Goal: Task Accomplishment & Management: Complete application form

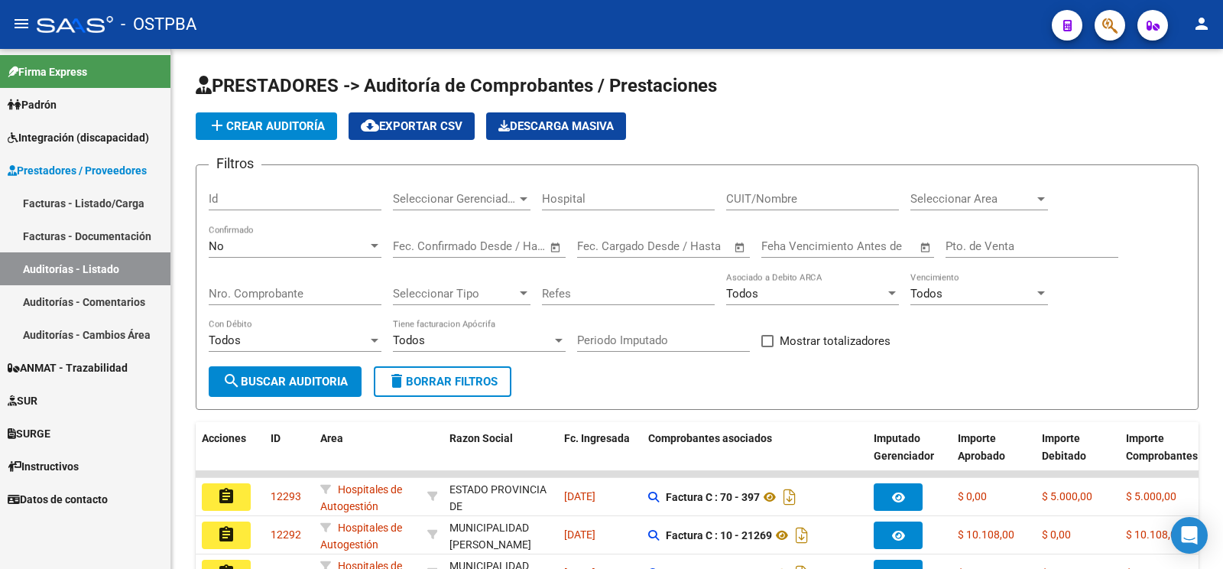
click at [161, 566] on div "Firma Express Padrón Padrón Ágil Análisis Afiliado Integración (discapacidad) C…" at bounding box center [85, 309] width 170 height 520
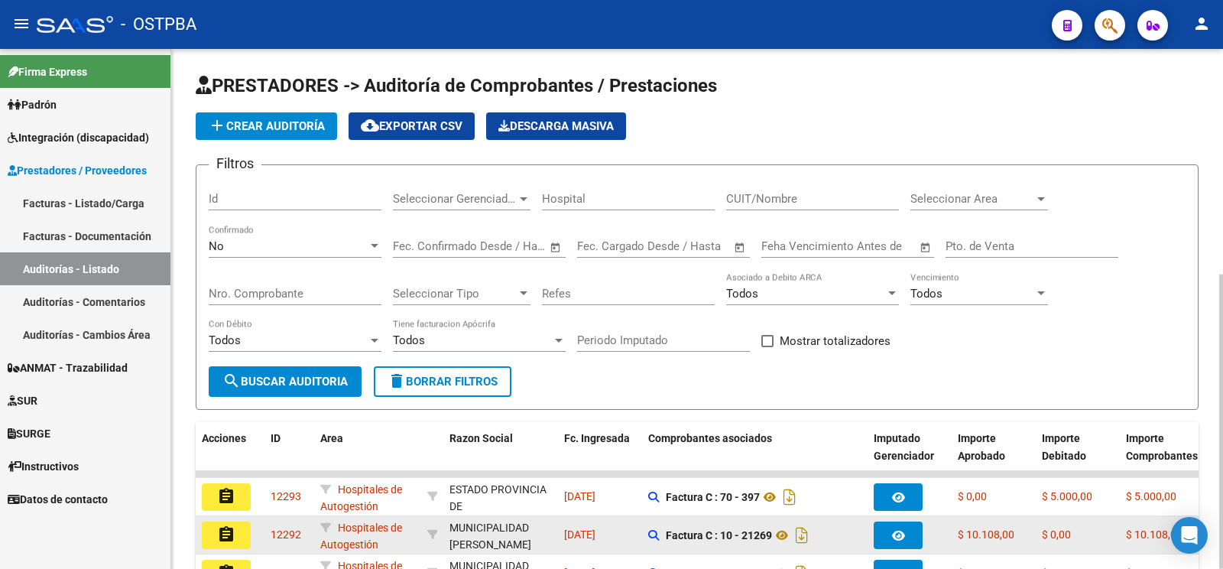
scroll to position [2, 0]
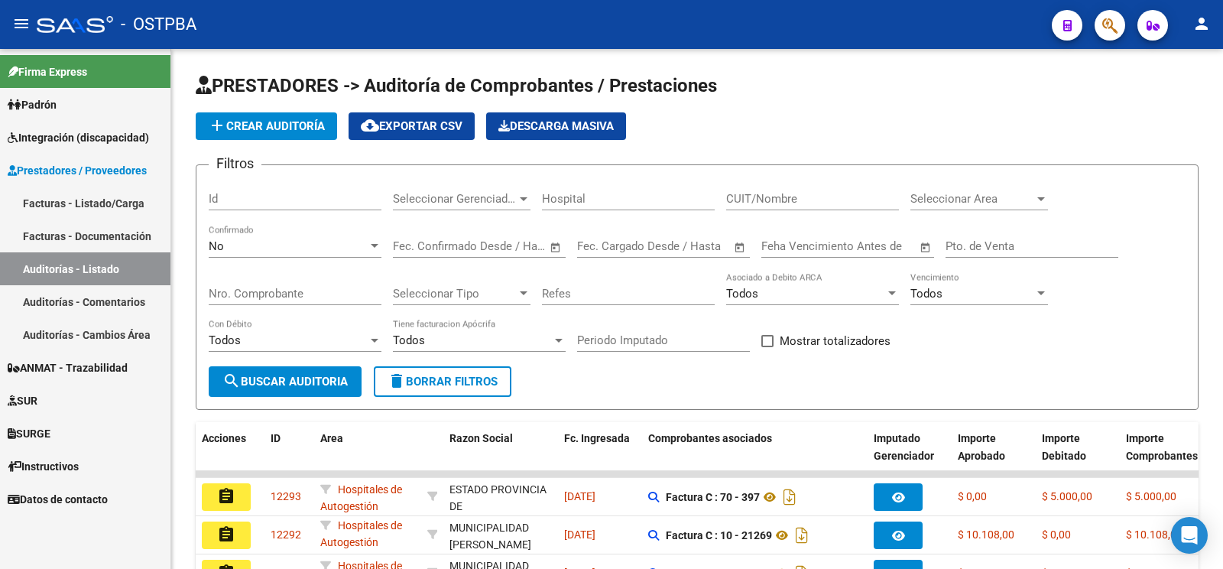
click at [80, 205] on link "Facturas - Listado/Carga" at bounding box center [85, 202] width 170 height 33
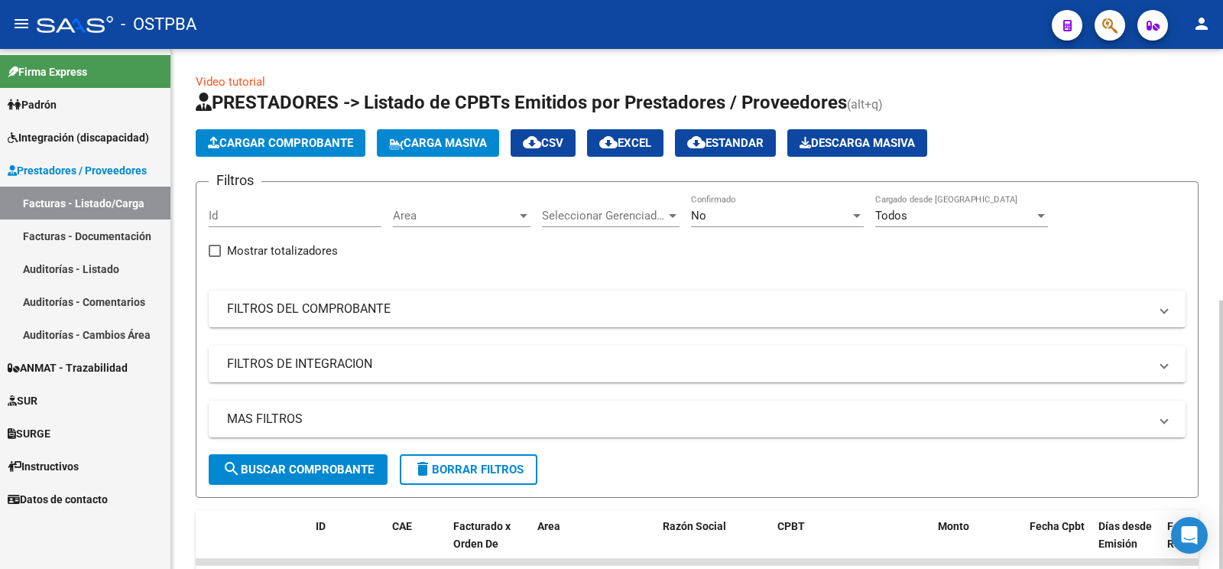
click at [745, 229] on div "No Confirmado" at bounding box center [777, 217] width 173 height 47
click at [745, 215] on div "No" at bounding box center [770, 216] width 159 height 14
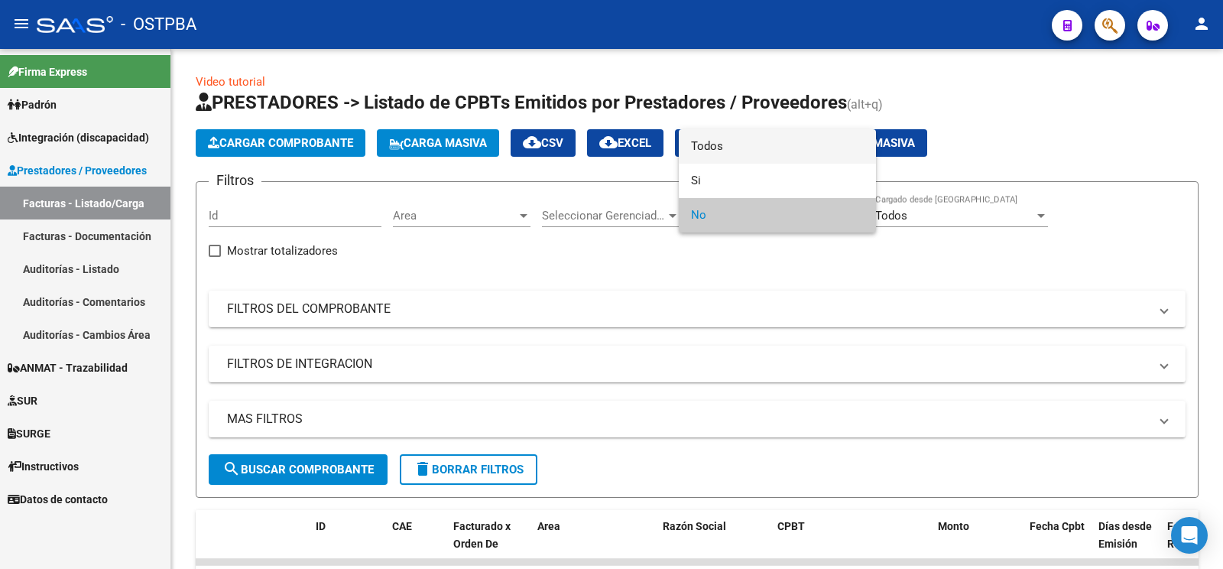
click at [757, 152] on span "Todos" at bounding box center [777, 146] width 173 height 34
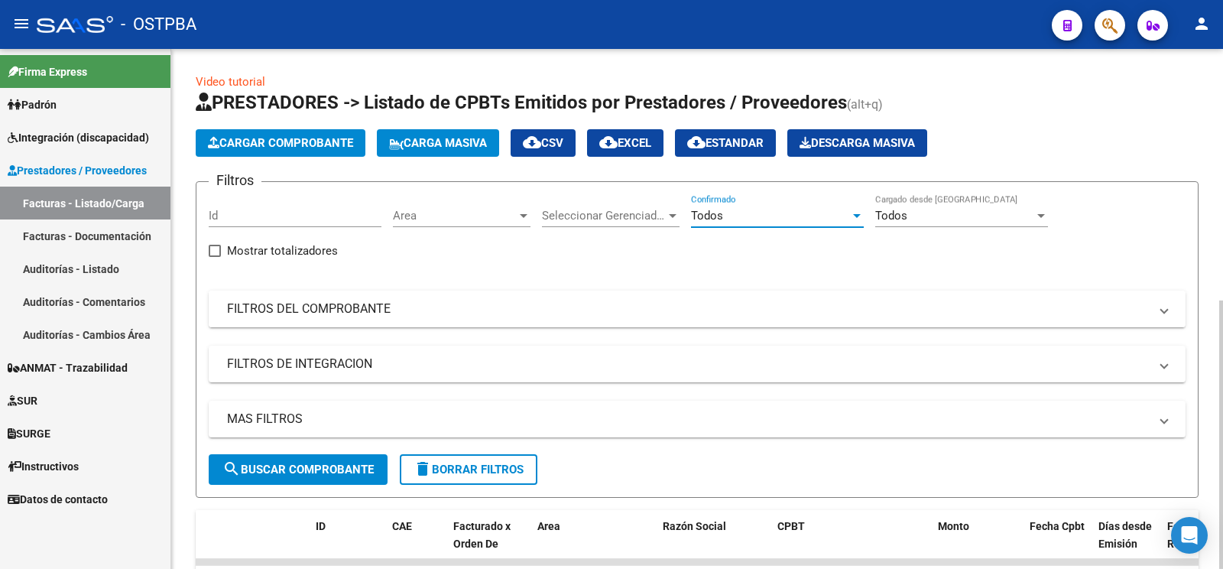
click at [527, 297] on mat-expansion-panel-header "FILTROS DEL COMPROBANTE" at bounding box center [697, 308] width 977 height 37
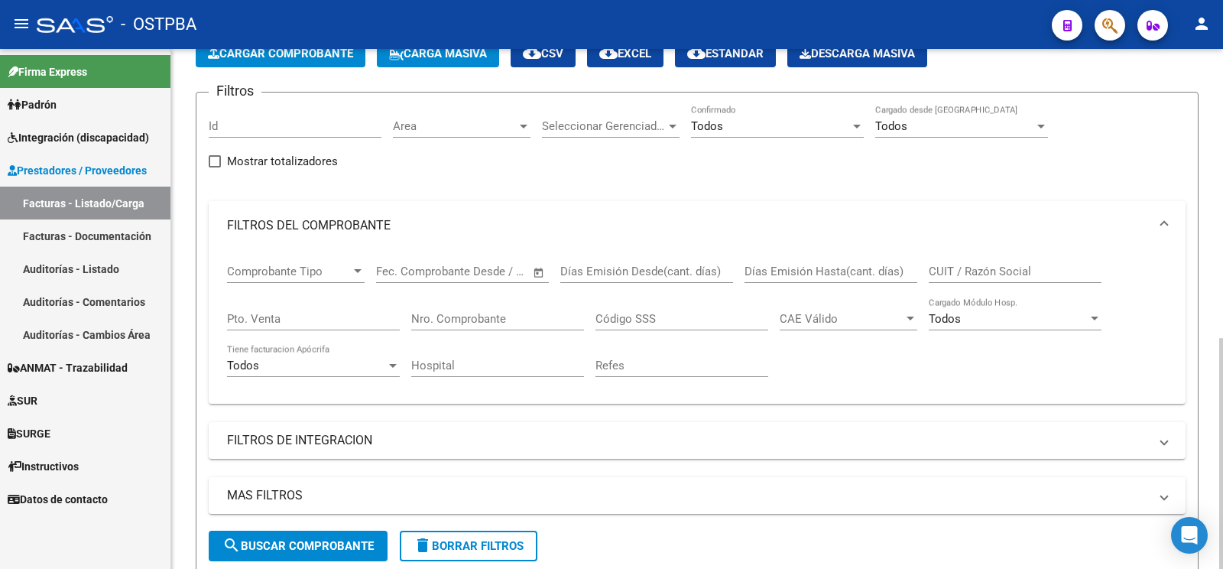
scroll to position [80, 0]
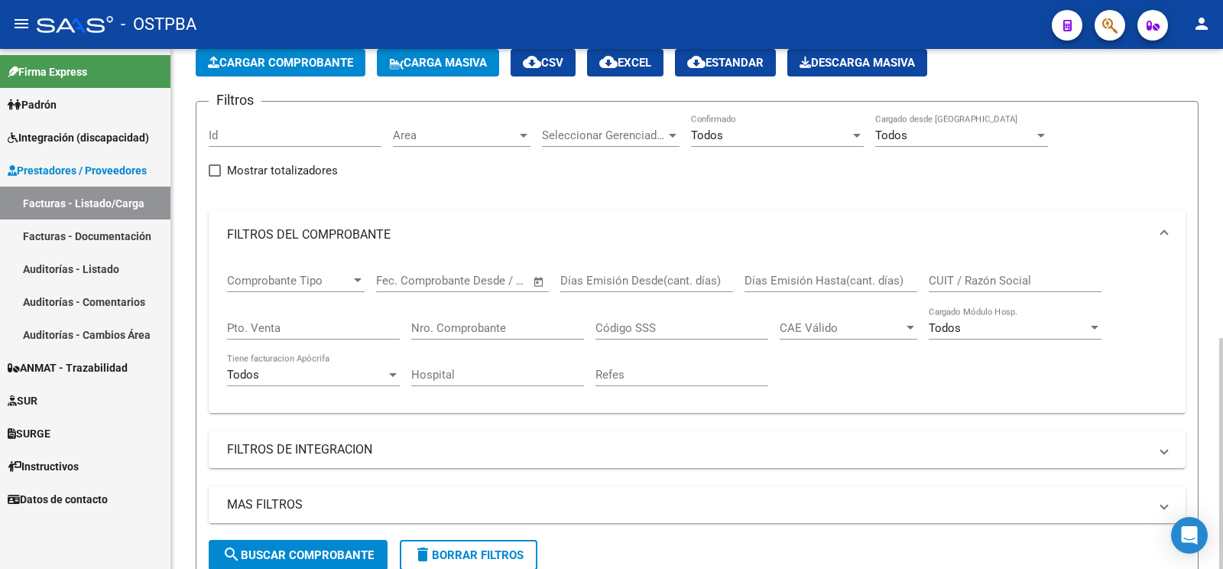
click at [485, 328] on input "Nro. Comprobante" at bounding box center [497, 328] width 173 height 14
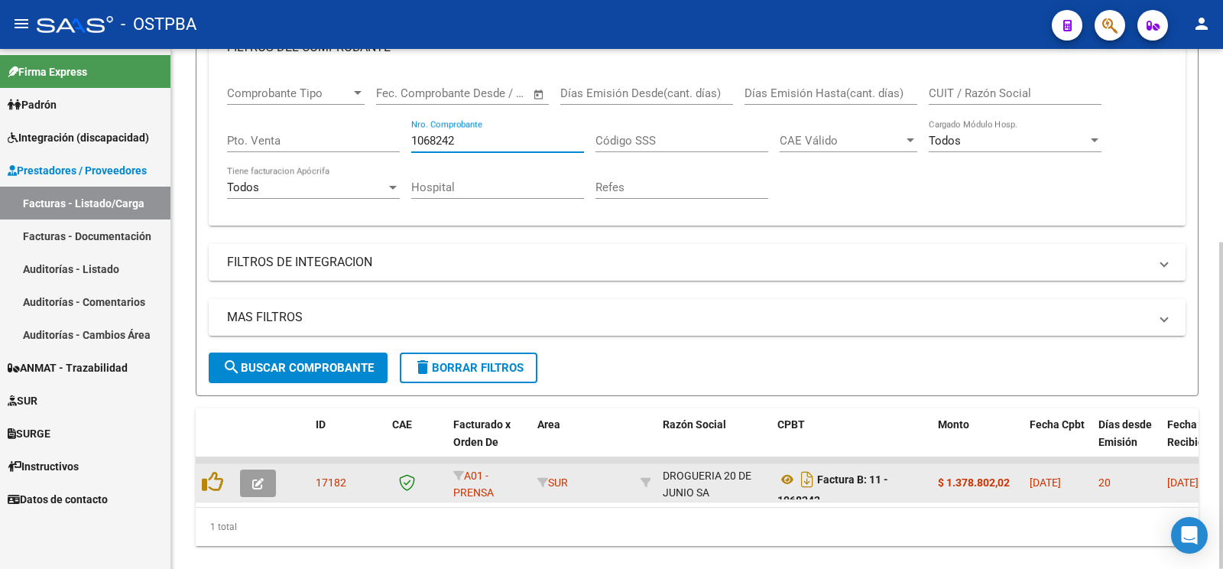
scroll to position [307, 0]
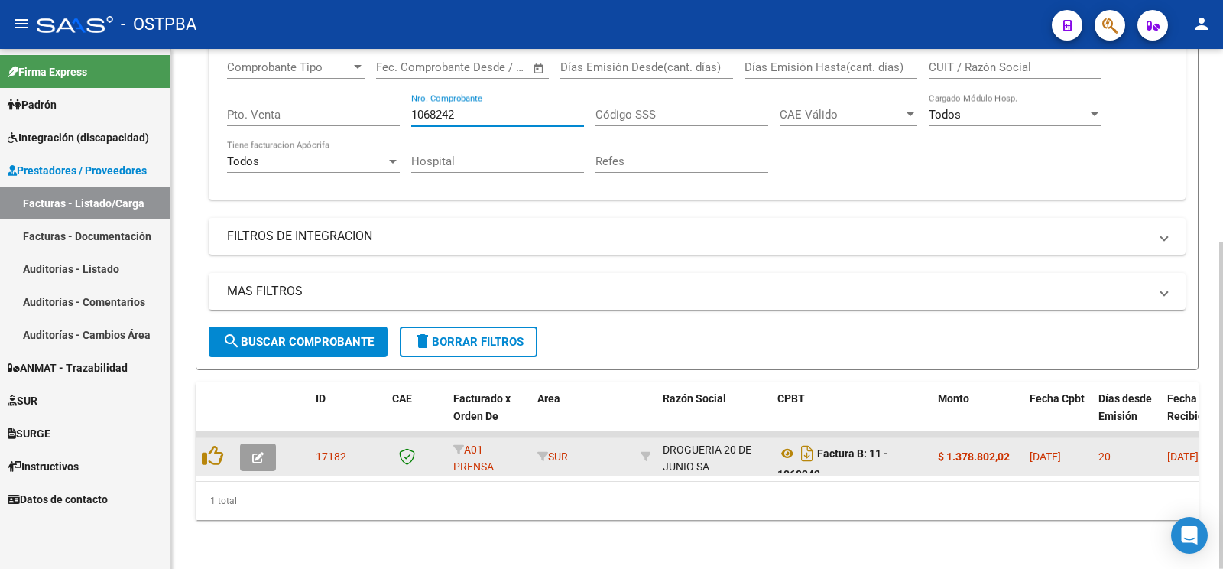
click at [248, 452] on button "button" at bounding box center [258, 457] width 36 height 28
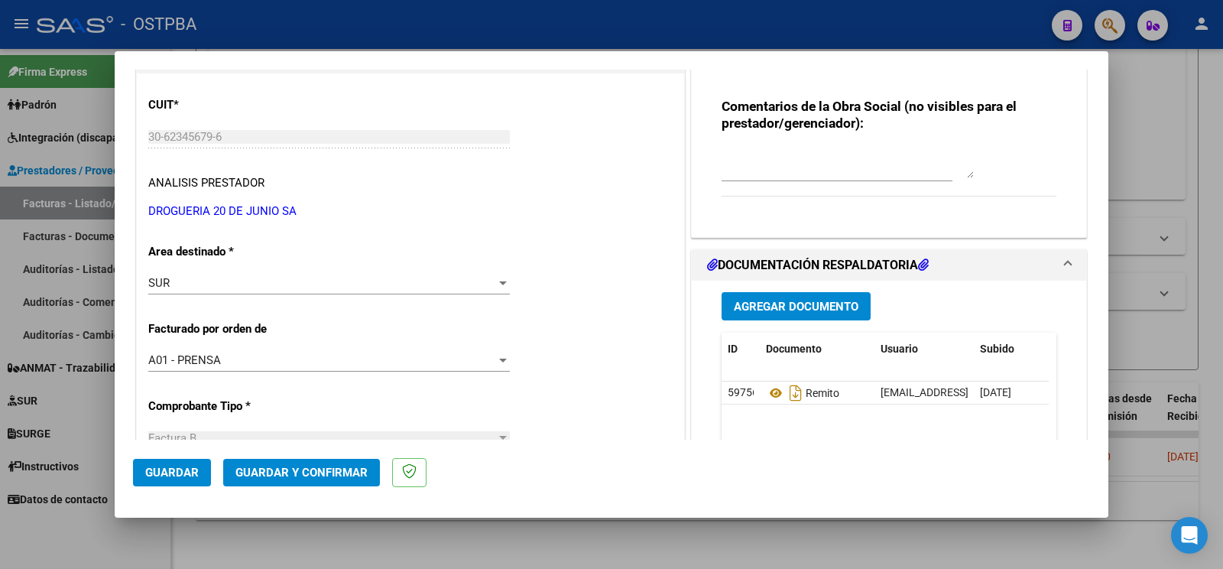
scroll to position [321, 0]
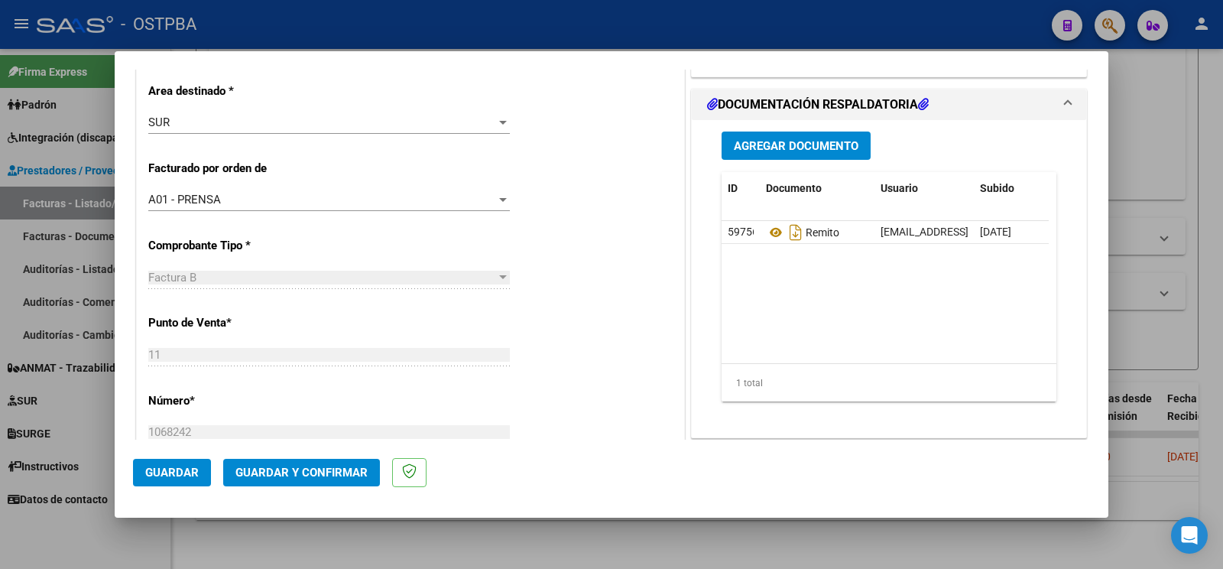
click at [103, 550] on div at bounding box center [611, 284] width 1223 height 569
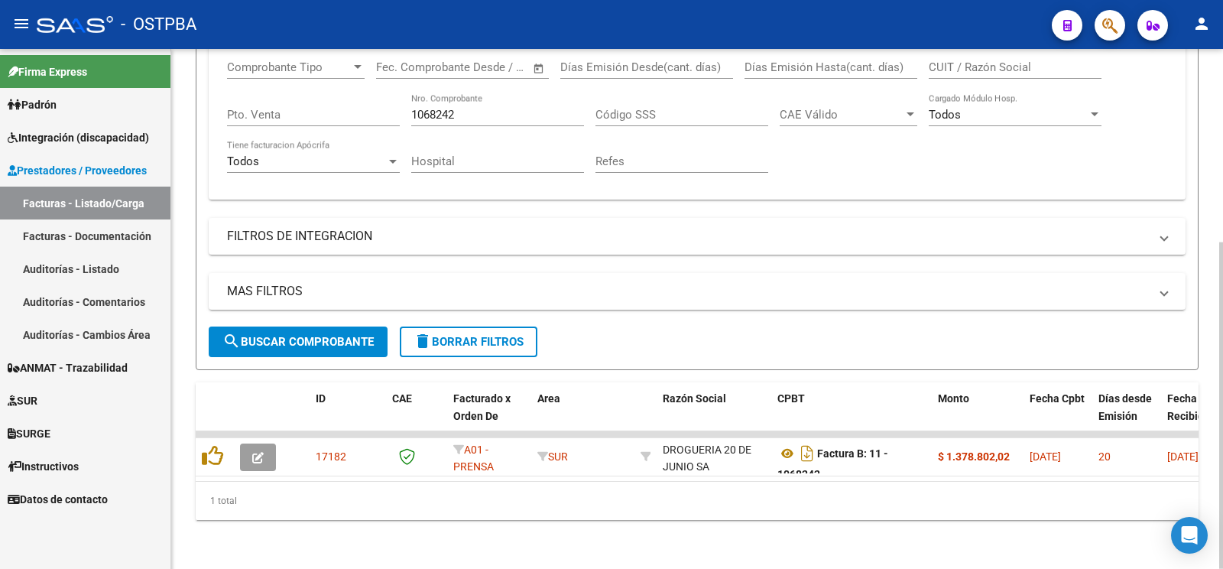
drag, startPoint x: 485, startPoint y: 103, endPoint x: 91, endPoint y: 19, distance: 402.5
click at [411, 108] on input "1068242" at bounding box center [497, 115] width 173 height 14
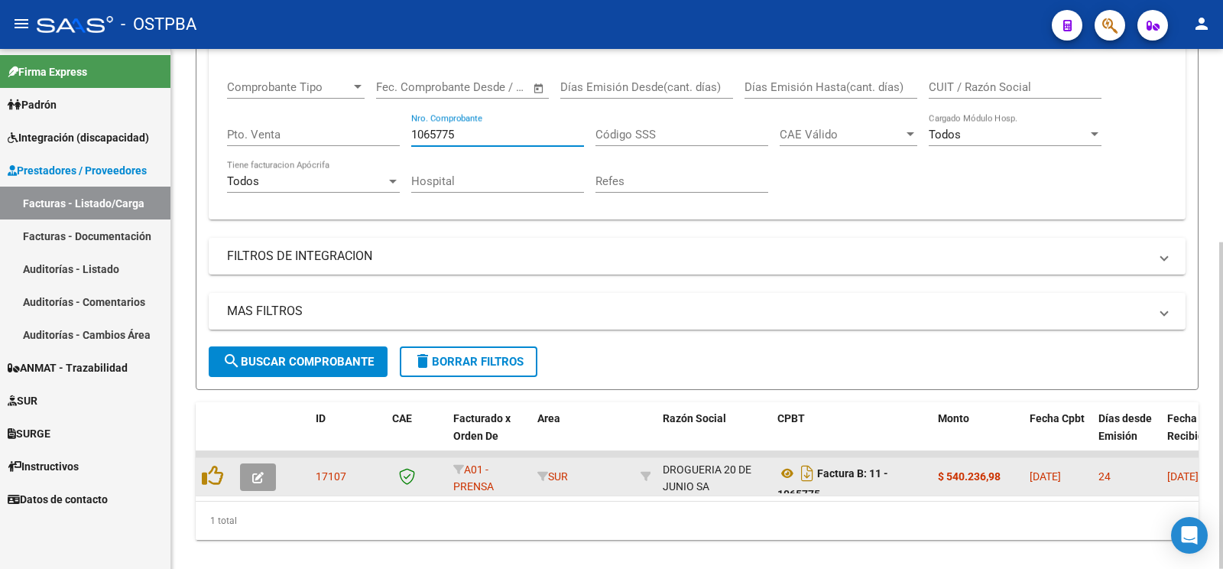
type input "1065775"
click at [259, 472] on icon "button" at bounding box center [257, 477] width 11 height 11
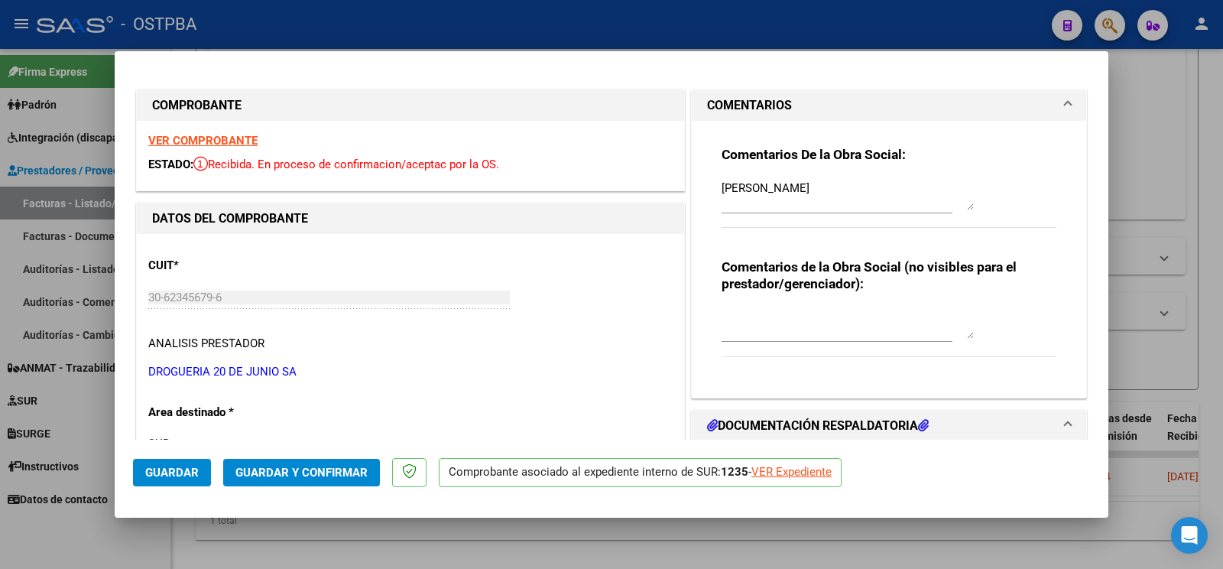
click at [191, 467] on span "Guardar" at bounding box center [172, 472] width 54 height 14
click at [725, 344] on div at bounding box center [837, 330] width 231 height 51
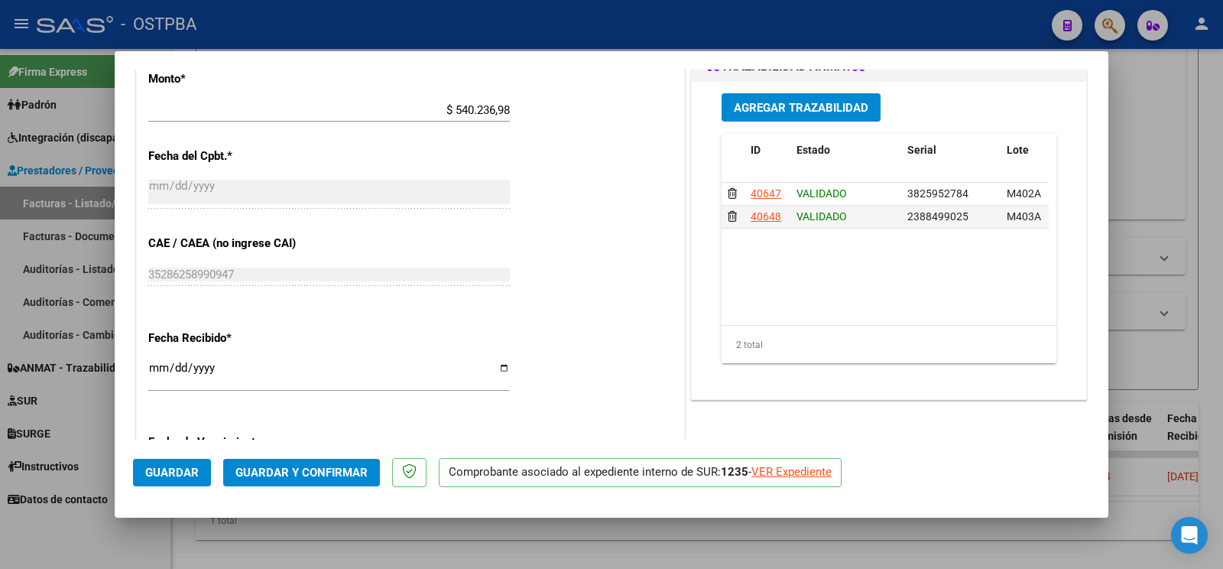
scroll to position [803, 0]
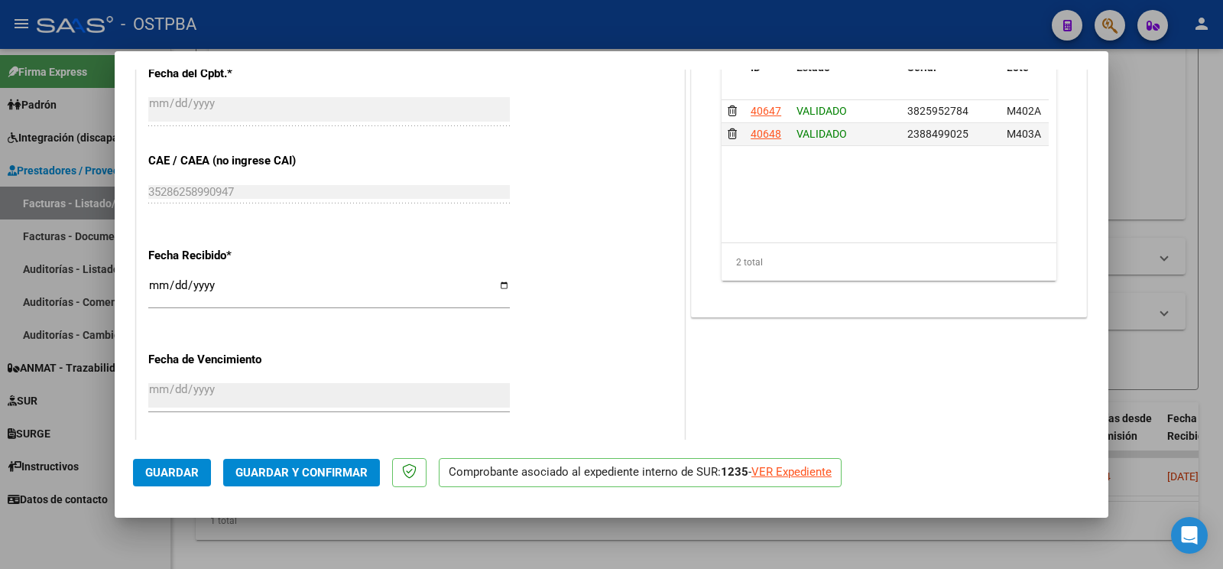
click at [346, 463] on button "Guardar y Confirmar" at bounding box center [301, 473] width 157 height 28
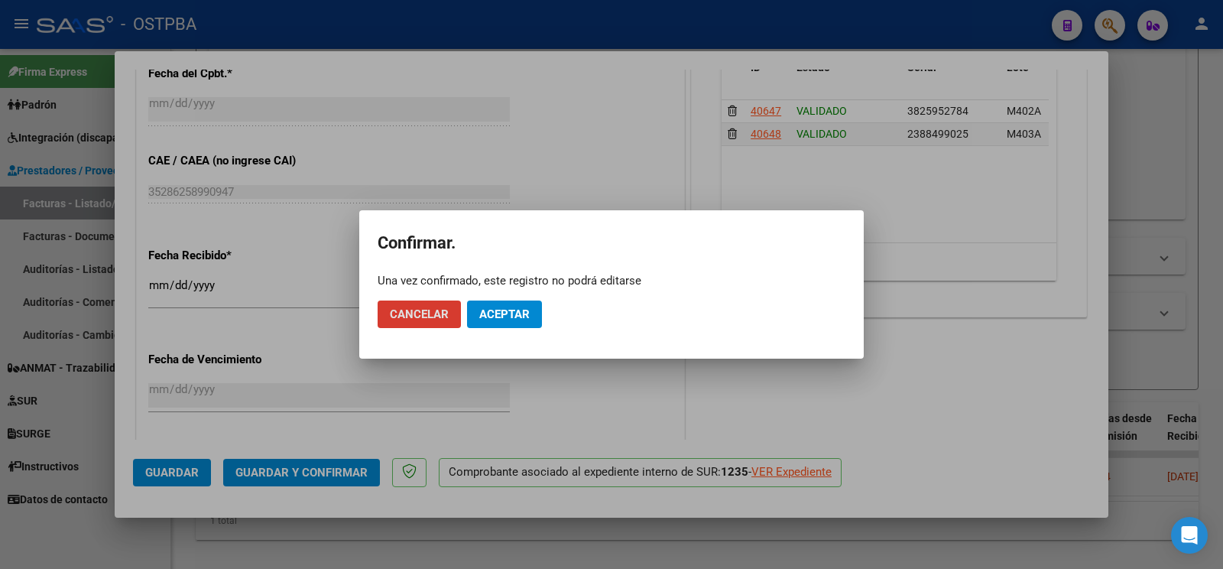
click at [501, 332] on mat-dialog-actions "Cancelar Aceptar" at bounding box center [612, 314] width 468 height 52
click at [501, 326] on button "Aceptar" at bounding box center [504, 314] width 75 height 28
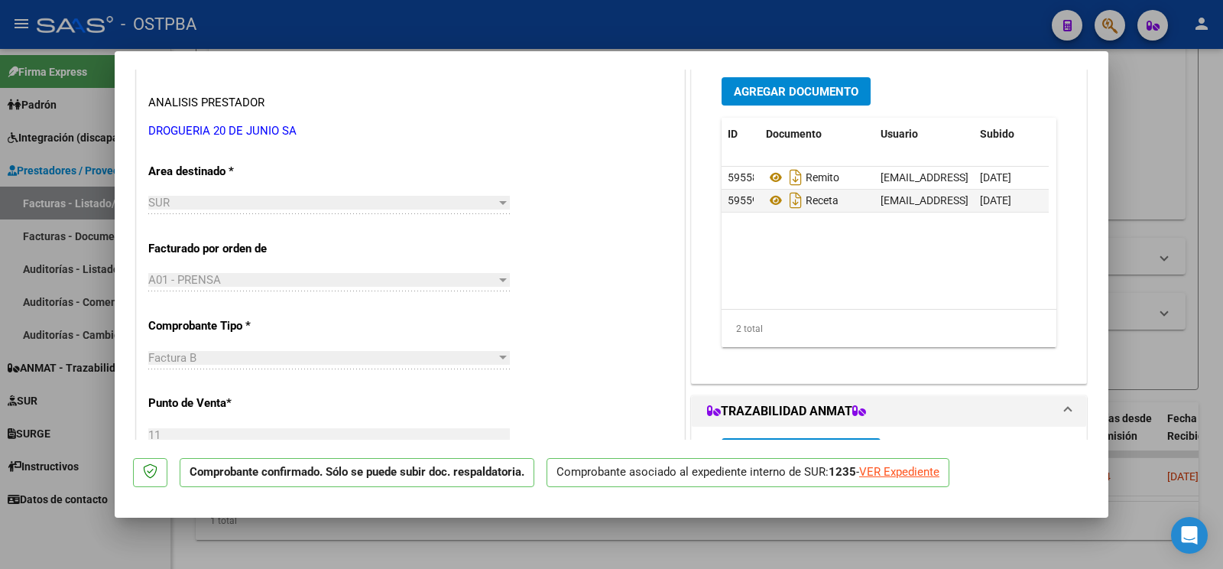
scroll to position [161, 0]
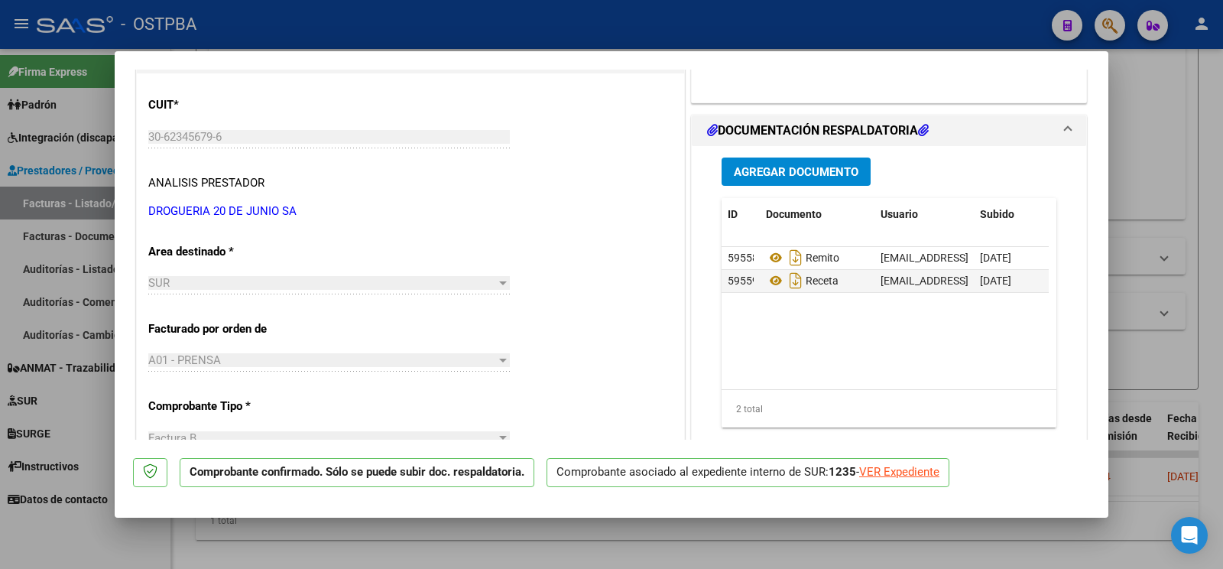
click at [821, 163] on button "Agregar Documento" at bounding box center [796, 171] width 149 height 28
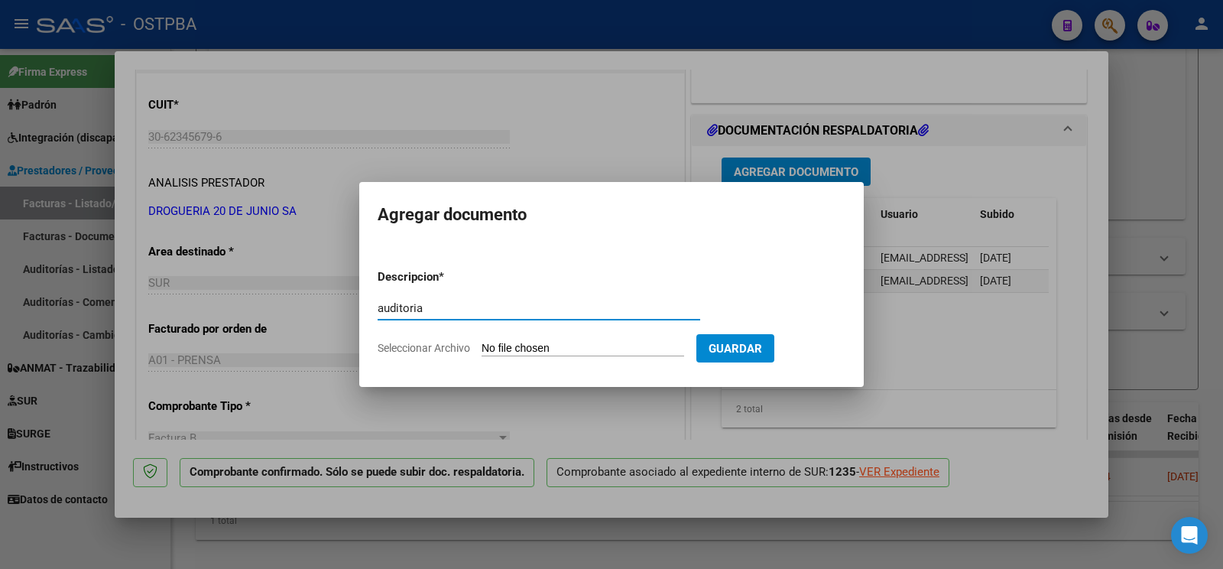
type input "auditoria"
click at [511, 342] on input "Seleccionar Archivo" at bounding box center [583, 349] width 203 height 15
type input "C:\fakepath\auditoria nuñes.pdf"
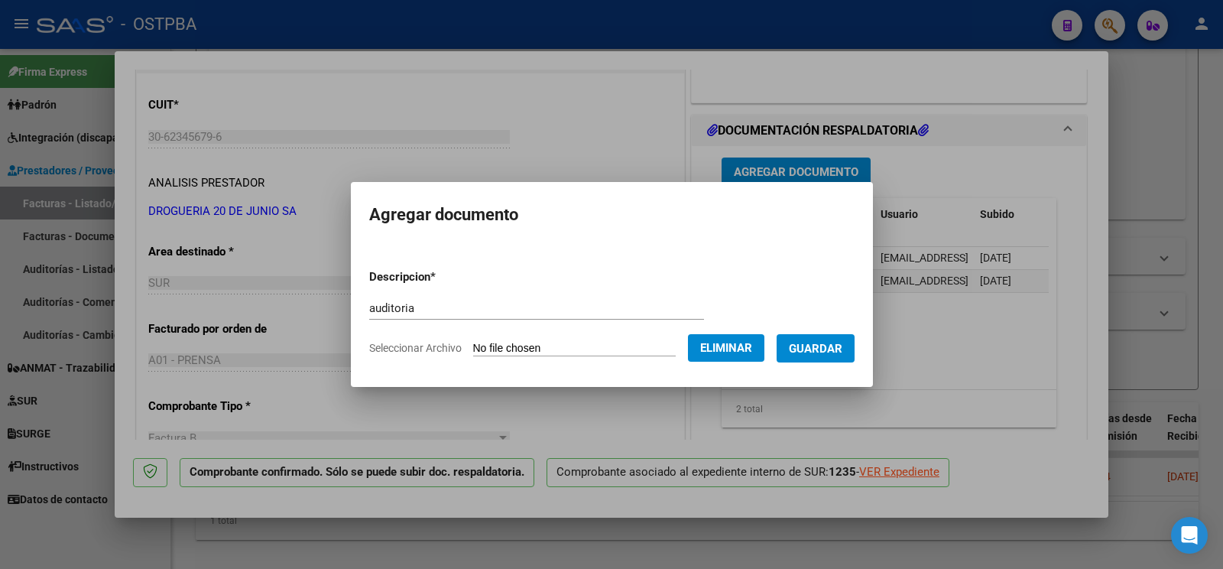
click at [840, 348] on button "Guardar" at bounding box center [816, 348] width 78 height 28
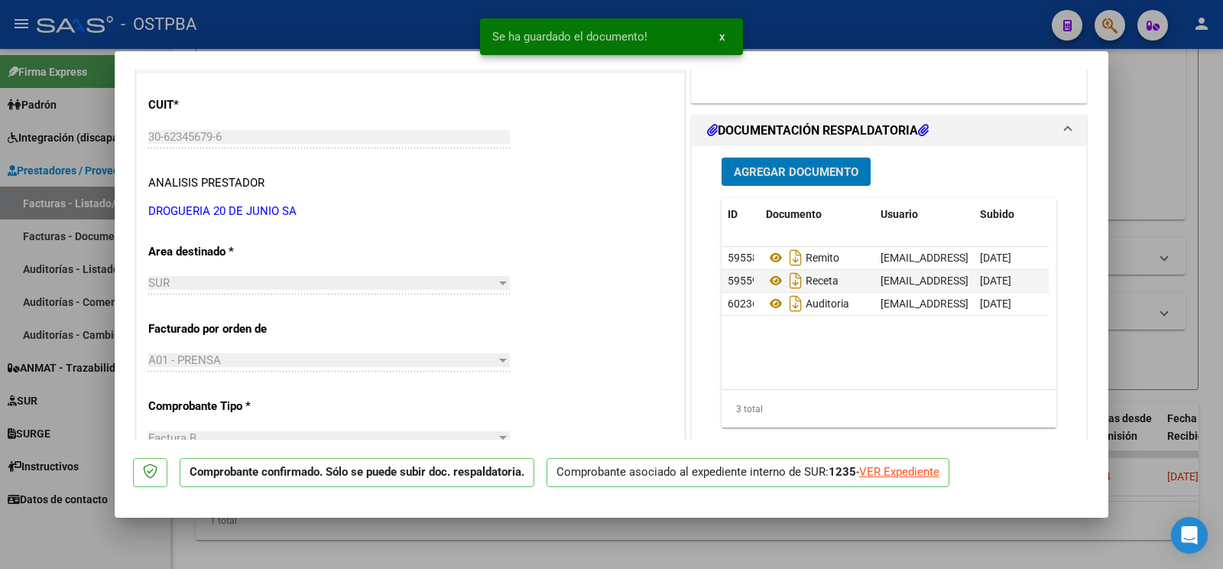
click at [90, 539] on div at bounding box center [611, 284] width 1223 height 569
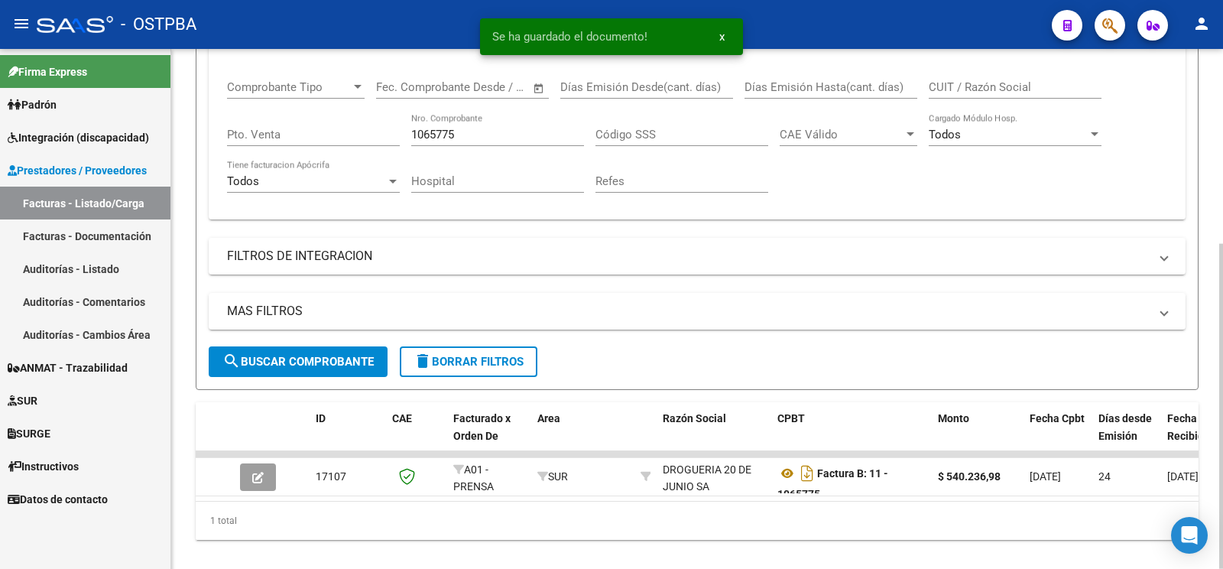
click at [520, 141] on div "1065775 Nro. Comprobante" at bounding box center [497, 129] width 173 height 33
drag, startPoint x: 517, startPoint y: 132, endPoint x: 0, endPoint y: 4, distance: 532.4
click at [411, 128] on input "1065775" at bounding box center [497, 135] width 173 height 14
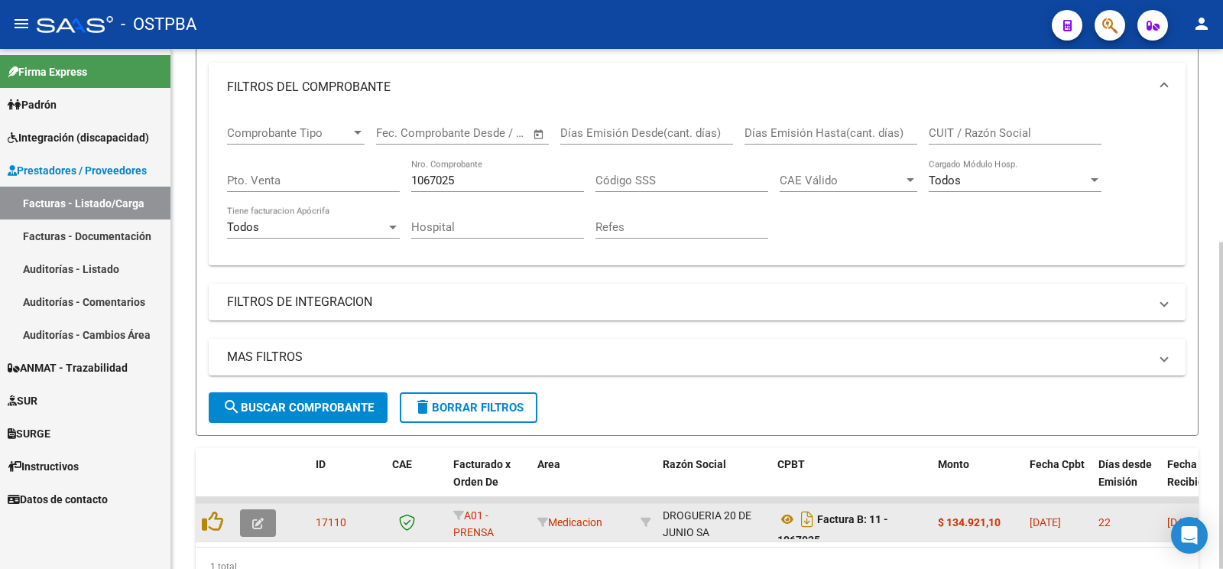
click at [261, 524] on icon "button" at bounding box center [257, 522] width 11 height 11
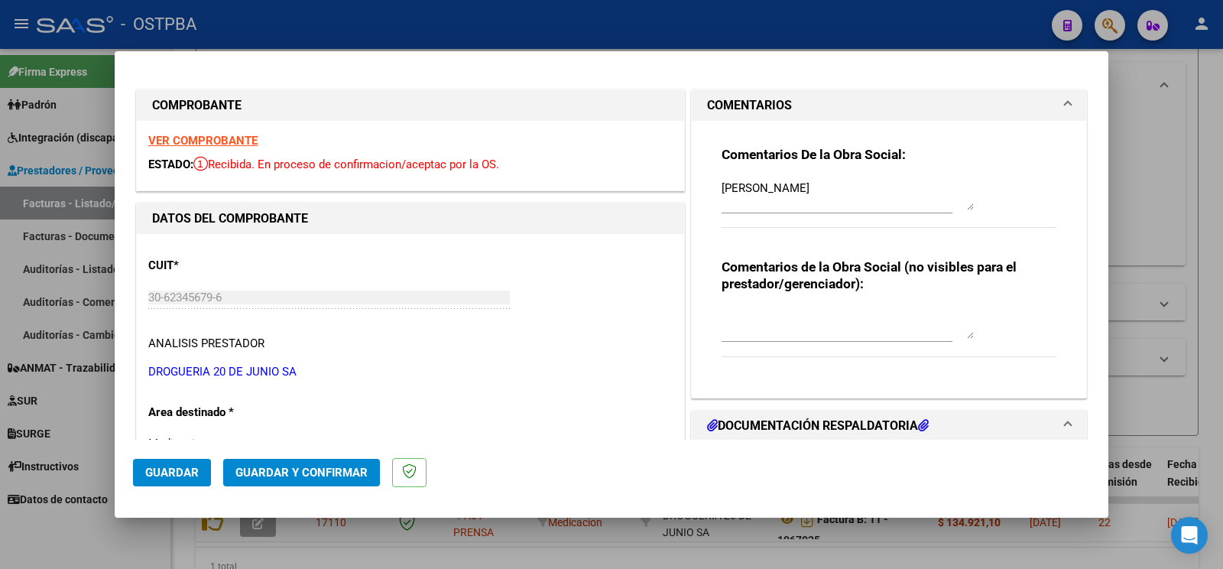
click at [194, 478] on span "Guardar" at bounding box center [172, 472] width 54 height 14
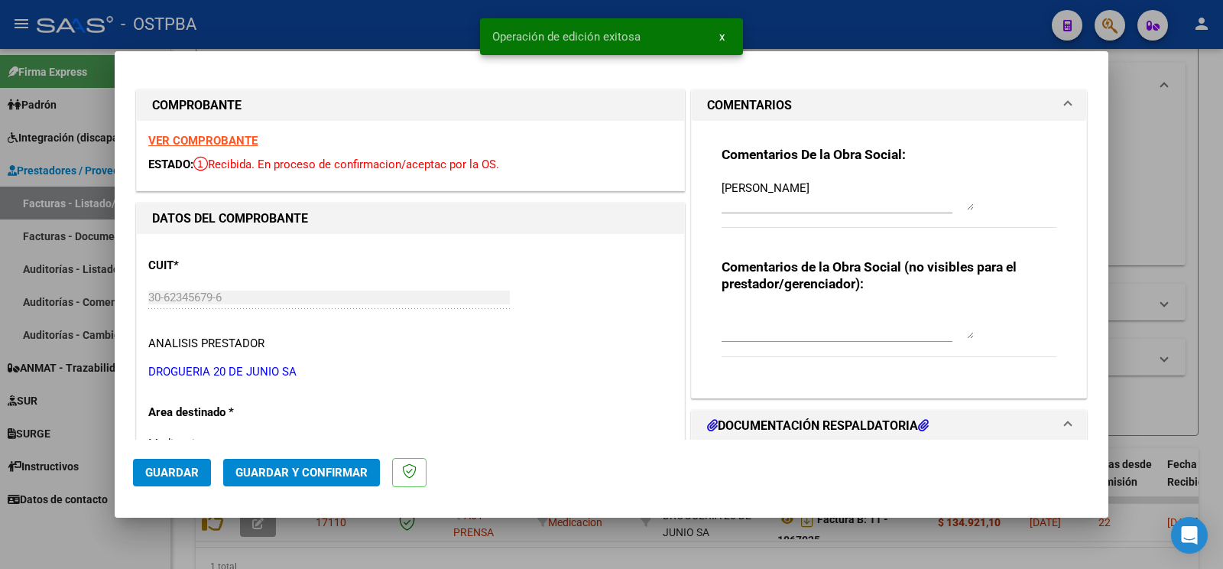
click at [105, 540] on div at bounding box center [611, 284] width 1223 height 569
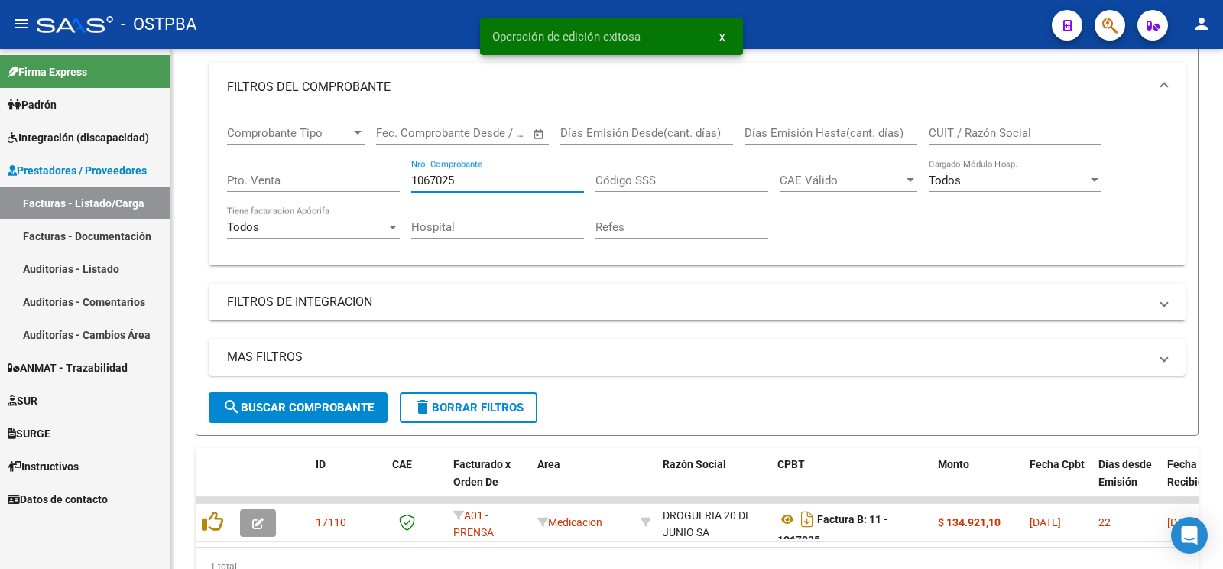
drag, startPoint x: 507, startPoint y: 180, endPoint x: 0, endPoint y: 6, distance: 536.6
click at [411, 173] on input "1067025" at bounding box center [497, 180] width 173 height 14
type input "1067025"
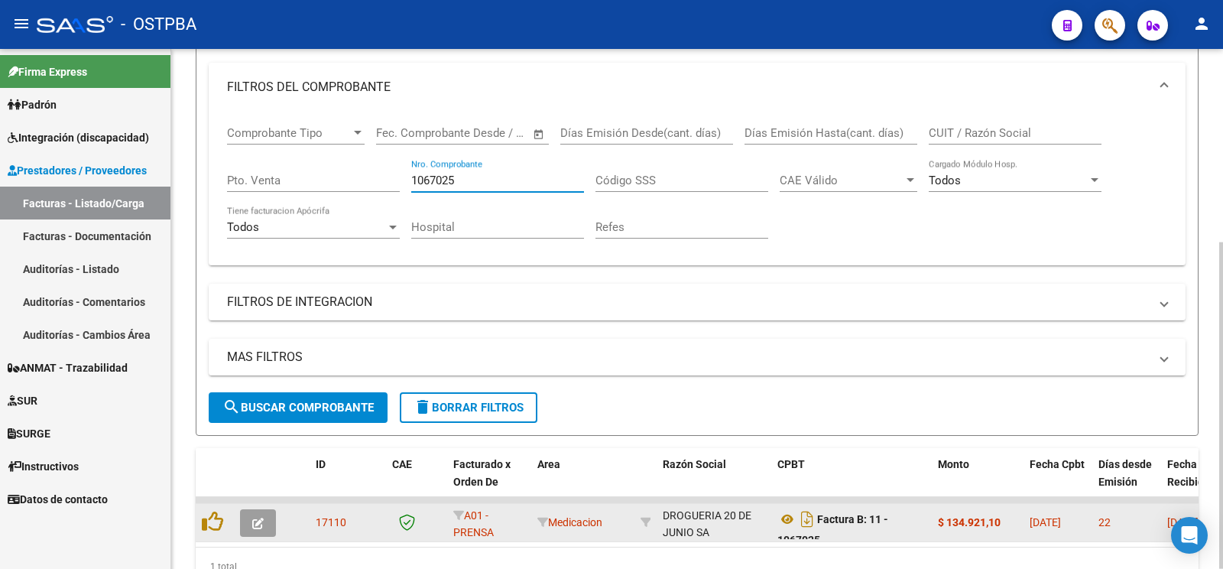
click at [255, 511] on button "button" at bounding box center [258, 523] width 36 height 28
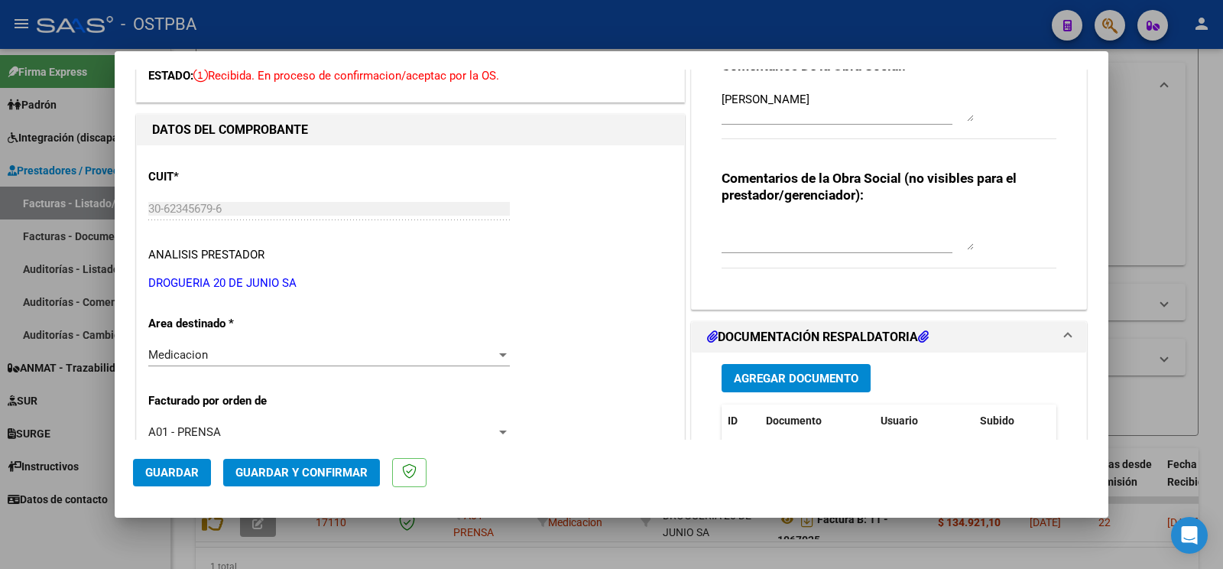
scroll to position [161, 0]
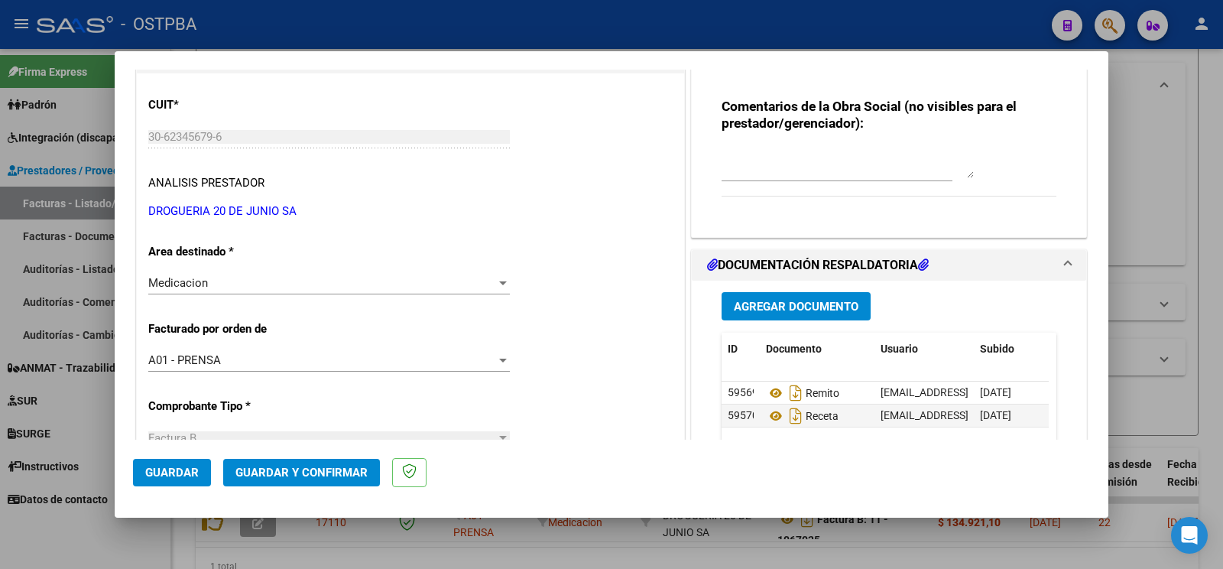
click at [346, 477] on span "Guardar y Confirmar" at bounding box center [301, 472] width 132 height 14
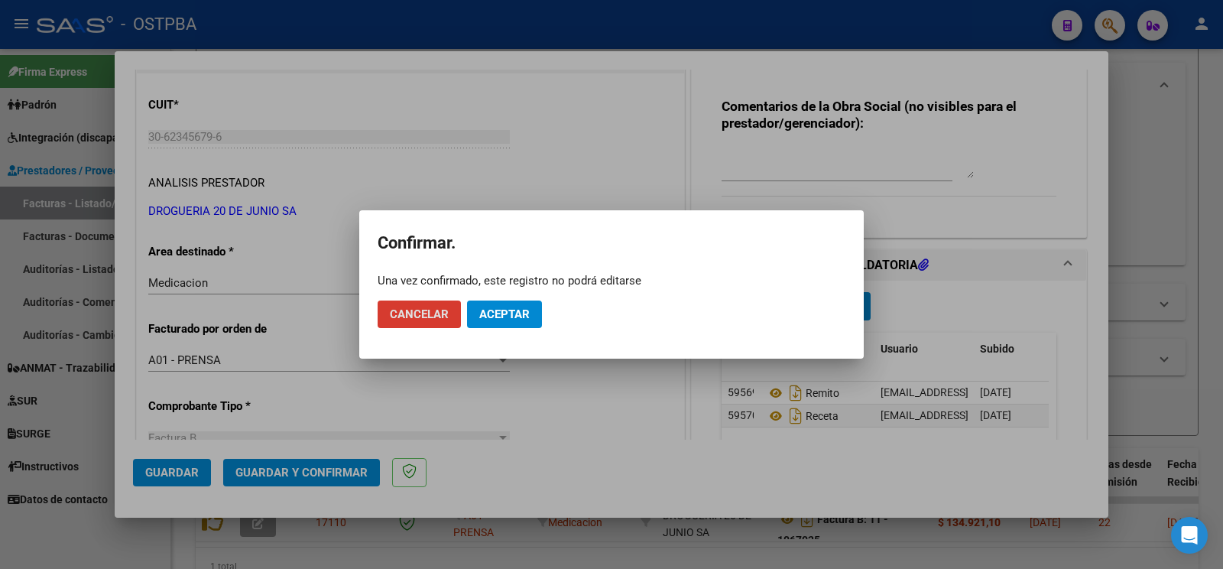
click at [523, 318] on span "Aceptar" at bounding box center [504, 314] width 50 height 14
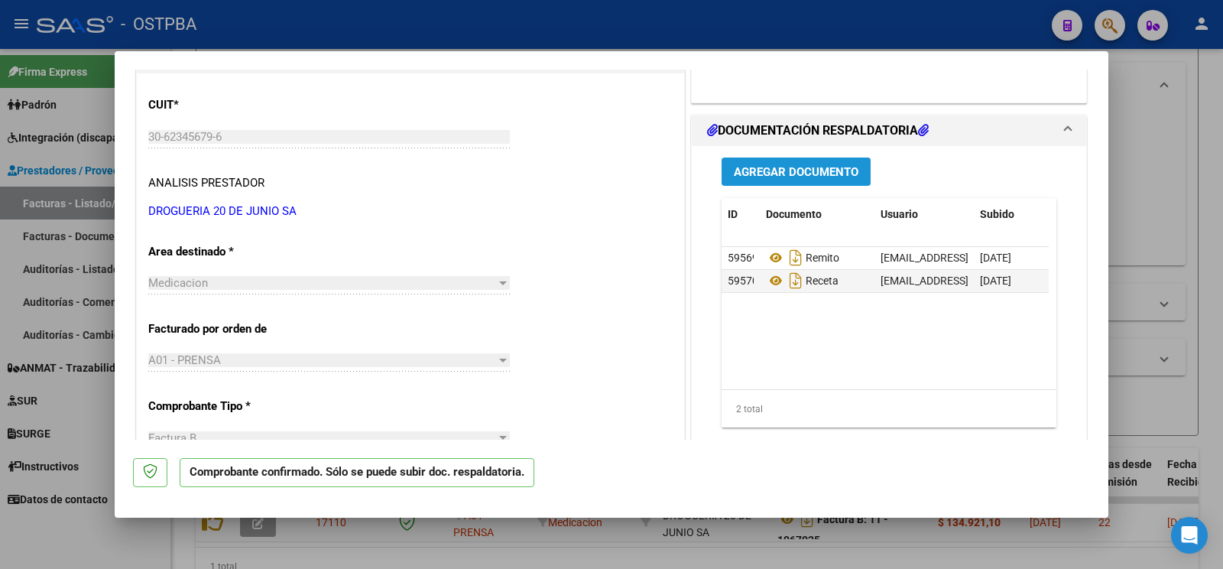
click at [809, 177] on span "Agregar Documento" at bounding box center [796, 172] width 125 height 14
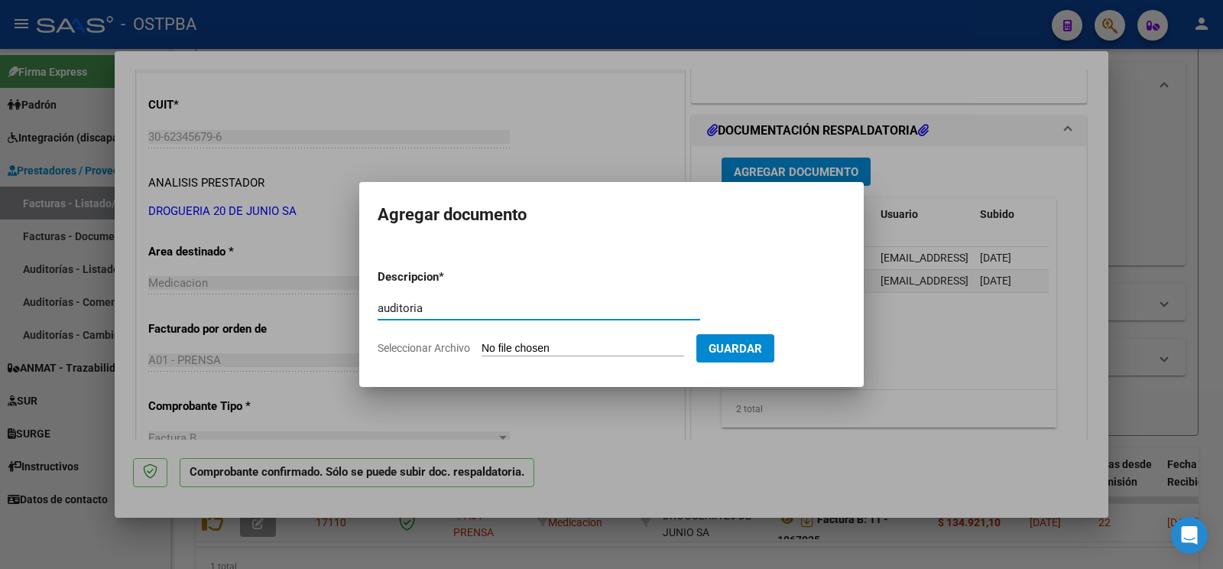
type input "auditoria"
click at [511, 347] on input "Seleccionar Archivo" at bounding box center [583, 349] width 203 height 15
type input "C:\fakepath\auditoria cariati.pdf"
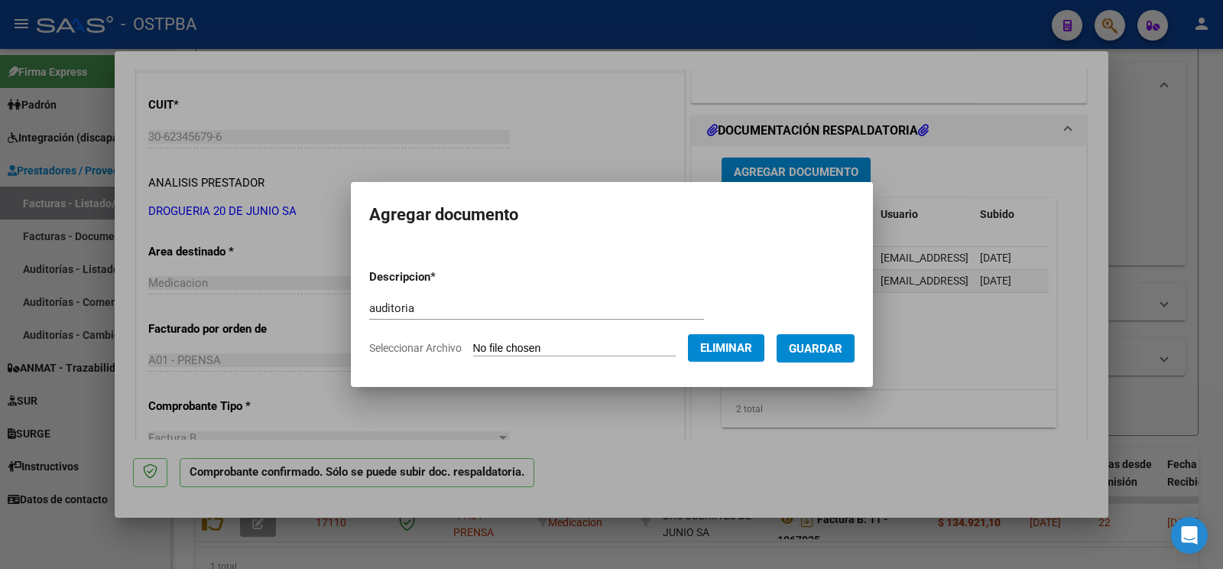
click at [826, 349] on span "Guardar" at bounding box center [816, 349] width 54 height 14
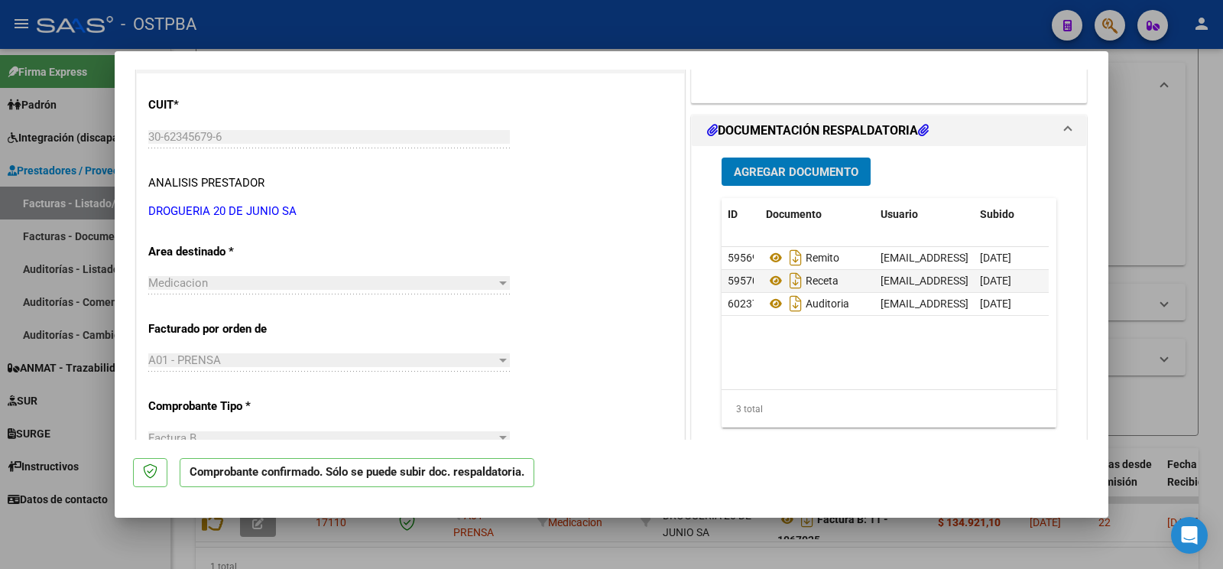
click at [60, 541] on div at bounding box center [611, 284] width 1223 height 569
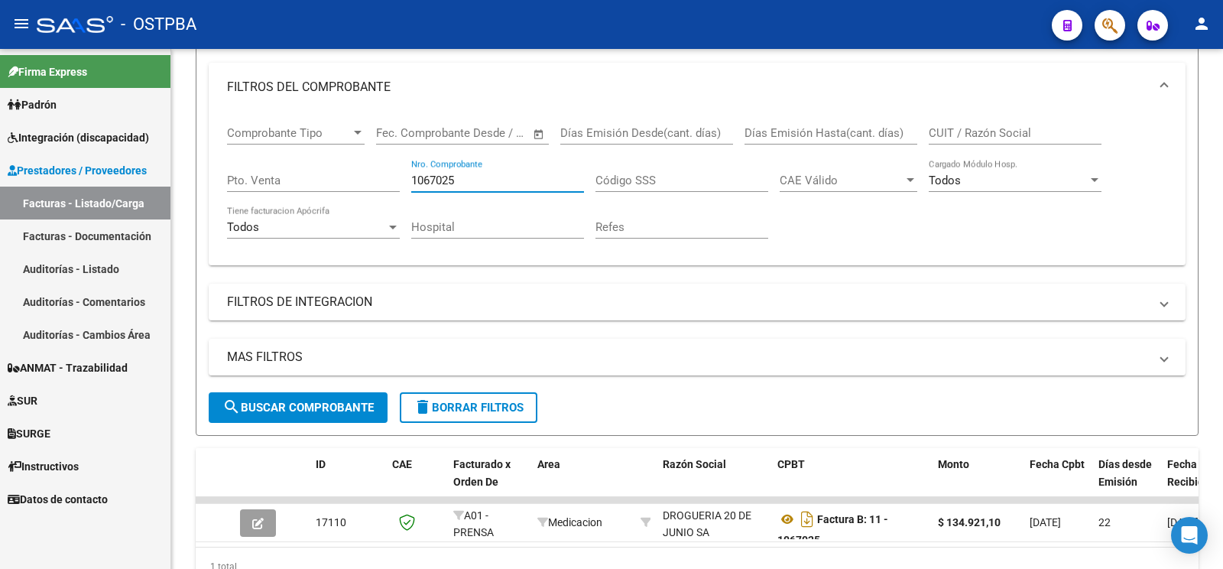
drag, startPoint x: 493, startPoint y: 179, endPoint x: 0, endPoint y: 8, distance: 521.9
click at [411, 173] on input "1067025" at bounding box center [497, 180] width 173 height 14
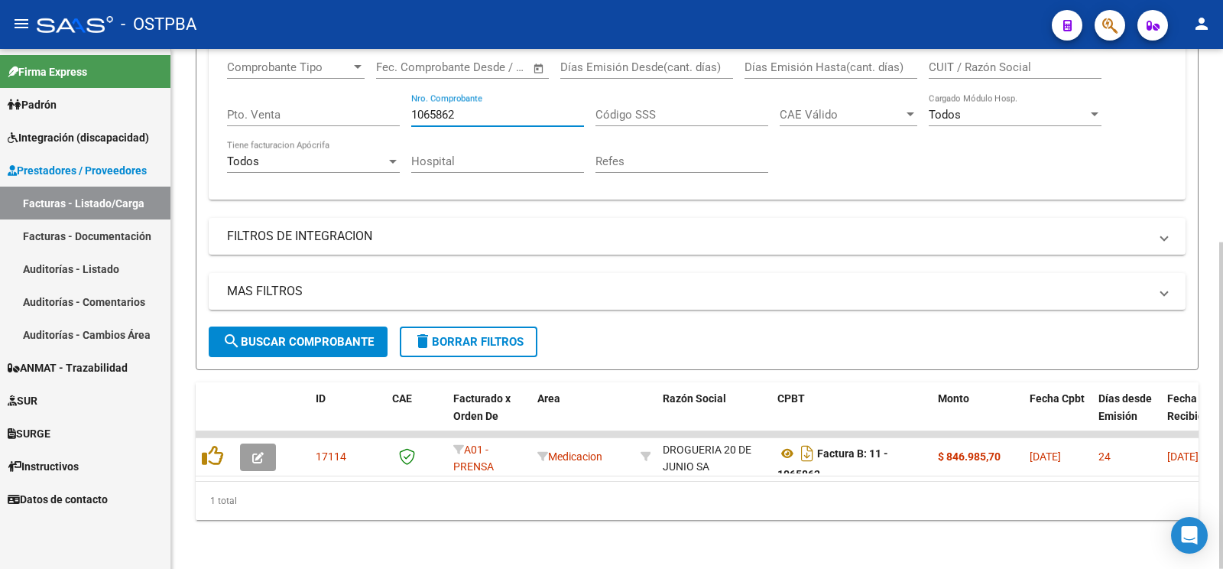
scroll to position [307, 0]
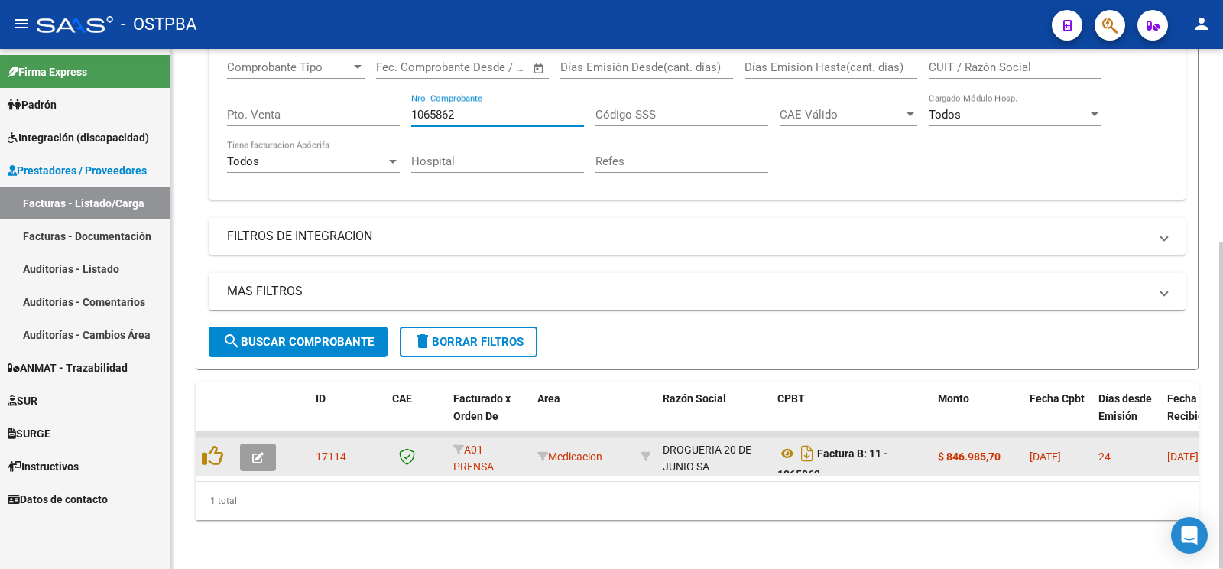
type input "1065862"
click at [268, 443] on button "button" at bounding box center [258, 457] width 36 height 28
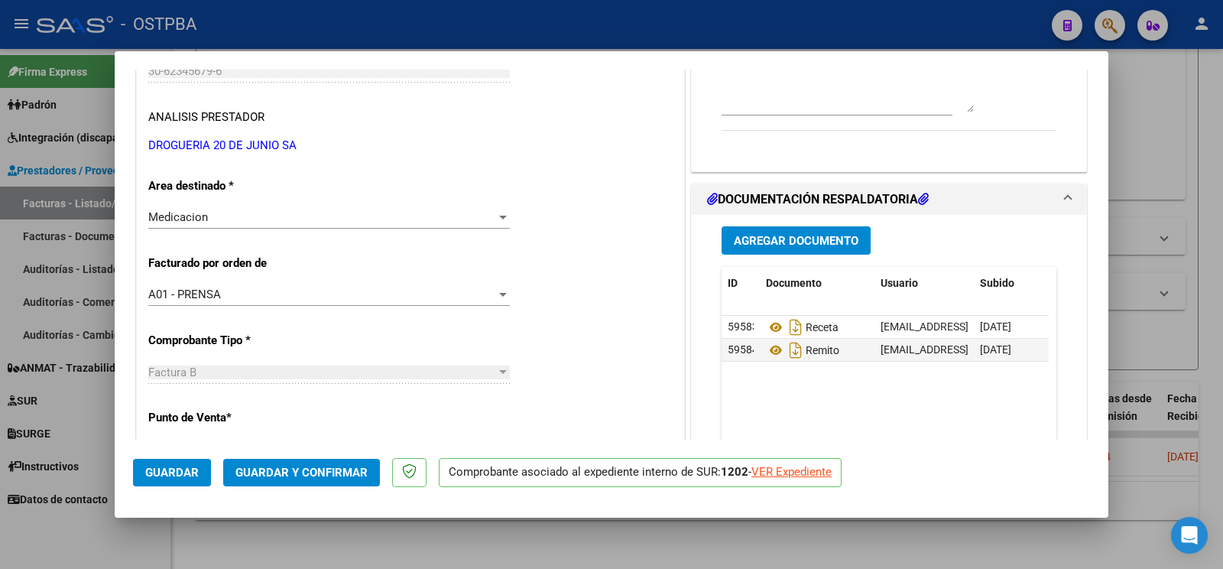
scroll to position [241, 0]
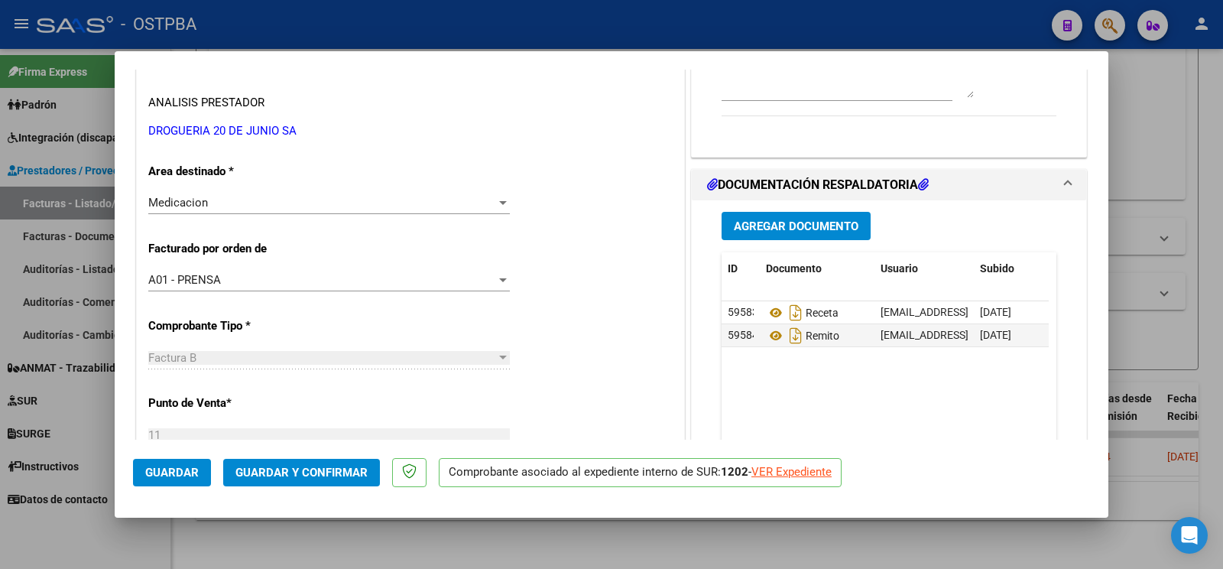
click at [248, 199] on div "Medicacion" at bounding box center [322, 203] width 348 height 14
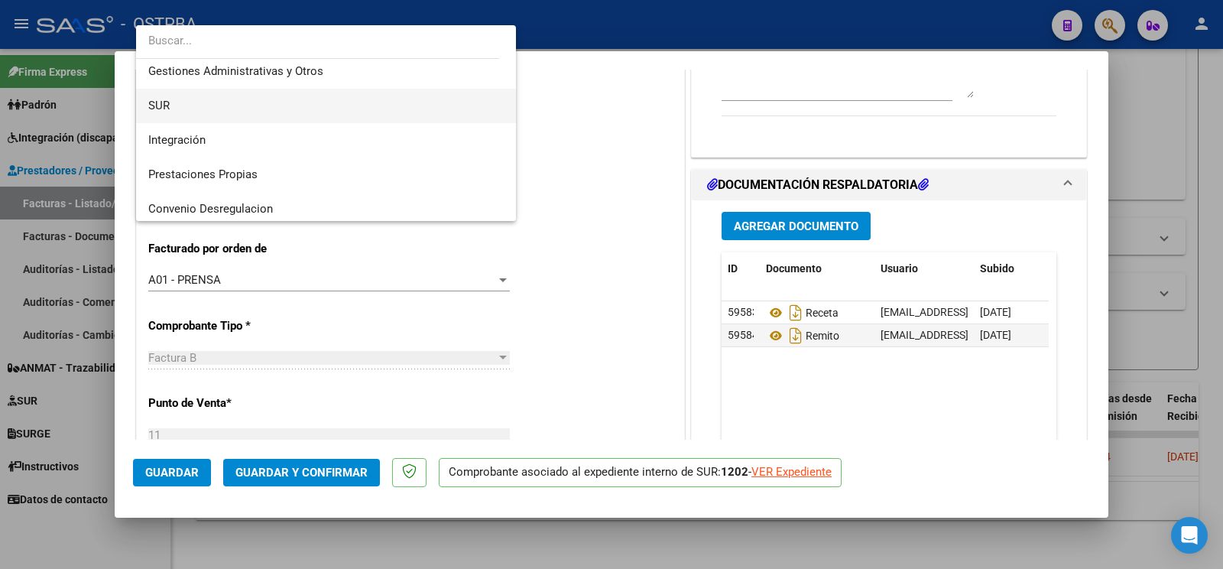
scroll to position [0, 0]
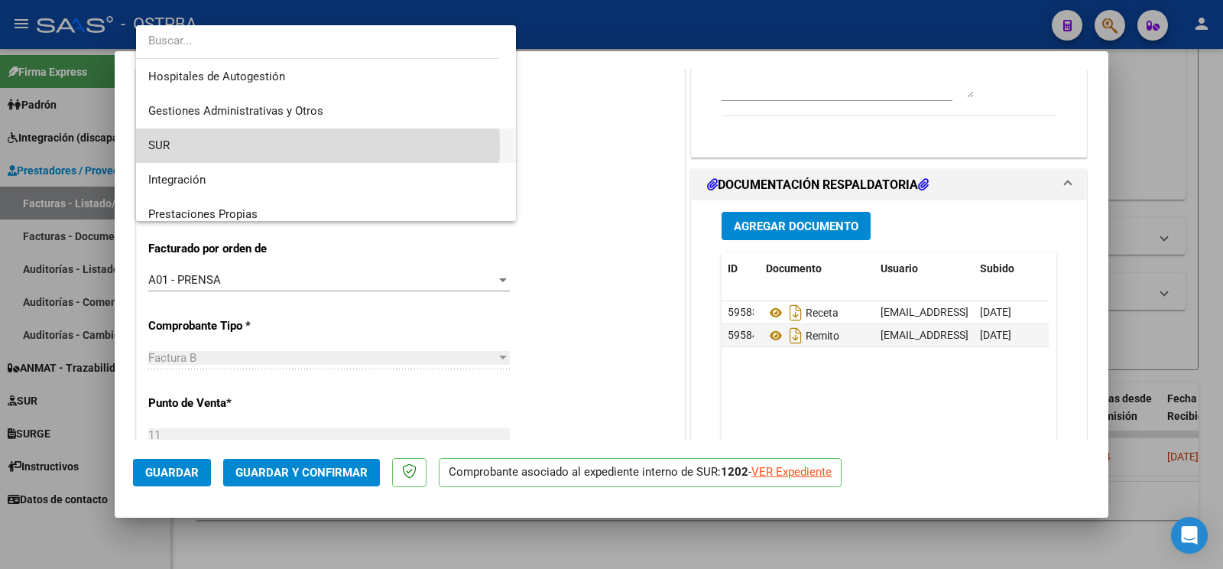
click at [248, 144] on span "SUR" at bounding box center [325, 145] width 355 height 34
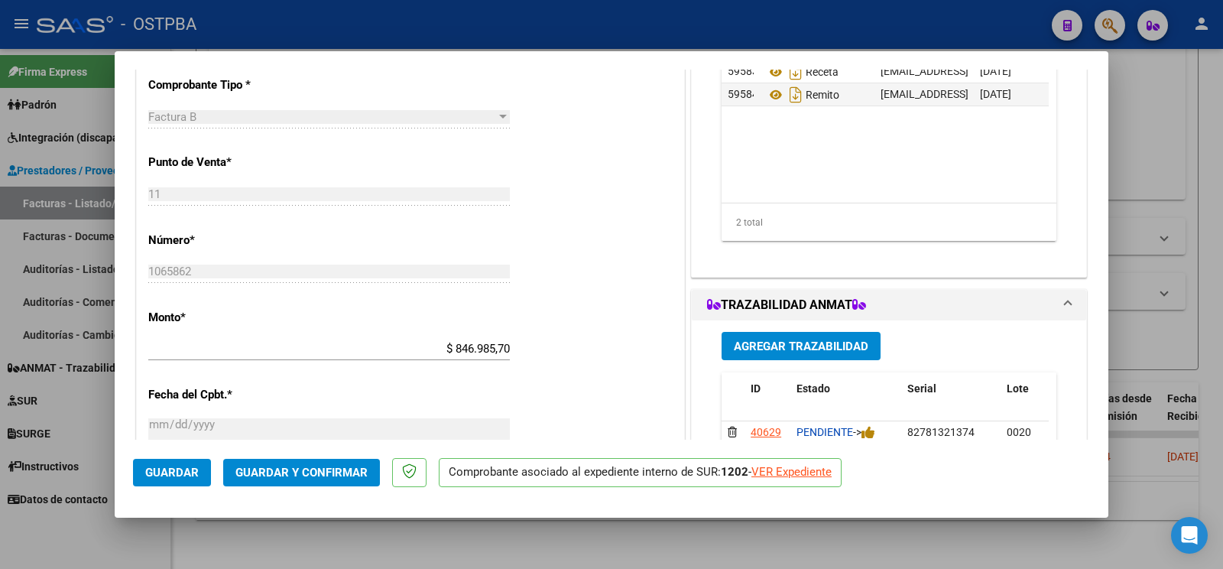
scroll to position [722, 0]
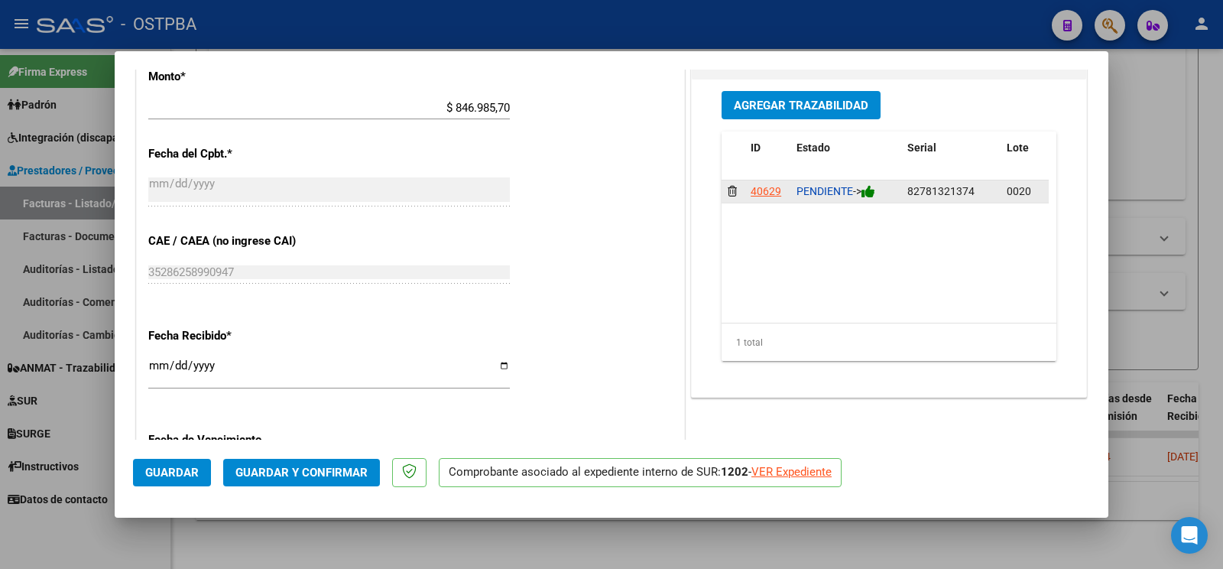
click at [861, 190] on icon at bounding box center [868, 191] width 14 height 15
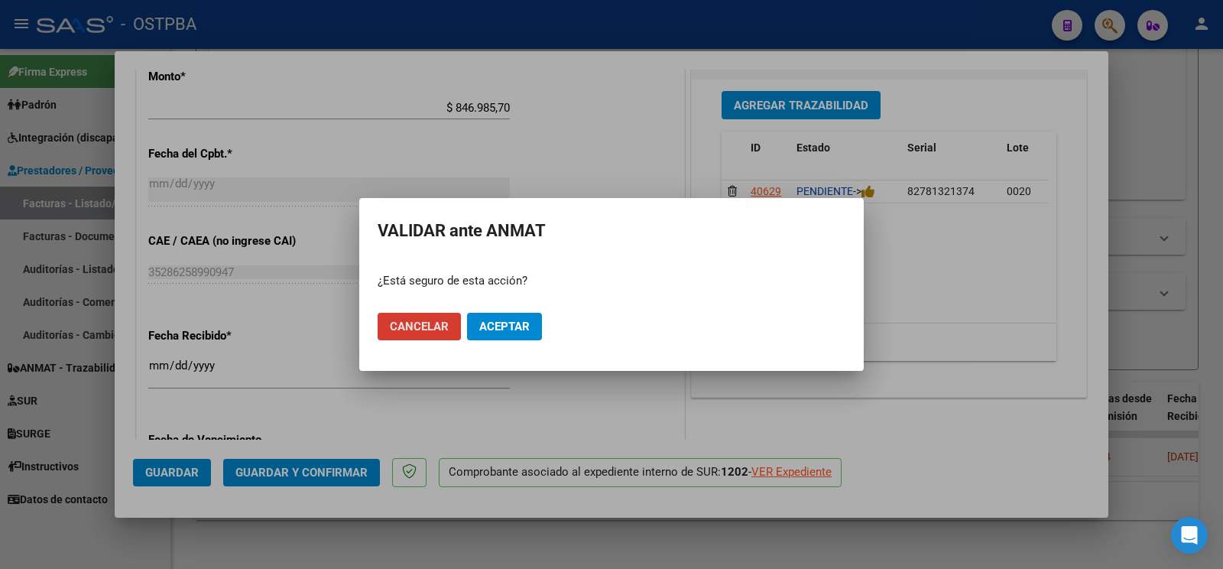
click at [516, 316] on button "Aceptar" at bounding box center [504, 327] width 75 height 28
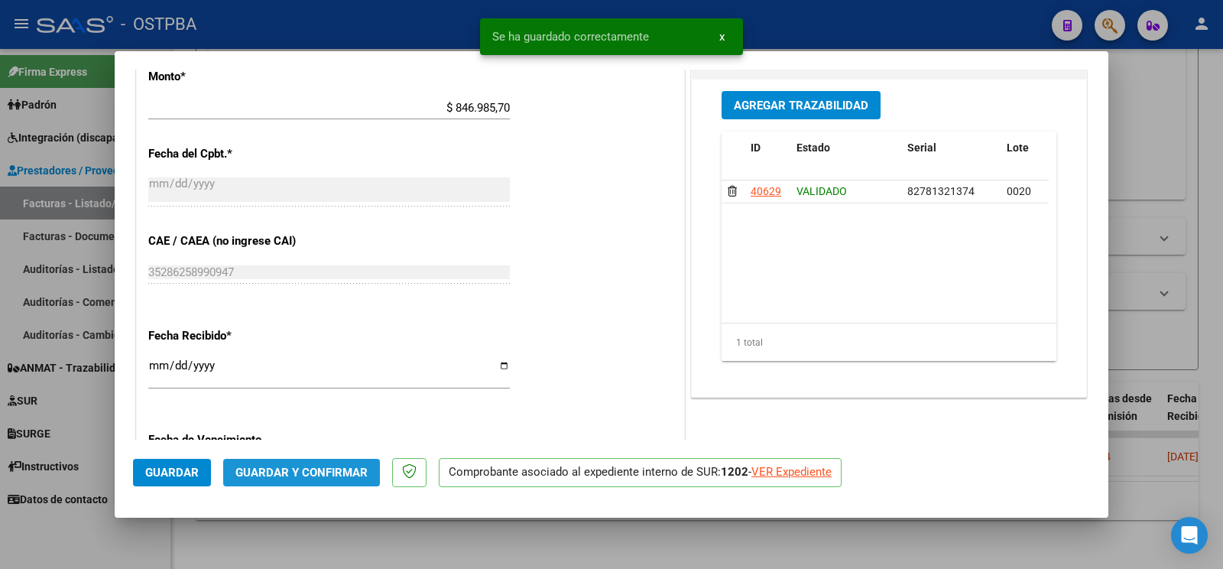
click at [329, 469] on span "Guardar y Confirmar" at bounding box center [301, 472] width 132 height 14
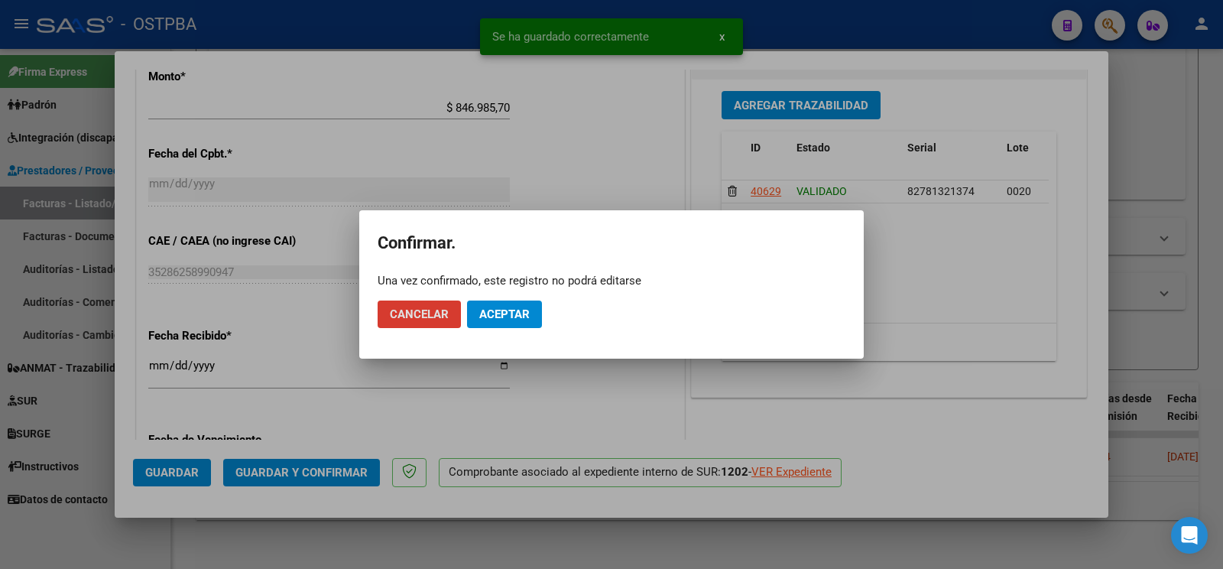
click at [516, 310] on span "Aceptar" at bounding box center [504, 314] width 50 height 14
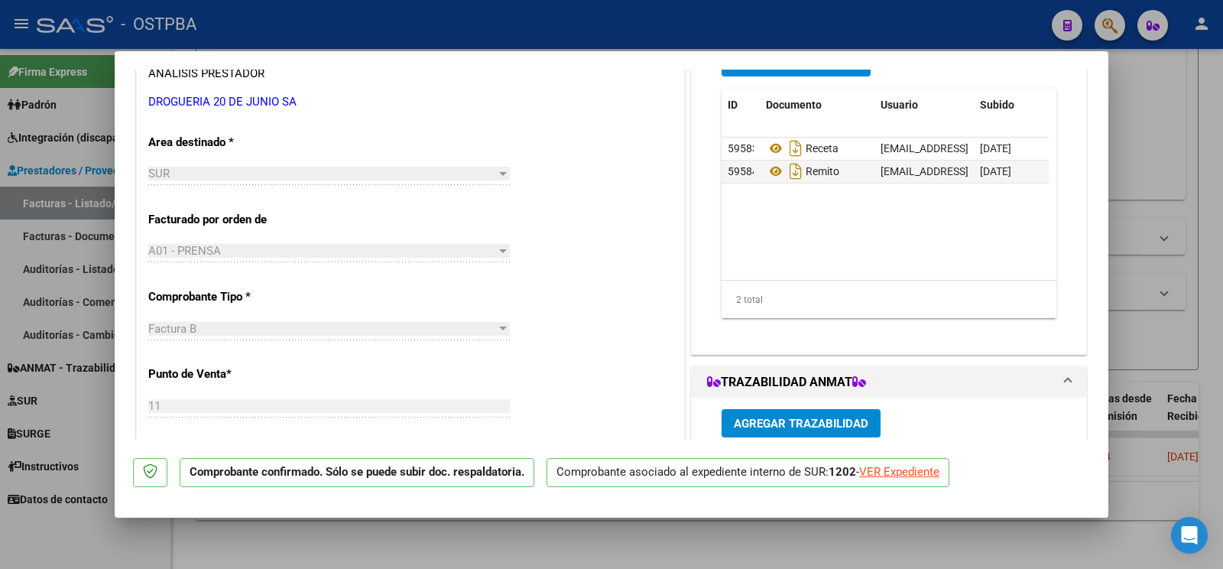
scroll to position [241, 0]
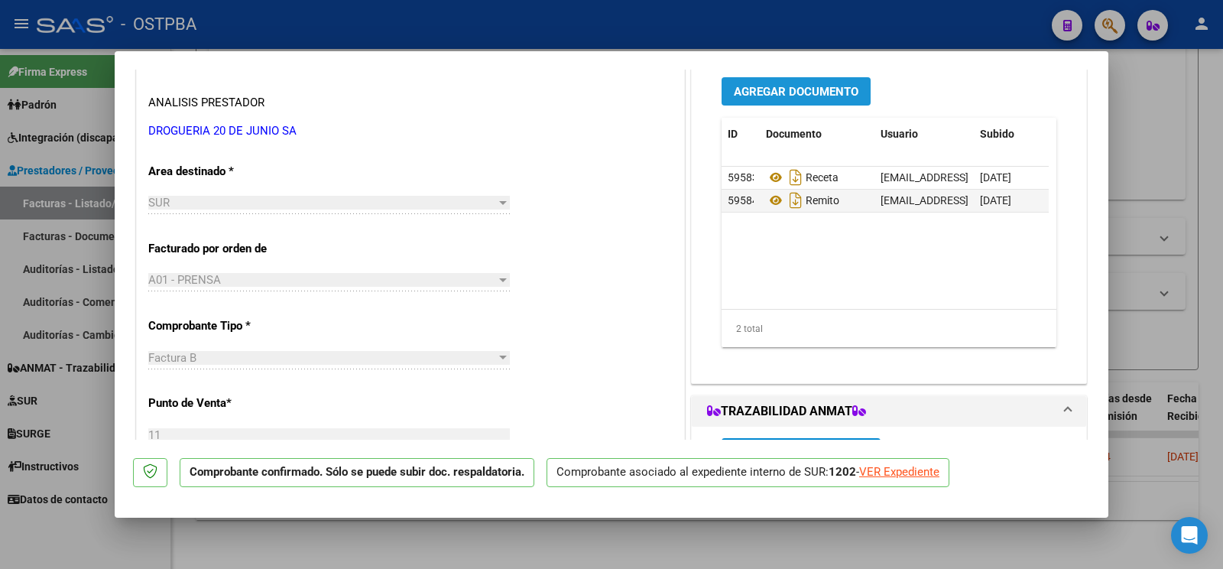
click at [829, 88] on span "Agregar Documento" at bounding box center [796, 92] width 125 height 14
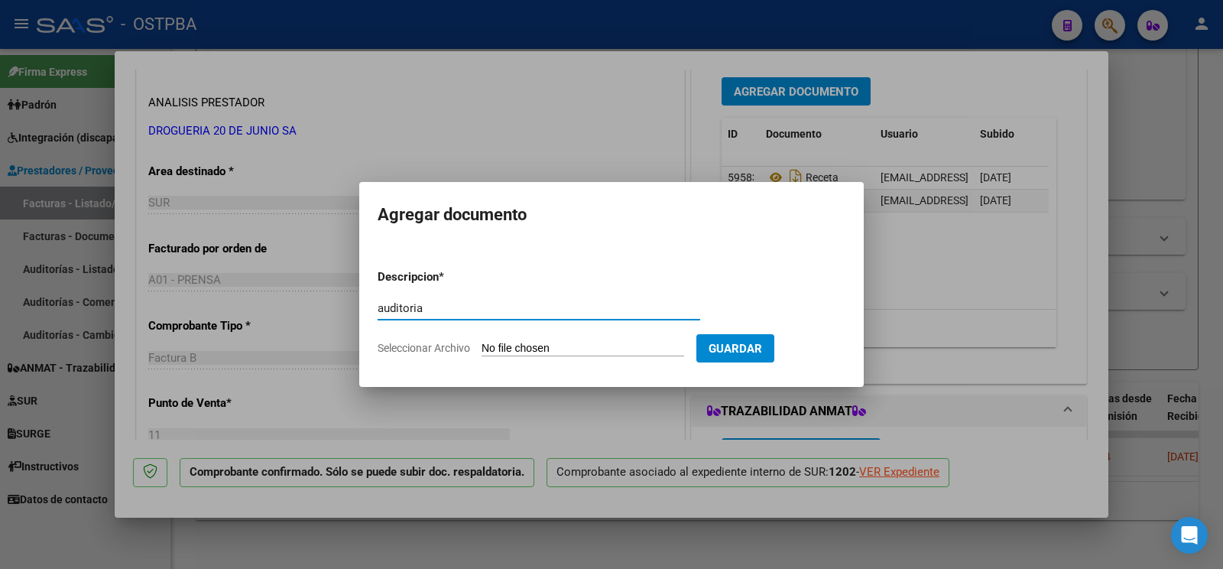
type input "auditoria"
click at [511, 345] on input "Seleccionar Archivo" at bounding box center [583, 349] width 203 height 15
type input "C:\fakepath\auditoria slonimski.pdf"
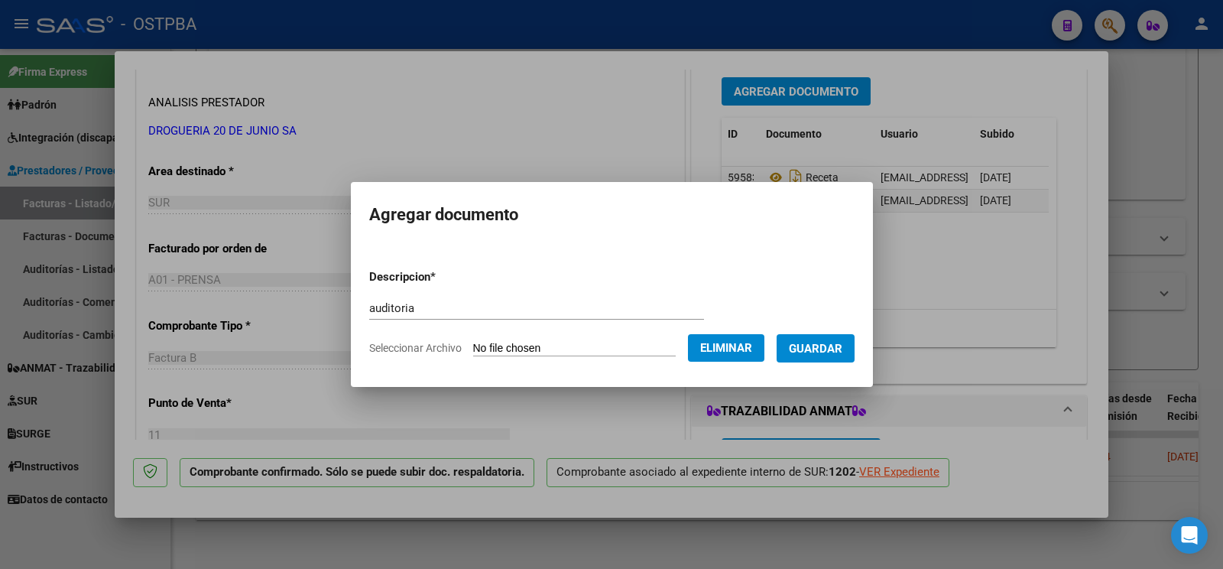
click at [818, 352] on span "Guardar" at bounding box center [816, 349] width 54 height 14
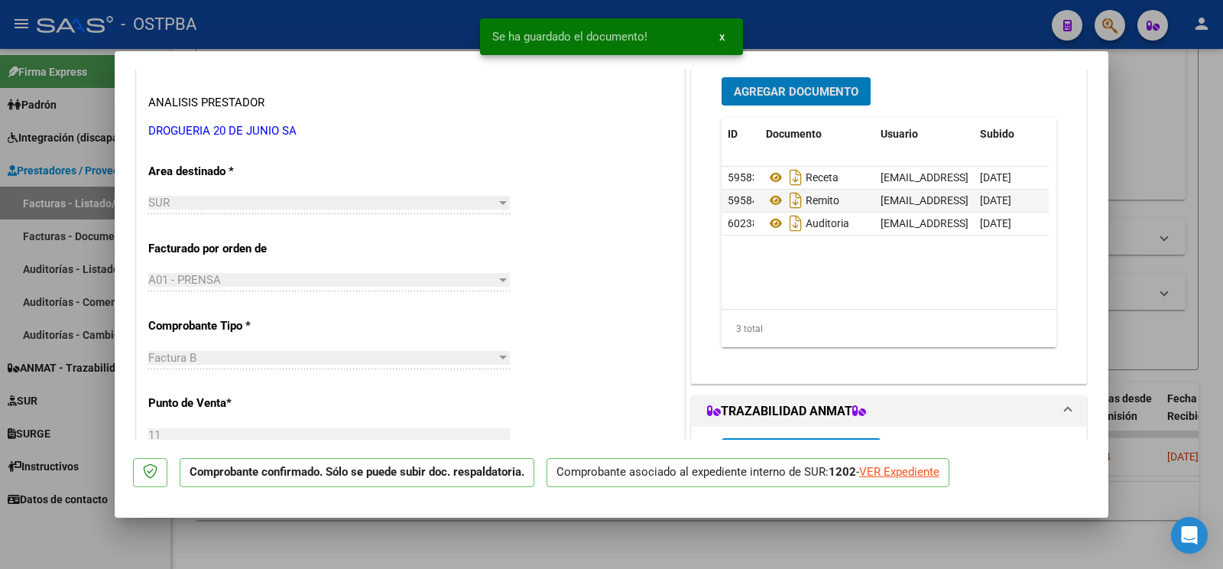
click at [1172, 159] on div at bounding box center [611, 284] width 1223 height 569
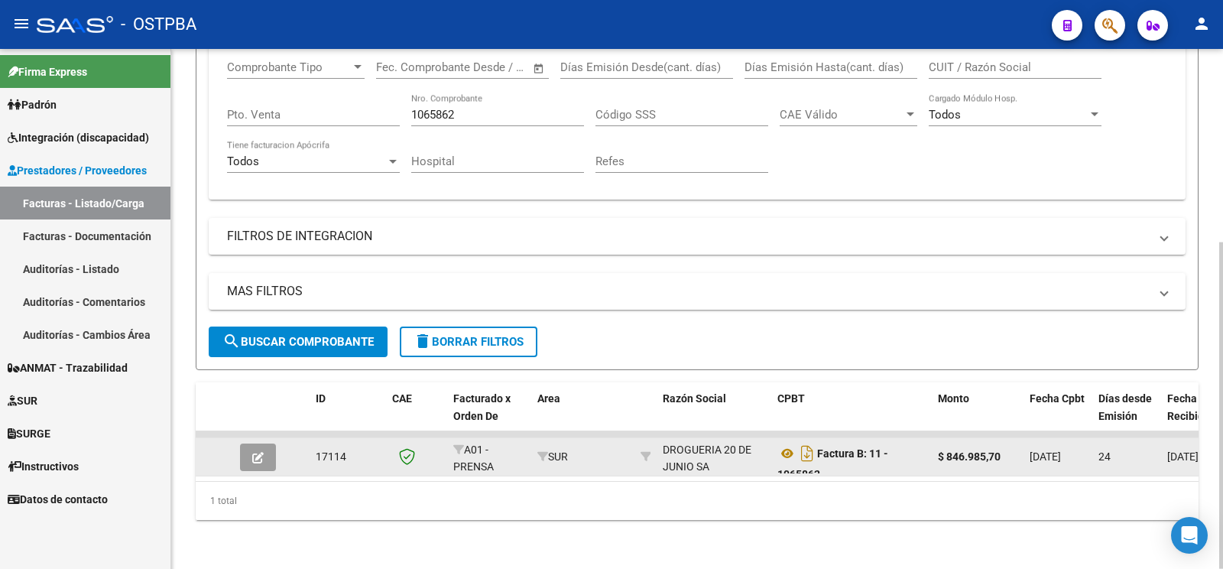
click at [256, 452] on icon "button" at bounding box center [257, 457] width 11 height 11
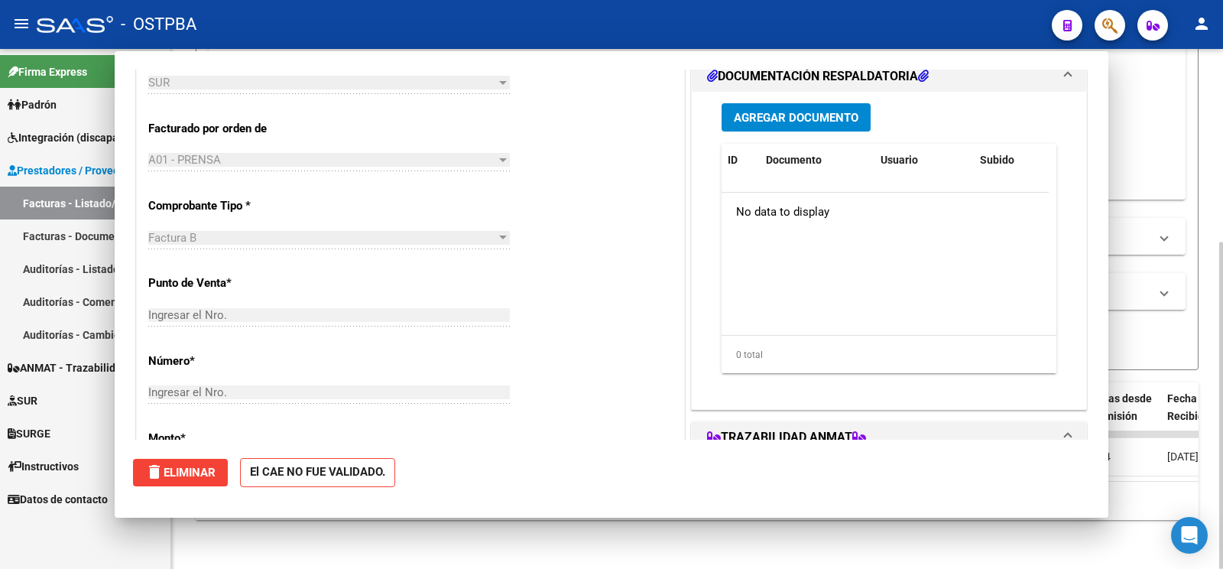
scroll to position [0, 0]
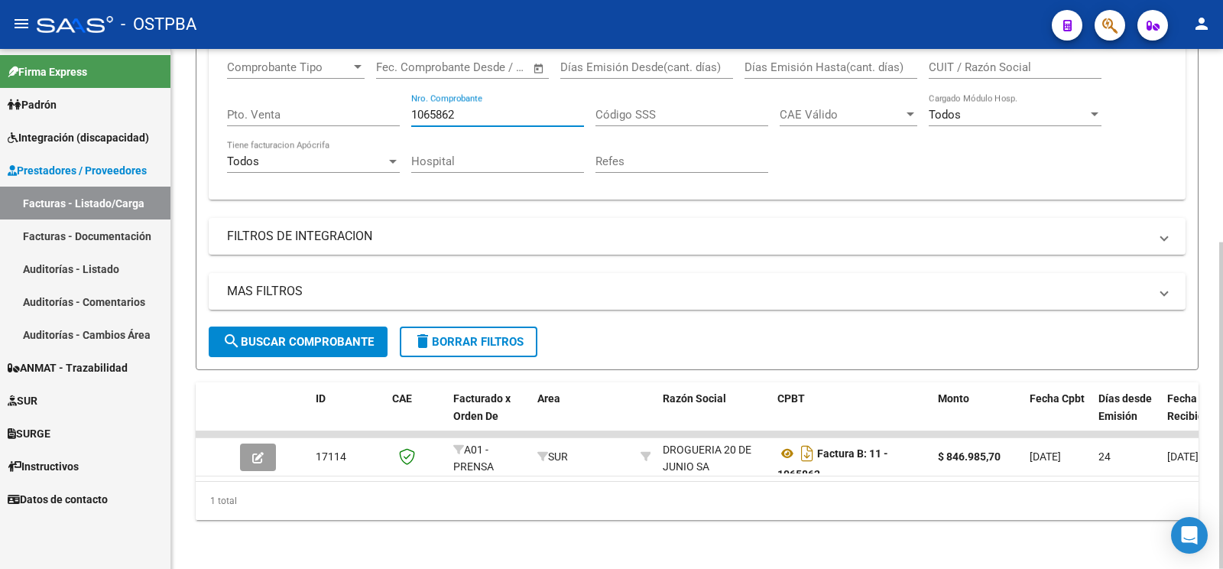
drag, startPoint x: 478, startPoint y: 102, endPoint x: 0, endPoint y: -53, distance: 502.3
click at [411, 108] on input "1065862" at bounding box center [497, 115] width 173 height 14
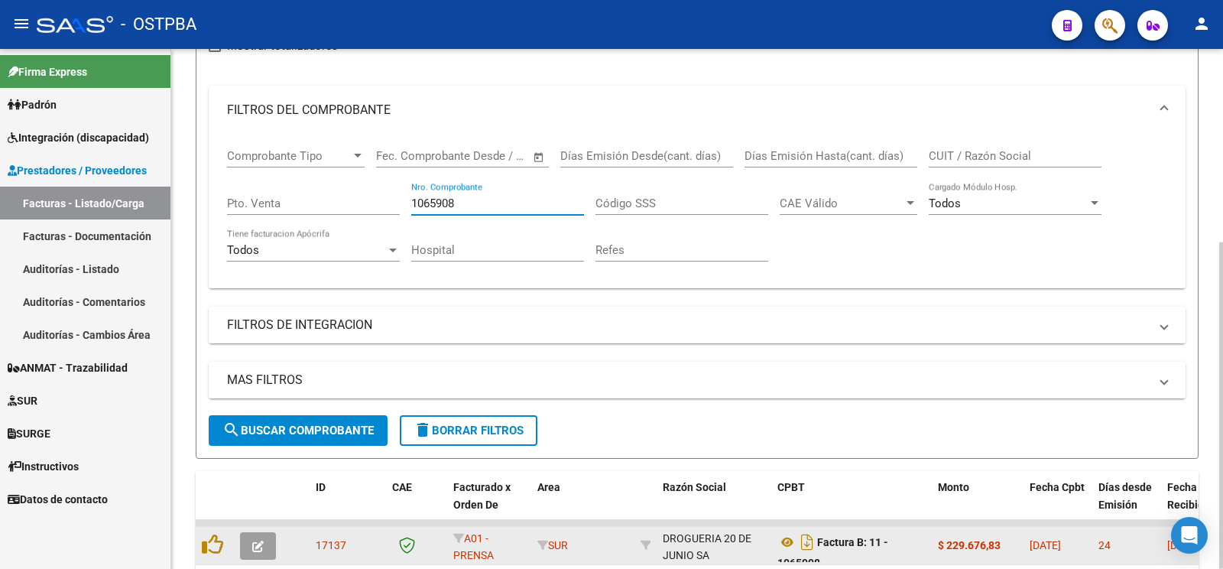
type input "1065908"
click at [266, 532] on button "button" at bounding box center [258, 546] width 36 height 28
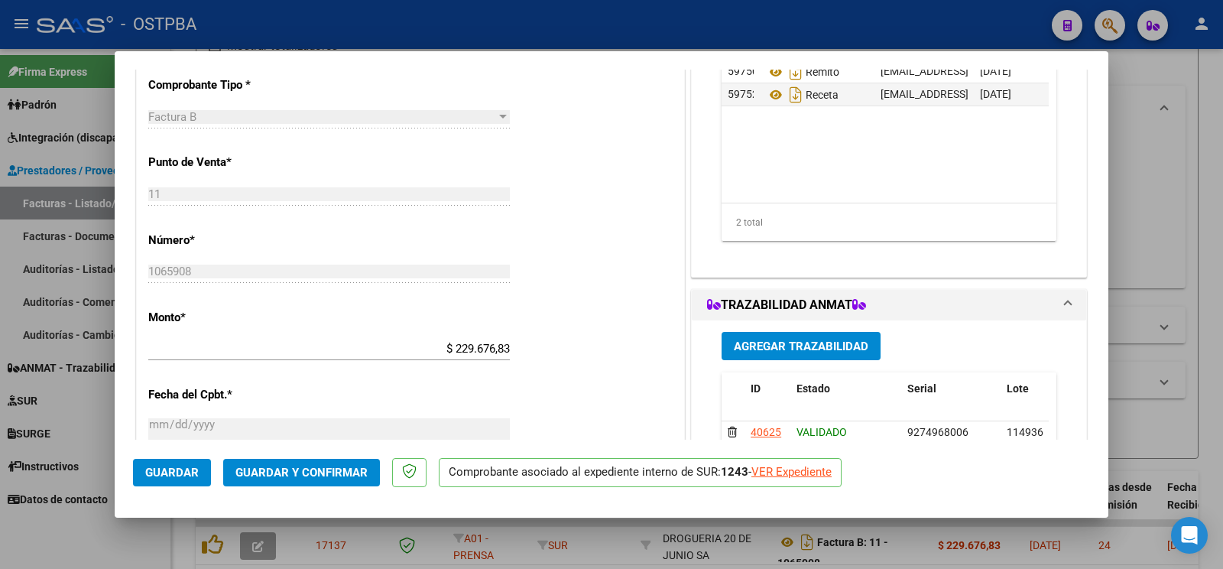
scroll to position [803, 0]
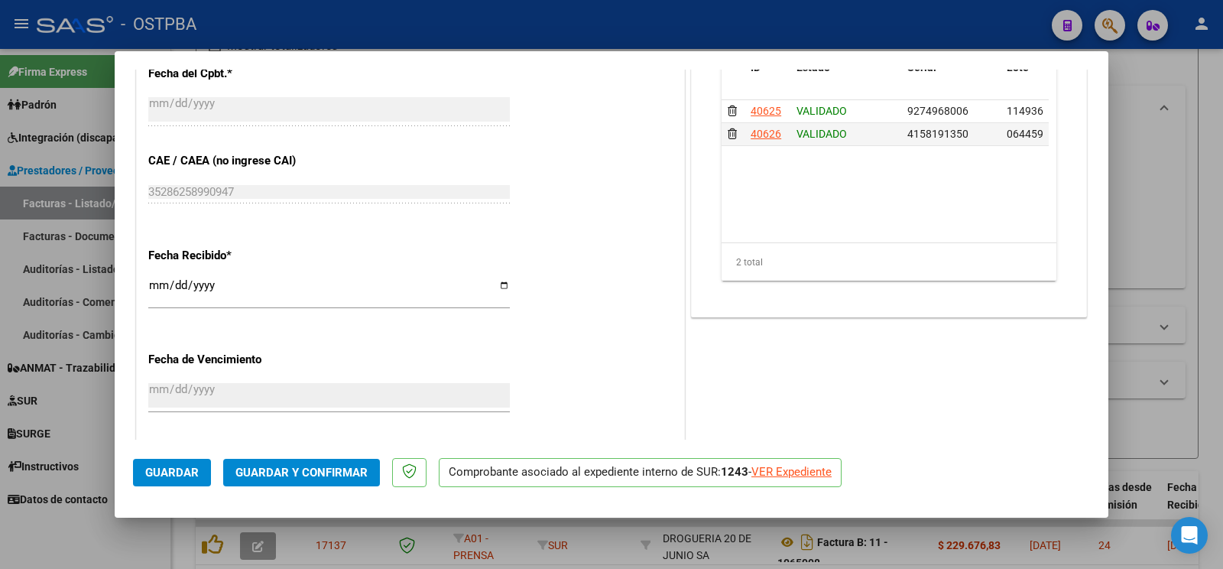
click at [329, 467] on span "Guardar y Confirmar" at bounding box center [301, 472] width 132 height 14
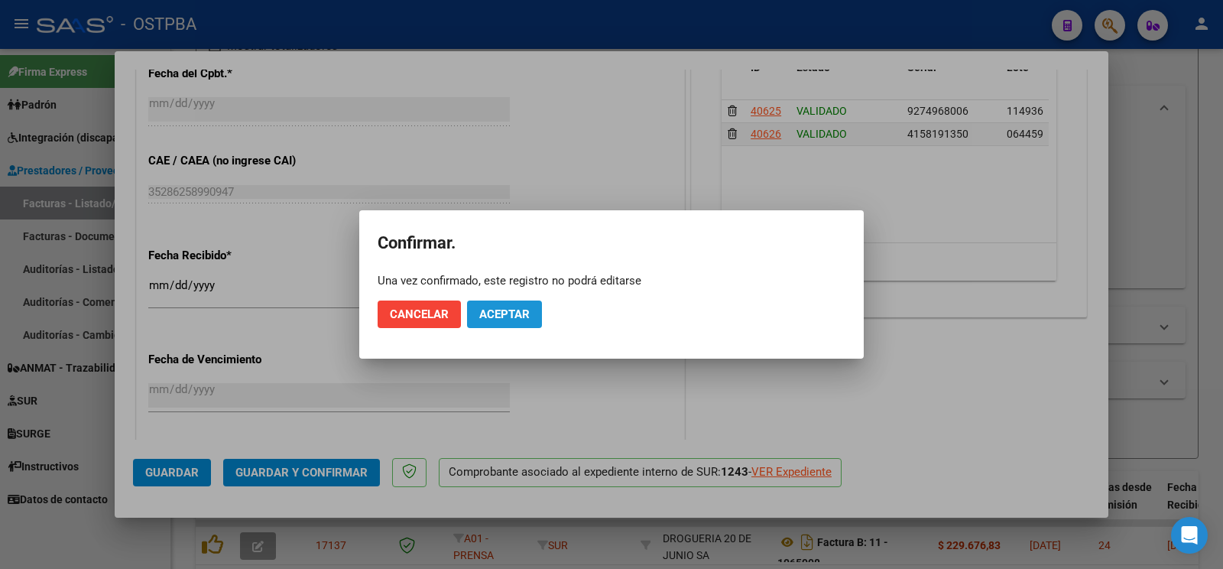
click at [500, 310] on span "Aceptar" at bounding box center [504, 314] width 50 height 14
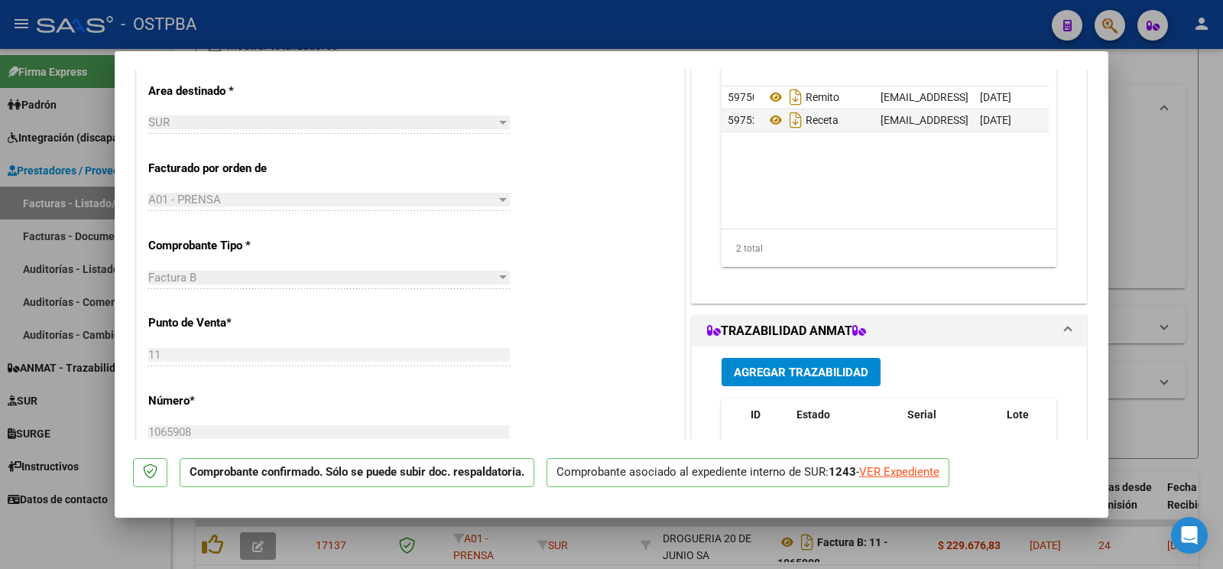
scroll to position [0, 0]
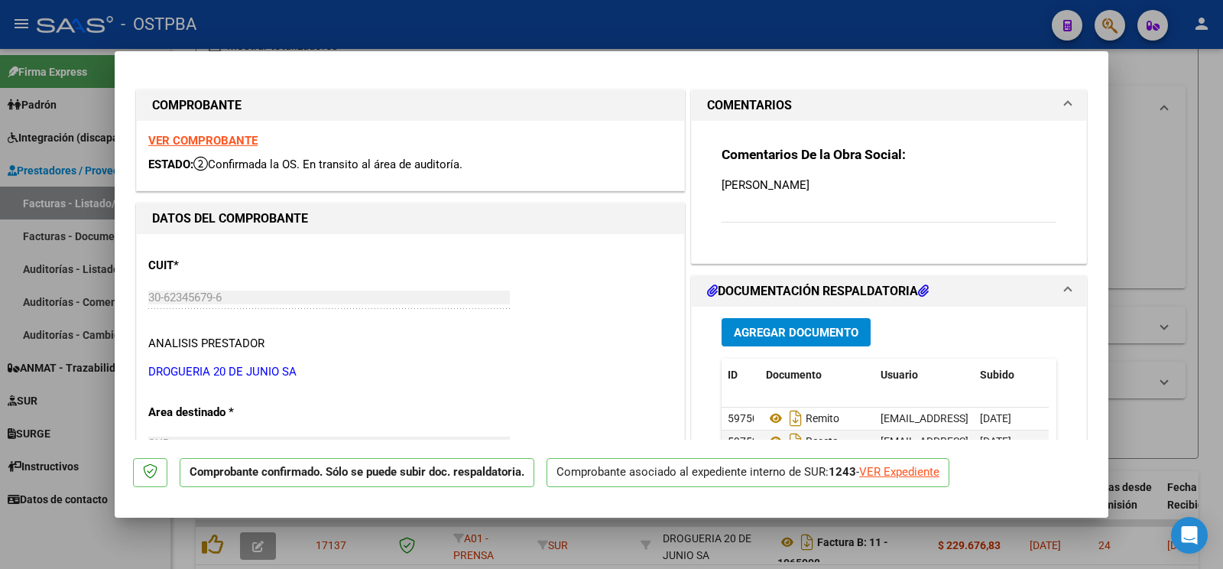
click at [765, 333] on span "Agregar Documento" at bounding box center [796, 333] width 125 height 14
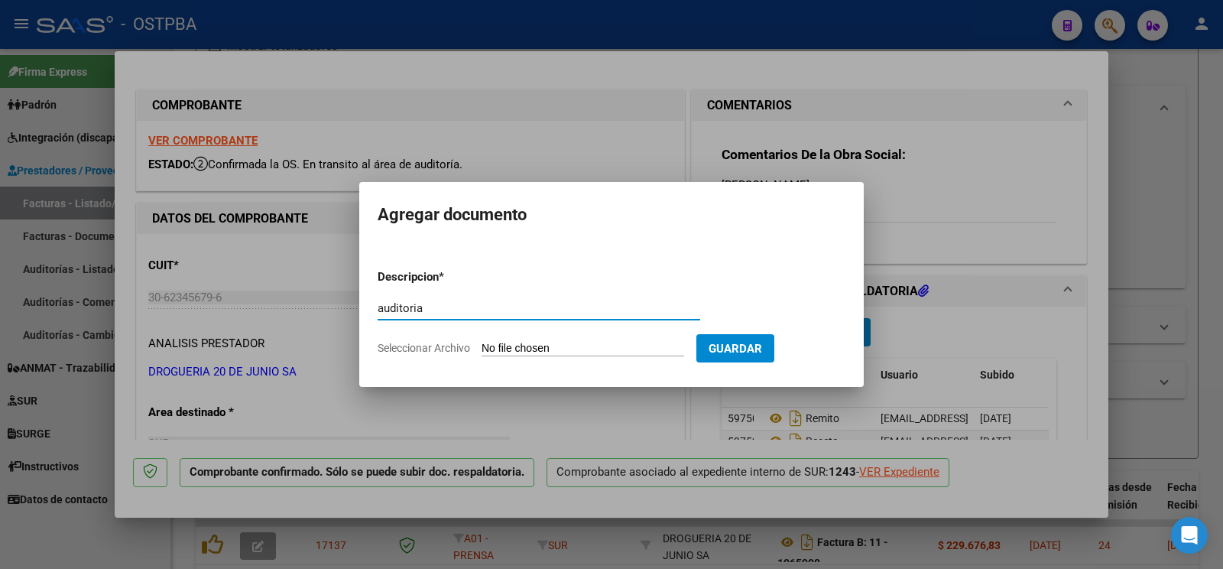
type input "auditoria"
click at [534, 349] on input "Seleccionar Archivo" at bounding box center [583, 349] width 203 height 15
type input "C:\fakepath\auditoria kameniecki.pdf"
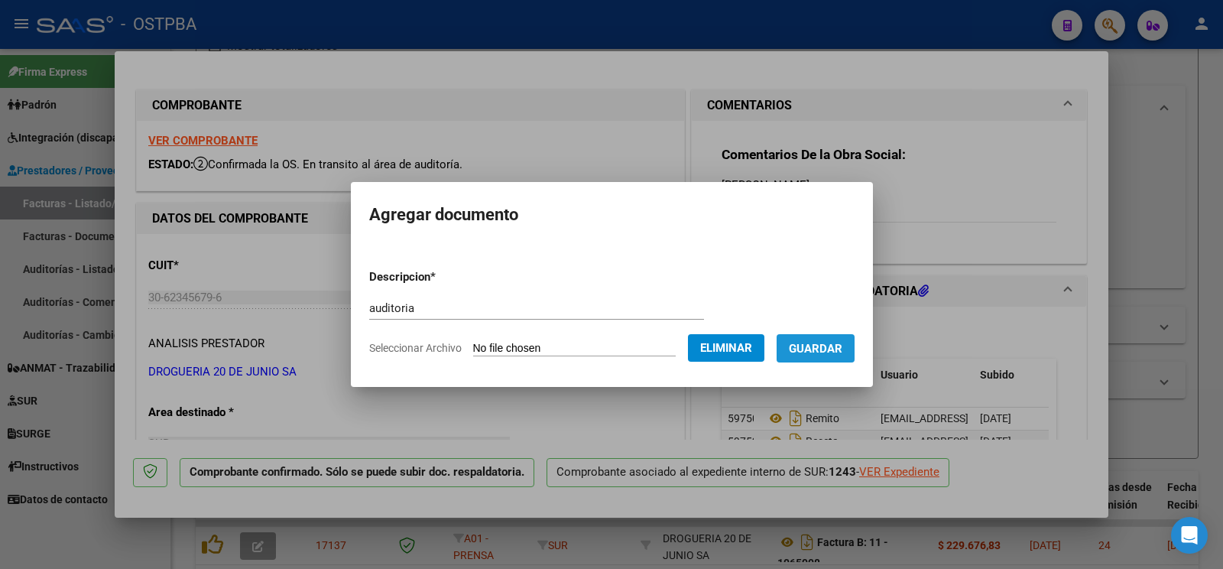
click at [838, 354] on button "Guardar" at bounding box center [816, 348] width 78 height 28
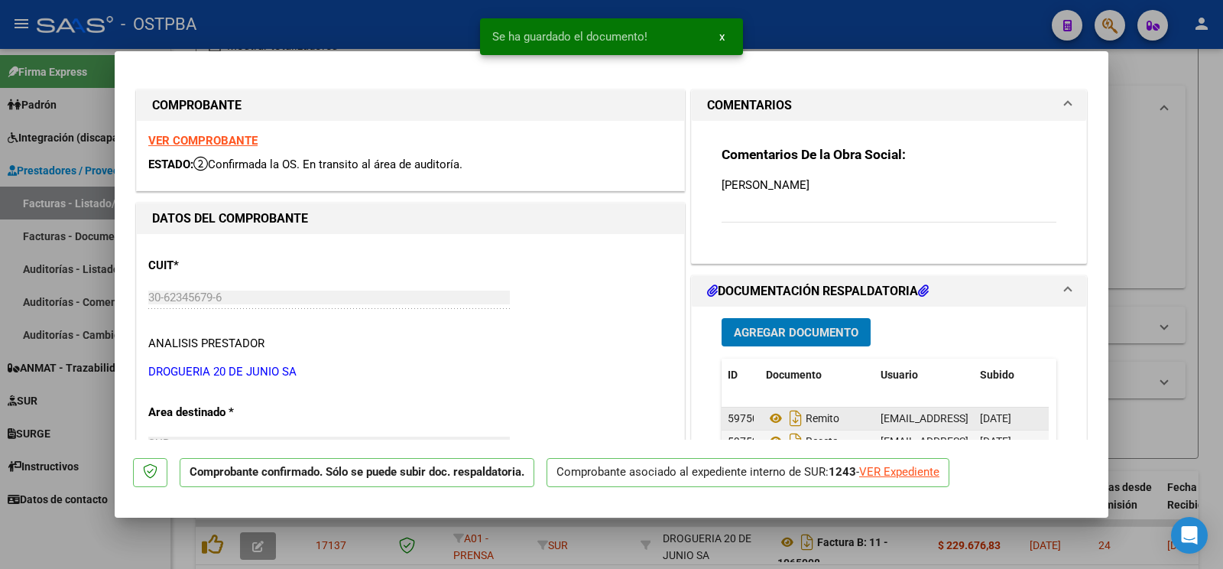
scroll to position [321, 0]
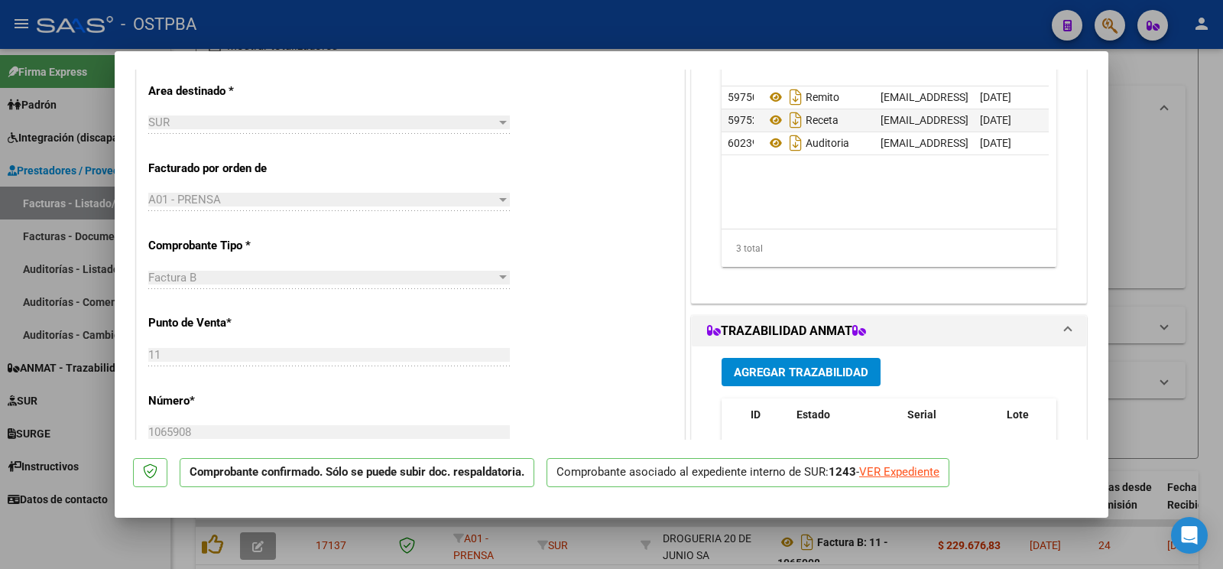
click at [77, 536] on div at bounding box center [611, 284] width 1223 height 569
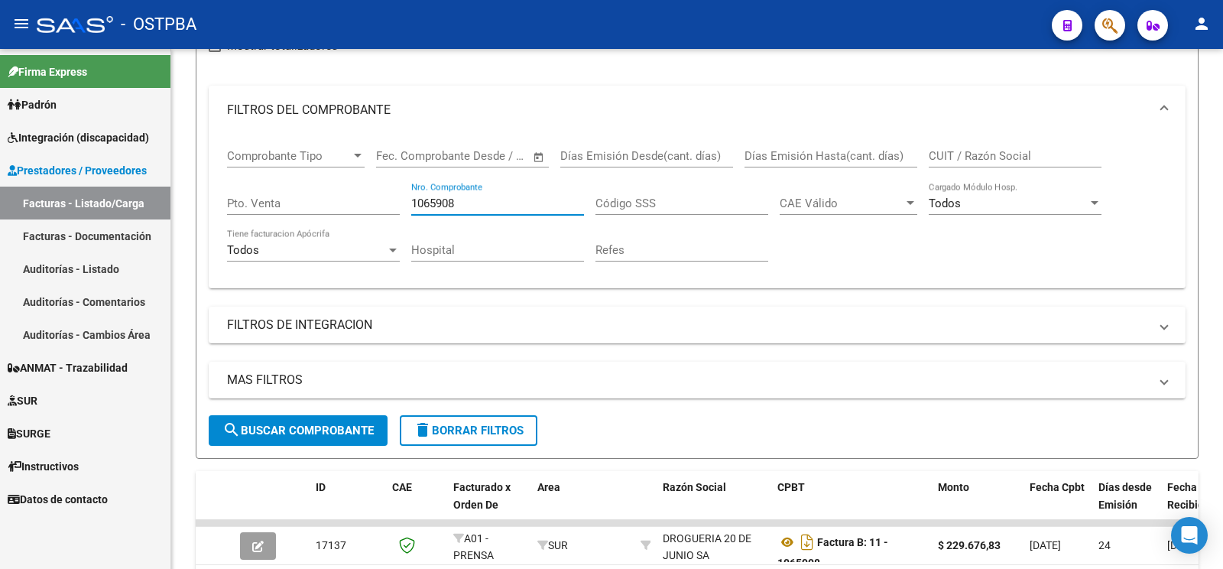
drag, startPoint x: 474, startPoint y: 203, endPoint x: 0, endPoint y: 44, distance: 499.6
click at [411, 196] on input "1065908" at bounding box center [497, 203] width 173 height 14
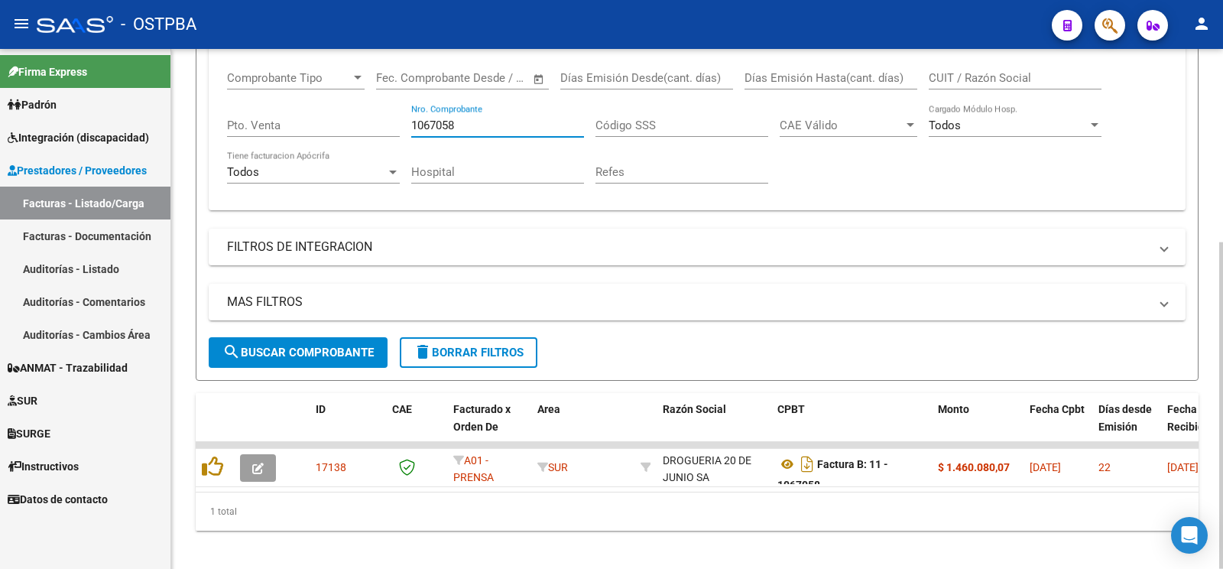
scroll to position [285, 0]
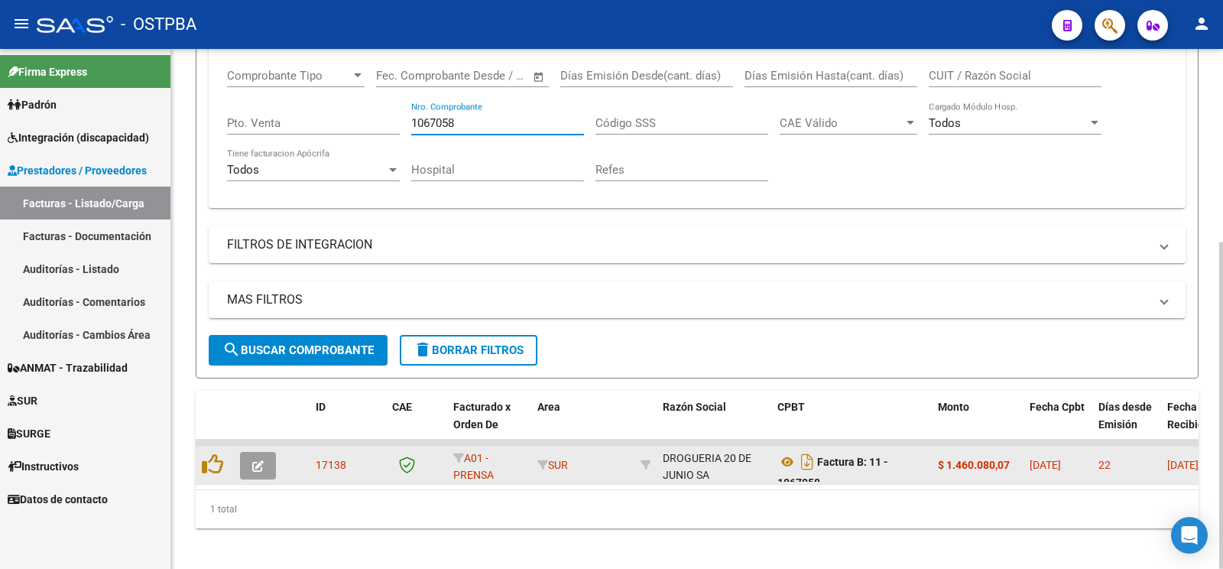
type input "1067058"
click at [257, 462] on icon "button" at bounding box center [257, 465] width 11 height 11
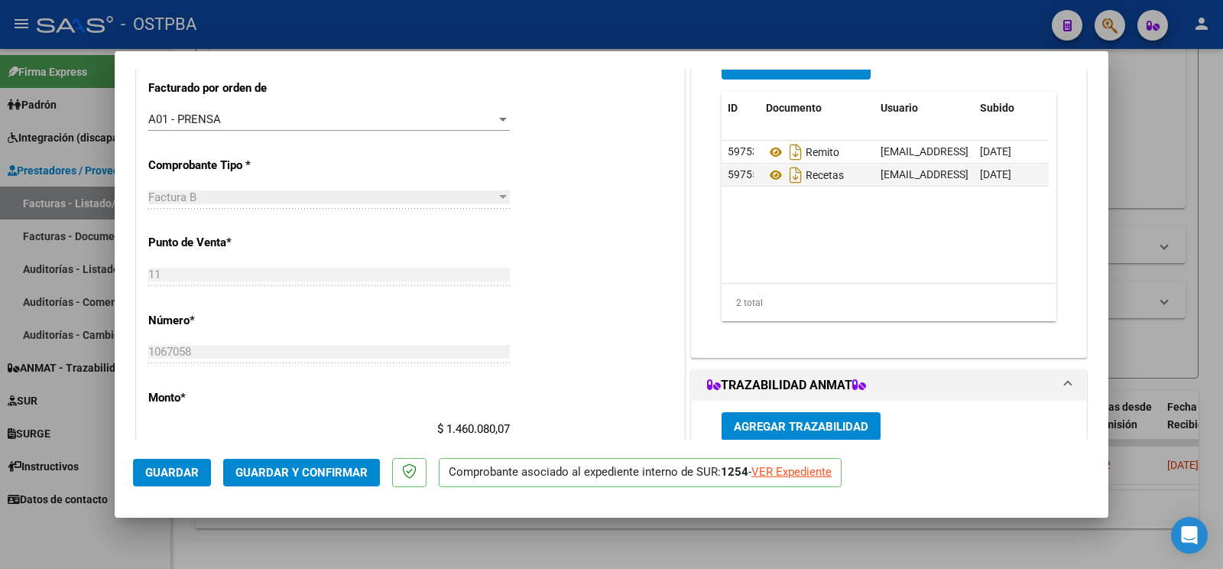
scroll to position [321, 0]
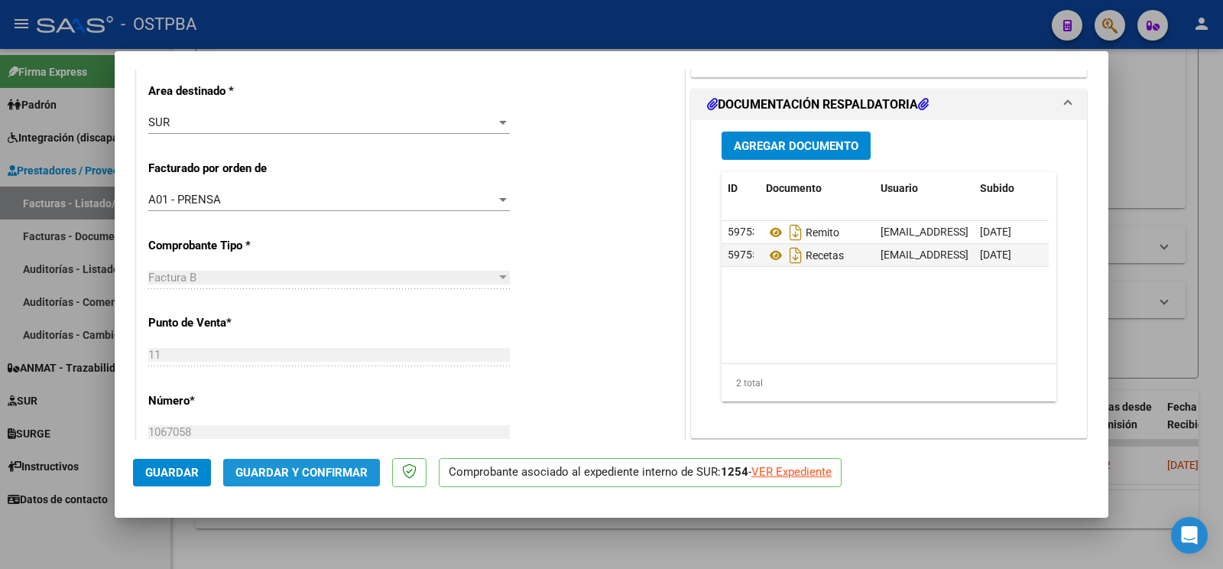
click at [362, 477] on span "Guardar y Confirmar" at bounding box center [301, 472] width 132 height 14
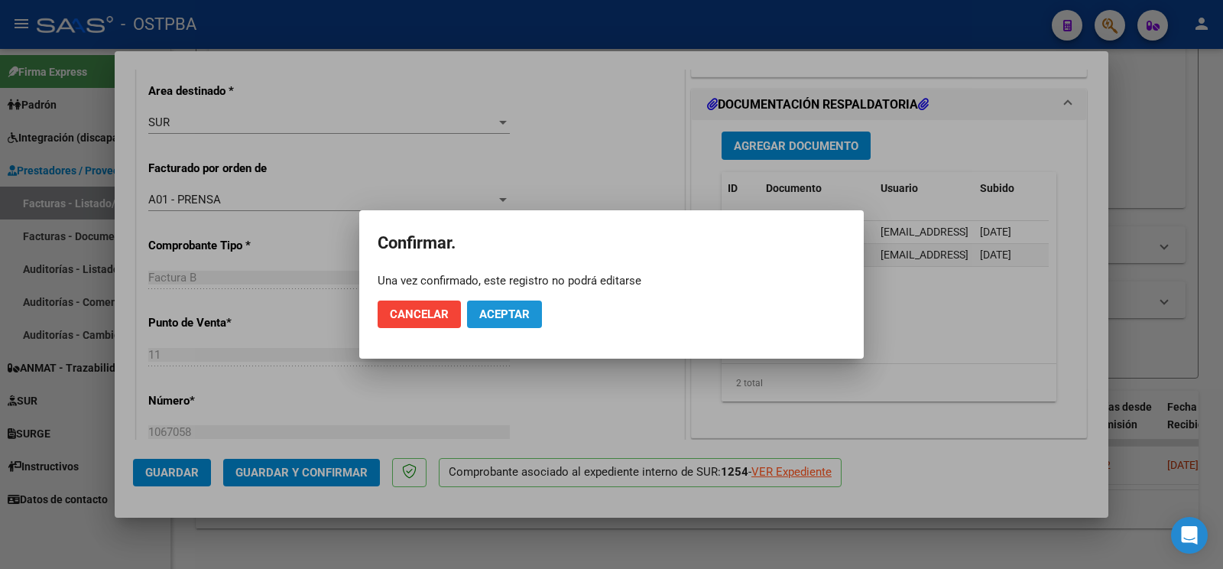
click at [527, 313] on span "Aceptar" at bounding box center [504, 314] width 50 height 14
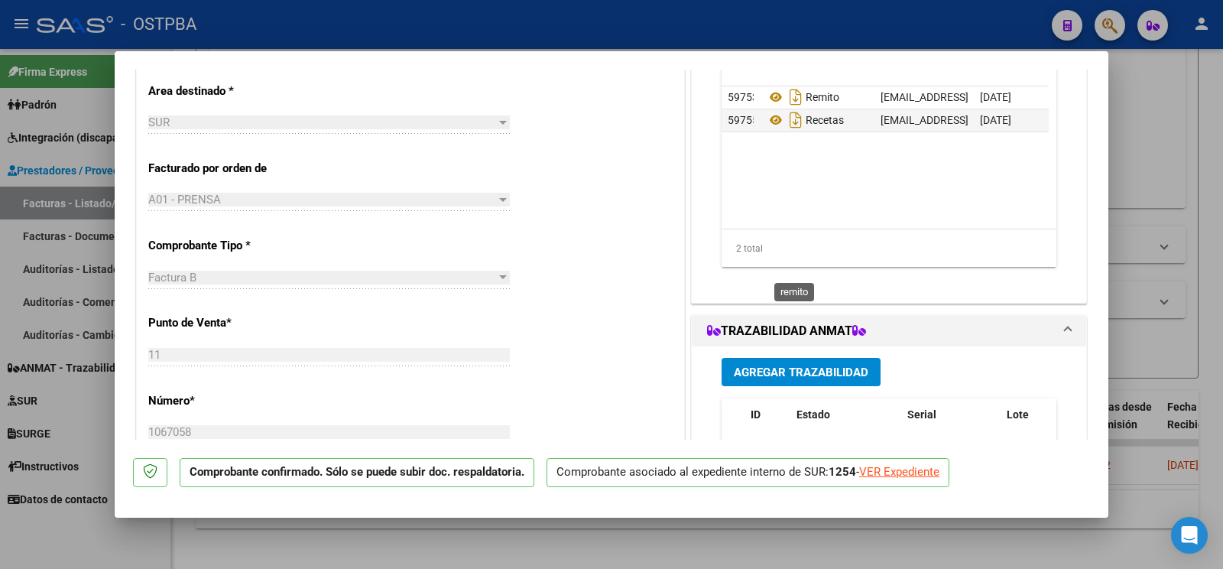
scroll to position [80, 0]
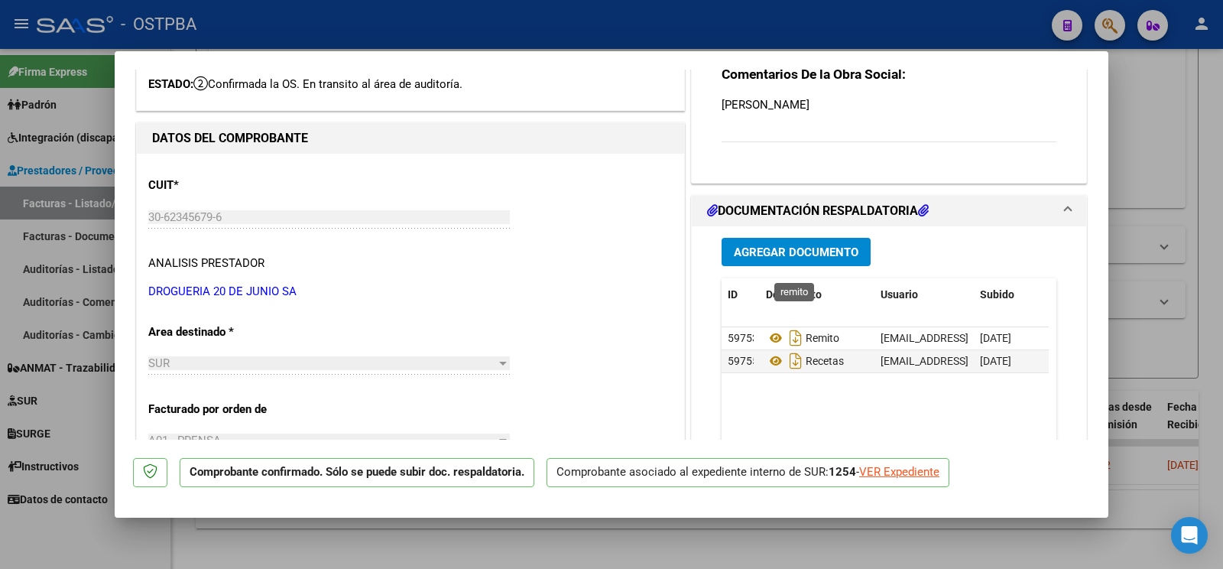
click at [809, 259] on span "Agregar Documento" at bounding box center [796, 252] width 125 height 14
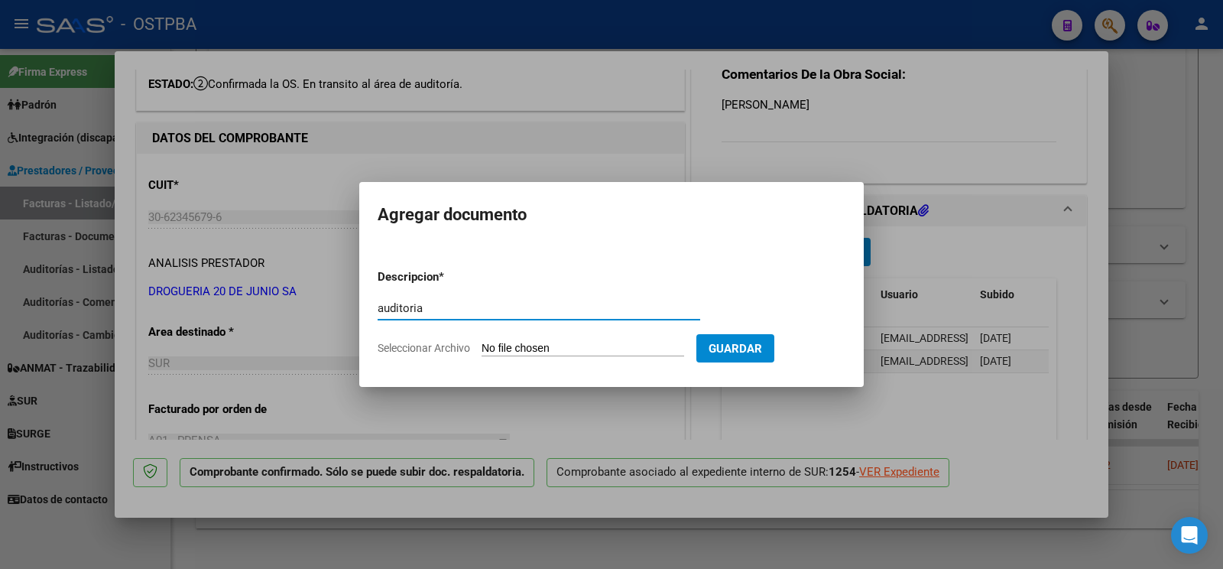
type input "auditoria"
click at [526, 342] on input "Seleccionar Archivo" at bounding box center [583, 349] width 203 height 15
type input "C:\fakepath\auditoria telias.pdf"
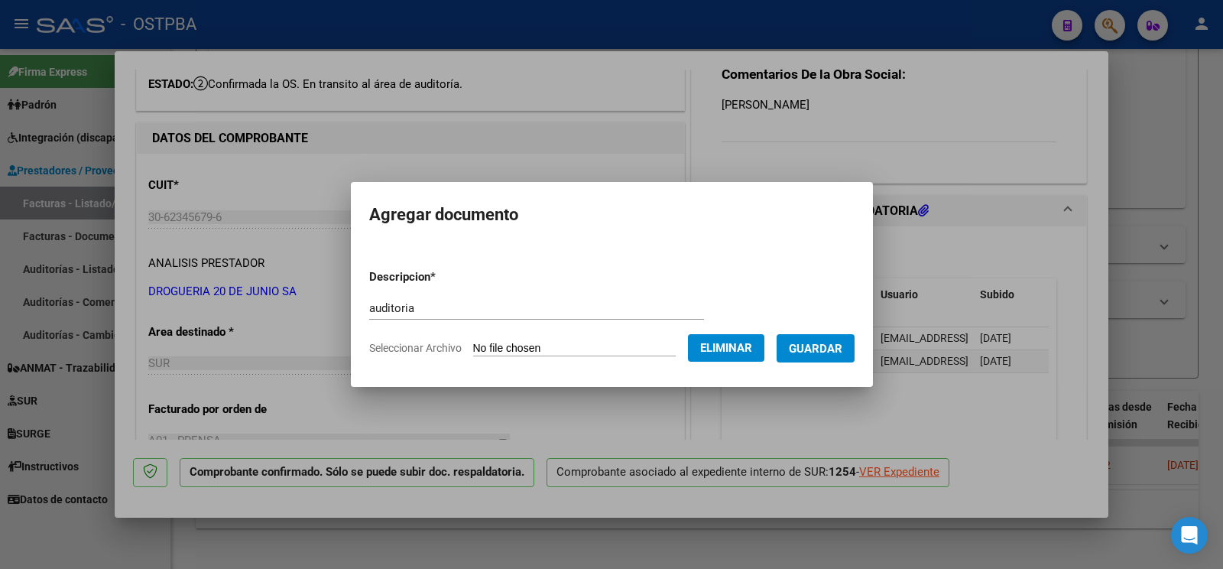
click at [816, 350] on span "Guardar" at bounding box center [816, 349] width 54 height 14
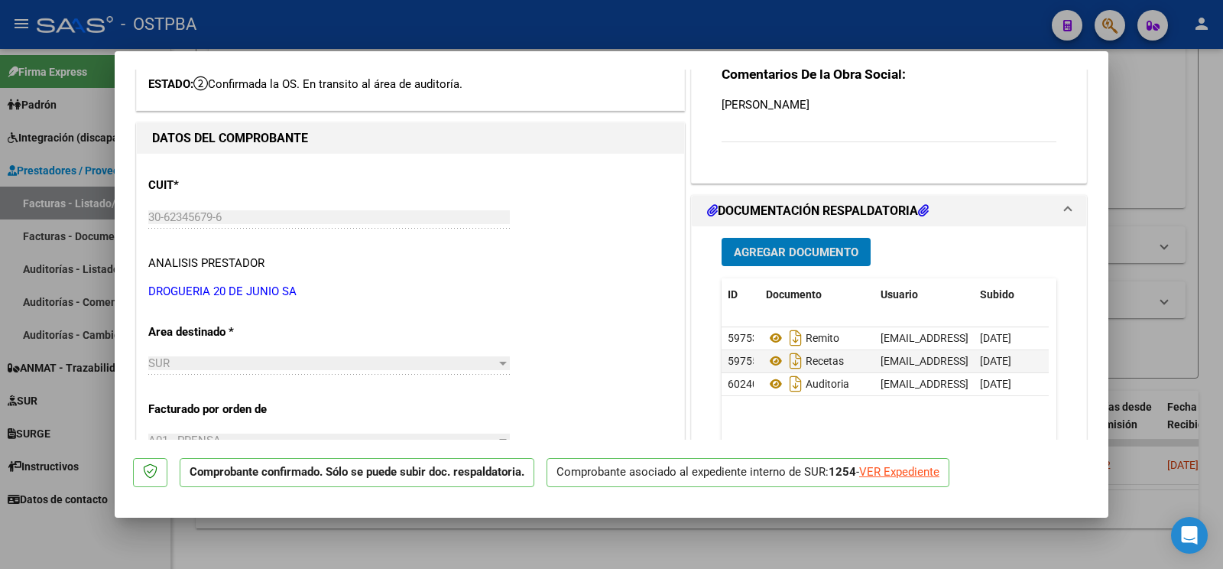
click at [61, 558] on div at bounding box center [611, 284] width 1223 height 569
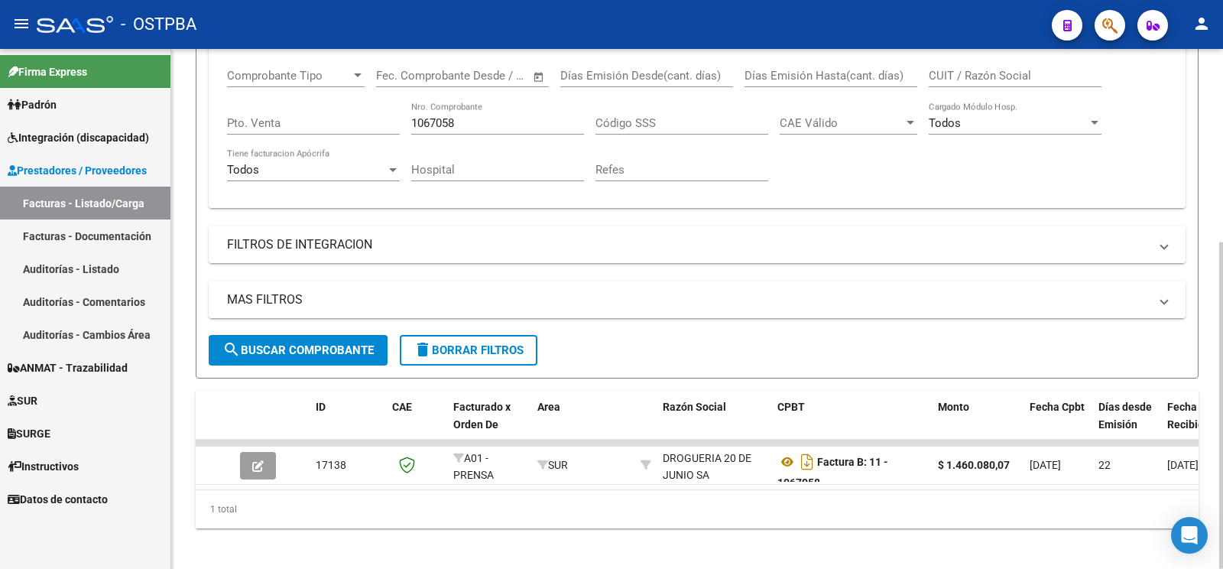
drag, startPoint x: 496, startPoint y: 123, endPoint x: 136, endPoint y: 43, distance: 368.8
click at [411, 116] on input "1067058" at bounding box center [497, 123] width 173 height 14
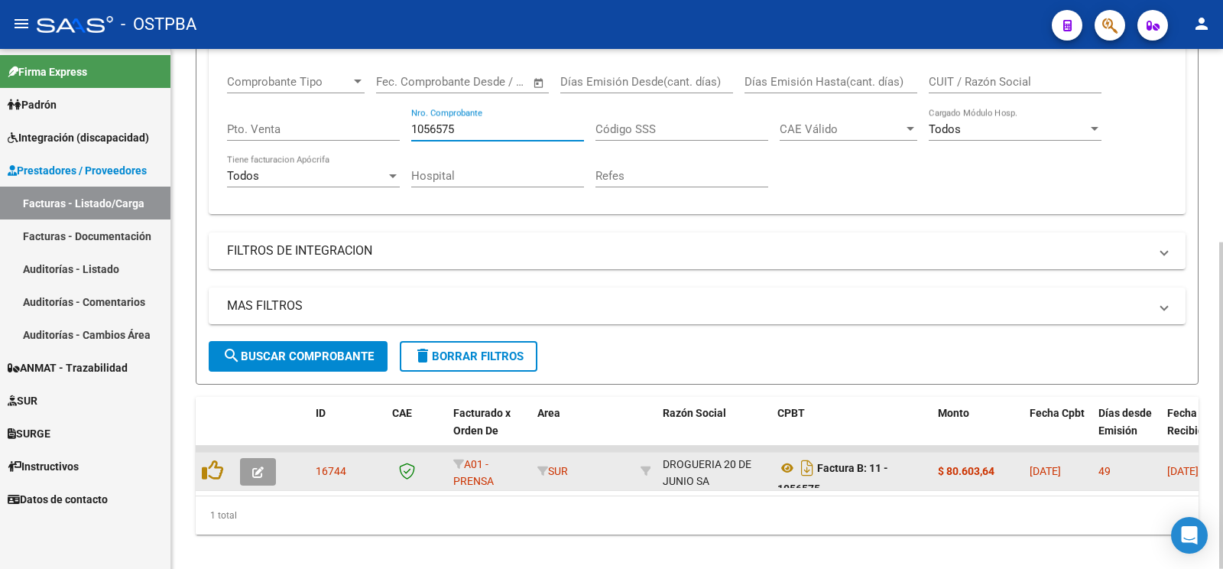
type input "1056575"
click at [268, 467] on button "button" at bounding box center [258, 472] width 36 height 28
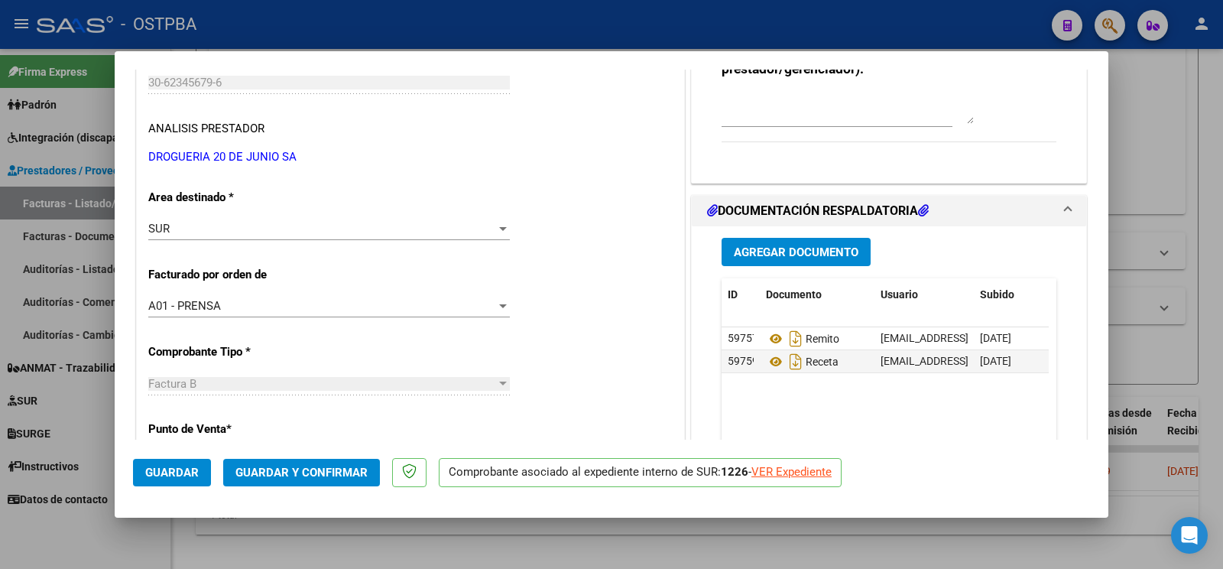
scroll to position [161, 0]
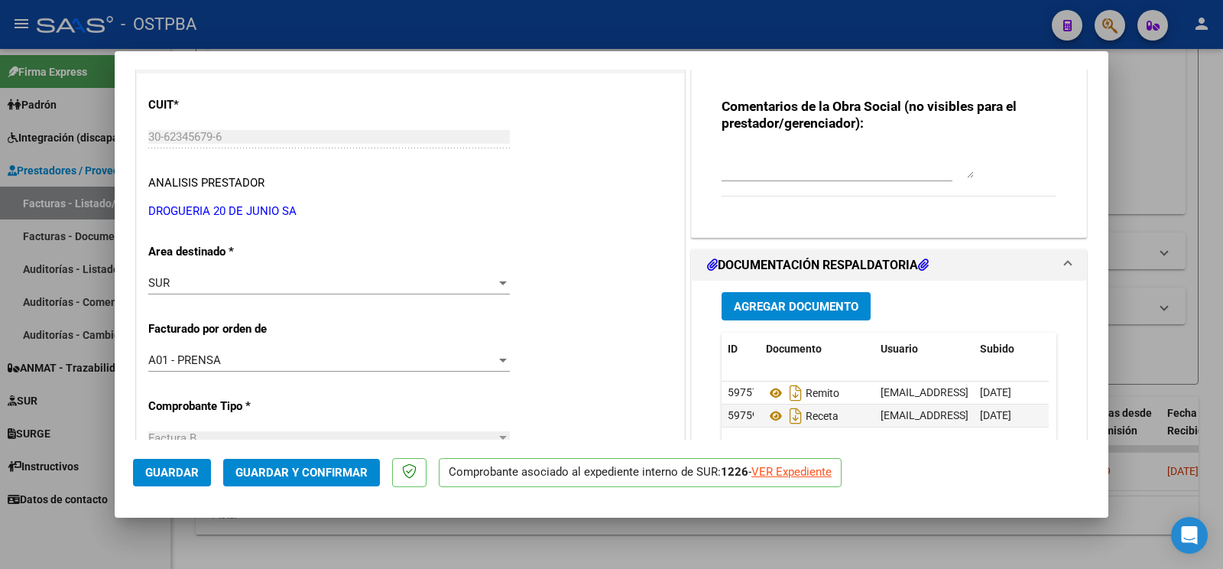
click at [310, 470] on span "Guardar y Confirmar" at bounding box center [301, 472] width 132 height 14
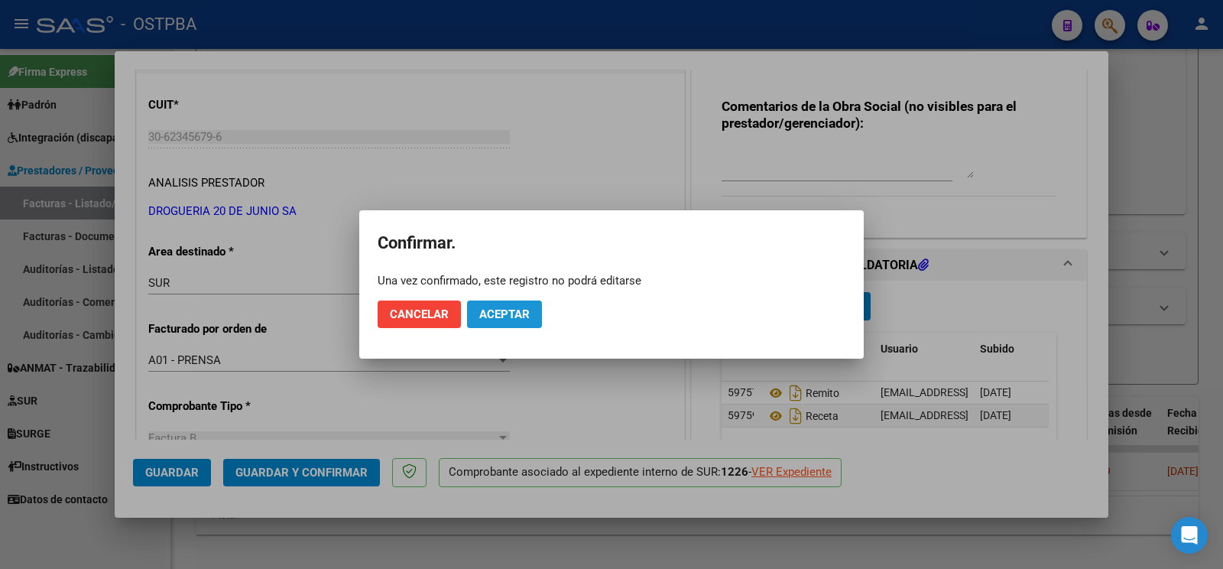
click at [488, 306] on button "Aceptar" at bounding box center [504, 314] width 75 height 28
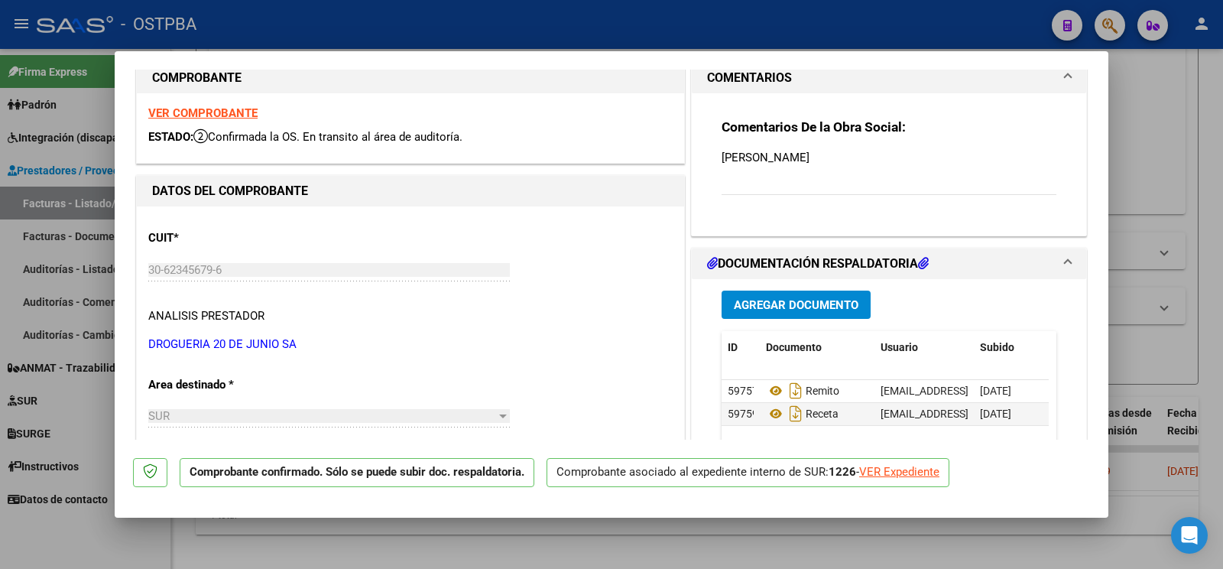
scroll to position [0, 0]
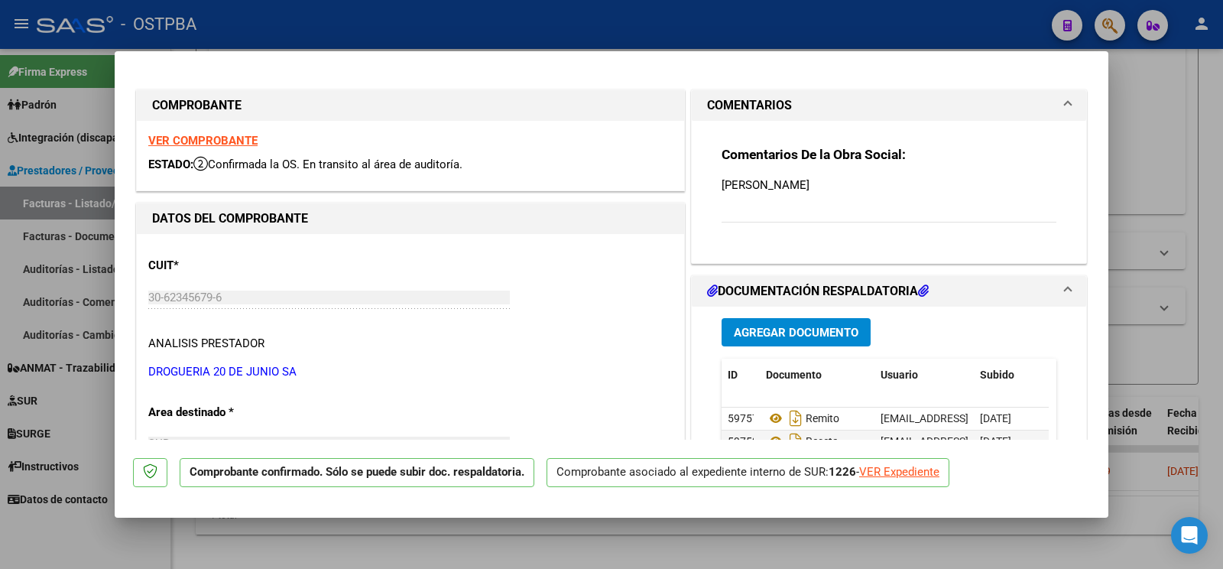
click at [759, 331] on span "Agregar Documento" at bounding box center [796, 333] width 125 height 14
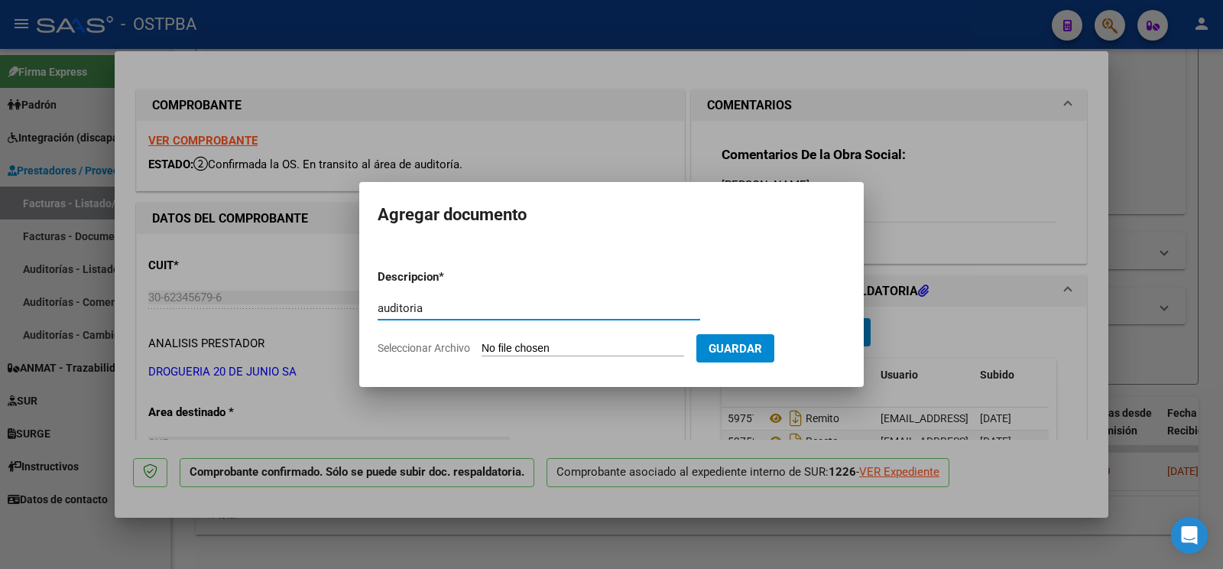
type input "auditoria"
click at [501, 346] on input "Seleccionar Archivo" at bounding box center [583, 349] width 203 height 15
type input "C:\fakepath\auditoria finondo.pdf"
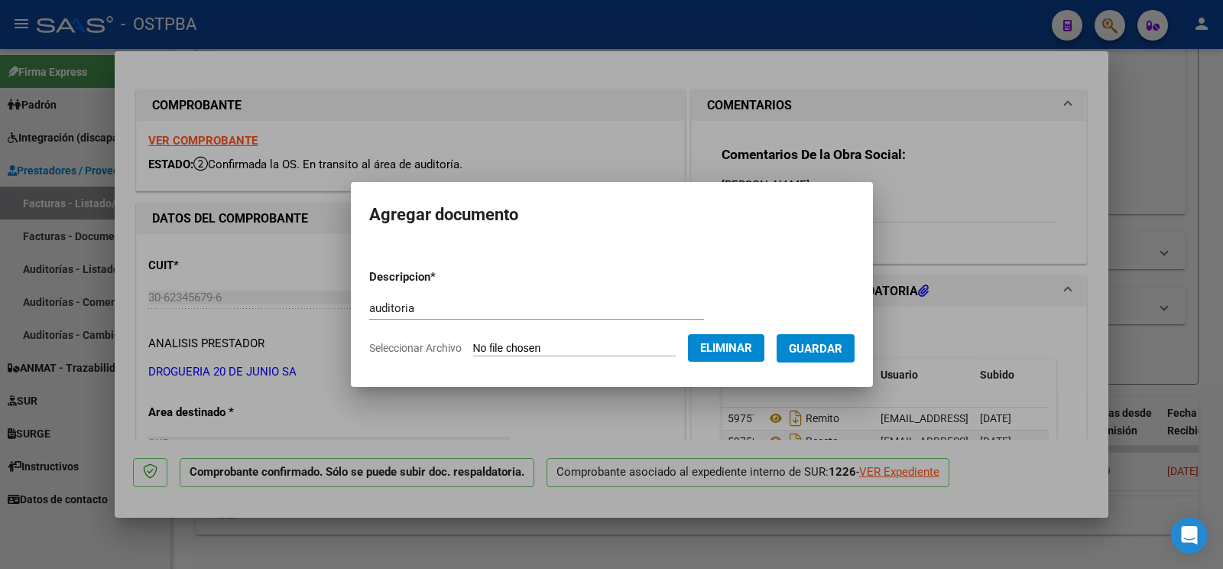
click at [829, 356] on button "Guardar" at bounding box center [816, 348] width 78 height 28
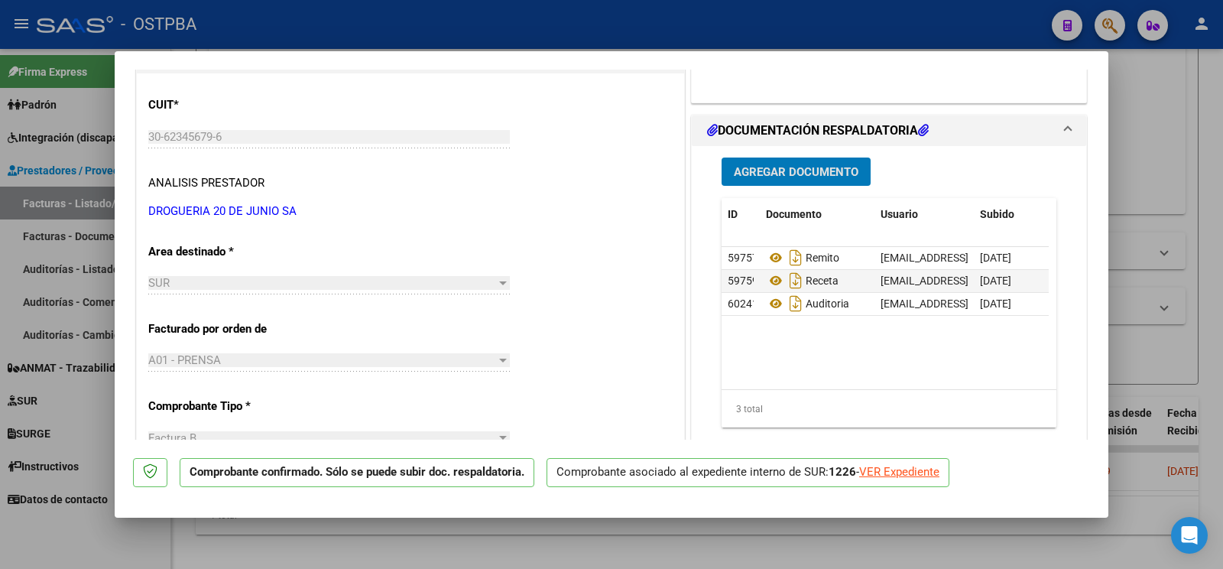
scroll to position [241, 0]
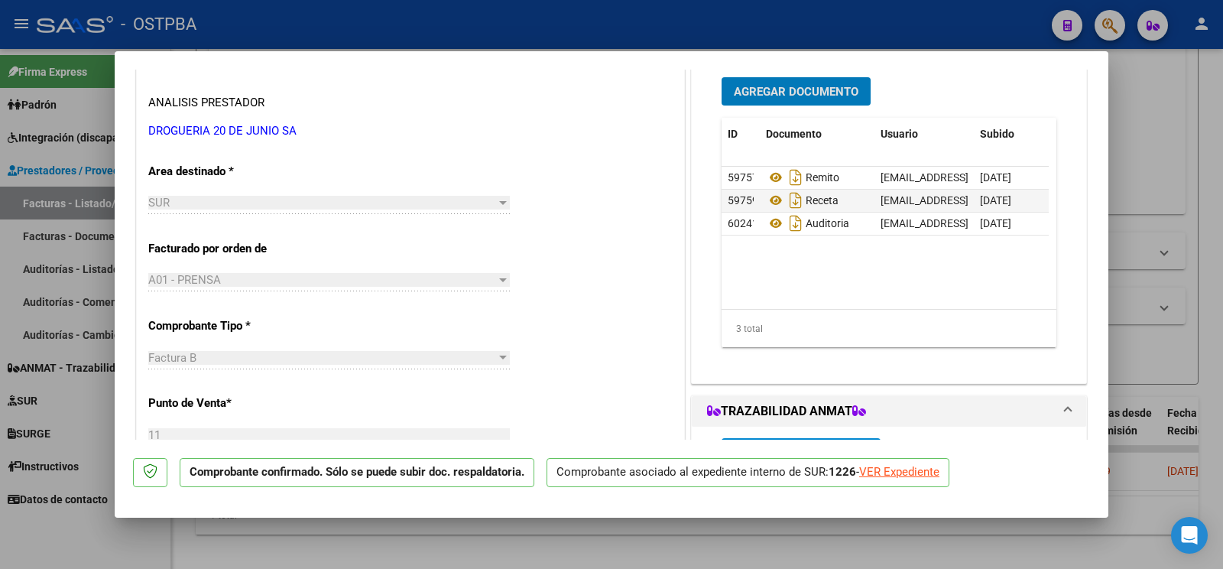
click at [98, 546] on div at bounding box center [611, 284] width 1223 height 569
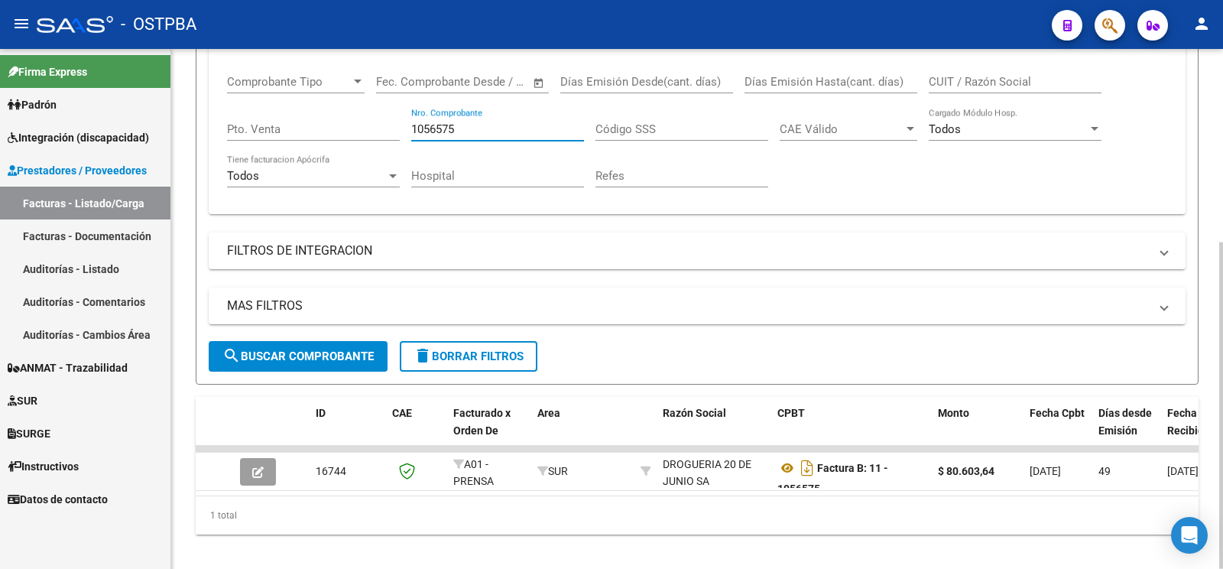
drag, startPoint x: 480, startPoint y: 128, endPoint x: 0, endPoint y: 4, distance: 495.9
click at [411, 122] on input "1056575" at bounding box center [497, 129] width 173 height 14
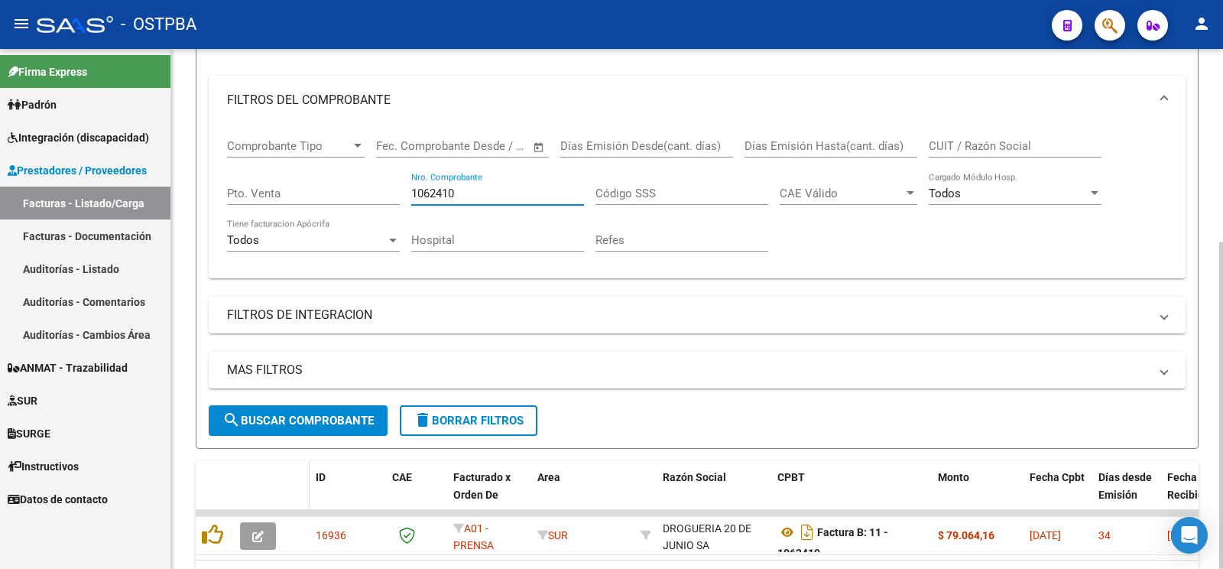
scroll to position [295, 0]
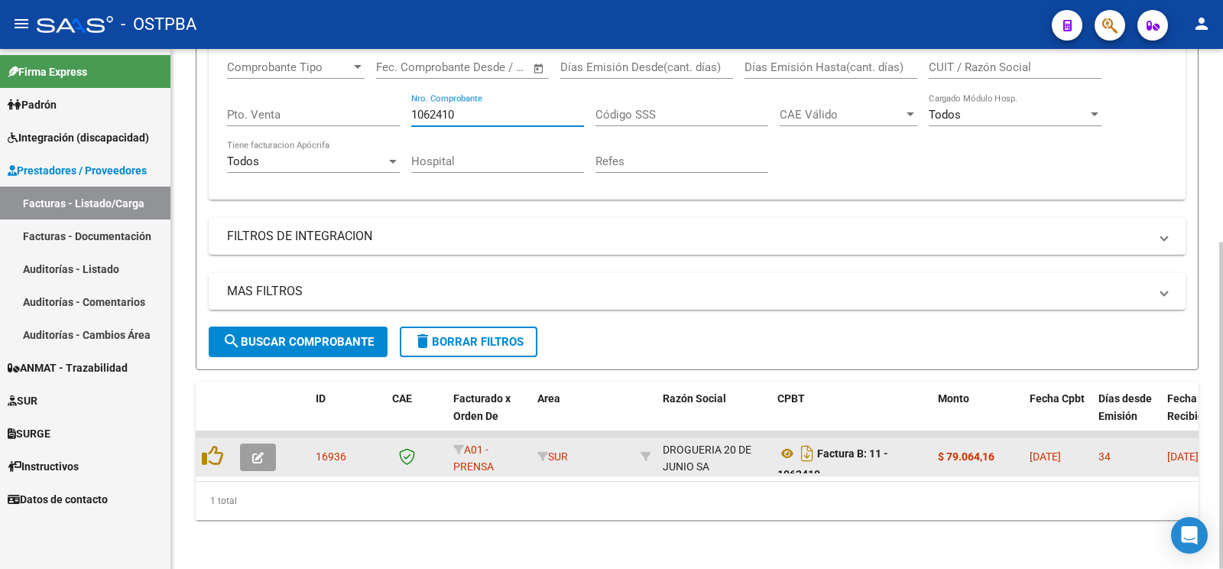
type input "1062410"
click at [253, 452] on icon "button" at bounding box center [257, 457] width 11 height 11
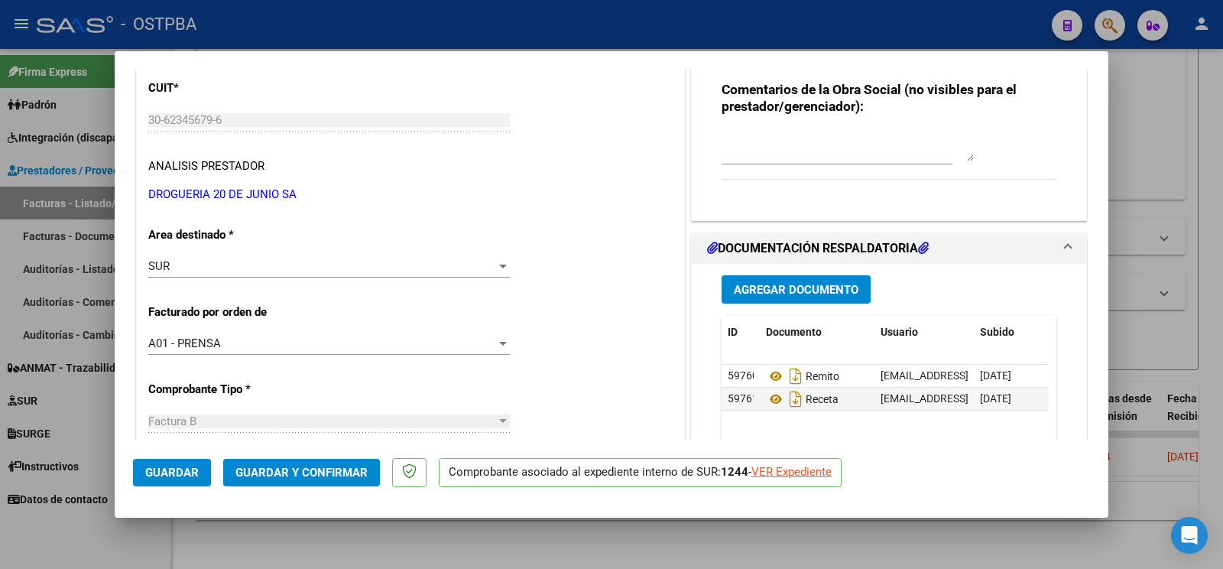
scroll to position [161, 0]
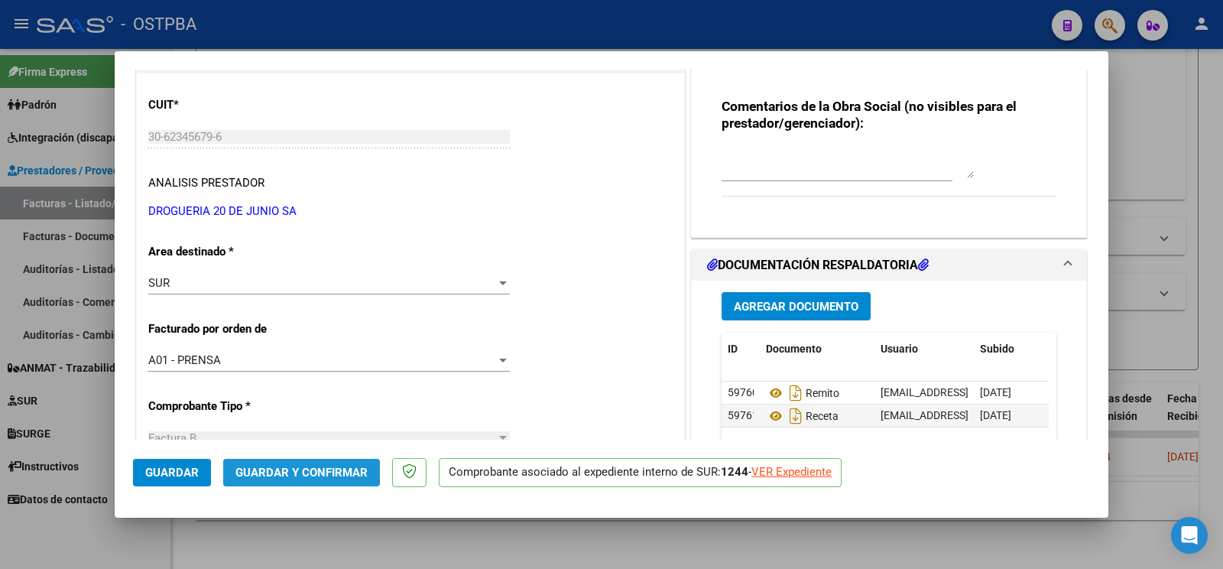
click at [347, 474] on span "Guardar y Confirmar" at bounding box center [301, 472] width 132 height 14
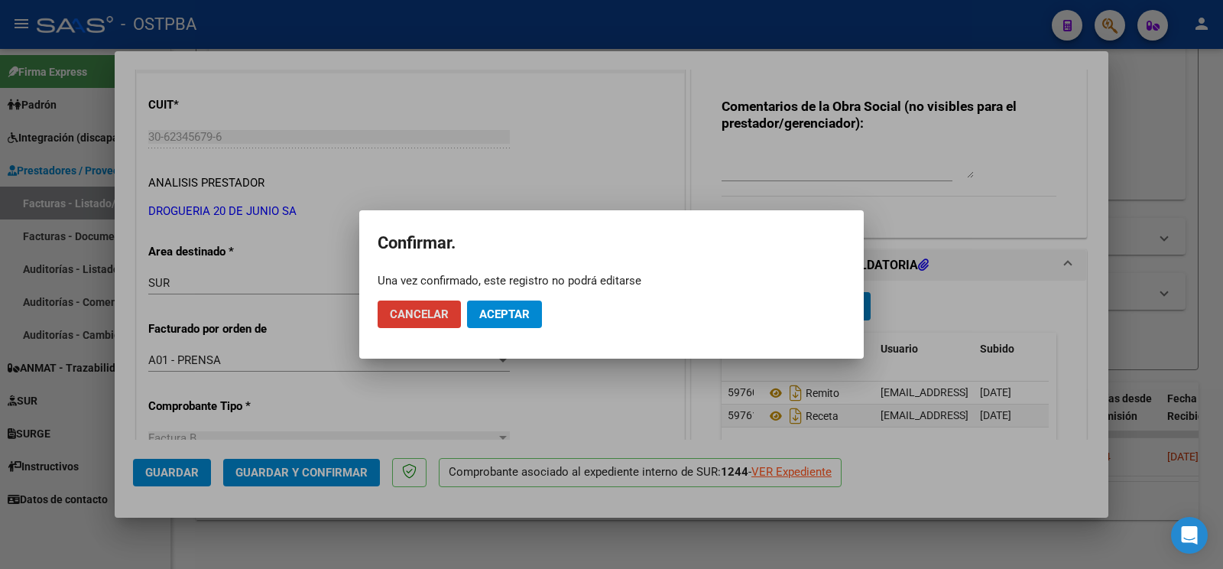
click at [492, 310] on span "Aceptar" at bounding box center [504, 314] width 50 height 14
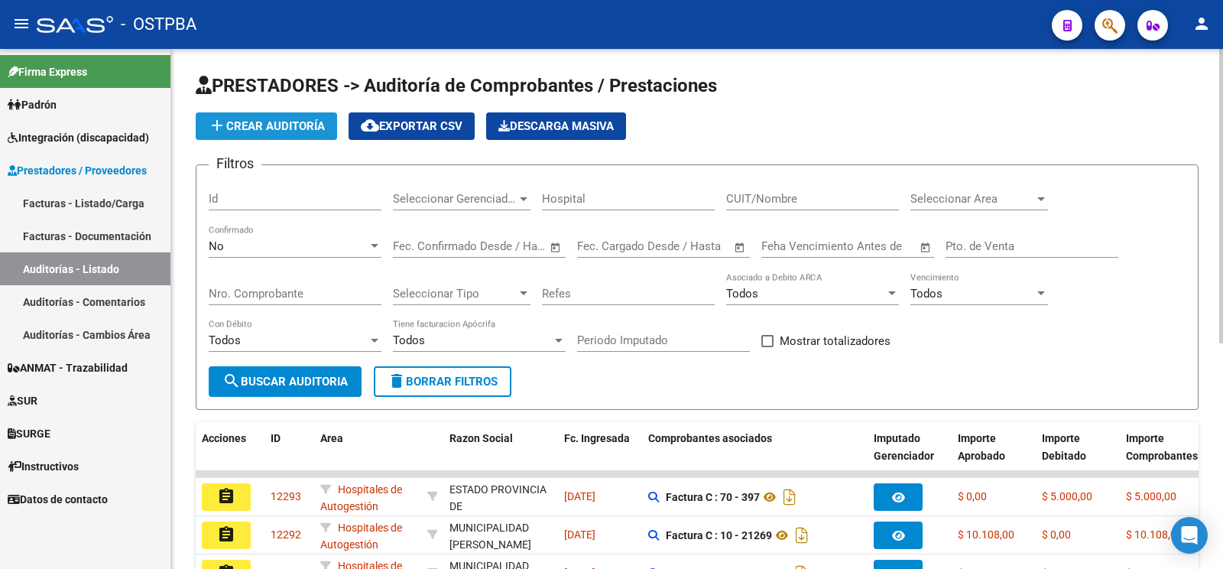
click at [261, 117] on button "add Crear Auditoría" at bounding box center [266, 126] width 141 height 28
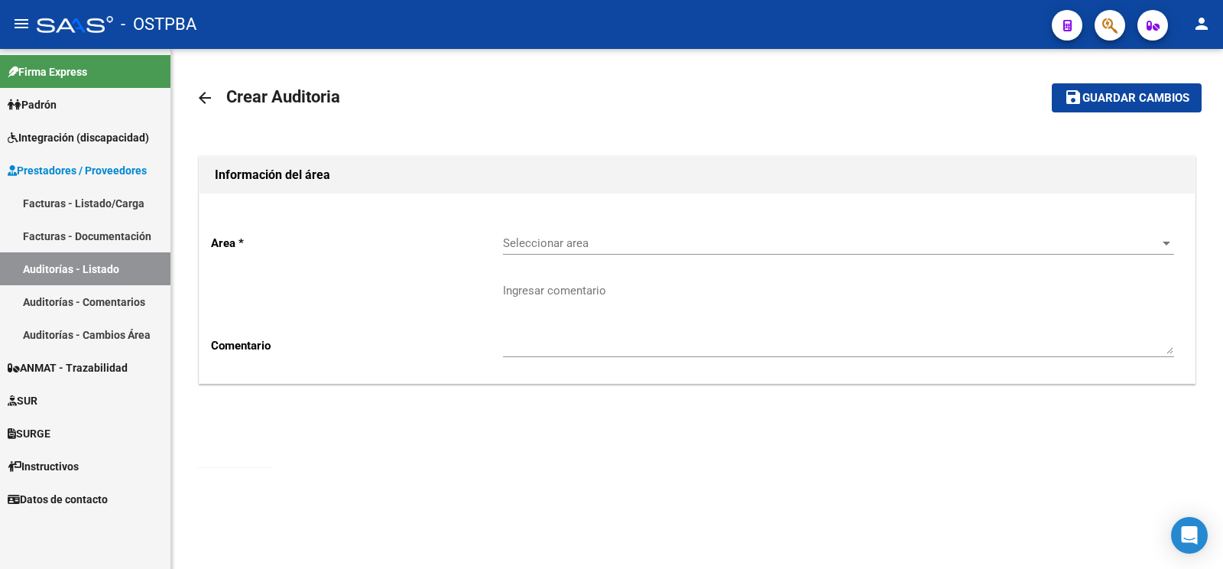
click at [532, 238] on span "Seleccionar area" at bounding box center [831, 243] width 657 height 14
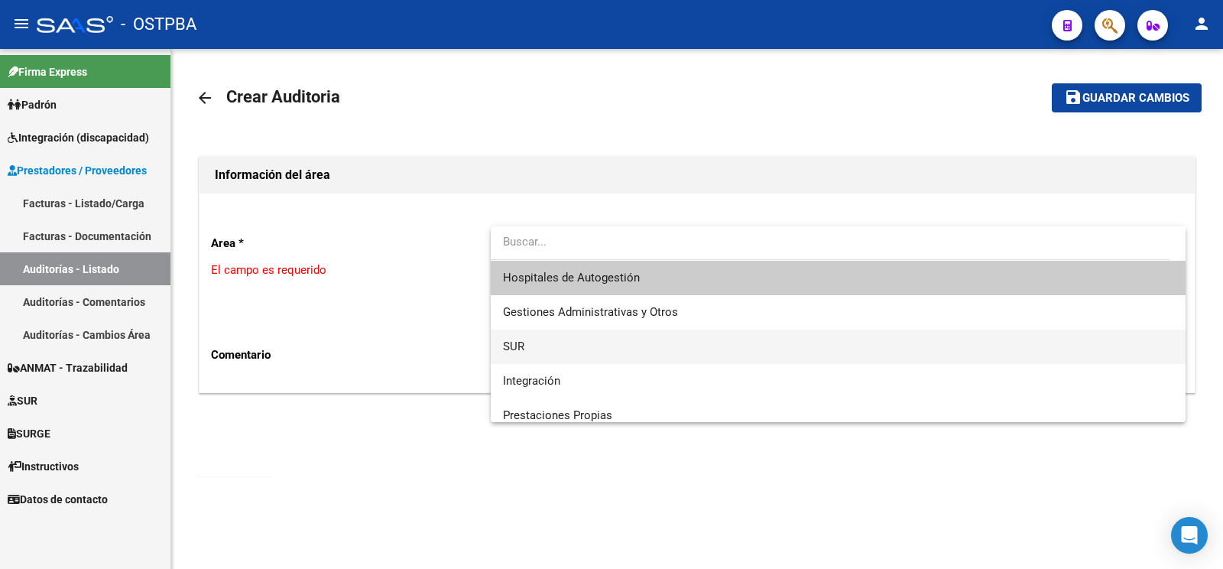
click at [550, 336] on span "SUR" at bounding box center [838, 346] width 670 height 34
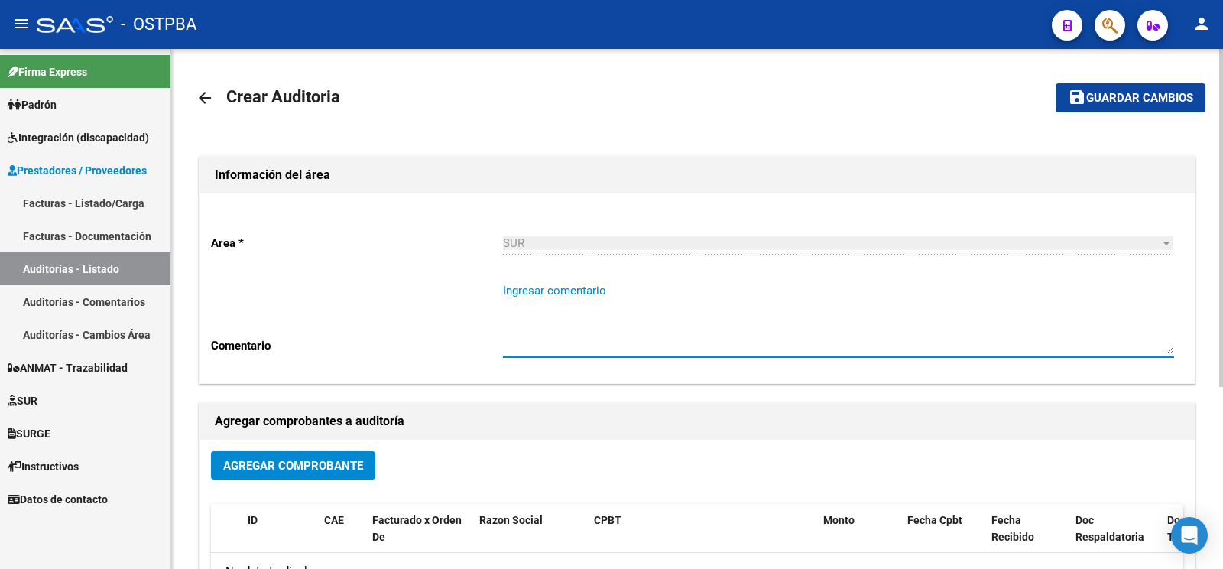
click at [534, 306] on textarea "Ingresar comentario" at bounding box center [838, 318] width 671 height 72
type textarea "nuñes eduardo"
click at [287, 469] on span "Agregar Comprobante" at bounding box center [293, 466] width 140 height 14
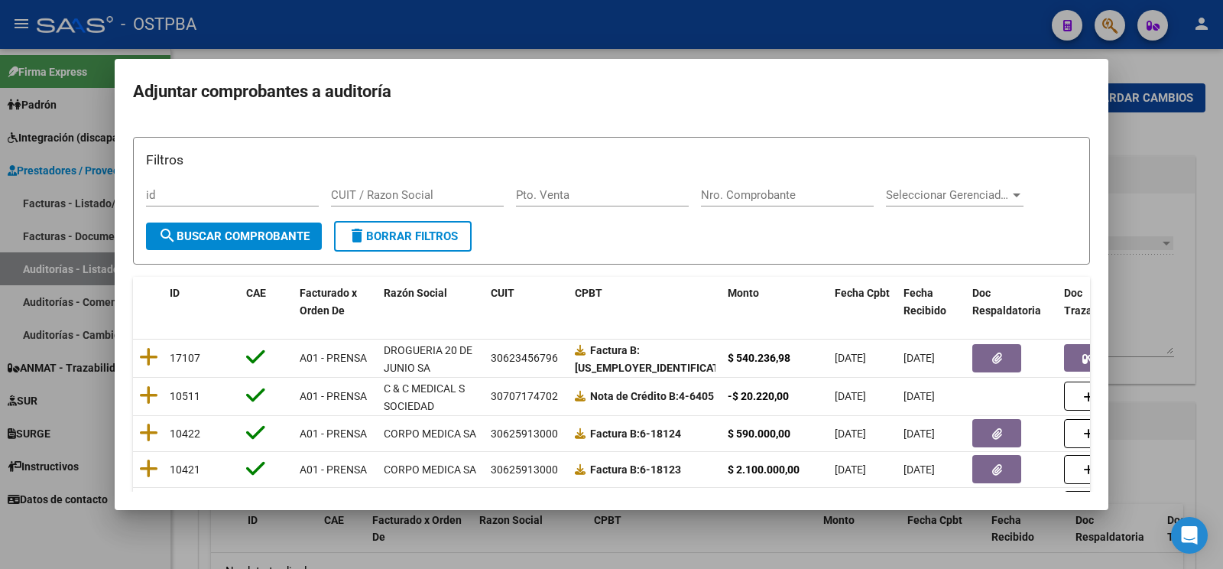
click at [806, 186] on div "Nro. Comprobante" at bounding box center [787, 194] width 173 height 23
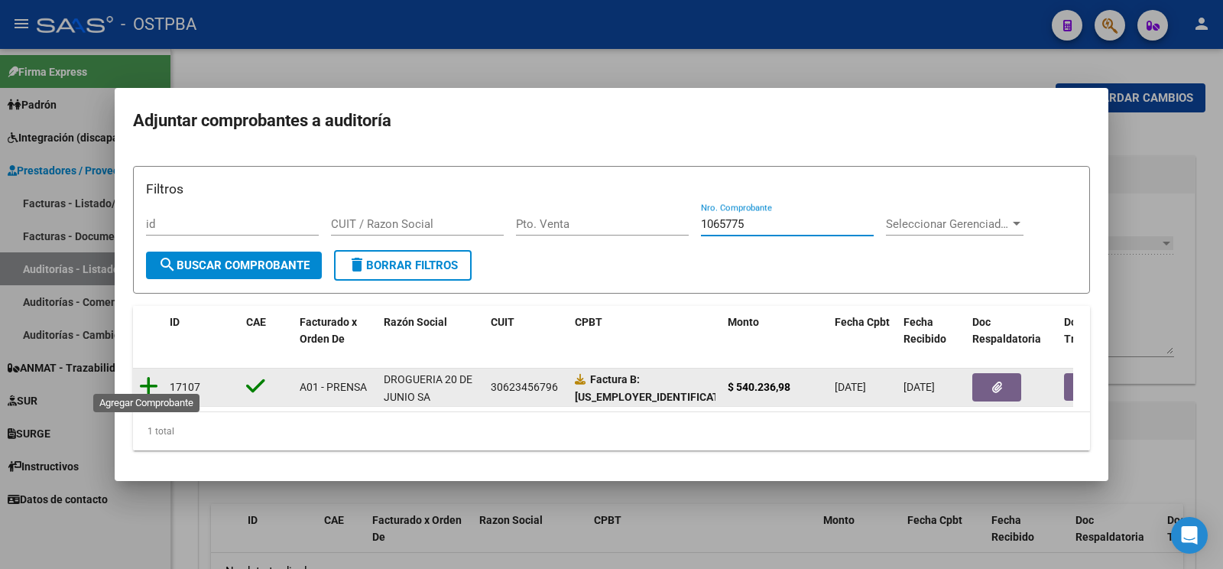
type input "1065775"
click at [153, 375] on icon at bounding box center [148, 385] width 19 height 21
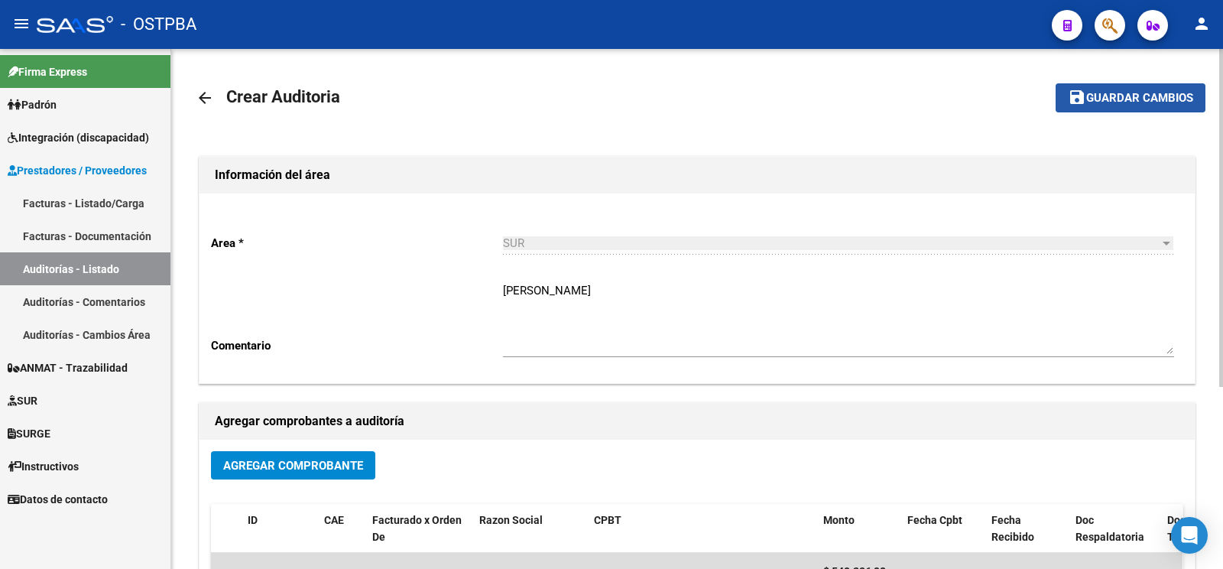
click at [1093, 106] on button "save Guardar cambios" at bounding box center [1131, 97] width 150 height 28
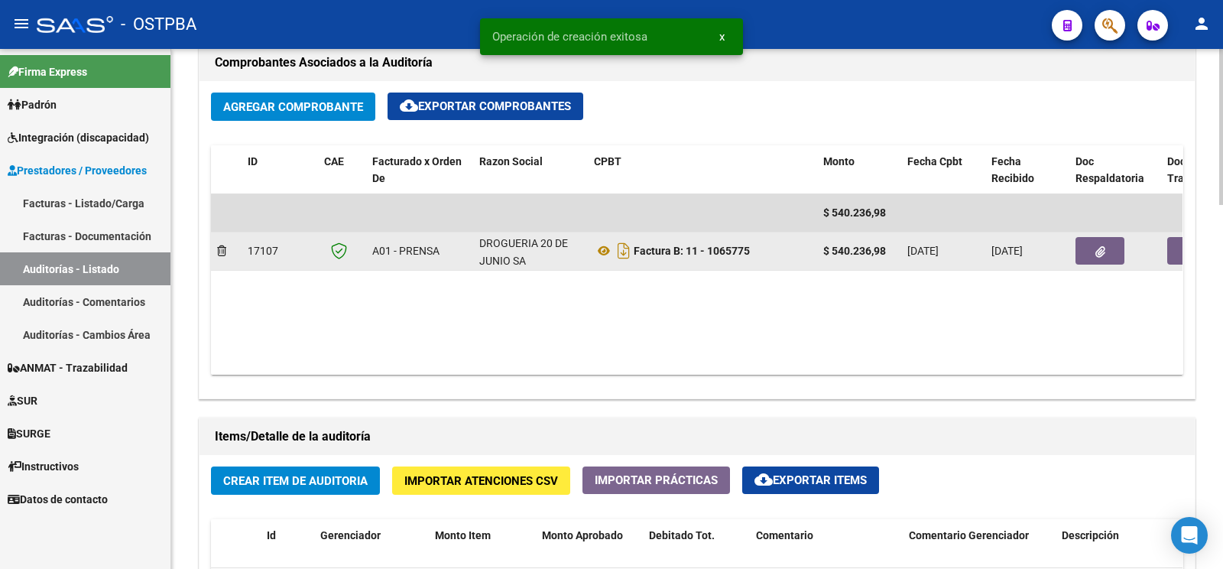
scroll to position [883, 0]
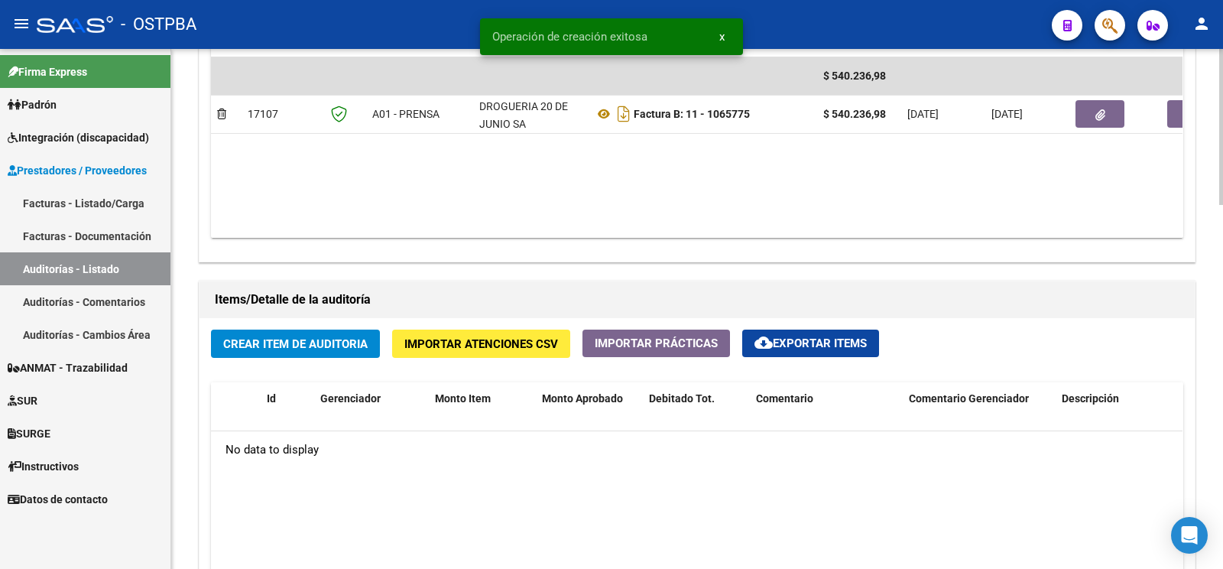
click at [356, 342] on span "Crear Item de Auditoria" at bounding box center [295, 344] width 144 height 14
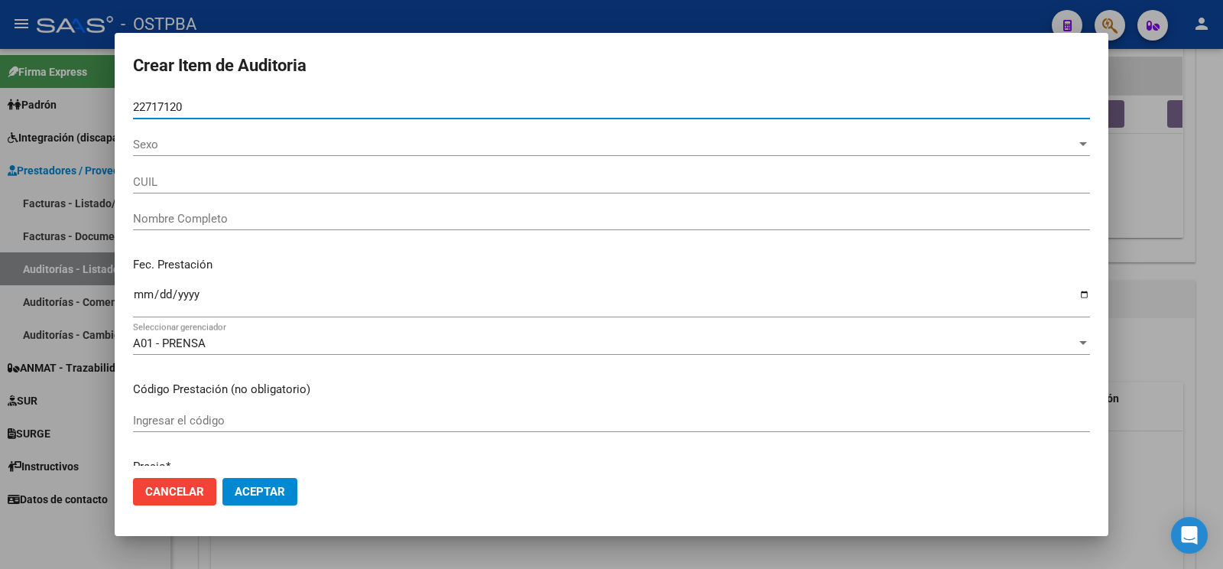
type input "22717120"
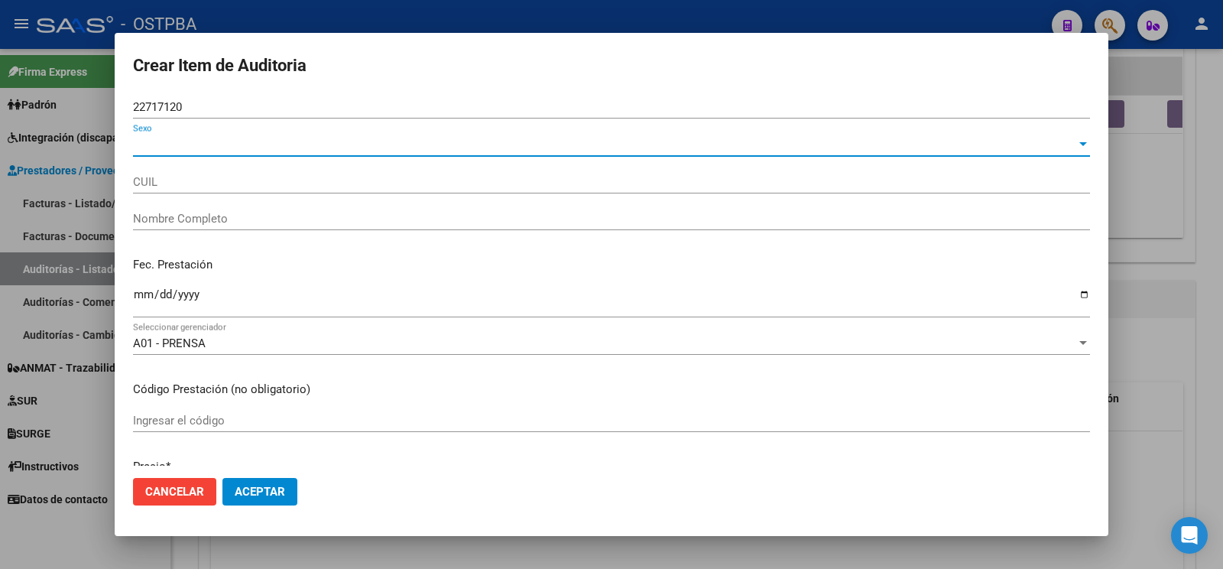
type input "20227171201"
type input "NUÑES EDUARDO MATIAS"
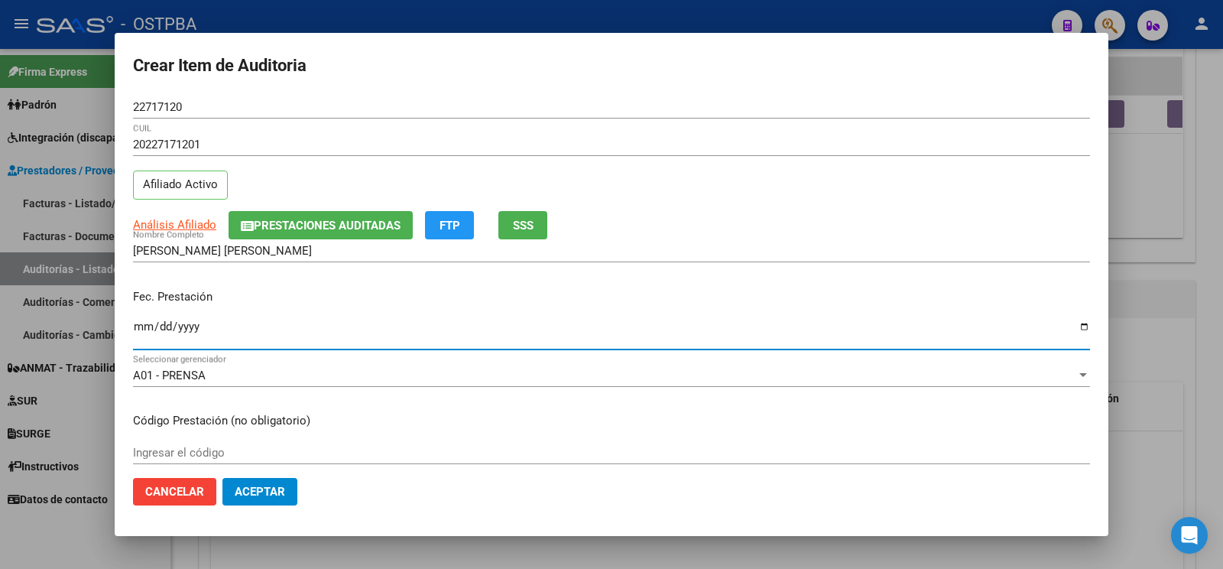
type input "2025-07-27"
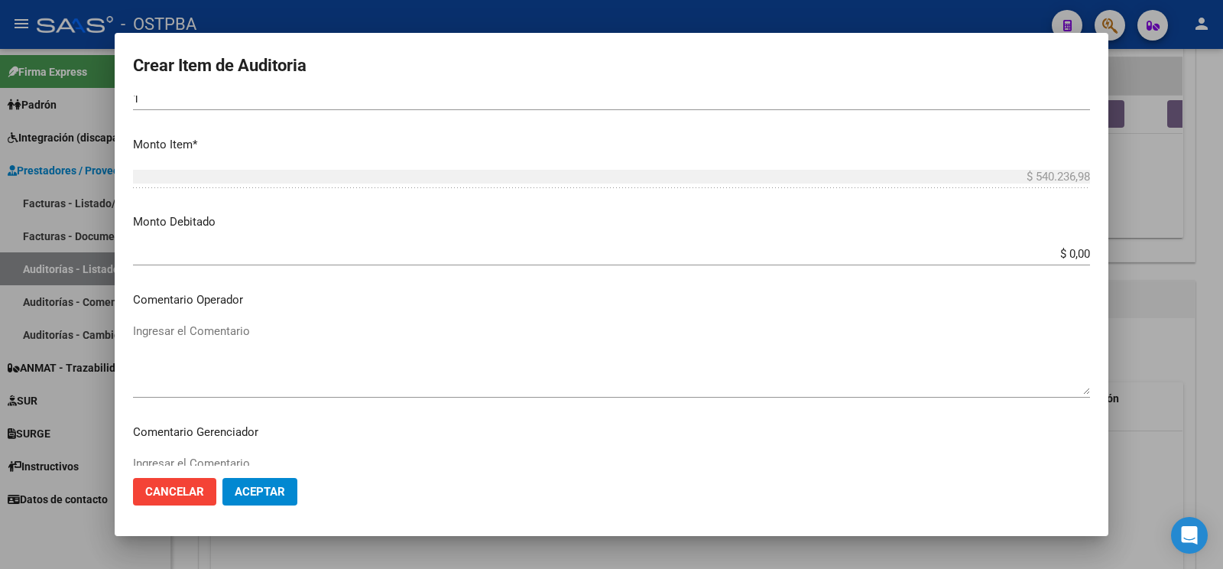
scroll to position [562, 0]
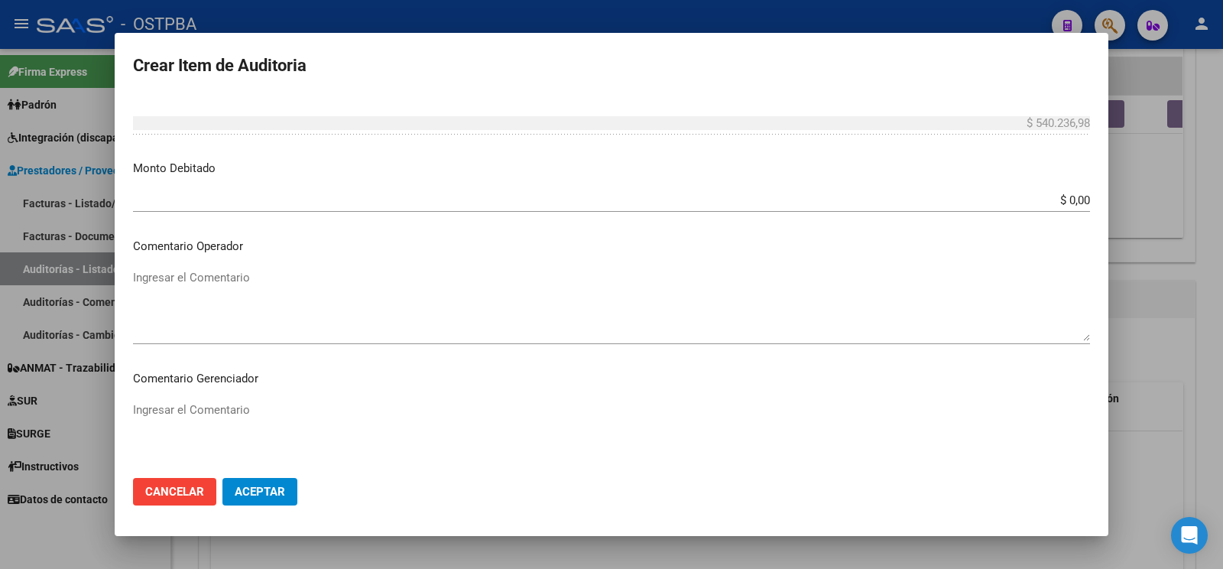
click at [257, 269] on textarea "Ingresar el Comentario" at bounding box center [611, 305] width 957 height 72
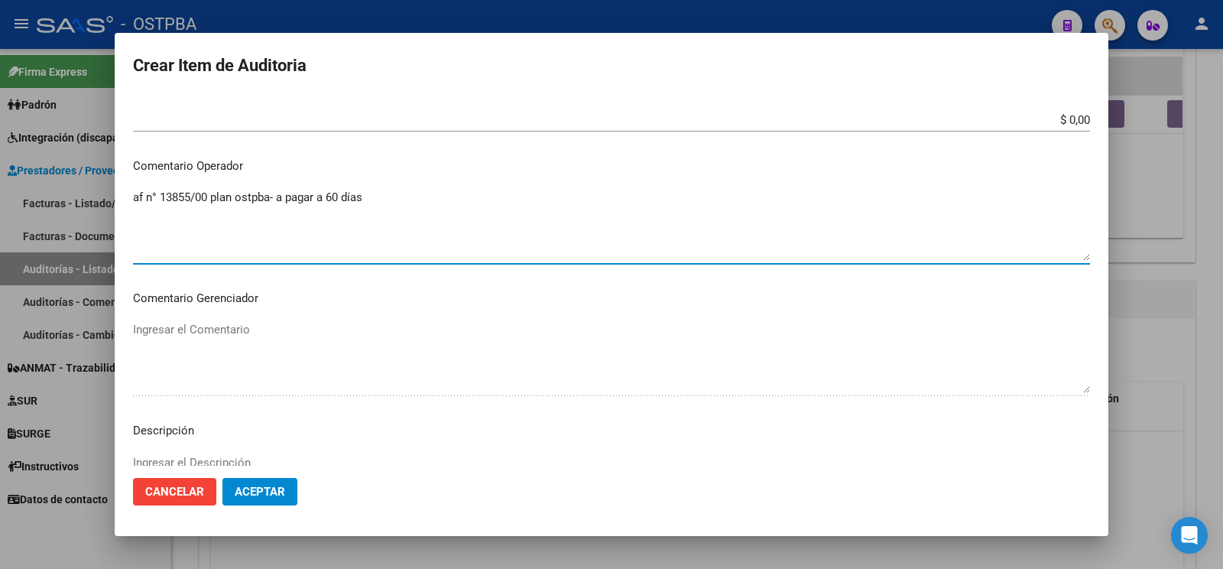
scroll to position [881, 0]
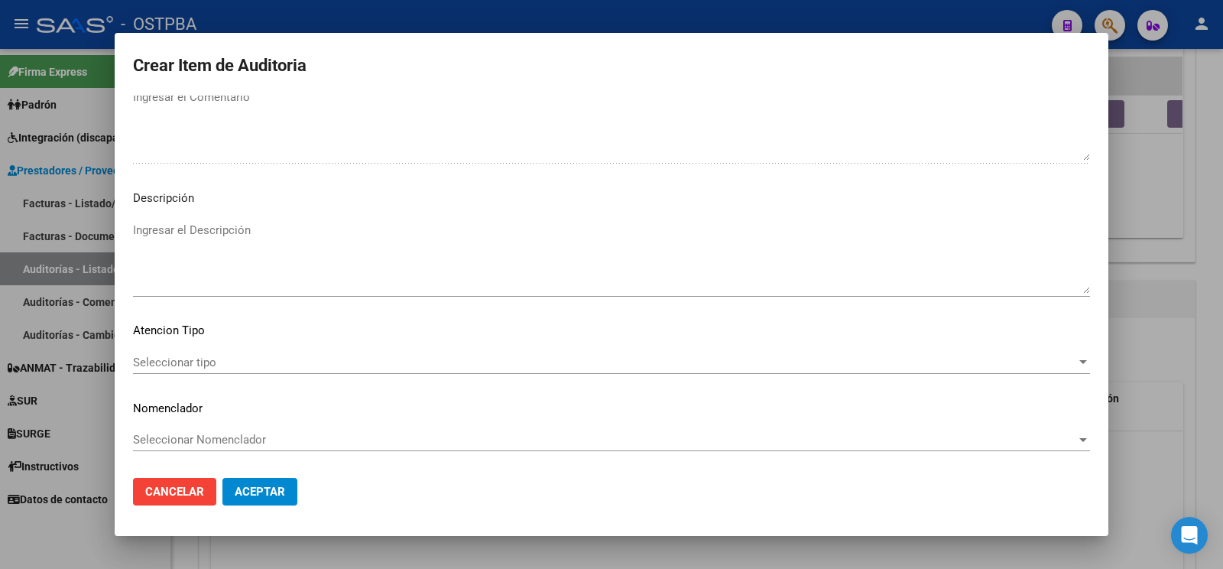
type textarea "af n° 13855/00 plan ostpba- a pagar a 60 días"
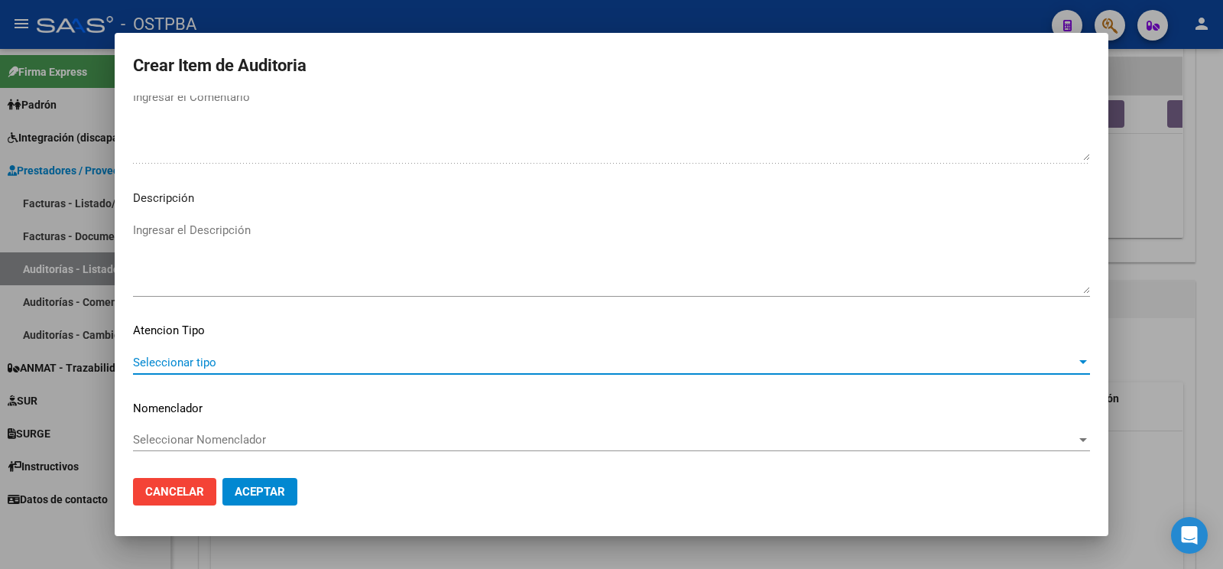
click at [261, 355] on span "Seleccionar tipo" at bounding box center [604, 362] width 943 height 14
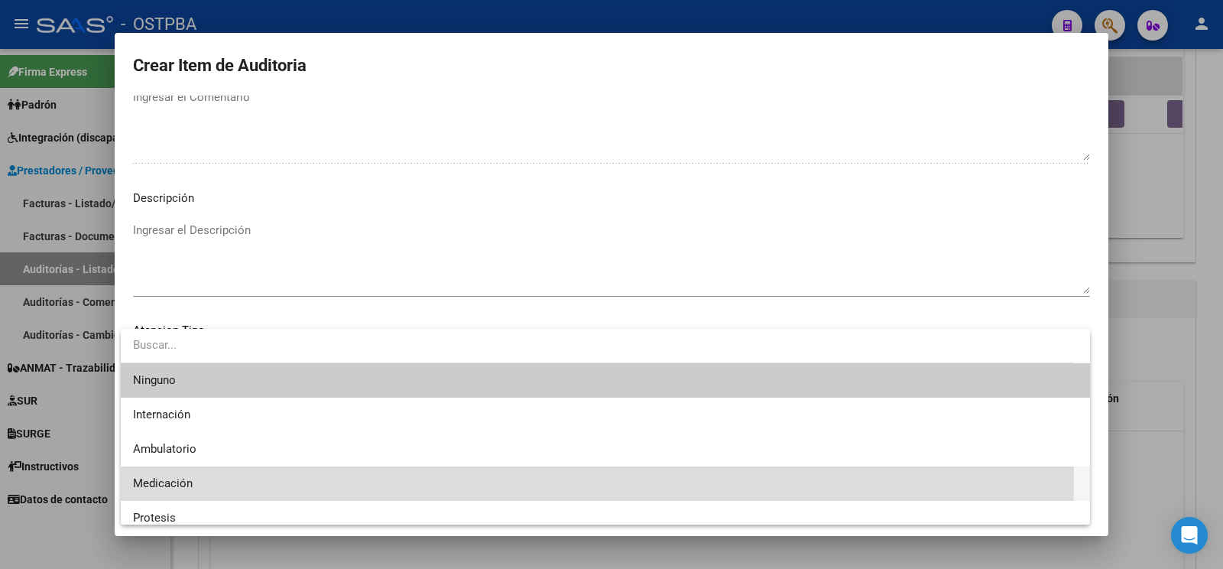
click at [224, 474] on span "Medicación" at bounding box center [605, 483] width 945 height 34
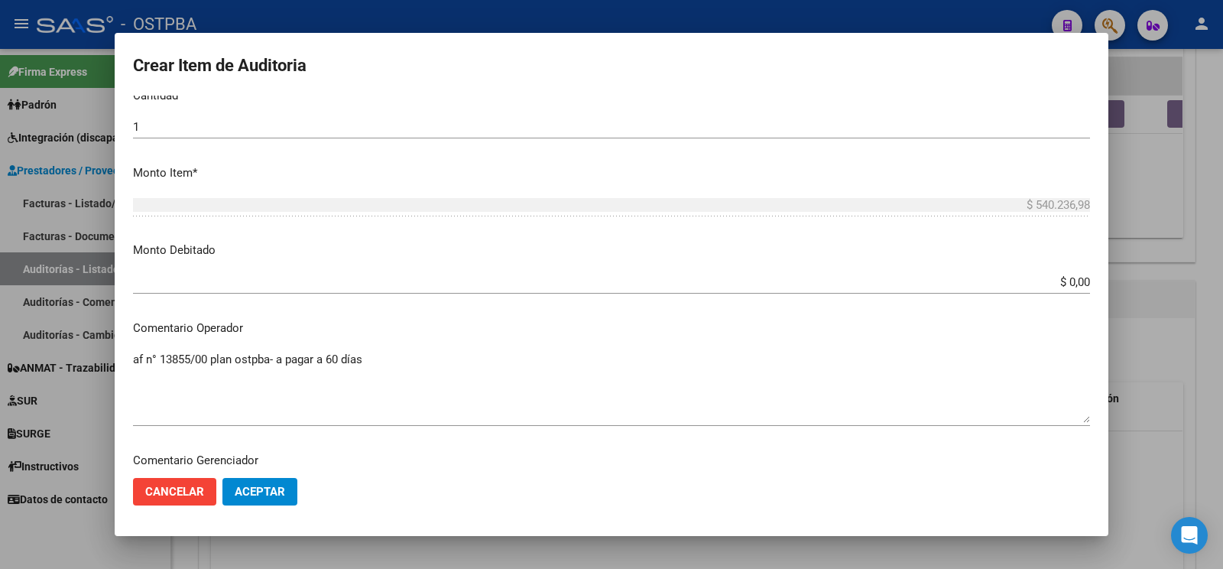
scroll to position [0, 0]
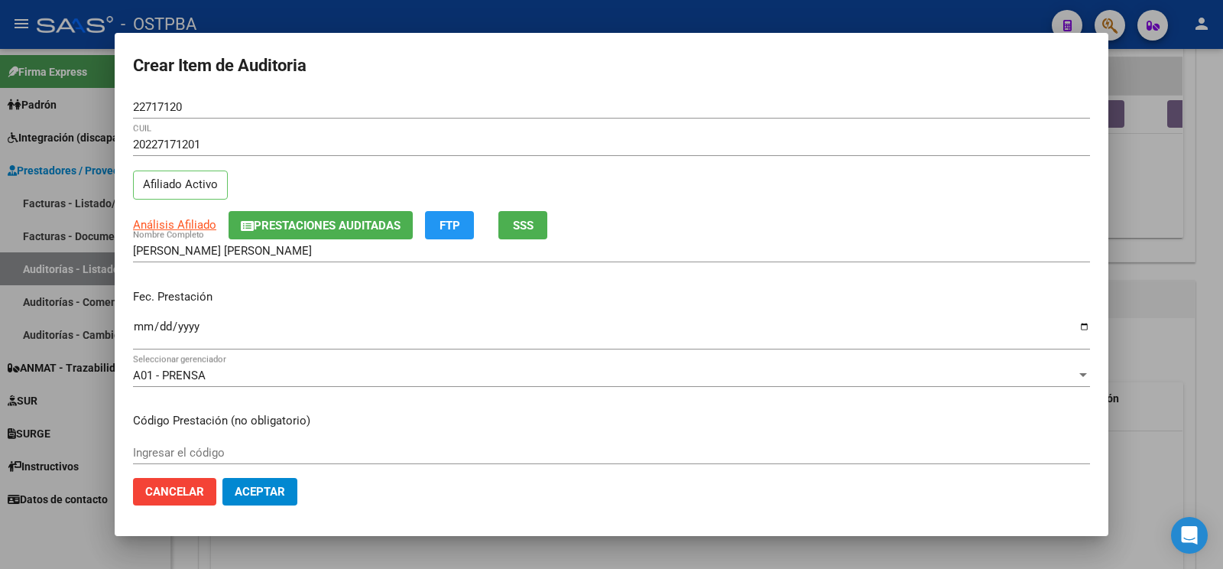
click at [262, 494] on span "Aceptar" at bounding box center [260, 492] width 50 height 14
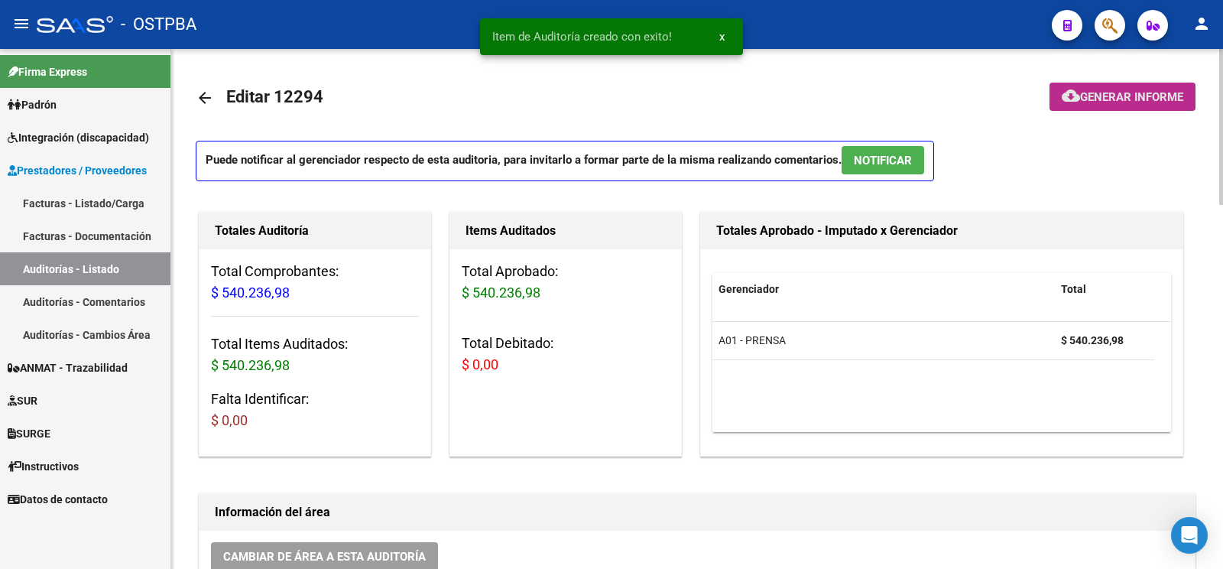
click at [1133, 100] on span "Generar informe" at bounding box center [1131, 97] width 103 height 14
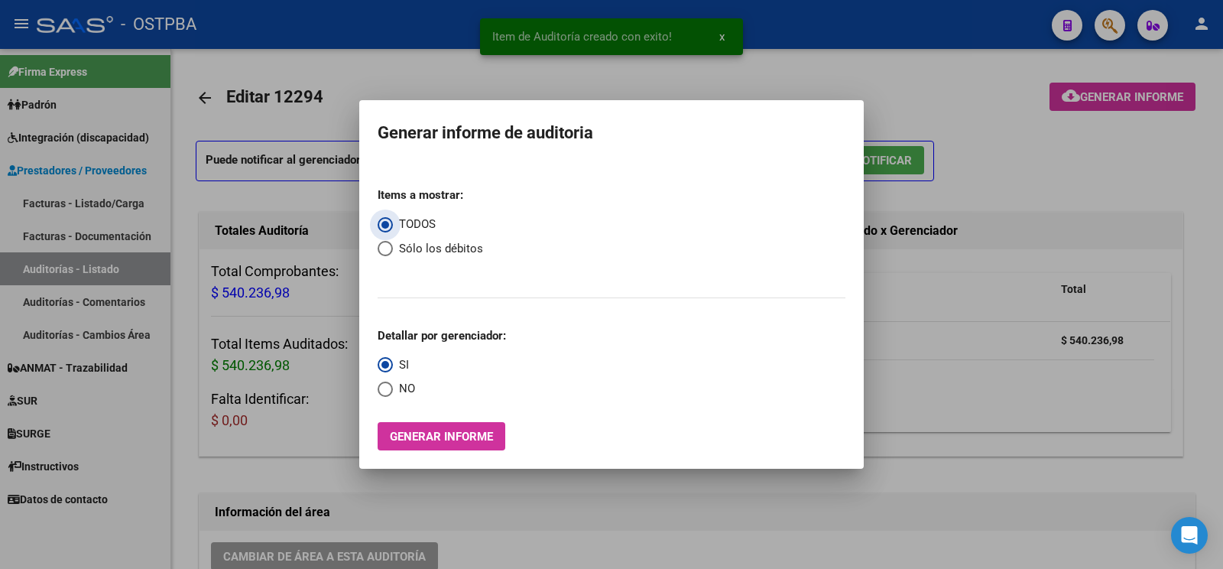
click at [421, 423] on button "Generar informe" at bounding box center [442, 436] width 128 height 28
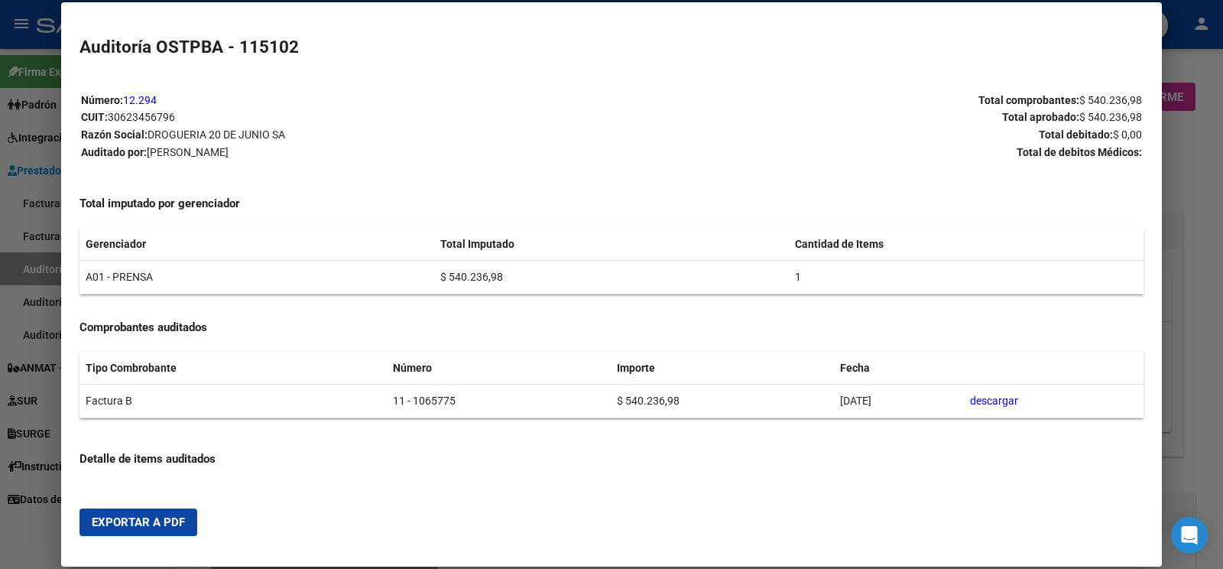
click at [1211, 171] on div at bounding box center [611, 284] width 1223 height 569
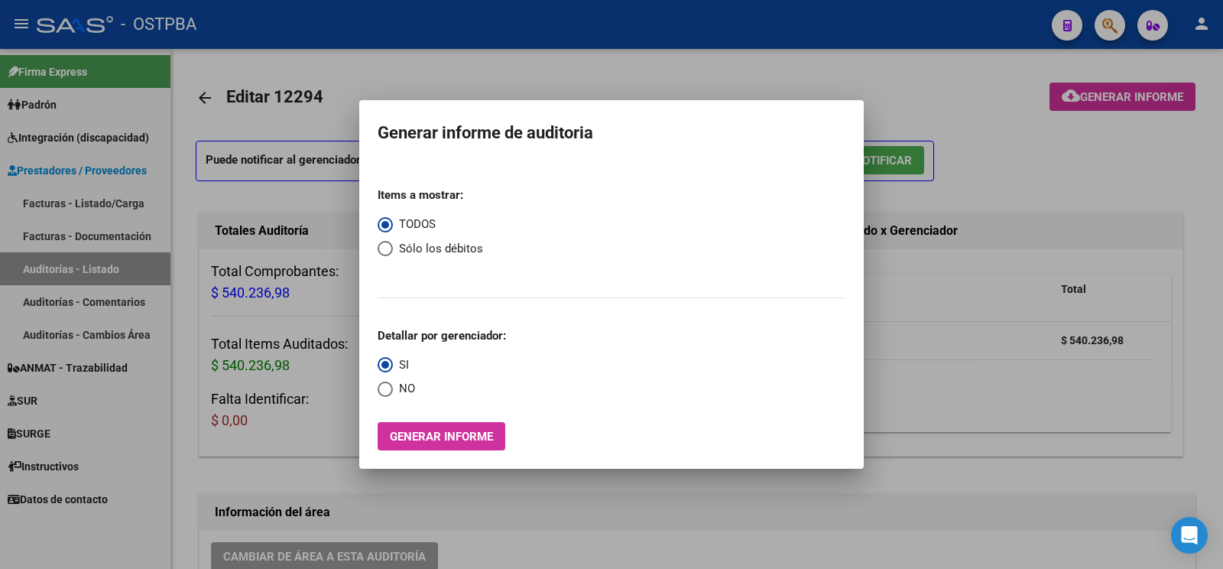
click at [1096, 164] on div at bounding box center [611, 284] width 1223 height 569
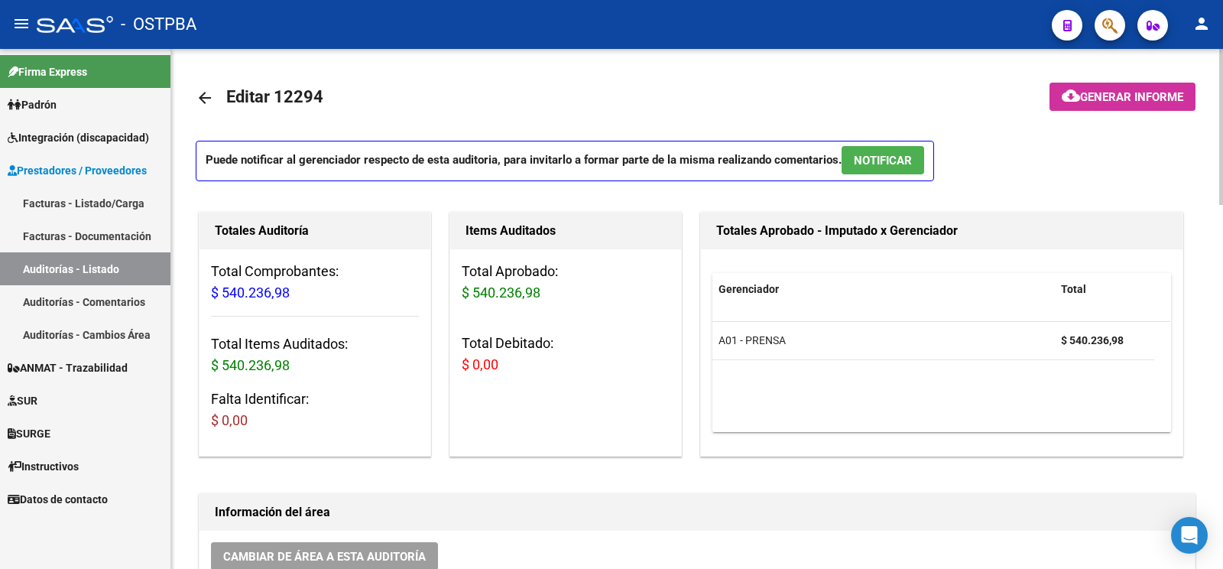
click at [1094, 90] on span "cloud_download Generar informe" at bounding box center [1123, 96] width 122 height 14
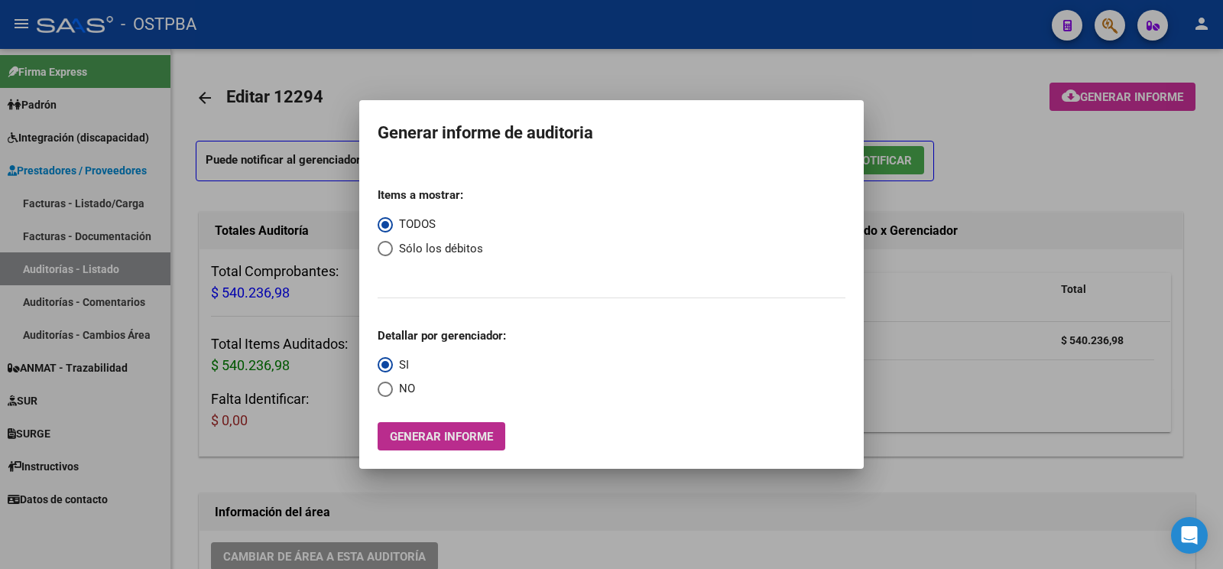
click at [412, 429] on button "Generar informe" at bounding box center [442, 436] width 128 height 28
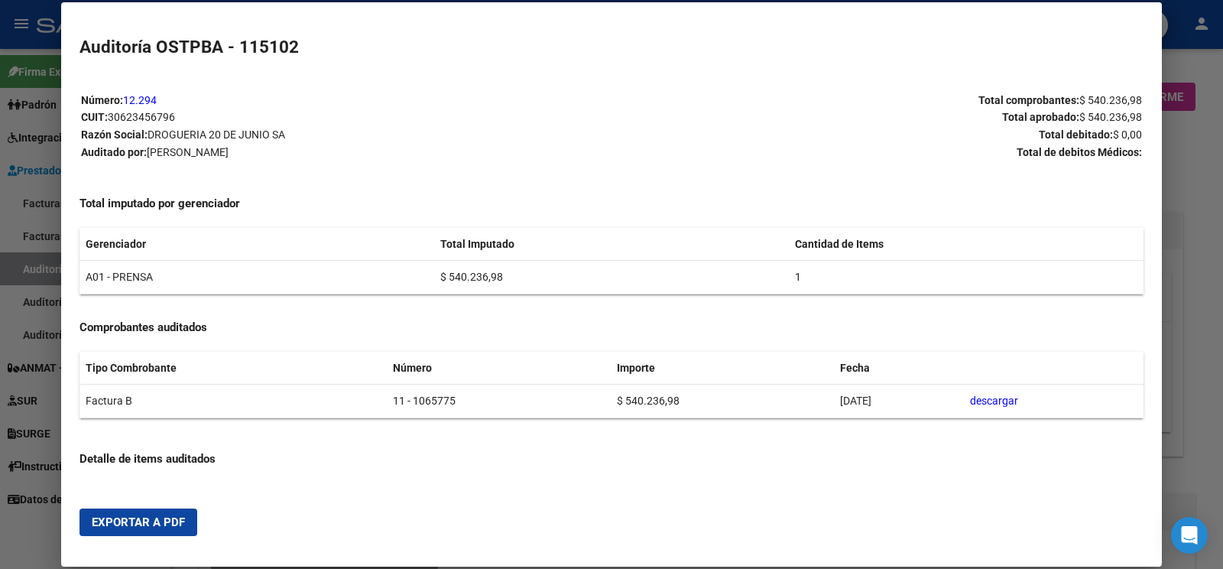
click at [100, 516] on span "Exportar a PDF" at bounding box center [138, 522] width 93 height 14
click at [44, 268] on div at bounding box center [611, 284] width 1223 height 569
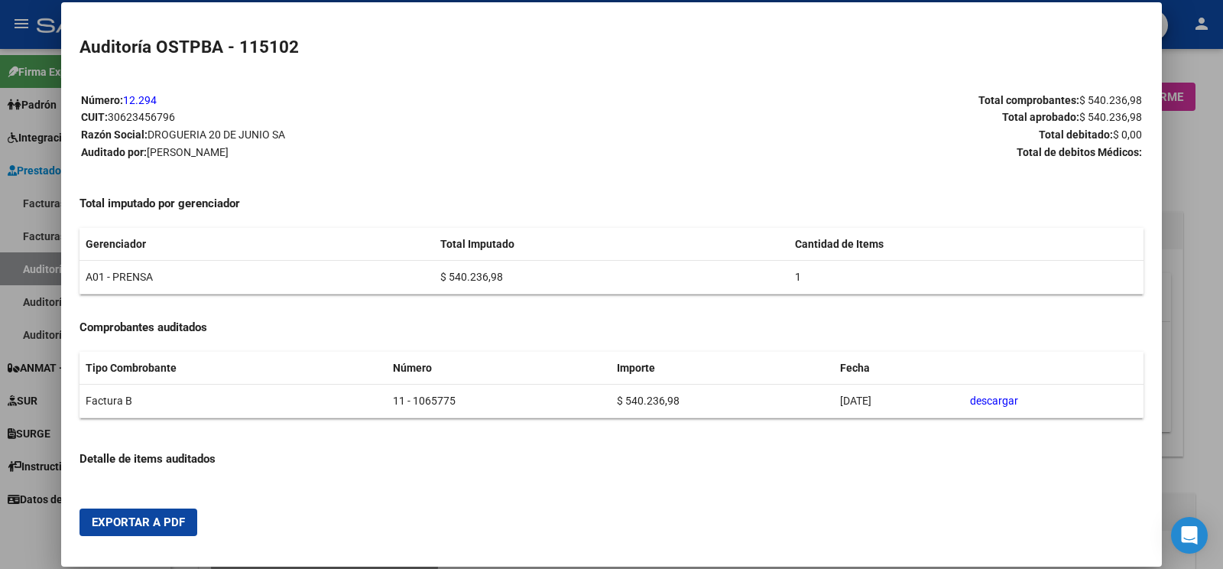
click at [44, 268] on div at bounding box center [611, 284] width 1223 height 569
click at [44, 268] on link "Auditorías - Listado" at bounding box center [85, 268] width 170 height 33
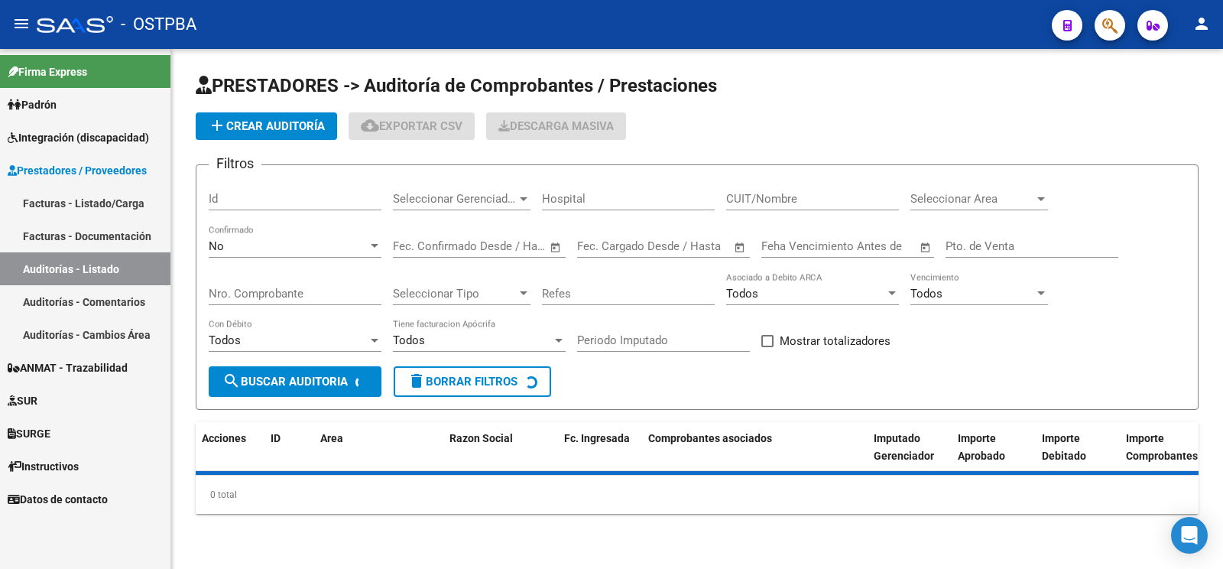
click at [271, 127] on span "add Crear Auditoría" at bounding box center [266, 126] width 117 height 14
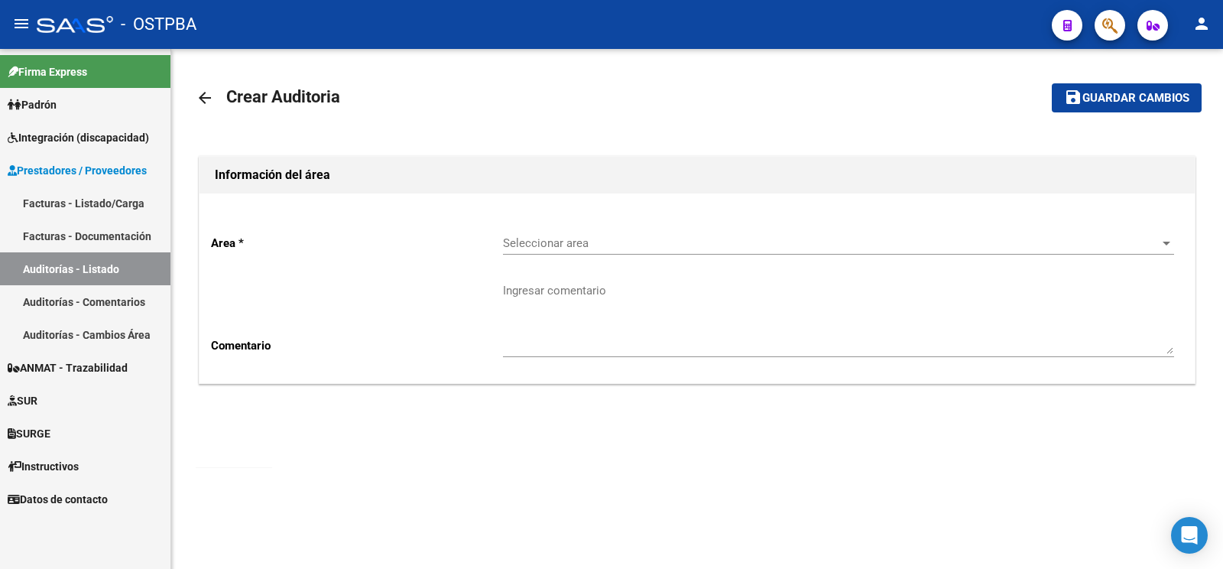
click at [563, 230] on div "Seleccionar area Seleccionar area" at bounding box center [838, 238] width 671 height 33
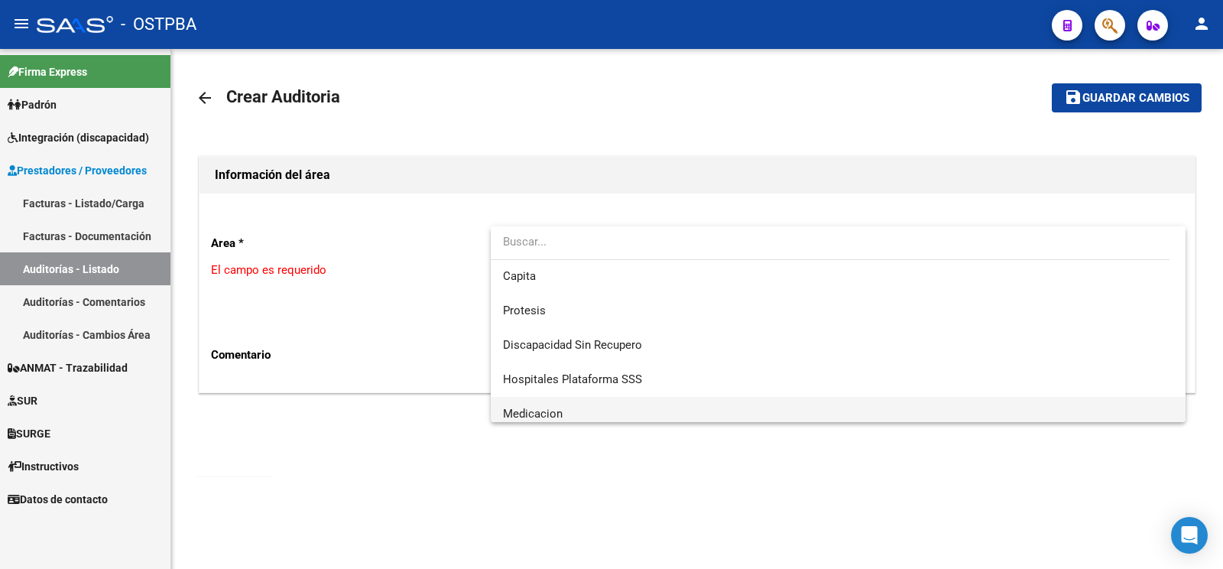
scroll to position [216, 0]
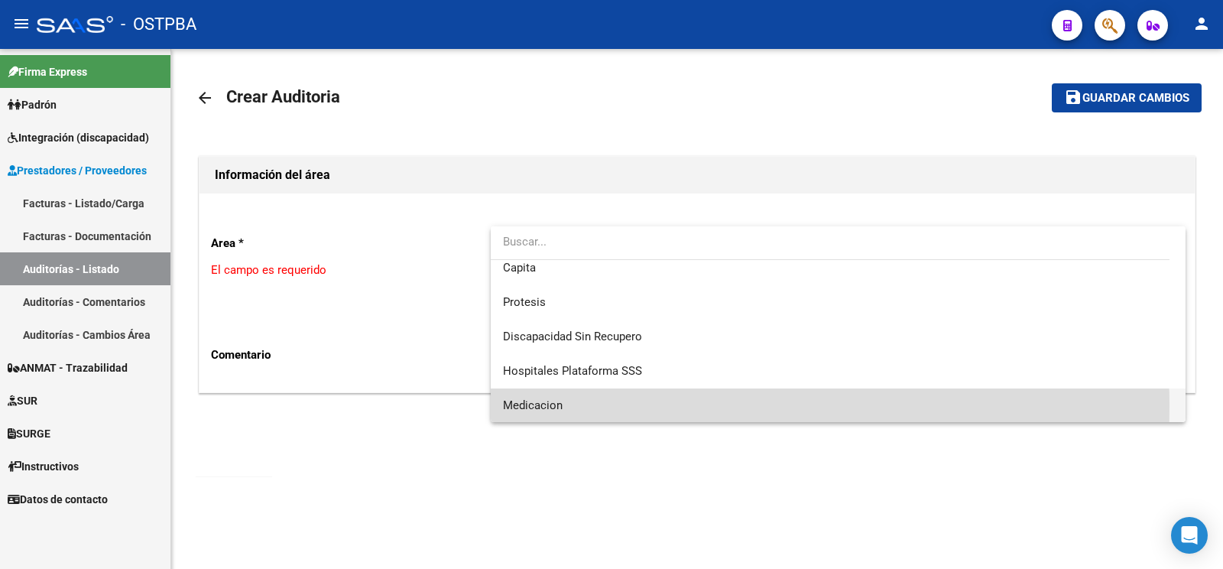
click at [572, 405] on span "Medicacion" at bounding box center [838, 405] width 670 height 34
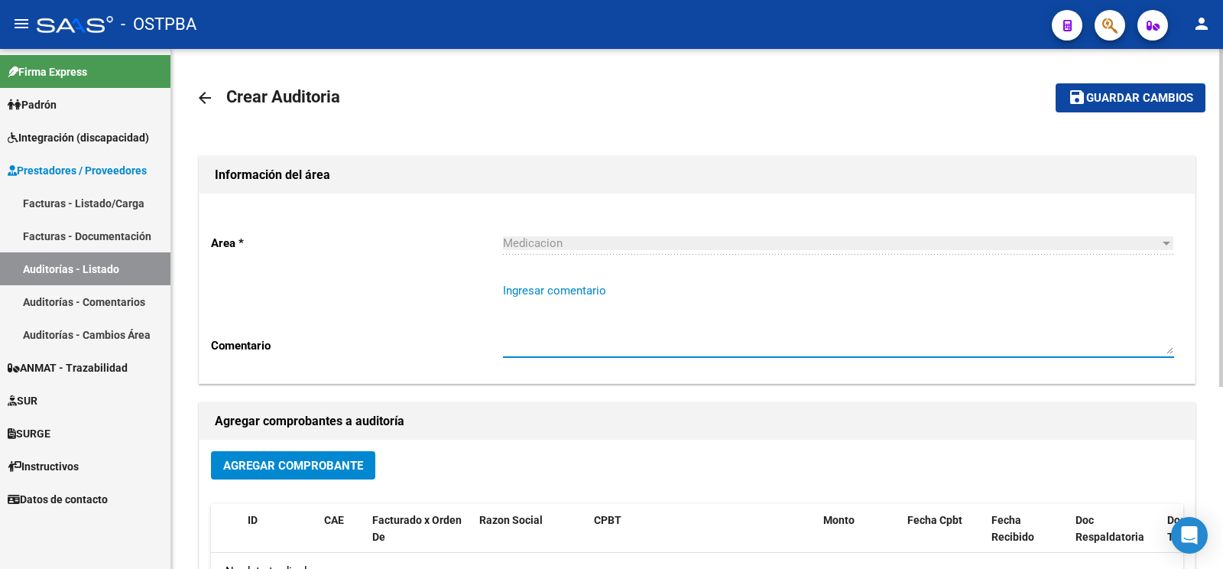
click at [564, 294] on textarea "Ingresar comentario" at bounding box center [838, 318] width 671 height 72
type textarea "cariati pascual"
click at [287, 465] on span "Agregar Comprobante" at bounding box center [293, 466] width 140 height 14
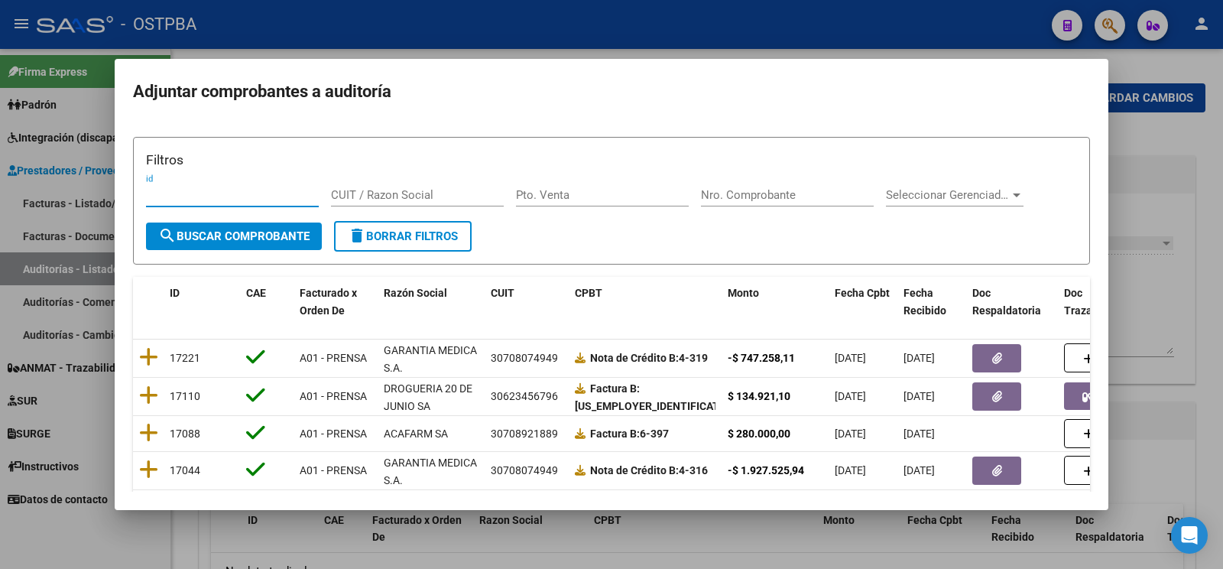
click at [769, 186] on div "Nro. Comprobante" at bounding box center [787, 194] width 173 height 23
type input "1067025"
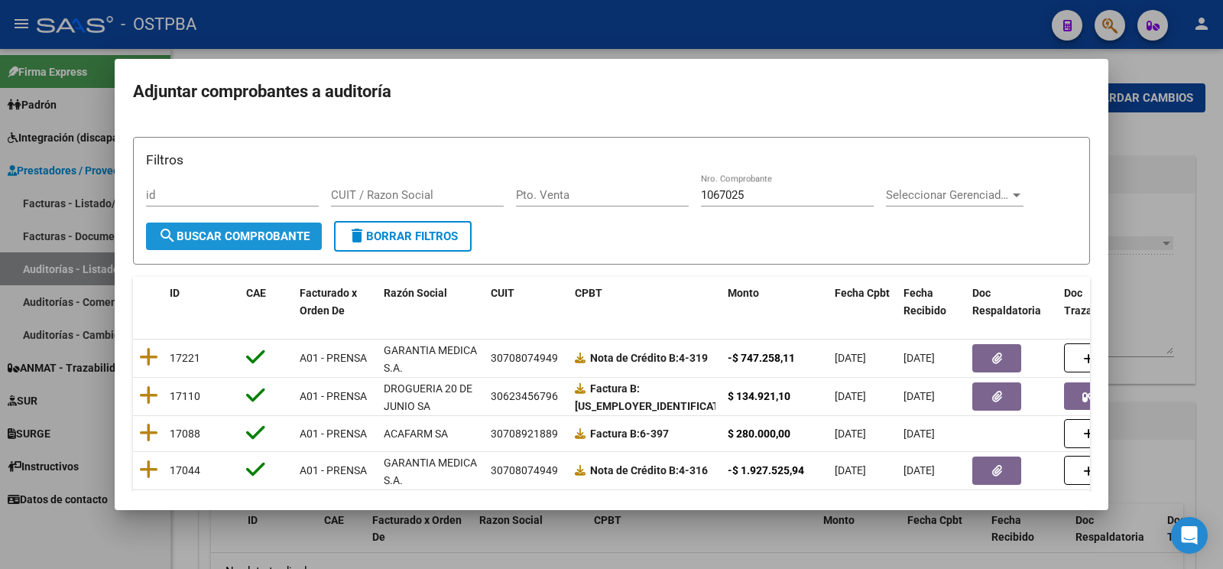
click at [264, 230] on span "search Buscar Comprobante" at bounding box center [233, 236] width 151 height 14
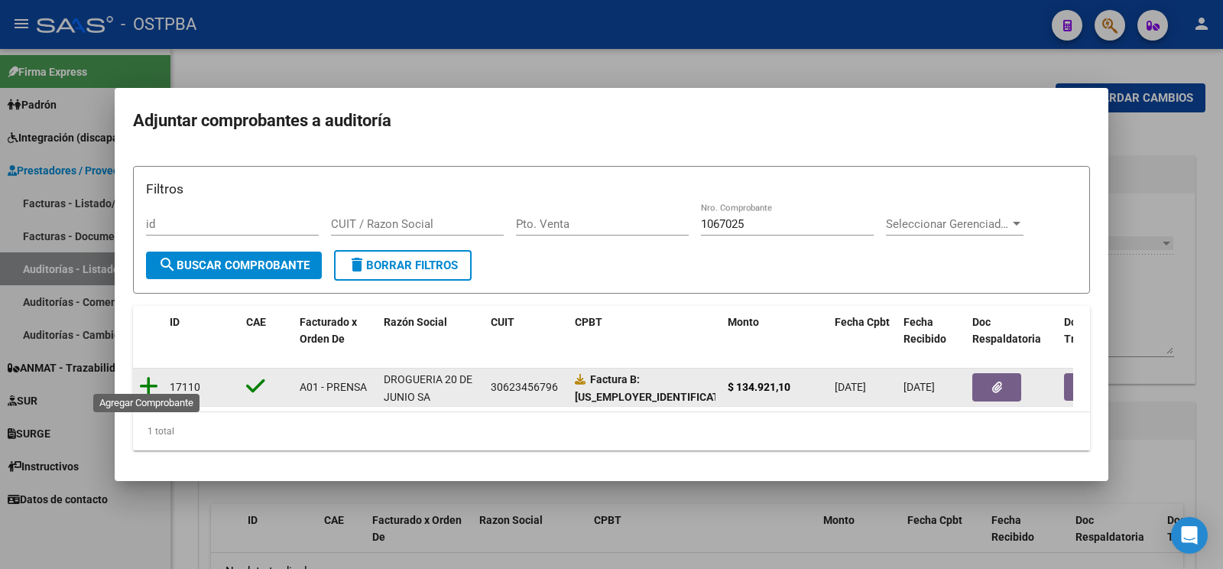
click at [145, 381] on icon at bounding box center [148, 385] width 19 height 21
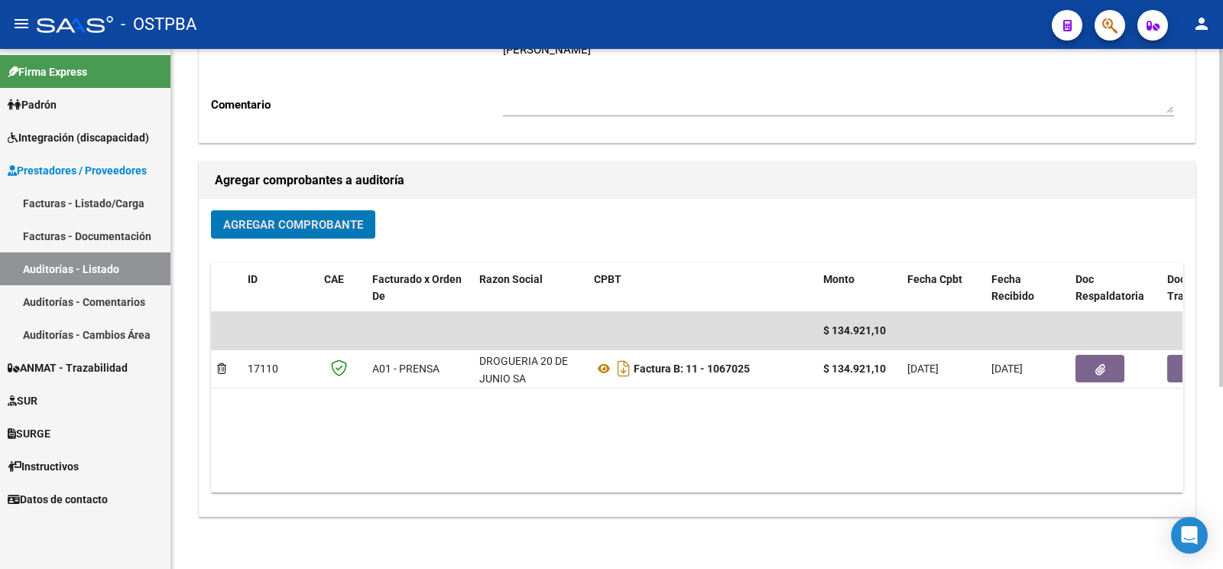
scroll to position [0, 0]
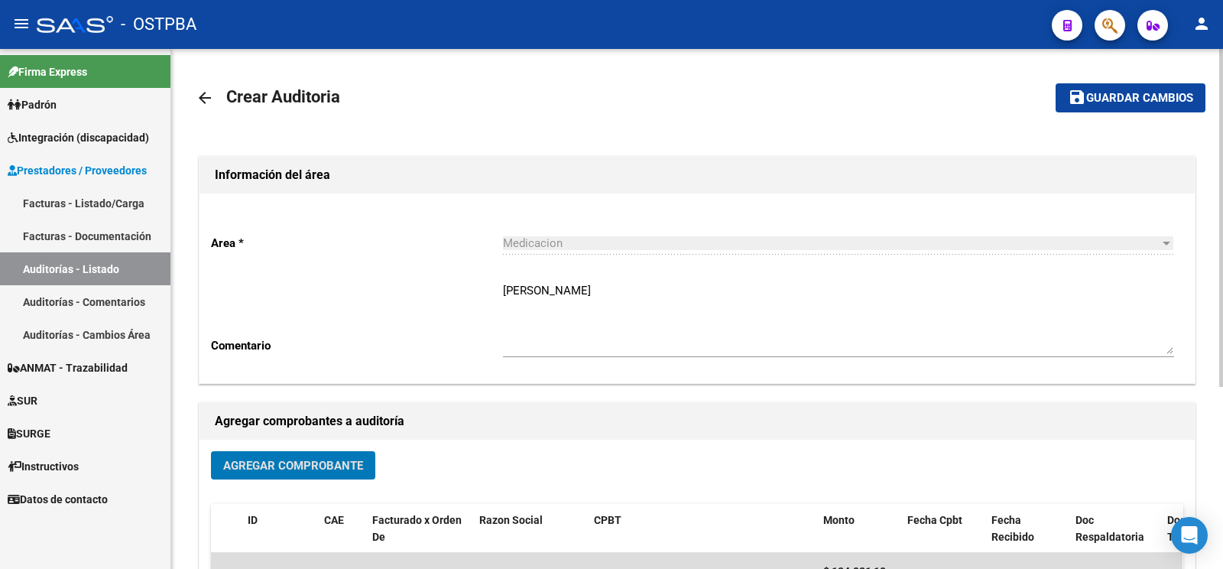
click at [1113, 109] on button "save Guardar cambios" at bounding box center [1131, 97] width 150 height 28
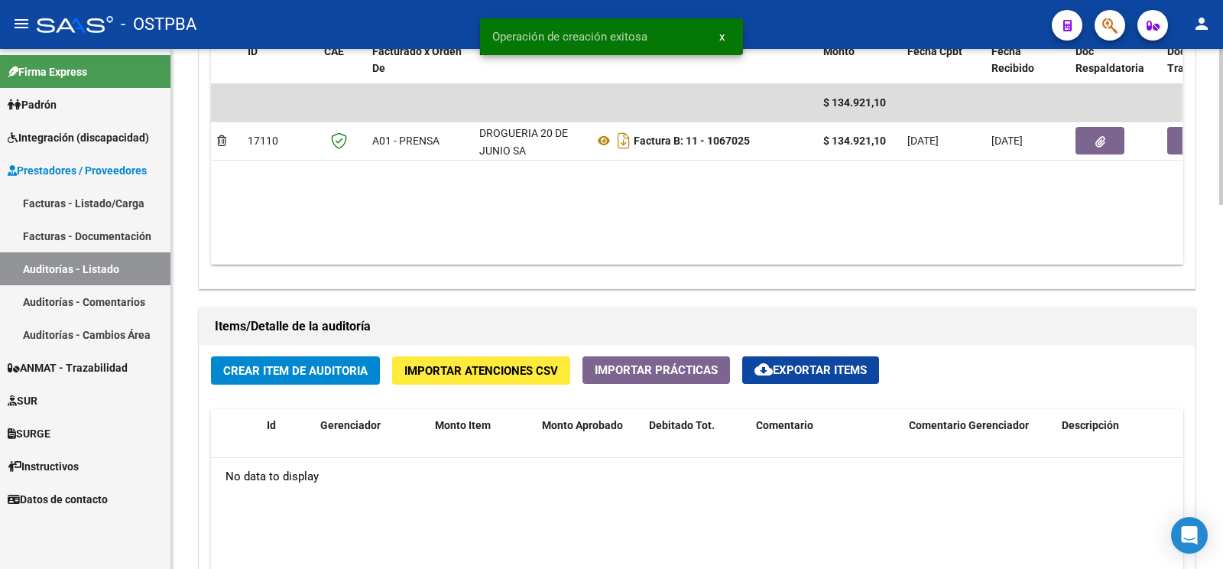
scroll to position [963, 0]
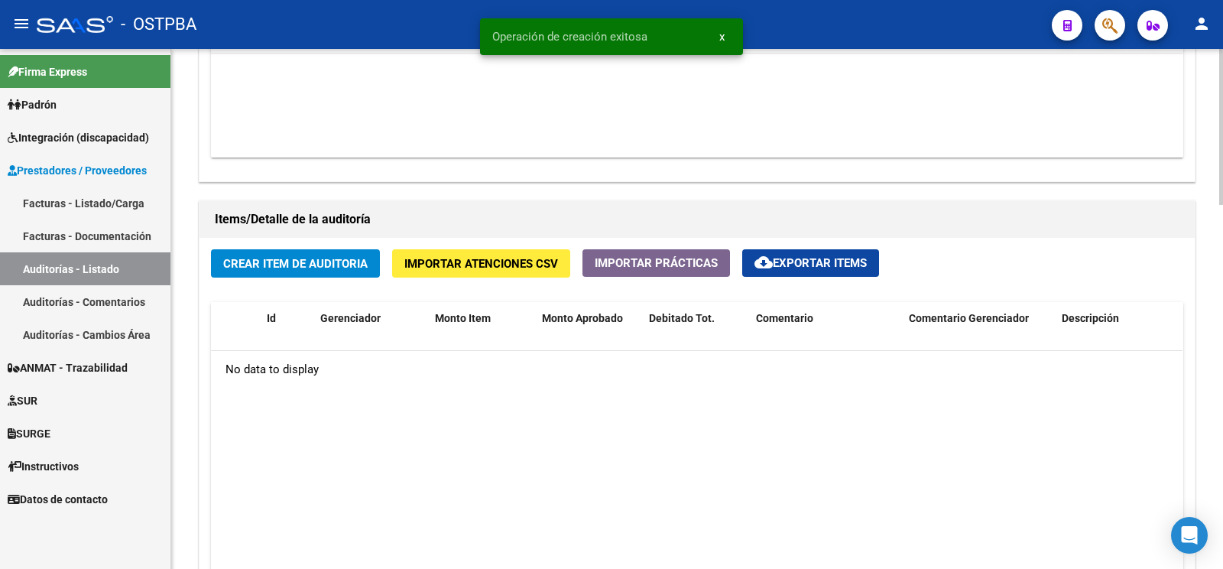
click at [339, 272] on button "Crear Item de Auditoria" at bounding box center [295, 263] width 169 height 28
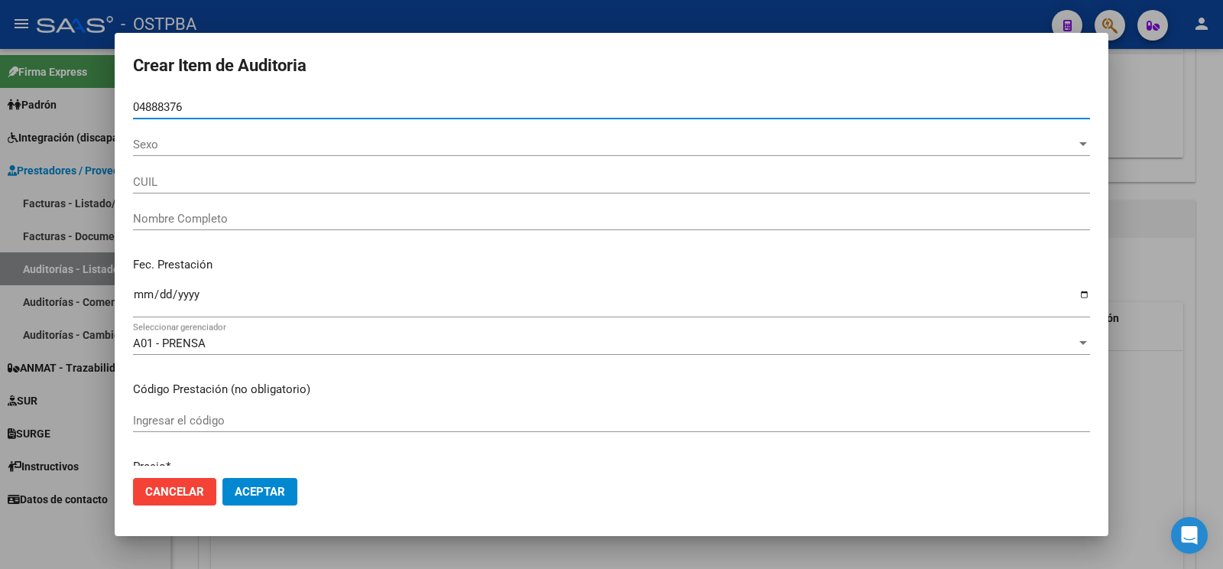
type input "04888376"
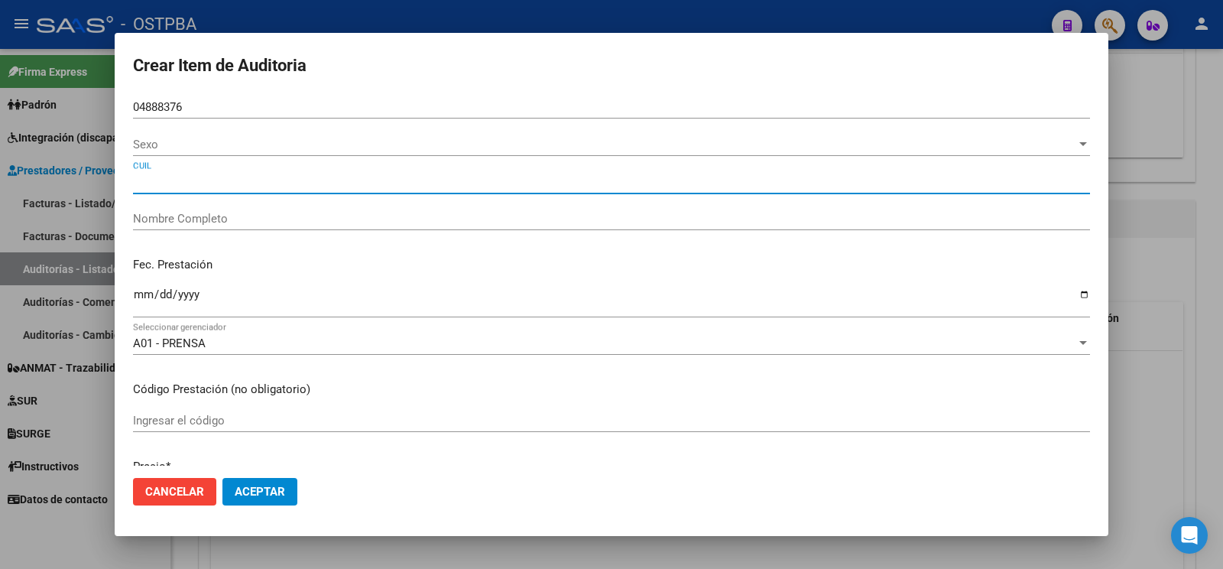
type input "CARIATI PASCUAL"
type input "20048883762"
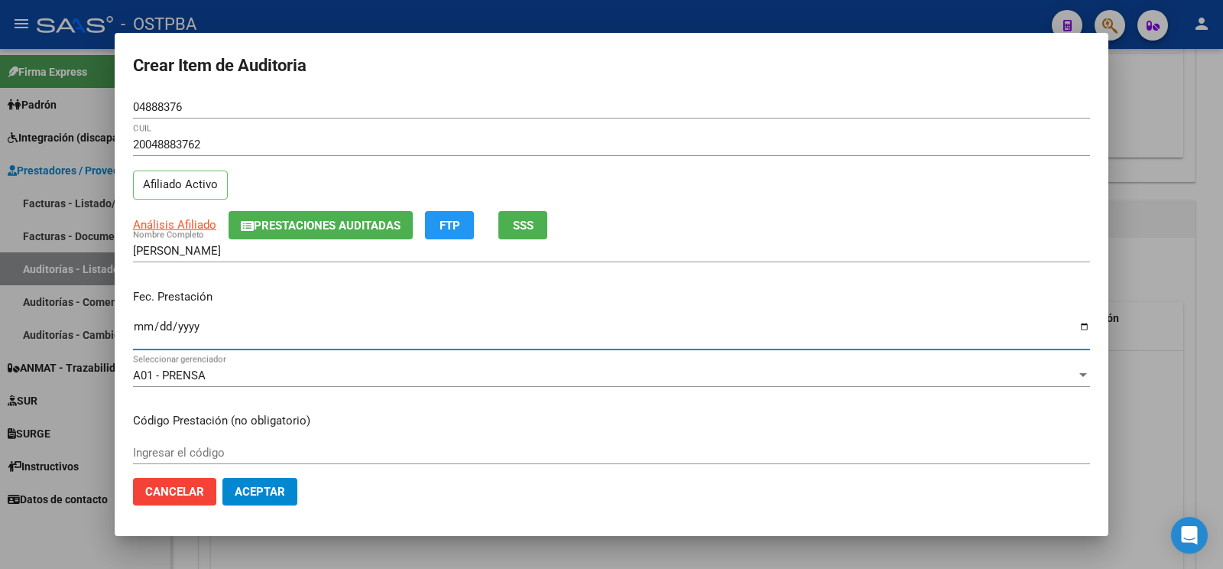
type input "[DATE]"
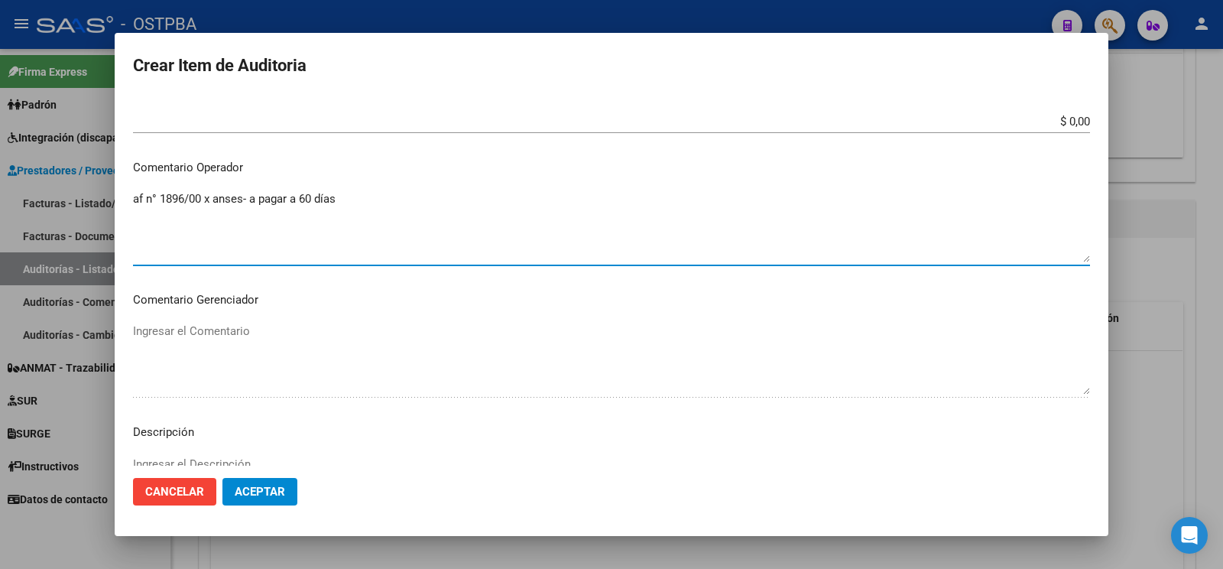
scroll to position [881, 0]
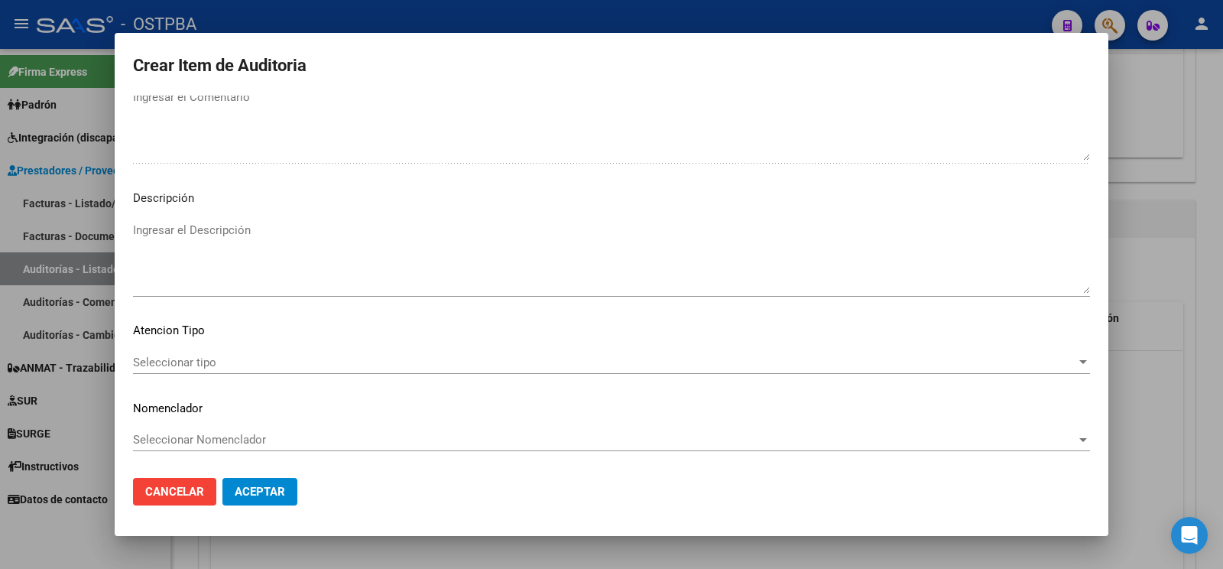
type textarea "af n° 1896/00 x anses- a pagar a 60 días"
click at [216, 351] on div "Seleccionar tipo Seleccionar tipo" at bounding box center [611, 362] width 957 height 23
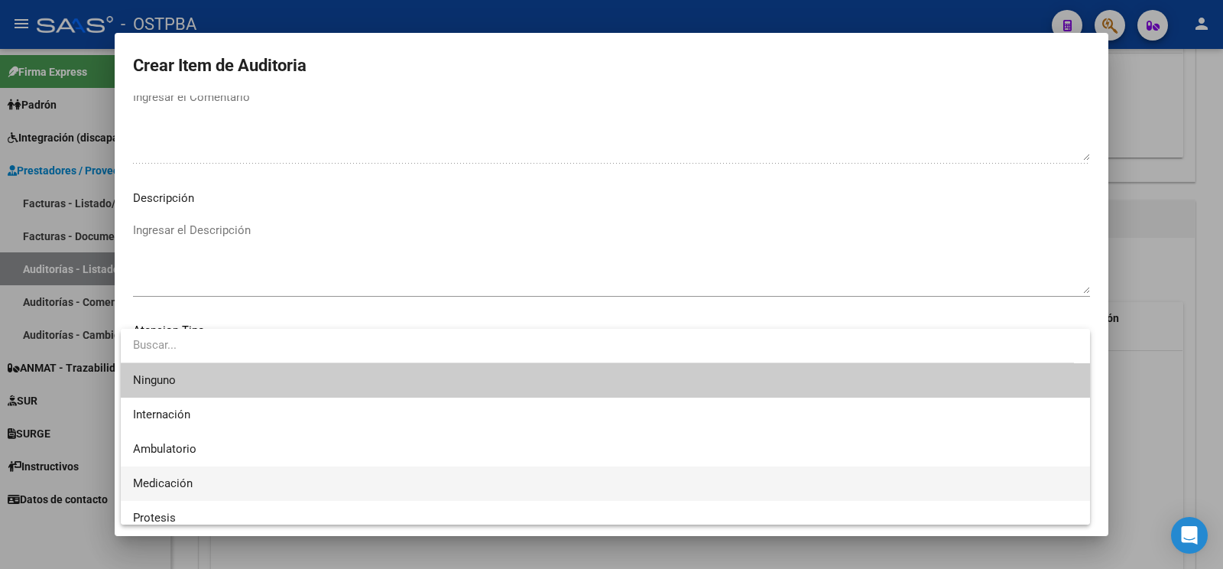
click at [199, 485] on span "Medicación" at bounding box center [605, 483] width 945 height 34
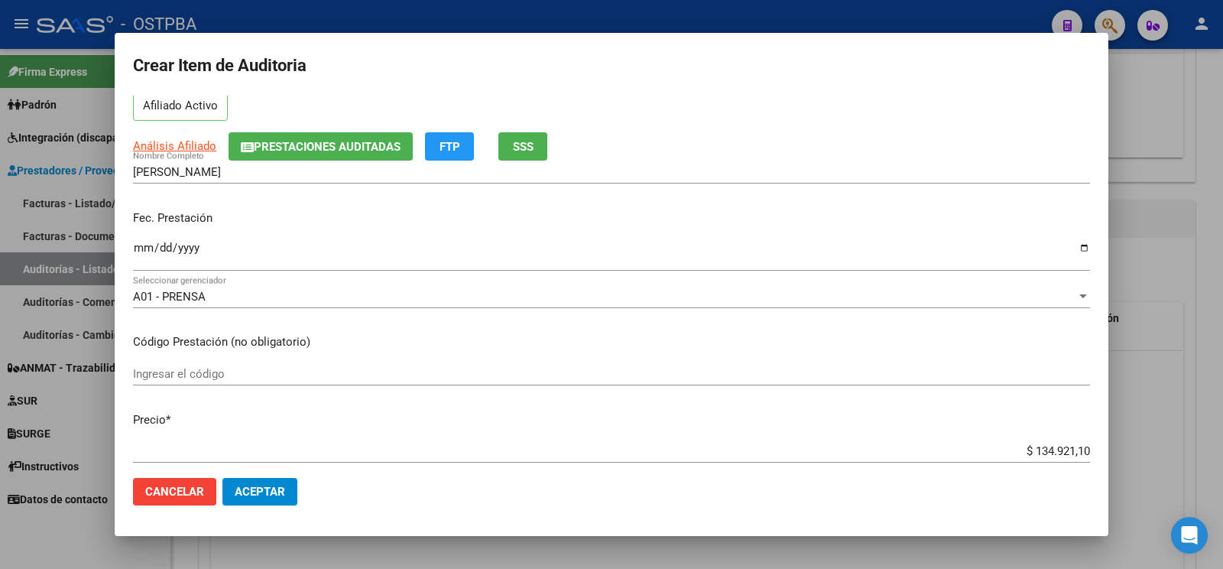
scroll to position [0, 0]
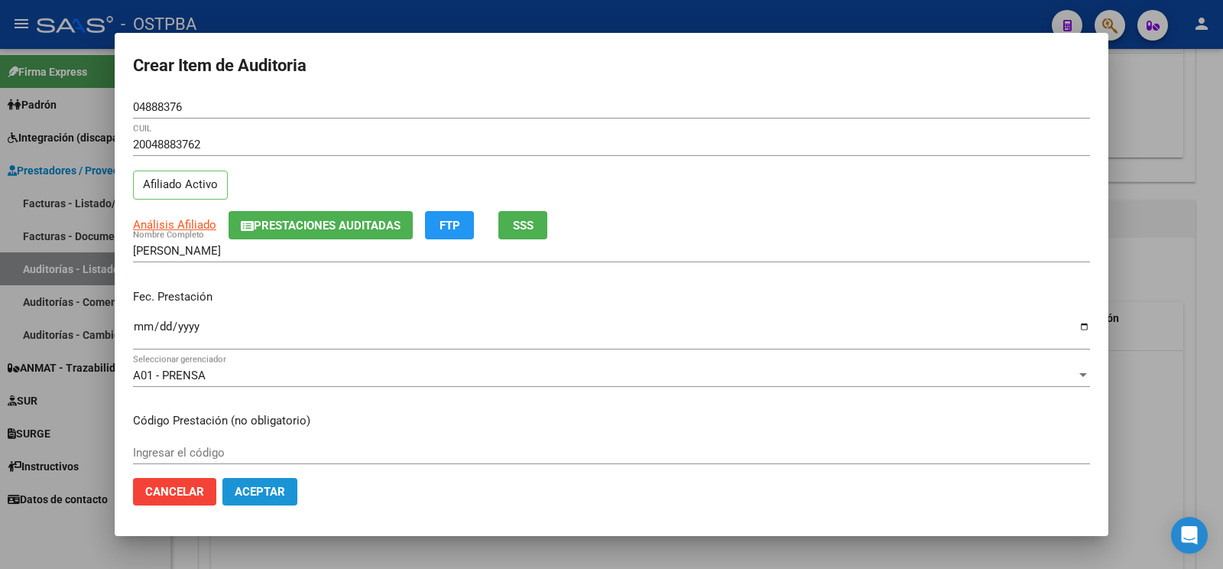
click at [272, 480] on button "Aceptar" at bounding box center [259, 492] width 75 height 28
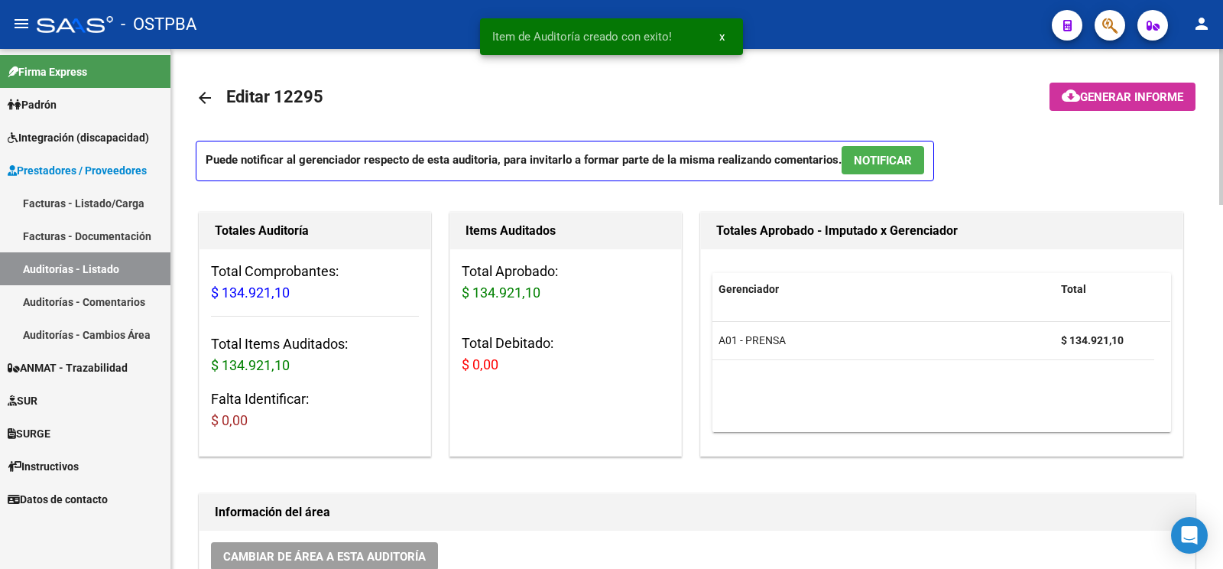
click at [1122, 84] on button "cloud_download Generar informe" at bounding box center [1122, 97] width 146 height 28
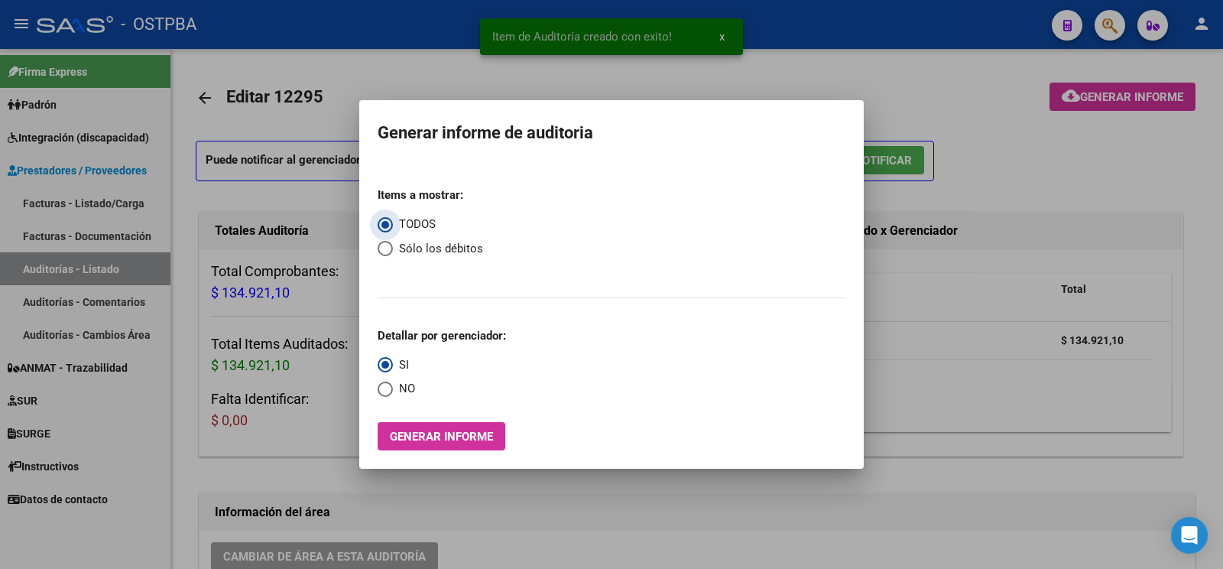
click at [465, 430] on span "Generar informe" at bounding box center [441, 436] width 103 height 14
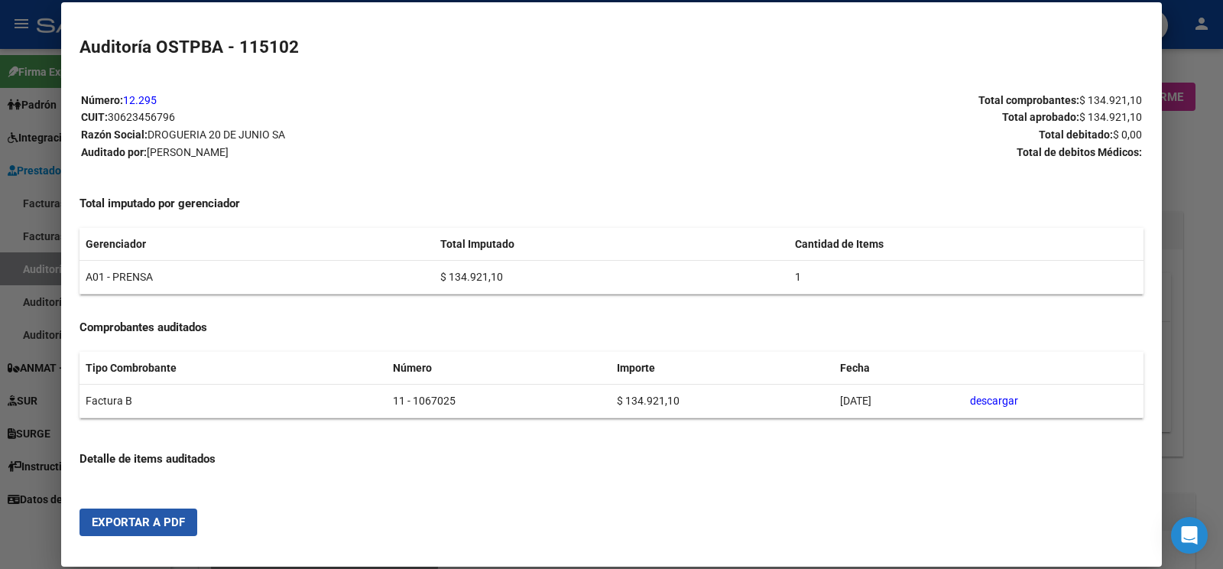
click at [157, 519] on span "Exportar a PDF" at bounding box center [138, 522] width 93 height 14
click at [44, 267] on div at bounding box center [611, 284] width 1223 height 569
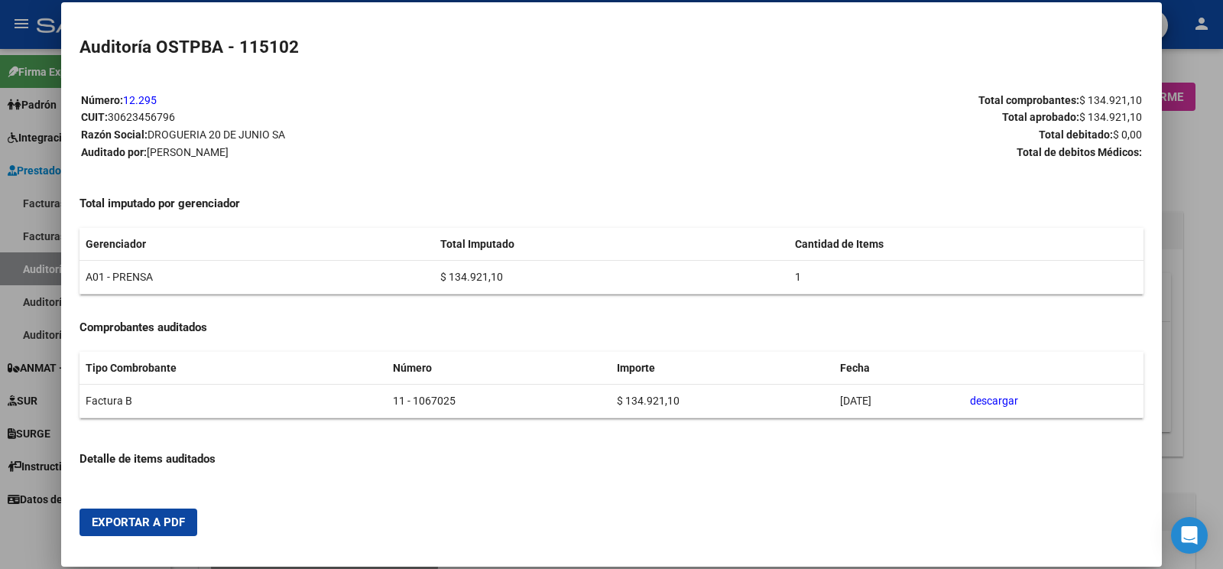
click at [44, 264] on div at bounding box center [611, 284] width 1223 height 569
click at [44, 264] on link "Auditorías - Listado" at bounding box center [85, 268] width 170 height 33
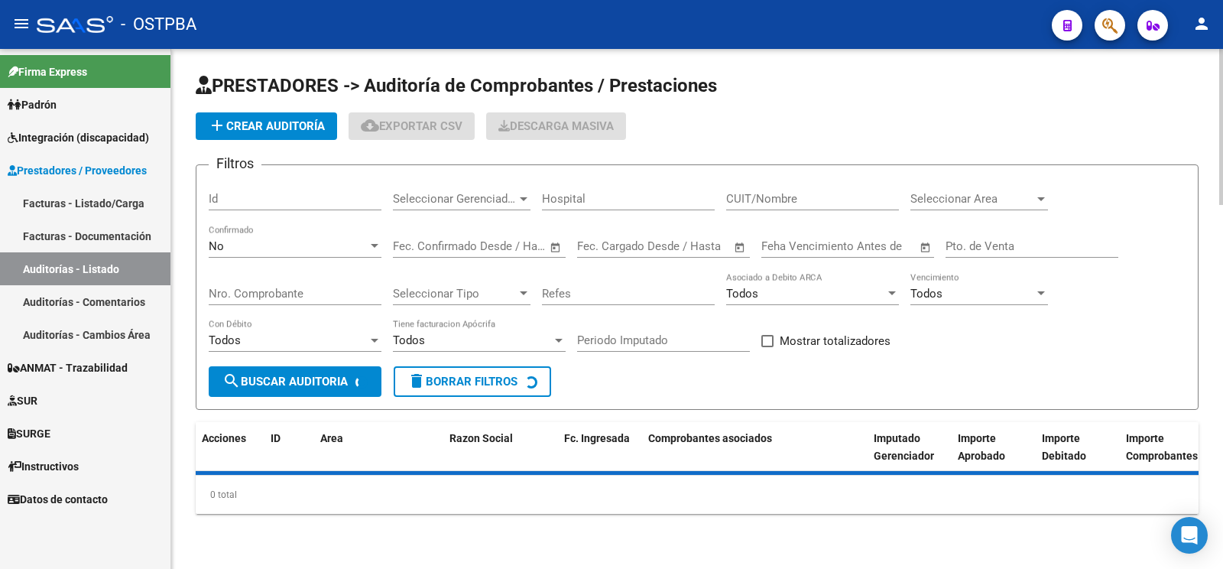
click at [255, 118] on button "add Crear Auditoría" at bounding box center [266, 126] width 141 height 28
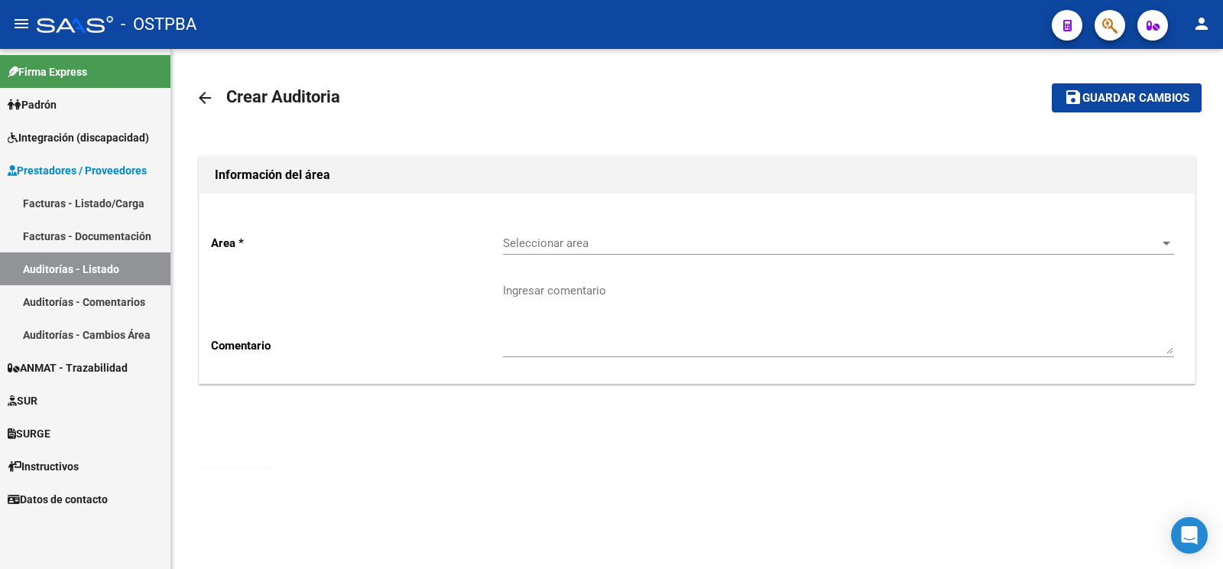
click at [583, 233] on div "Seleccionar area Seleccionar area" at bounding box center [838, 238] width 671 height 33
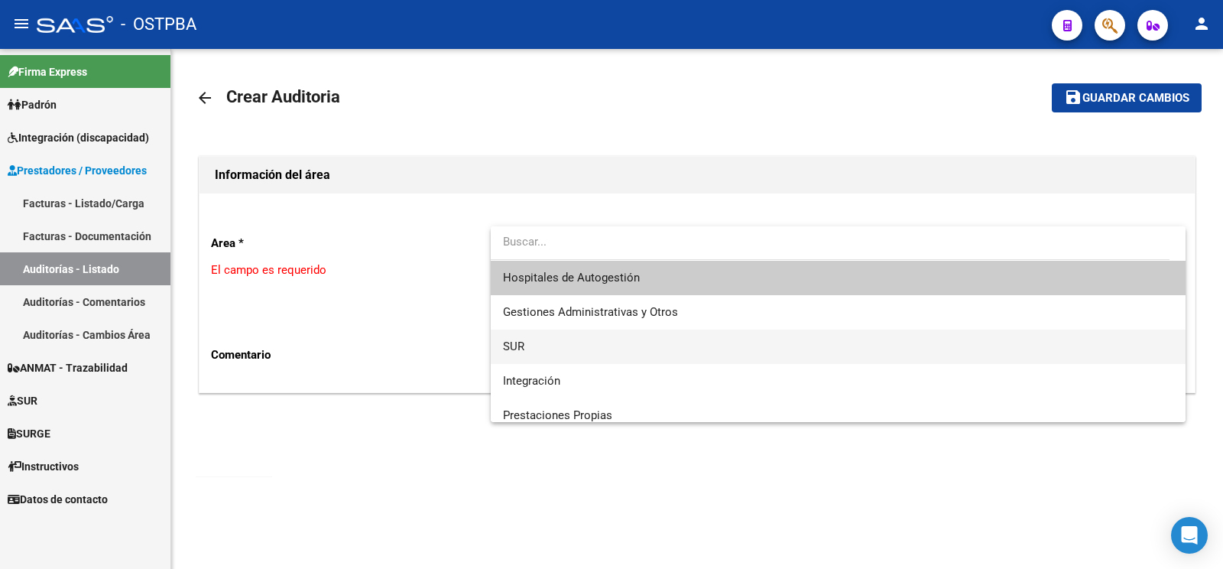
click at [527, 358] on span "SUR" at bounding box center [838, 346] width 670 height 34
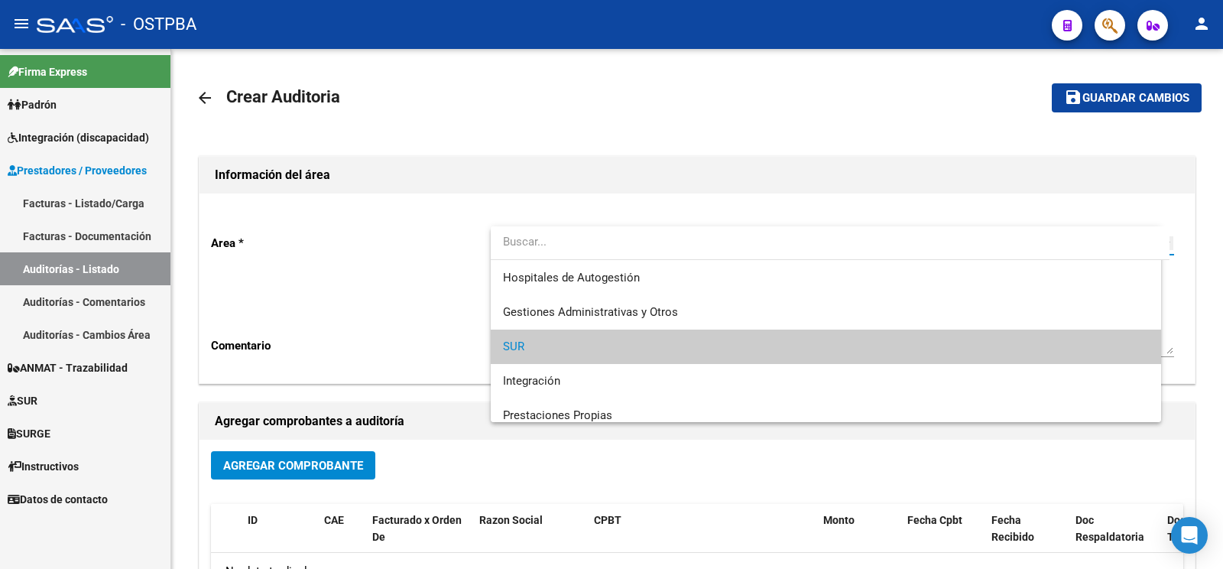
click at [543, 310] on textarea "Ingresar comentario" at bounding box center [838, 318] width 671 height 72
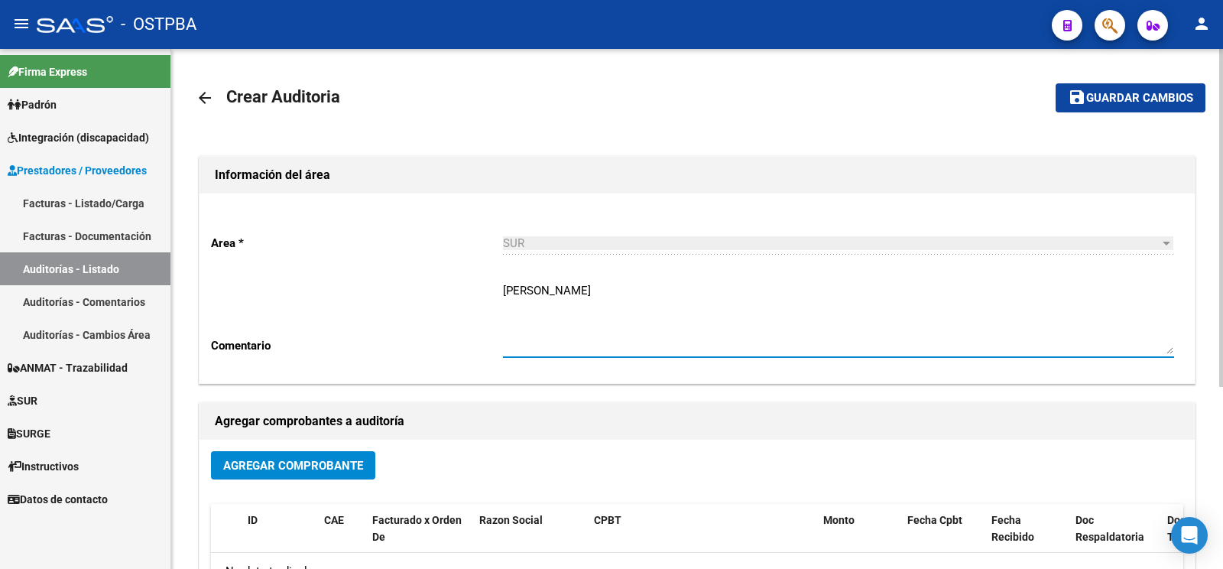
type textarea "slonimski alejandro"
click at [278, 451] on button "Agregar Comprobante" at bounding box center [293, 465] width 164 height 28
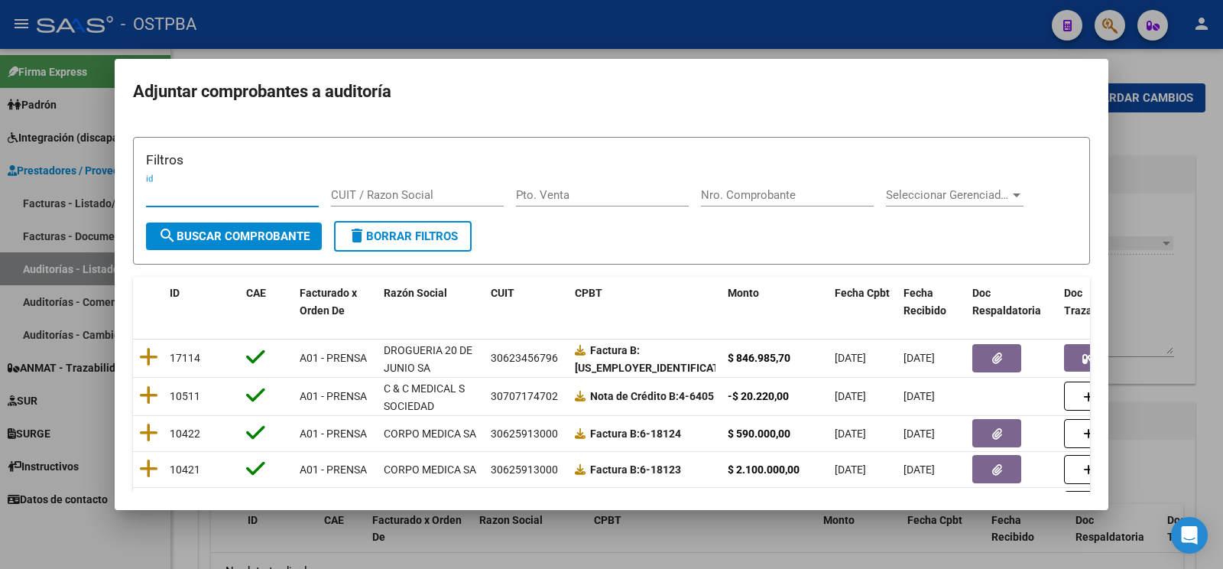
click at [803, 195] on input "Nro. Comprobante" at bounding box center [787, 195] width 173 height 14
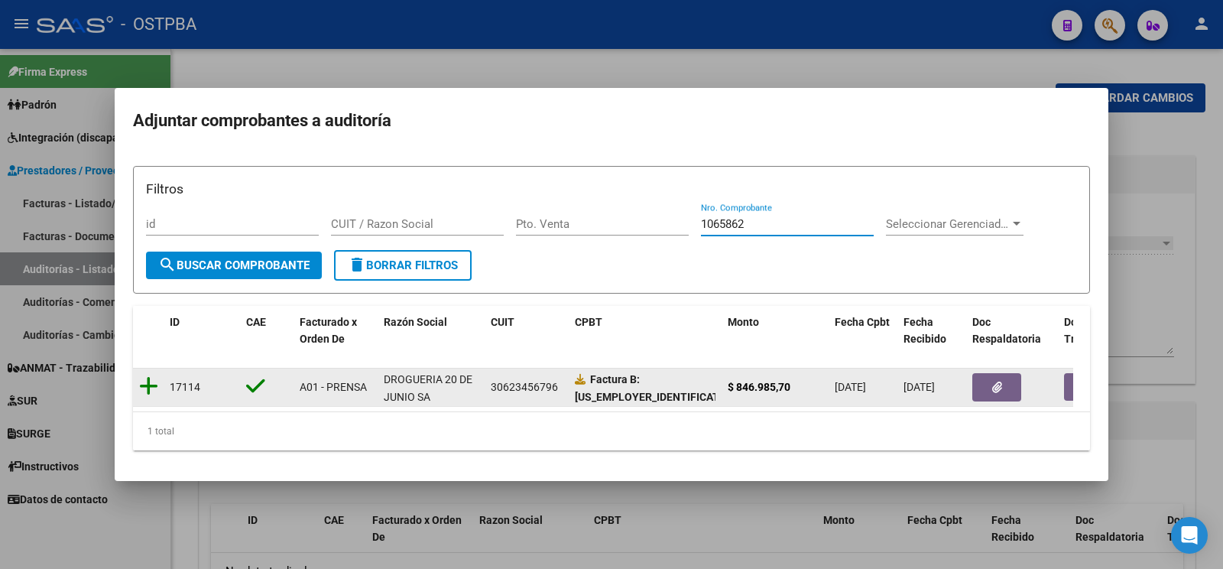
type input "1065862"
click at [146, 375] on icon at bounding box center [148, 385] width 19 height 21
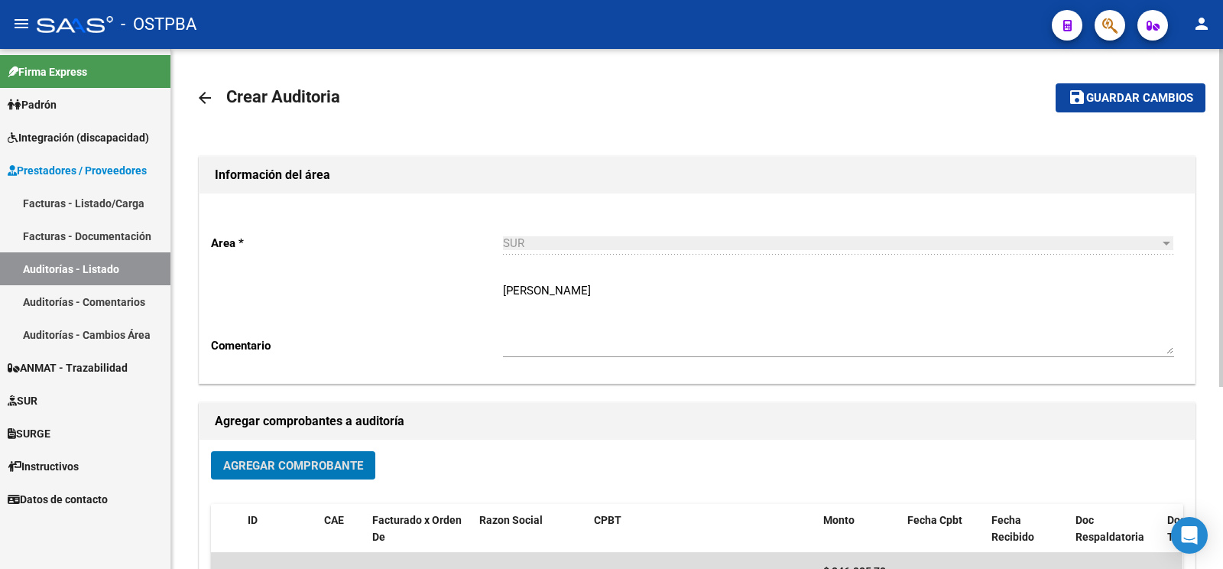
click at [1147, 90] on button "save Guardar cambios" at bounding box center [1131, 97] width 150 height 28
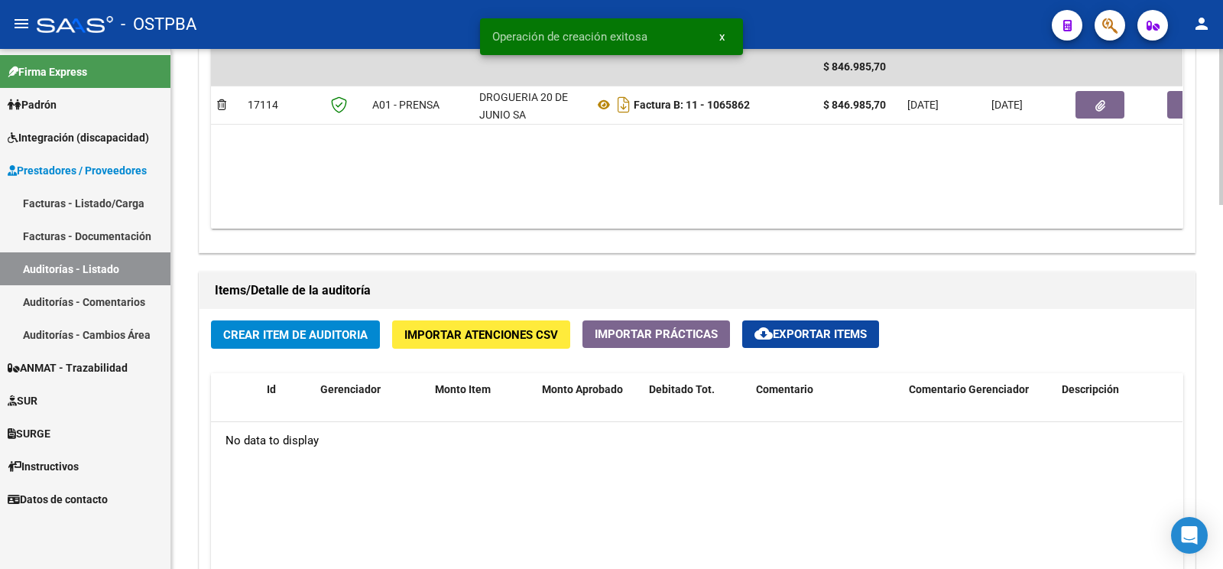
scroll to position [963, 0]
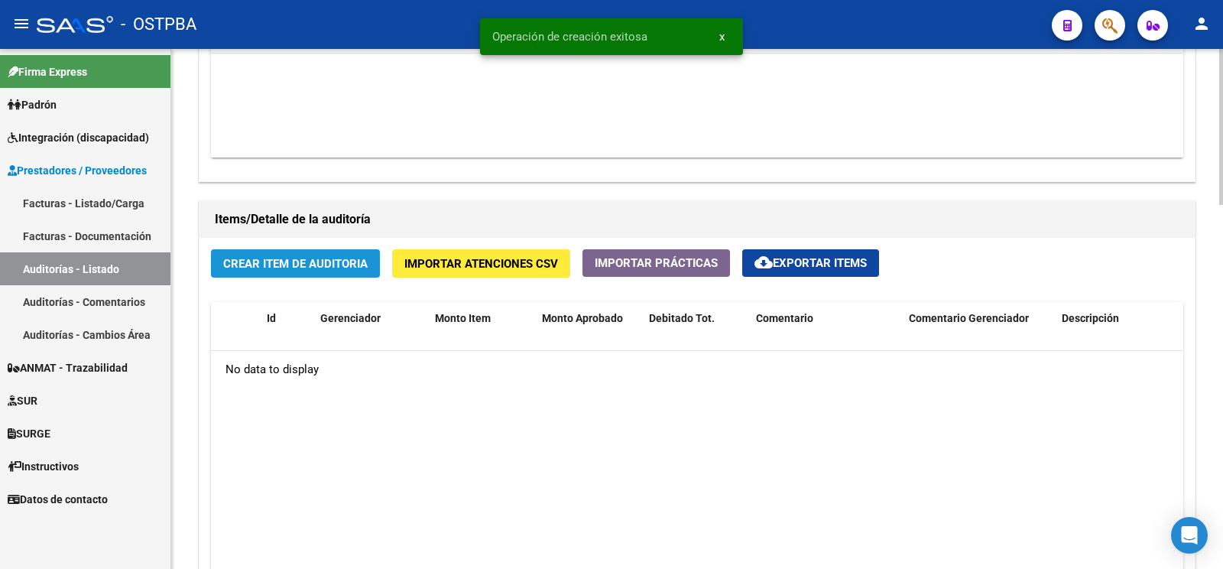
click at [352, 261] on span "Crear Item de Auditoria" at bounding box center [295, 264] width 144 height 14
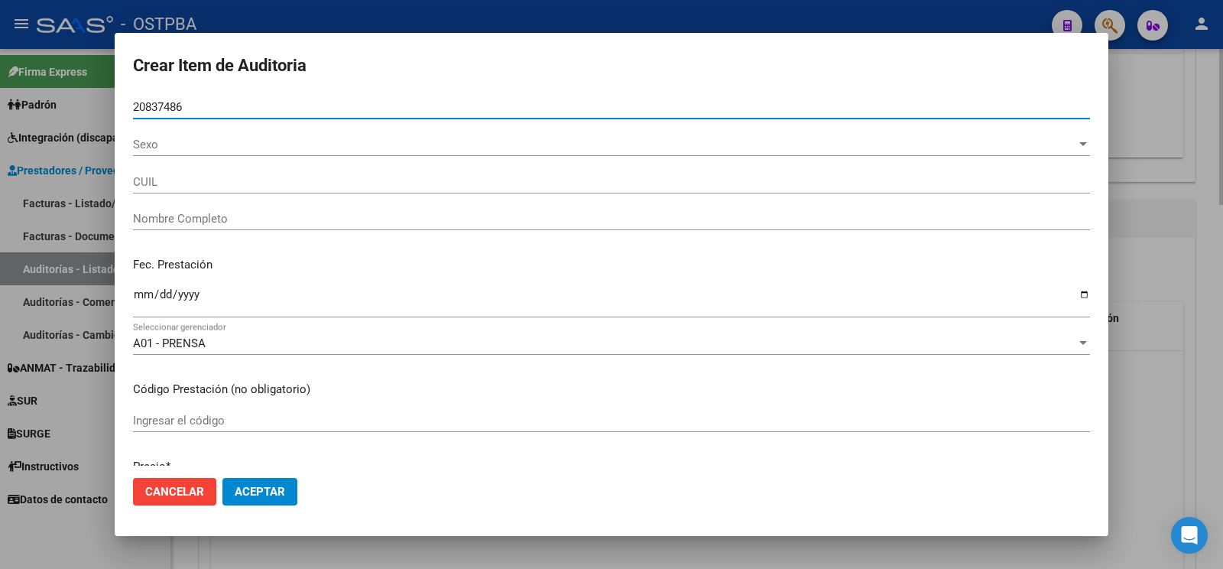
type input "20837486"
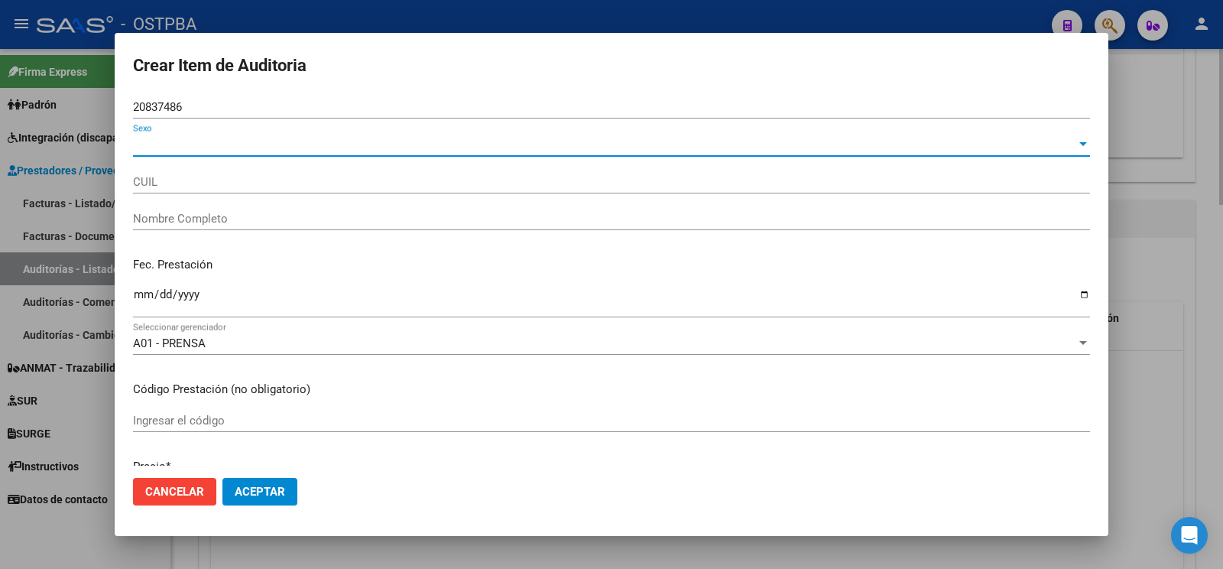
type input "23208374869"
type input "SLONIMSKI ALEJANDRO GREGORIO"
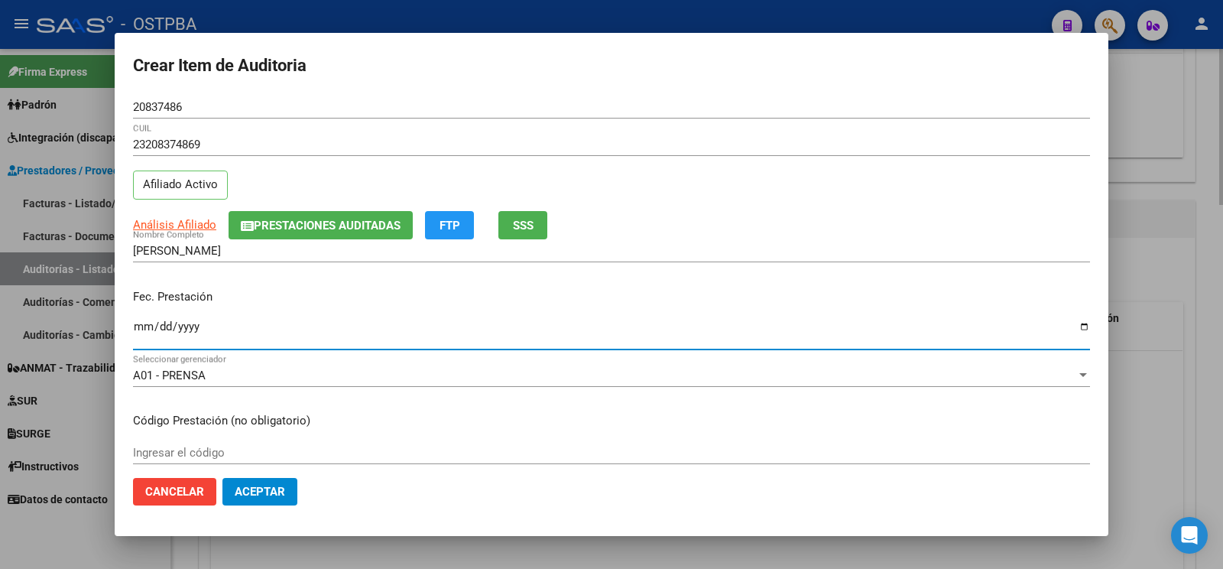
type input "2025-07-27"
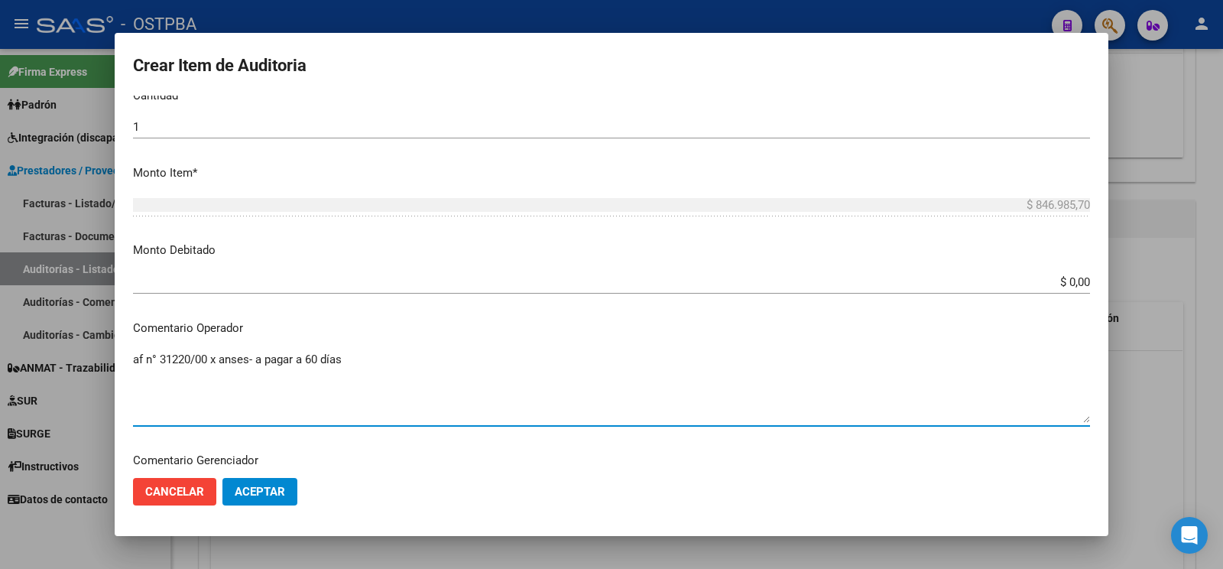
scroll to position [881, 0]
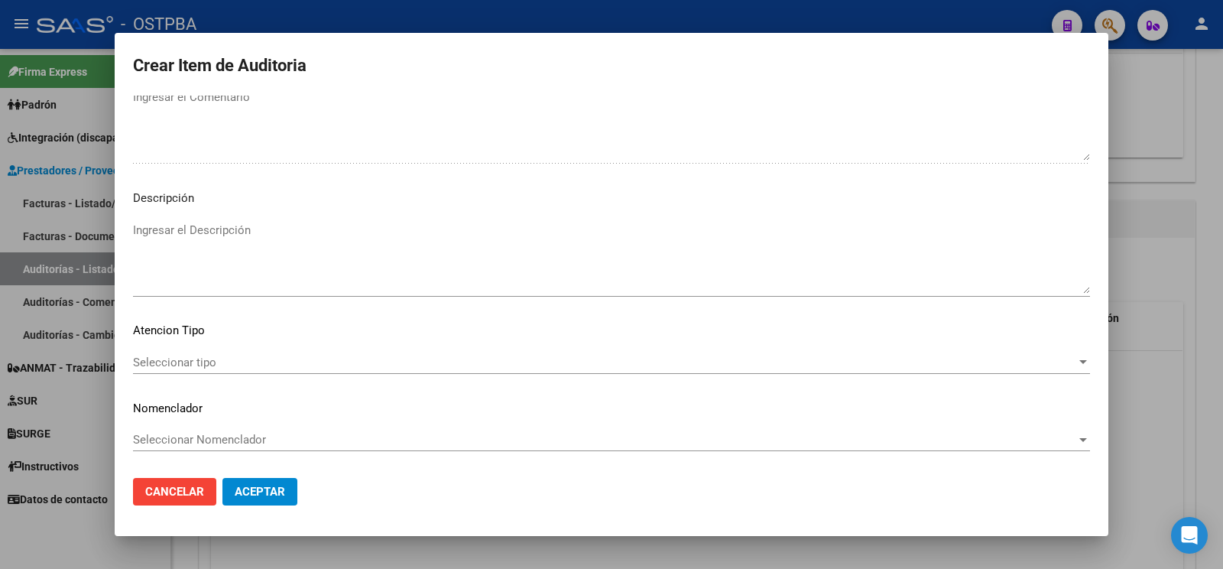
type textarea "af n° 31220/00 x anses- a pagar a 60 días"
click at [169, 355] on span "Seleccionar tipo" at bounding box center [604, 362] width 943 height 14
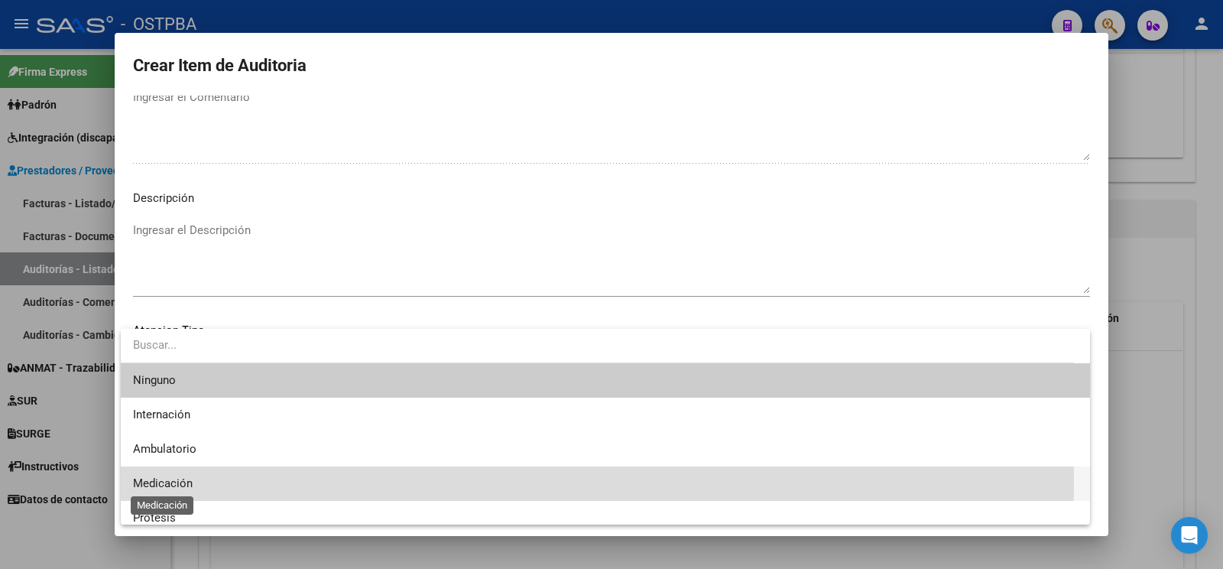
click at [177, 478] on span "Medicación" at bounding box center [163, 483] width 60 height 14
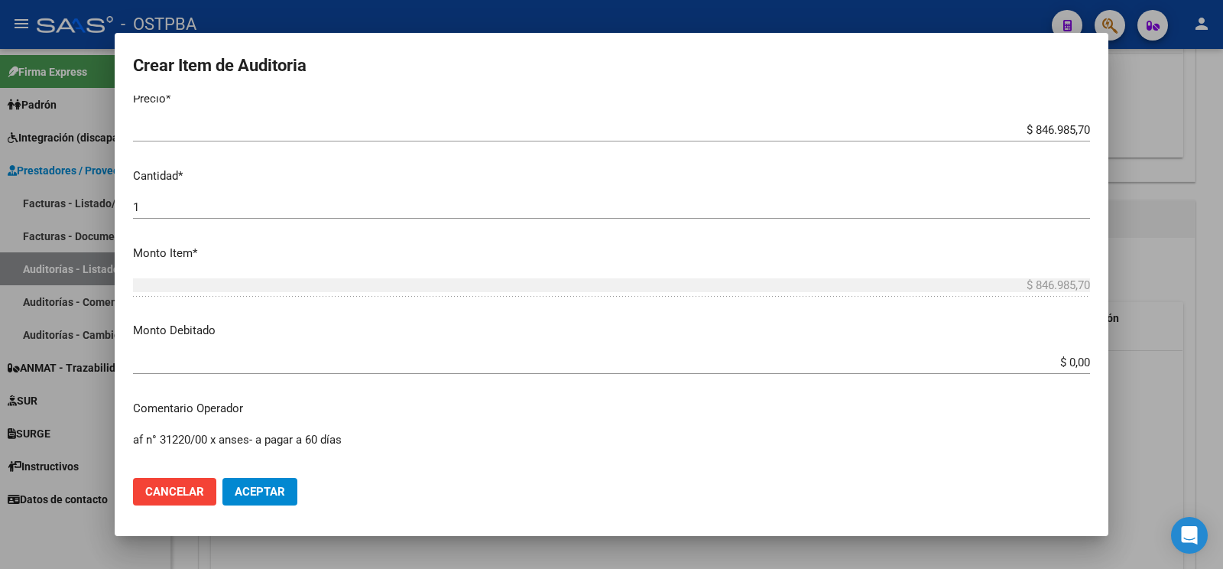
scroll to position [0, 0]
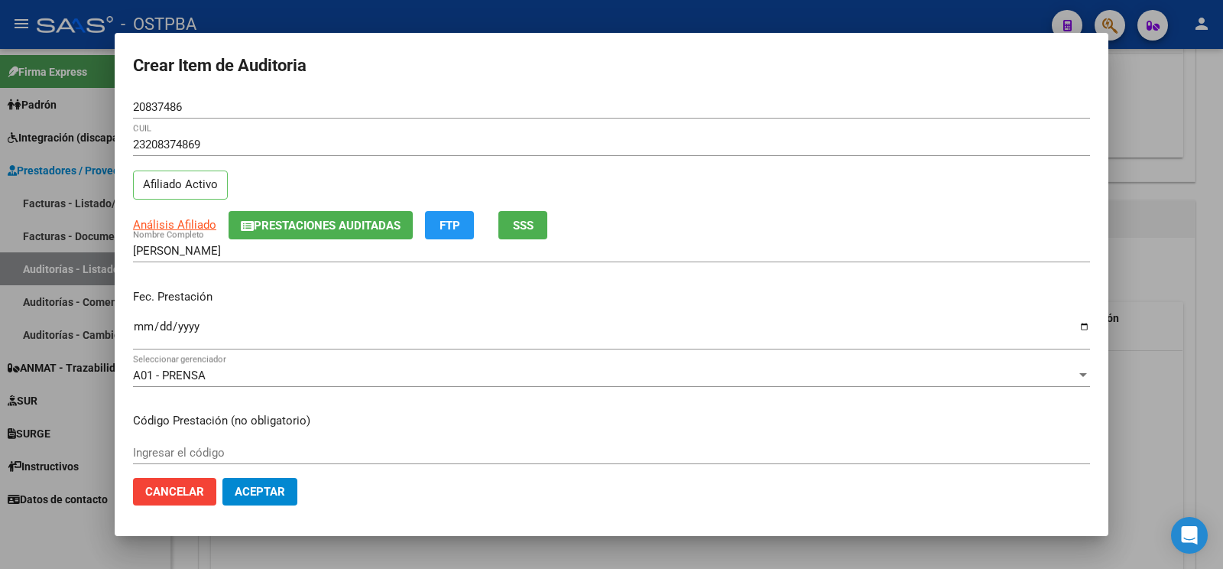
click at [276, 482] on button "Aceptar" at bounding box center [259, 492] width 75 height 28
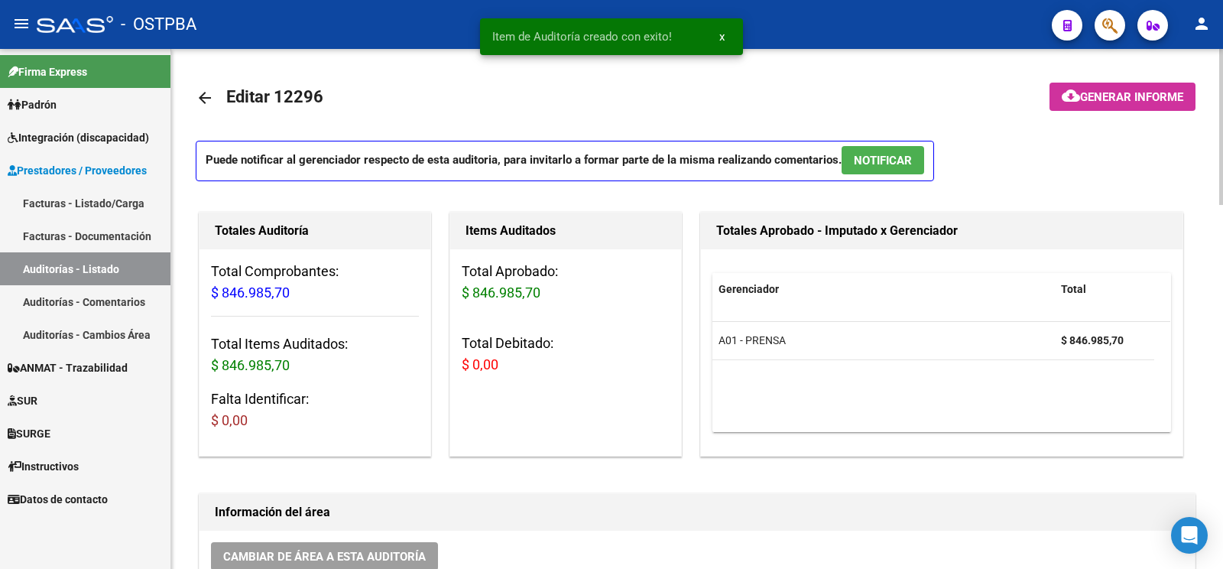
click at [1127, 109] on button "cloud_download Generar informe" at bounding box center [1122, 97] width 146 height 28
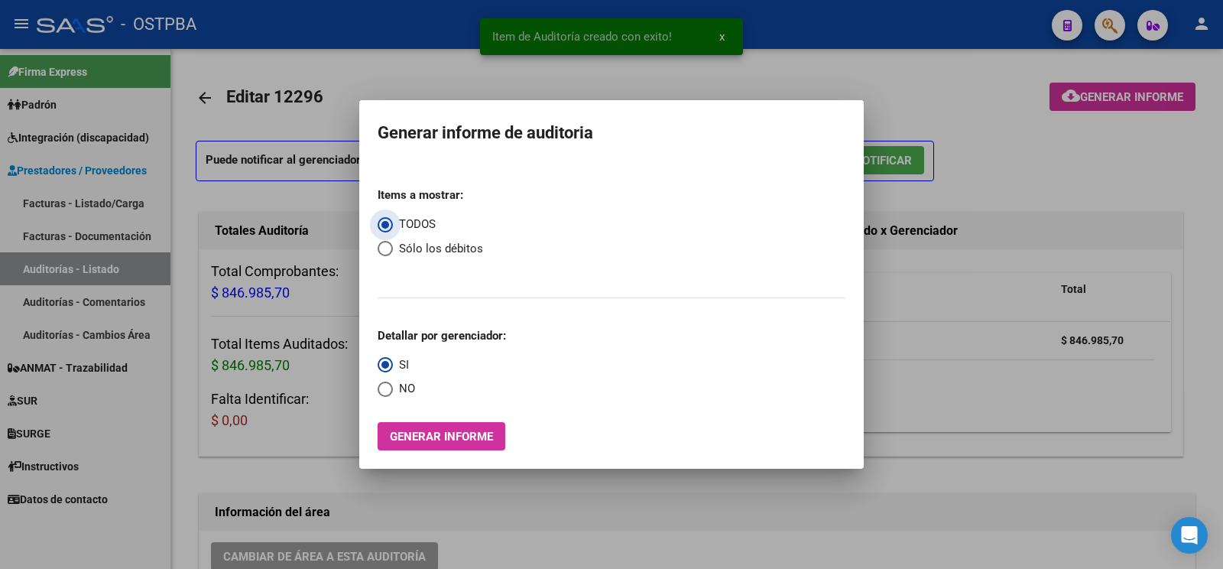
click at [449, 443] on span "Generar informe" at bounding box center [441, 437] width 103 height 14
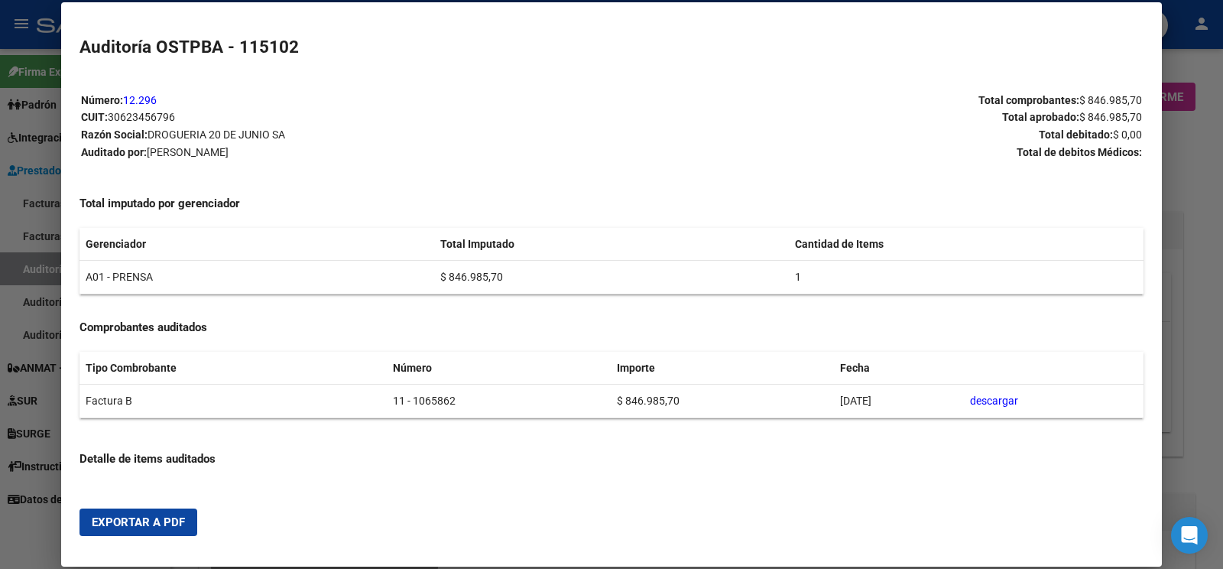
click at [157, 524] on span "Exportar a PDF" at bounding box center [138, 522] width 93 height 14
click at [46, 263] on div at bounding box center [611, 284] width 1223 height 569
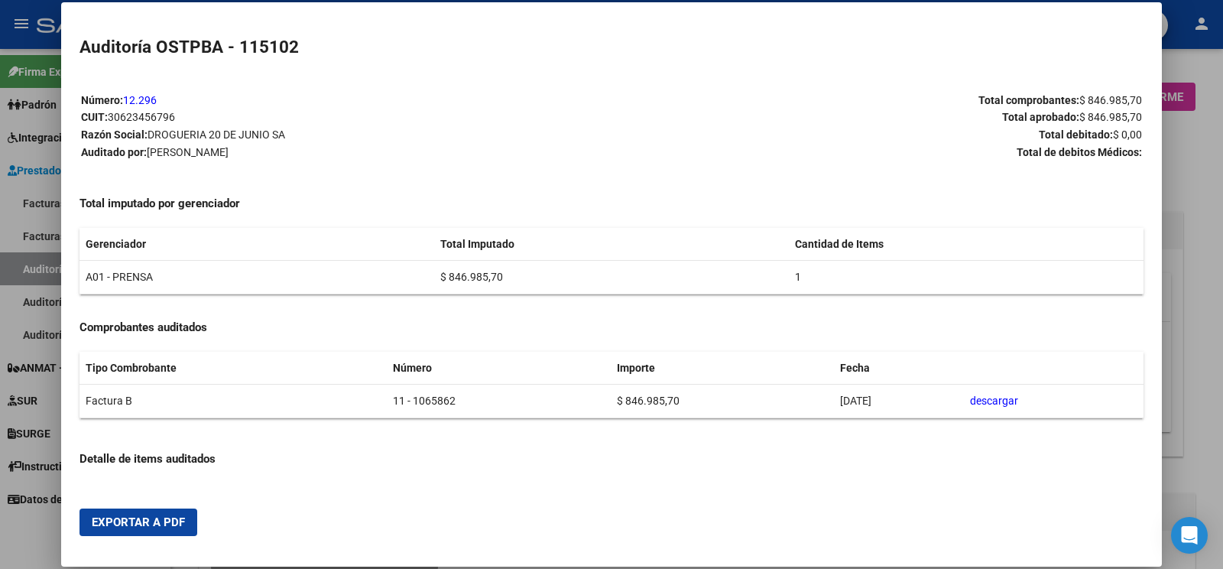
click at [47, 262] on div at bounding box center [611, 284] width 1223 height 569
click at [47, 262] on link "Auditorías - Listado" at bounding box center [85, 268] width 170 height 33
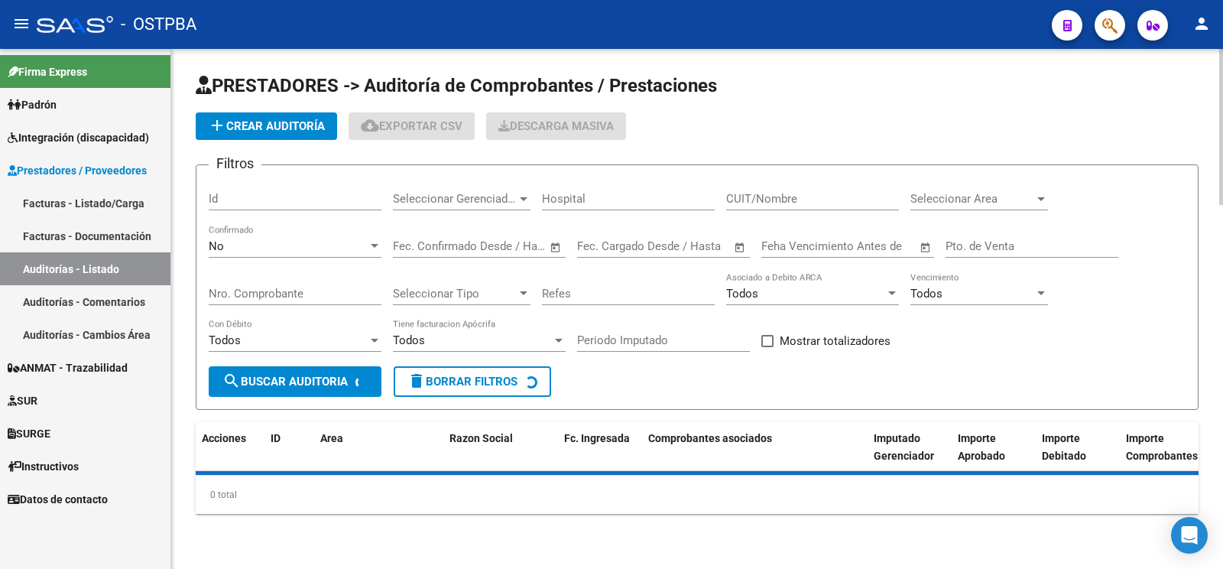
click at [260, 130] on span "add Crear Auditoría" at bounding box center [266, 126] width 117 height 14
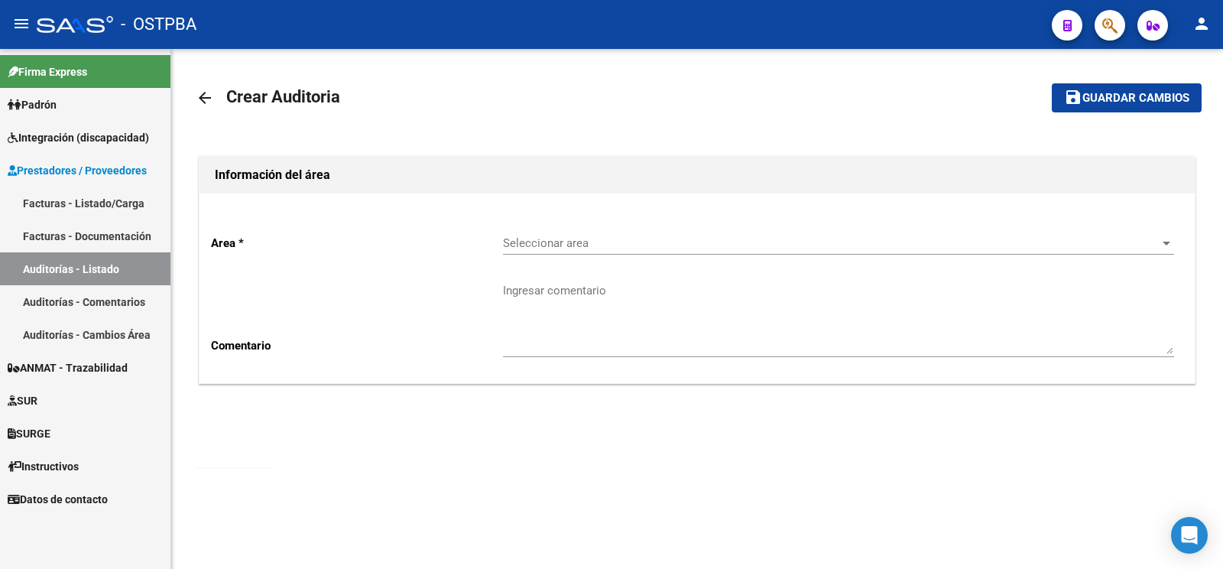
click at [612, 234] on div "Seleccionar area Seleccionar area" at bounding box center [838, 238] width 671 height 33
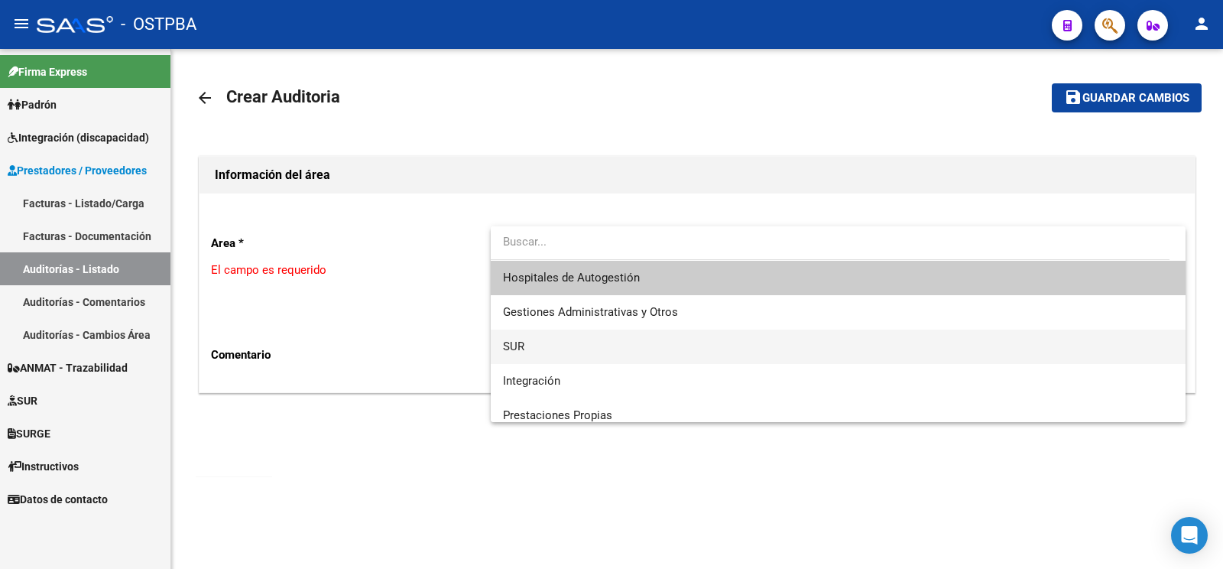
click at [531, 333] on span "SUR" at bounding box center [838, 346] width 670 height 34
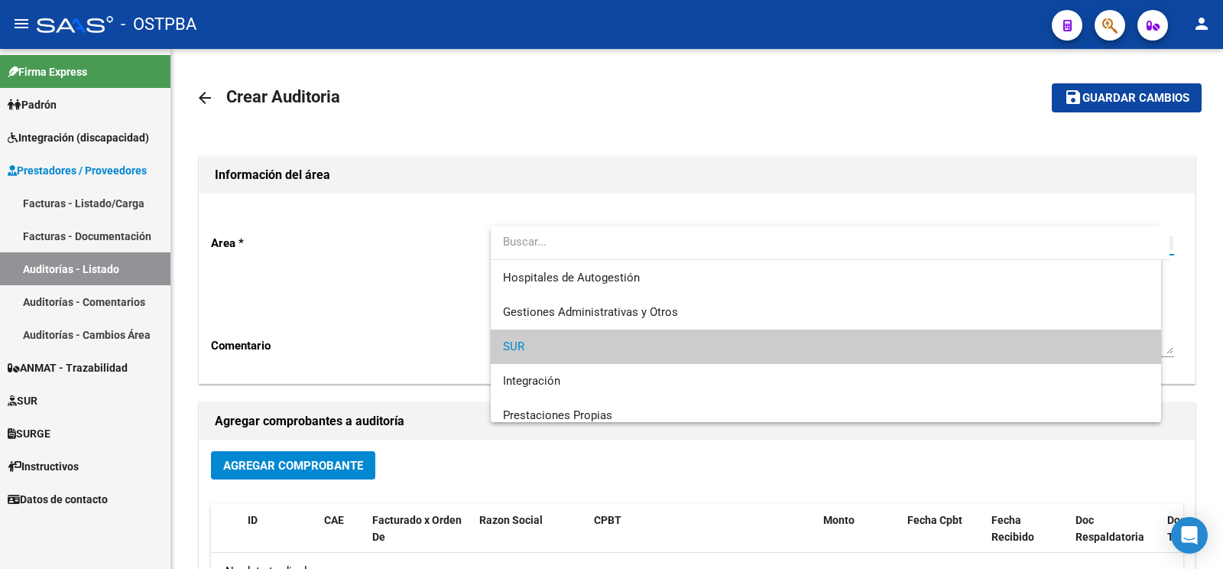
click at [542, 310] on textarea "Ingresar comentario" at bounding box center [838, 318] width 671 height 72
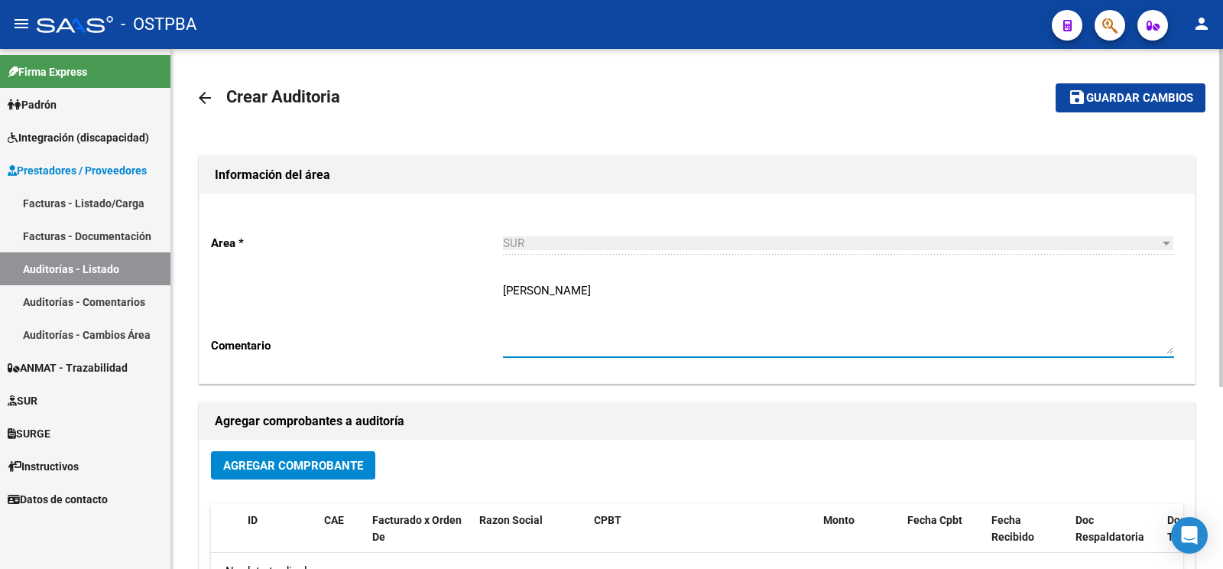
type textarea "kameniecki josé"
click at [346, 461] on span "Agregar Comprobante" at bounding box center [293, 466] width 140 height 14
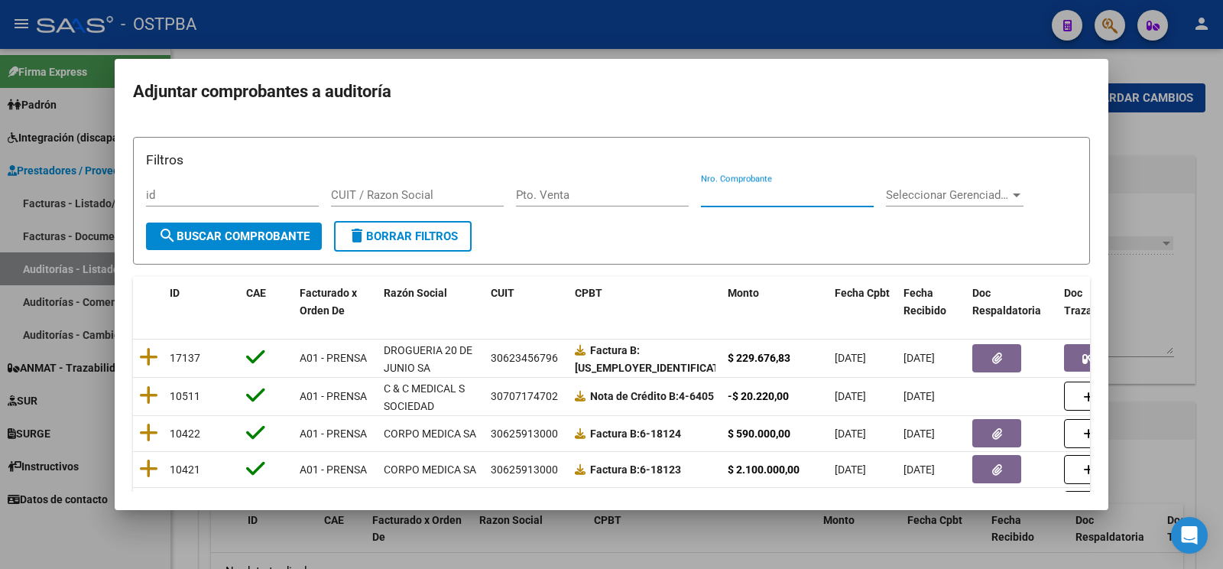
click at [736, 198] on input "Nro. Comprobante" at bounding box center [787, 195] width 173 height 14
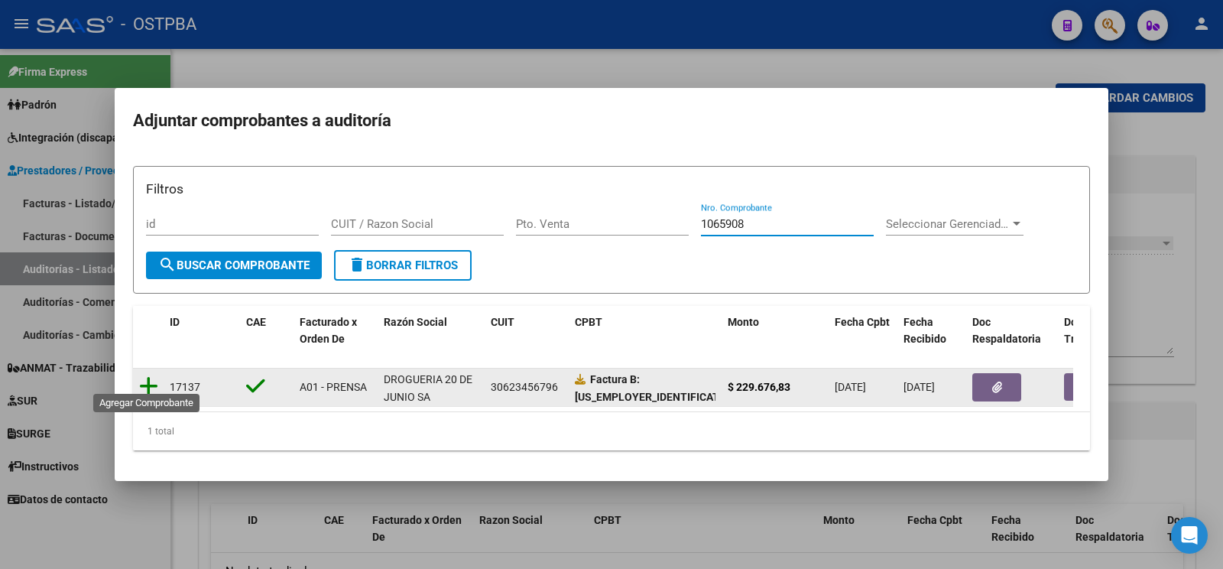
type input "1065908"
click at [150, 375] on icon at bounding box center [148, 385] width 19 height 21
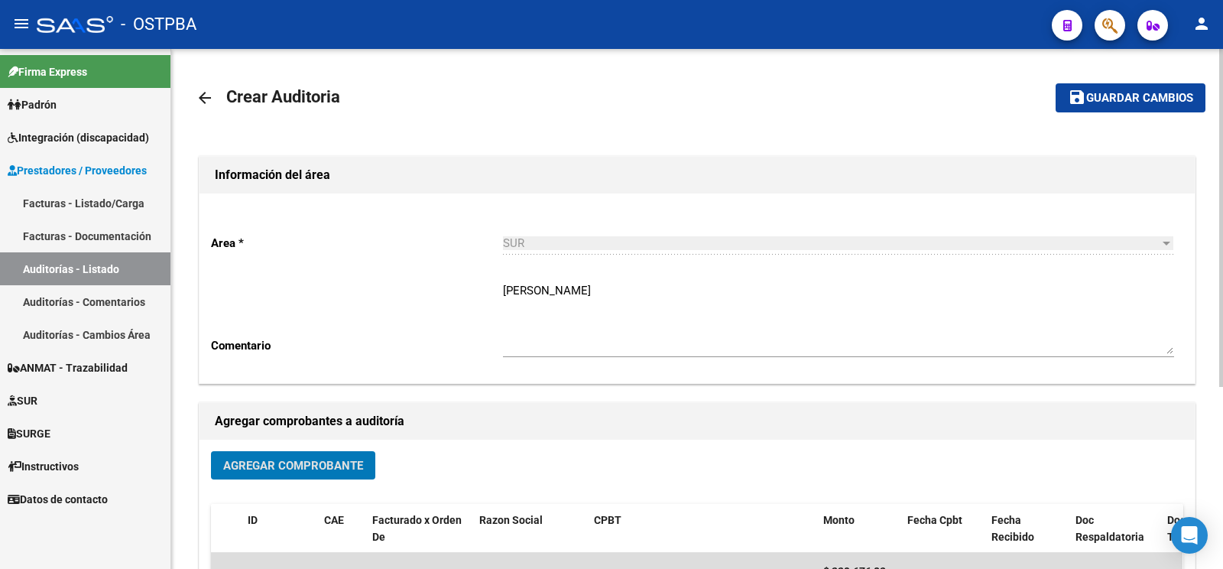
click at [1130, 99] on span "Guardar cambios" at bounding box center [1139, 99] width 107 height 14
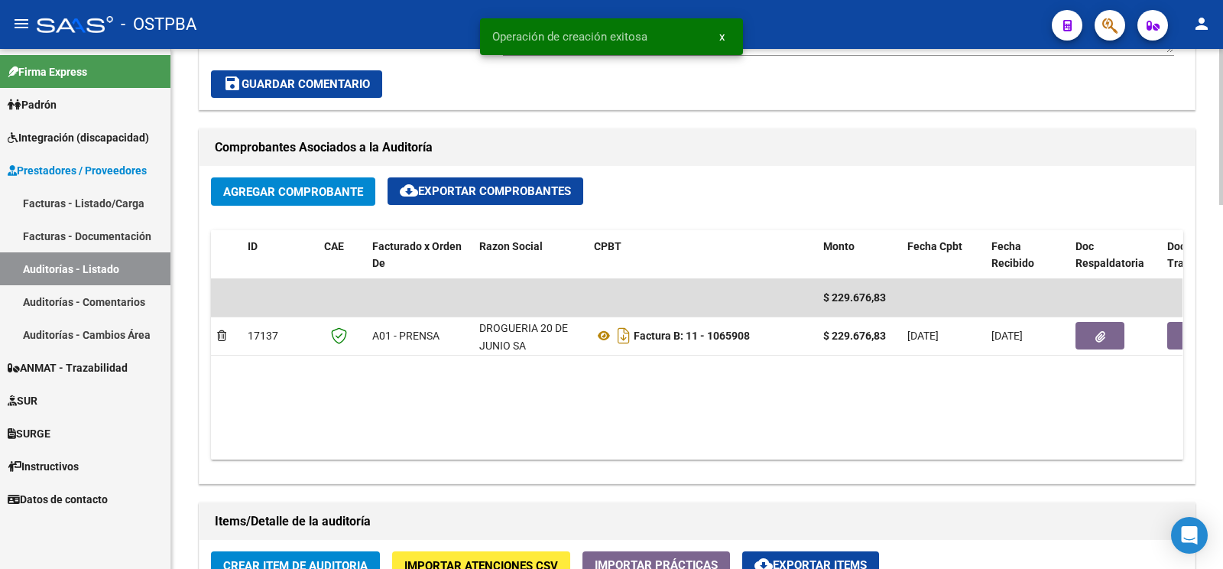
scroll to position [722, 0]
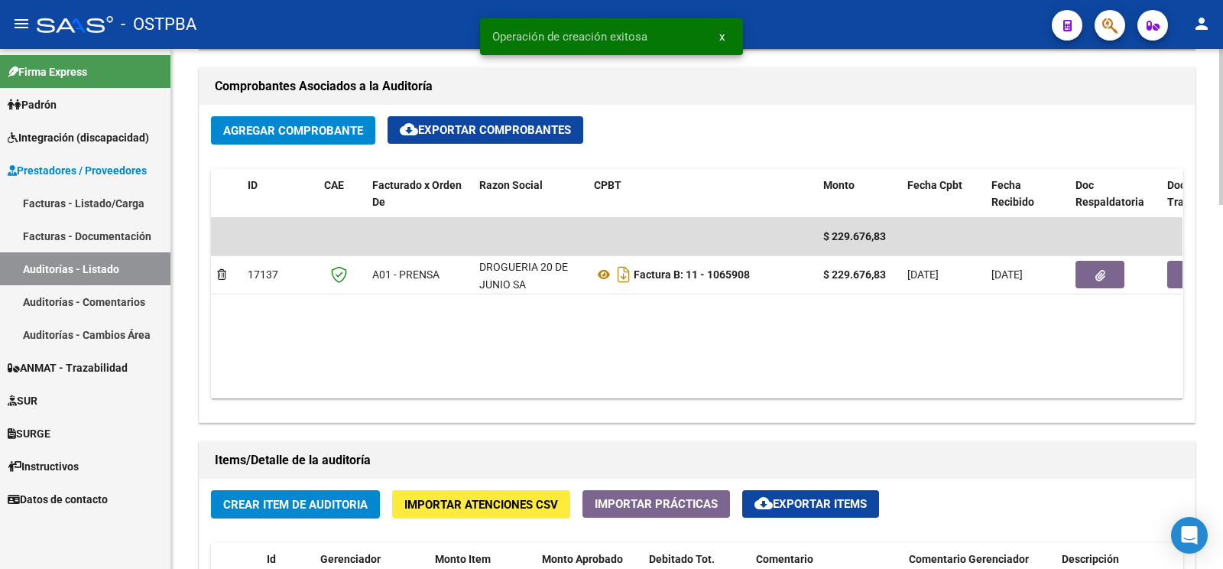
click at [325, 509] on span "Crear Item de Auditoria" at bounding box center [295, 505] width 144 height 14
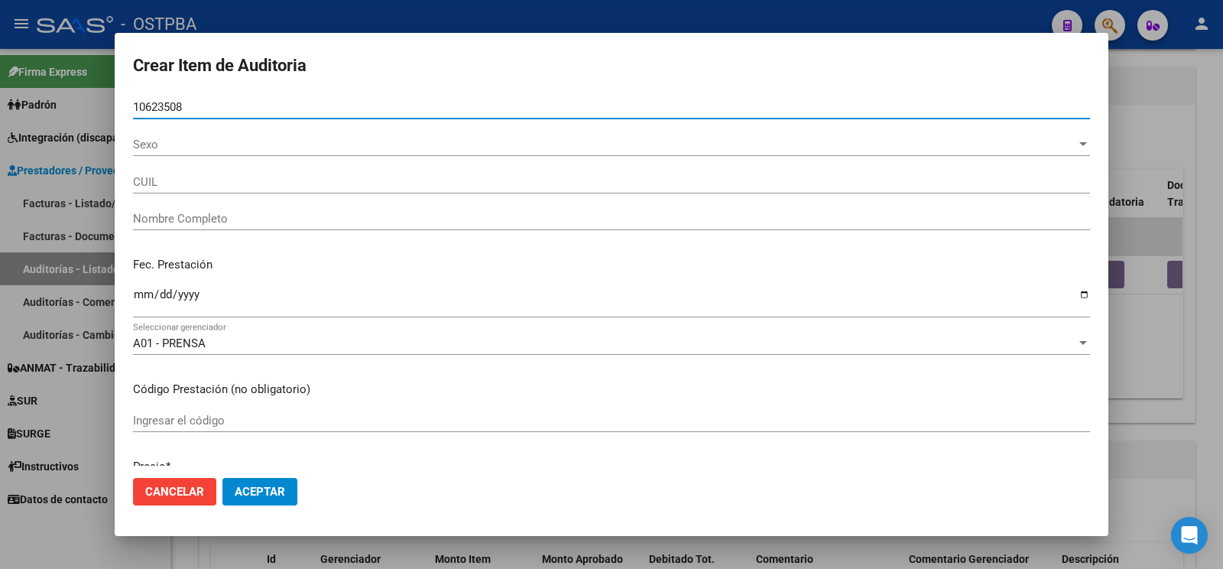
type input "10623508"
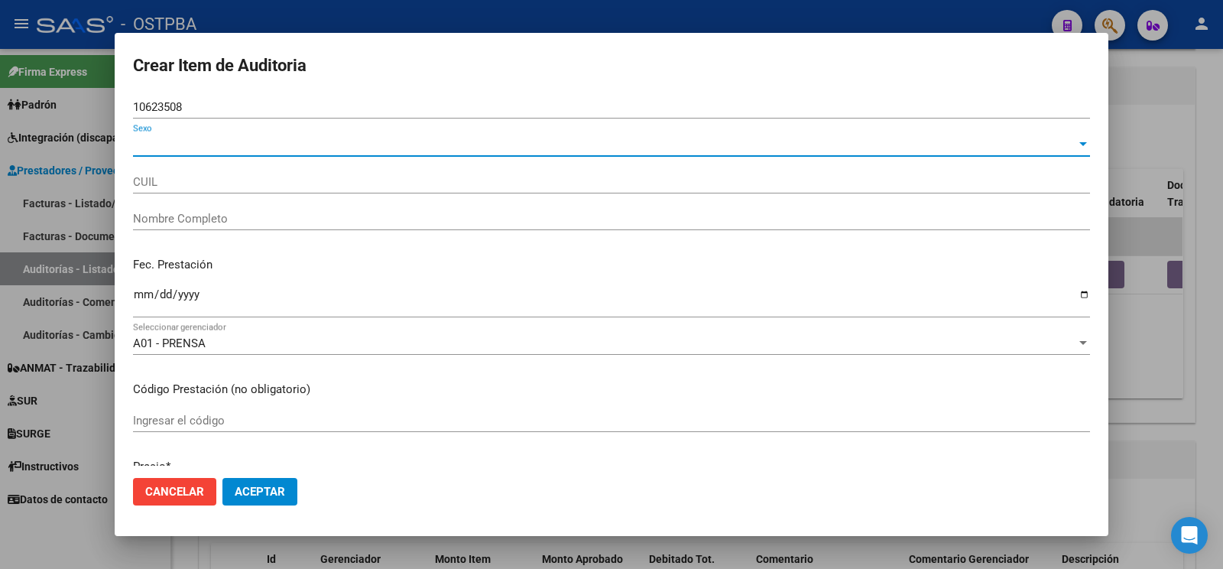
type input "20106235083"
type input "KAMENIECKI JOSE EZEQUIEL"
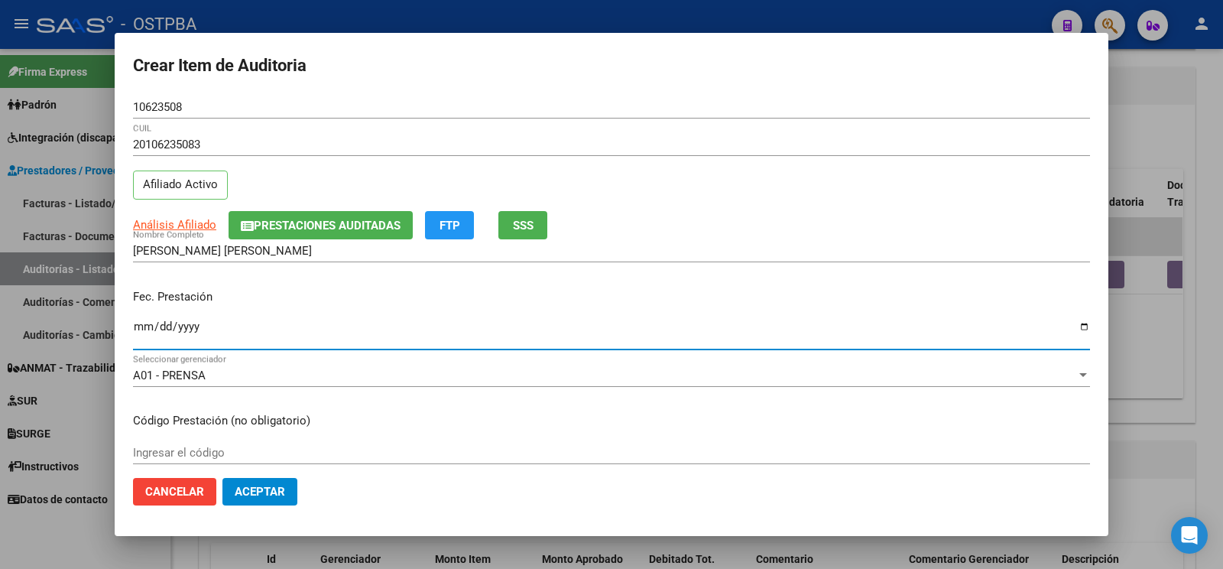
type input "[DATE]"
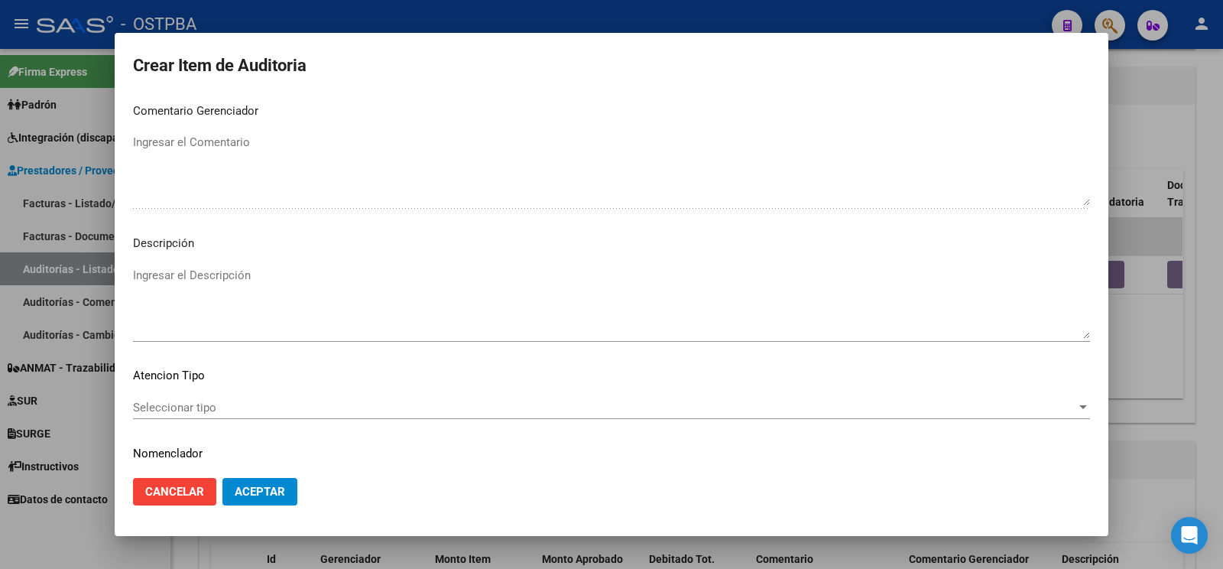
scroll to position [881, 0]
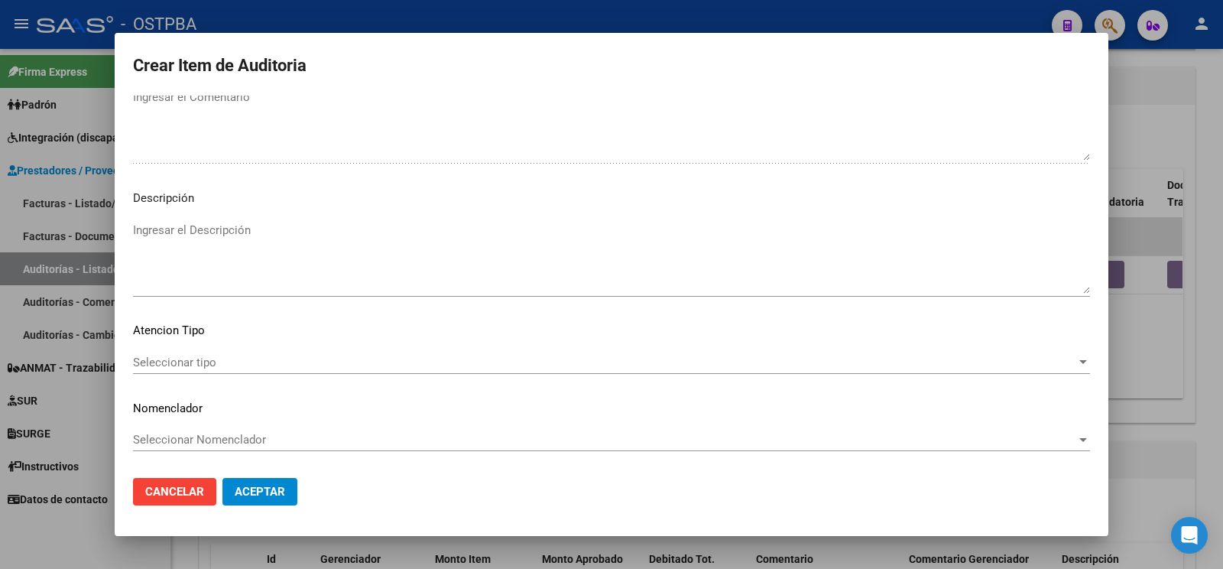
type textarea "af n° 28308/00 -adherente jubilado- a pagar a 60 días"
click at [188, 360] on div "Seleccionar tipo Seleccionar tipo" at bounding box center [611, 369] width 957 height 37
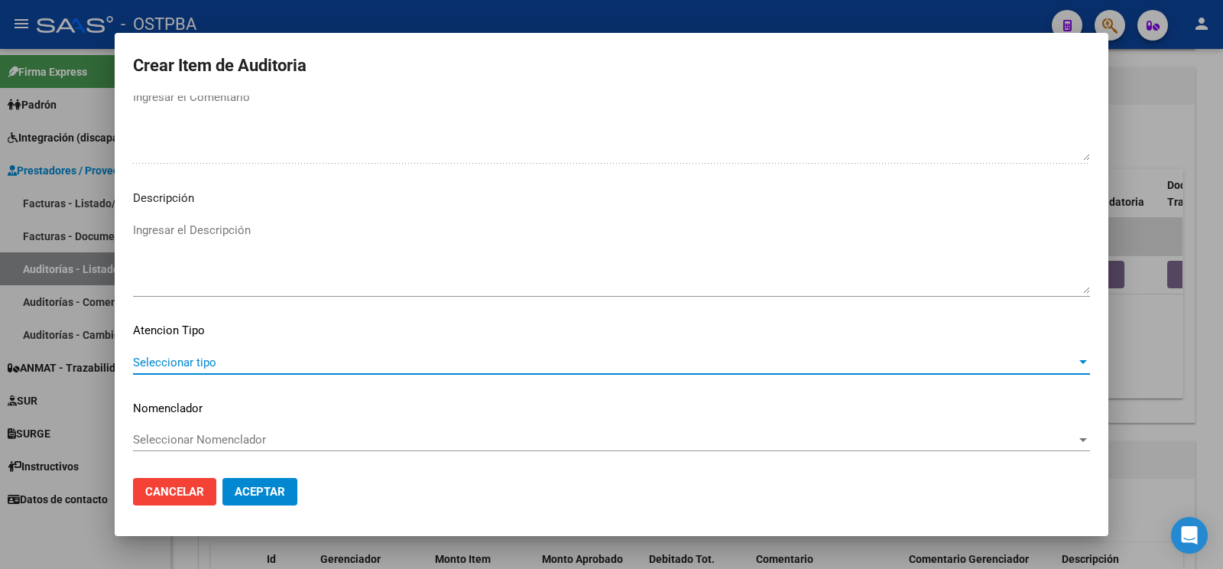
click at [201, 355] on span "Seleccionar tipo" at bounding box center [604, 362] width 943 height 14
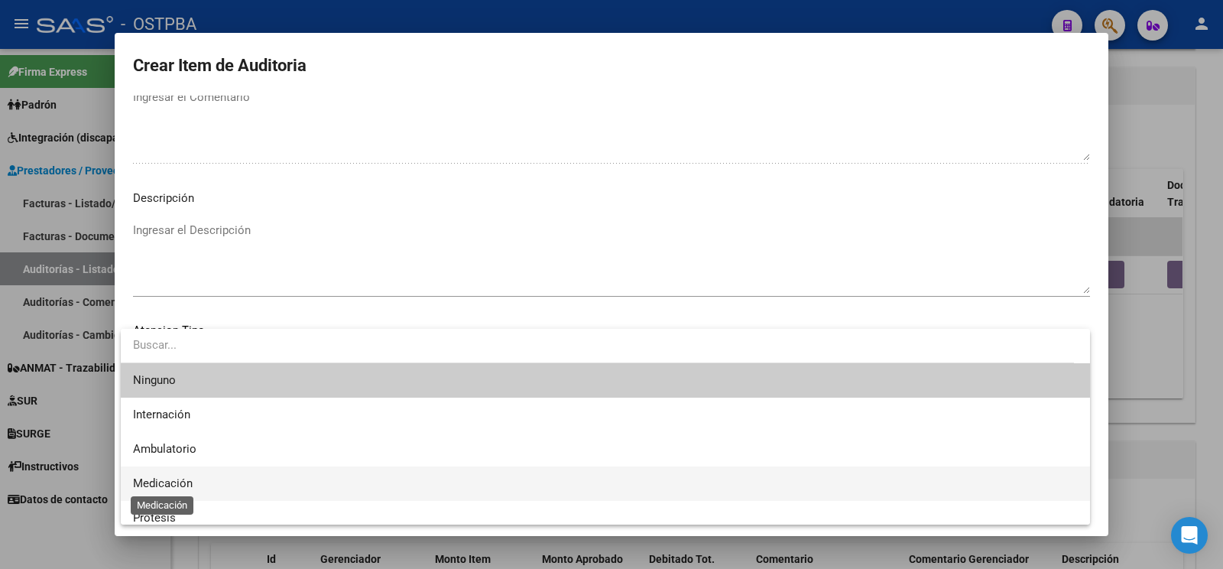
click at [168, 484] on span "Medicación" at bounding box center [163, 483] width 60 height 14
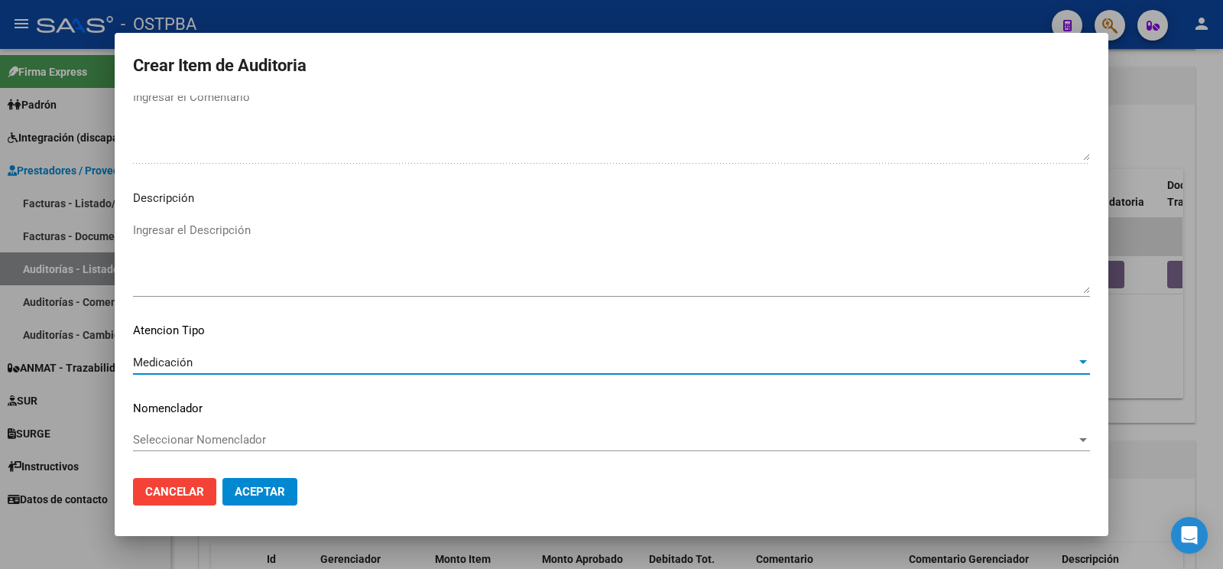
click at [249, 488] on span "Aceptar" at bounding box center [260, 492] width 50 height 14
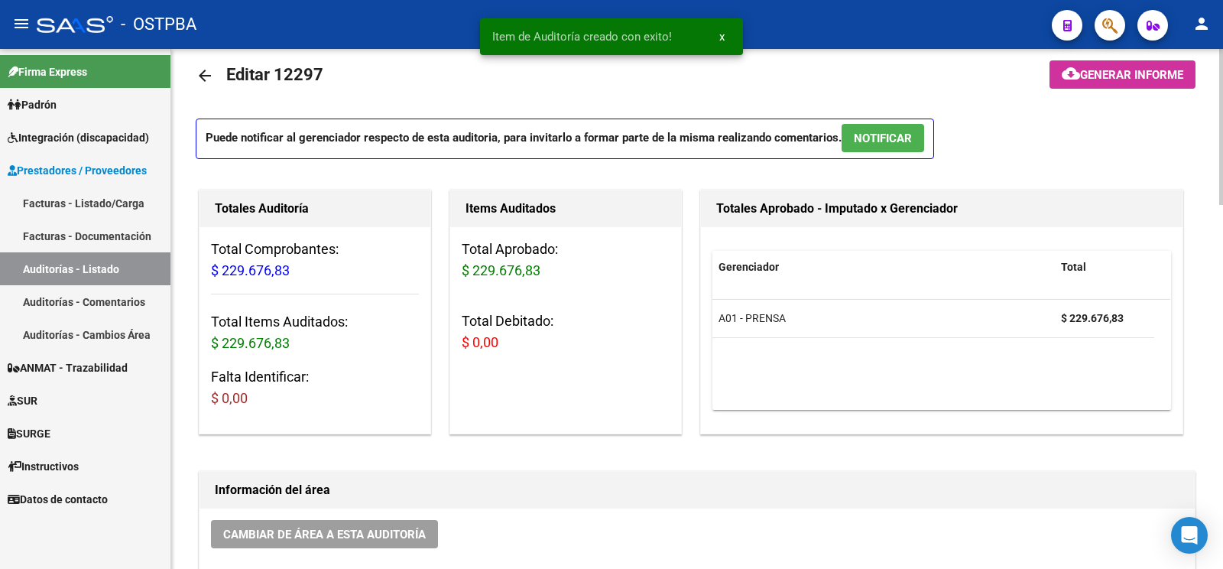
scroll to position [0, 0]
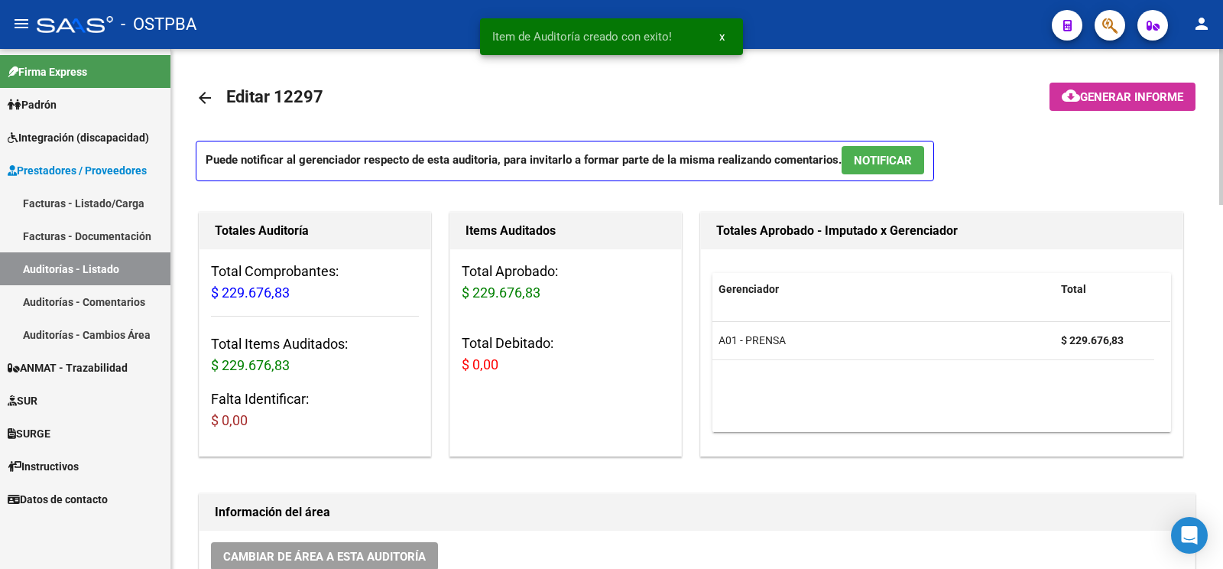
click at [1140, 104] on button "cloud_download Generar informe" at bounding box center [1122, 97] width 146 height 28
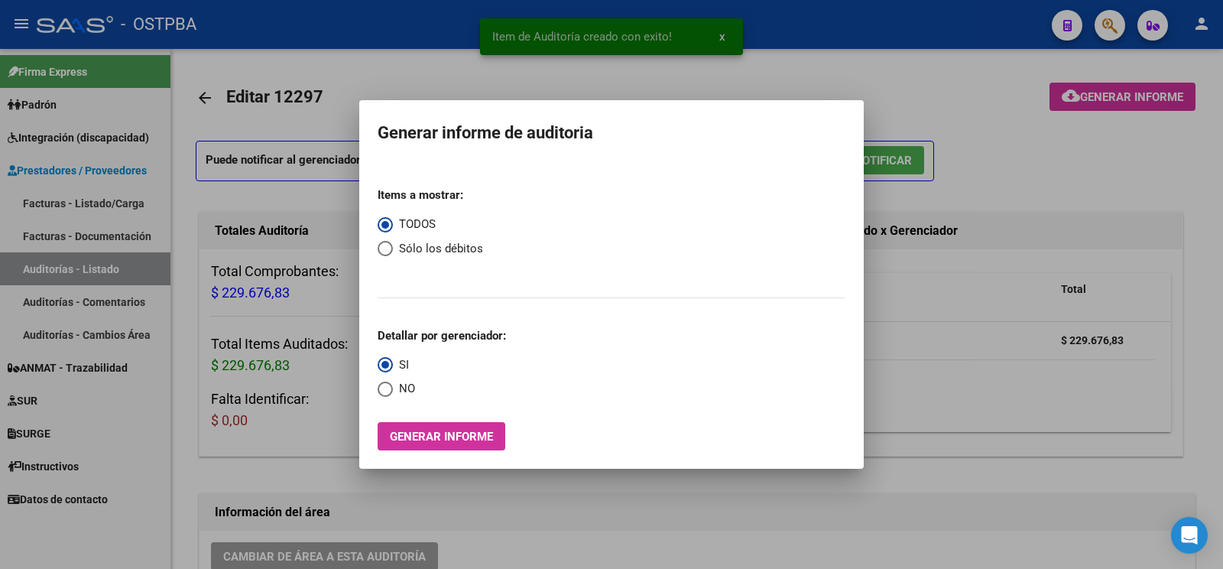
click at [417, 457] on mat-dialog-container "Generar informe de auditoria Items a mostrar: TODOS Sólo los débitos Detallar p…" at bounding box center [611, 284] width 504 height 368
click at [426, 442] on span "Generar informe" at bounding box center [441, 437] width 103 height 14
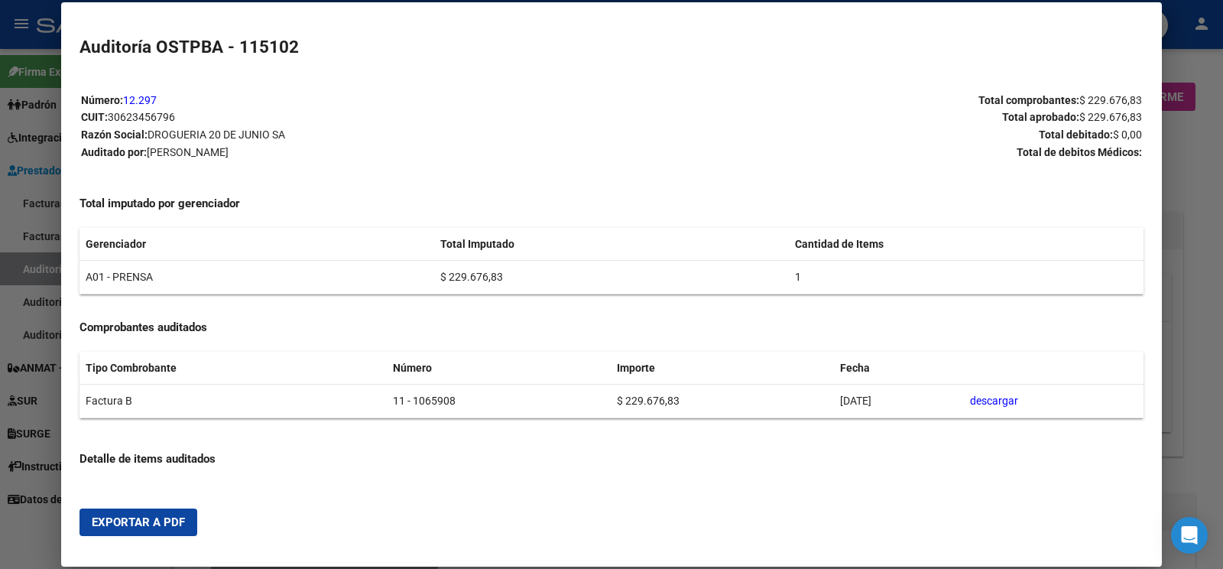
click at [148, 526] on span "Exportar a PDF" at bounding box center [138, 522] width 93 height 14
click at [45, 268] on div at bounding box center [611, 284] width 1223 height 569
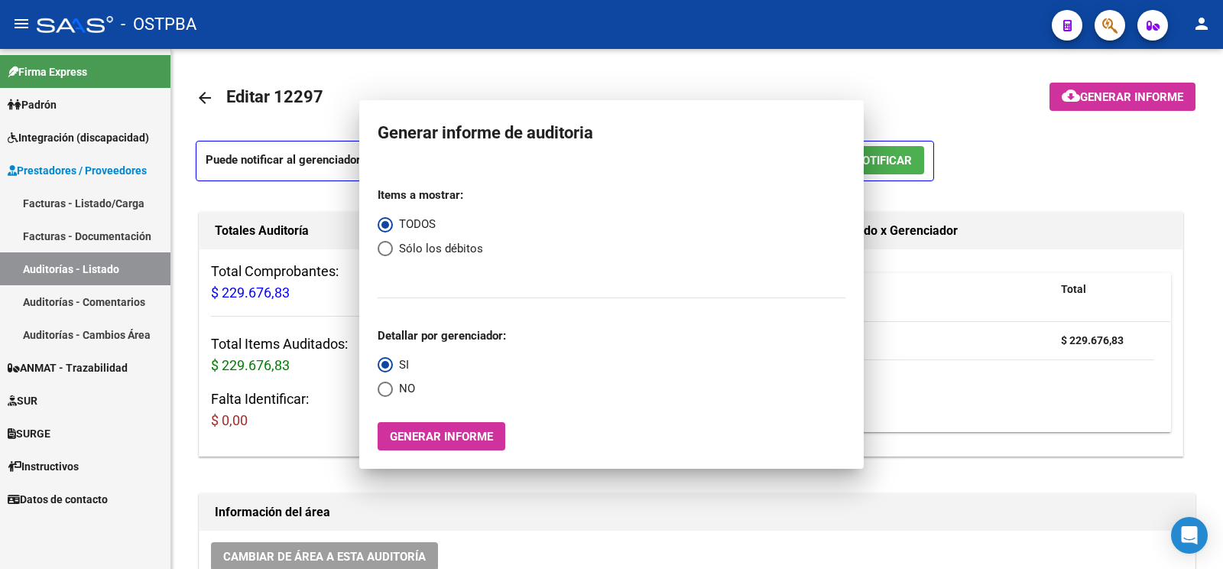
click at [45, 268] on link "Auditorías - Listado" at bounding box center [85, 268] width 170 height 33
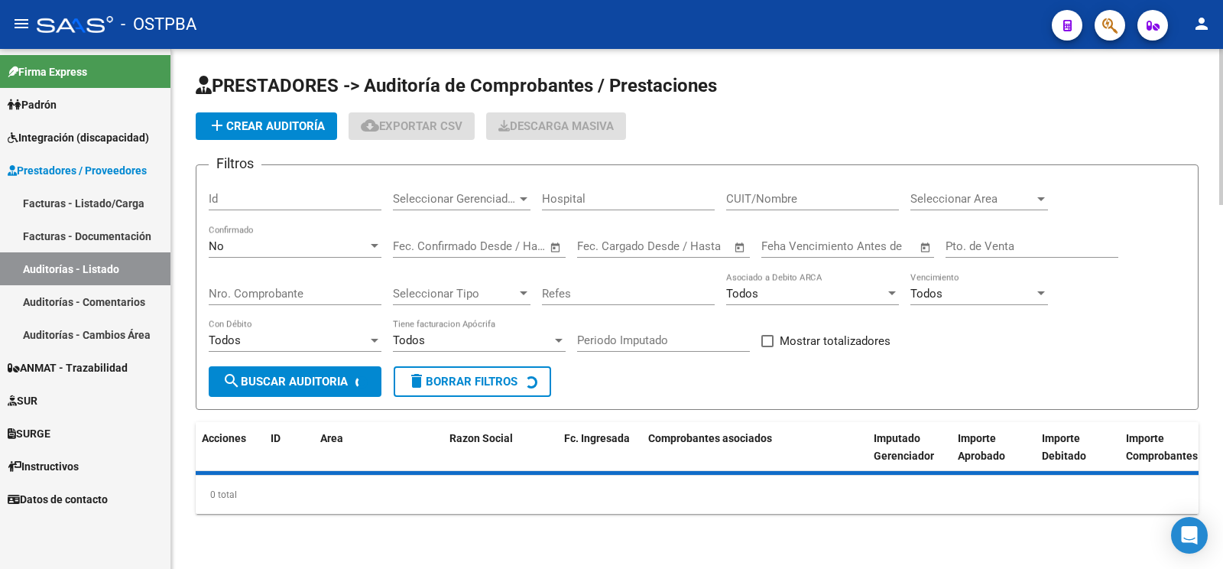
click at [293, 125] on span "add Crear Auditoría" at bounding box center [266, 126] width 117 height 14
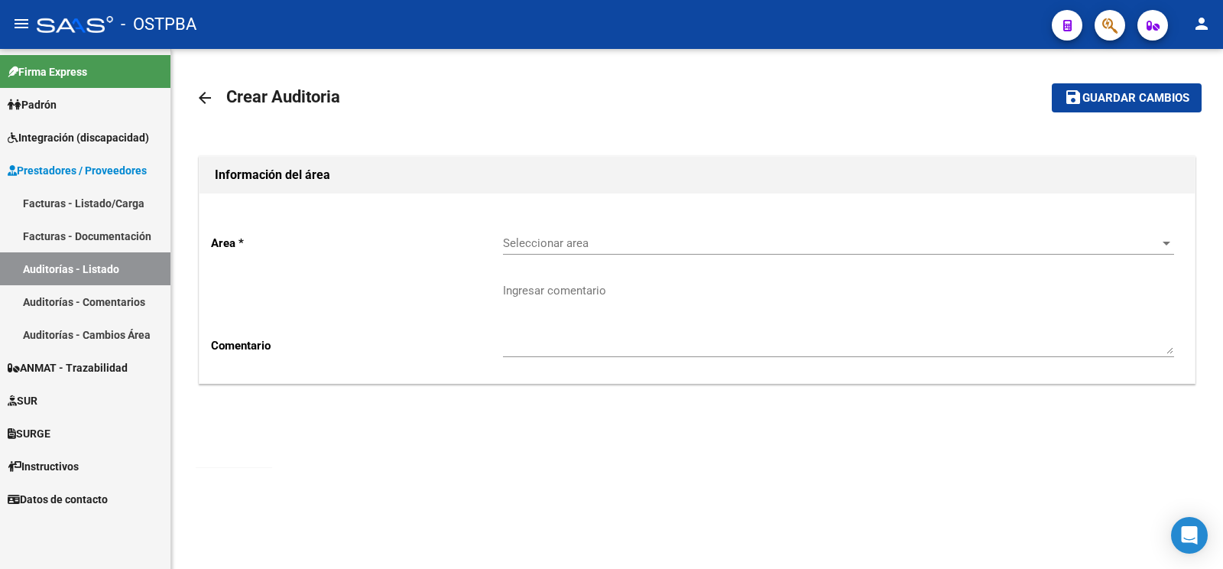
click at [577, 233] on div "Seleccionar area Seleccionar area" at bounding box center [838, 238] width 671 height 33
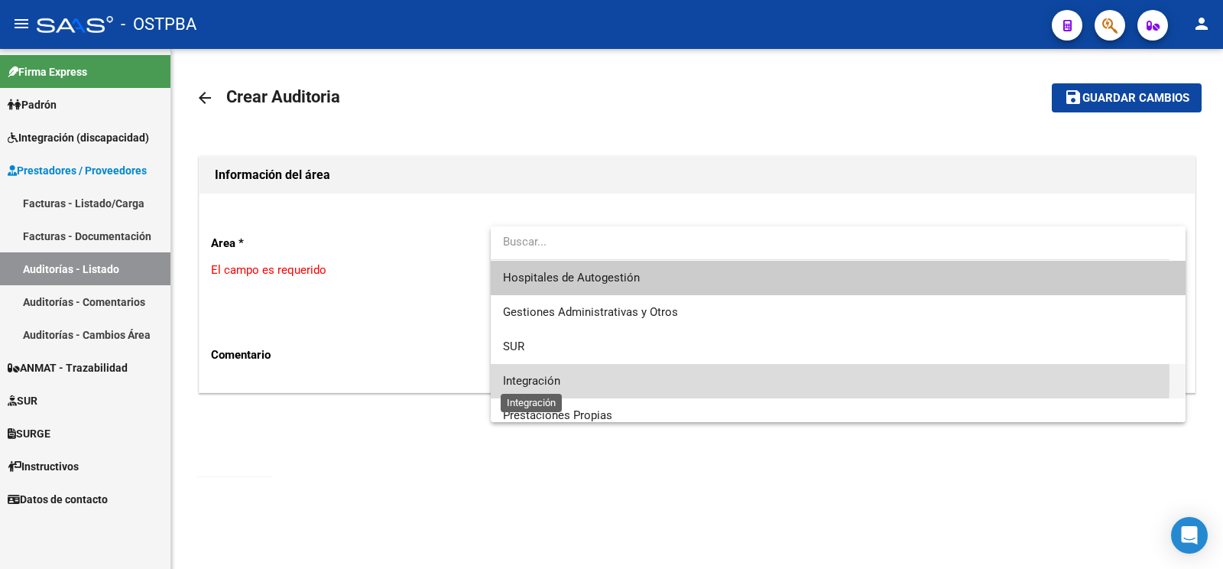
click at [543, 375] on span "Integración" at bounding box center [531, 381] width 57 height 14
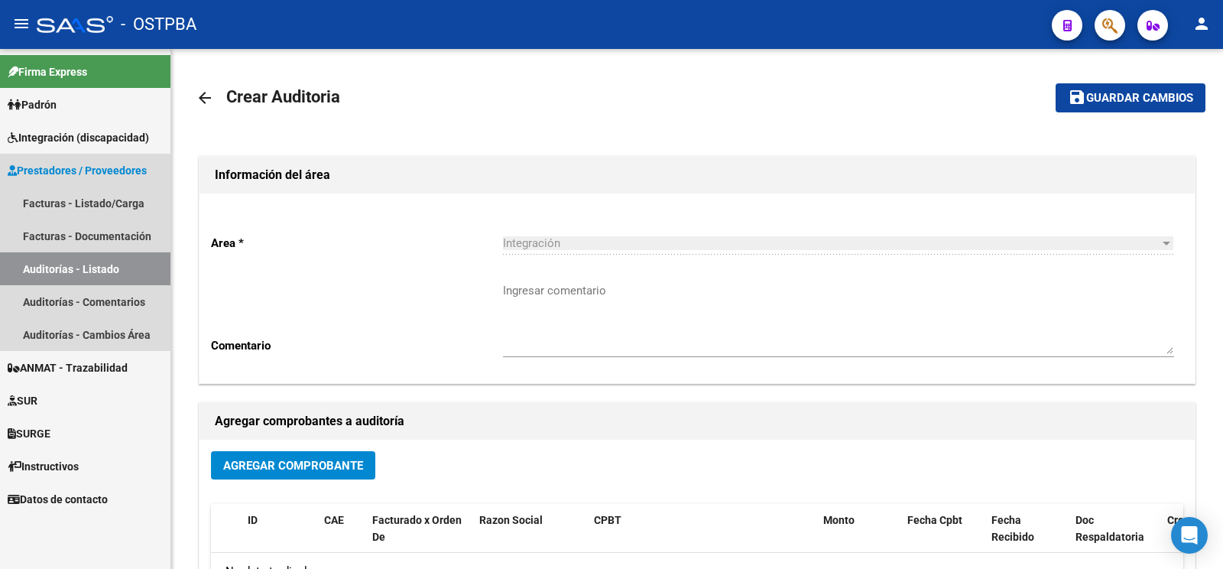
click at [77, 268] on link "Auditorías - Listado" at bounding box center [85, 268] width 170 height 33
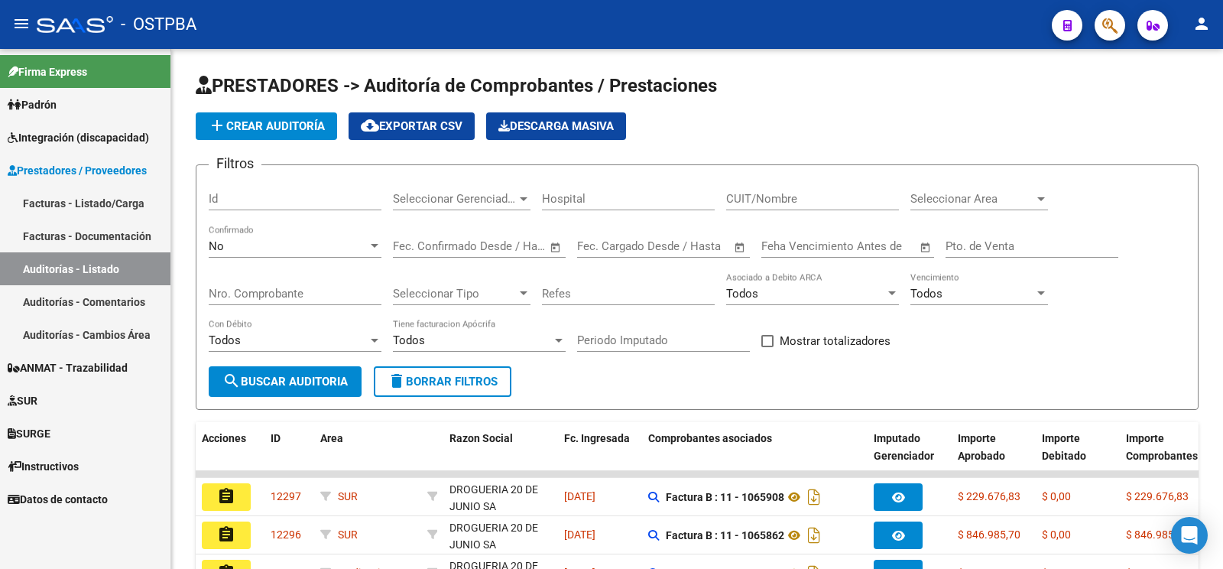
click at [314, 111] on app-list-header "PRESTADORES -> Auditoría de Comprobantes / Prestaciones add Crear Auditoría clo…" at bounding box center [697, 241] width 1003 height 336
click at [314, 115] on button "add Crear Auditoría" at bounding box center [266, 126] width 141 height 28
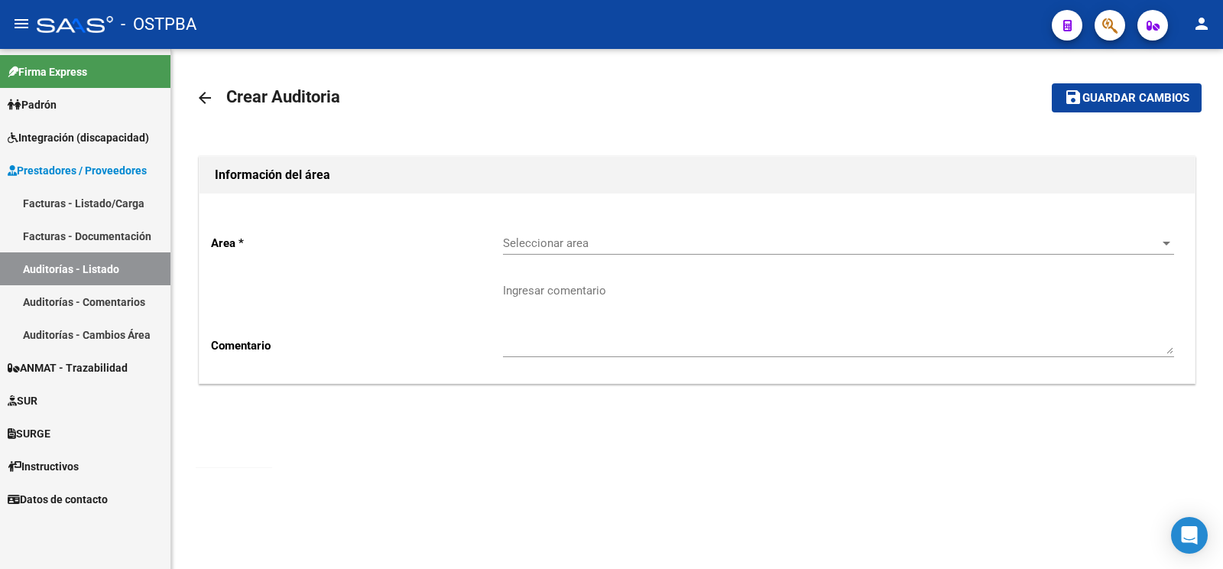
click at [550, 255] on div "Seleccionar area Seleccionar area" at bounding box center [838, 245] width 671 height 47
click at [546, 224] on div "Seleccionar area Seleccionar area" at bounding box center [838, 238] width 671 height 33
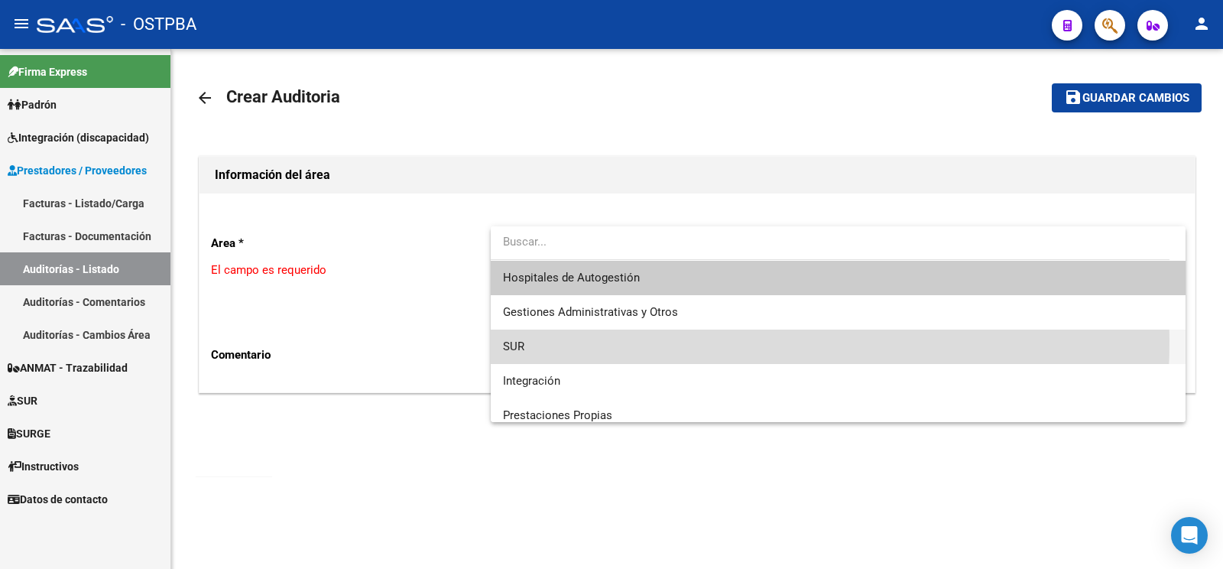
click at [527, 339] on span "SUR" at bounding box center [838, 346] width 670 height 34
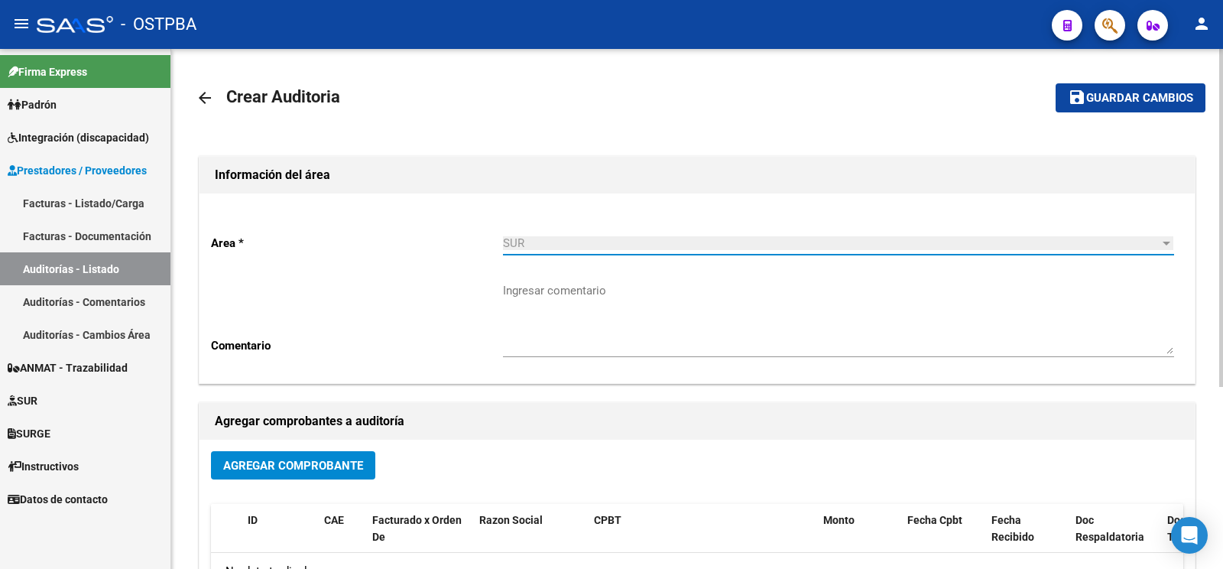
click at [530, 304] on textarea "Ingresar comentario" at bounding box center [838, 318] width 671 height 72
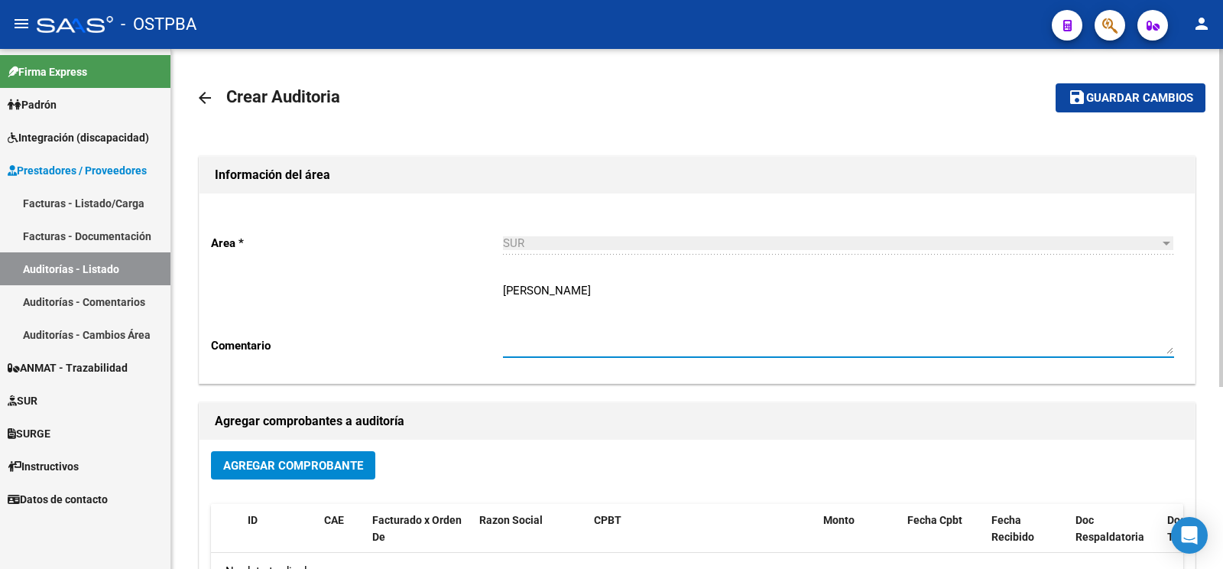
type textarea "telias matilde"
click at [295, 475] on button "Agregar Comprobante" at bounding box center [293, 465] width 164 height 28
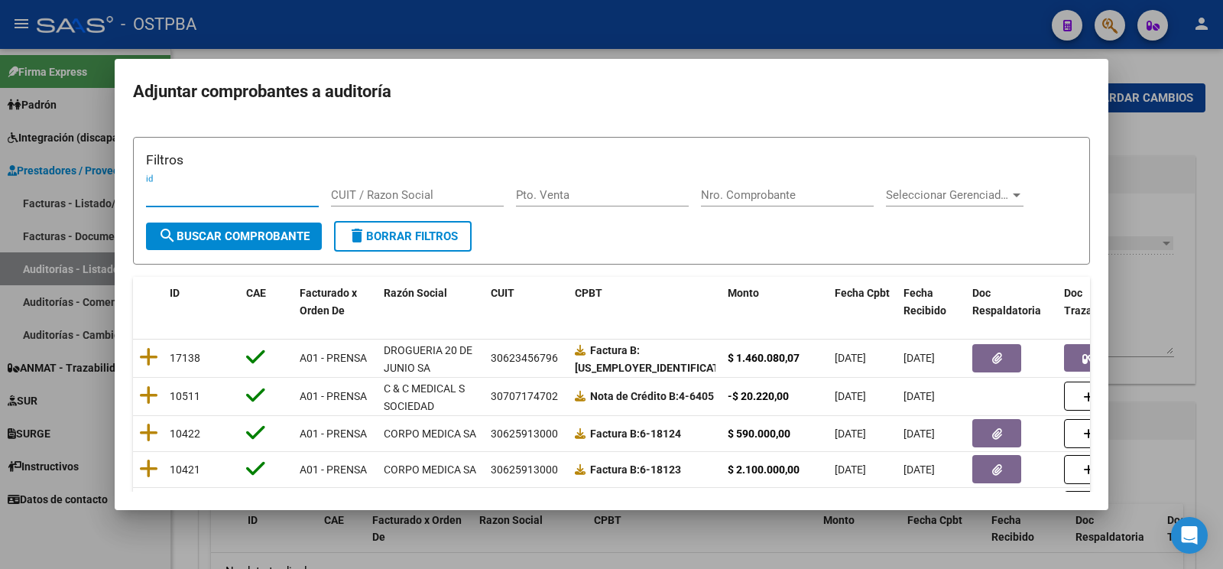
click at [826, 187] on div "Nro. Comprobante" at bounding box center [787, 194] width 173 height 23
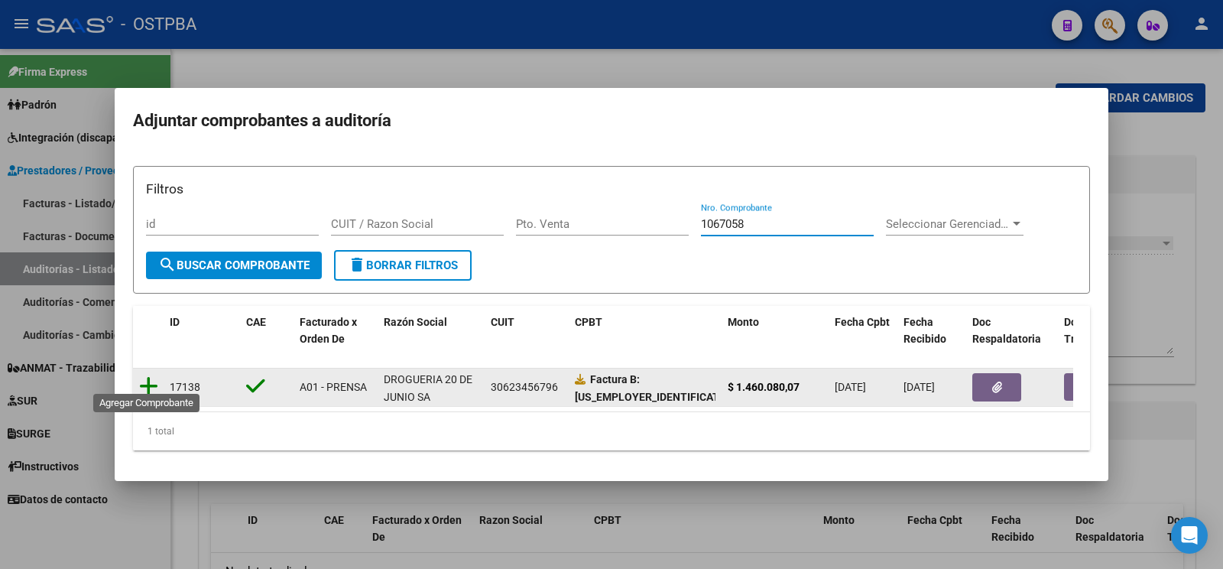
type input "1067058"
click at [155, 381] on icon at bounding box center [148, 385] width 19 height 21
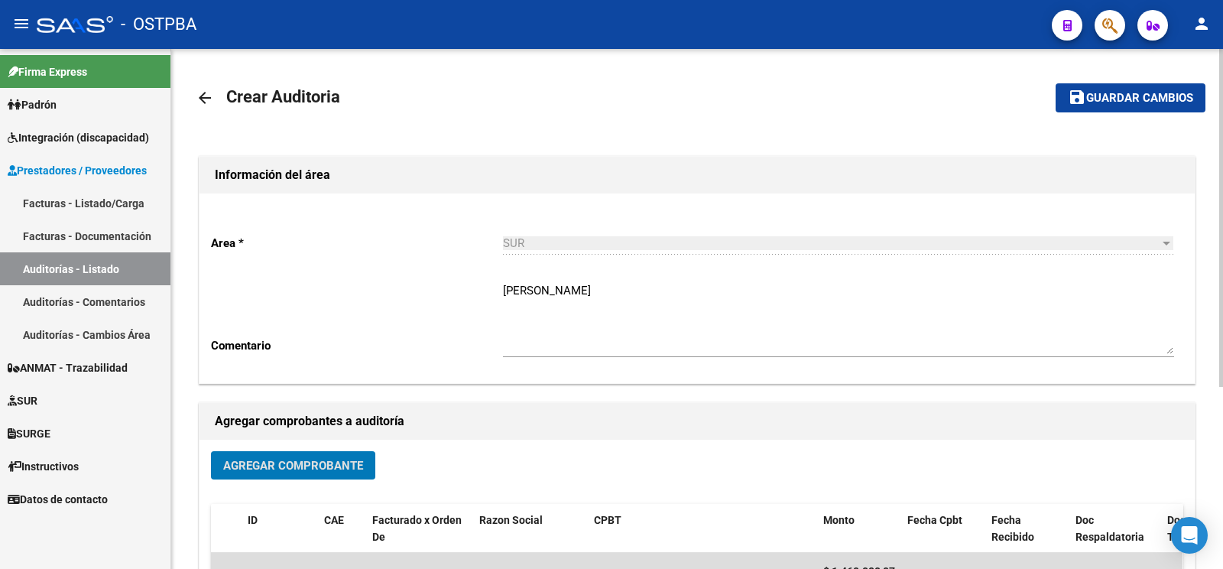
click at [1098, 102] on span "Guardar cambios" at bounding box center [1139, 99] width 107 height 14
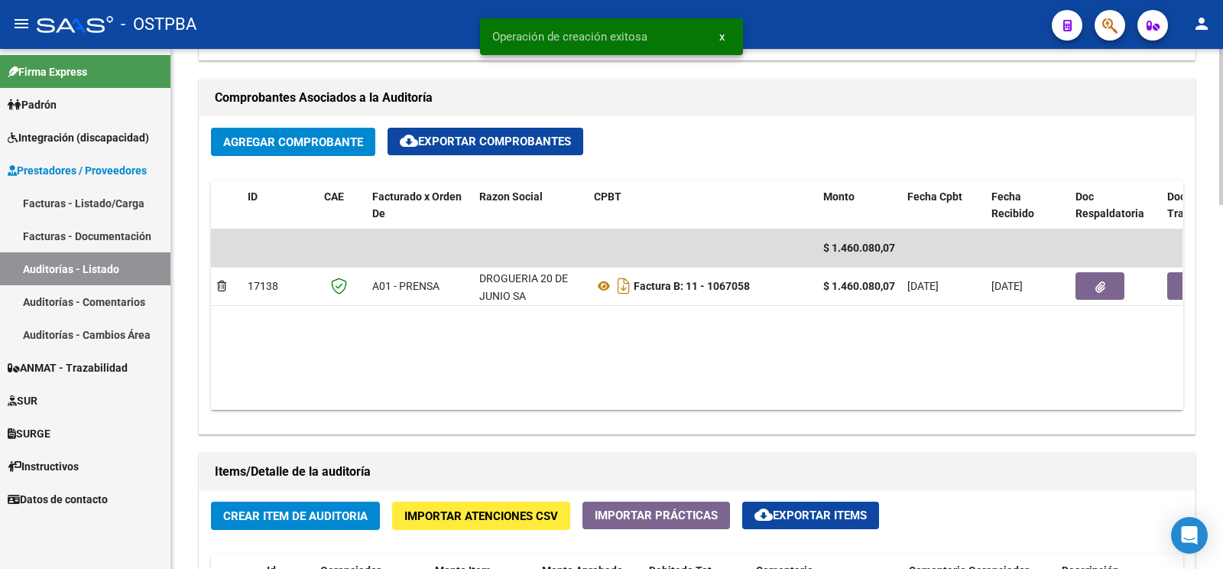
scroll to position [803, 0]
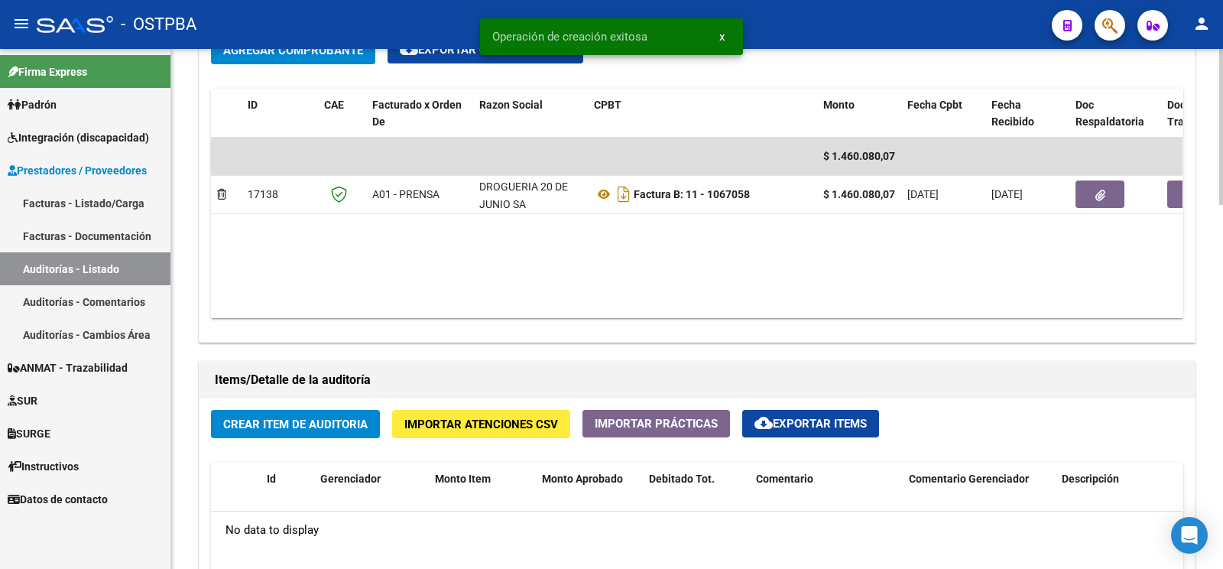
click at [272, 415] on button "Crear Item de Auditoria" at bounding box center [295, 424] width 169 height 28
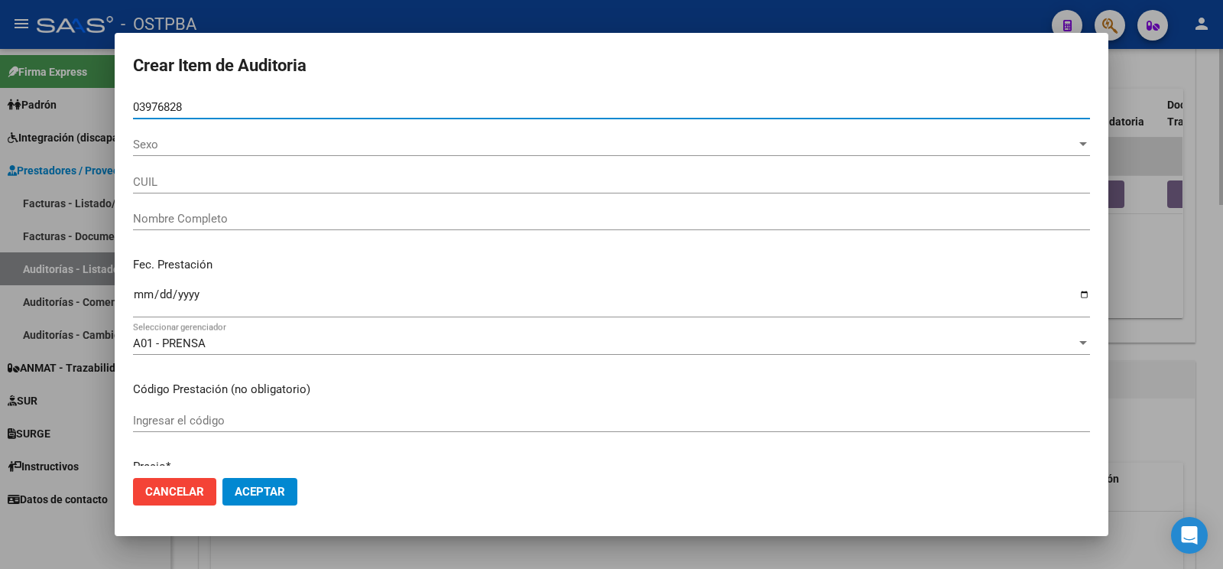
type input "03976828"
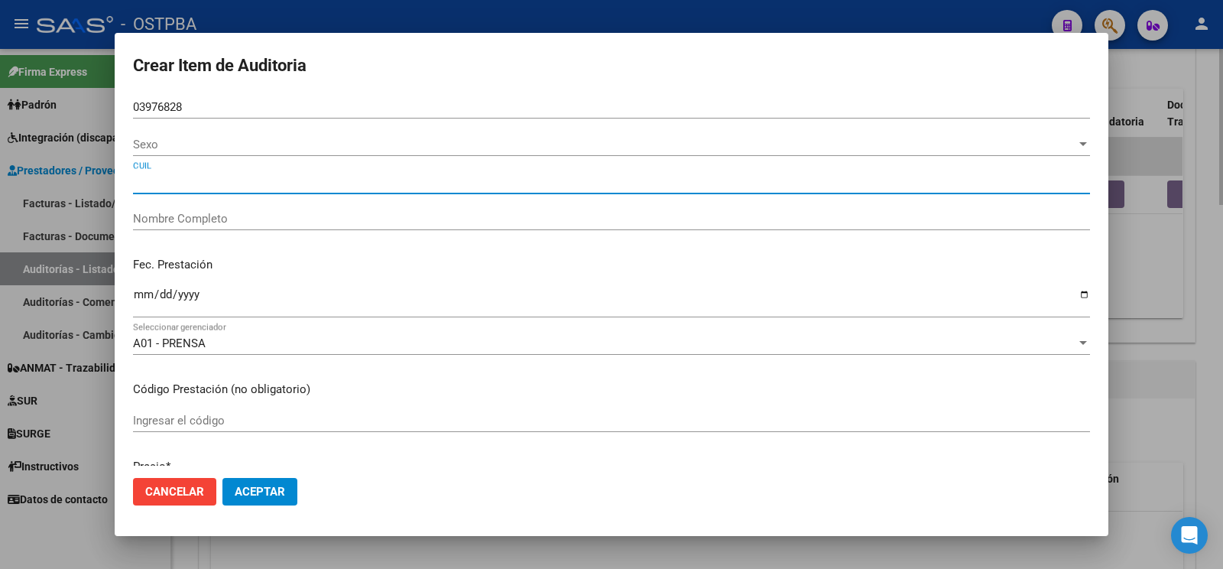
type input "27039768289"
type input "TELIAS MATILDE NORMA"
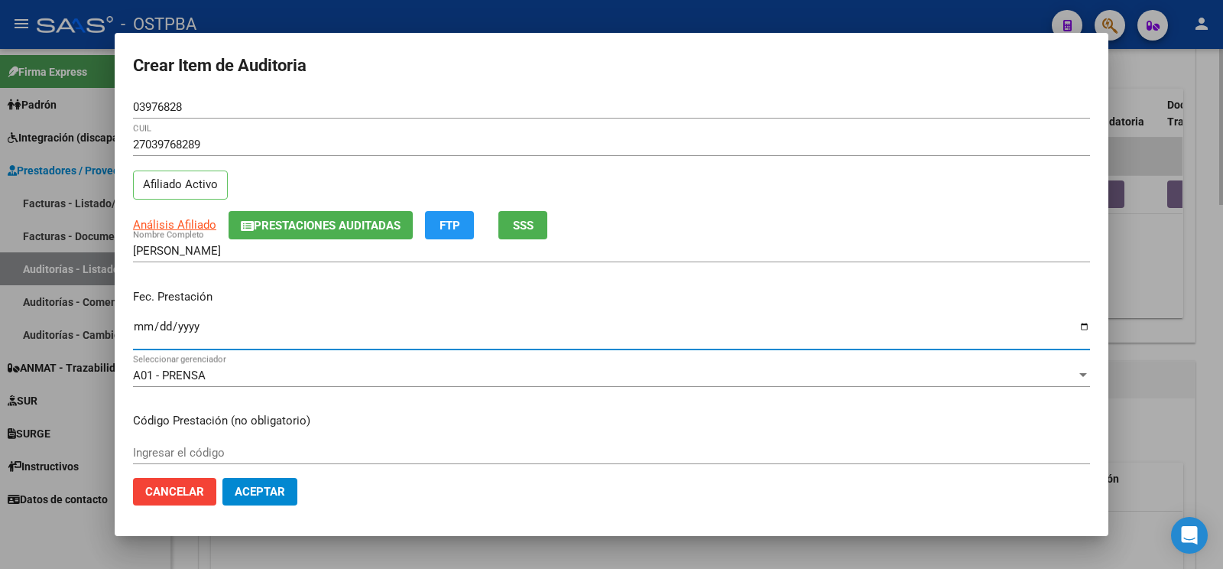
type input "[DATE]"
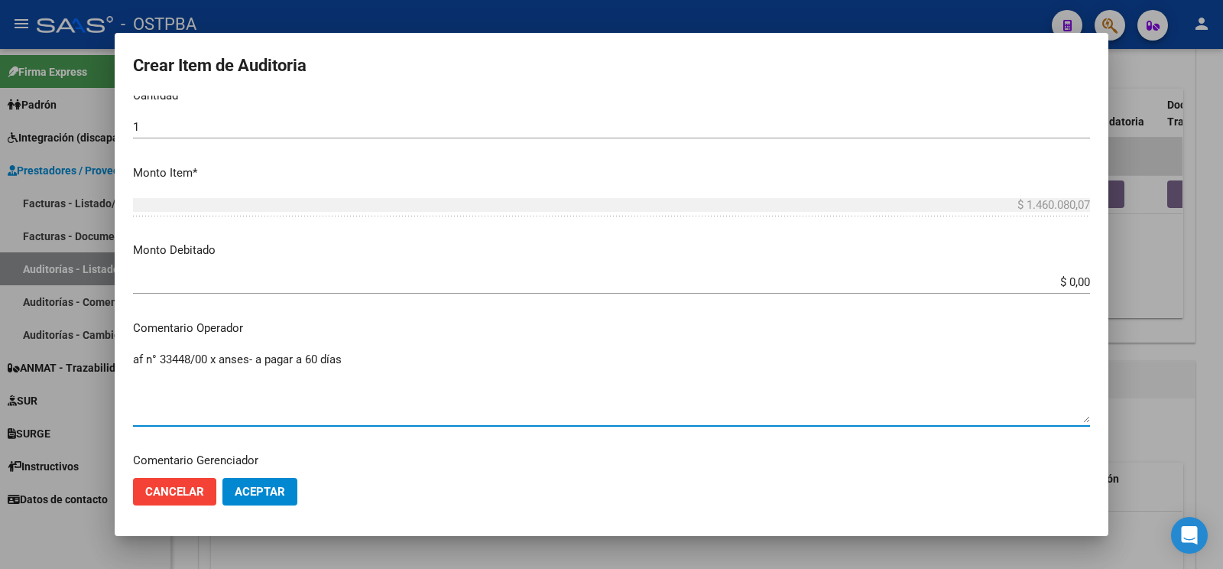
scroll to position [881, 0]
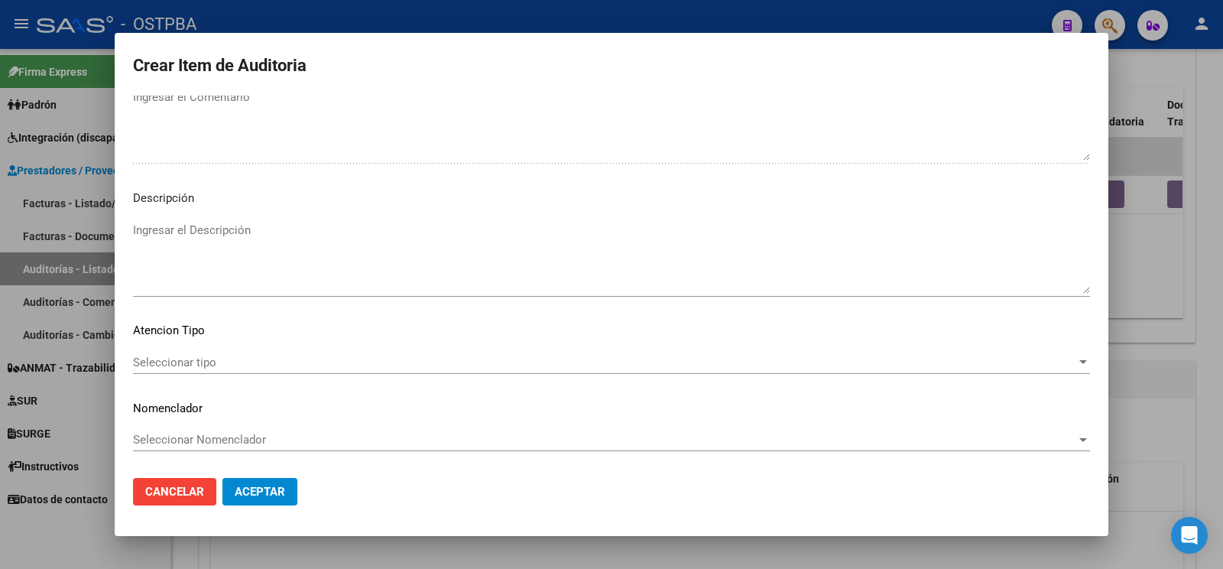
type textarea "af n° 33448/00 x anses- a pagar a 60 días"
click at [217, 362] on div "Seleccionar tipo Seleccionar tipo" at bounding box center [611, 369] width 957 height 37
click at [219, 355] on div "Seleccionar tipo Seleccionar tipo" at bounding box center [611, 362] width 957 height 23
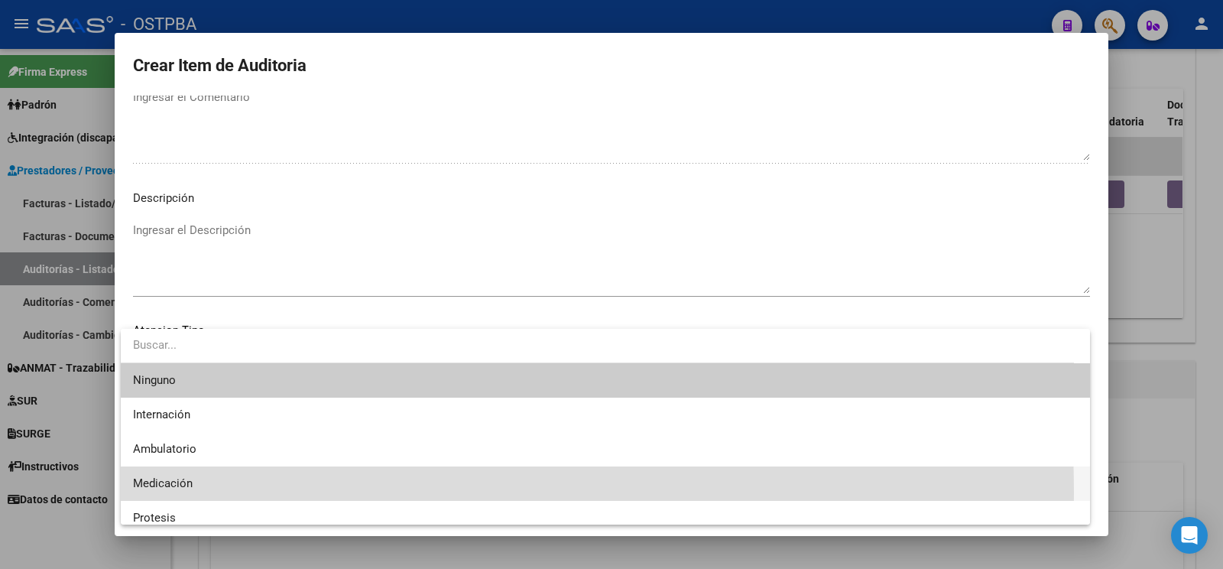
click at [203, 492] on span "Medicación" at bounding box center [605, 483] width 945 height 34
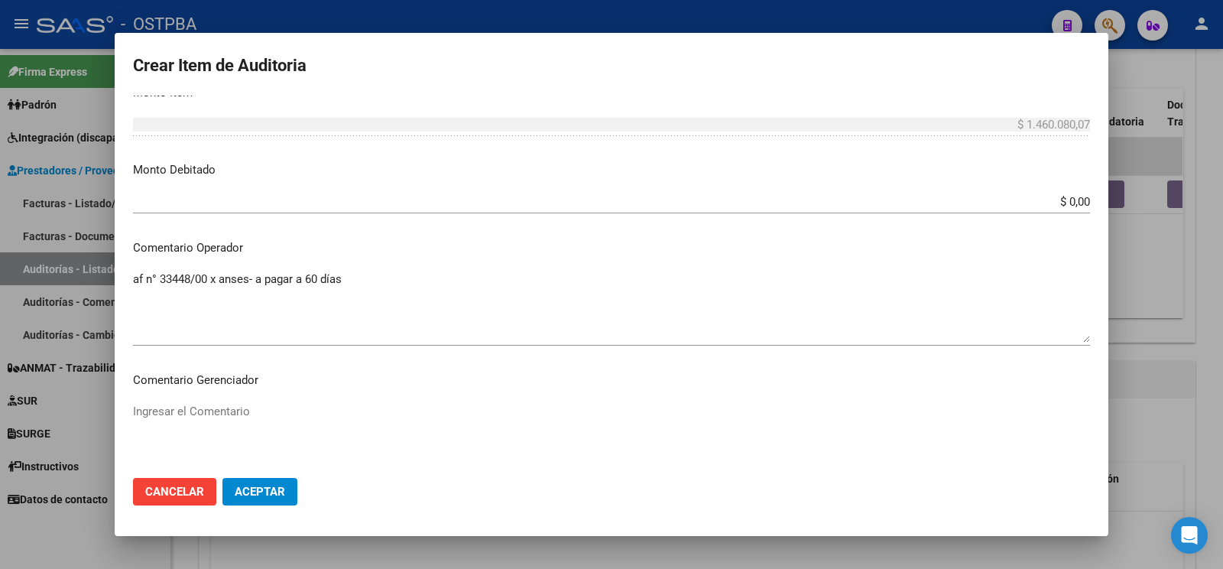
scroll to position [159, 0]
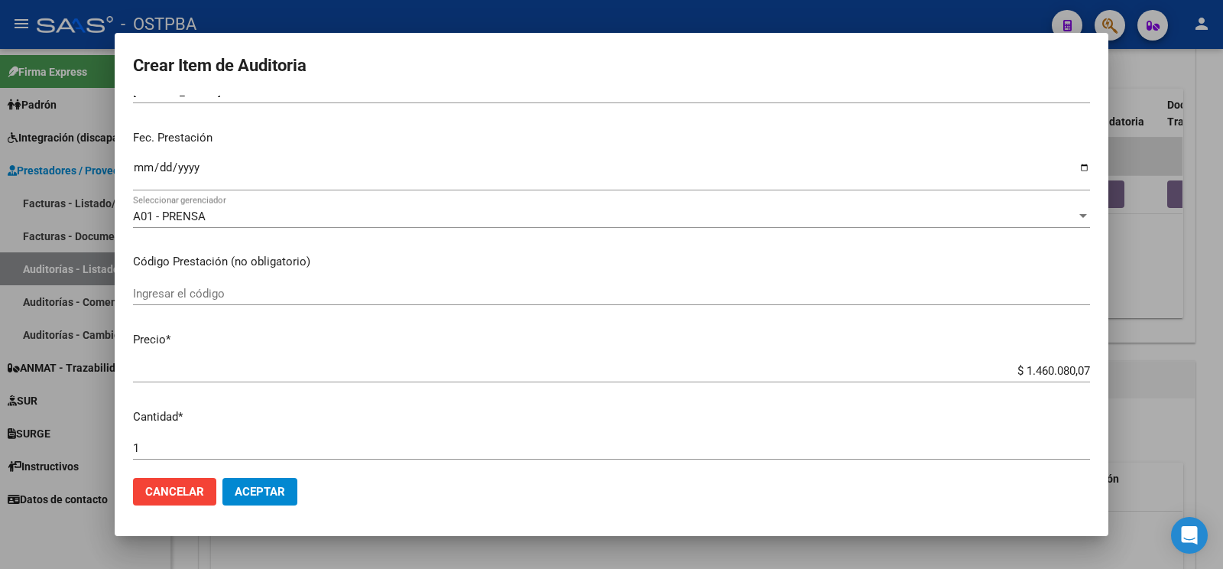
click at [274, 494] on span "Aceptar" at bounding box center [260, 492] width 50 height 14
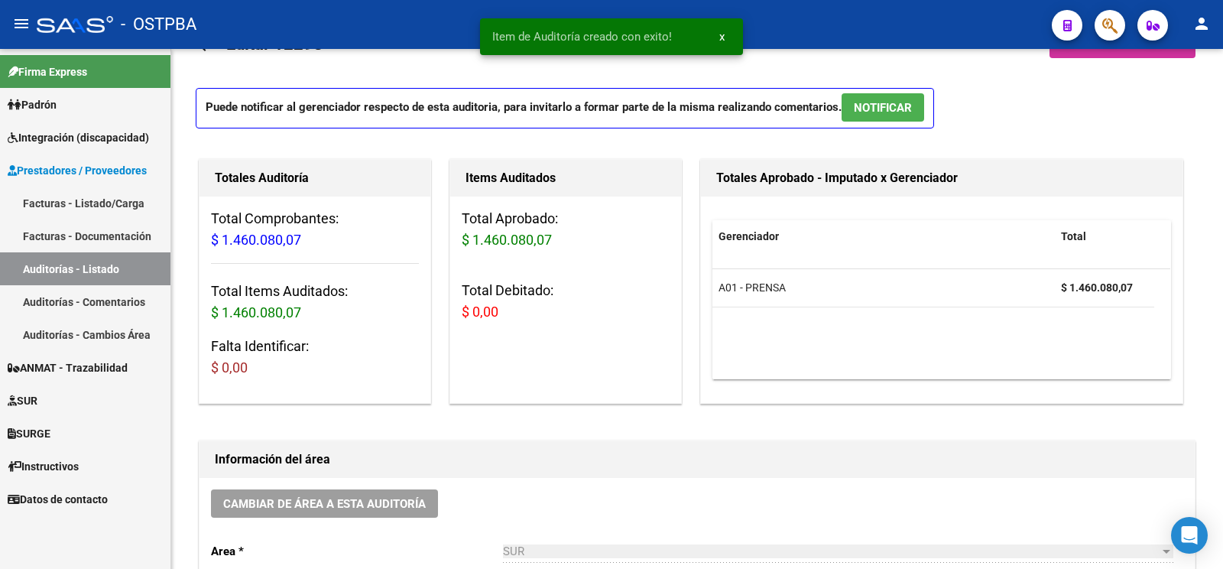
scroll to position [0, 0]
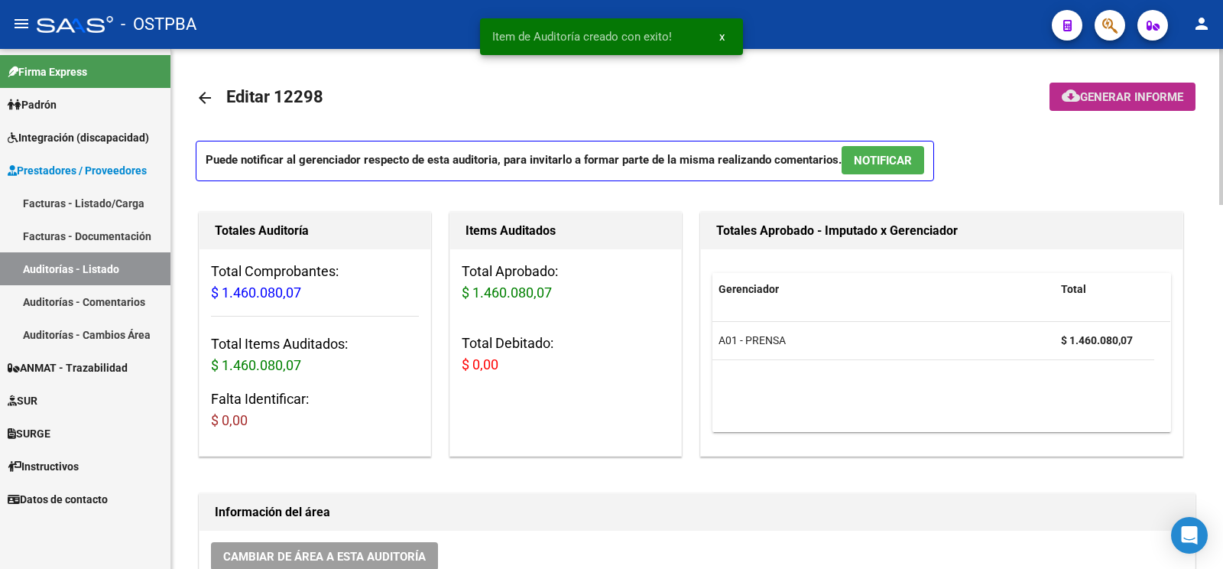
click at [1097, 106] on button "cloud_download Generar informe" at bounding box center [1122, 97] width 146 height 28
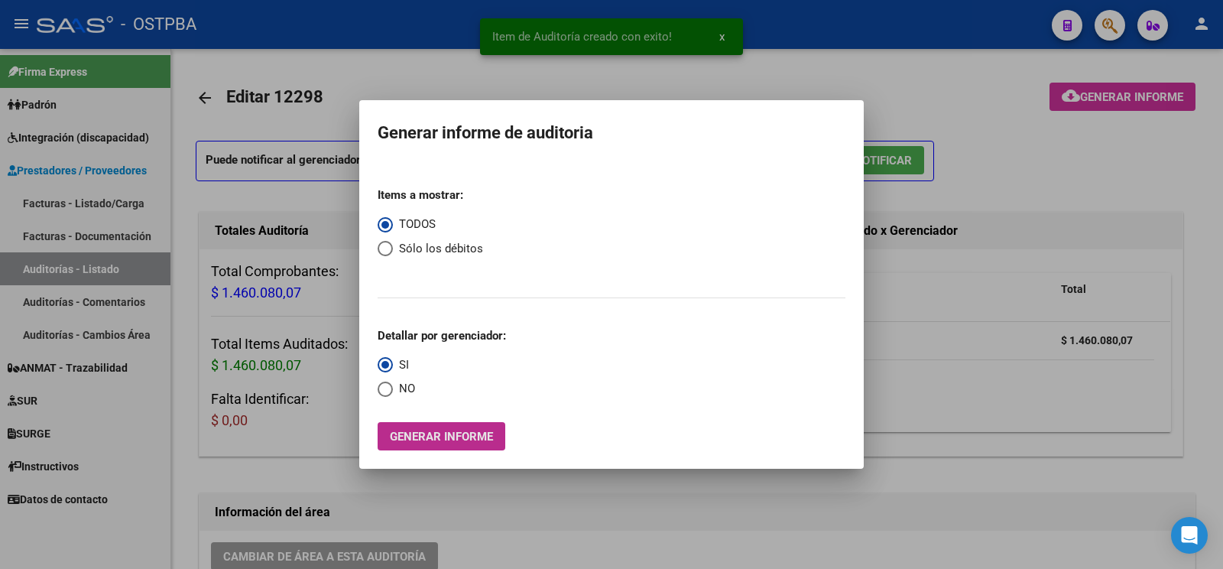
click at [481, 432] on span "Generar informe" at bounding box center [441, 437] width 103 height 14
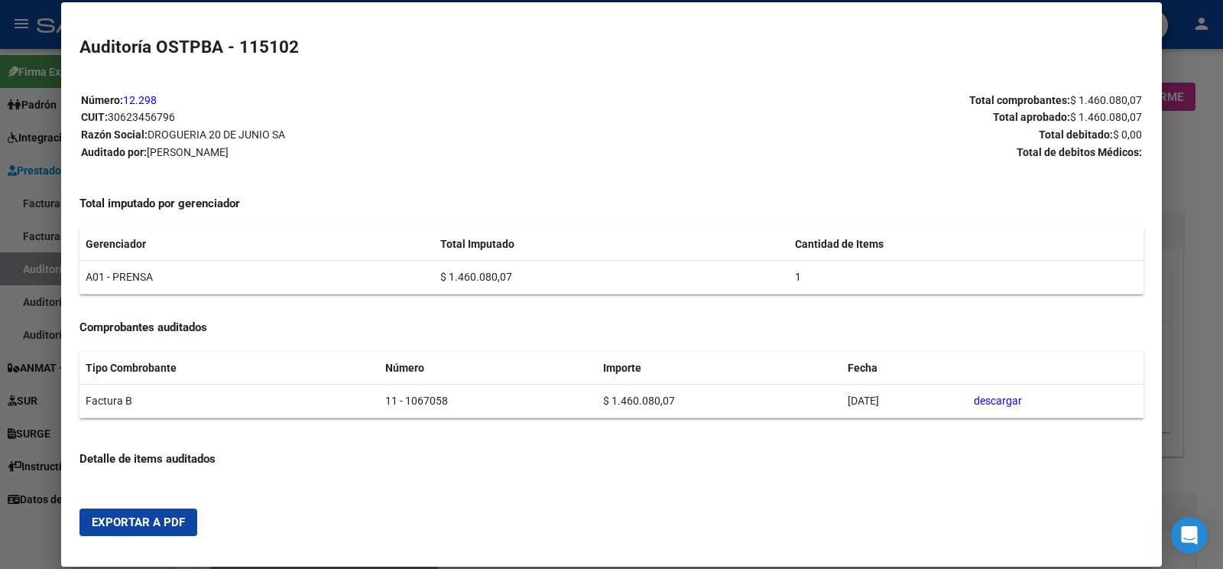
click at [132, 530] on button "Exportar a PDF" at bounding box center [138, 522] width 118 height 28
click at [39, 263] on div at bounding box center [611, 284] width 1223 height 569
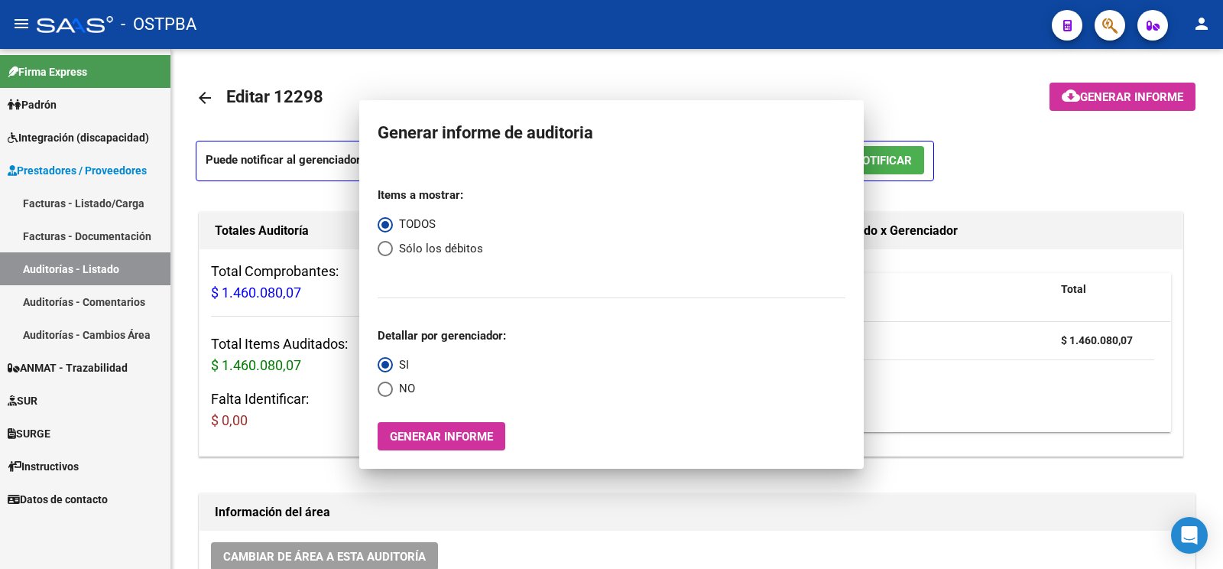
click at [39, 263] on link "Auditorías - Listado" at bounding box center [85, 268] width 170 height 33
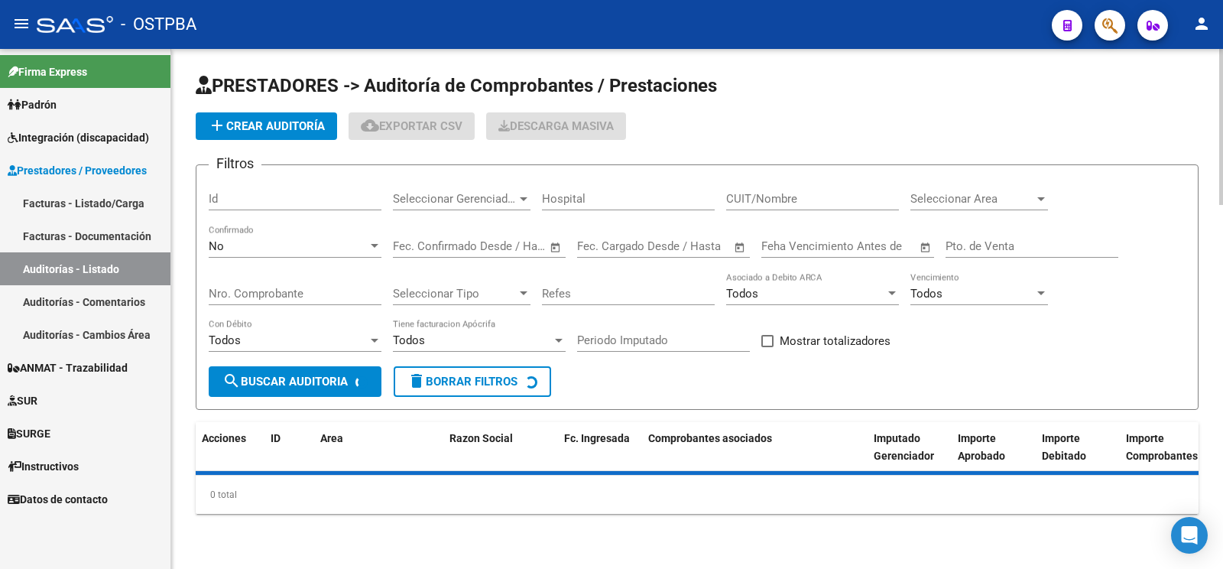
click at [243, 129] on span "add Crear Auditoría" at bounding box center [266, 126] width 117 height 14
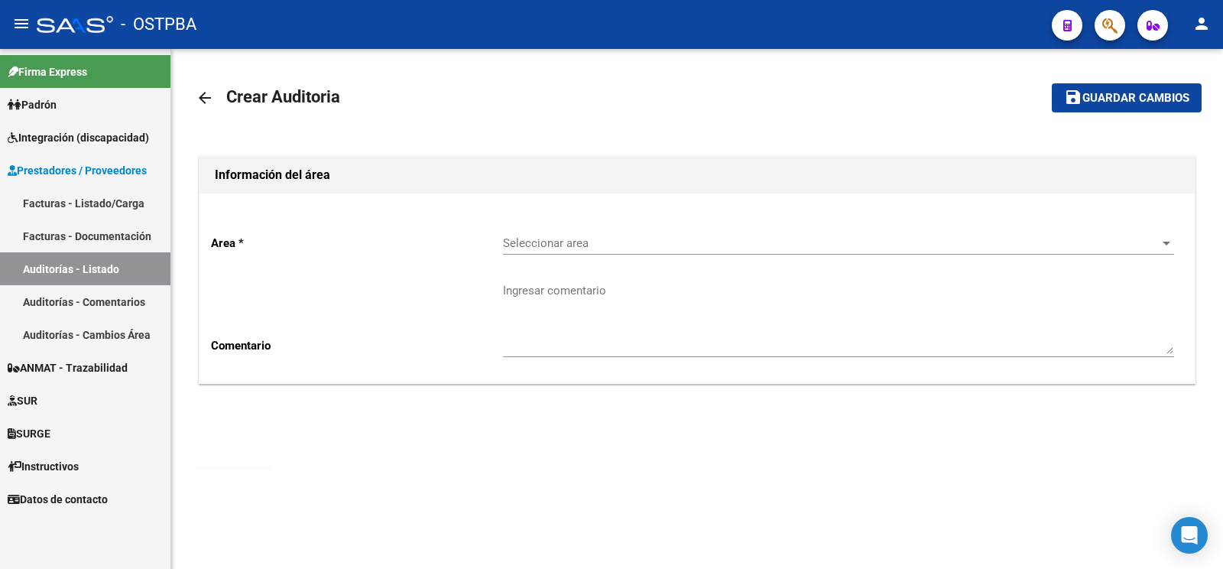
click at [595, 248] on span "Seleccionar area" at bounding box center [831, 243] width 657 height 14
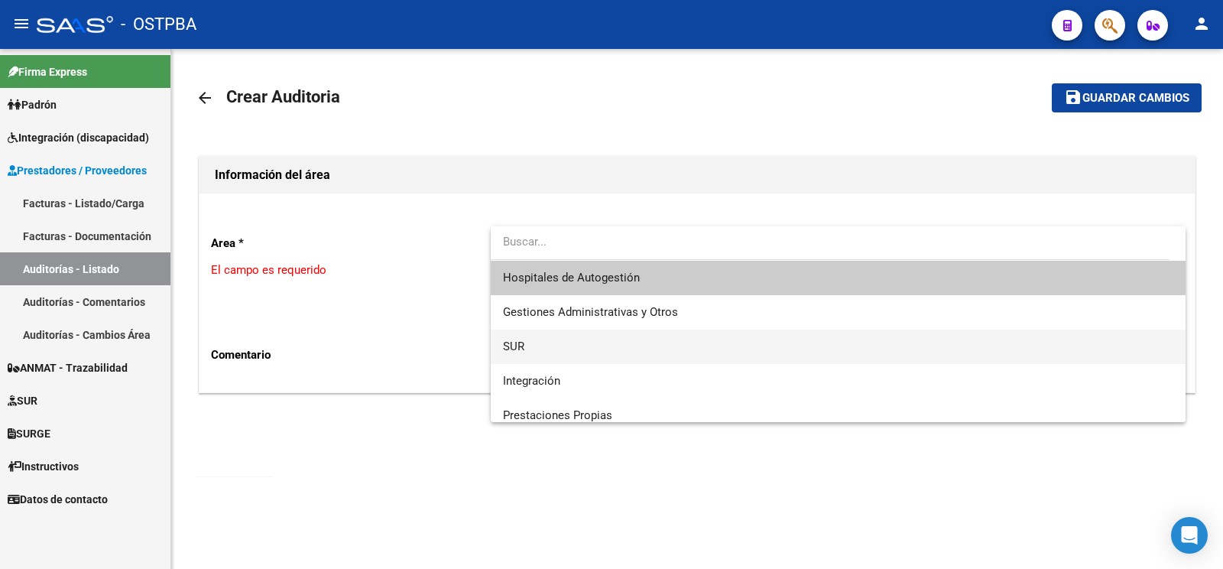
click at [550, 341] on span "SUR" at bounding box center [838, 346] width 670 height 34
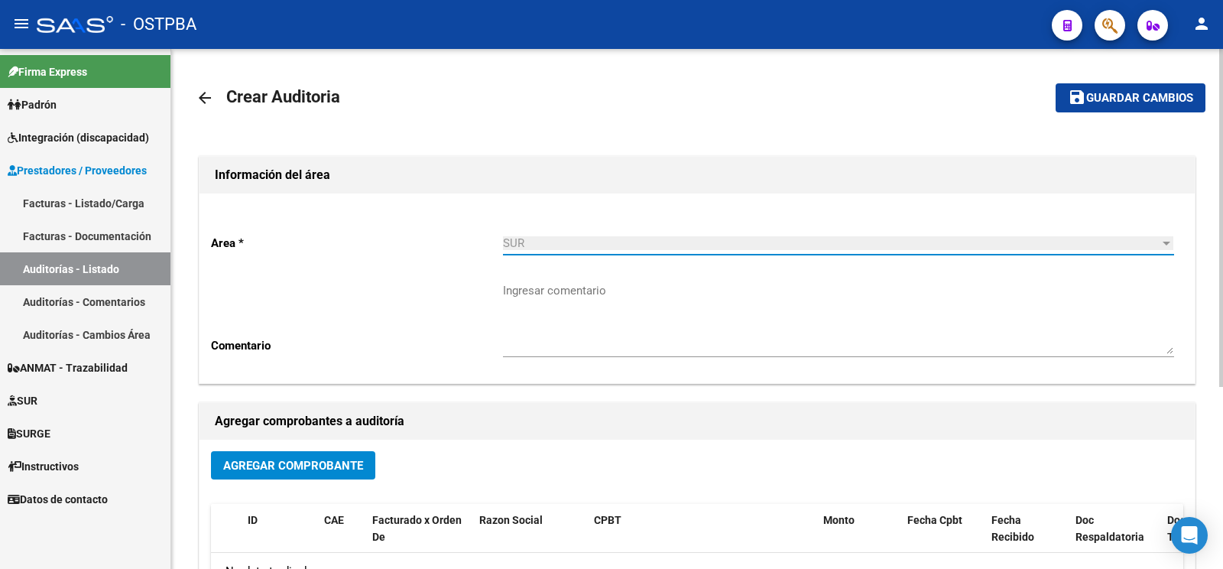
click at [553, 316] on textarea "Ingresar comentario" at bounding box center [838, 318] width 671 height 72
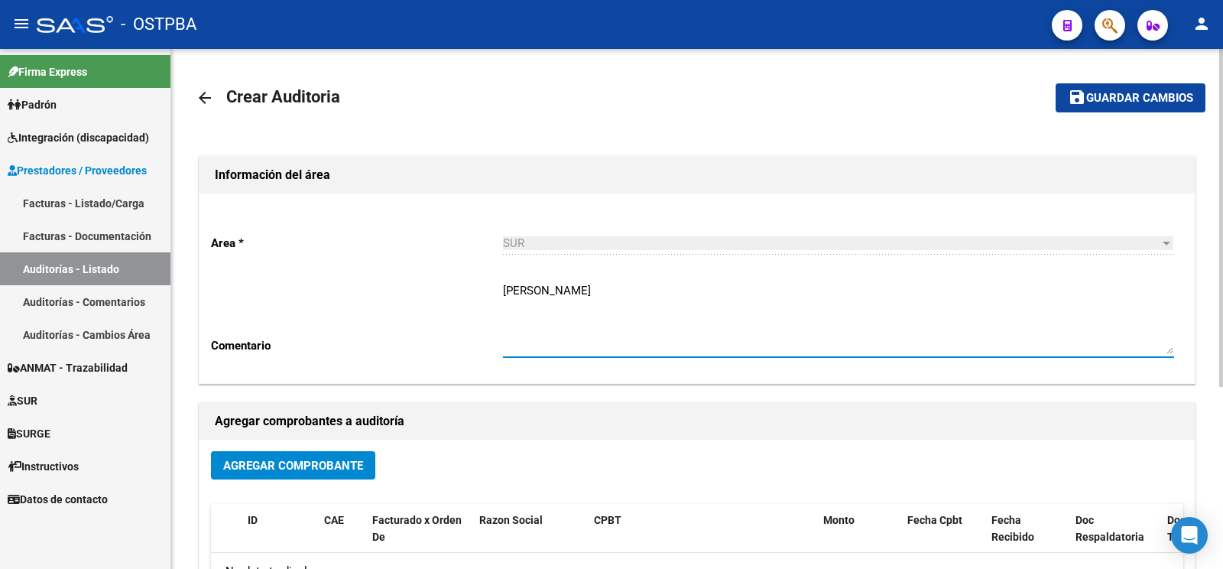
type textarea "finondo juliana"
click at [301, 465] on span "Agregar Comprobante" at bounding box center [293, 466] width 140 height 14
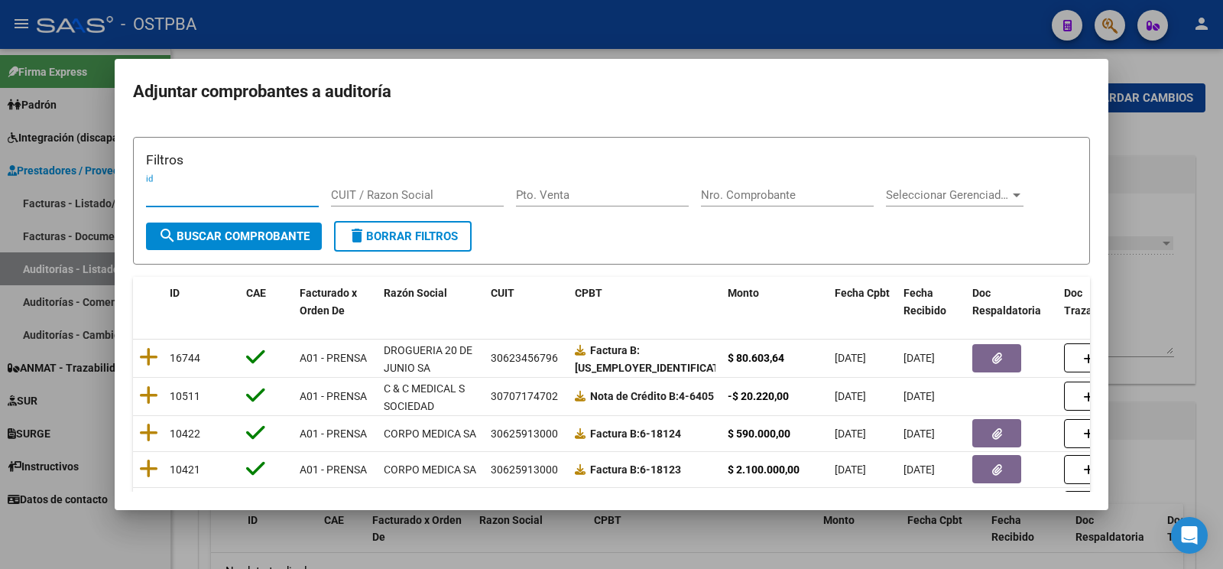
click at [765, 188] on div "Nro. Comprobante" at bounding box center [787, 194] width 173 height 23
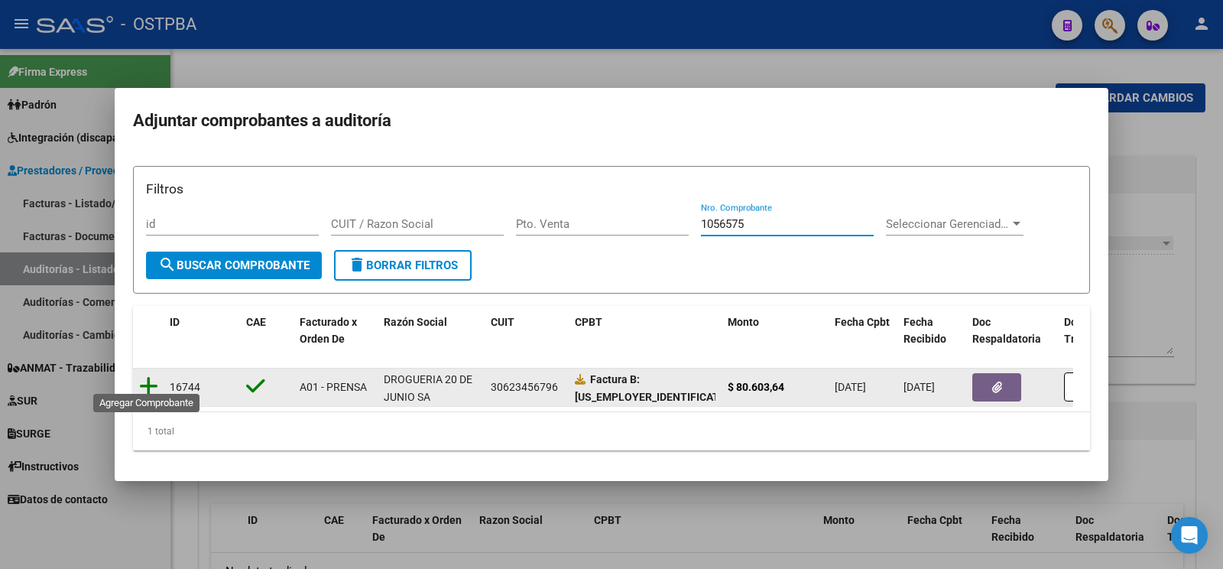
type input "1056575"
click at [149, 377] on icon at bounding box center [148, 385] width 19 height 21
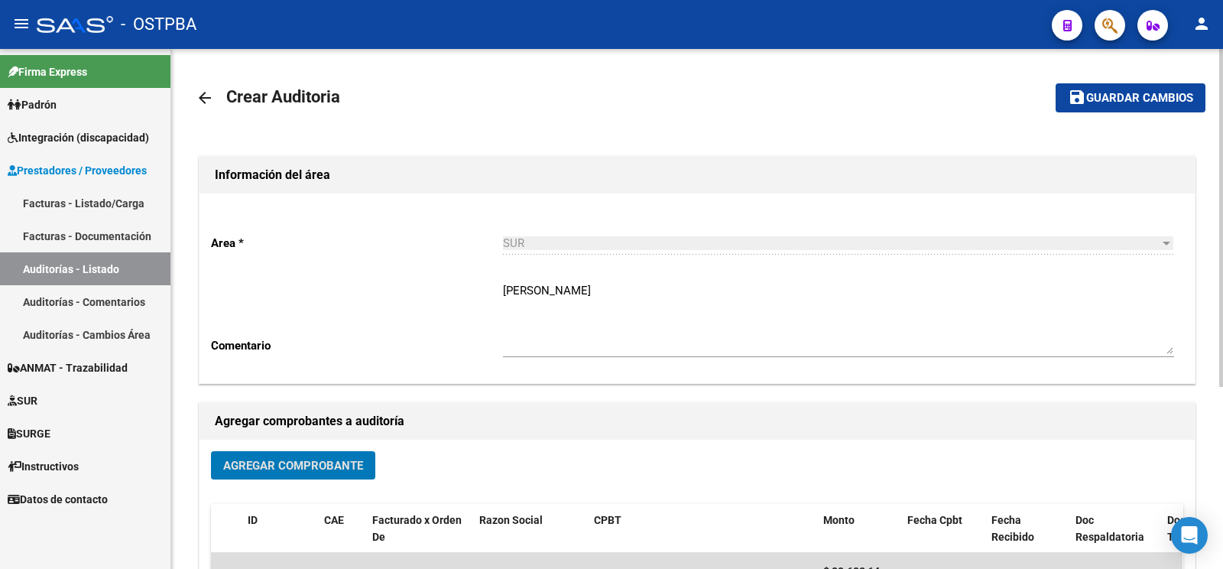
click at [1141, 102] on span "Guardar cambios" at bounding box center [1139, 99] width 107 height 14
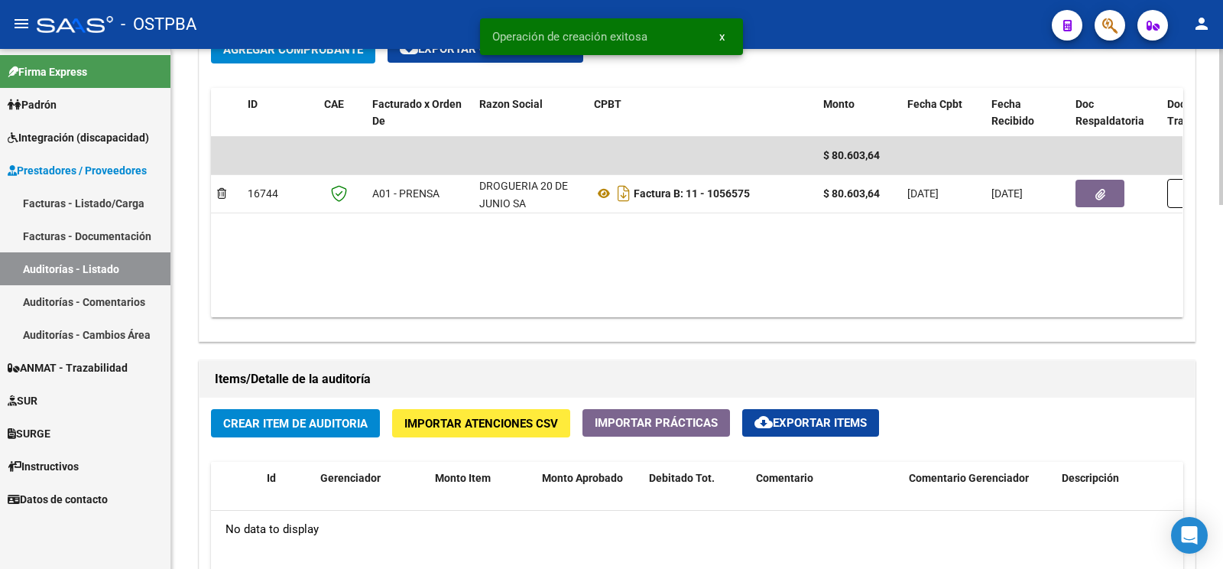
scroll to position [963, 0]
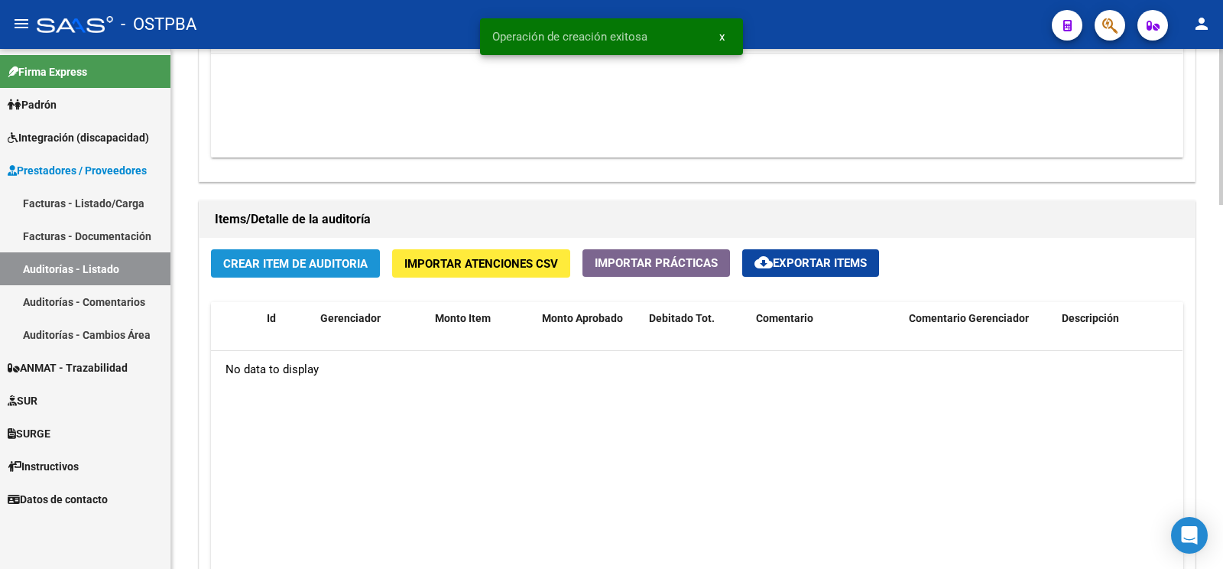
click at [321, 271] on span "Crear Item de Auditoria" at bounding box center [295, 264] width 144 height 14
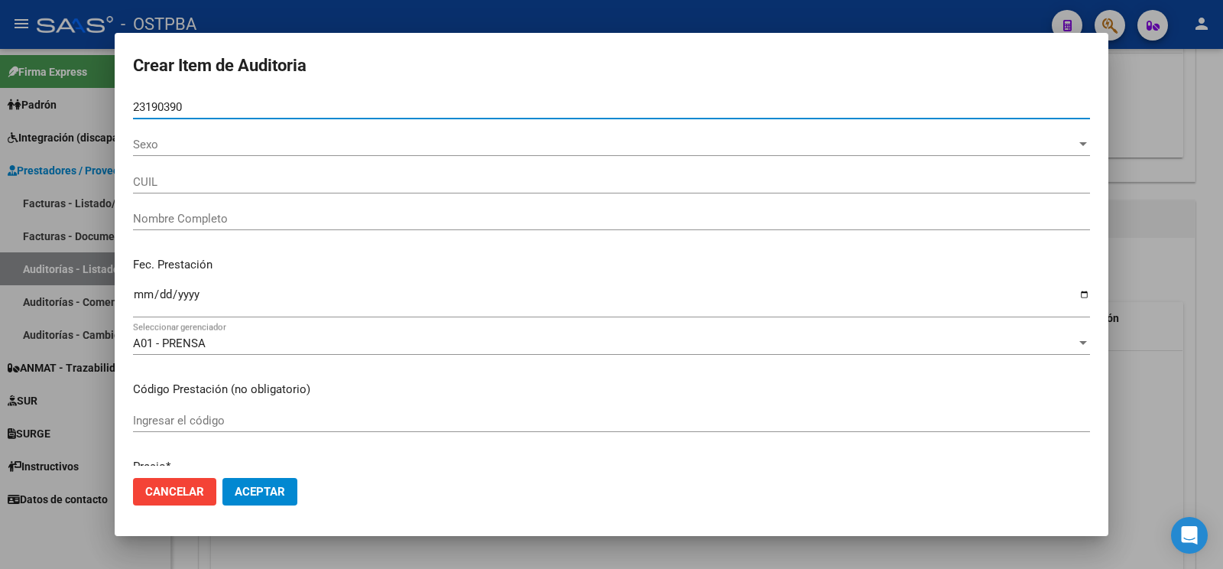
type input "23190390"
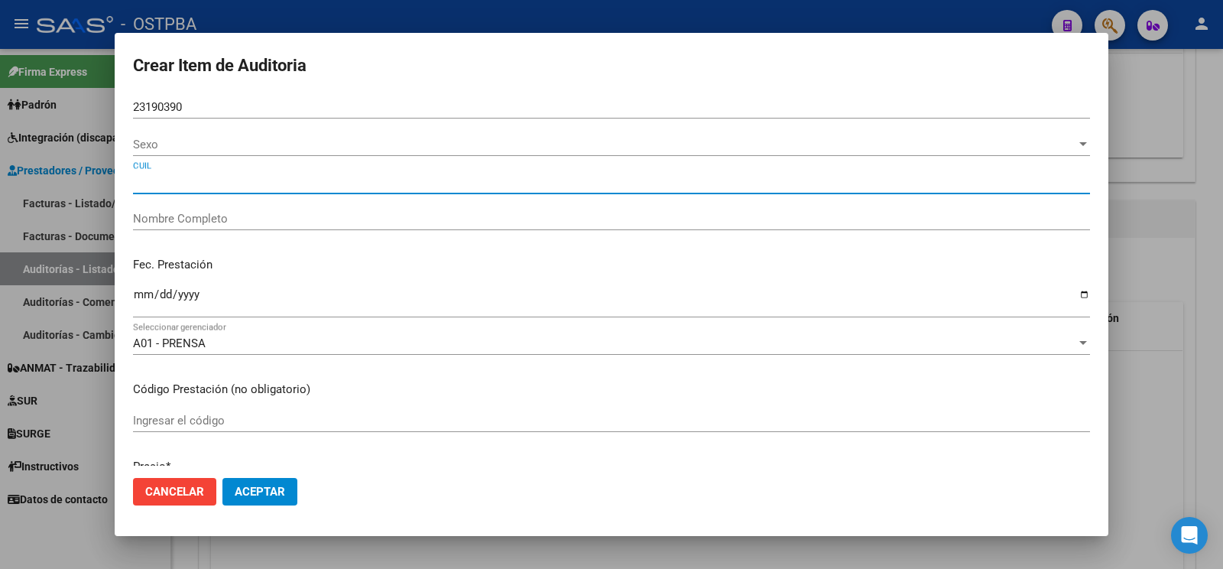
type input "27231903904"
type input "FINONDO JULIANA MARIA"
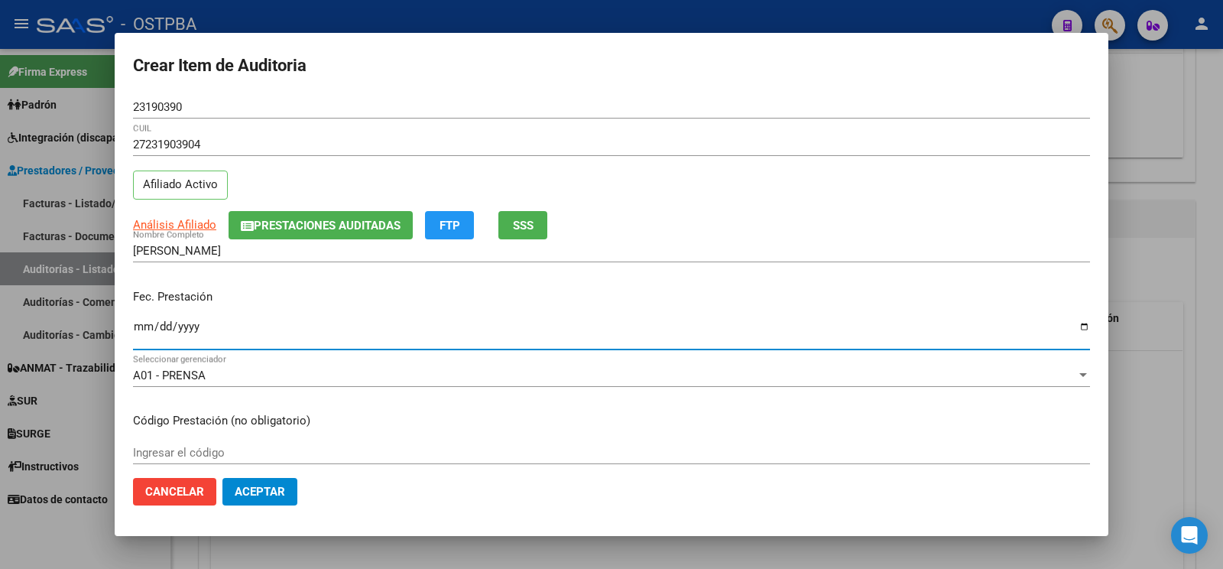
type input "2025-06-26"
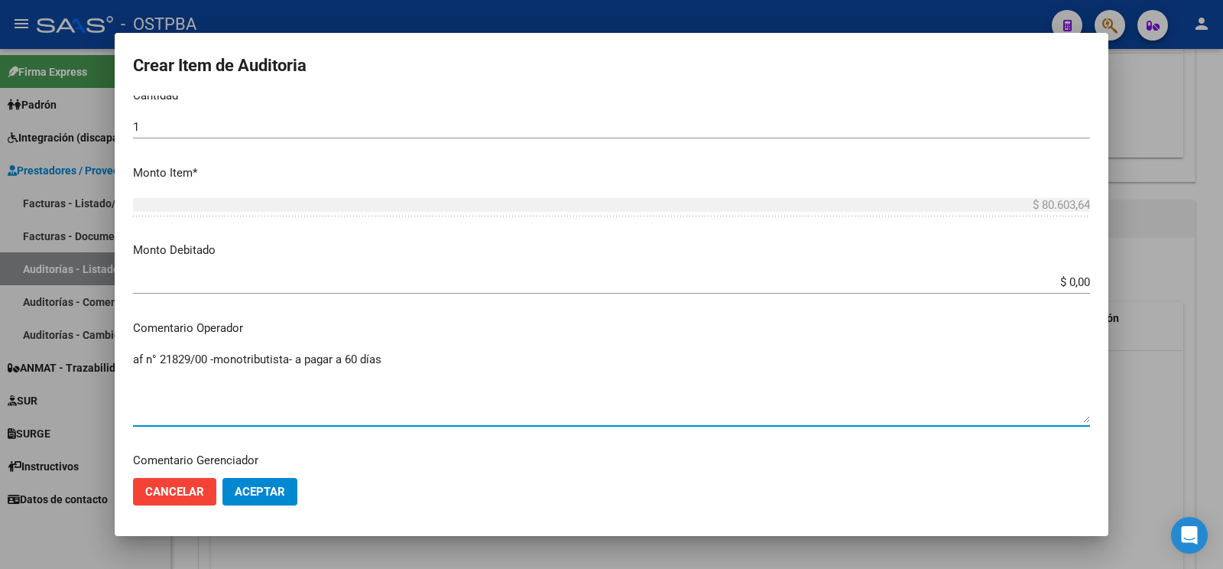
scroll to position [881, 0]
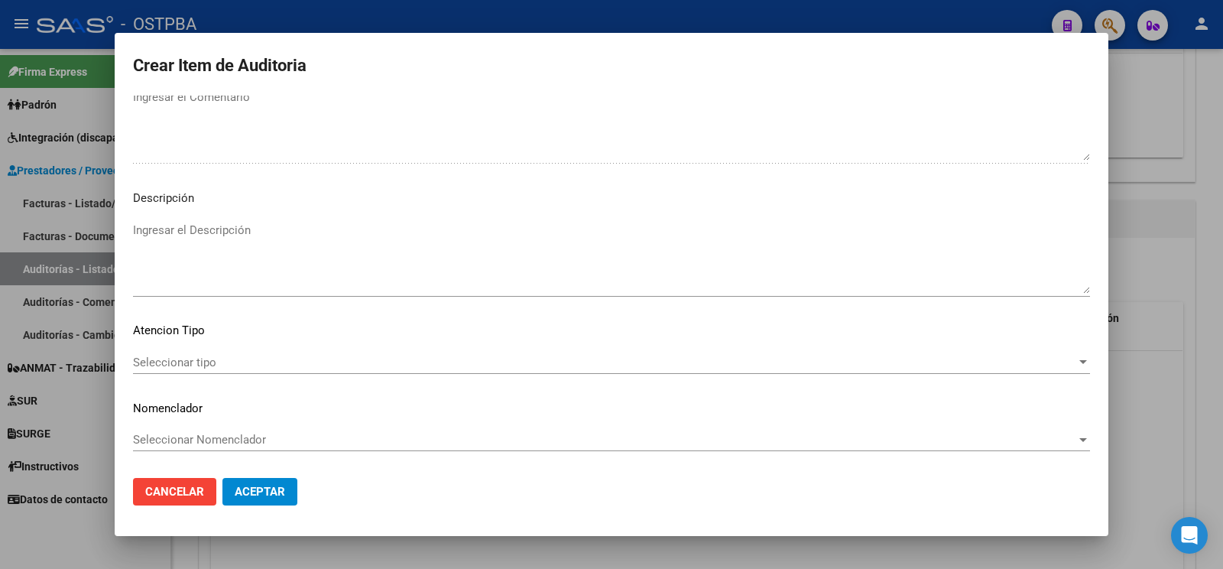
type textarea "af n° 21829/00 -monotributista- a pagar a 60 días"
click at [180, 355] on div "Seleccionar tipo Seleccionar tipo" at bounding box center [611, 362] width 957 height 23
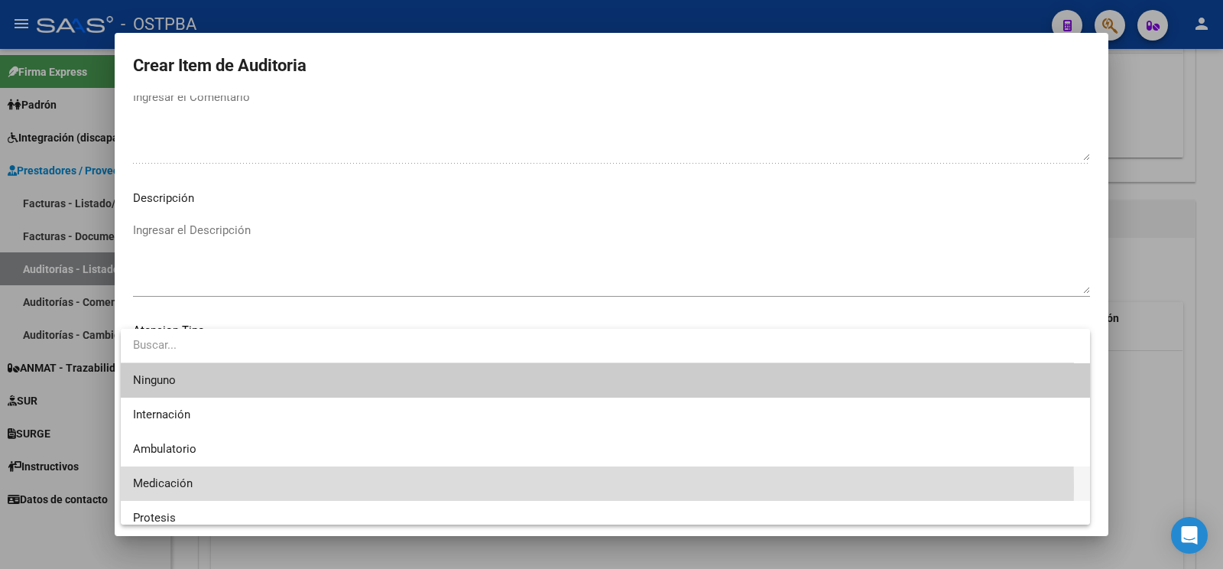
click at [203, 486] on span "Medicación" at bounding box center [605, 483] width 945 height 34
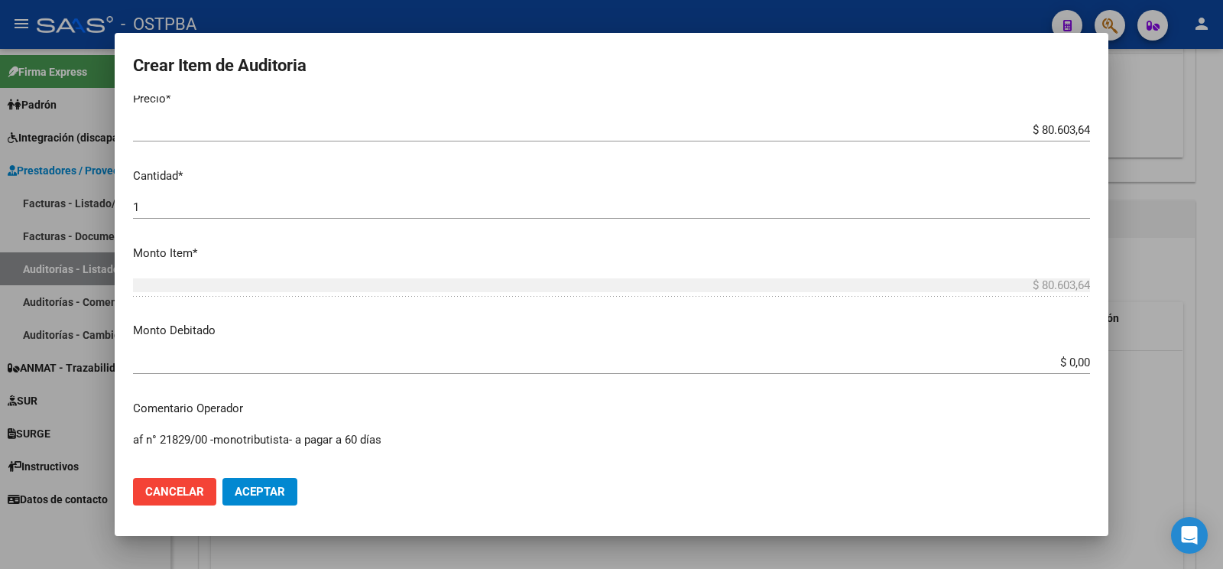
scroll to position [0, 0]
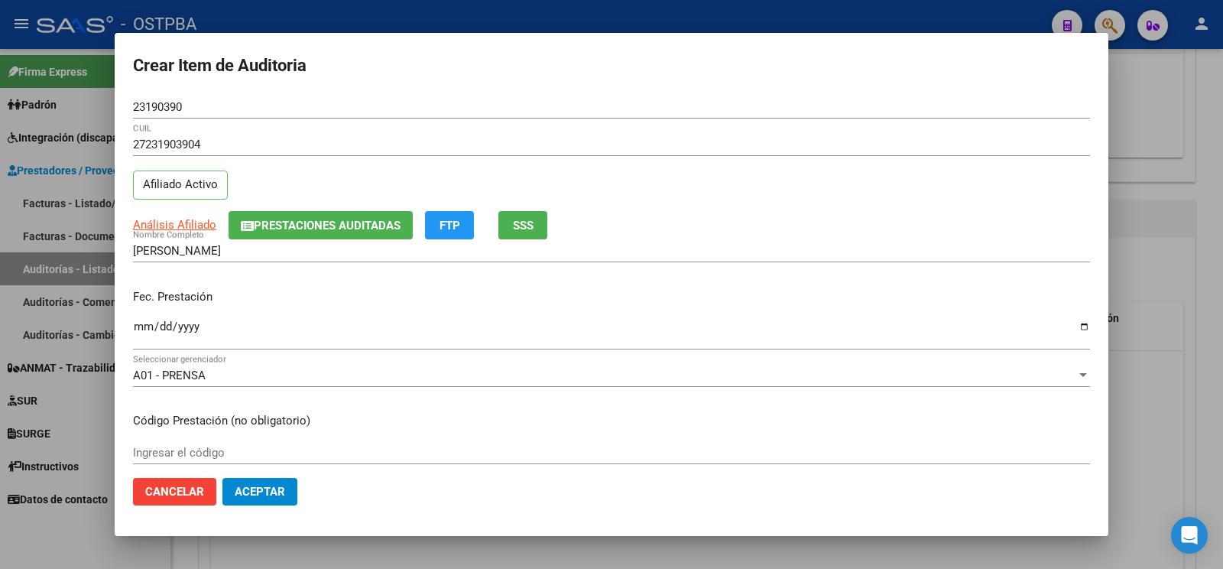
click at [278, 501] on button "Aceptar" at bounding box center [259, 492] width 75 height 28
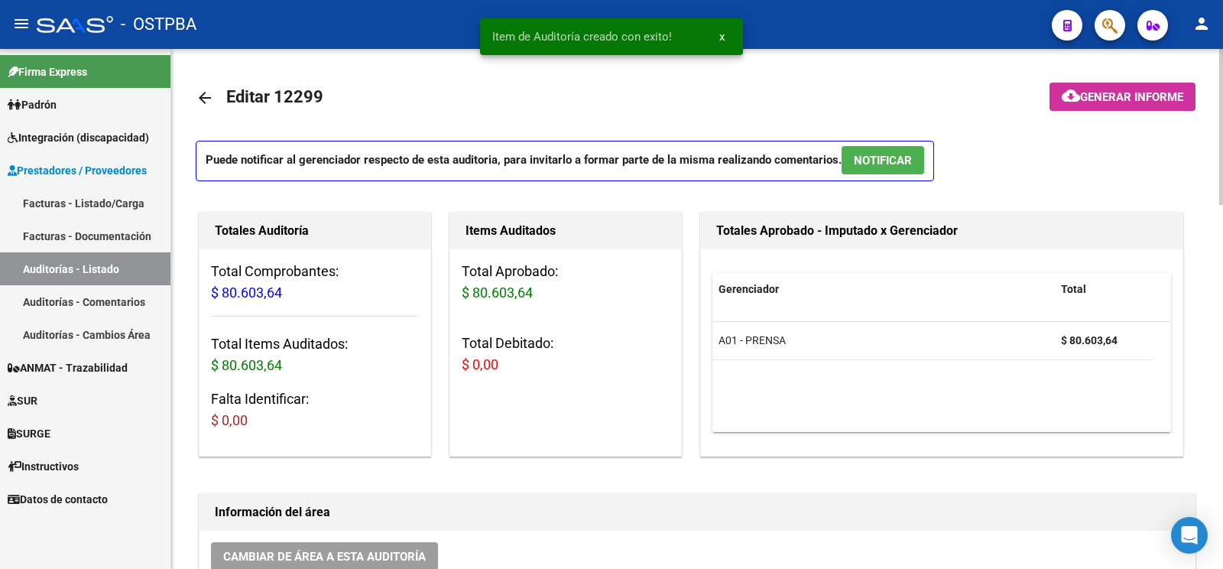
click at [1091, 114] on mat-toolbar-row at bounding box center [1099, 97] width 211 height 49
click at [1091, 100] on span "Generar informe" at bounding box center [1131, 97] width 103 height 14
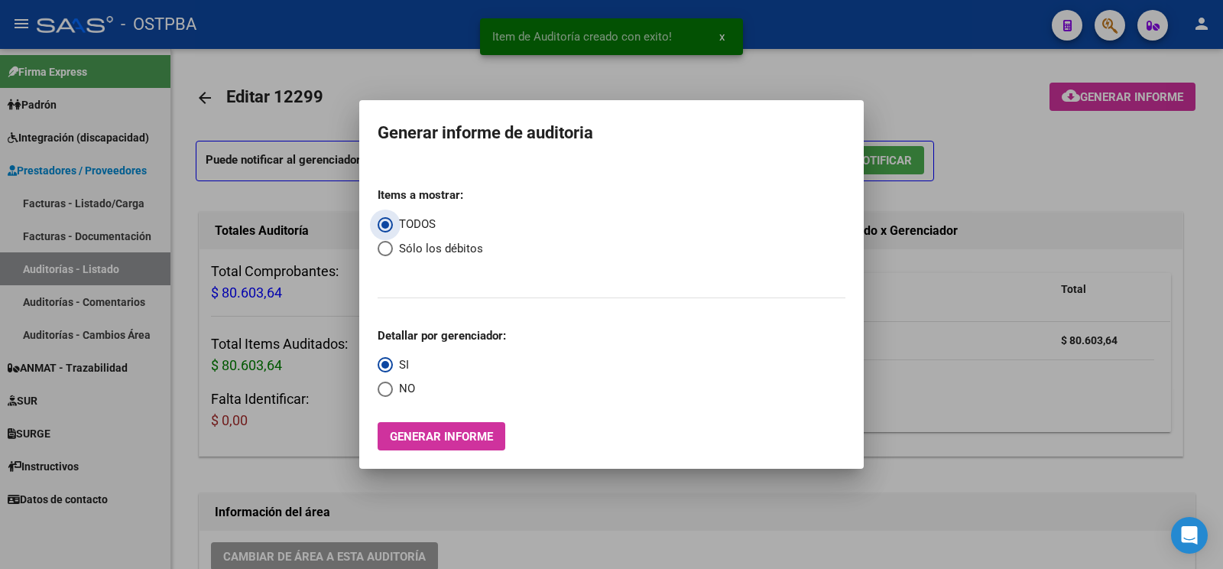
click at [478, 425] on button "Generar informe" at bounding box center [442, 436] width 128 height 28
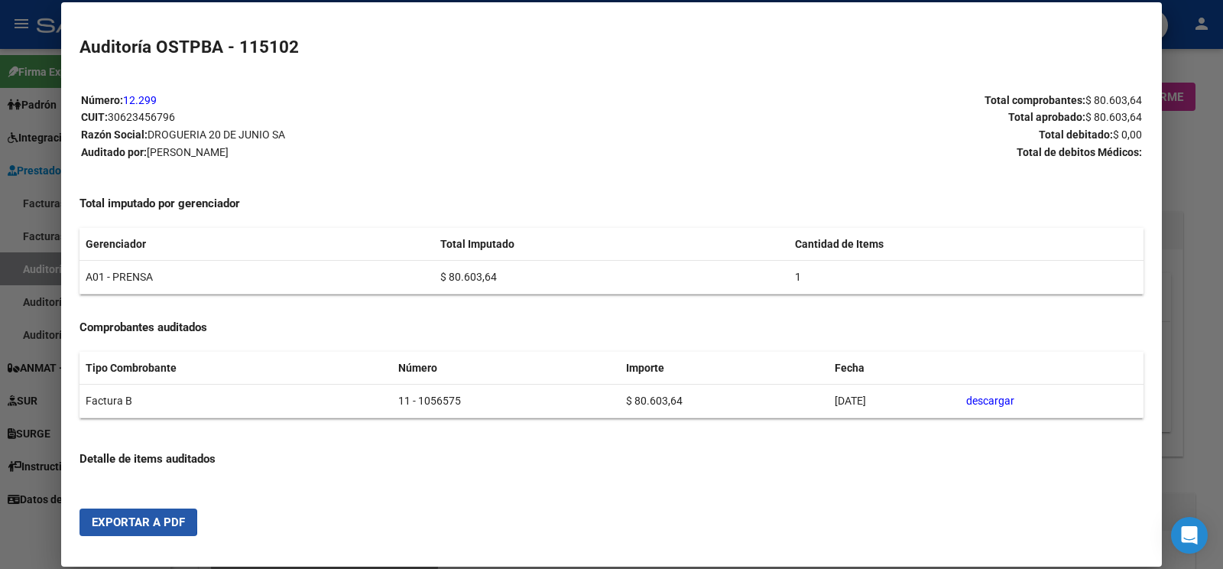
click at [104, 520] on span "Exportar a PDF" at bounding box center [138, 522] width 93 height 14
click at [38, 256] on div at bounding box center [611, 284] width 1223 height 569
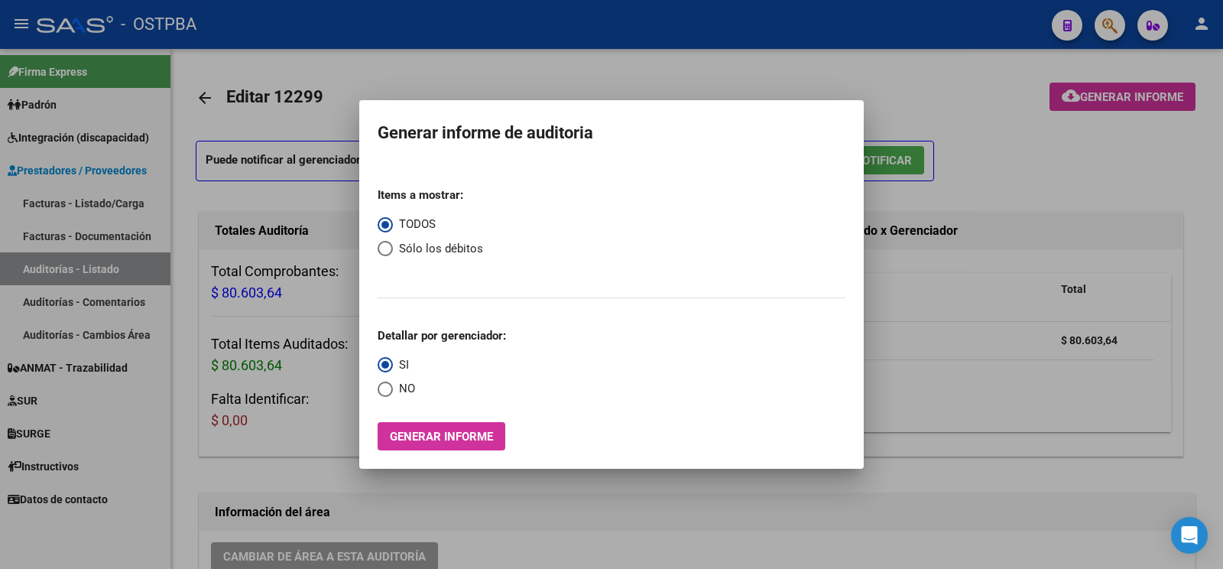
click at [56, 274] on div at bounding box center [611, 284] width 1223 height 569
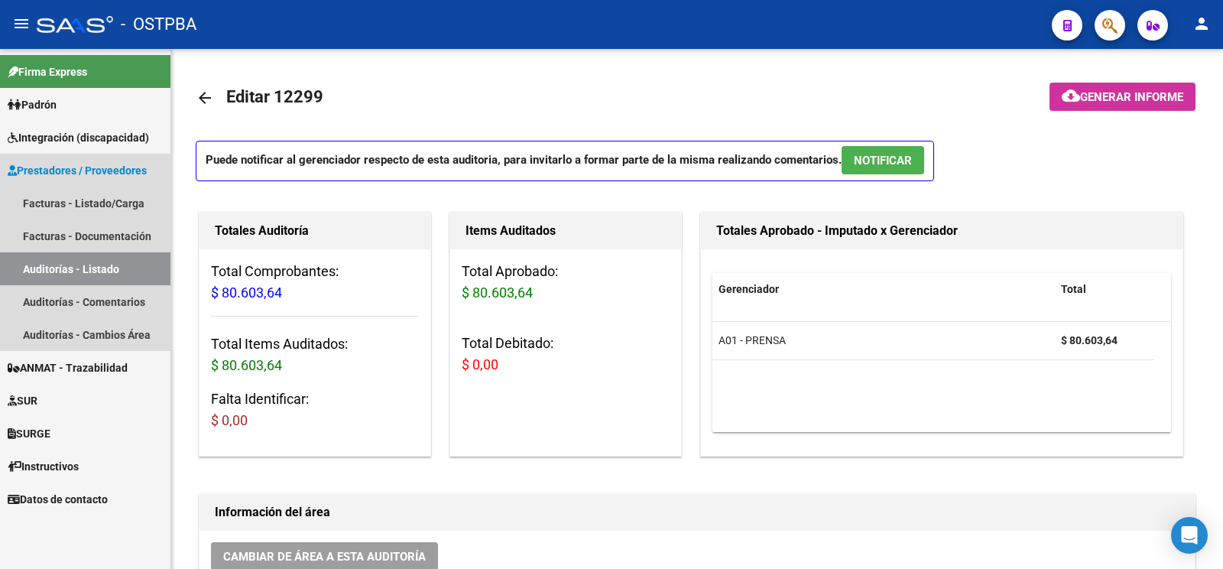
click at [56, 274] on link "Auditorías - Listado" at bounding box center [85, 268] width 170 height 33
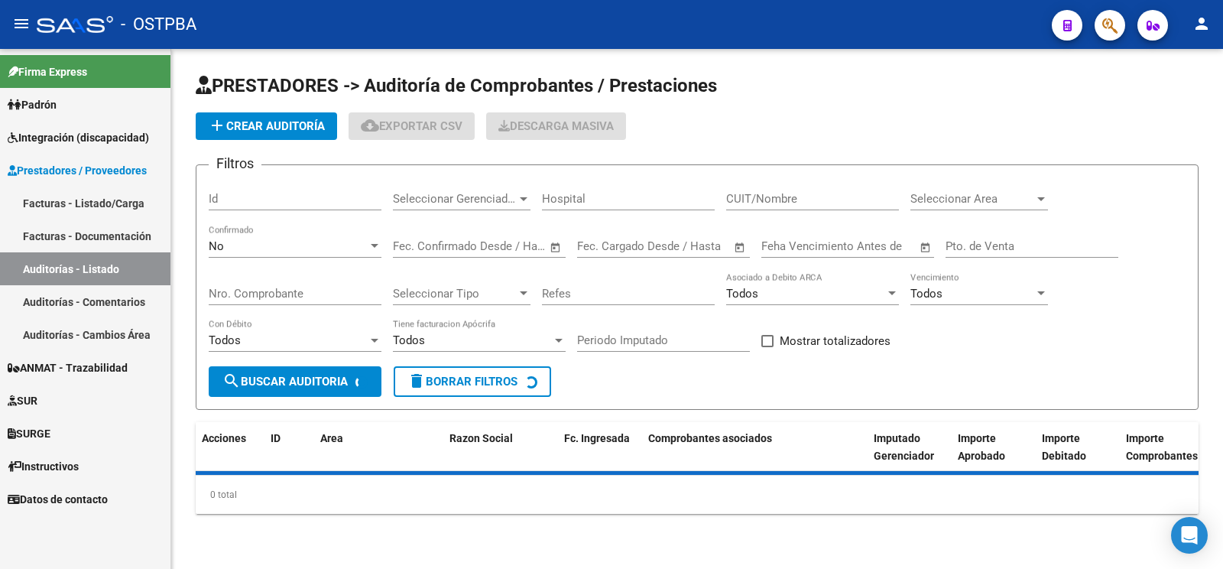
click at [301, 115] on button "add Crear Auditoría" at bounding box center [266, 126] width 141 height 28
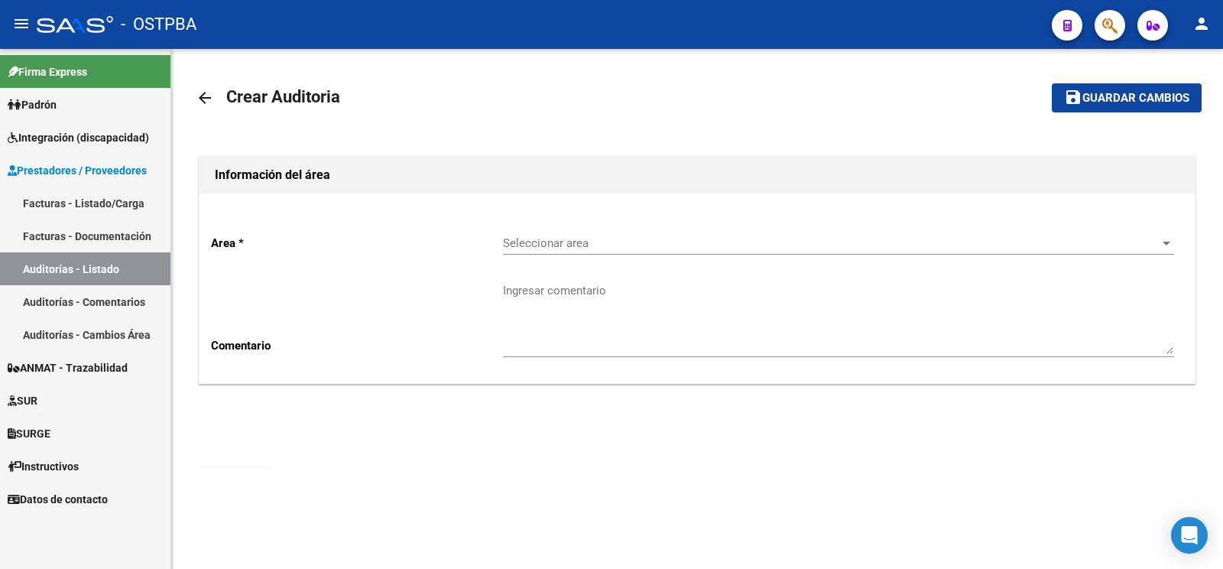
click at [639, 230] on div "Seleccionar area Seleccionar area" at bounding box center [838, 238] width 671 height 33
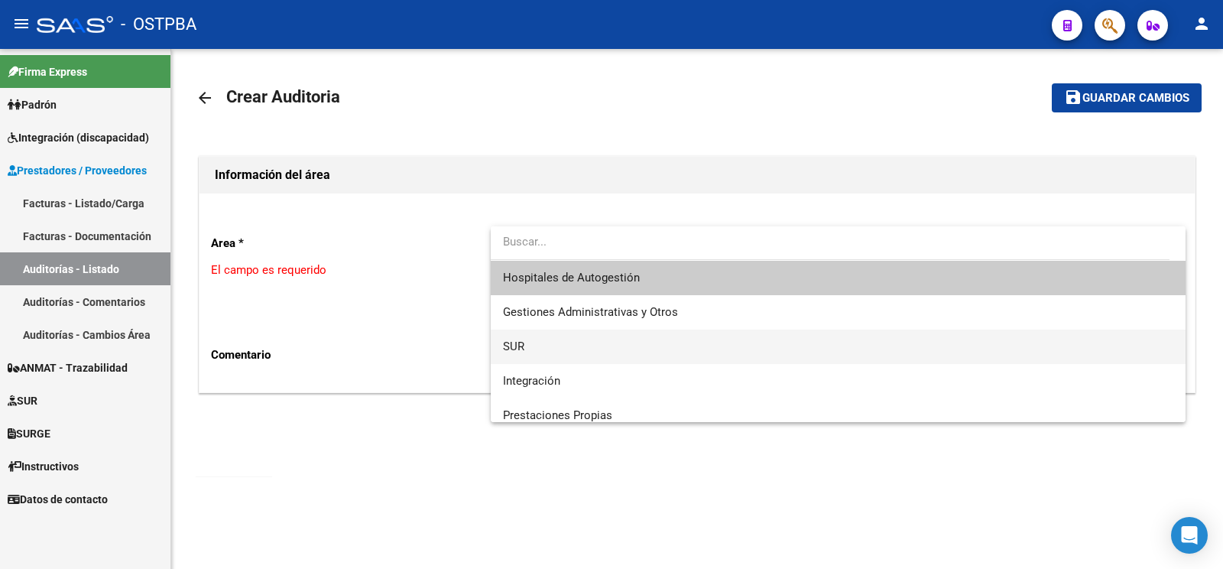
click at [568, 349] on span "SUR" at bounding box center [838, 346] width 670 height 34
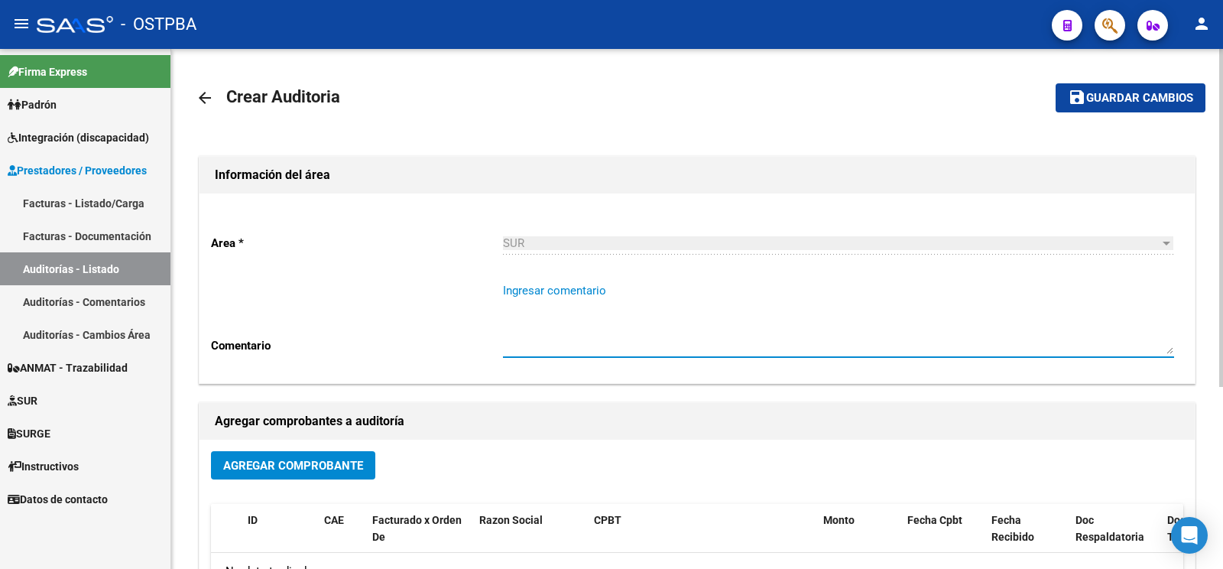
click at [568, 348] on textarea "Ingresar comentario" at bounding box center [838, 318] width 671 height 72
type textarea "f vipi"
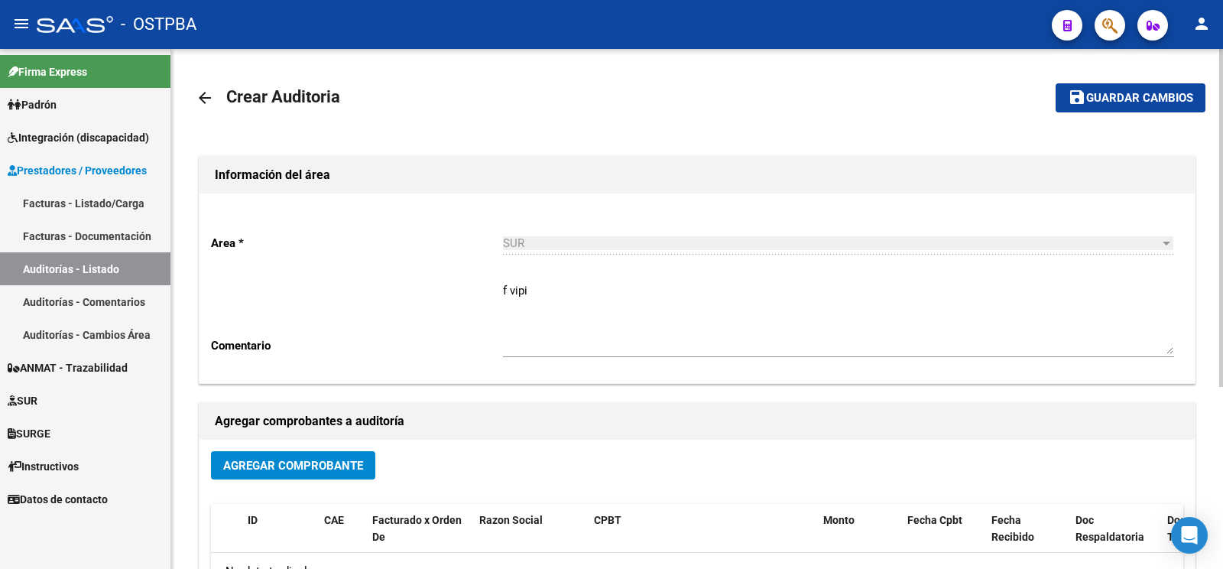
click at [339, 452] on button "Agregar Comprobante" at bounding box center [293, 465] width 164 height 28
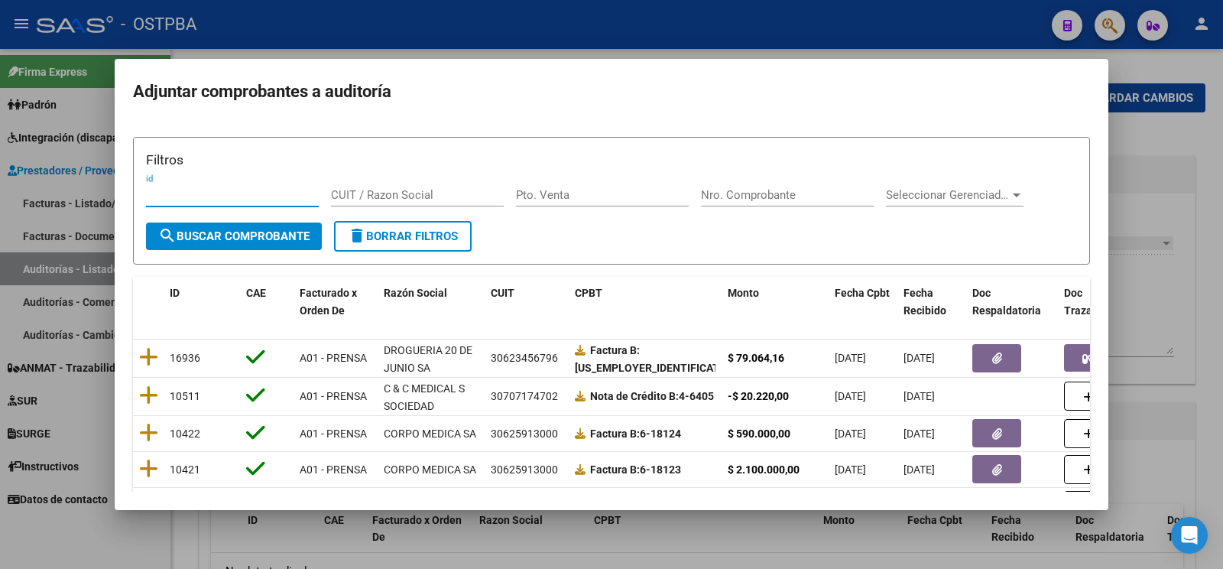
click at [767, 186] on div "Nro. Comprobante" at bounding box center [787, 194] width 173 height 23
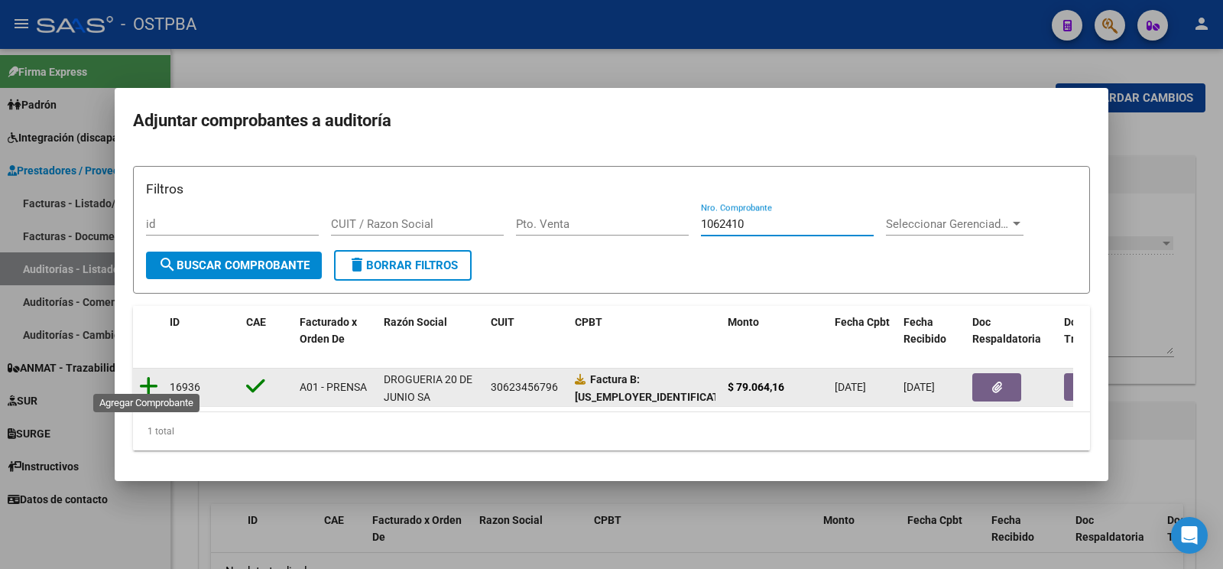
type input "1062410"
click at [145, 381] on icon at bounding box center [148, 385] width 19 height 21
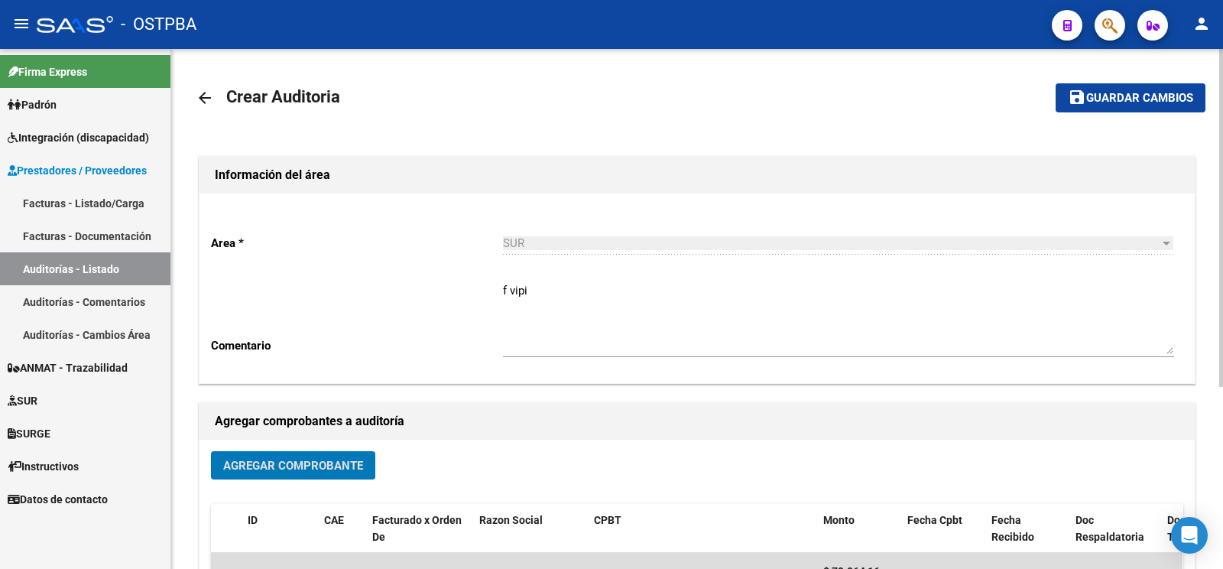
click at [1150, 99] on span "Guardar cambios" at bounding box center [1139, 99] width 107 height 14
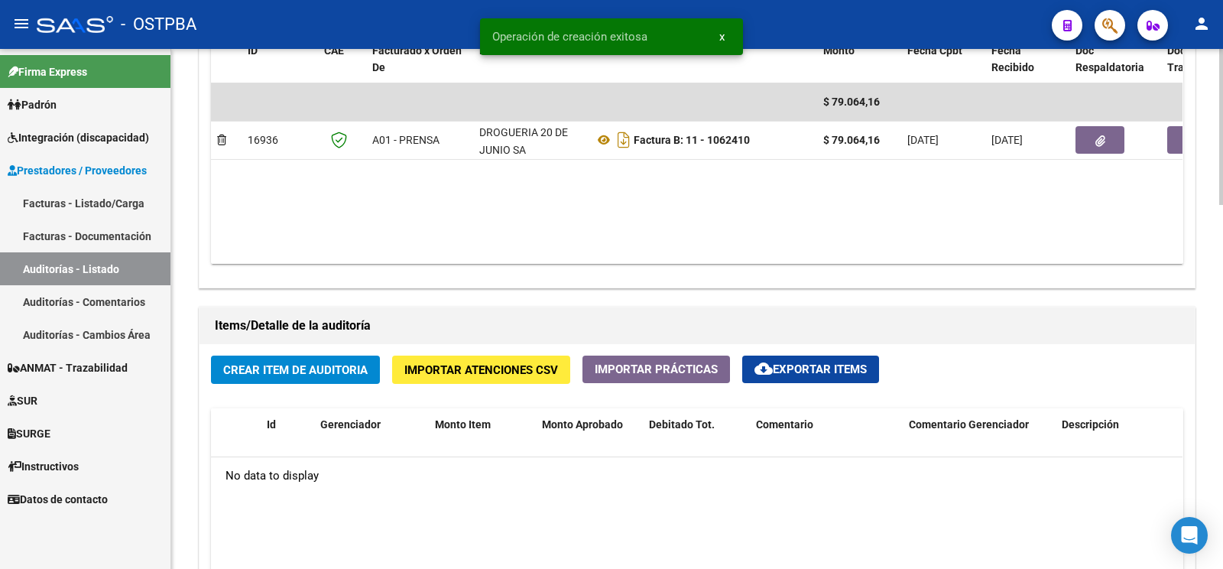
scroll to position [883, 0]
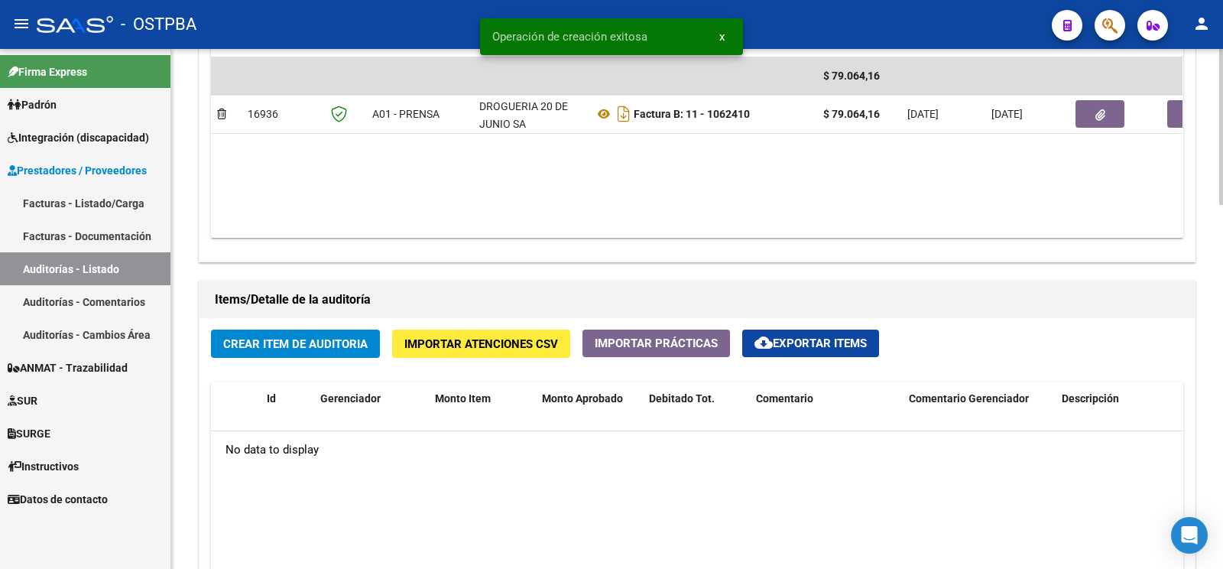
click at [355, 355] on button "Crear Item de Auditoria" at bounding box center [295, 343] width 169 height 28
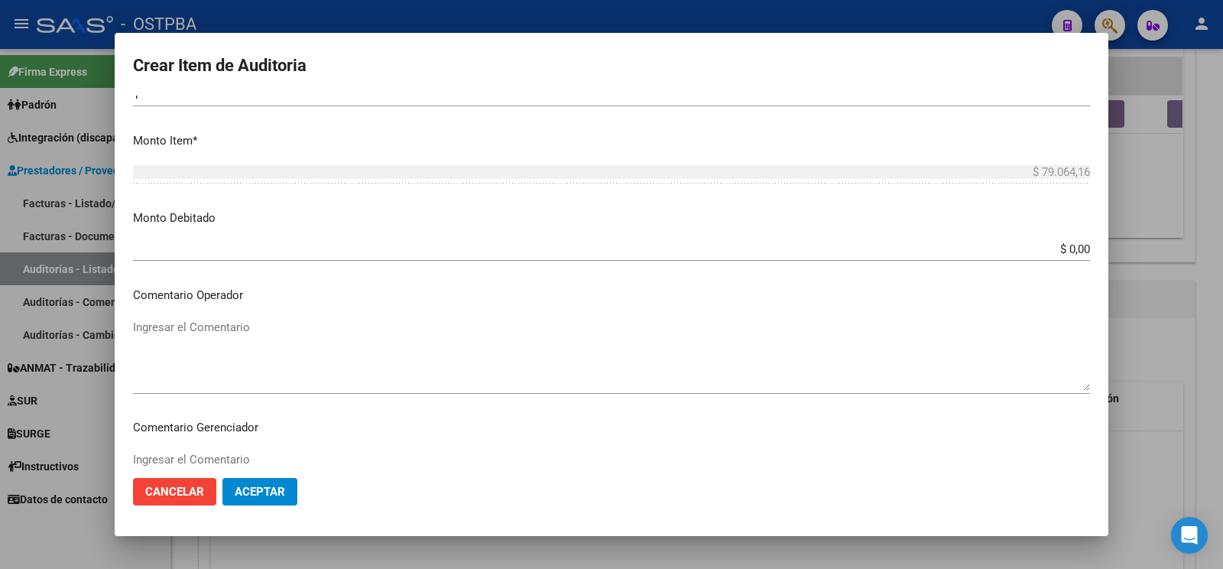
scroll to position [482, 0]
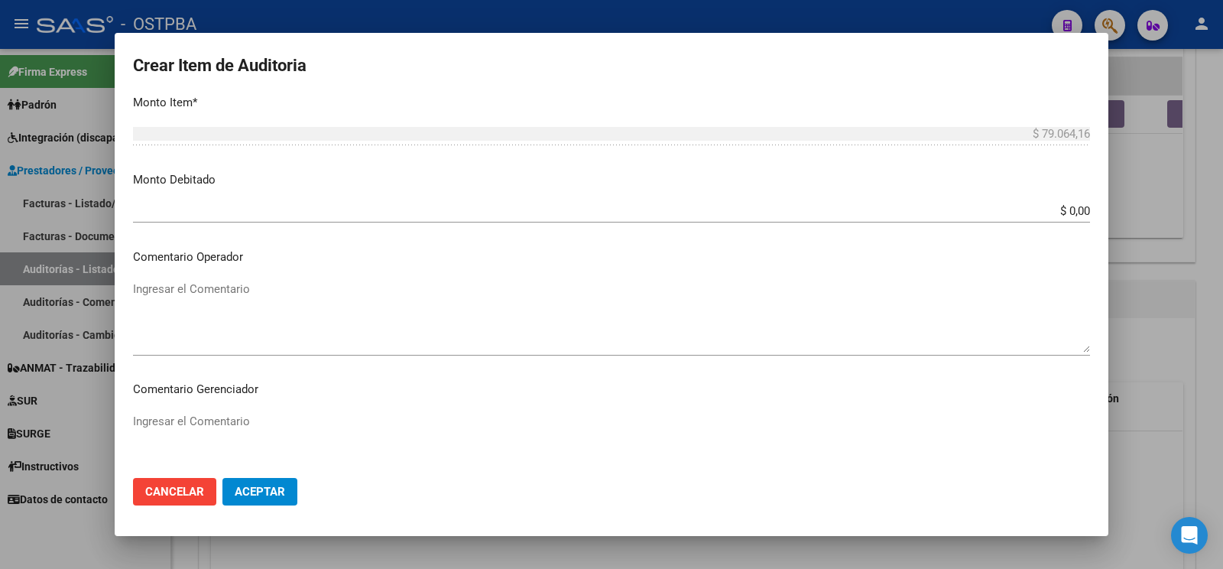
click at [887, 320] on textarea "Ingresar el Comentario" at bounding box center [611, 317] width 957 height 72
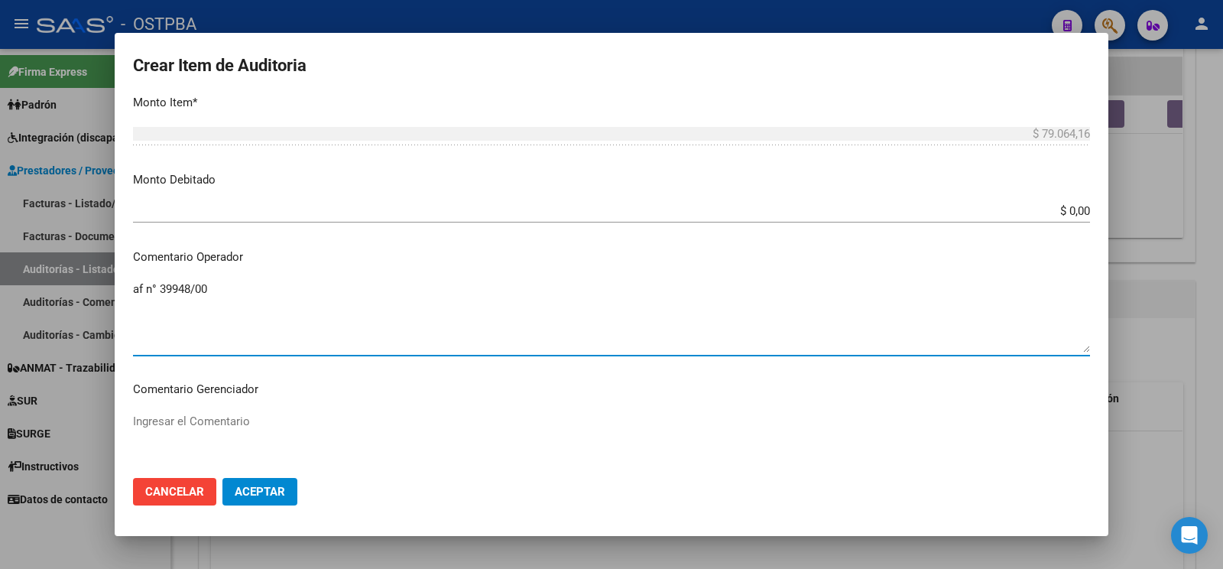
click at [331, 255] on p "Comentario Operador" at bounding box center [611, 257] width 957 height 18
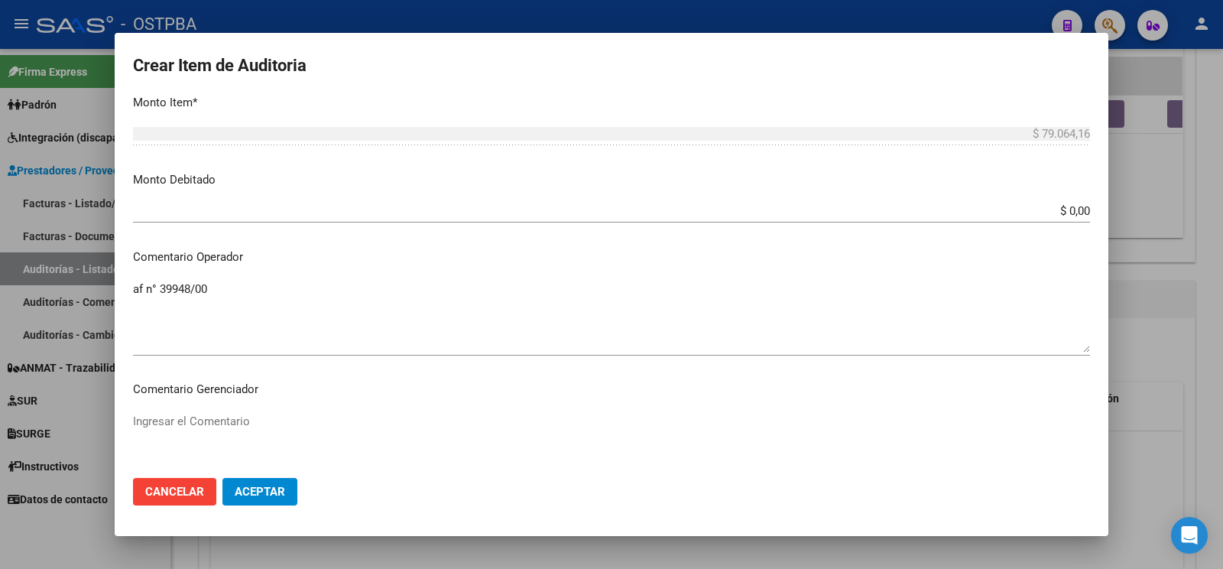
click at [332, 290] on textarea "af n° 39948/00" at bounding box center [611, 317] width 957 height 72
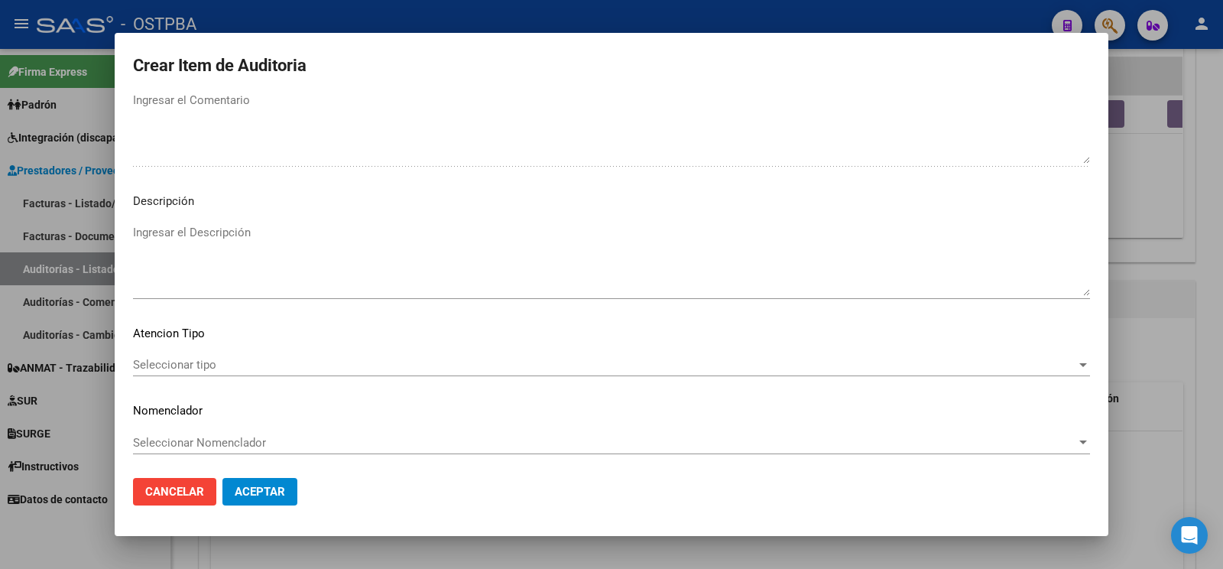
scroll to position [812, 0]
type textarea "af n° 39948/00 -monotributista- a pagar a 60 días"
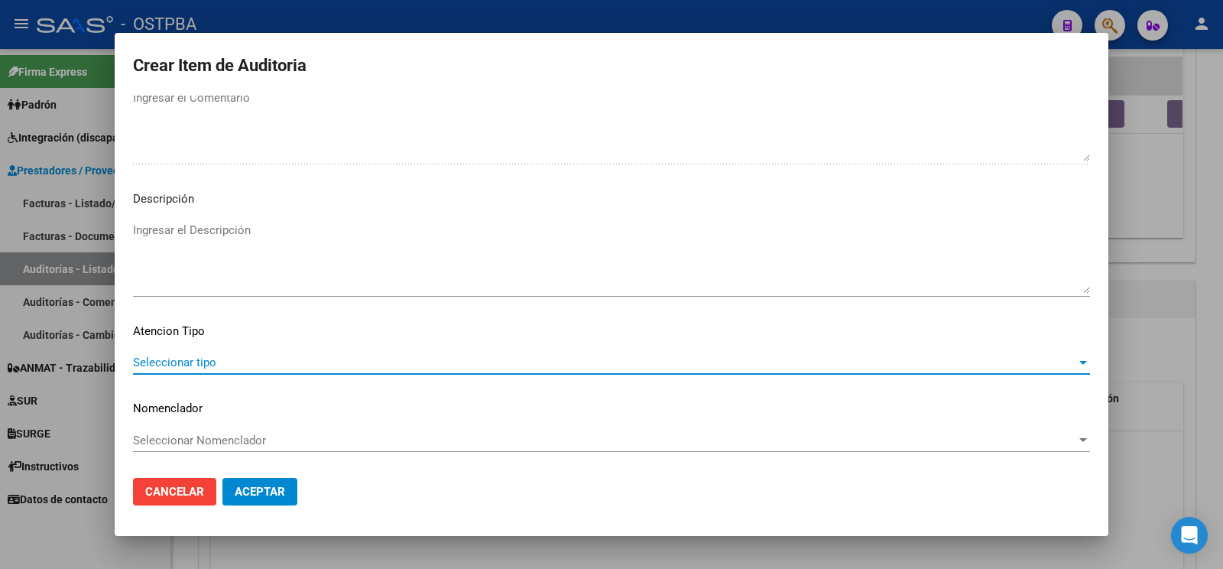
click at [214, 355] on span "Seleccionar tipo" at bounding box center [604, 362] width 943 height 14
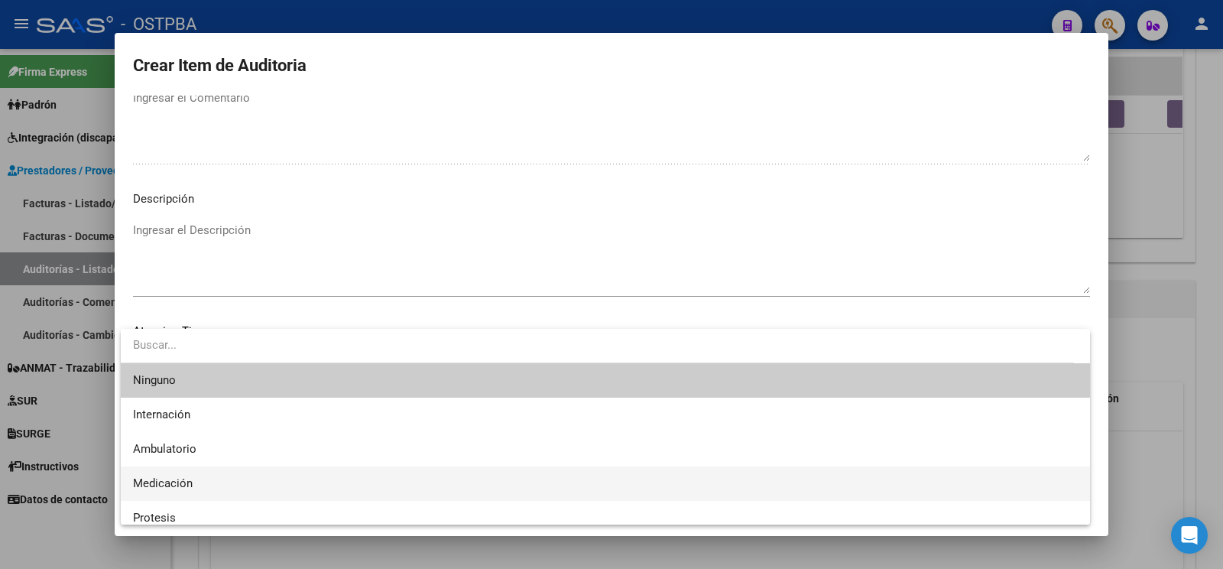
click at [205, 476] on span "Medicación" at bounding box center [605, 483] width 945 height 34
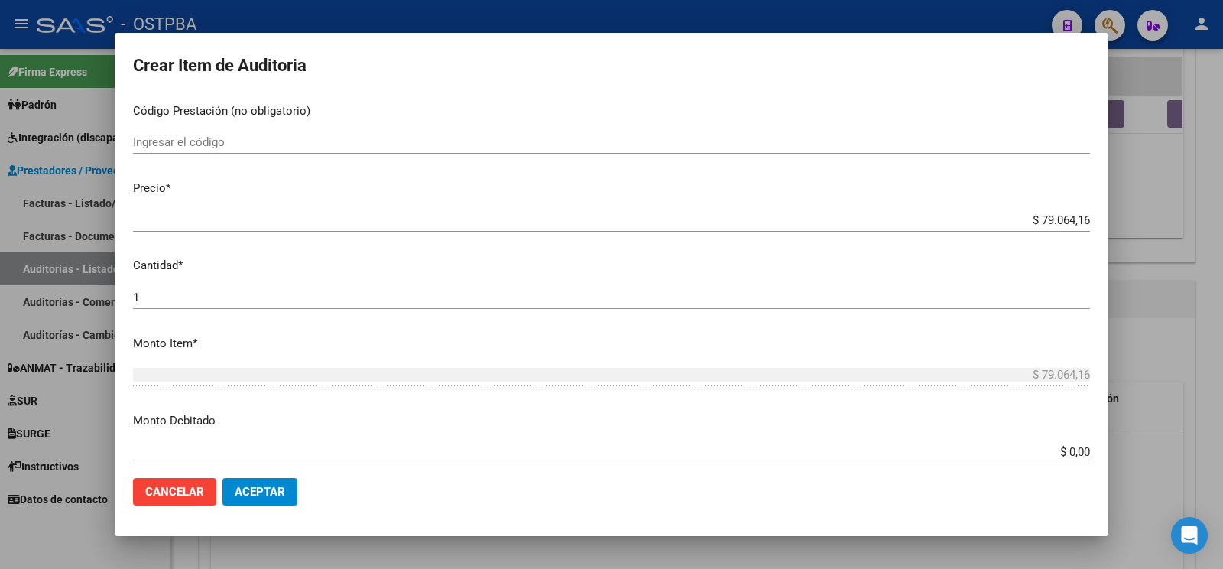
scroll to position [0, 0]
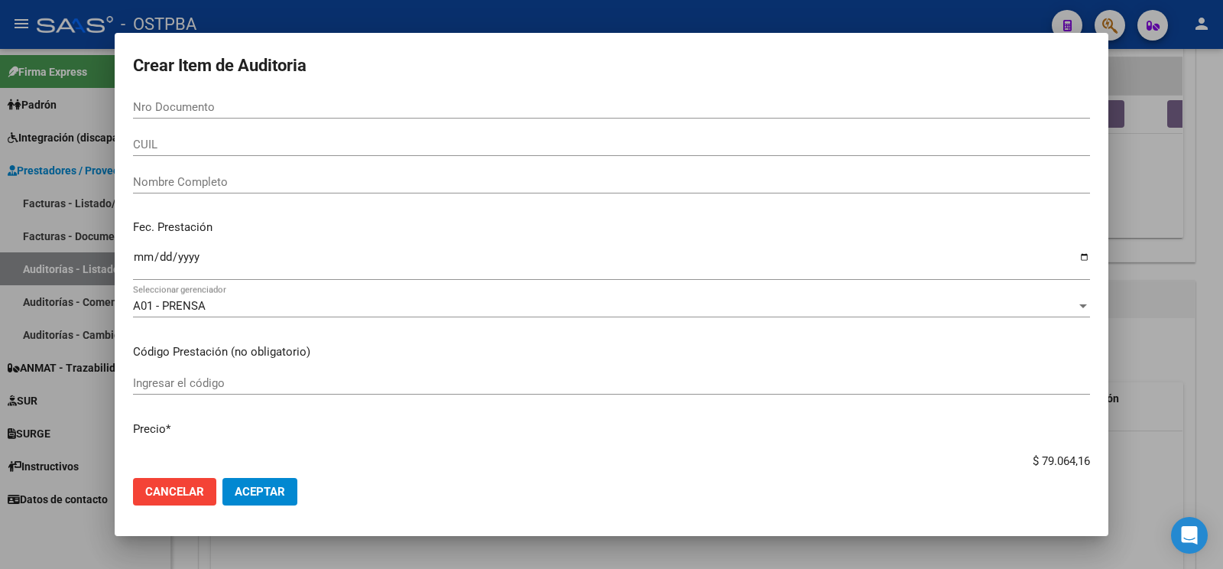
click at [297, 118] on div "Nro Documento" at bounding box center [611, 107] width 957 height 23
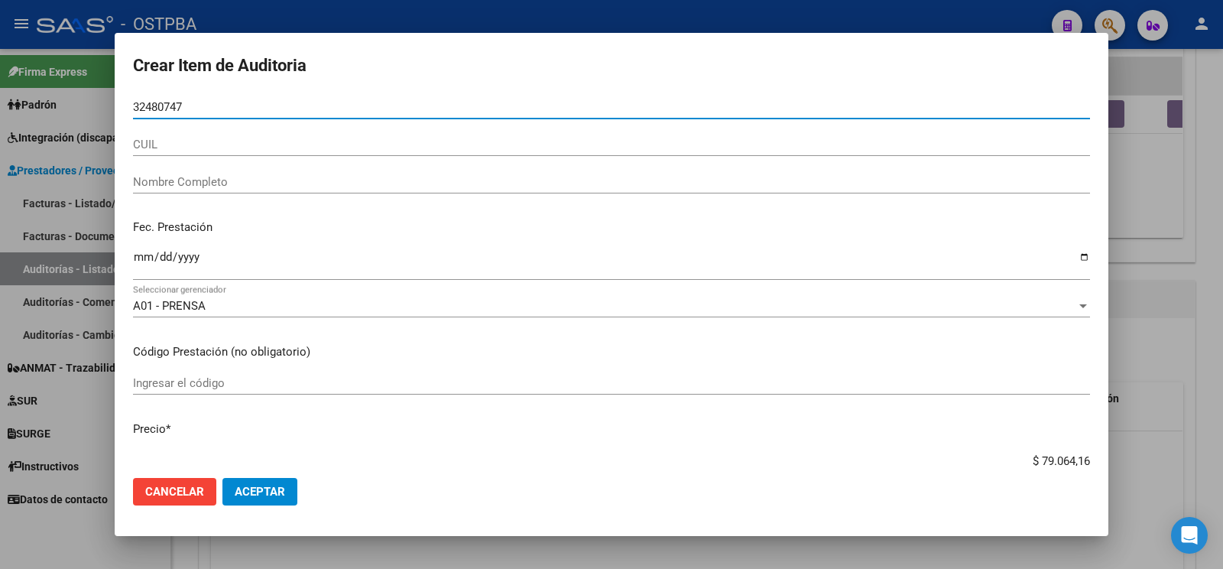
type input "32480747"
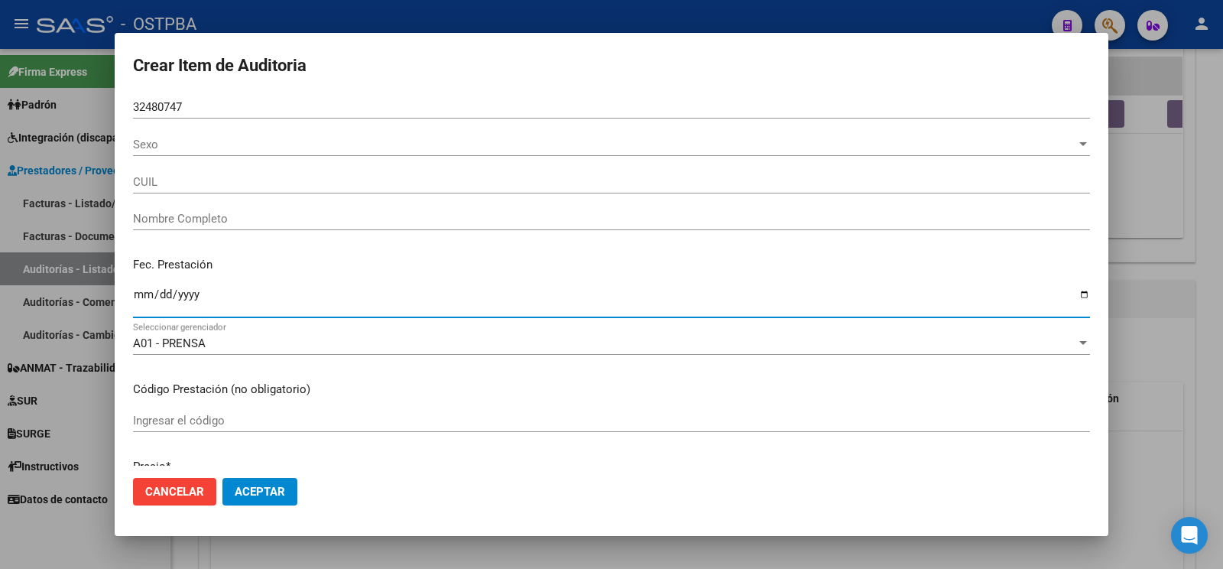
type input "27324807476"
type input "PINTOS VICTORIA"
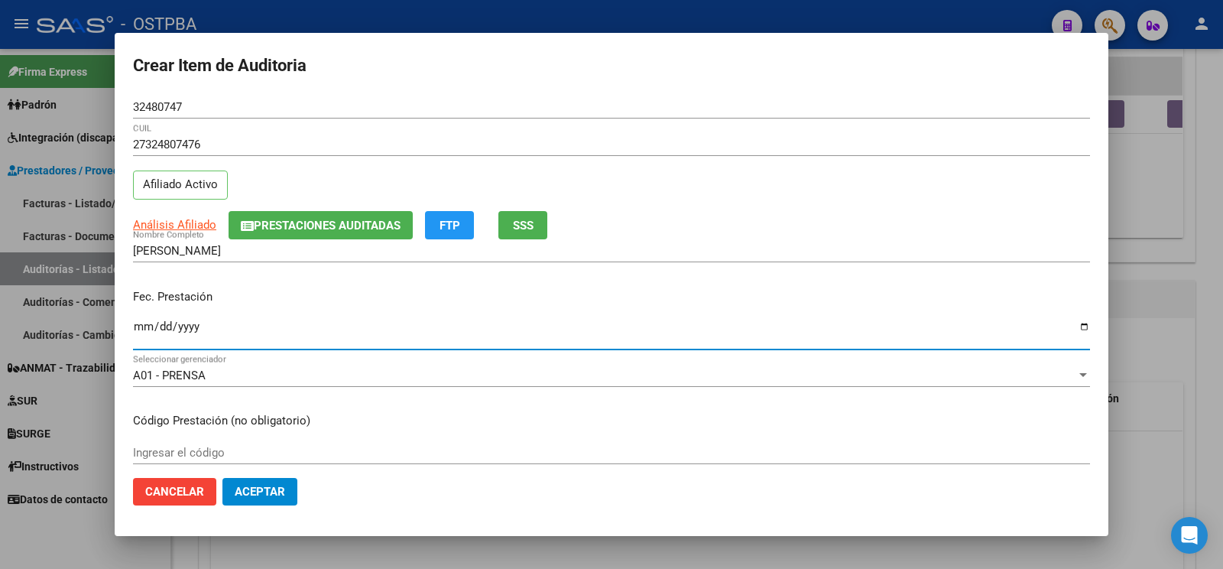
type input "[DATE]"
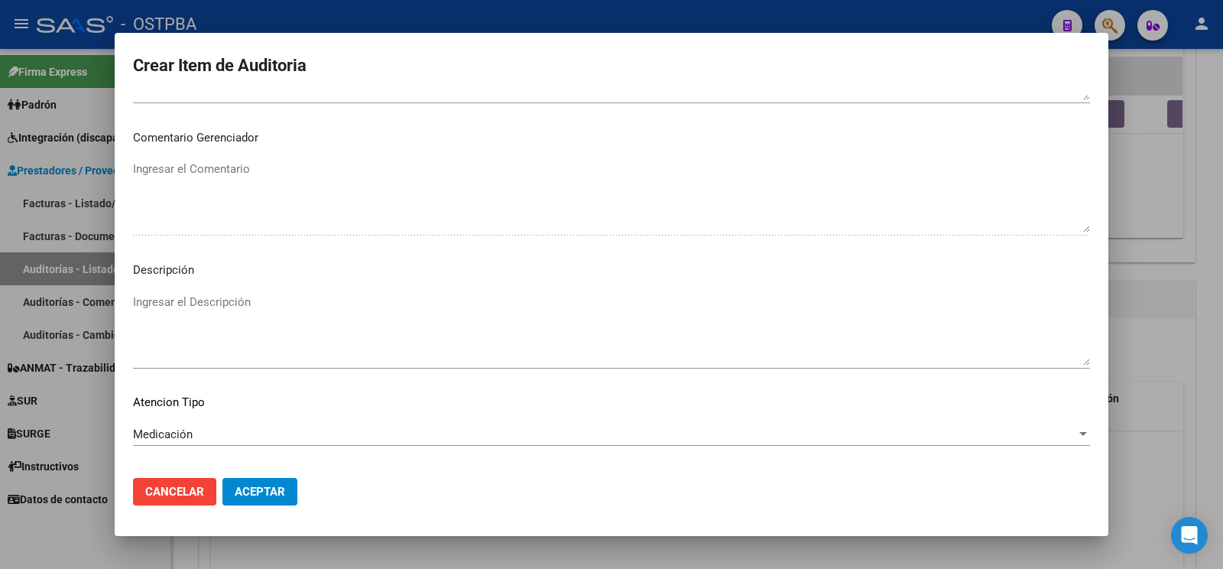
scroll to position [881, 0]
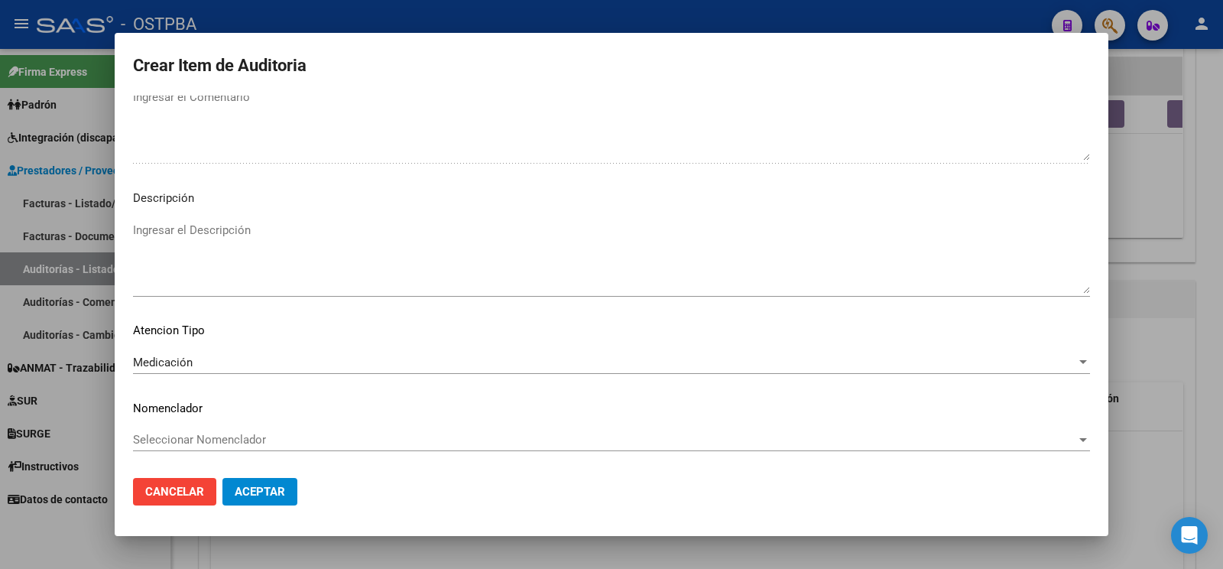
click at [287, 482] on mat-dialog-actions "Cancelar Aceptar" at bounding box center [611, 491] width 957 height 52
click at [287, 485] on button "Aceptar" at bounding box center [259, 492] width 75 height 28
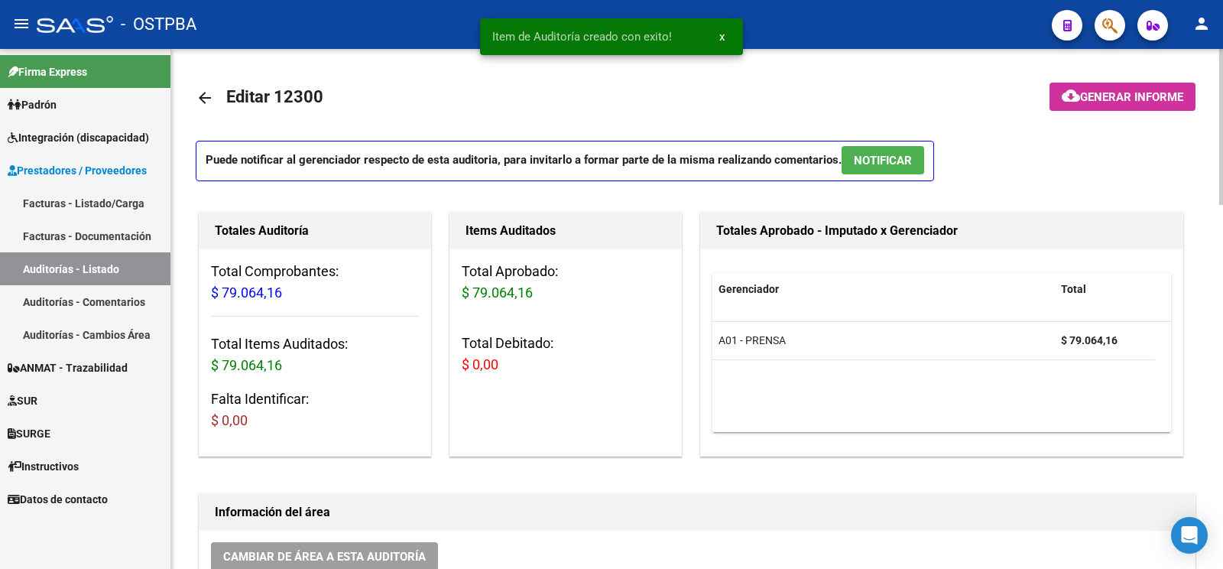
scroll to position [0, 0]
click at [1112, 111] on app-informe-auditoria "cloud_download Generar informe" at bounding box center [1122, 97] width 146 height 28
click at [1116, 108] on button "cloud_download Generar informe" at bounding box center [1122, 97] width 146 height 28
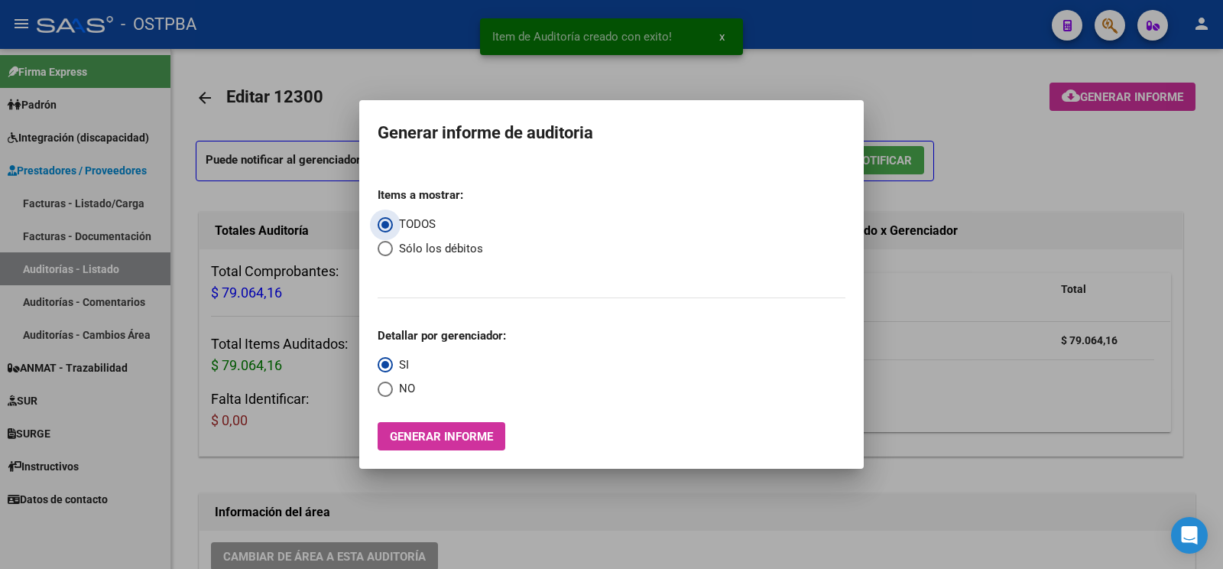
click at [469, 435] on span "Generar informe" at bounding box center [441, 437] width 103 height 14
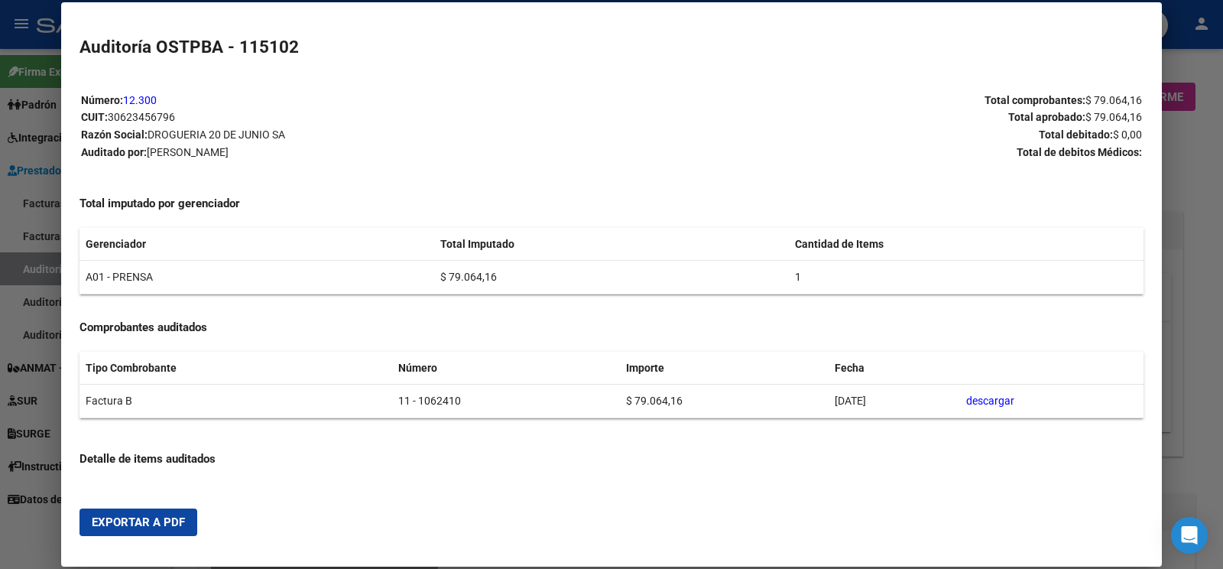
click at [153, 524] on span "Exportar a PDF" at bounding box center [138, 522] width 93 height 14
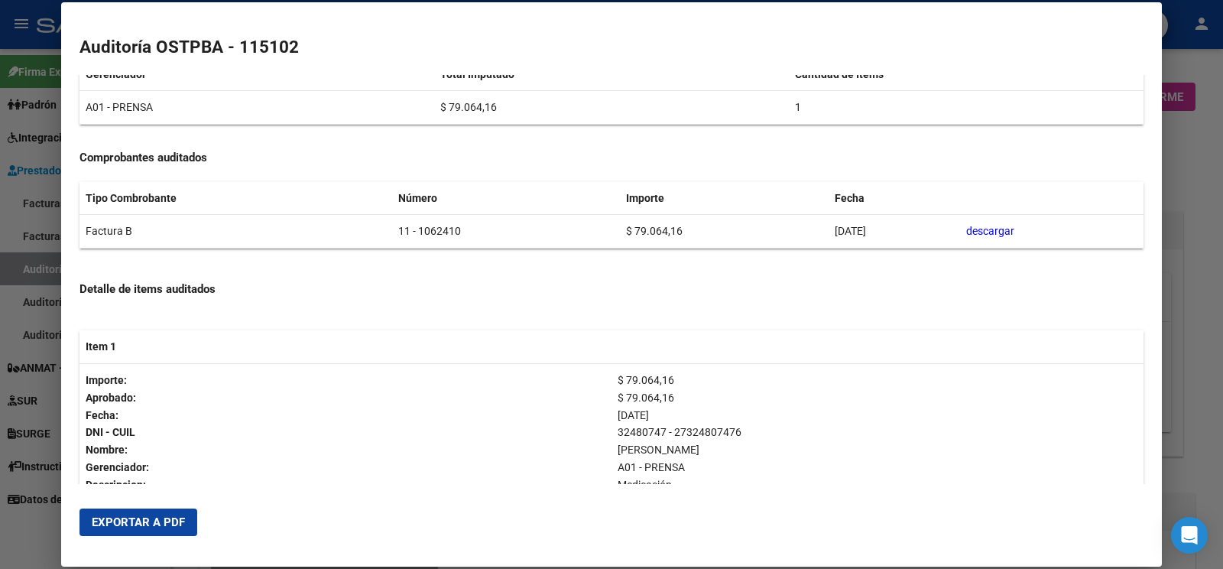
scroll to position [144, 0]
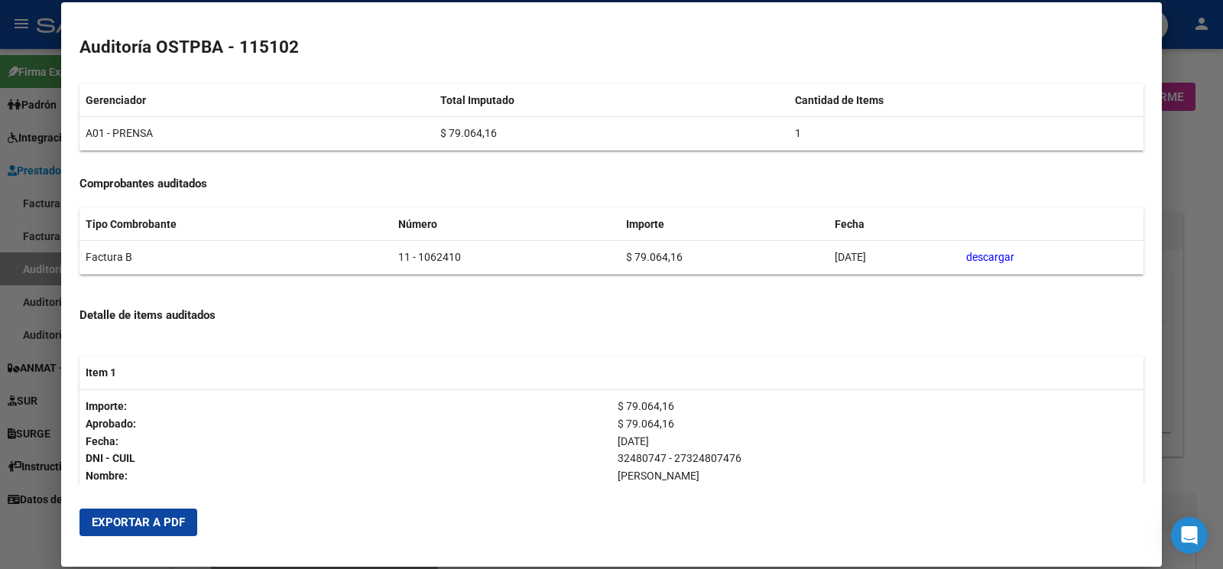
click at [163, 520] on span "Exportar a PDF" at bounding box center [138, 522] width 93 height 14
click at [43, 263] on div at bounding box center [611, 284] width 1223 height 569
click at [44, 262] on div at bounding box center [611, 284] width 1223 height 569
click at [44, 262] on link "Auditorías - Listado" at bounding box center [85, 268] width 170 height 33
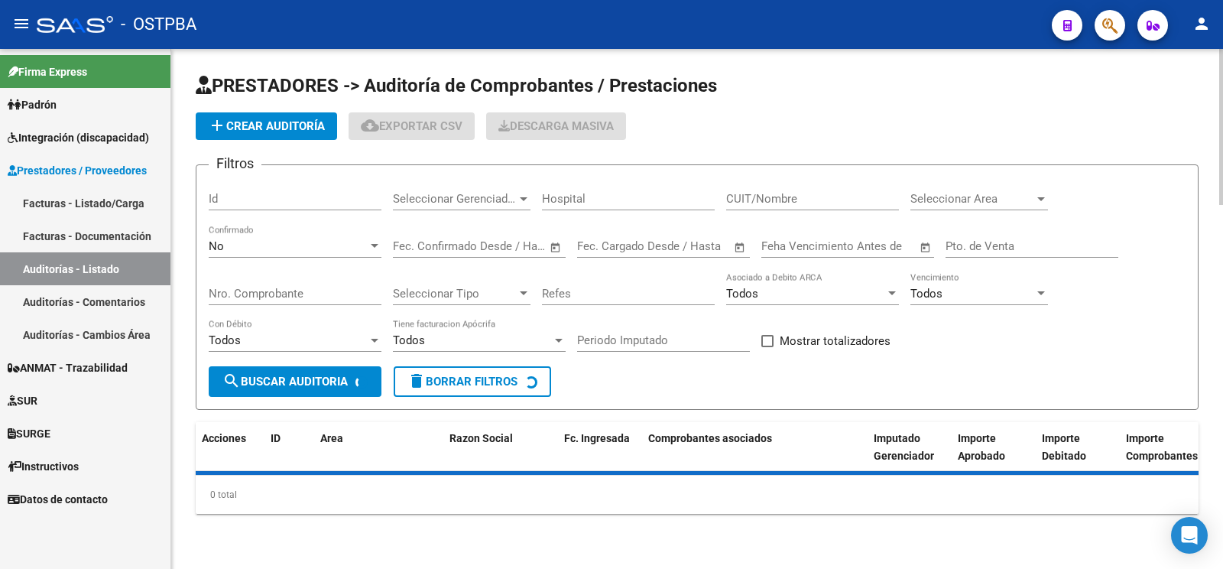
click at [275, 125] on span "add Crear Auditoría" at bounding box center [266, 126] width 117 height 14
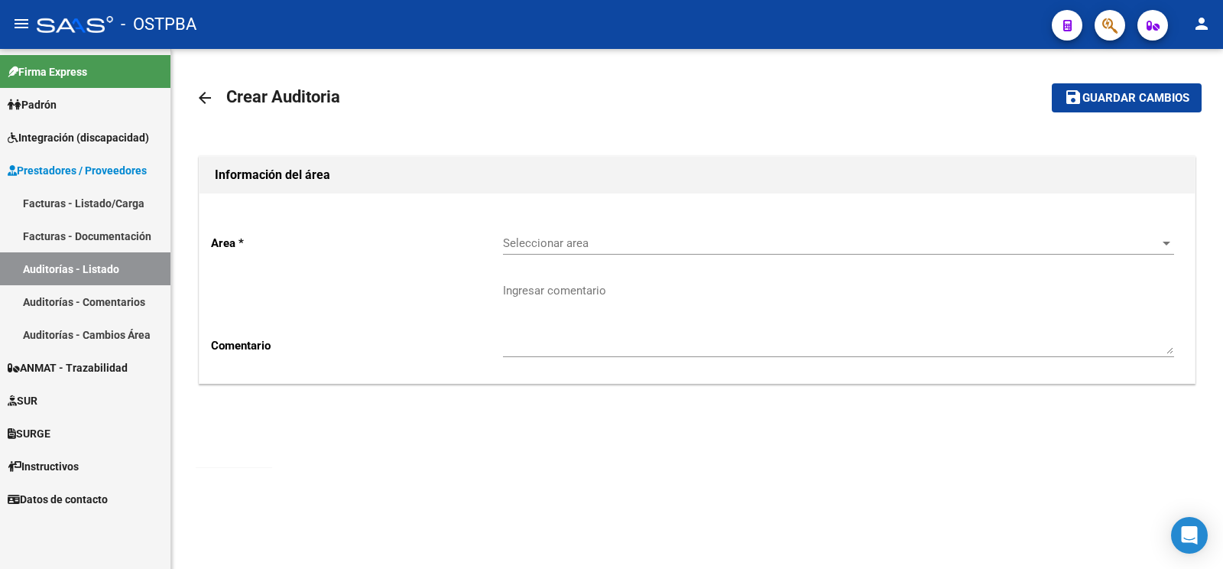
click at [589, 232] on div "Seleccionar area Seleccionar area" at bounding box center [838, 238] width 671 height 33
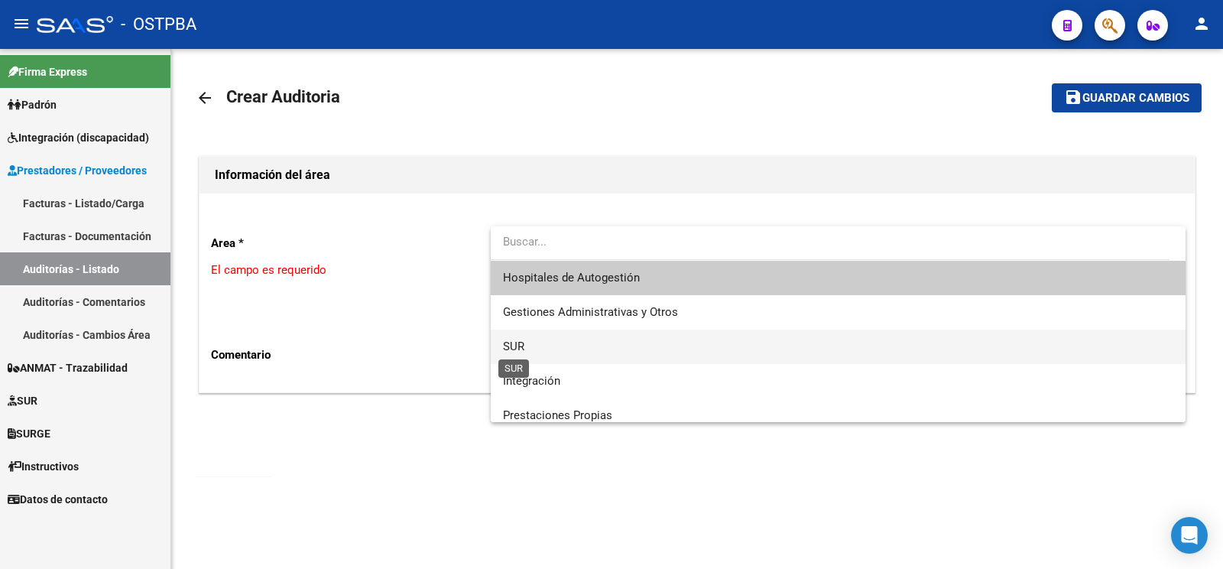
click at [508, 340] on span "SUR" at bounding box center [513, 346] width 21 height 14
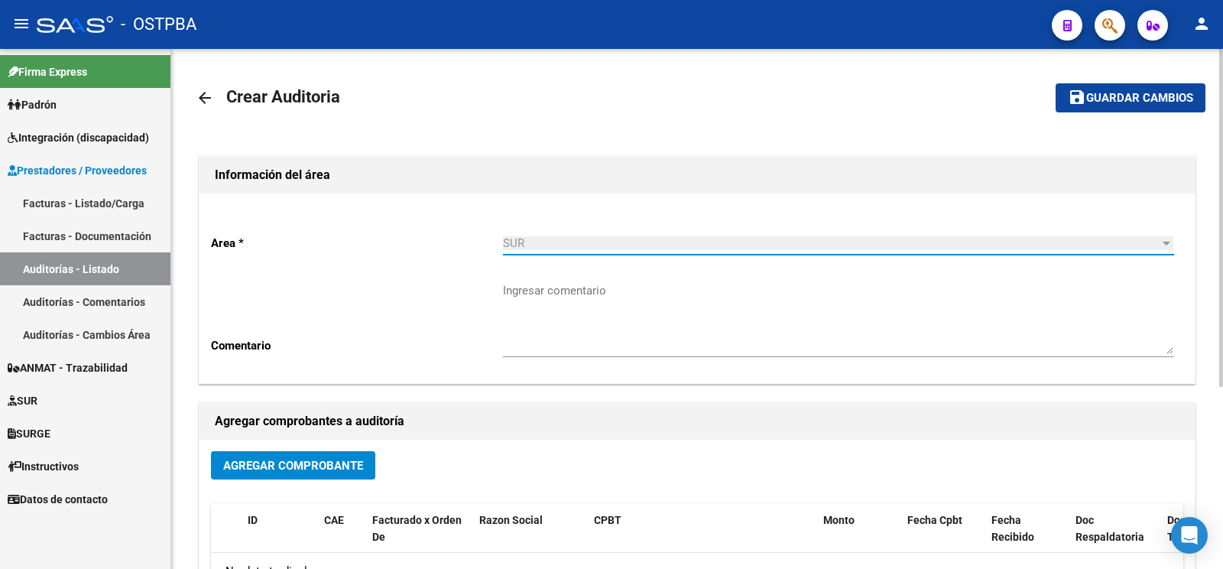
click at [559, 316] on textarea "Ingresar comentario" at bounding box center [838, 318] width 671 height 72
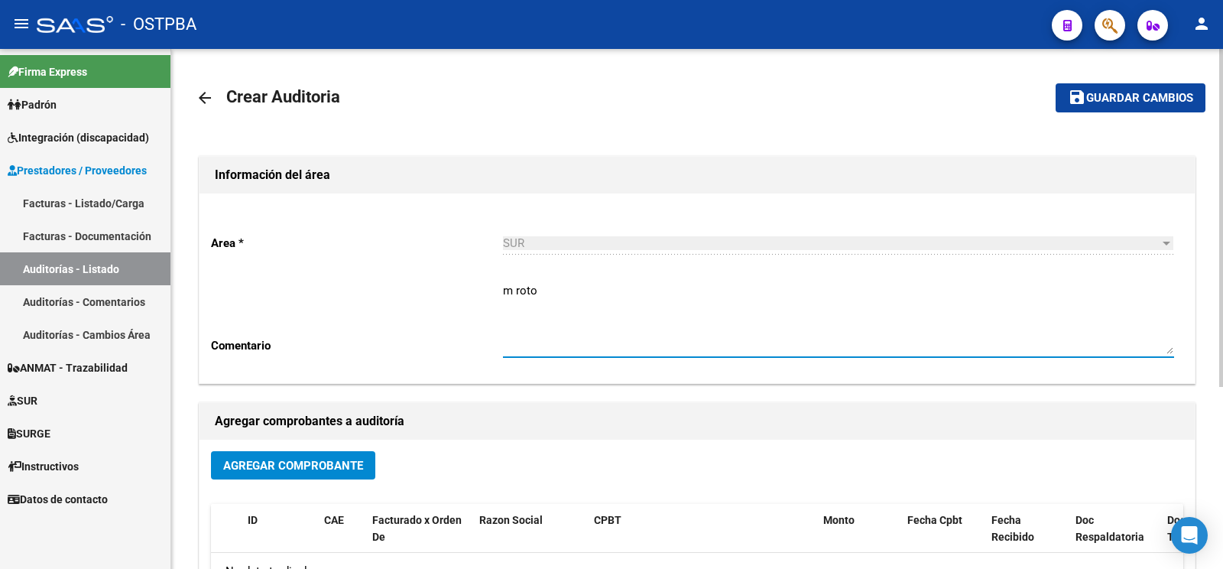
type textarea "m roto"
click at [302, 462] on span "Agregar Comprobante" at bounding box center [293, 466] width 140 height 14
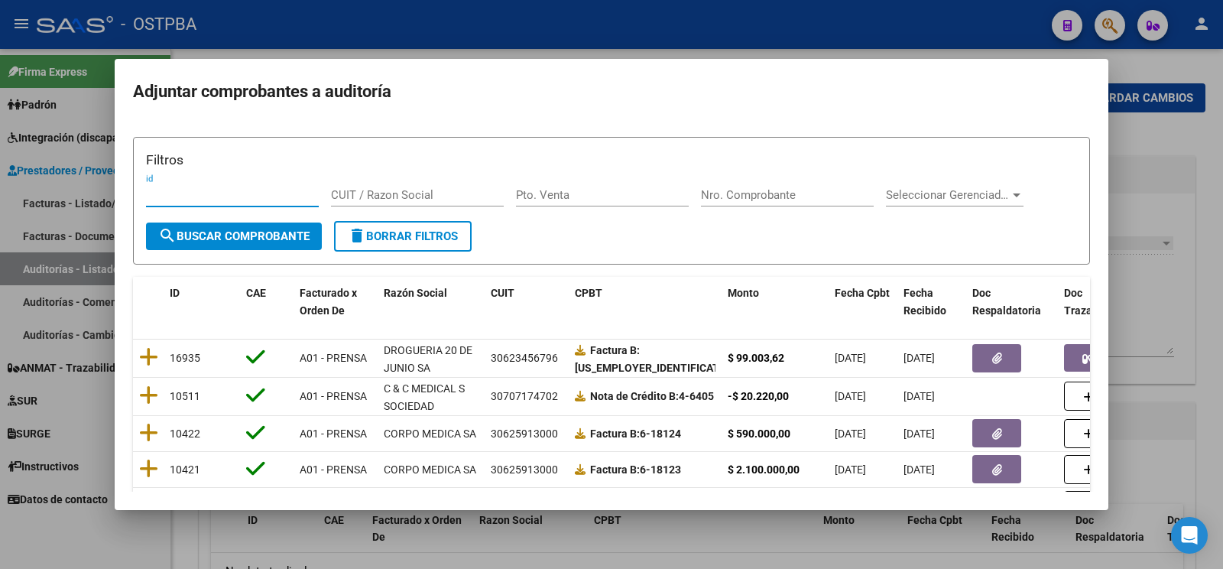
click at [761, 199] on input "Nro. Comprobante" at bounding box center [787, 195] width 173 height 14
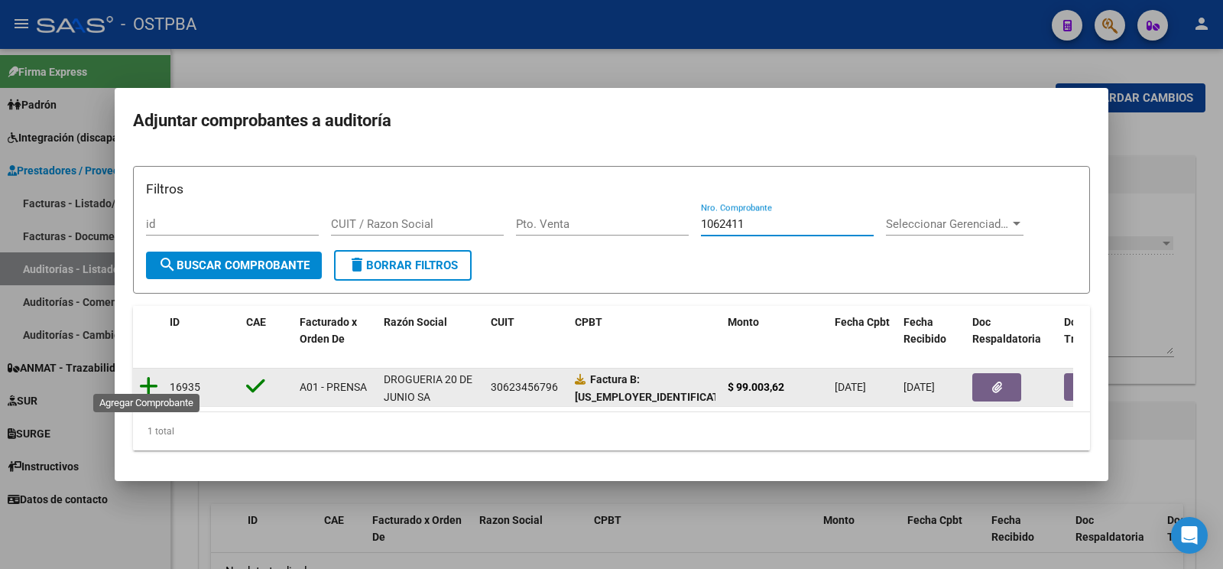
type input "1062411"
click at [153, 378] on icon at bounding box center [148, 385] width 19 height 21
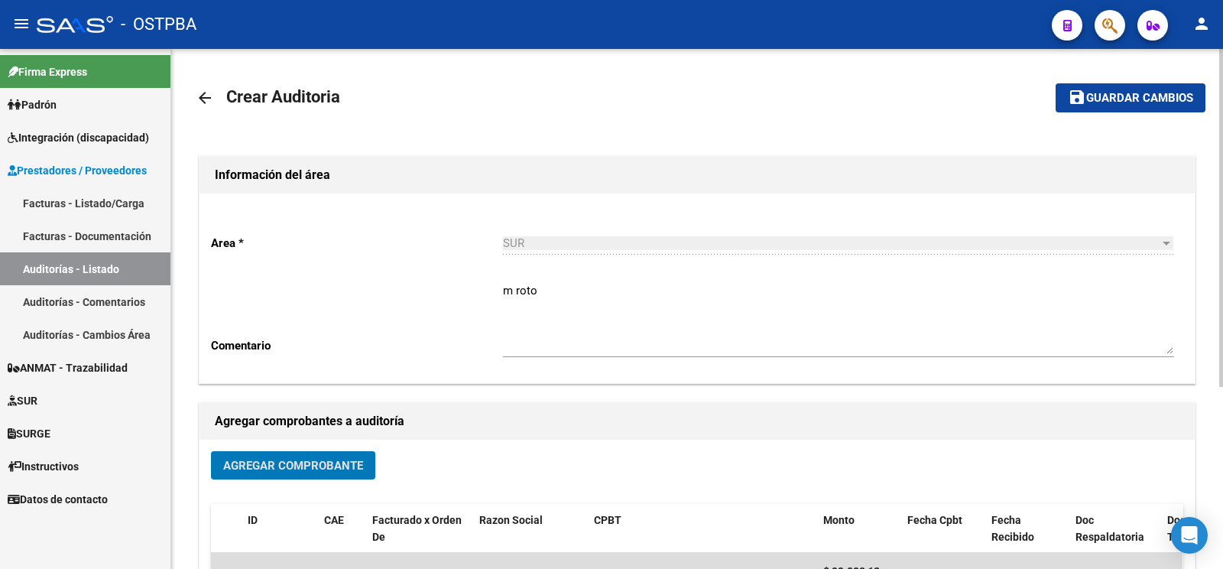
click at [1126, 102] on span "Guardar cambios" at bounding box center [1139, 99] width 107 height 14
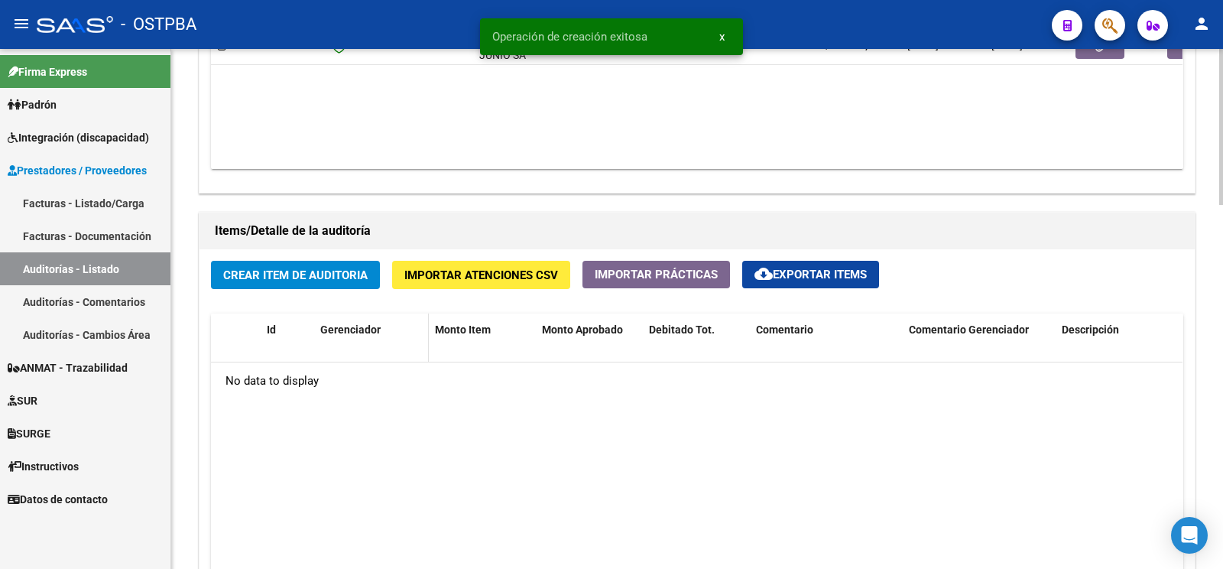
scroll to position [963, 0]
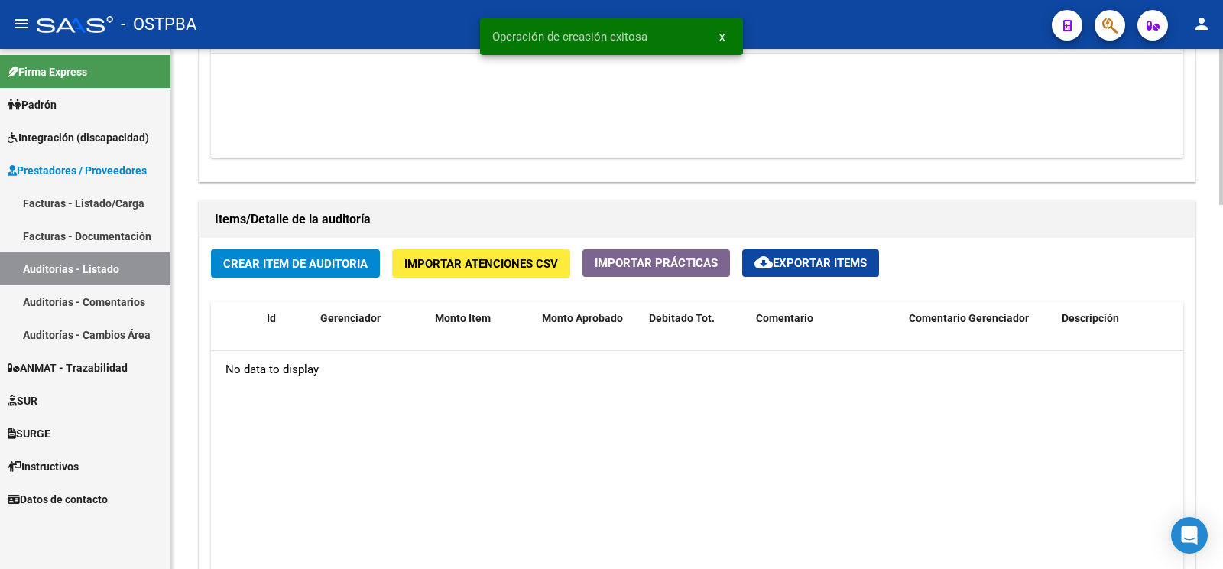
click at [362, 260] on span "Crear Item de Auditoria" at bounding box center [295, 264] width 144 height 14
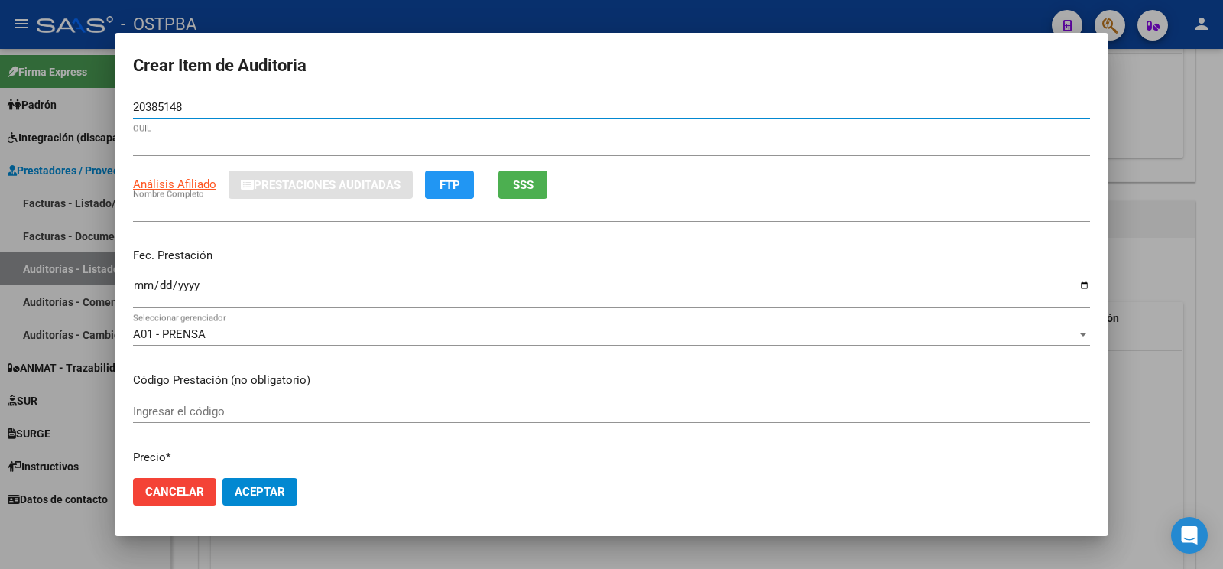
type input "20385148"
type input "20203851481"
type input "TORINO ROBERTO OSMAR"
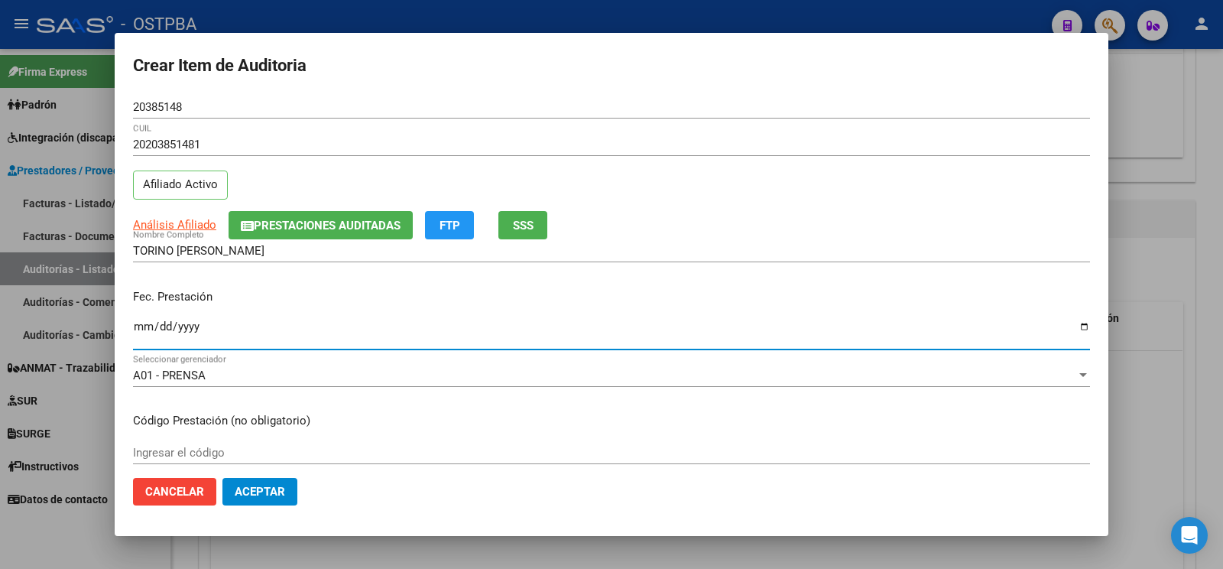
type input "[DATE]"
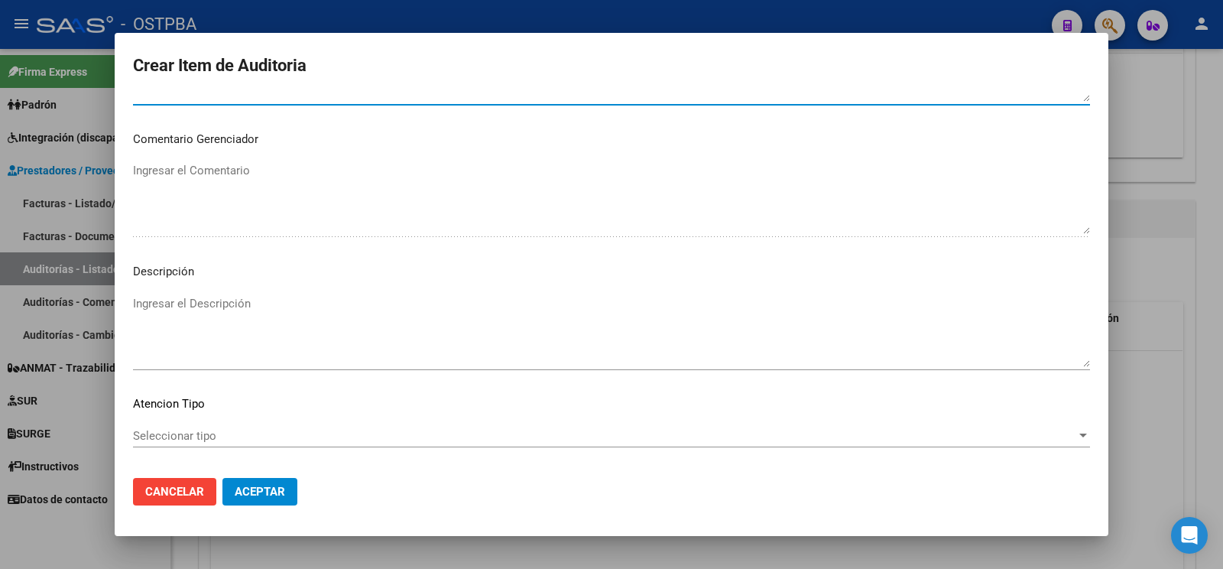
scroll to position [881, 0]
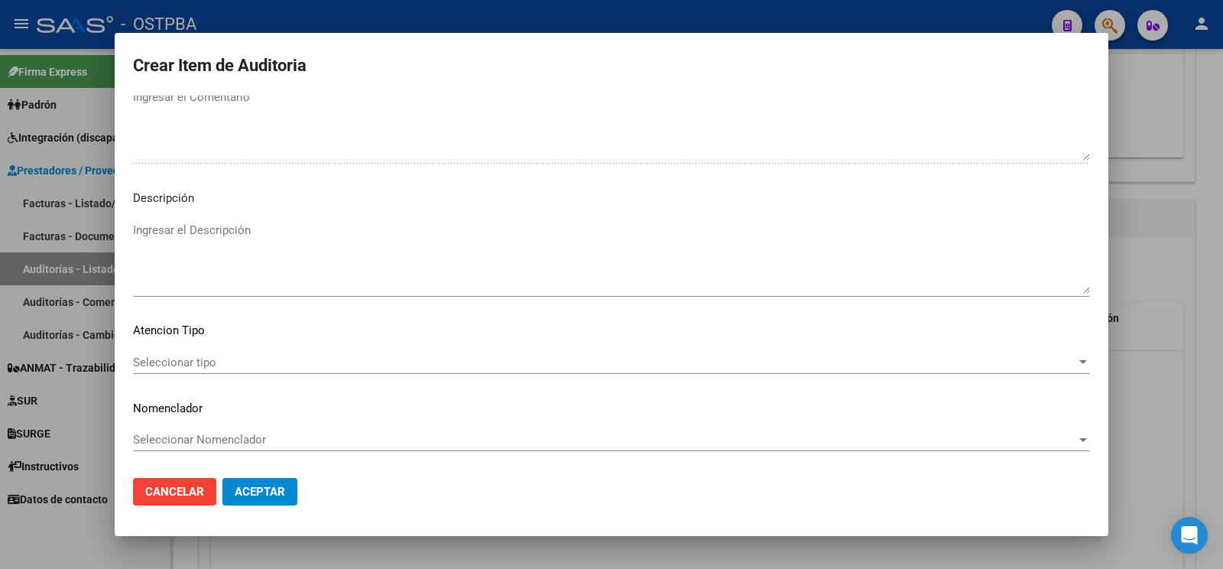
type textarea "af n° 12079/00 -plan ostpba- a pagar a 60 días"
click at [220, 351] on div "Seleccionar tipo Seleccionar tipo" at bounding box center [611, 362] width 957 height 23
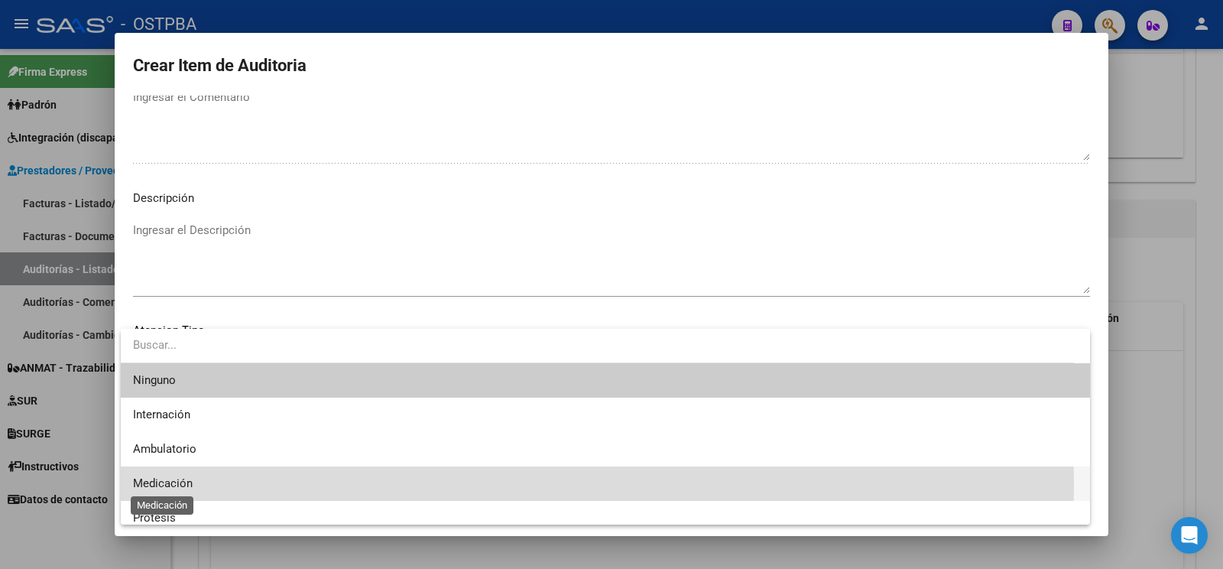
click at [178, 486] on span "Medicación" at bounding box center [163, 483] width 60 height 14
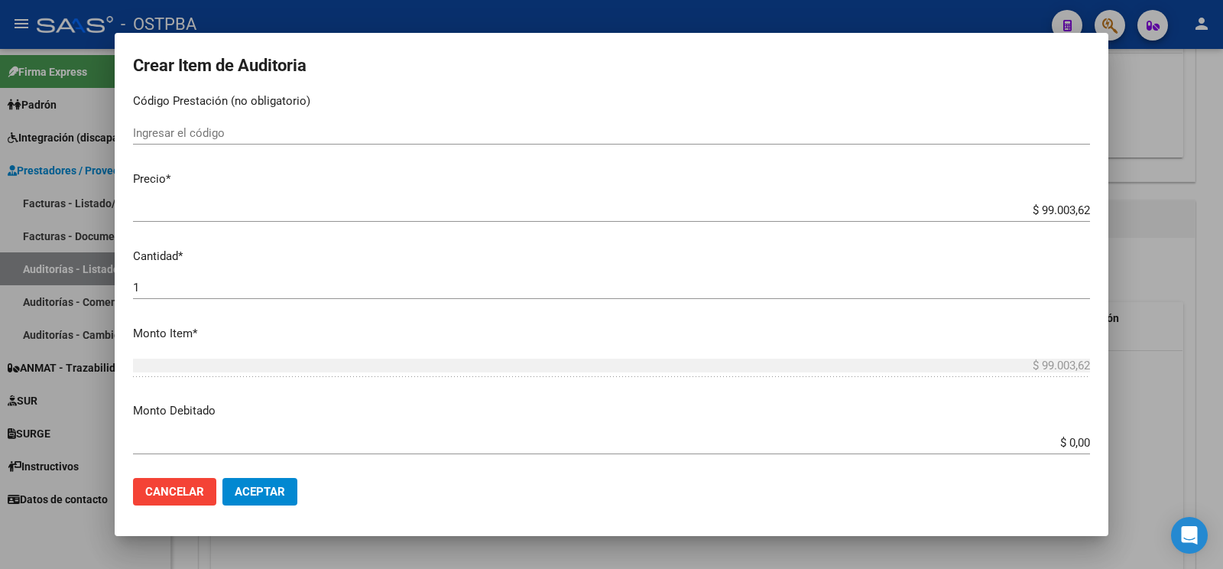
scroll to position [0, 0]
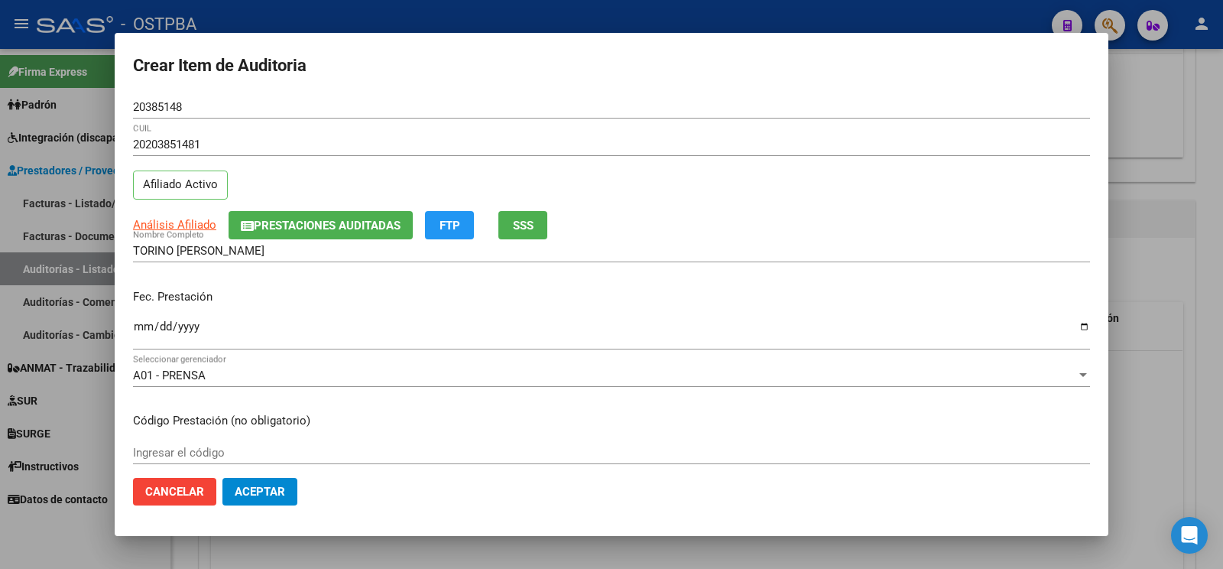
click at [282, 477] on mat-dialog-actions "Cancelar Aceptar" at bounding box center [611, 491] width 957 height 52
click at [267, 488] on span "Aceptar" at bounding box center [260, 492] width 50 height 14
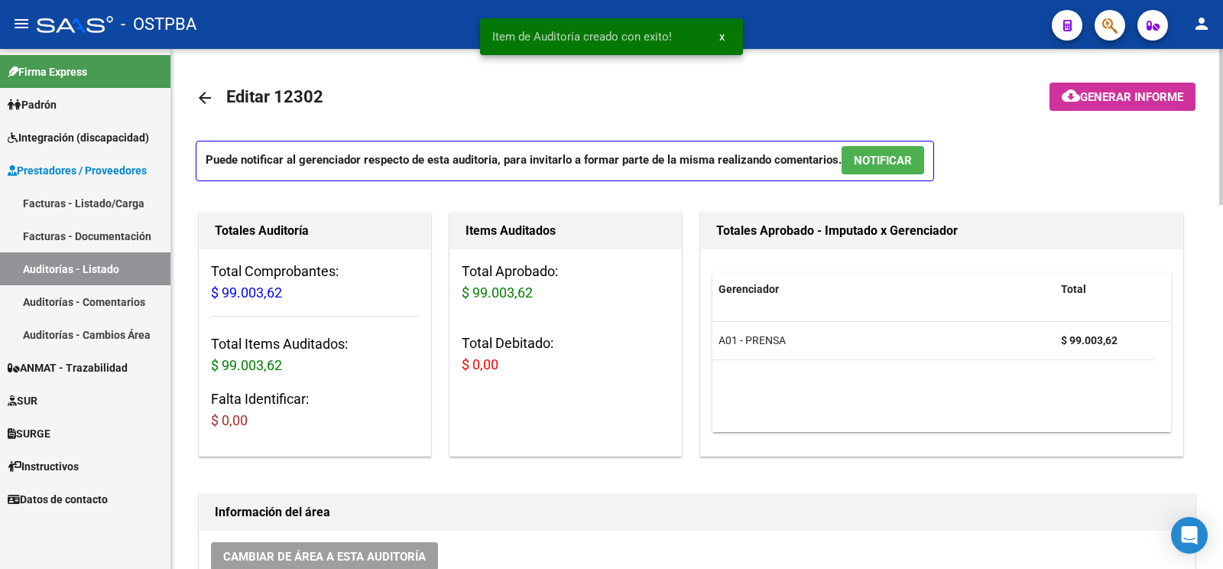
click at [1115, 96] on span "Generar informe" at bounding box center [1131, 97] width 103 height 14
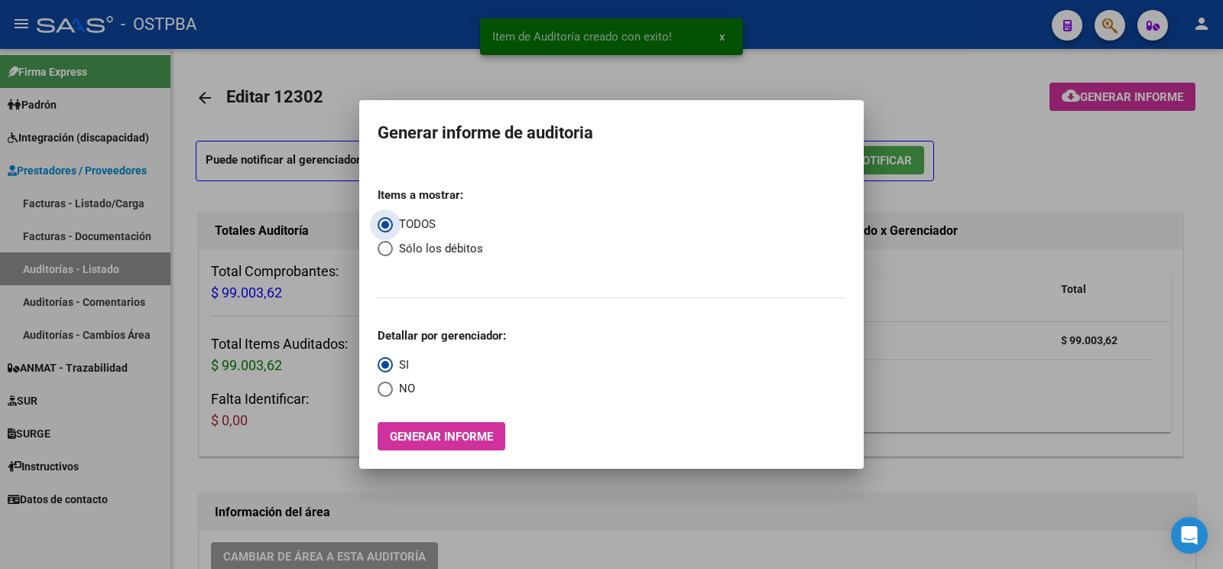
click at [475, 436] on span "Generar informe" at bounding box center [441, 437] width 103 height 14
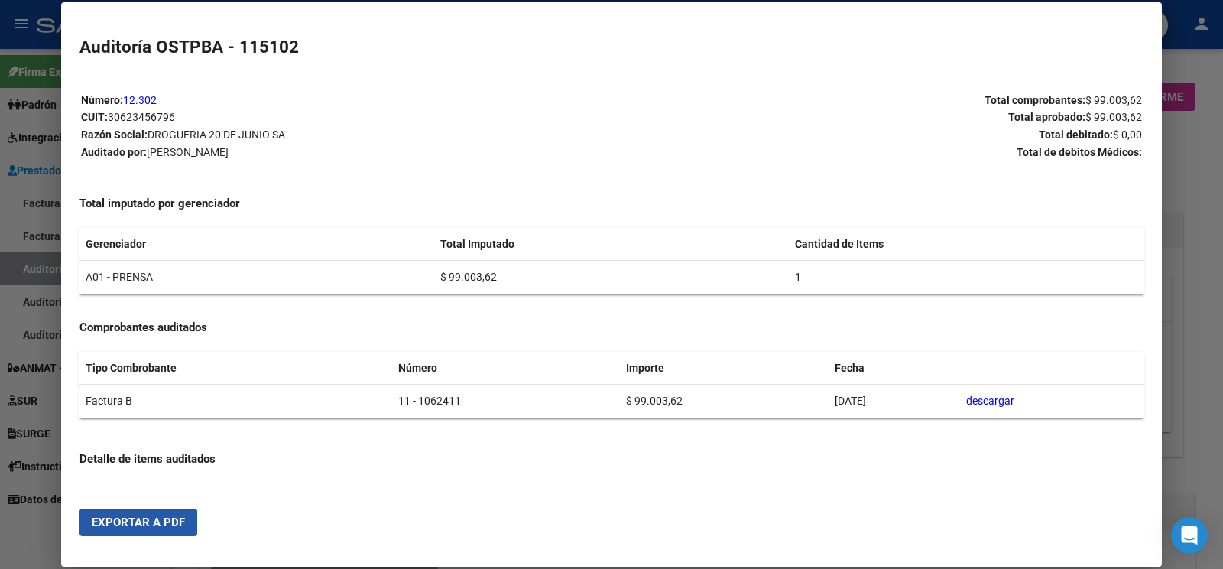
click at [164, 522] on span "Exportar a PDF" at bounding box center [138, 522] width 93 height 14
click at [29, 263] on div at bounding box center [611, 284] width 1223 height 569
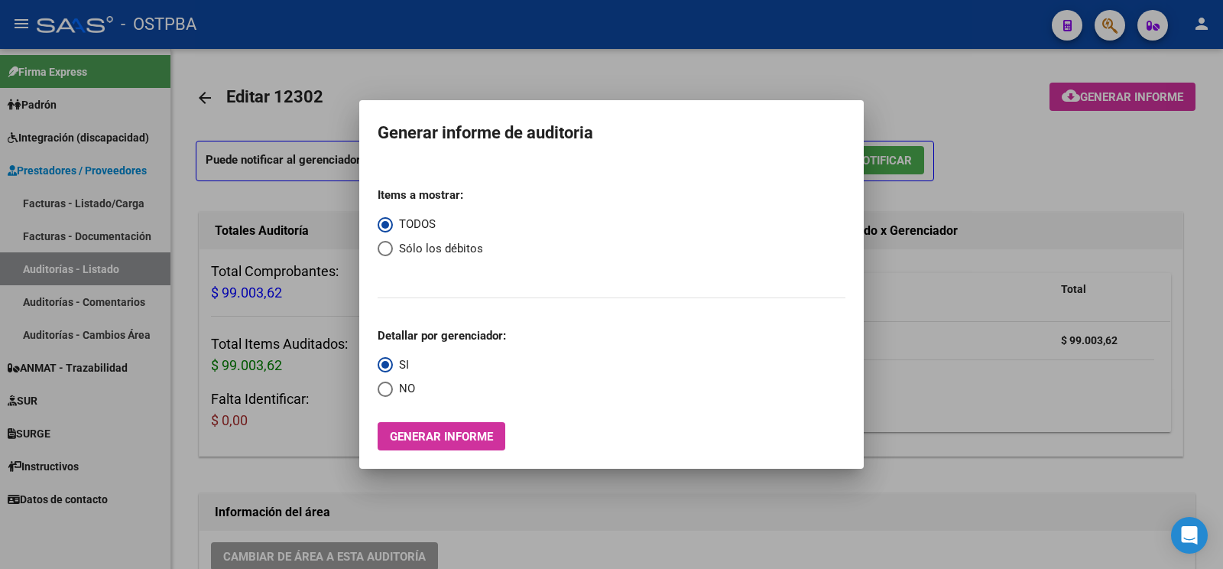
click at [53, 264] on div at bounding box center [611, 284] width 1223 height 569
click at [53, 264] on link "Auditorías - Listado" at bounding box center [85, 268] width 170 height 33
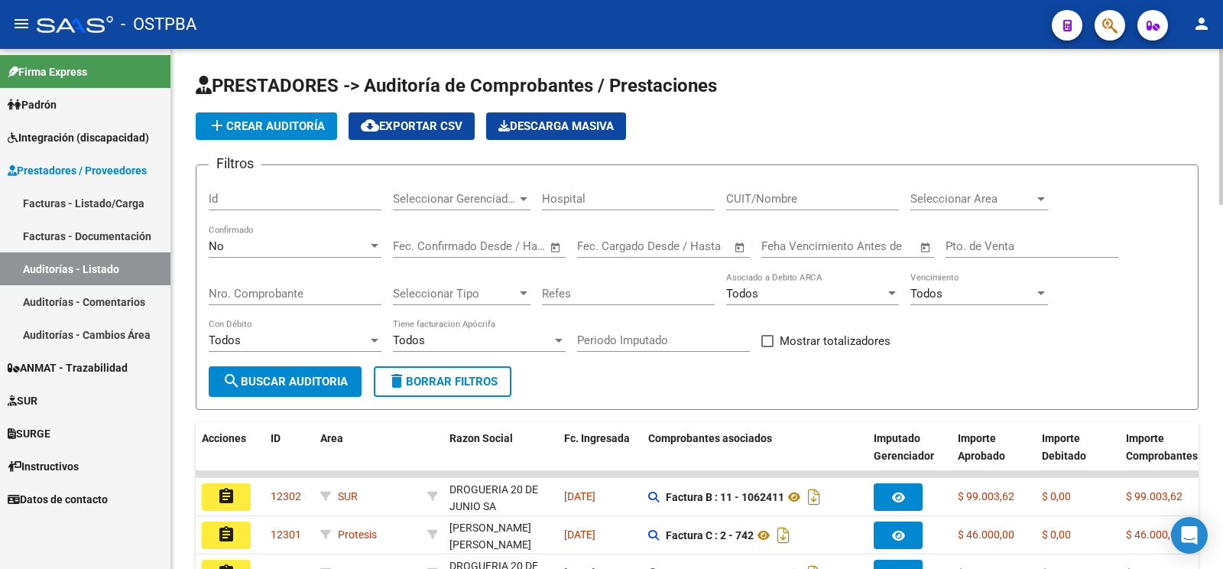
click at [247, 111] on app-list-header "PRESTADORES -> Auditoría de Comprobantes / Prestaciones add Crear Auditoría clo…" at bounding box center [697, 241] width 1003 height 336
click at [252, 113] on button "add Crear Auditoría" at bounding box center [266, 126] width 141 height 28
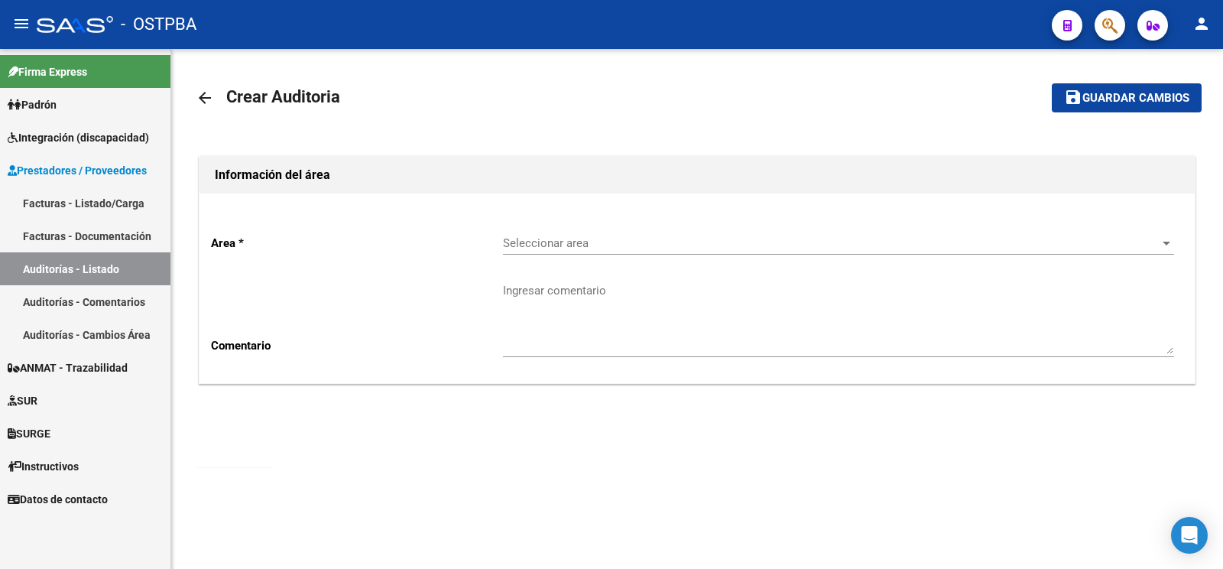
click at [289, 122] on div "arrow_back Crear Auditoria save Guardar cambios Información del área Area * Sel…" at bounding box center [697, 255] width 1003 height 364
click at [608, 228] on div "Seleccionar area Seleccionar area" at bounding box center [838, 238] width 671 height 33
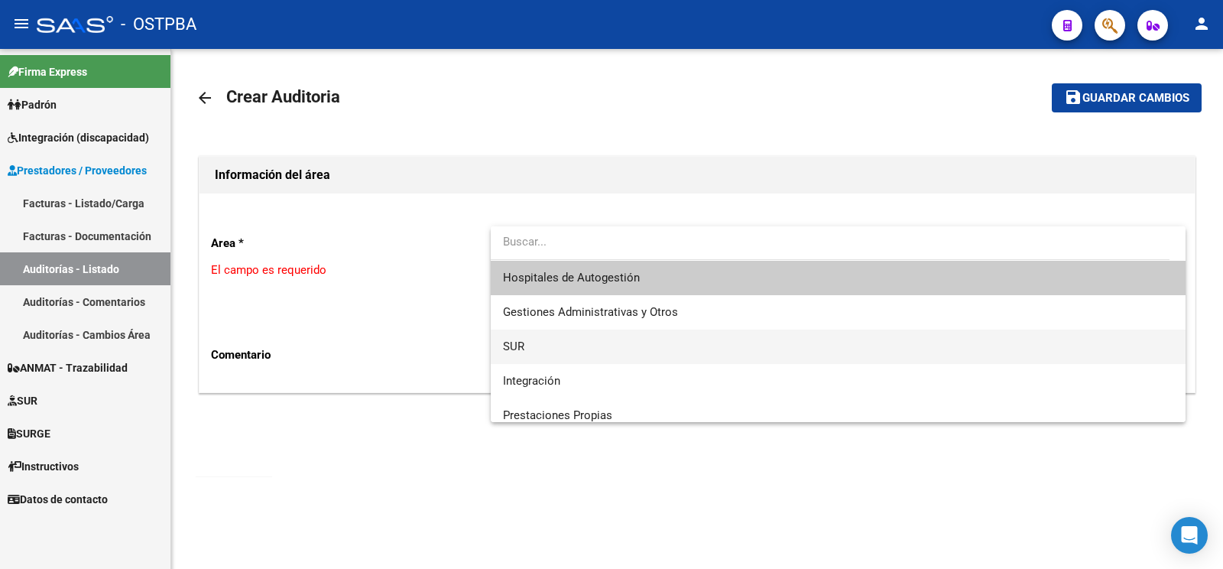
click at [553, 341] on span "SUR" at bounding box center [838, 346] width 670 height 34
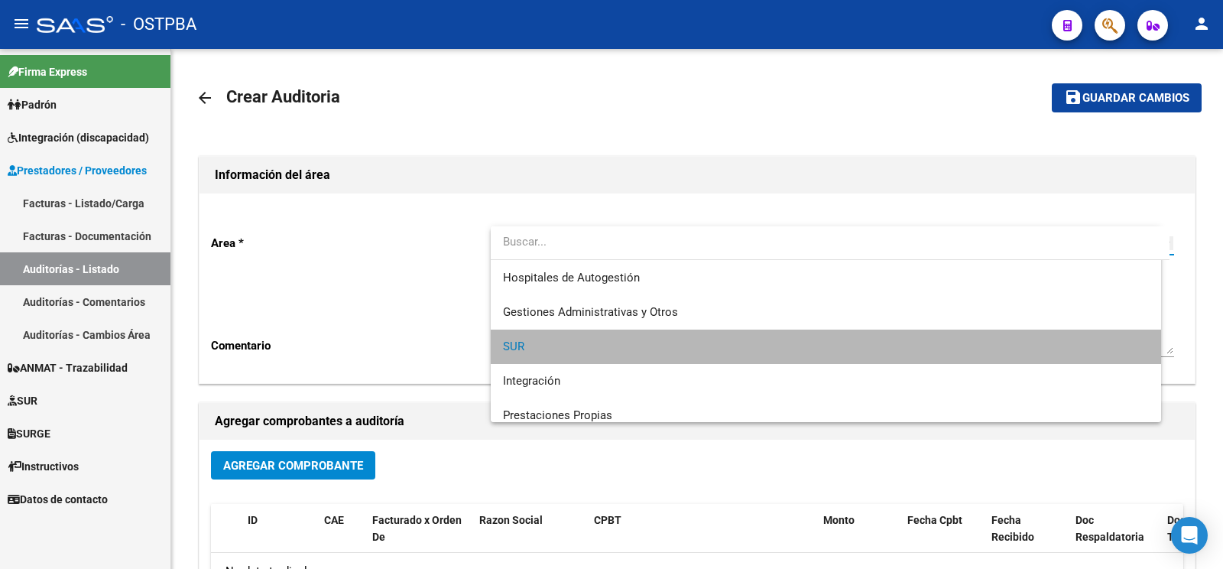
click at [562, 314] on textarea "Ingresar comentario" at bounding box center [838, 318] width 671 height 72
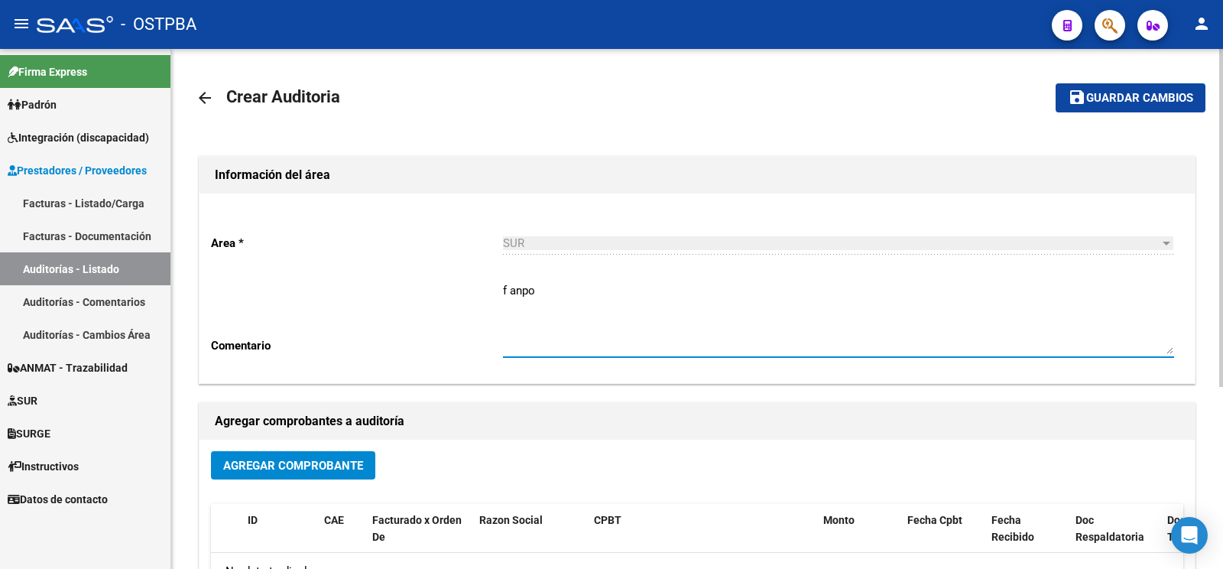
type textarea "f anpo"
click at [355, 459] on span "Agregar Comprobante" at bounding box center [293, 466] width 140 height 14
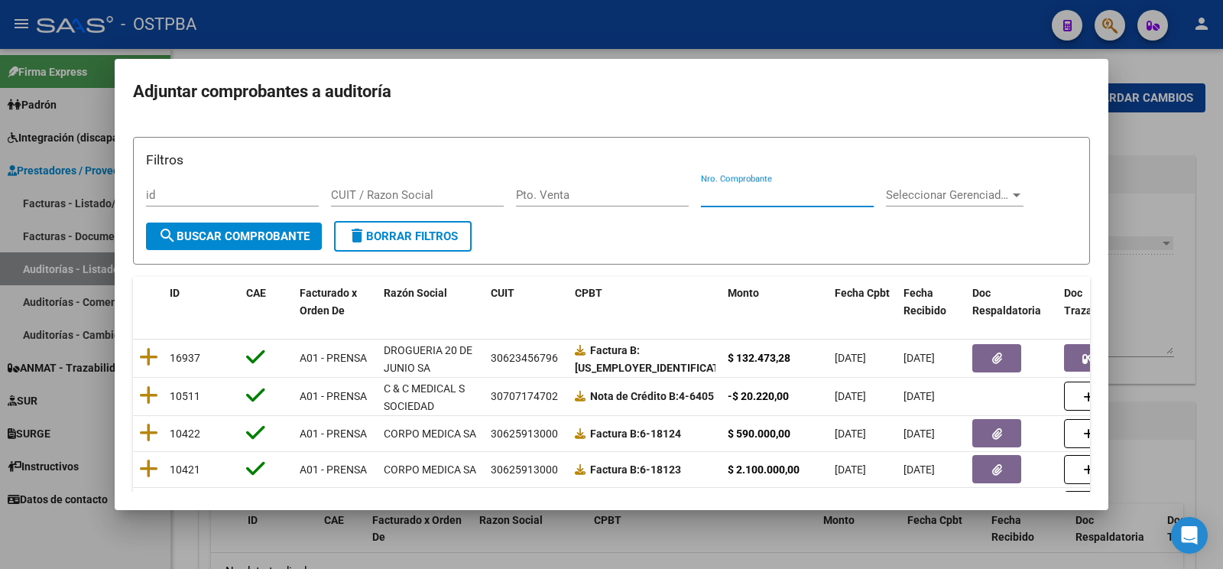
click at [764, 199] on input "Nro. Comprobante" at bounding box center [787, 195] width 173 height 14
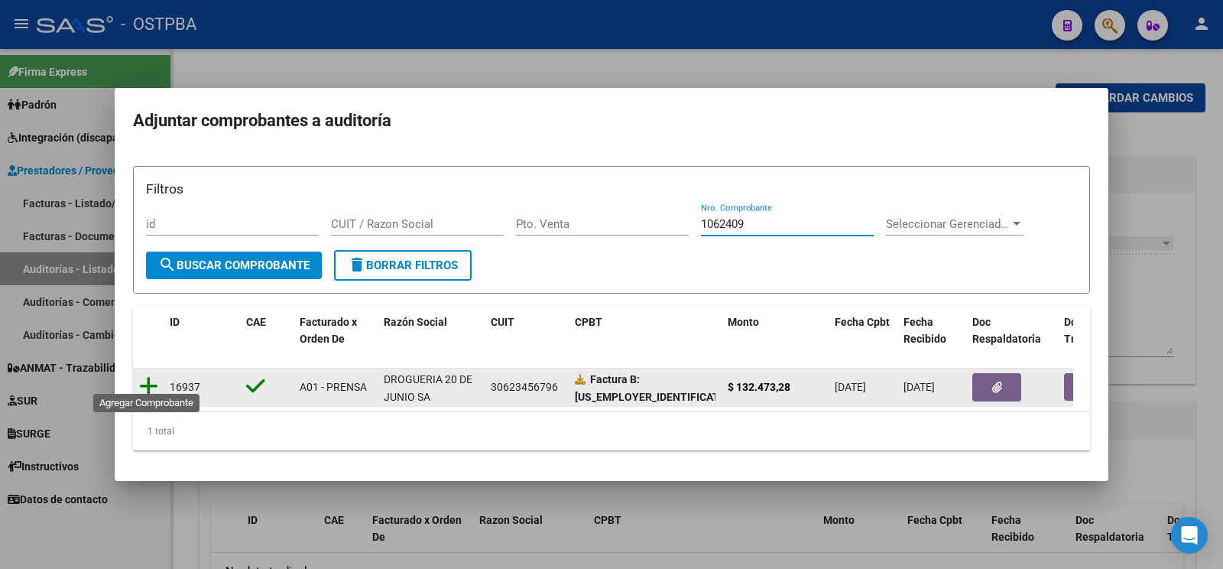
type input "1062409"
click at [145, 375] on icon at bounding box center [148, 385] width 19 height 21
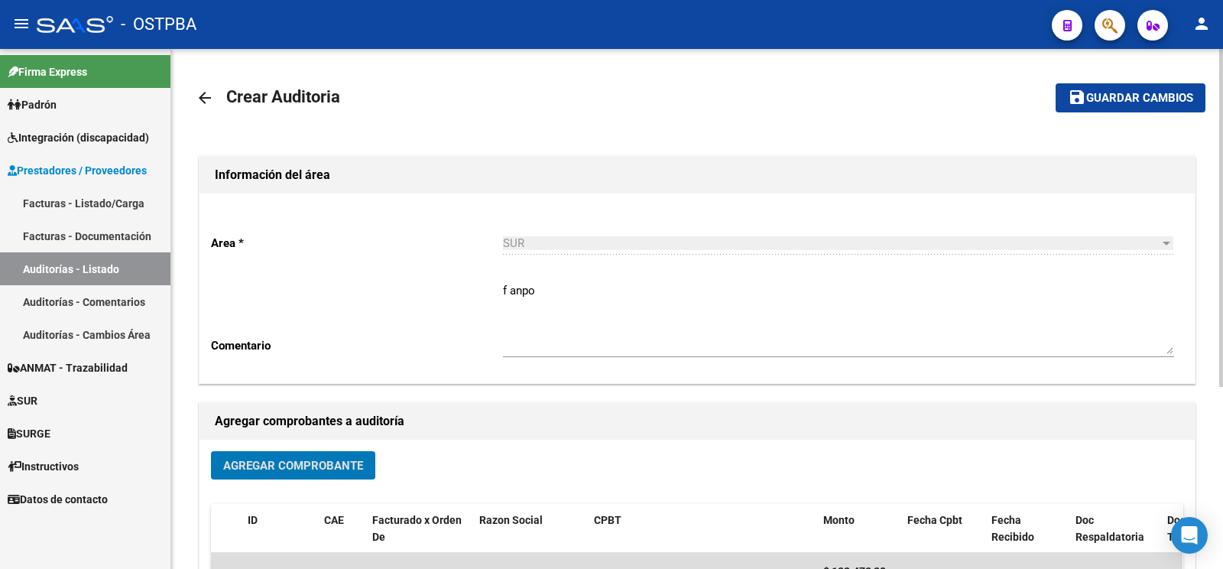
click at [1112, 105] on button "save Guardar cambios" at bounding box center [1131, 97] width 150 height 28
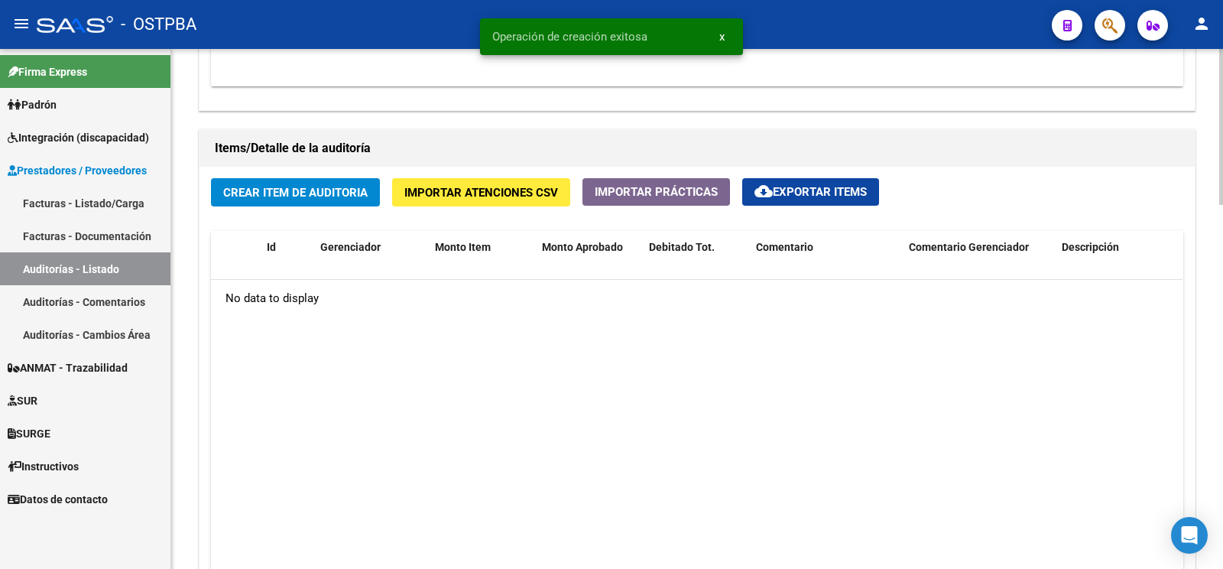
scroll to position [1043, 0]
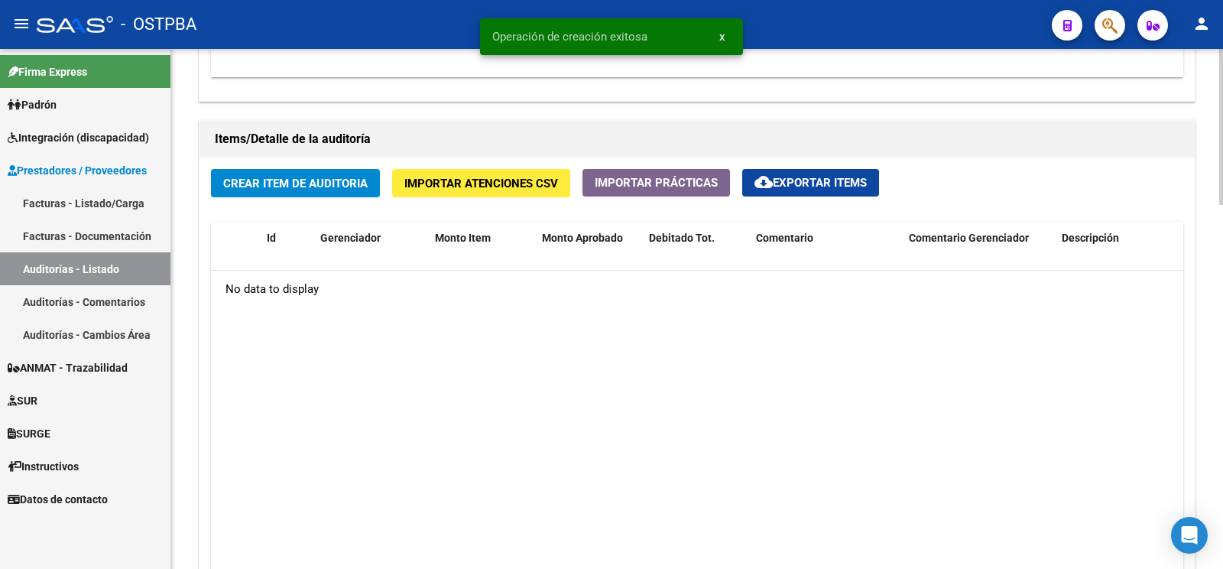
click at [362, 178] on span "Crear Item de Auditoria" at bounding box center [295, 183] width 144 height 14
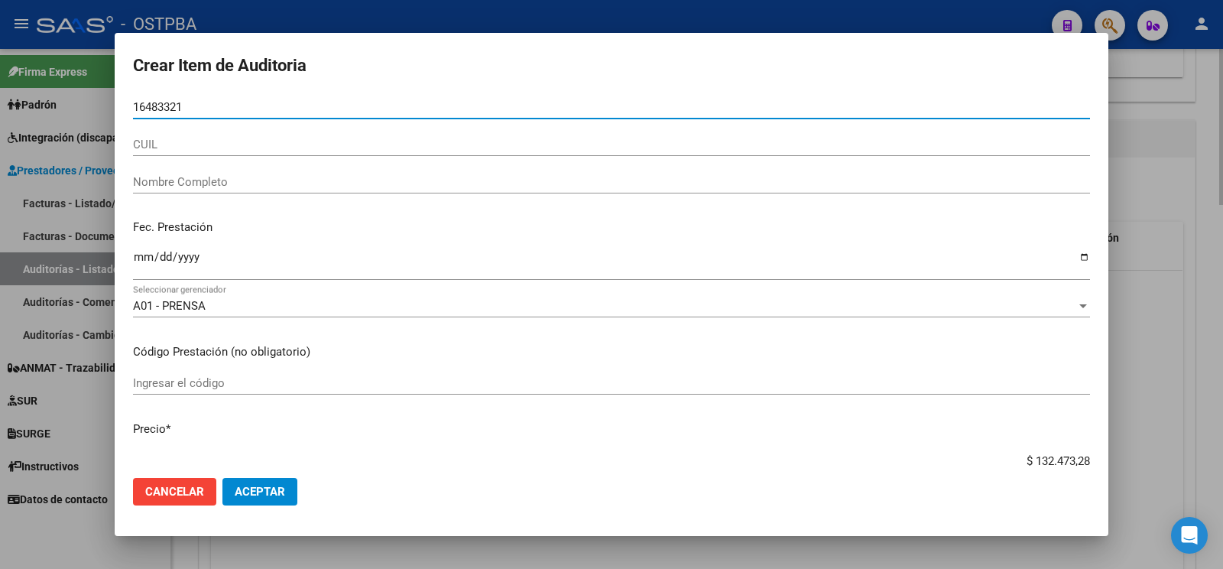
type input "16483321"
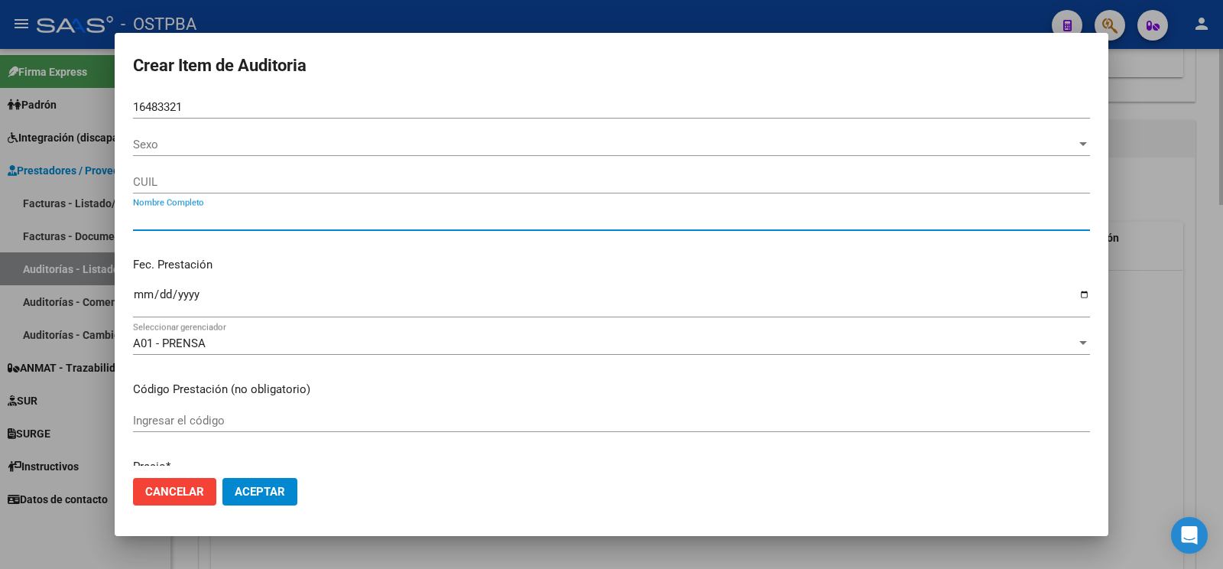
type input "POLICH ANDREA MARISA"
type input "27164833211"
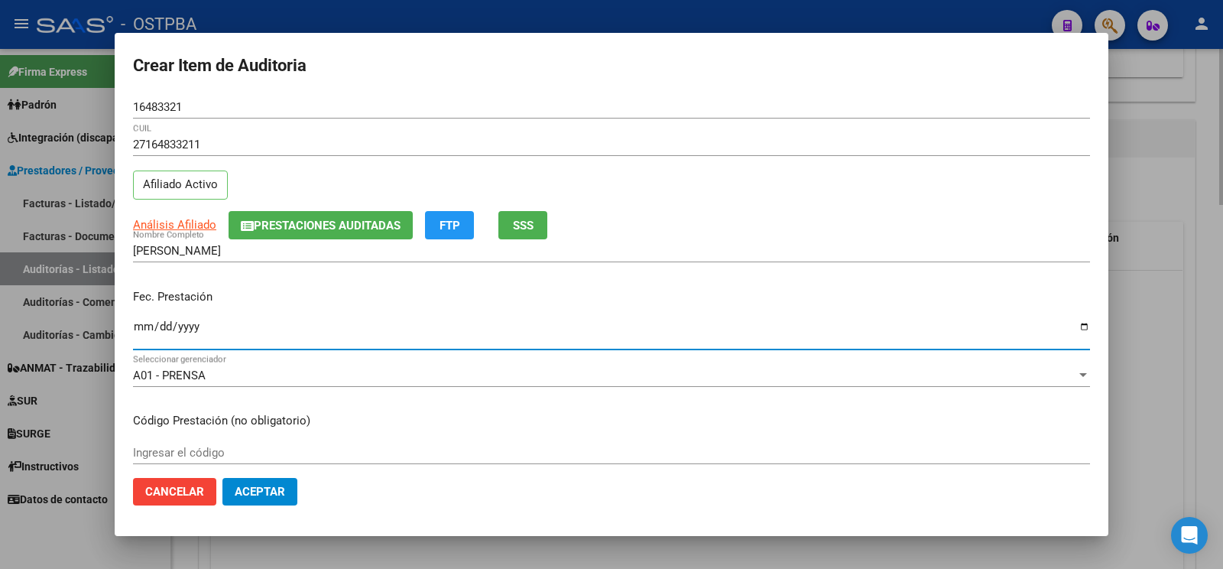
type input "[DATE]"
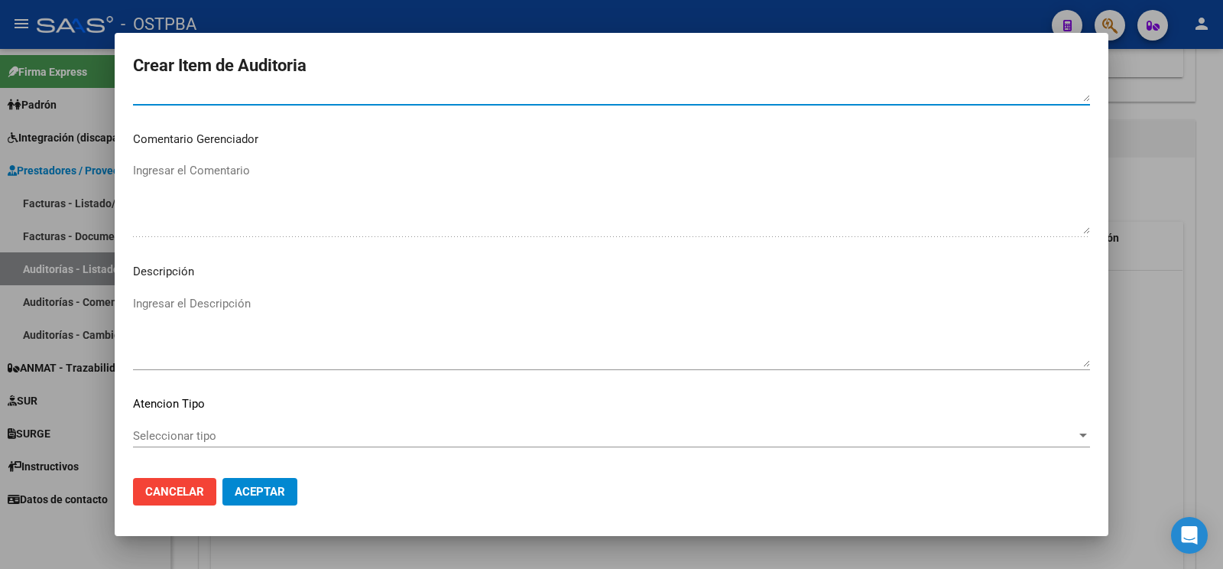
scroll to position [881, 0]
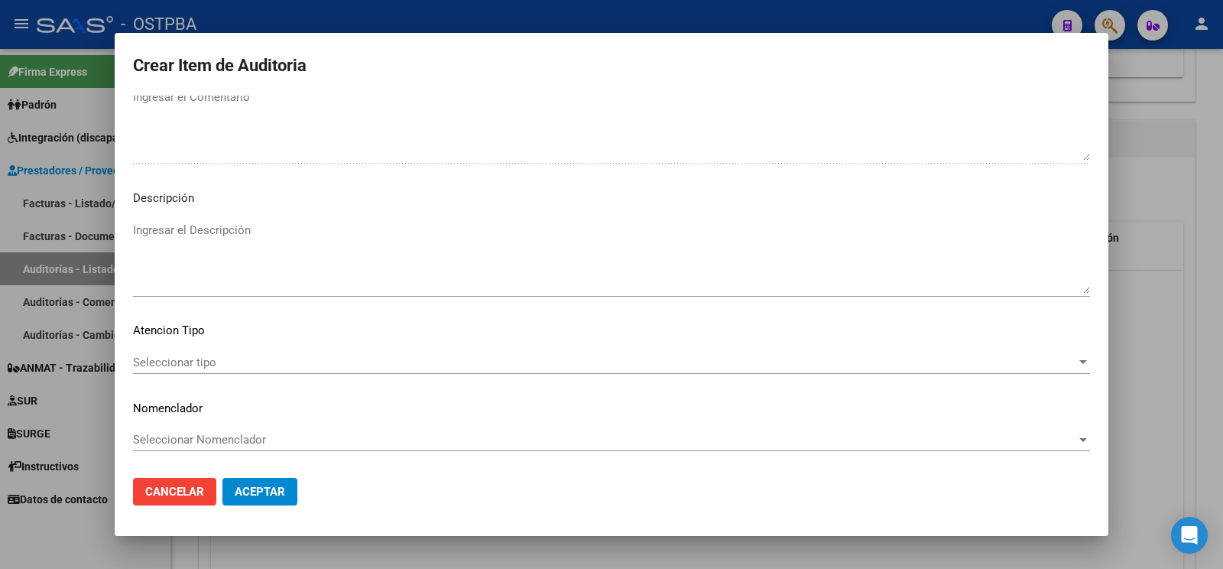
type textarea "af n° 25080/00 -monotributista- a pagar a 60 días"
click at [240, 332] on mat-dialog-content "16483321 Nro Documento 27164833211 CUIL Afiliado Activo Análisis Afiliado Prest…" at bounding box center [612, 281] width 994 height 370
click at [248, 355] on span "Seleccionar tipo" at bounding box center [604, 362] width 943 height 14
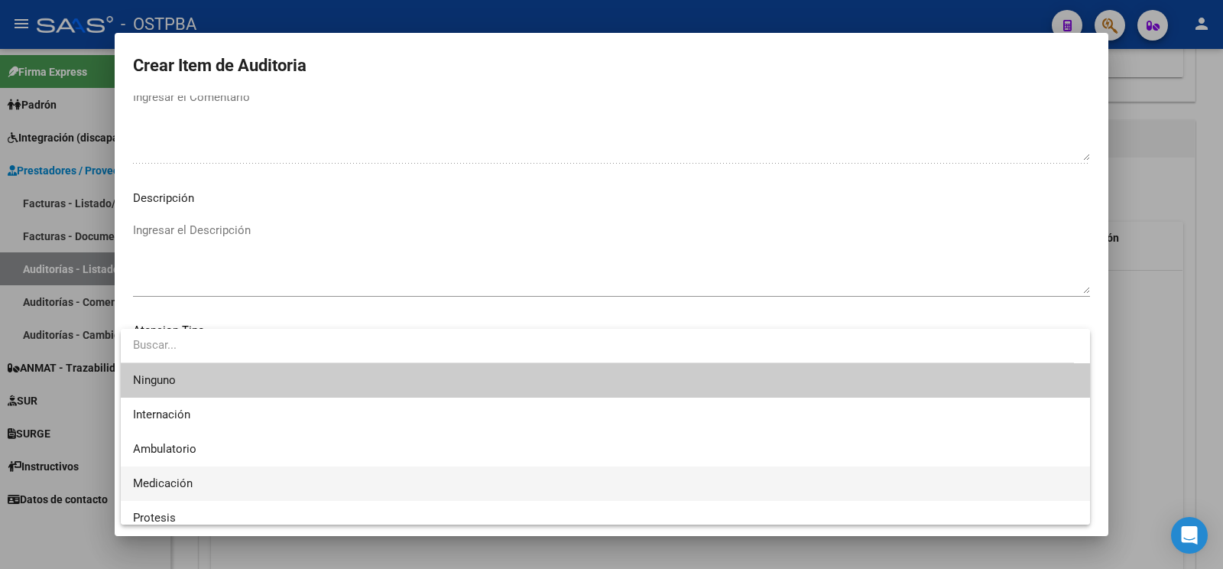
click at [207, 474] on span "Medicación" at bounding box center [605, 483] width 945 height 34
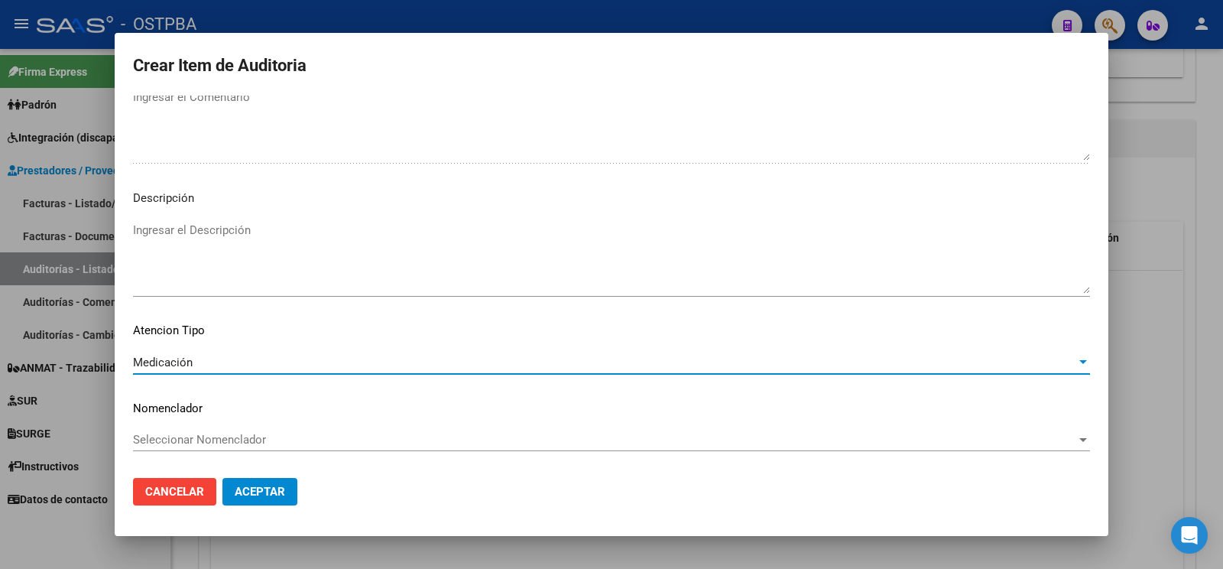
click at [293, 481] on button "Aceptar" at bounding box center [259, 492] width 75 height 28
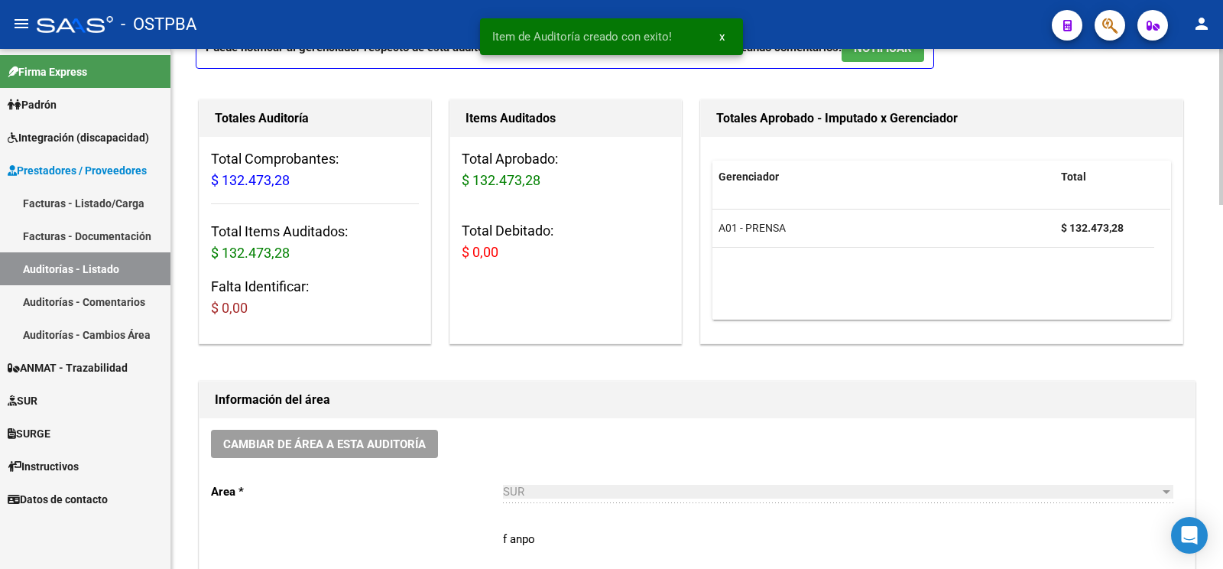
scroll to position [0, 0]
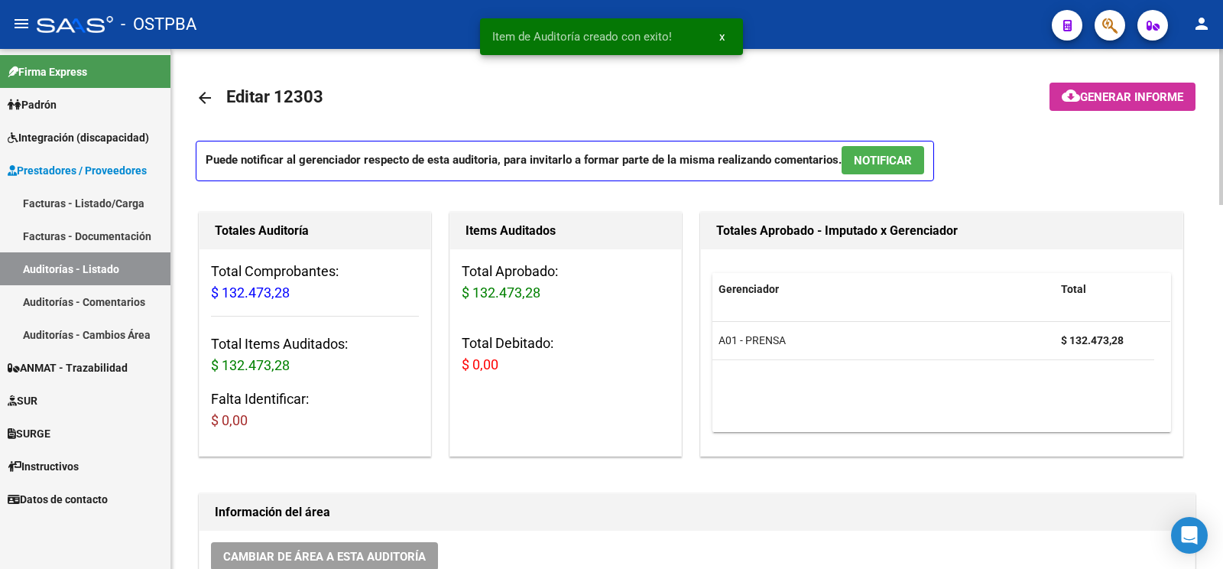
click at [1122, 99] on span "Generar informe" at bounding box center [1131, 97] width 103 height 14
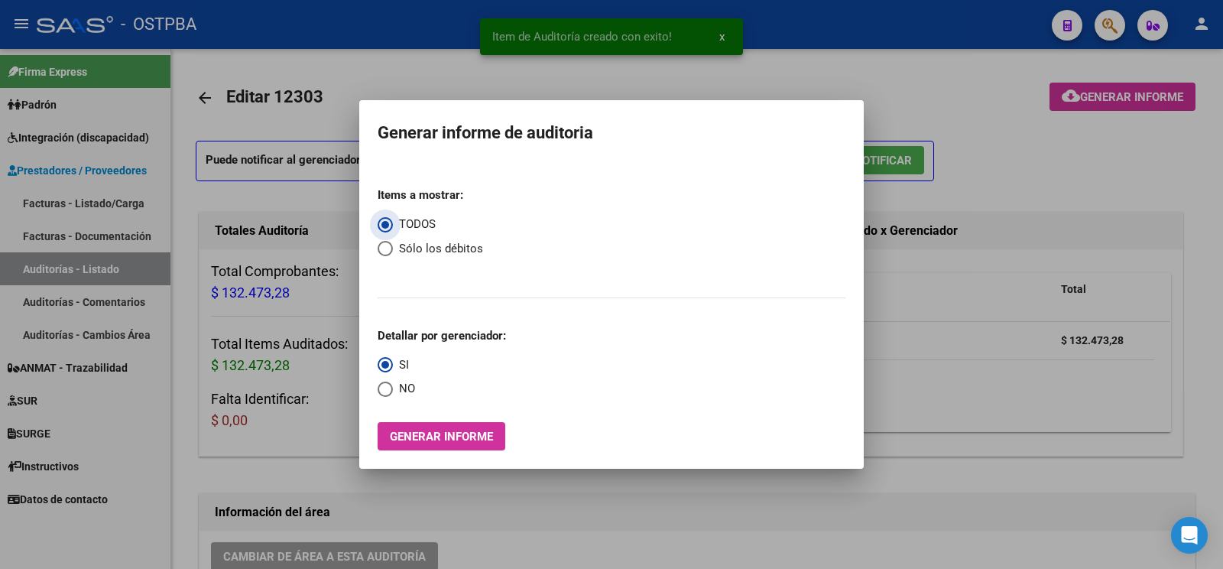
click at [382, 429] on button "Generar informe" at bounding box center [442, 436] width 128 height 28
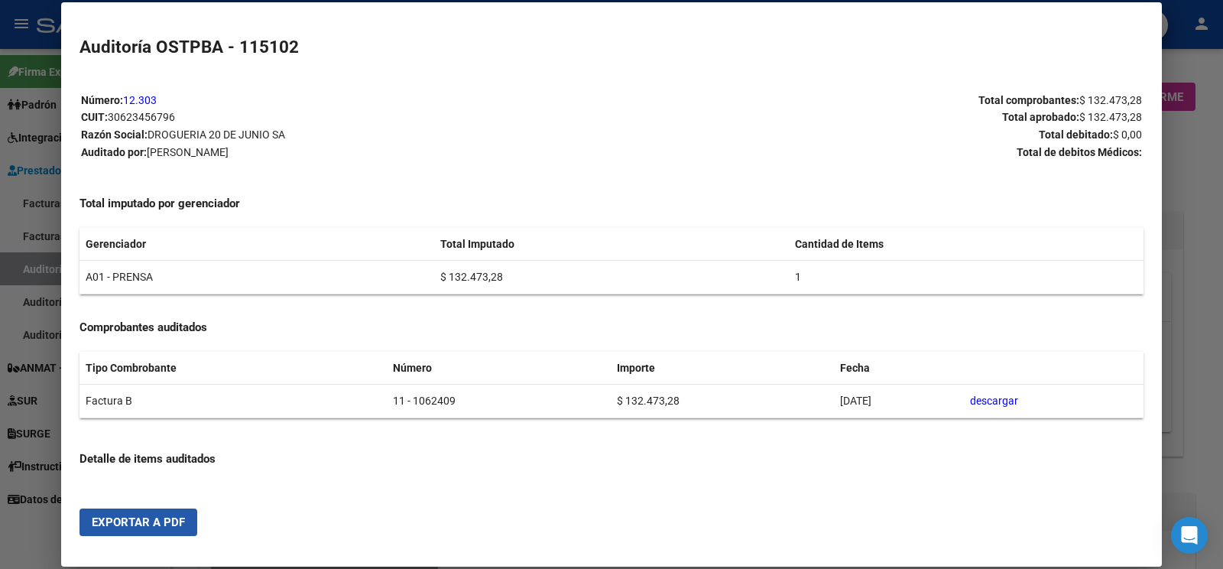
click at [142, 530] on button "Exportar a PDF" at bounding box center [138, 522] width 118 height 28
click at [41, 264] on div at bounding box center [611, 284] width 1223 height 569
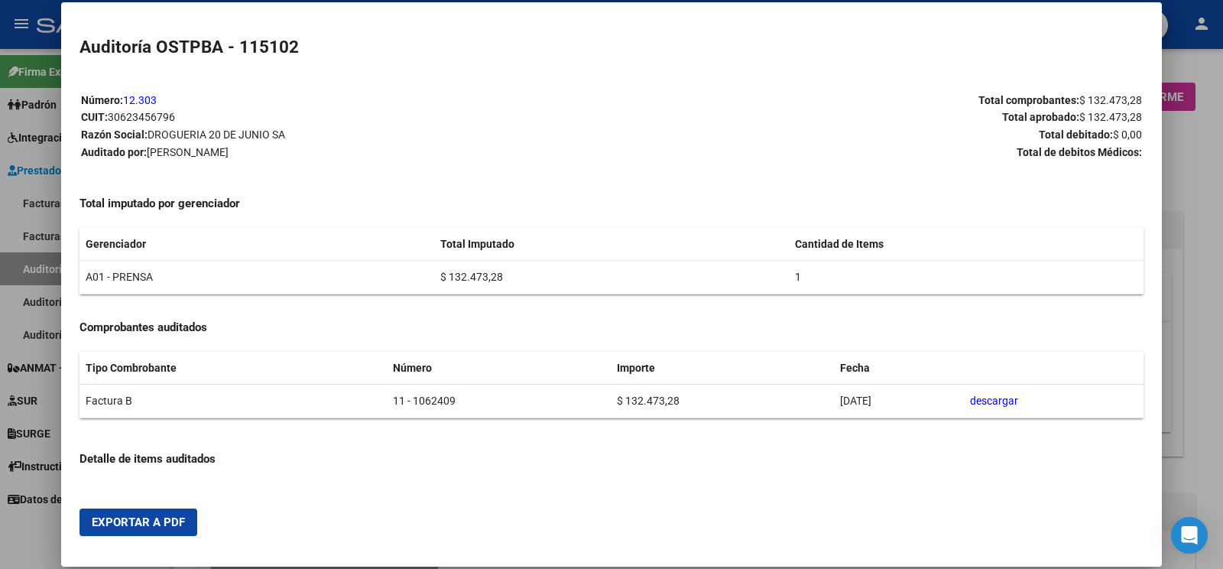
drag, startPoint x: 41, startPoint y: 264, endPoint x: 155, endPoint y: 249, distance: 115.7
click at [41, 266] on div at bounding box center [611, 284] width 1223 height 569
click at [41, 266] on link "Auditorías - Listado" at bounding box center [85, 268] width 170 height 33
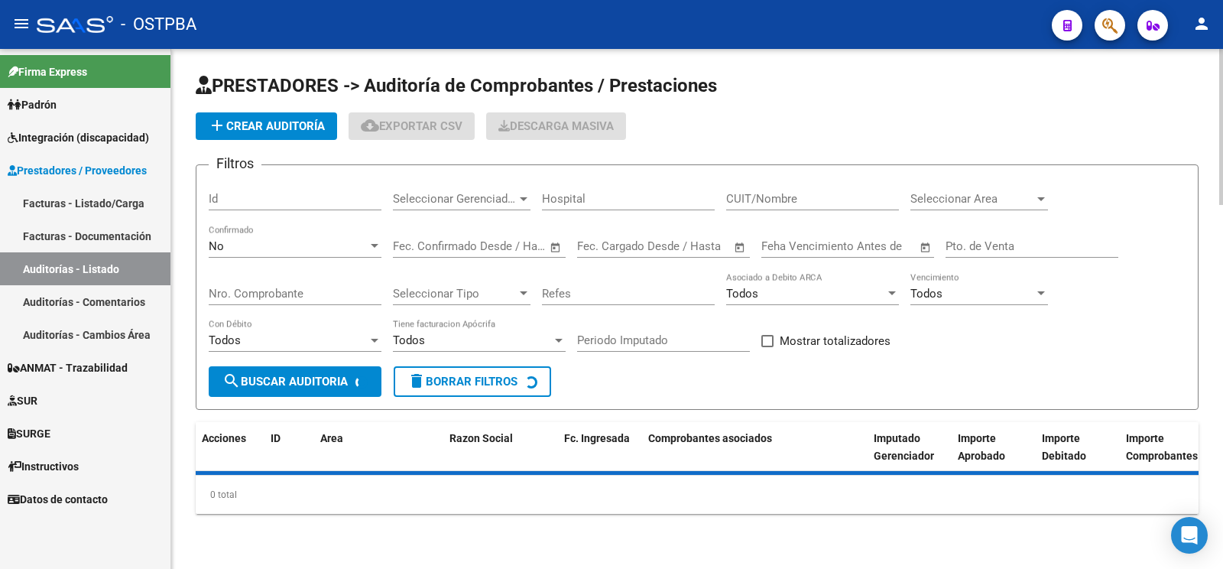
click at [270, 133] on button "add Crear Auditoría" at bounding box center [266, 126] width 141 height 28
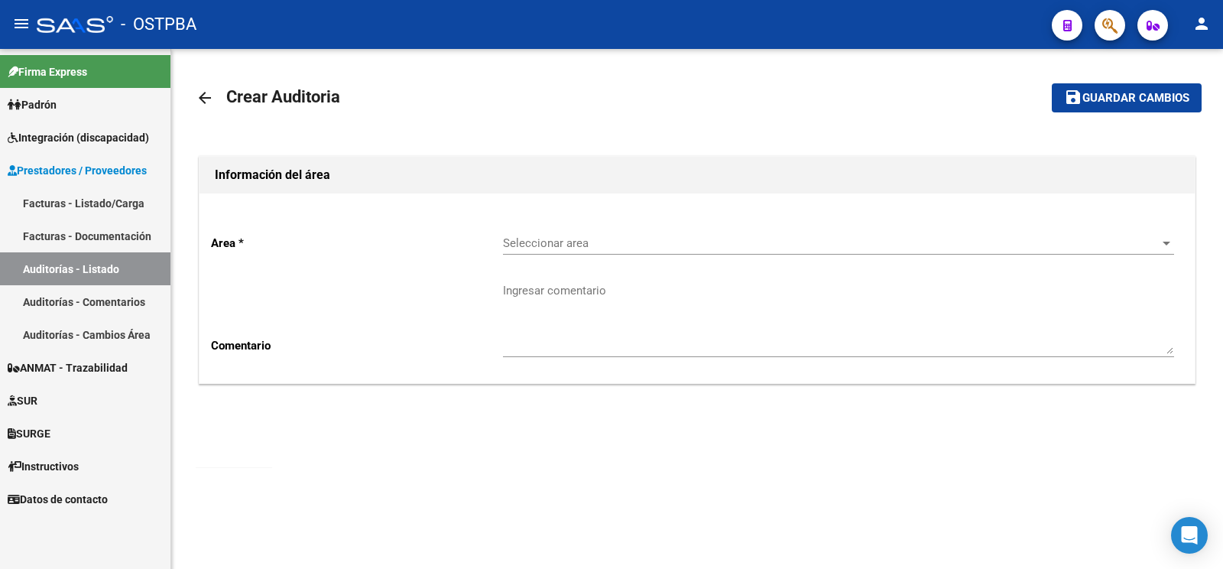
click at [551, 236] on span "Seleccionar area" at bounding box center [831, 243] width 657 height 14
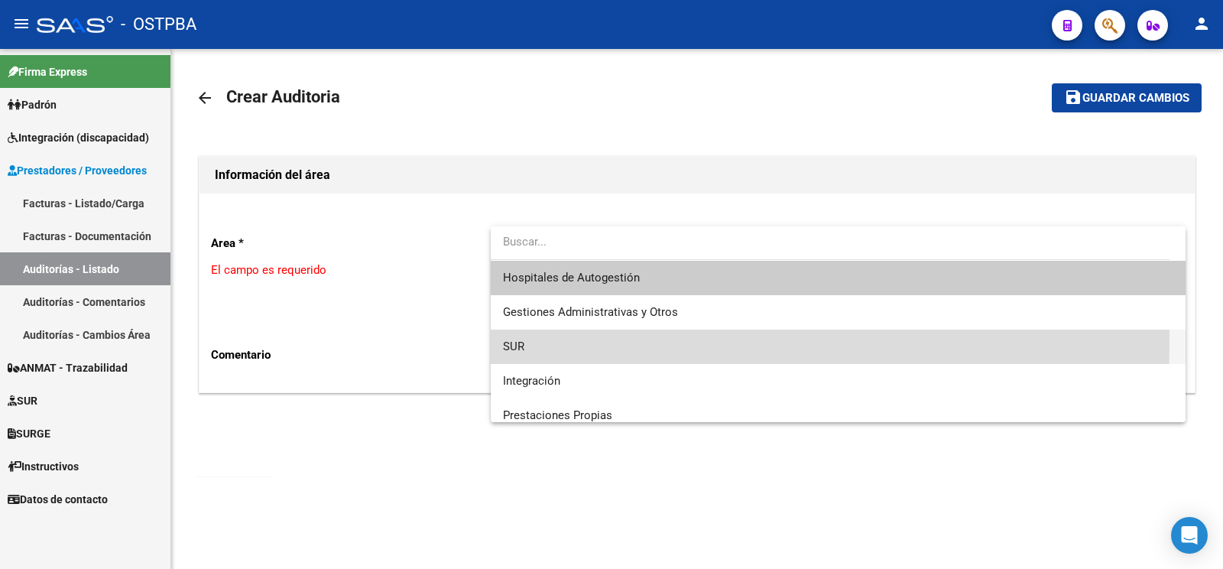
click at [565, 341] on span "SUR" at bounding box center [838, 346] width 670 height 34
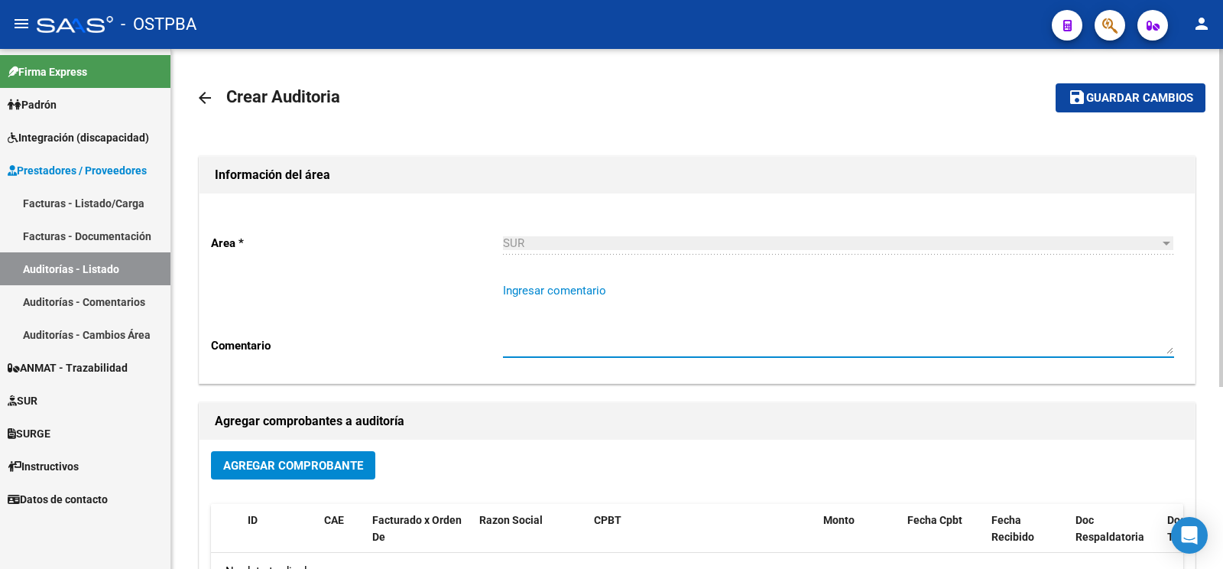
click at [566, 316] on textarea "Ingresar comentario" at bounding box center [838, 318] width 671 height 72
type textarea "m dalo"
click at [335, 465] on span "Agregar Comprobante" at bounding box center [293, 466] width 140 height 14
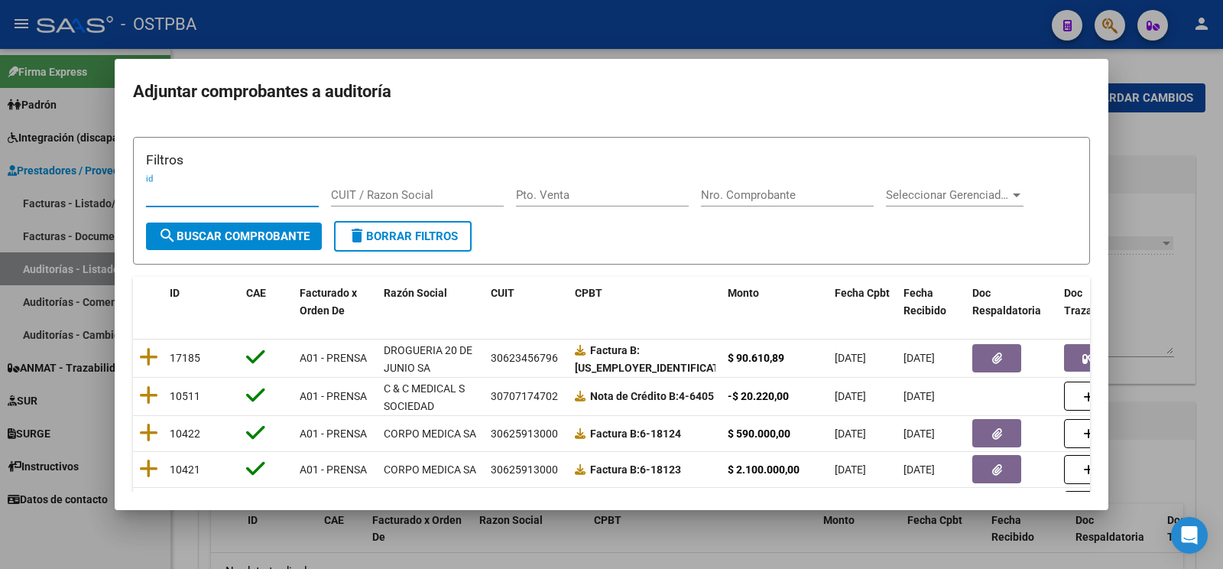
click at [755, 191] on input "Nro. Comprobante" at bounding box center [787, 195] width 173 height 14
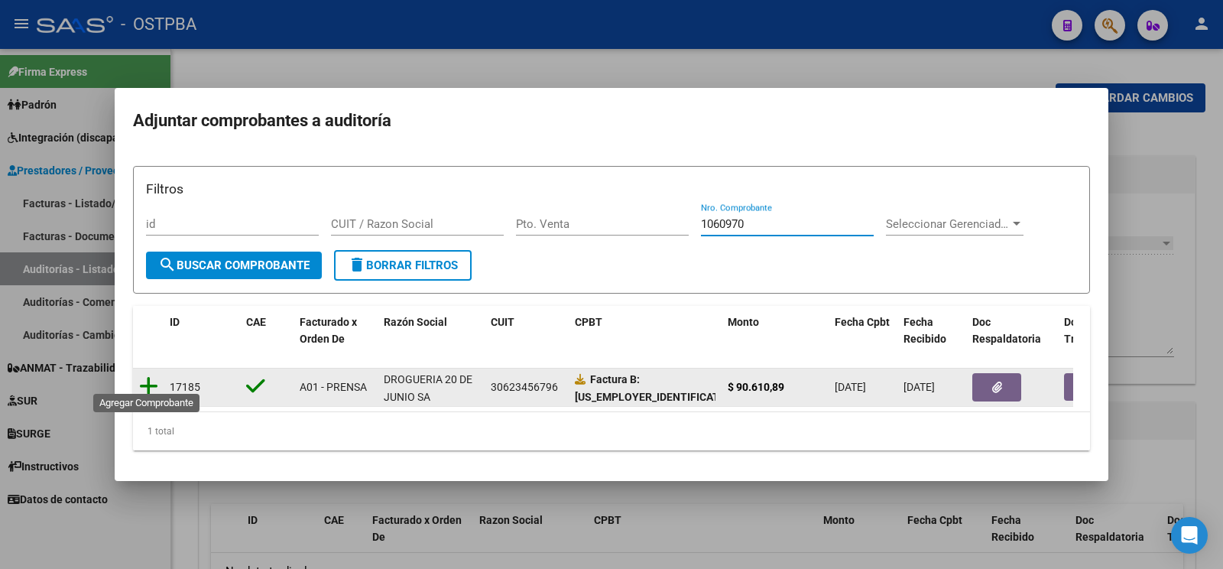
type input "1060970"
click at [154, 375] on icon at bounding box center [148, 385] width 19 height 21
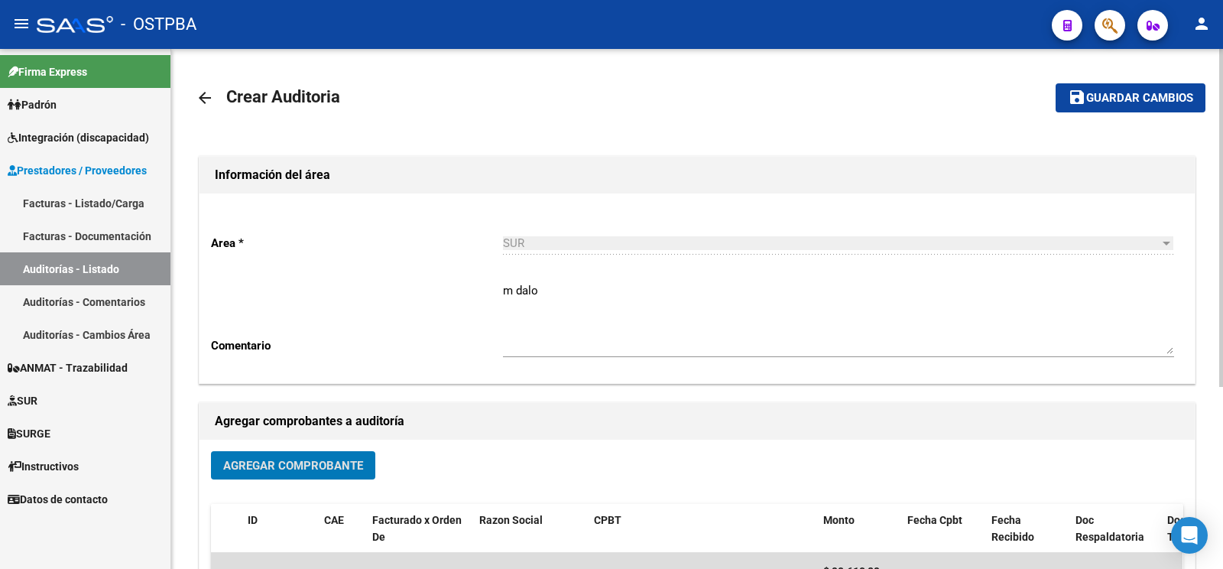
click at [1161, 96] on span "Guardar cambios" at bounding box center [1139, 99] width 107 height 14
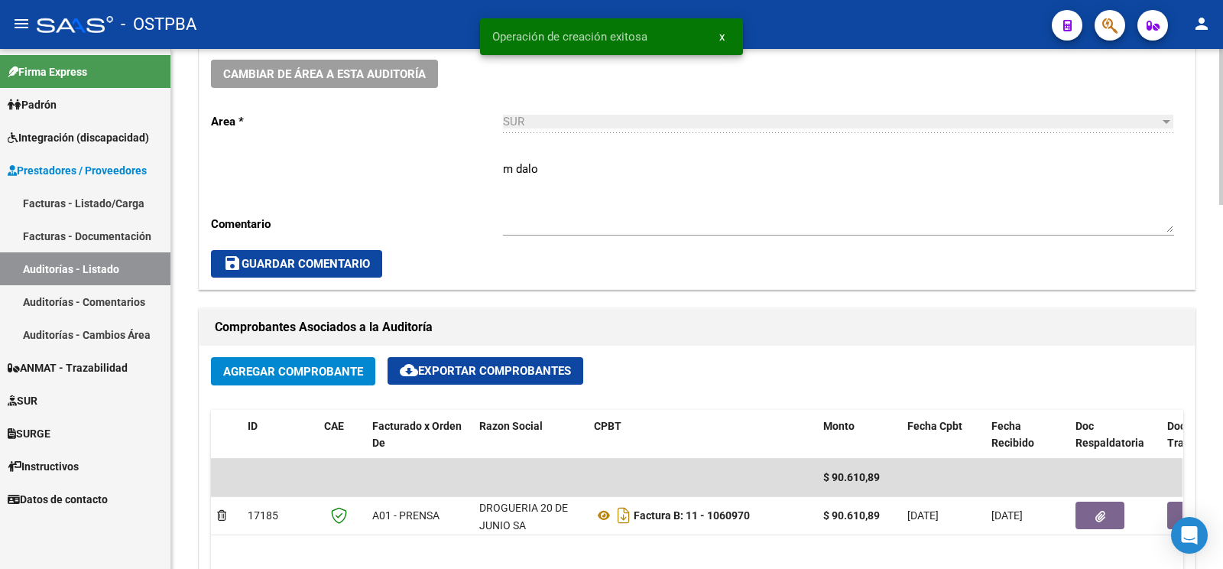
scroll to position [803, 0]
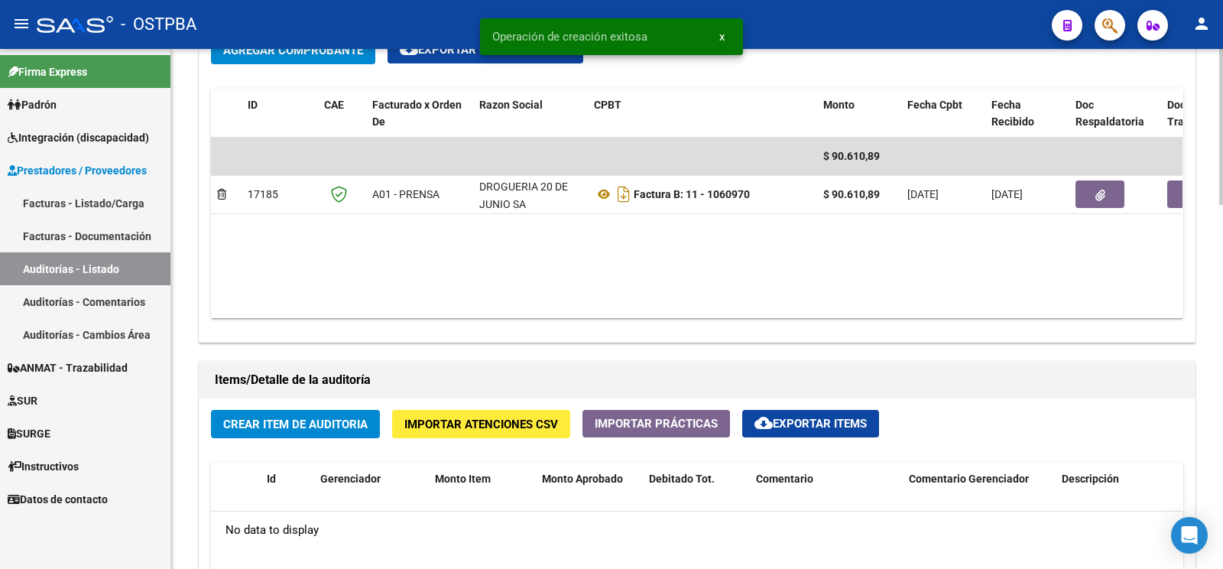
click at [267, 430] on span "Crear Item de Auditoria" at bounding box center [295, 424] width 144 height 14
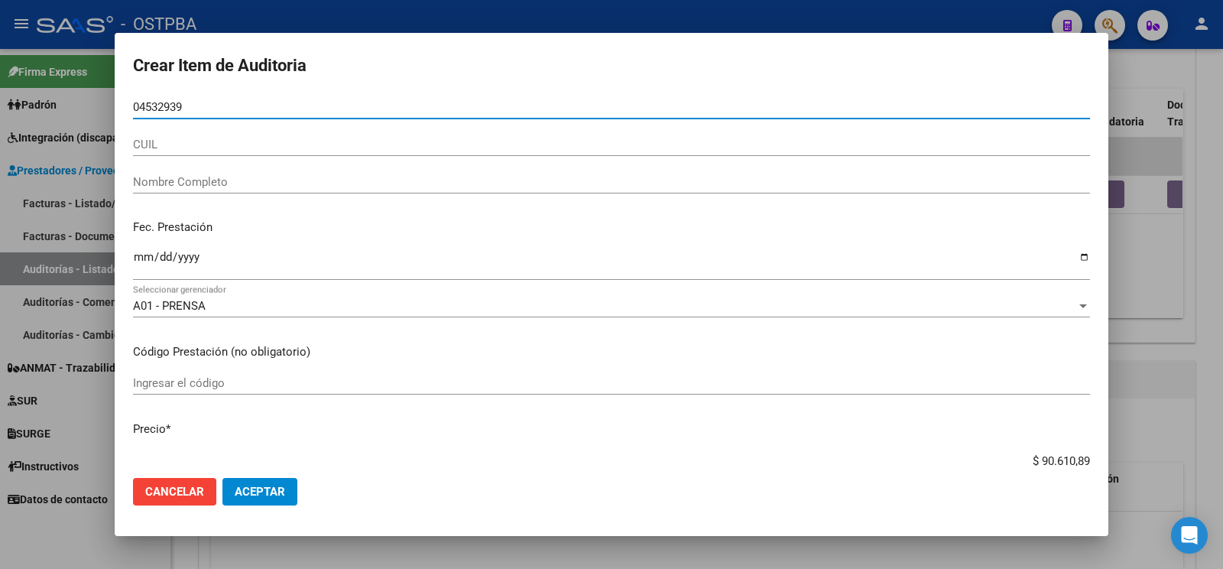
type input "04532939"
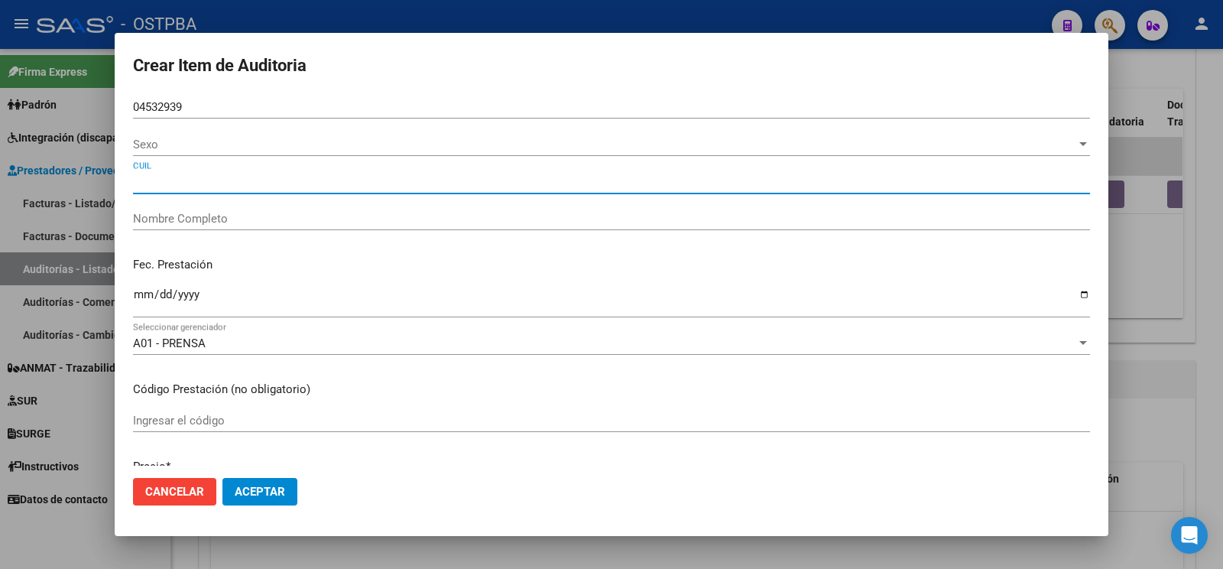
type input "LOPEZ DANIEL MARIO"
type input "23045329399"
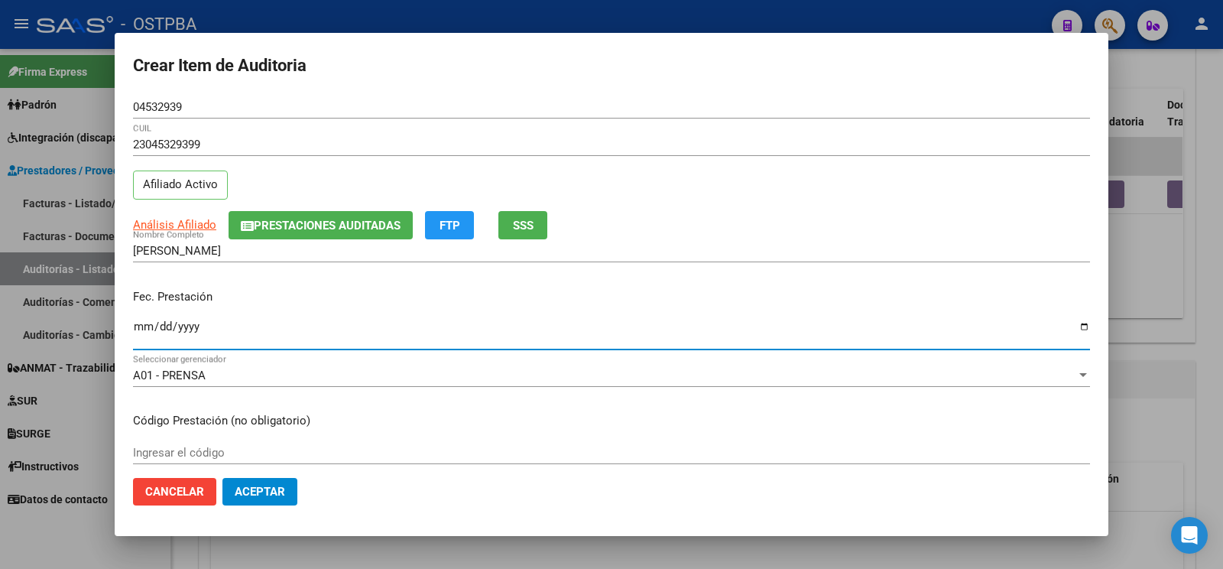
type input "[DATE]"
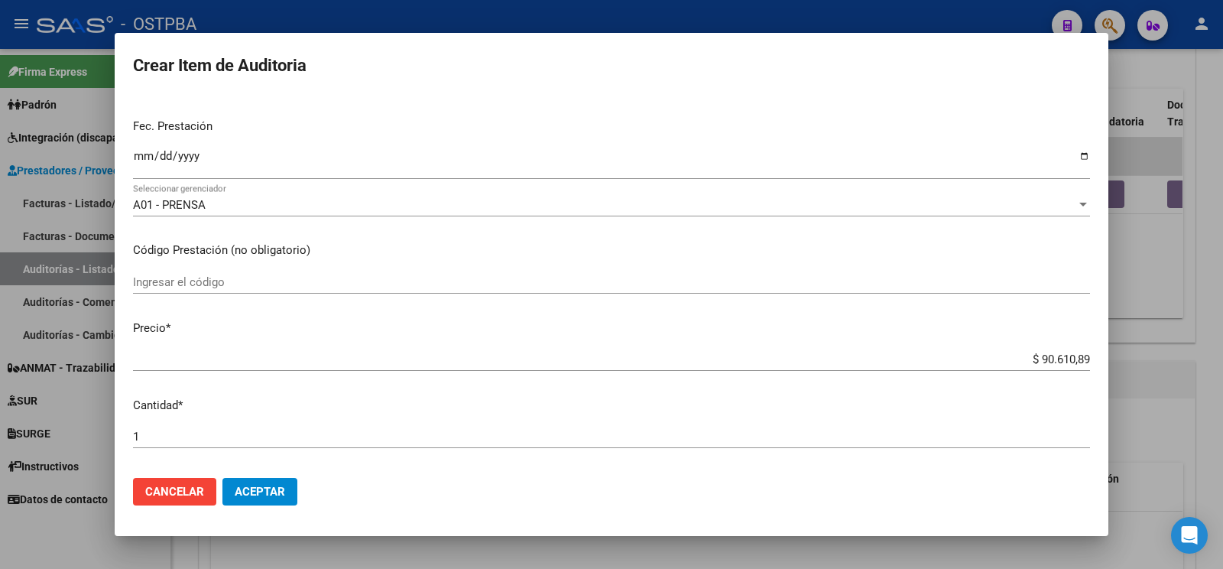
scroll to position [480, 0]
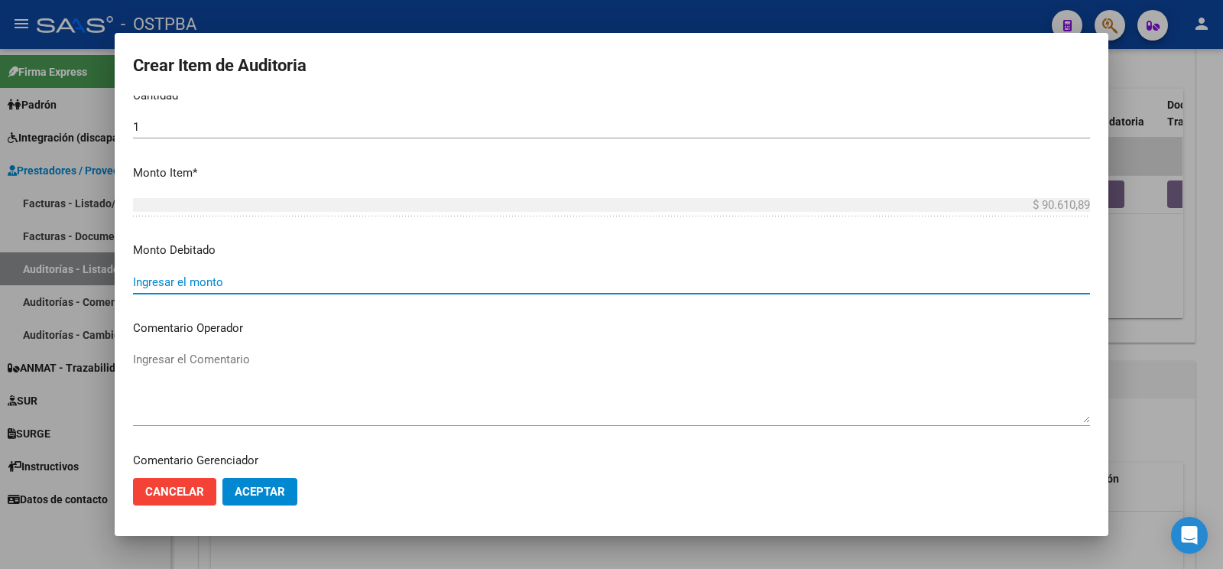
type input "$ 0,00"
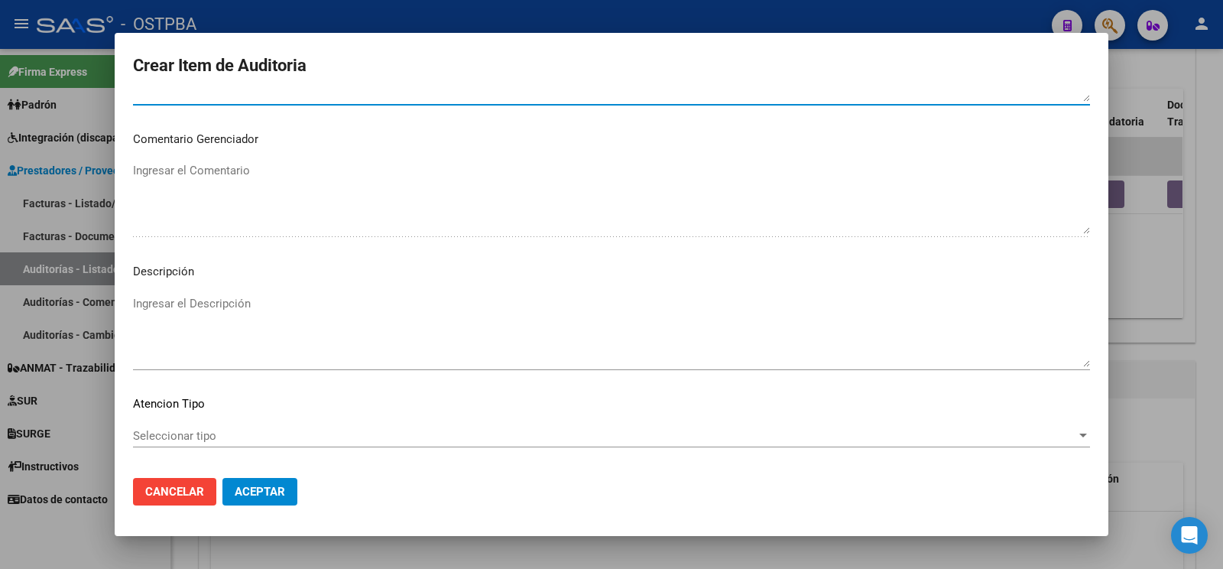
scroll to position [881, 0]
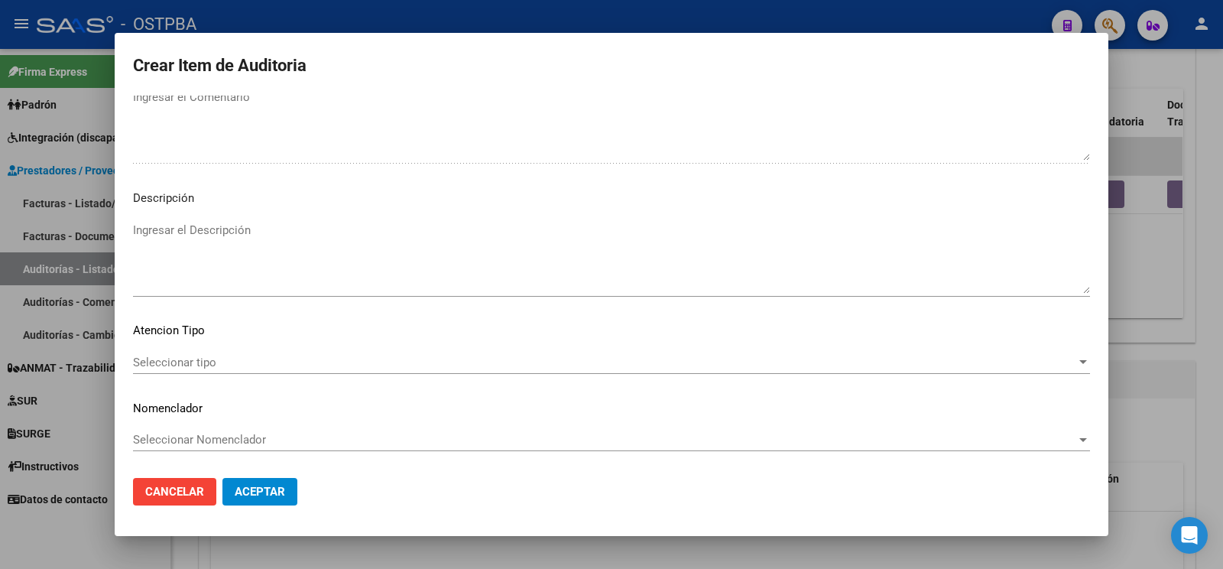
type textarea "af n° 12794/00 x anses- a pagar a 60 días"
click at [210, 355] on span "Seleccionar tipo" at bounding box center [604, 362] width 943 height 14
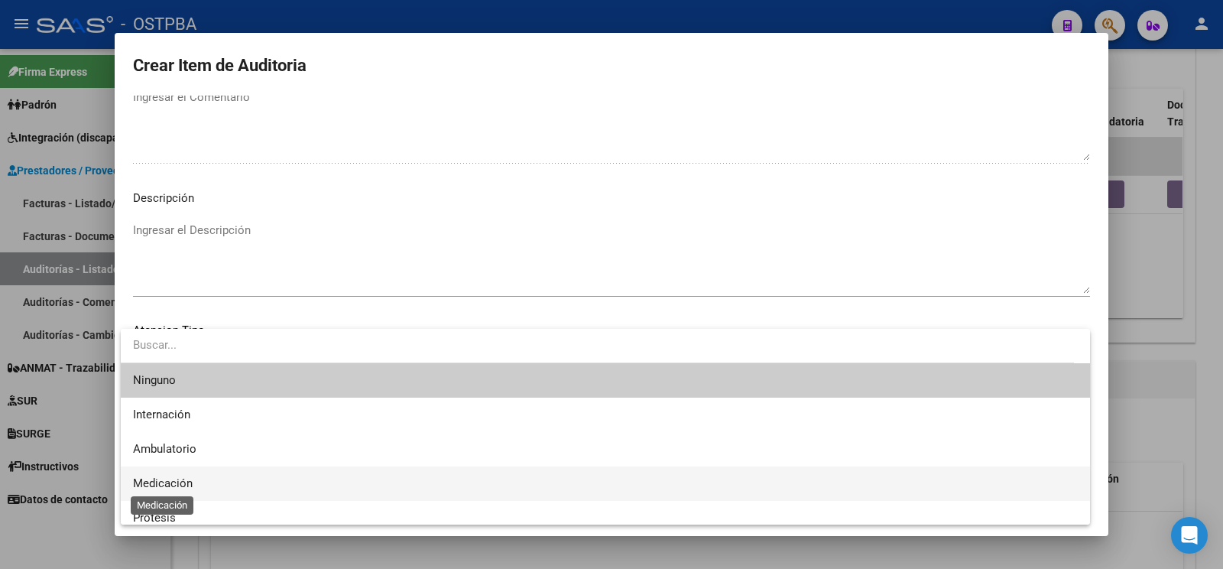
click at [184, 476] on span "Medicación" at bounding box center [605, 483] width 945 height 34
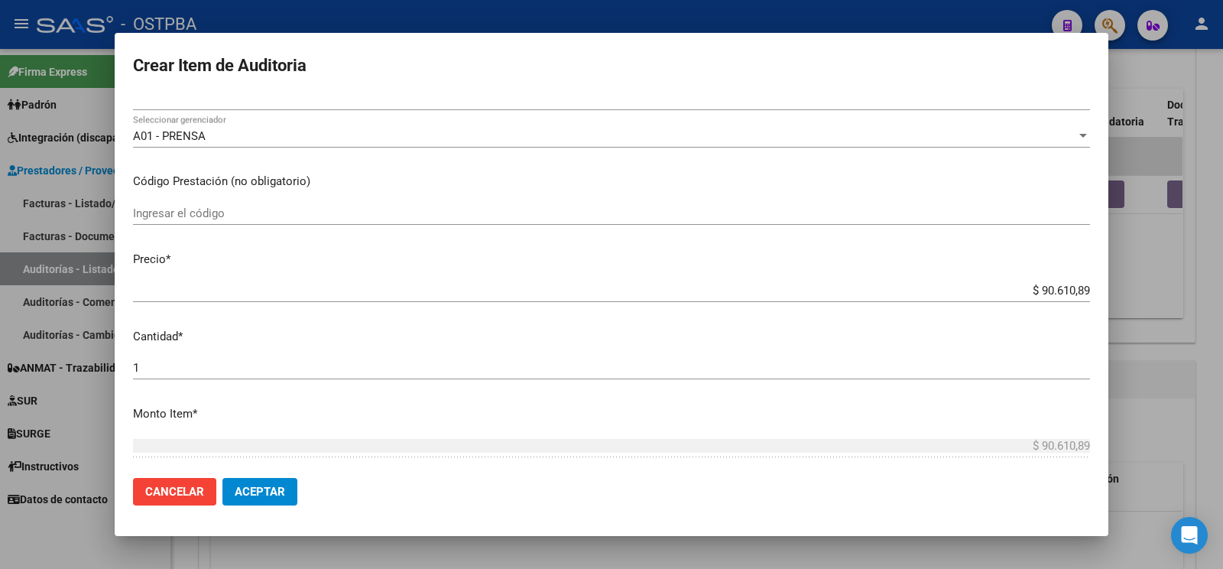
scroll to position [0, 0]
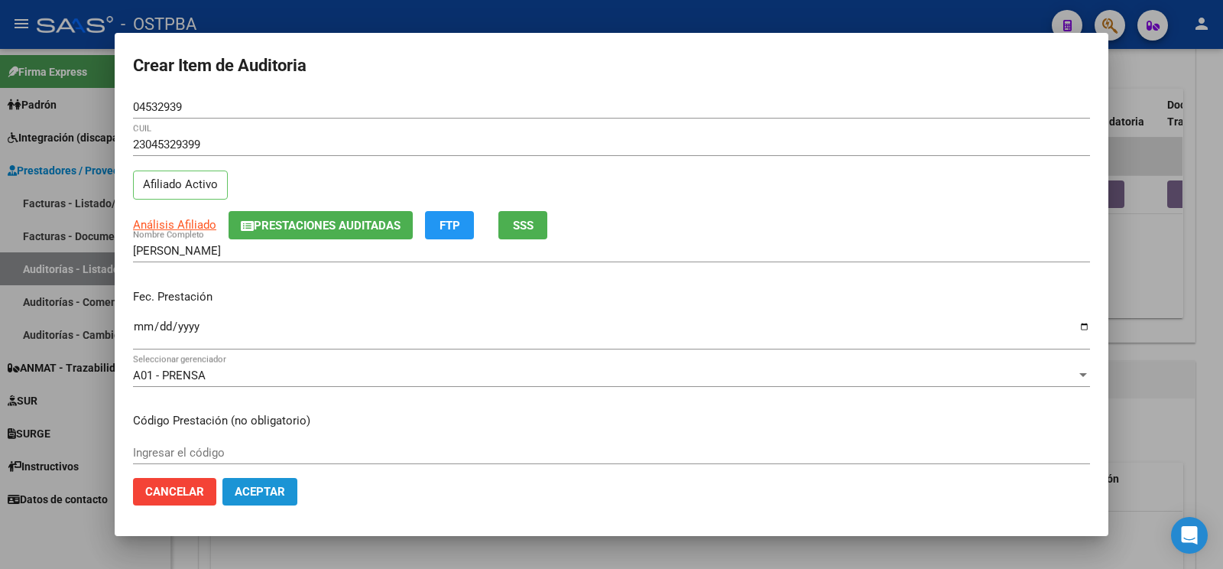
click at [262, 501] on button "Aceptar" at bounding box center [259, 492] width 75 height 28
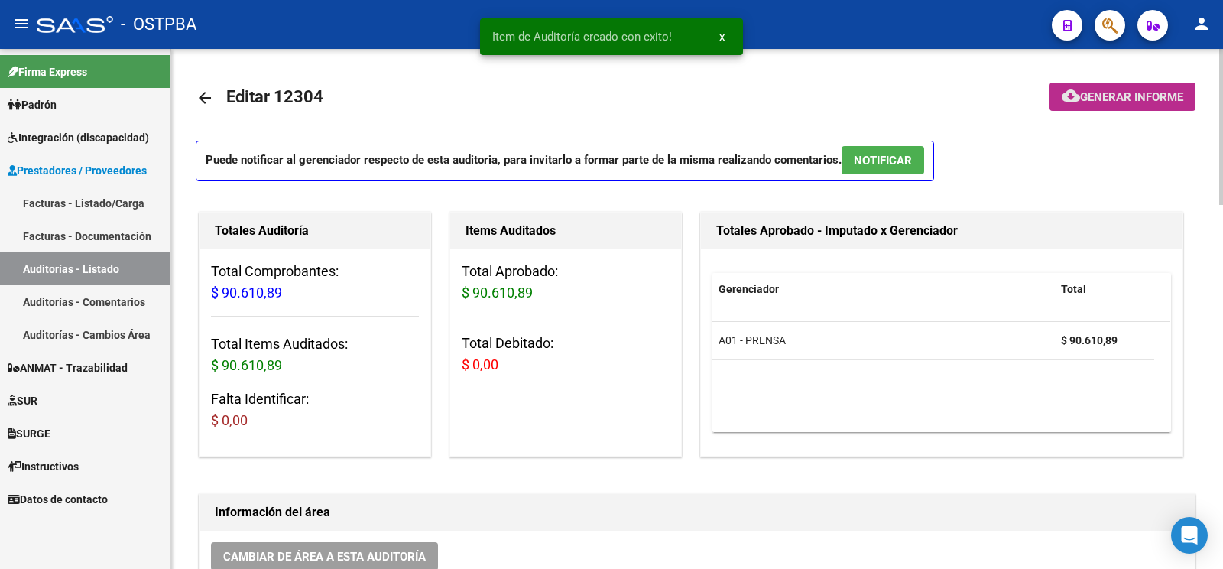
click at [1127, 88] on button "cloud_download Generar informe" at bounding box center [1122, 97] width 146 height 28
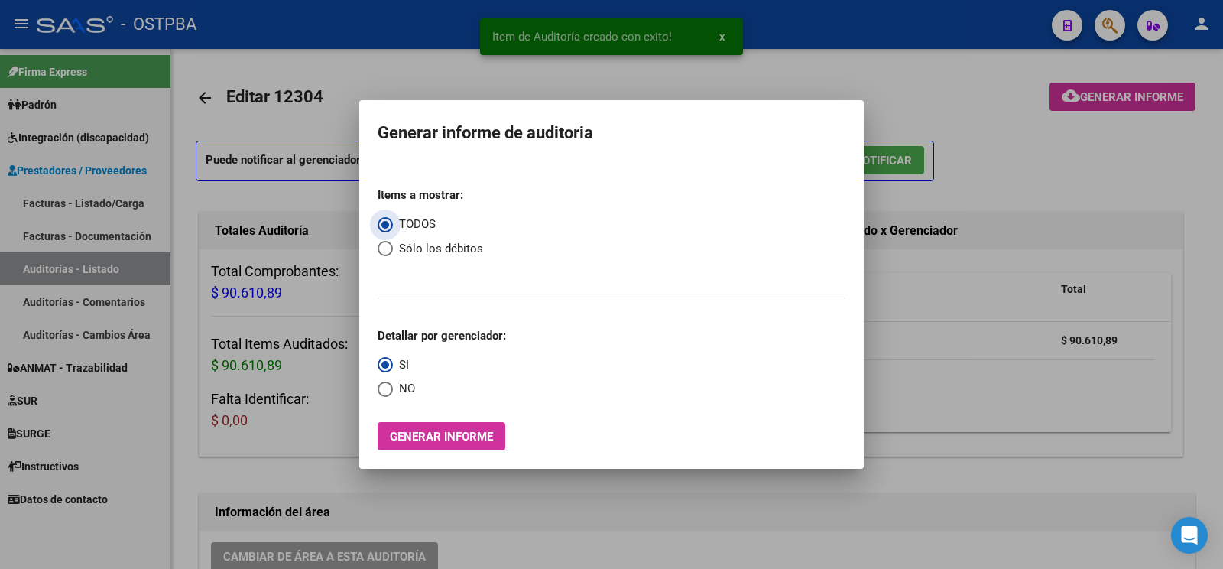
click at [497, 439] on button "Generar informe" at bounding box center [442, 436] width 128 height 28
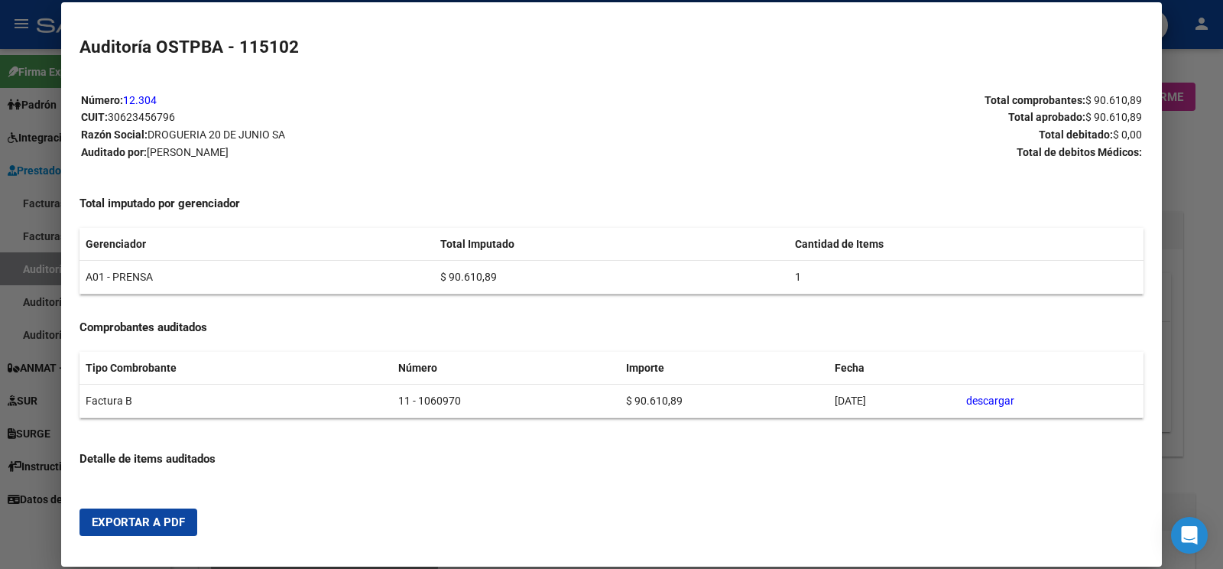
click at [138, 527] on span "Exportar a PDF" at bounding box center [138, 522] width 93 height 14
click at [22, 238] on div at bounding box center [611, 284] width 1223 height 569
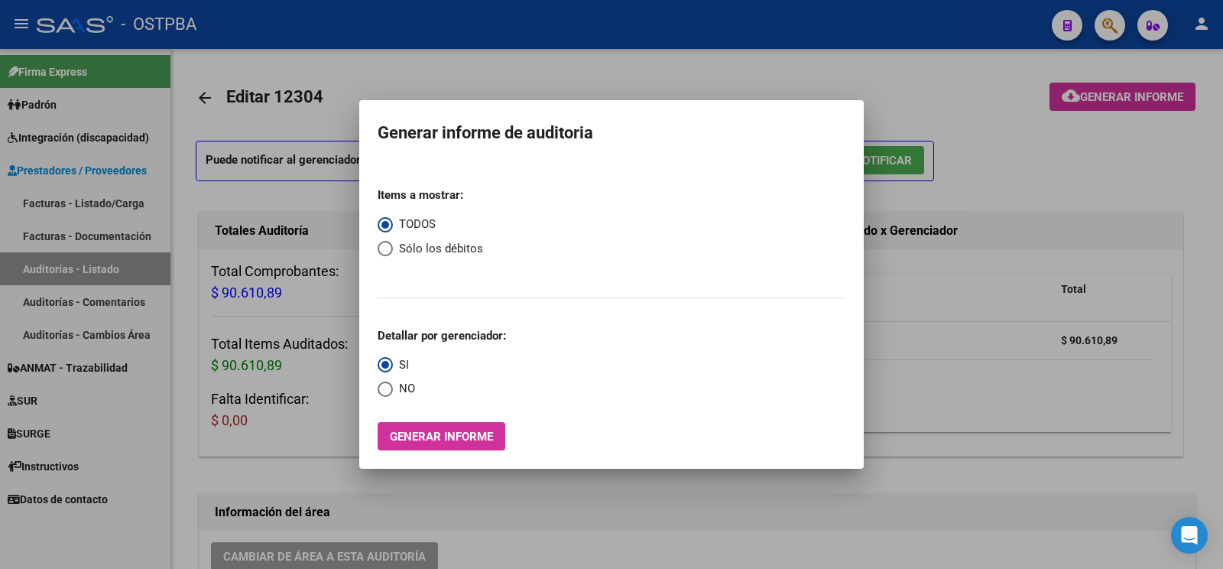
click at [31, 268] on div at bounding box center [611, 284] width 1223 height 569
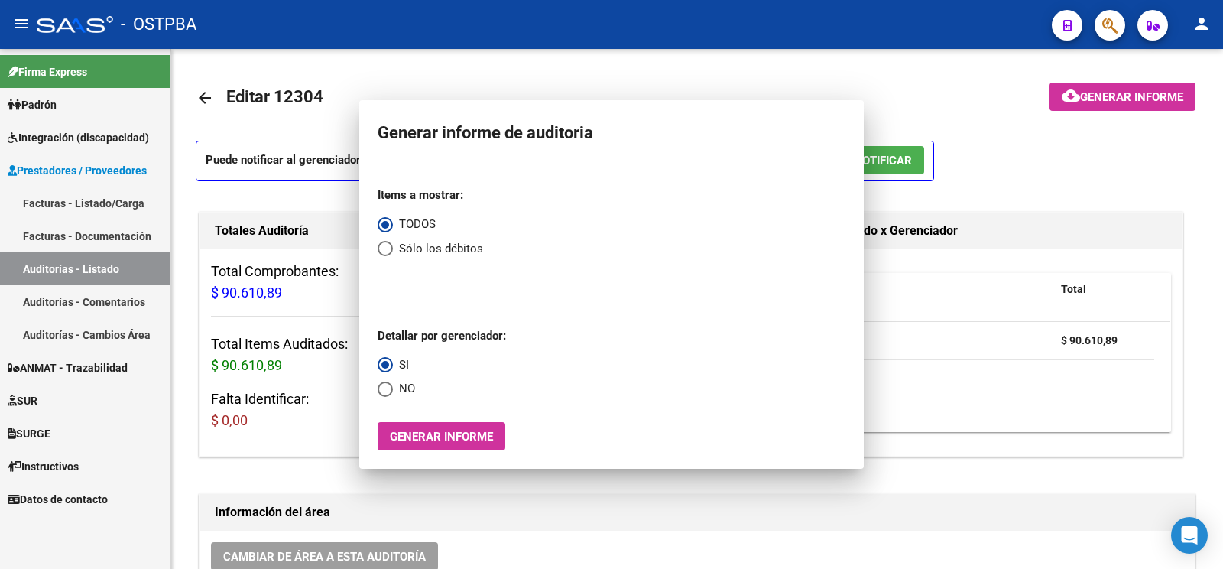
click at [34, 268] on link "Auditorías - Listado" at bounding box center [85, 268] width 170 height 33
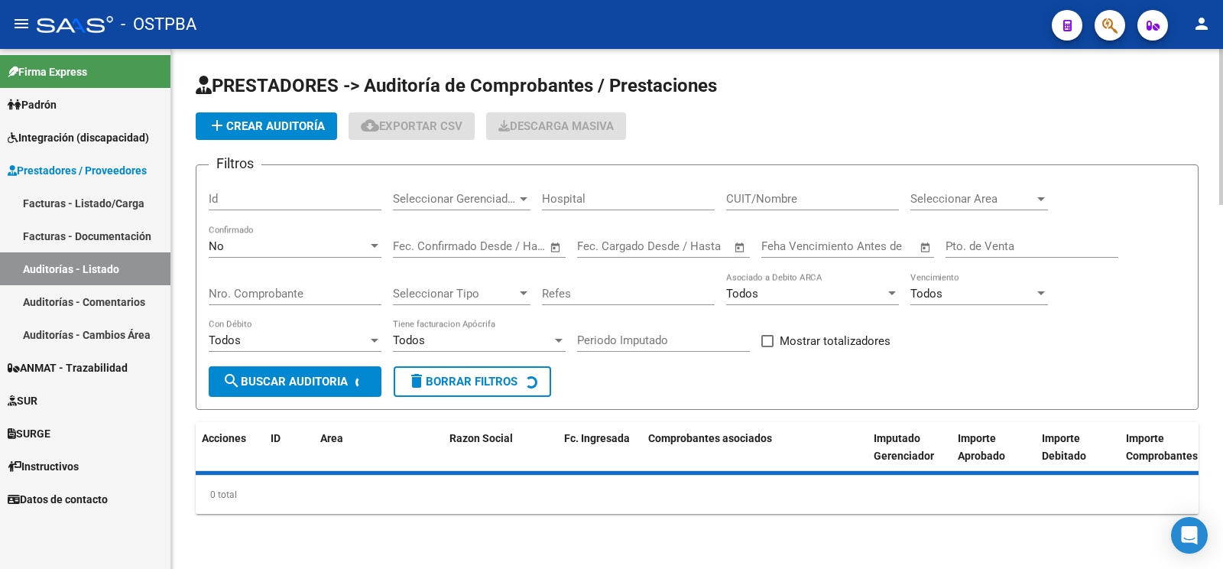
click at [285, 127] on span "add Crear Auditoría" at bounding box center [266, 126] width 117 height 14
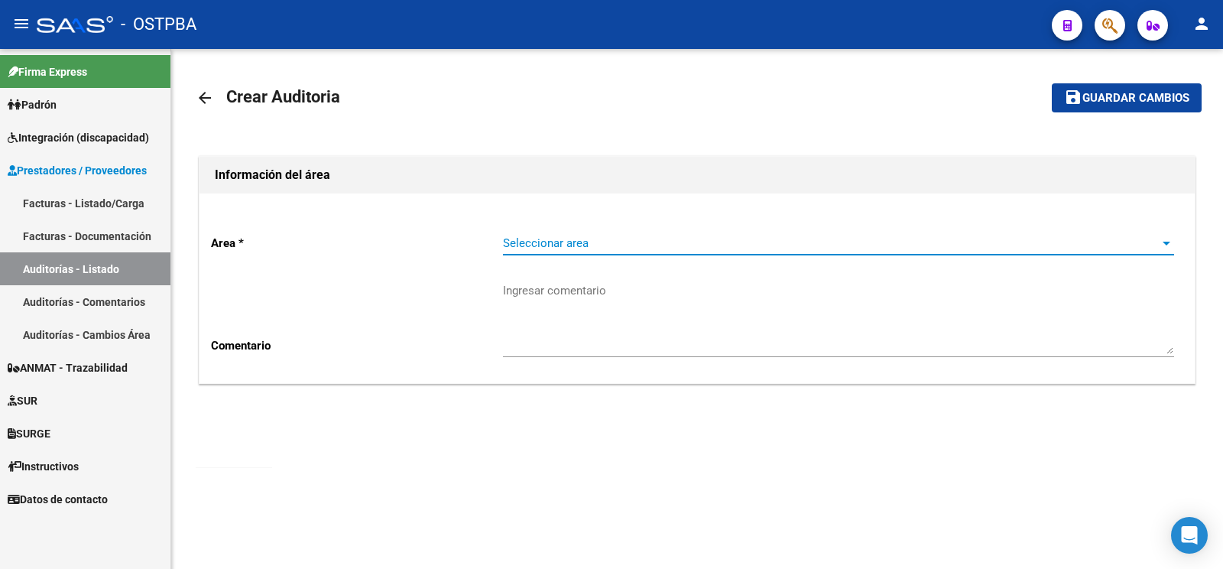
click at [589, 236] on span "Seleccionar area" at bounding box center [831, 243] width 657 height 14
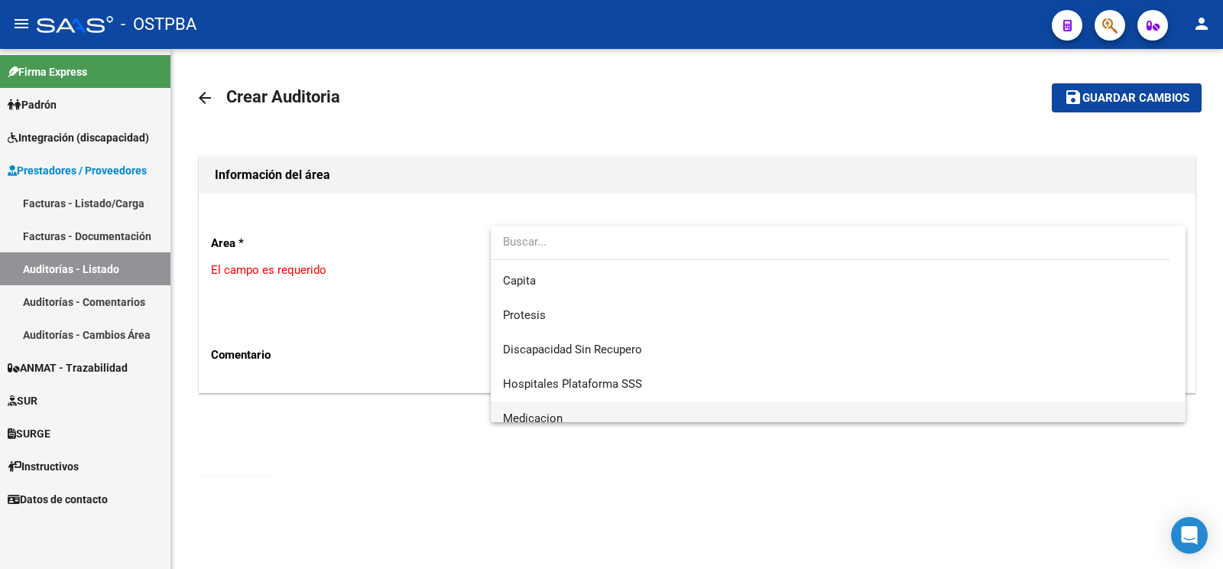
scroll to position [216, 0]
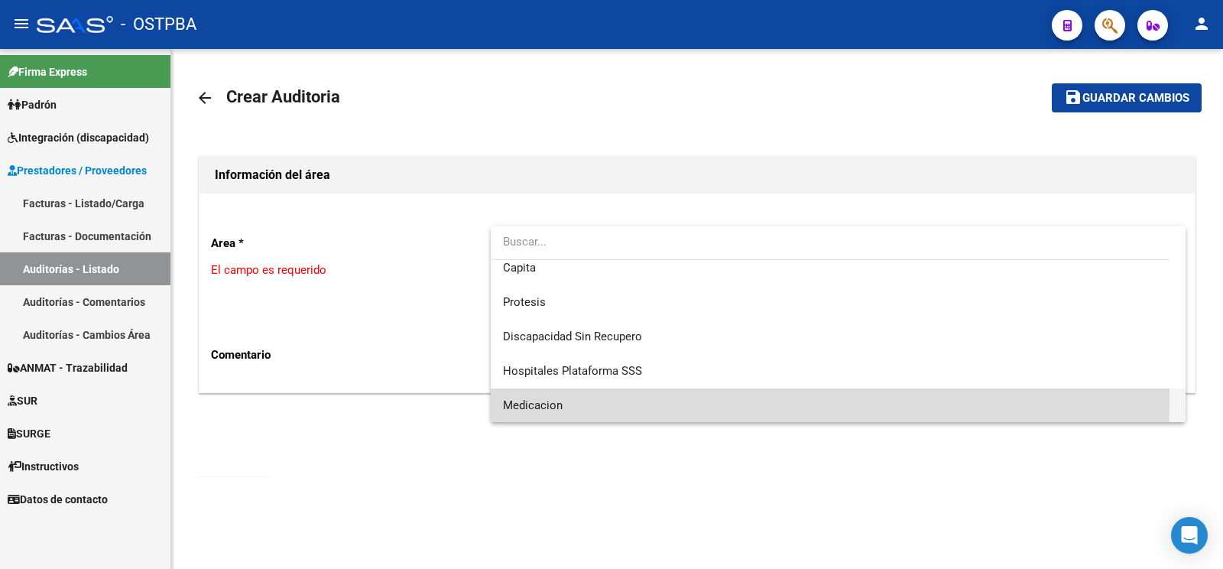
click at [568, 397] on span "Medicacion" at bounding box center [838, 405] width 670 height 34
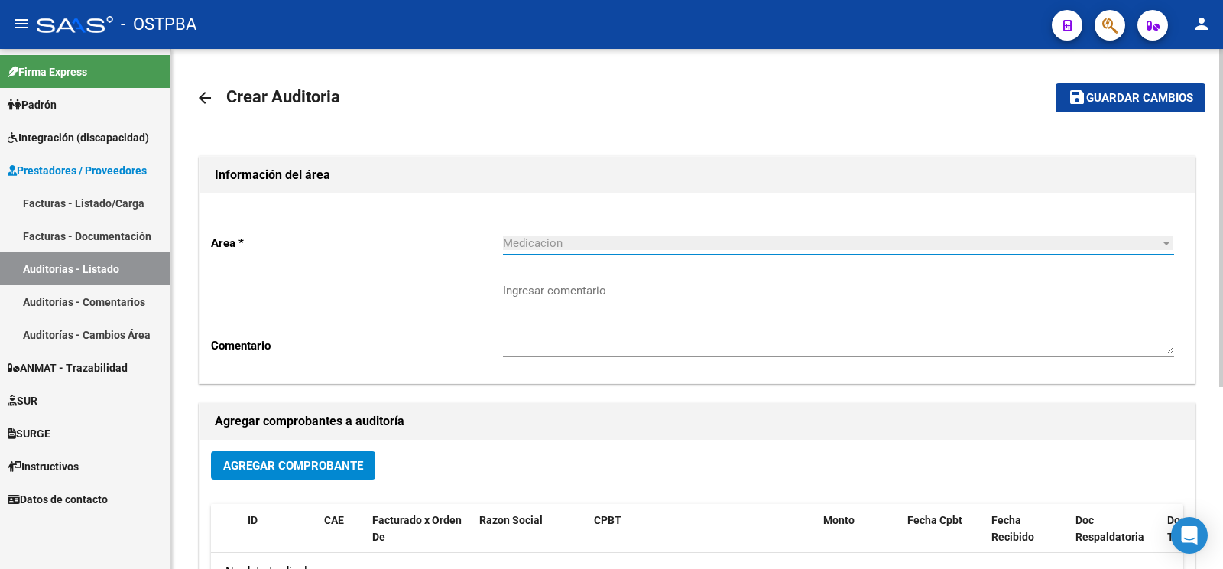
click at [570, 309] on textarea "Ingresar comentario" at bounding box center [838, 318] width 671 height 72
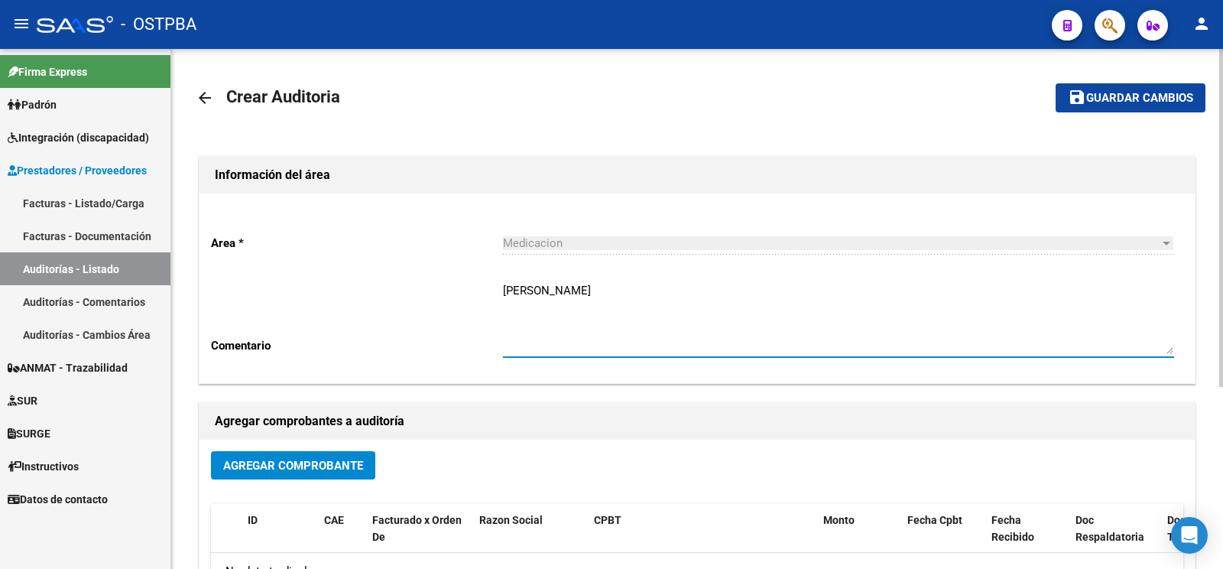
type textarea "lobo mariela"
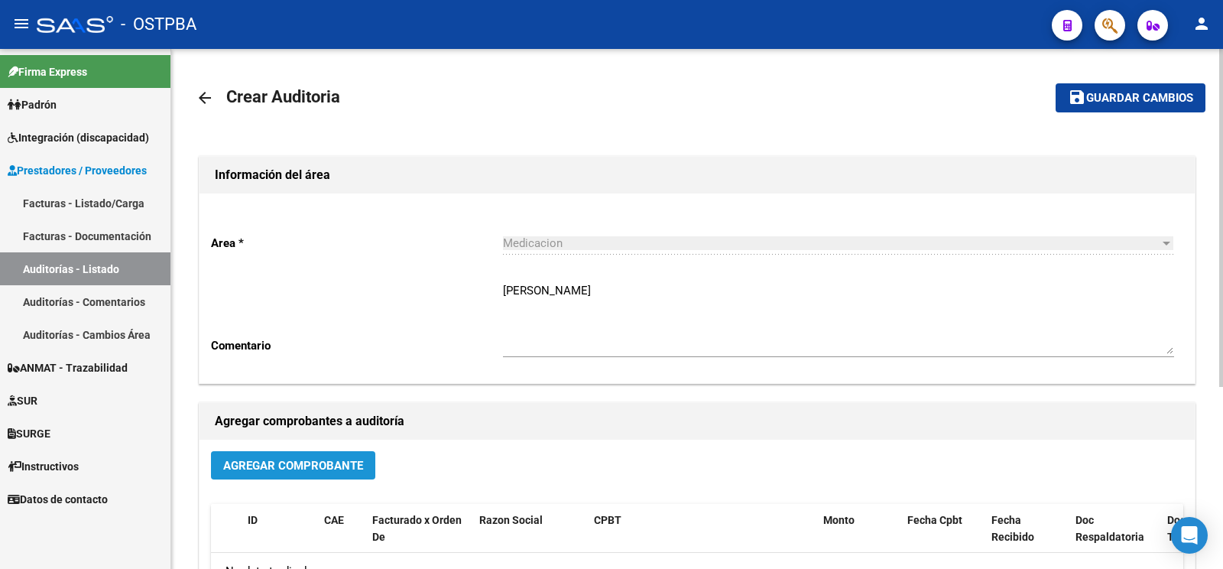
click at [321, 466] on span "Agregar Comprobante" at bounding box center [293, 466] width 140 height 14
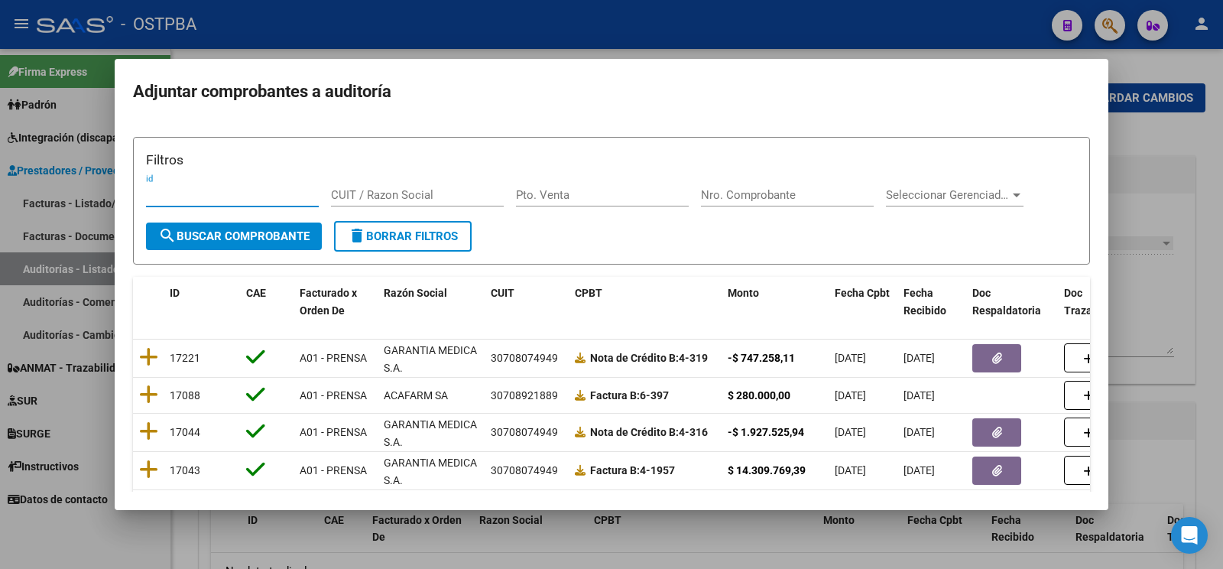
click at [774, 190] on input "Nro. Comprobante" at bounding box center [787, 195] width 173 height 14
type input "1060967"
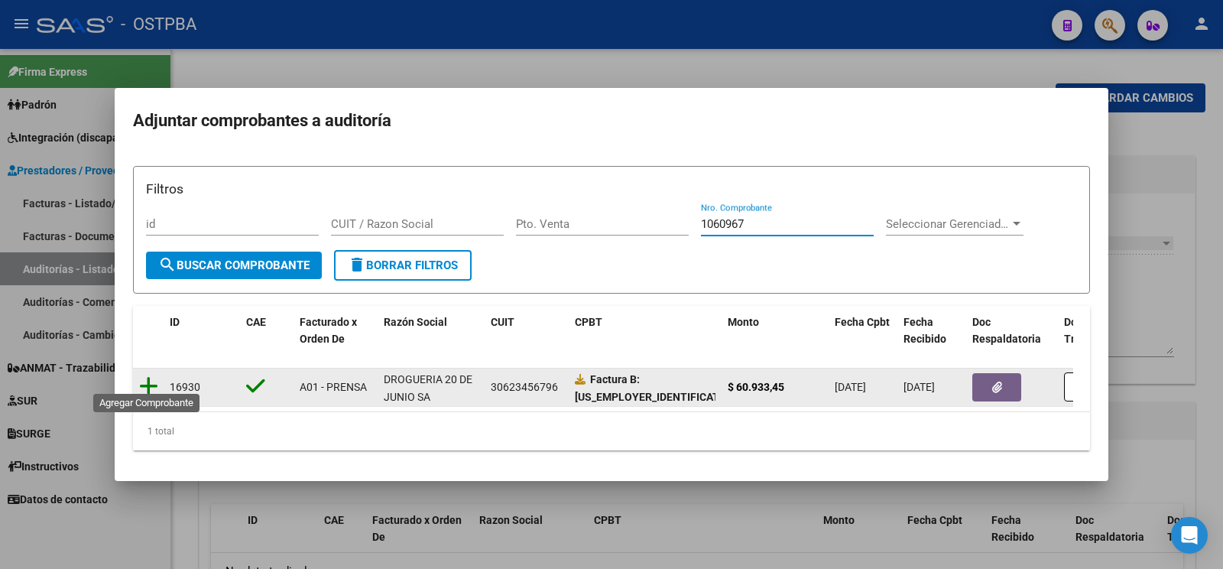
click at [144, 375] on icon at bounding box center [148, 385] width 19 height 21
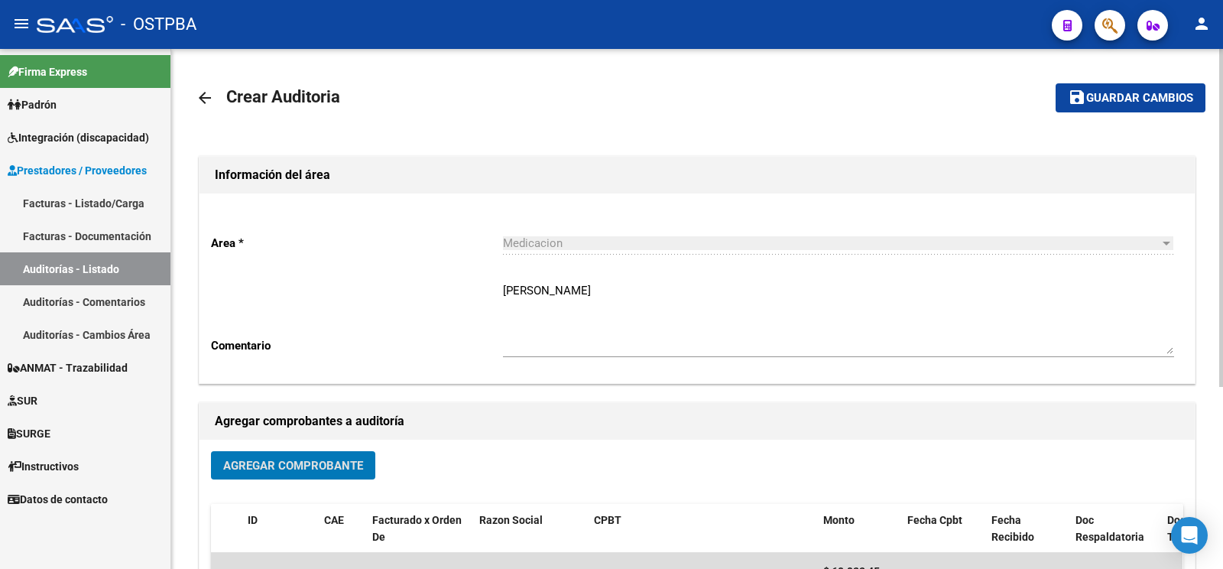
click at [1128, 87] on button "save Guardar cambios" at bounding box center [1131, 97] width 150 height 28
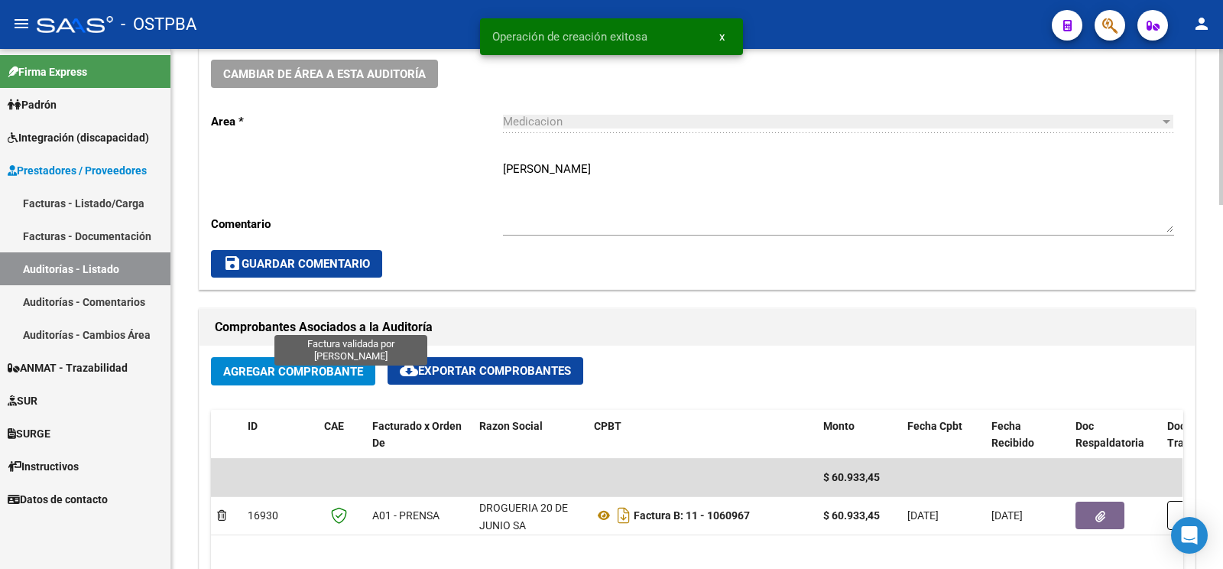
scroll to position [722, 0]
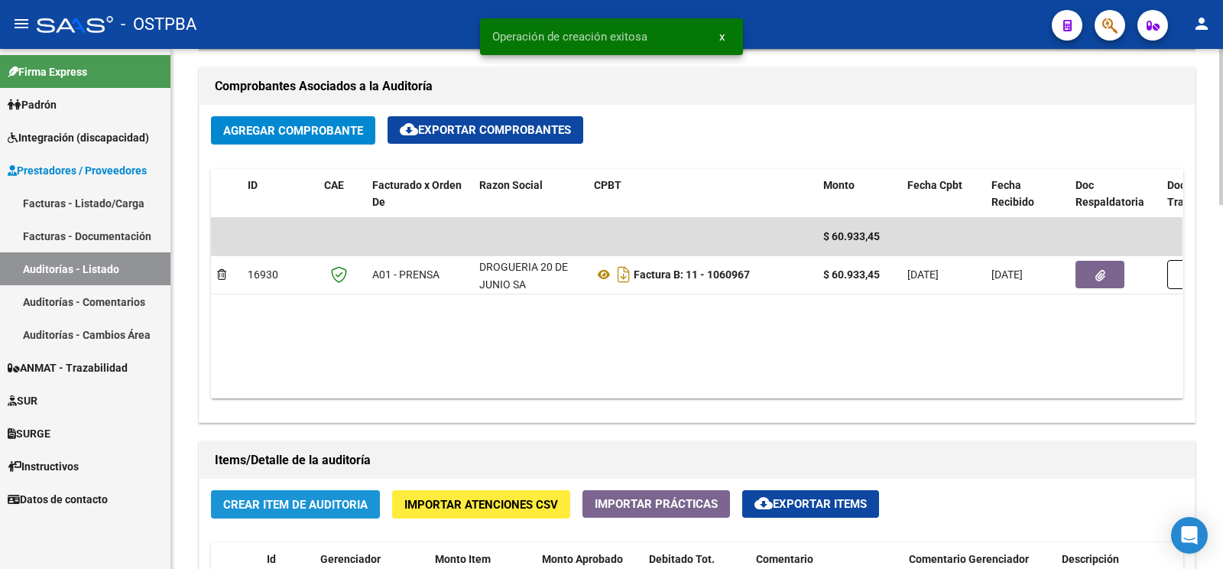
click at [310, 504] on span "Crear Item de Auditoria" at bounding box center [295, 505] width 144 height 14
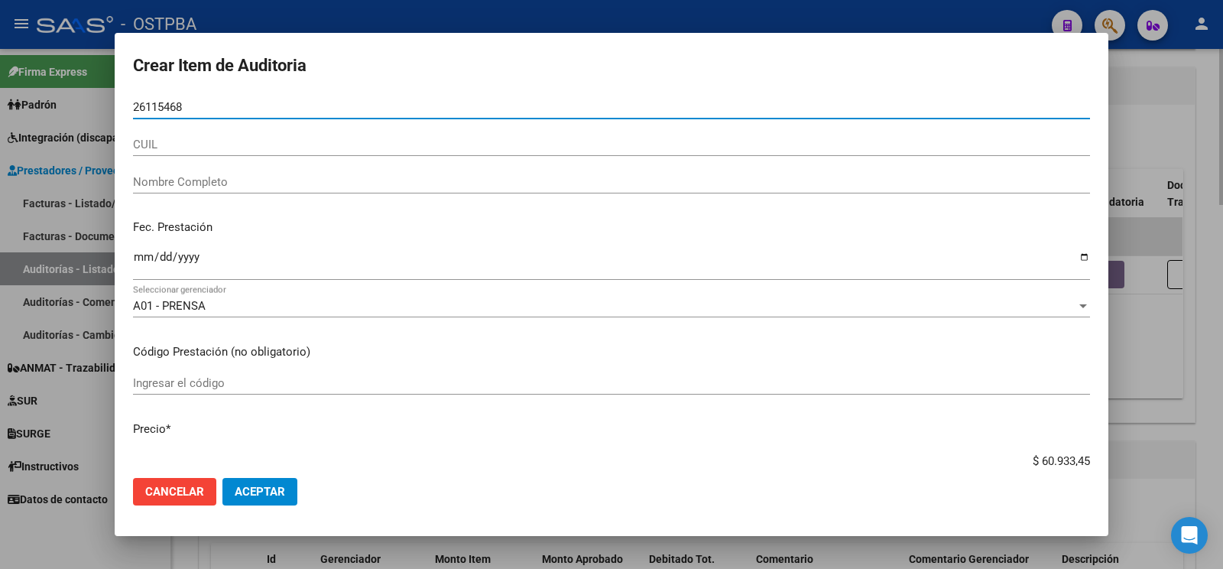
type input "26115468"
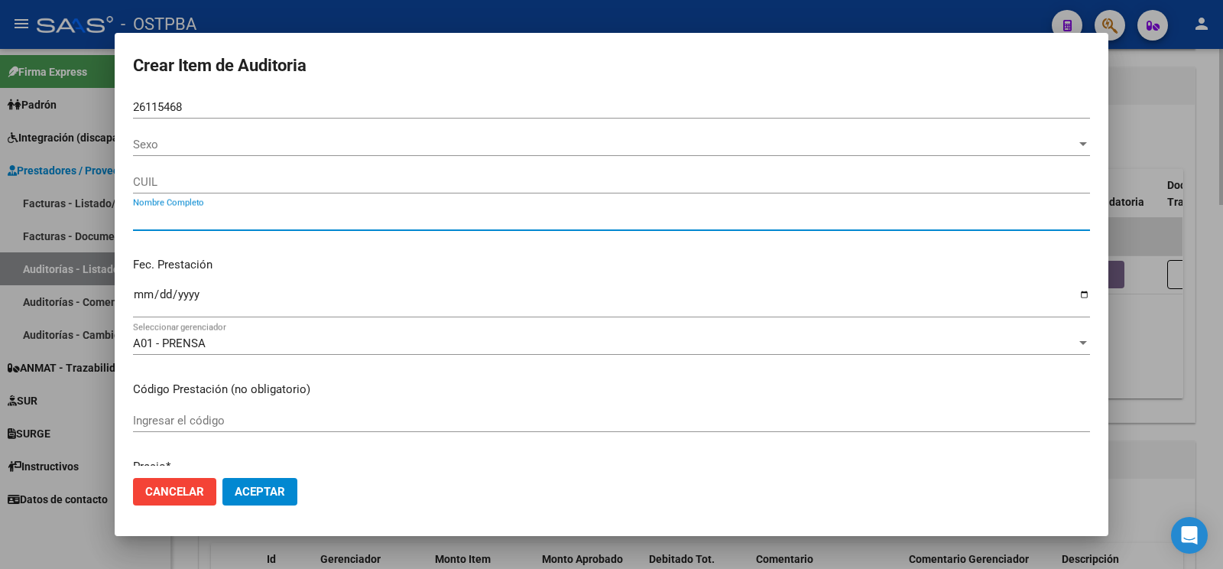
type input "LOBO ANA MARIELA"
type input "20261154685"
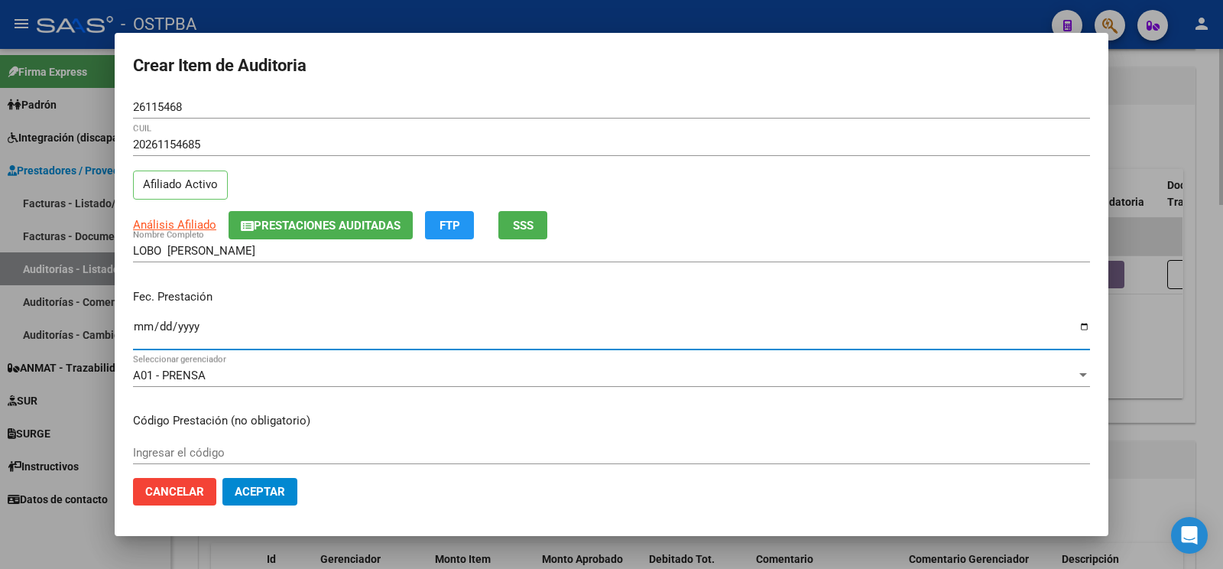
type input "[DATE]"
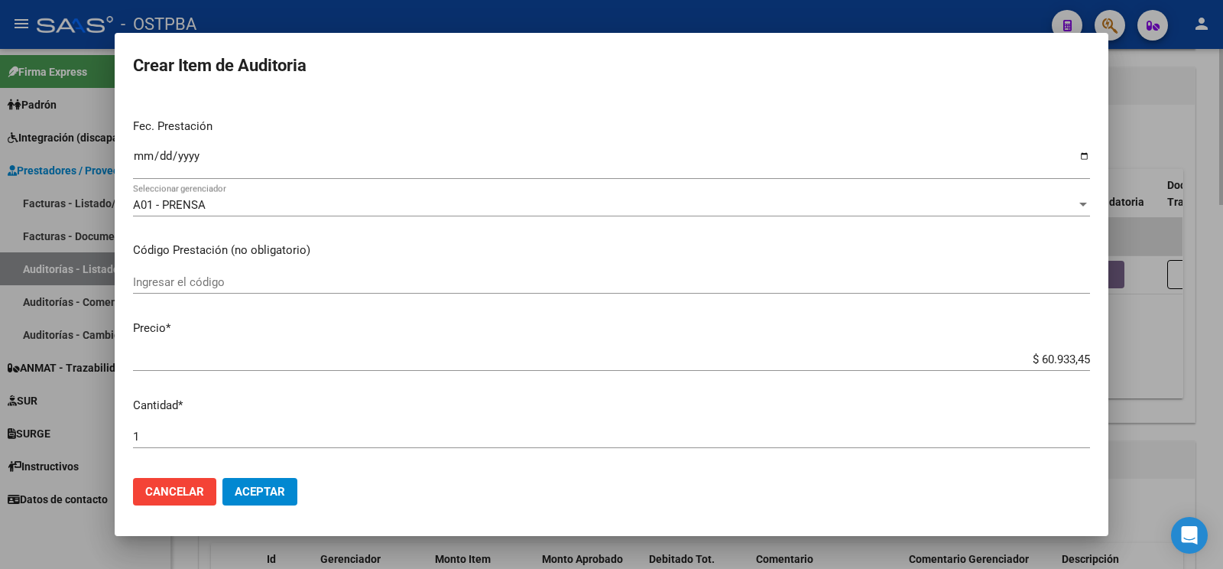
scroll to position [480, 0]
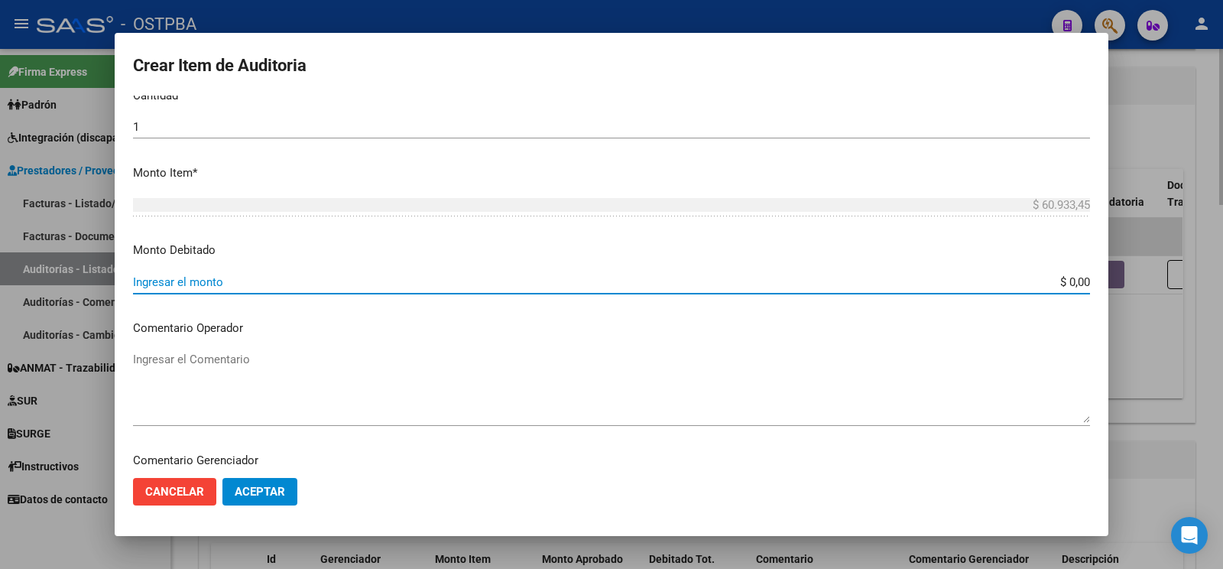
type input "$ 0,00"
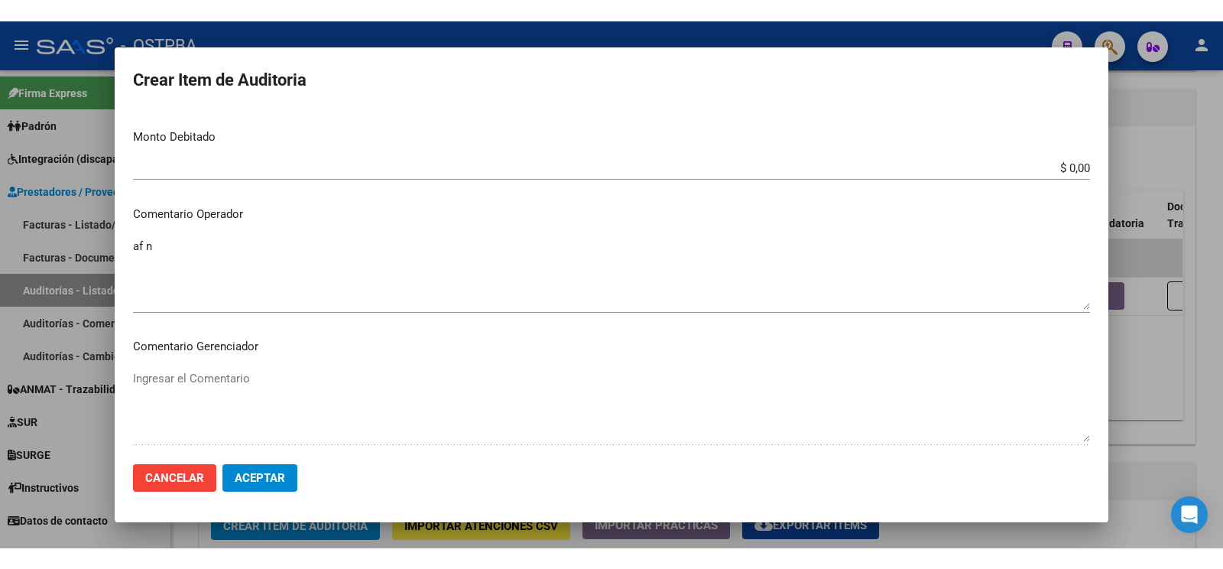
scroll to position [529, 0]
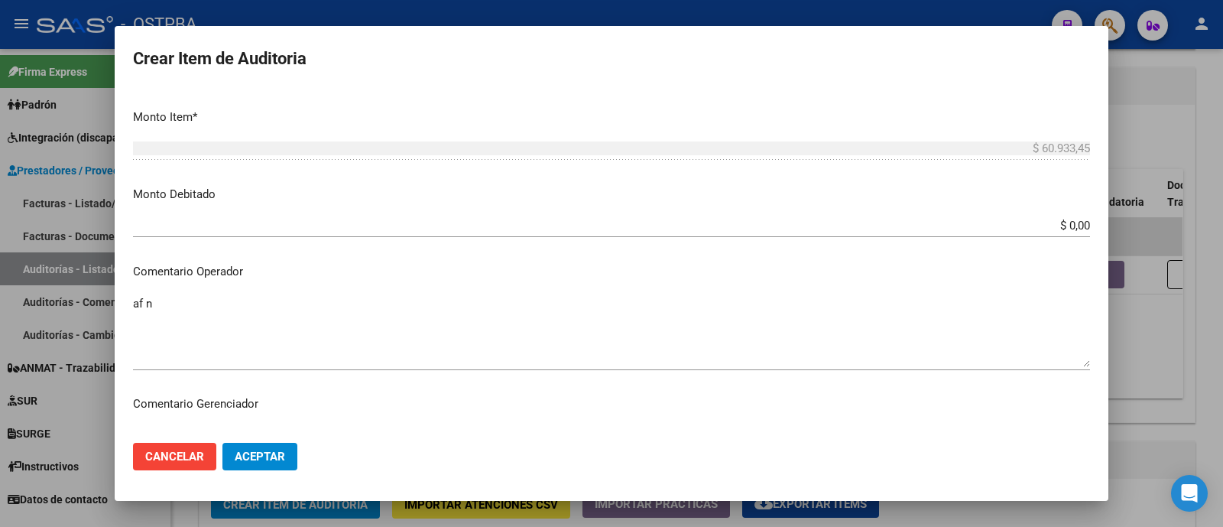
click at [303, 337] on textarea "af n" at bounding box center [611, 331] width 957 height 72
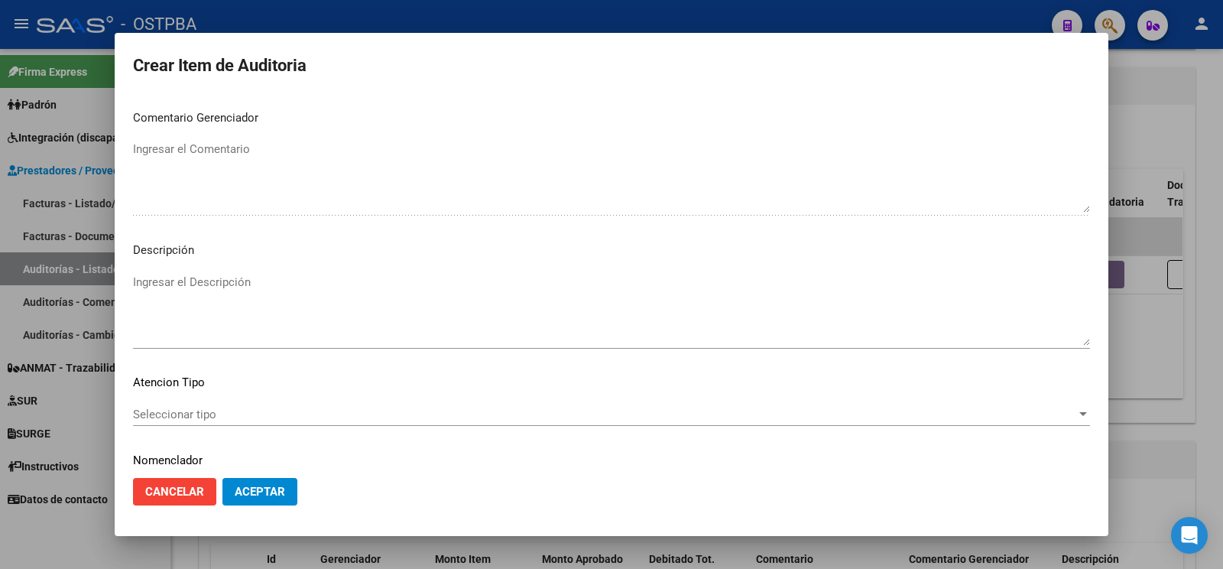
scroll to position [881, 0]
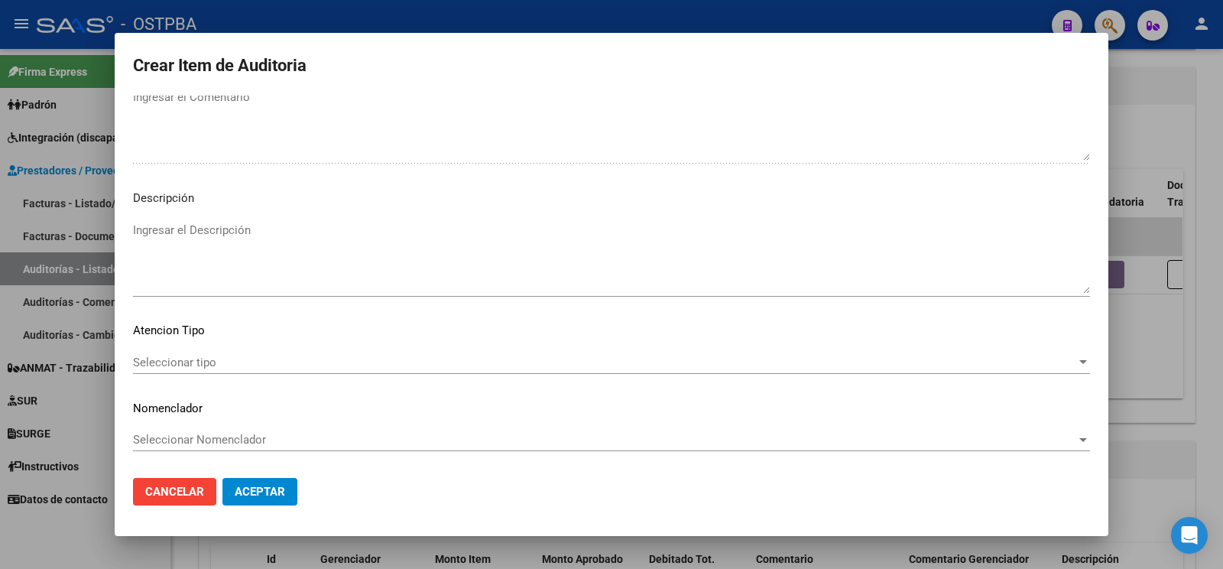
type textarea "af n 27499/00 -plan ostpba- a pagar a 60 días"
click at [276, 352] on div "Seleccionar tipo Seleccionar tipo" at bounding box center [611, 362] width 957 height 23
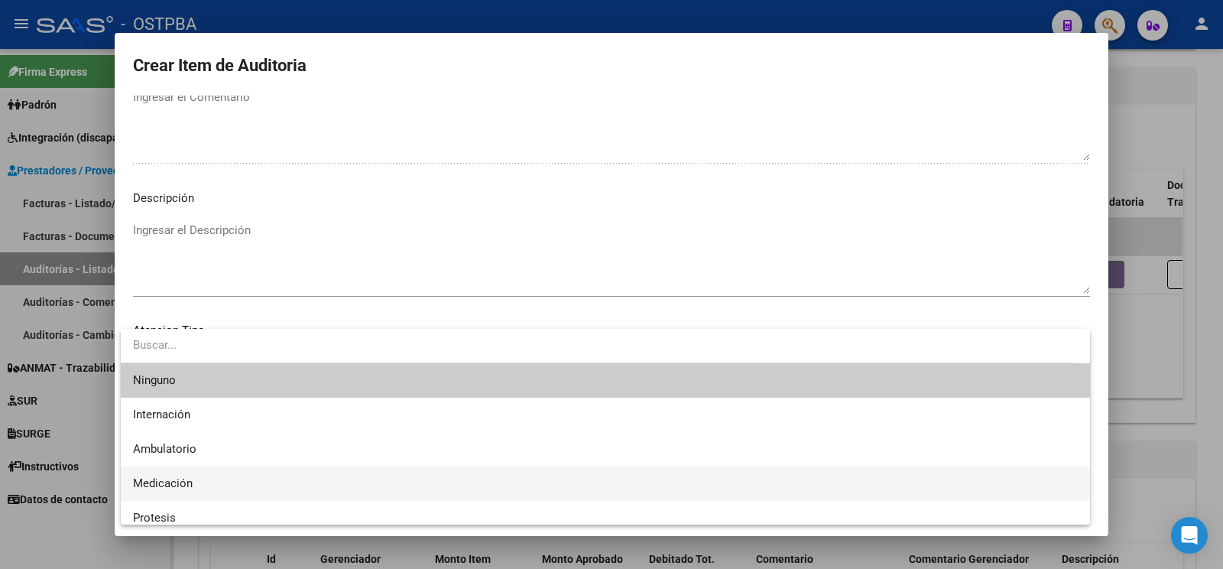
click at [195, 482] on span "Medicación" at bounding box center [605, 483] width 945 height 34
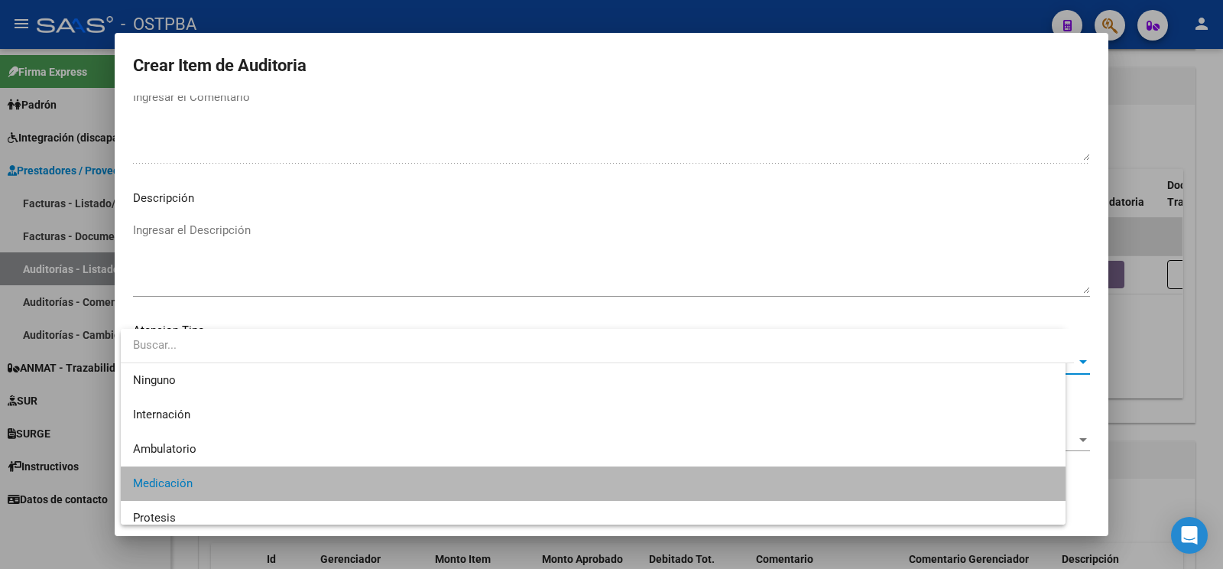
click at [272, 484] on button "Aceptar" at bounding box center [259, 492] width 75 height 28
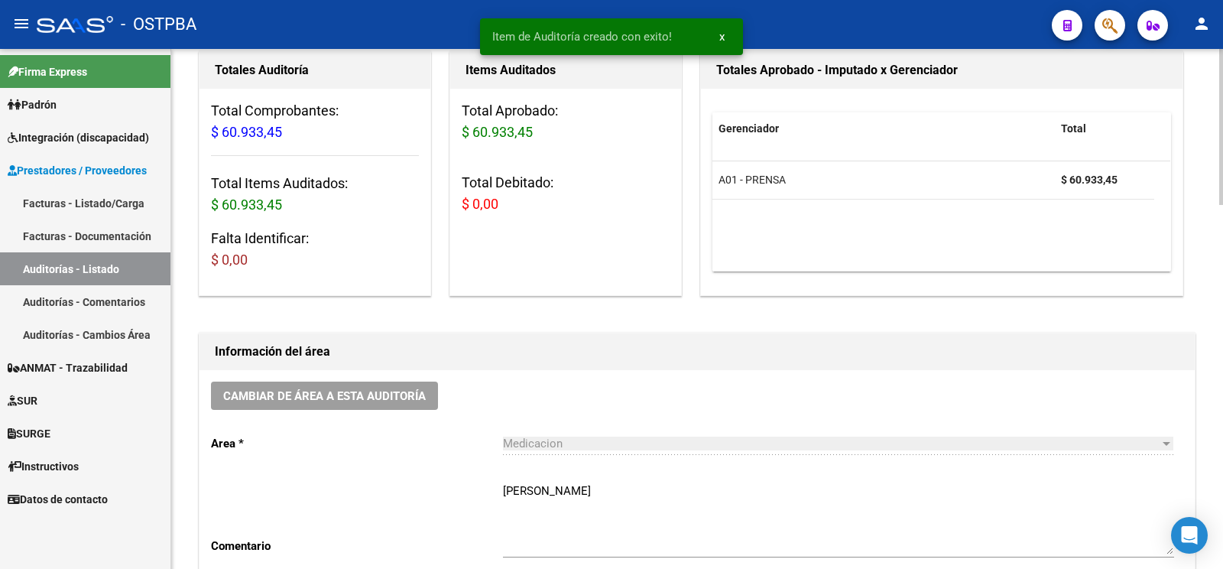
scroll to position [0, 0]
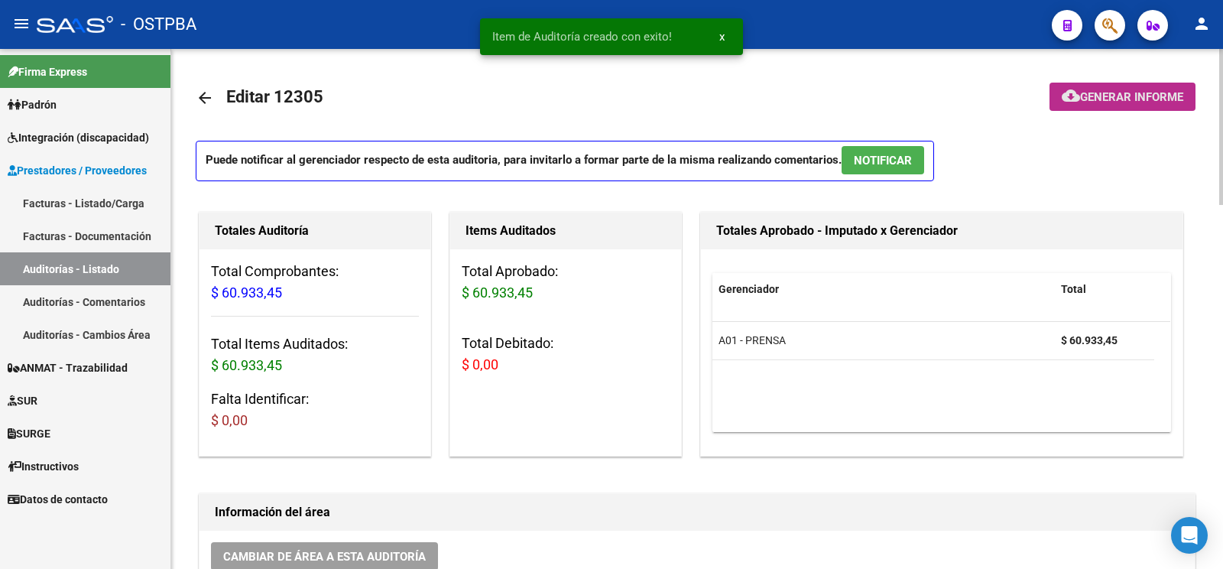
click at [1153, 108] on button "cloud_download Generar informe" at bounding box center [1122, 97] width 146 height 28
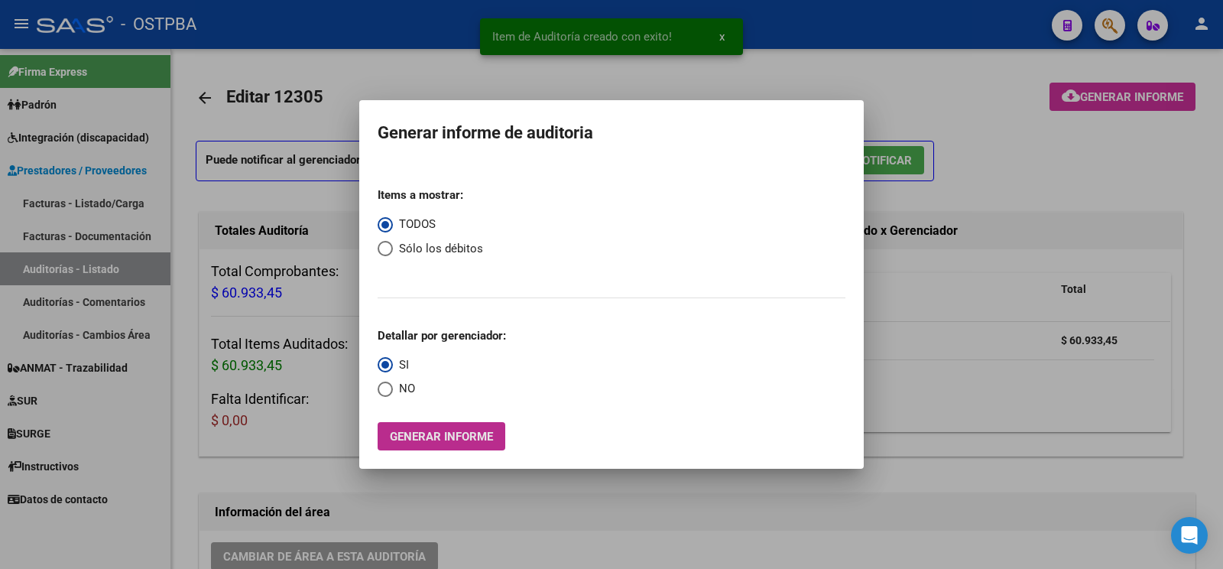
click at [413, 440] on span "Generar informe" at bounding box center [441, 437] width 103 height 14
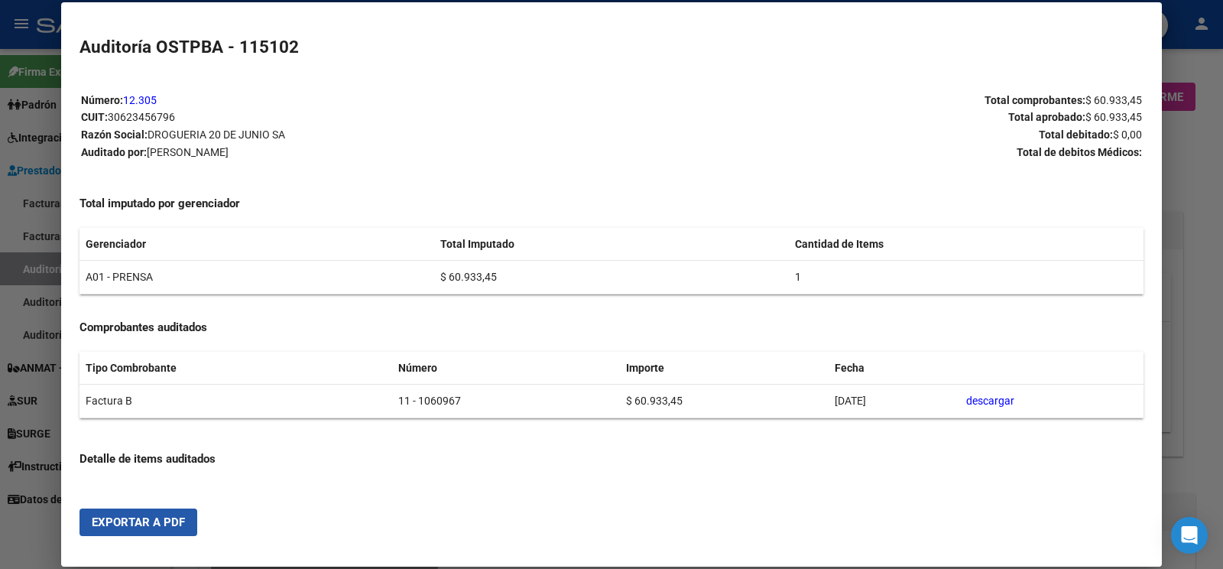
click at [157, 524] on span "Exportar a PDF" at bounding box center [138, 522] width 93 height 14
click at [42, 257] on div at bounding box center [611, 284] width 1223 height 569
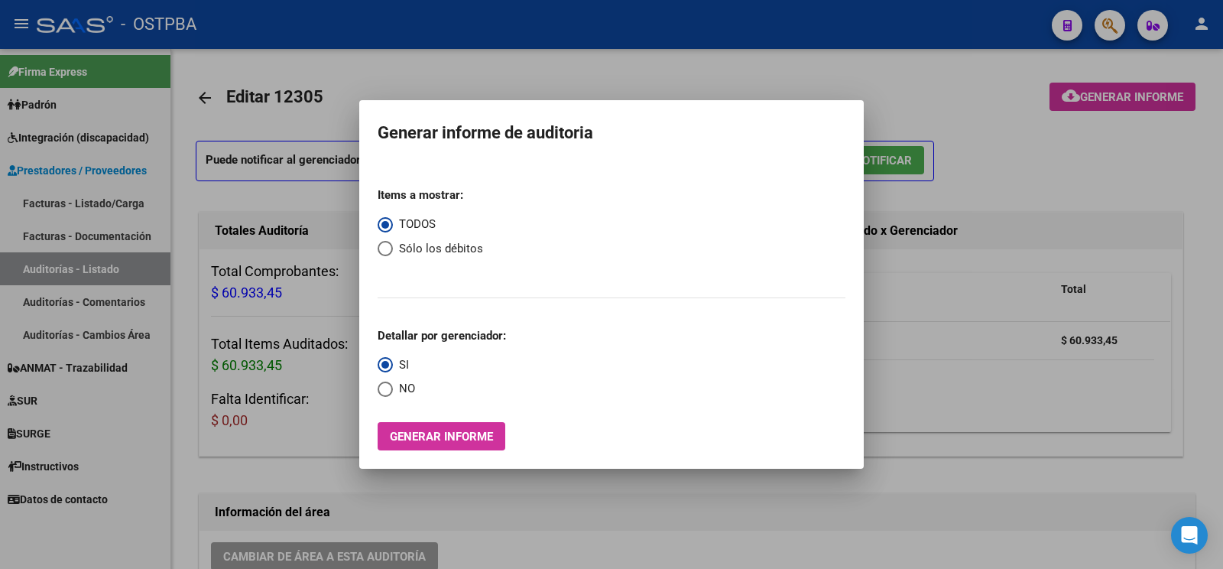
click at [46, 257] on div at bounding box center [611, 284] width 1223 height 569
click at [56, 260] on link "Auditorías - Listado" at bounding box center [85, 268] width 170 height 33
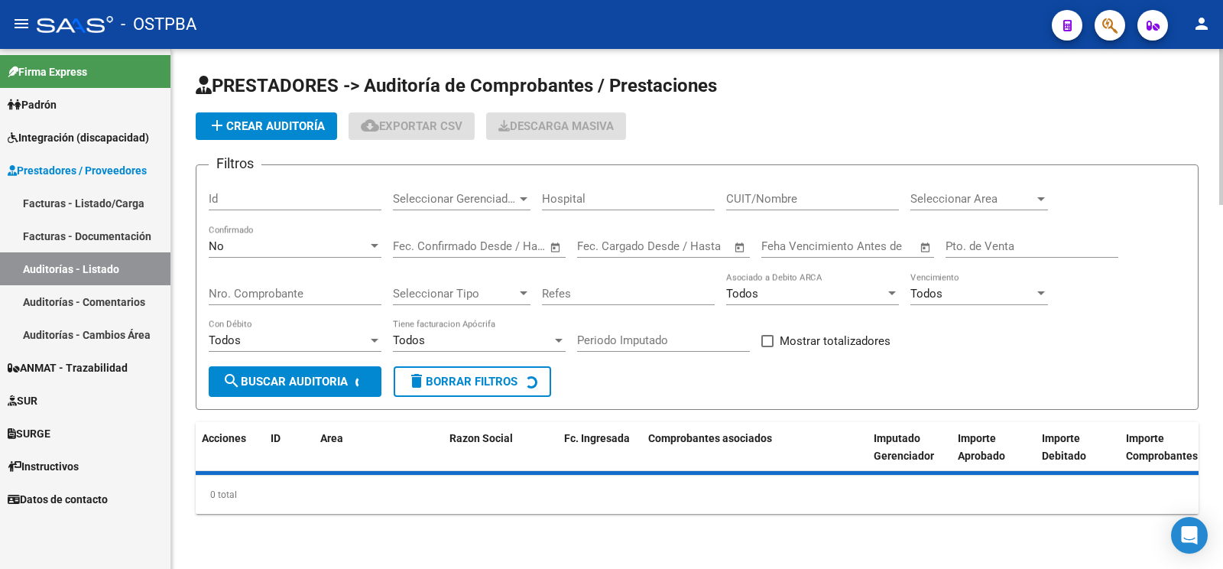
click at [314, 107] on app-list-header "PRESTADORES -> Auditoría de Comprobantes / Prestaciones add Crear Auditoría clo…" at bounding box center [697, 241] width 1003 height 336
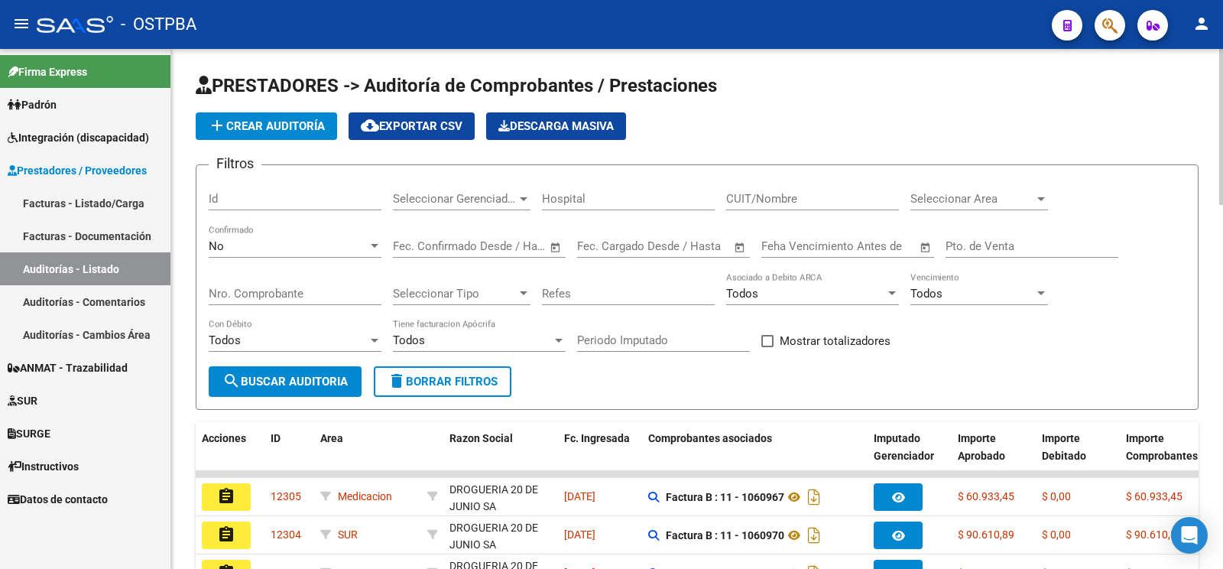
click at [316, 131] on span "add Crear Auditoría" at bounding box center [266, 126] width 117 height 14
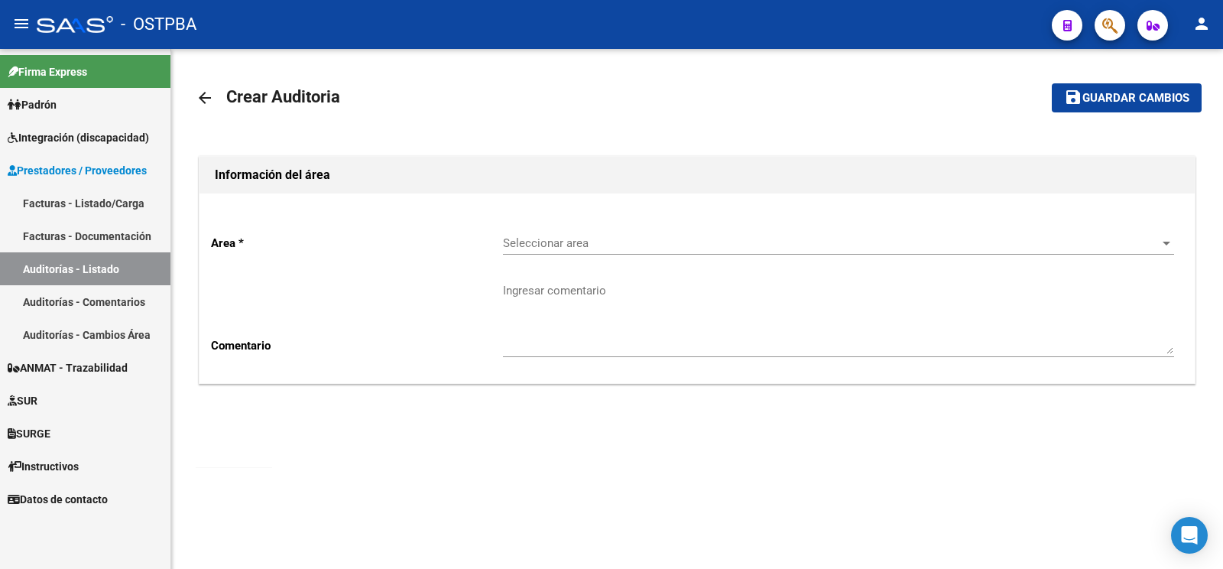
click at [579, 238] on span "Seleccionar area" at bounding box center [831, 243] width 657 height 14
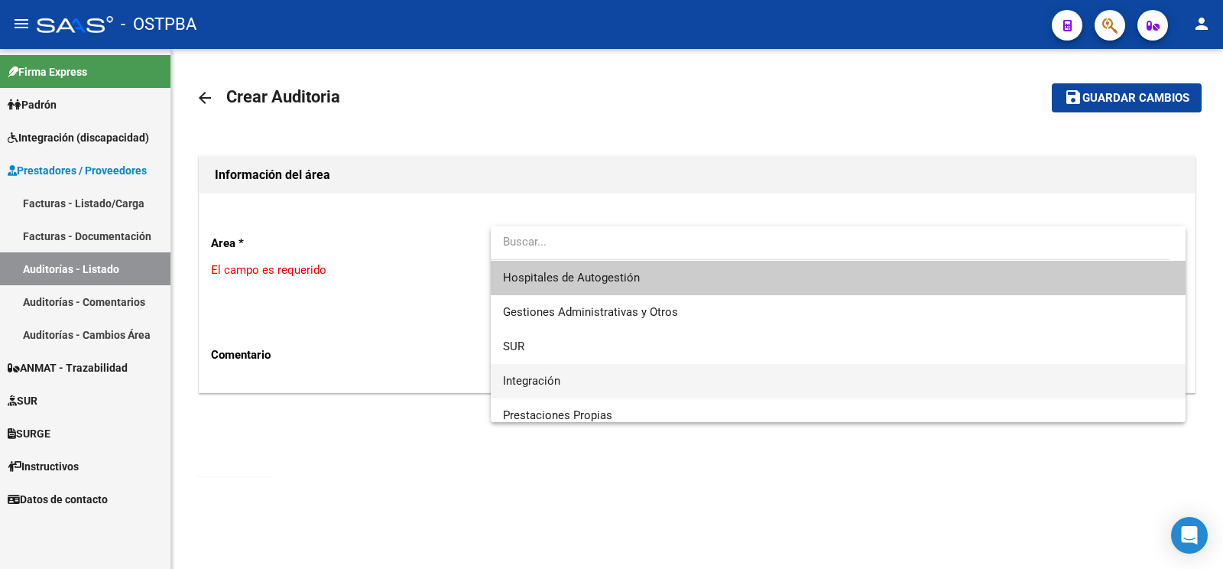
scroll to position [216, 0]
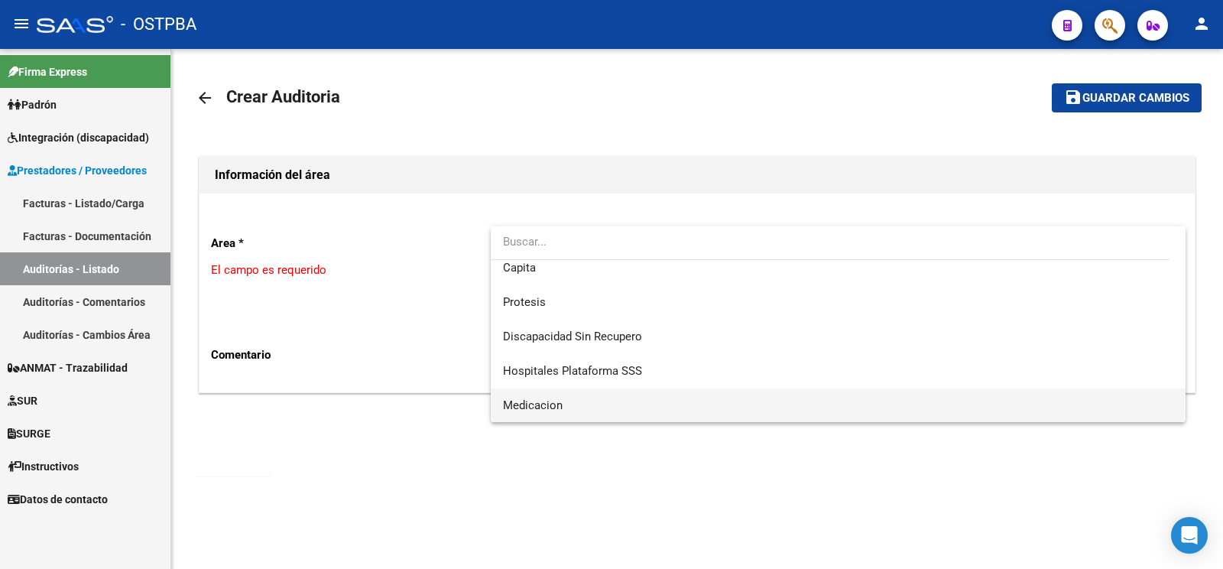
click at [573, 398] on span "Medicacion" at bounding box center [838, 405] width 670 height 34
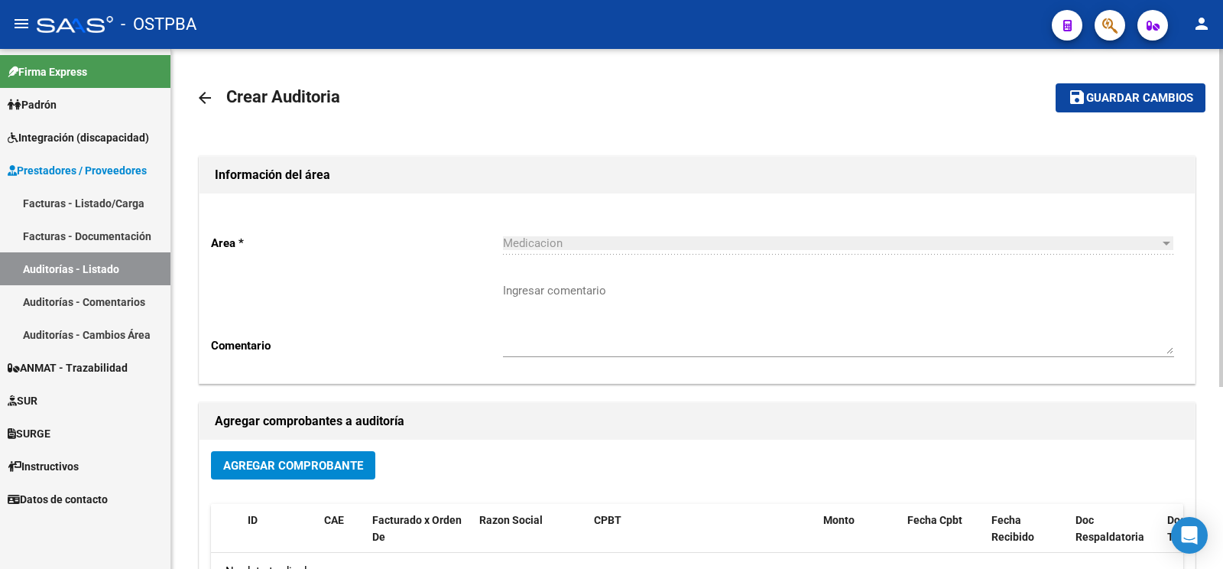
click at [589, 271] on div "Ingresar comentario" at bounding box center [838, 313] width 671 height 88
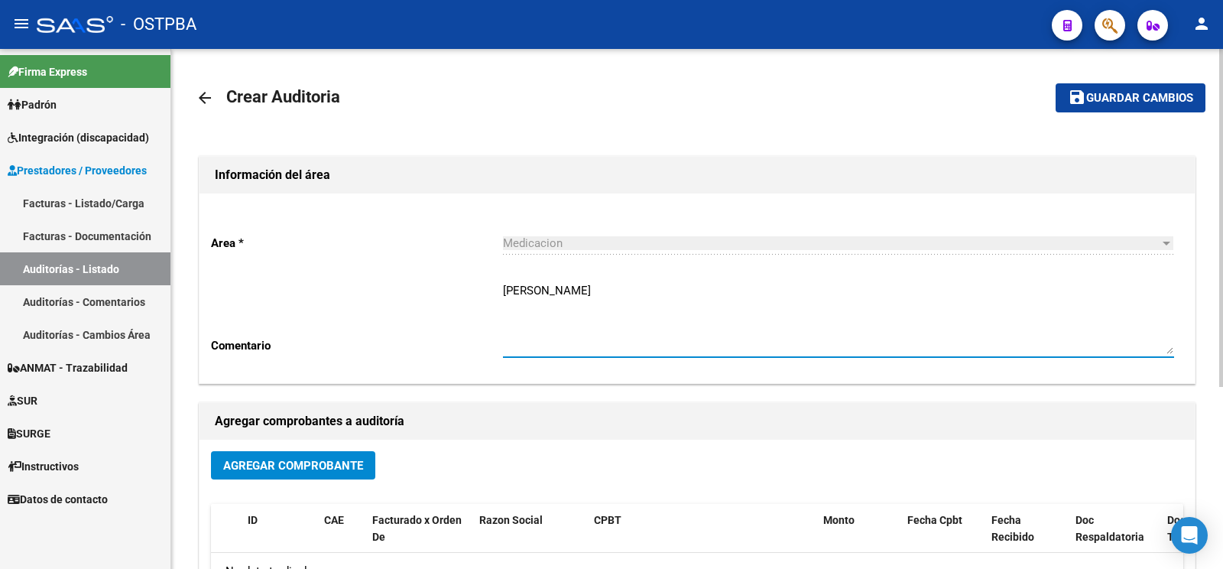
type textarea "codevilla ricardo"
click at [264, 451] on button "Agregar Comprobante" at bounding box center [293, 465] width 164 height 28
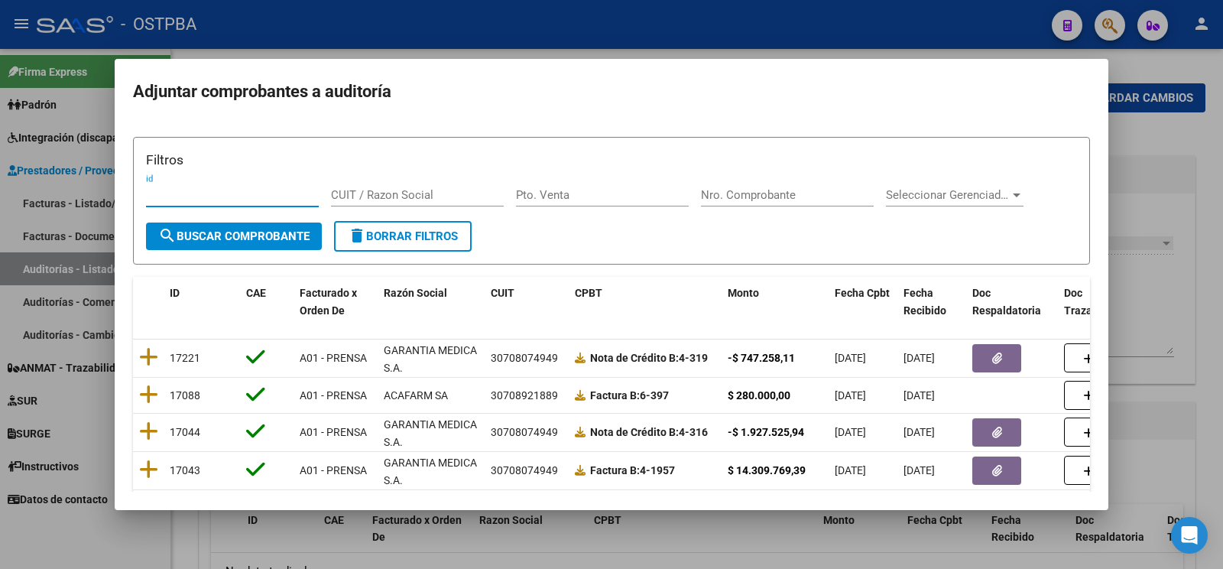
click at [777, 183] on div "Filtros id CUIT / Razon Social Pto. Venta Nro. Comprobante Seleccionar Gerencia…" at bounding box center [611, 185] width 931 height 71
click at [769, 194] on input "Nro. Comprobante" at bounding box center [787, 195] width 173 height 14
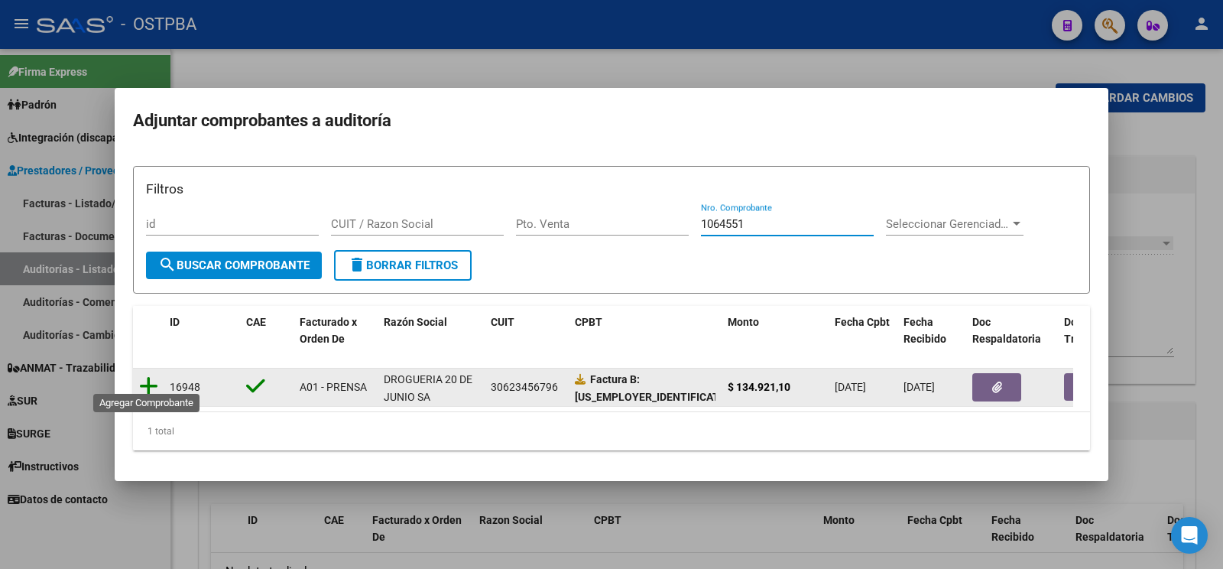
type input "1064551"
click at [149, 378] on icon at bounding box center [148, 385] width 19 height 21
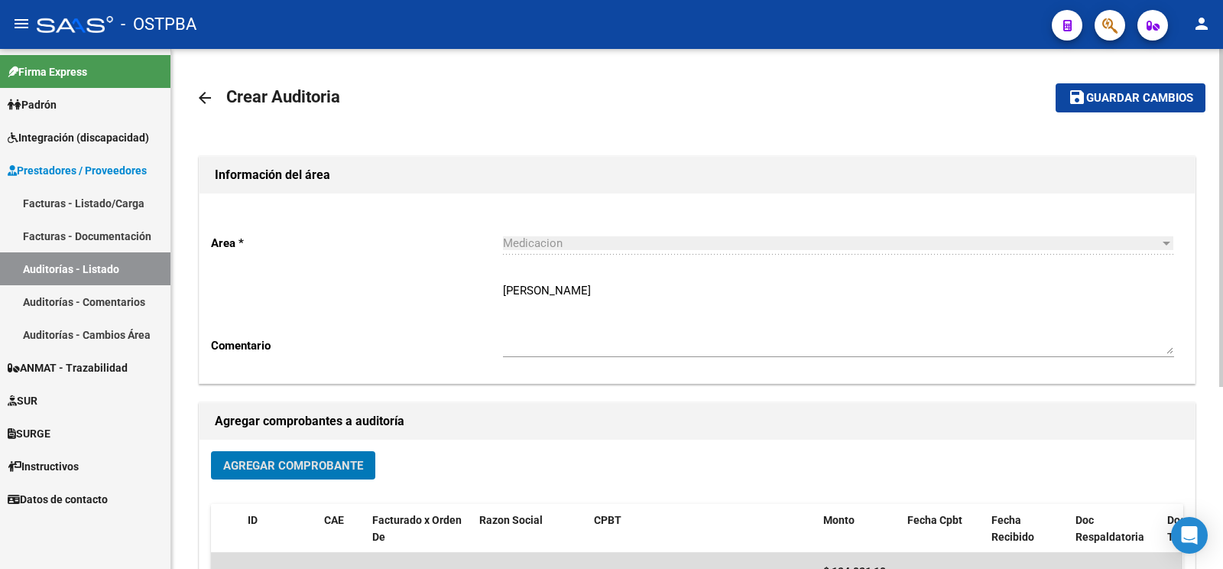
click at [1141, 96] on span "Guardar cambios" at bounding box center [1139, 99] width 107 height 14
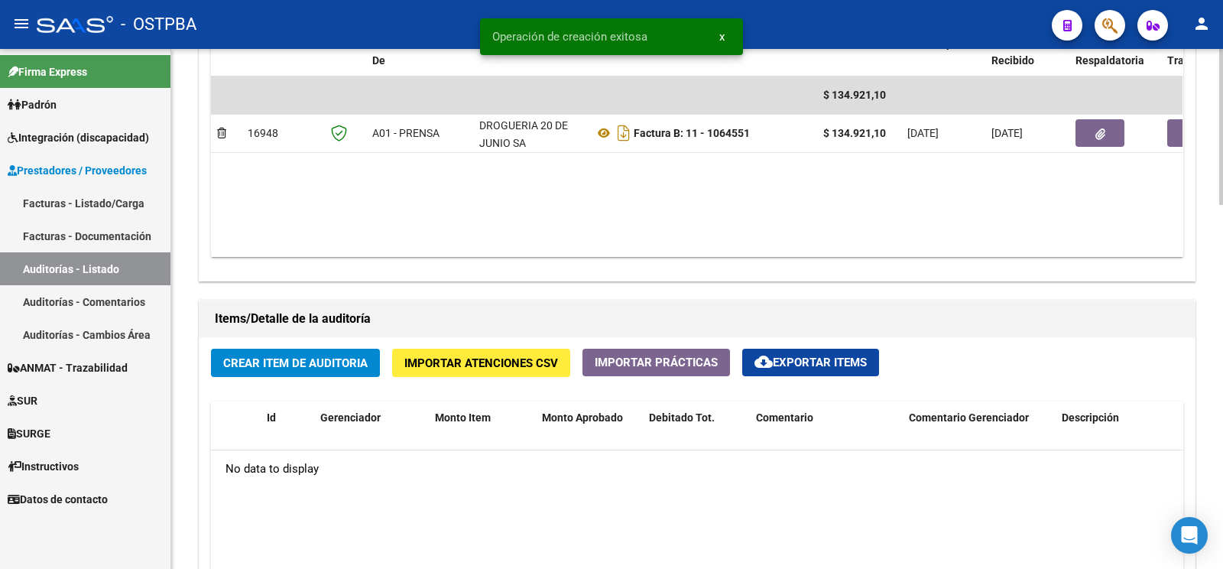
scroll to position [883, 0]
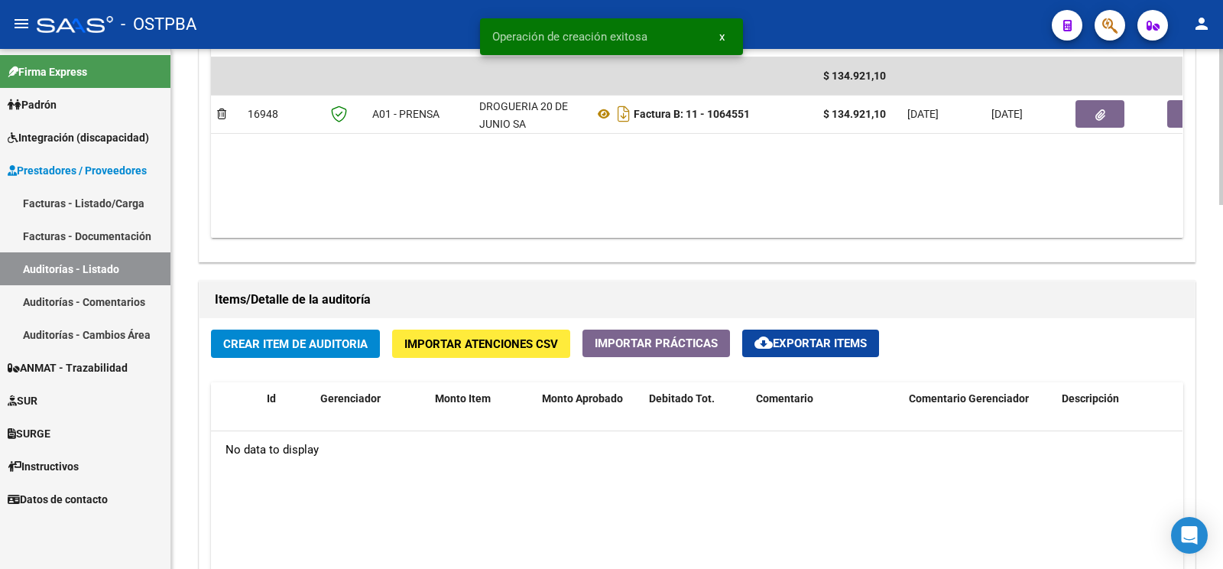
click at [268, 347] on span "Crear Item de Auditoria" at bounding box center [295, 344] width 144 height 14
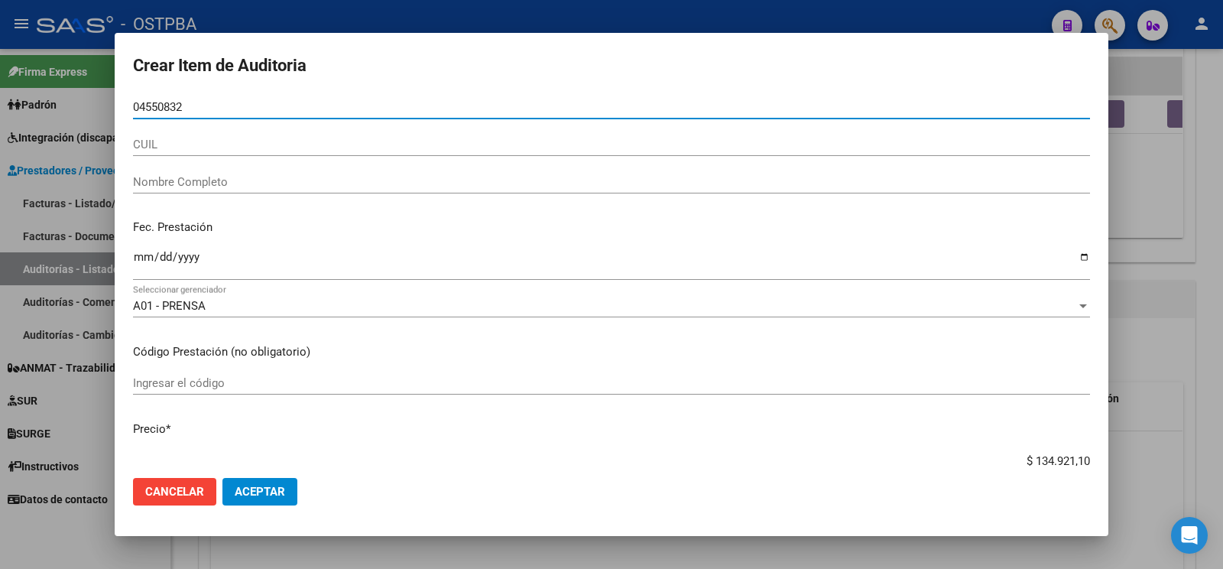
type input "04550832"
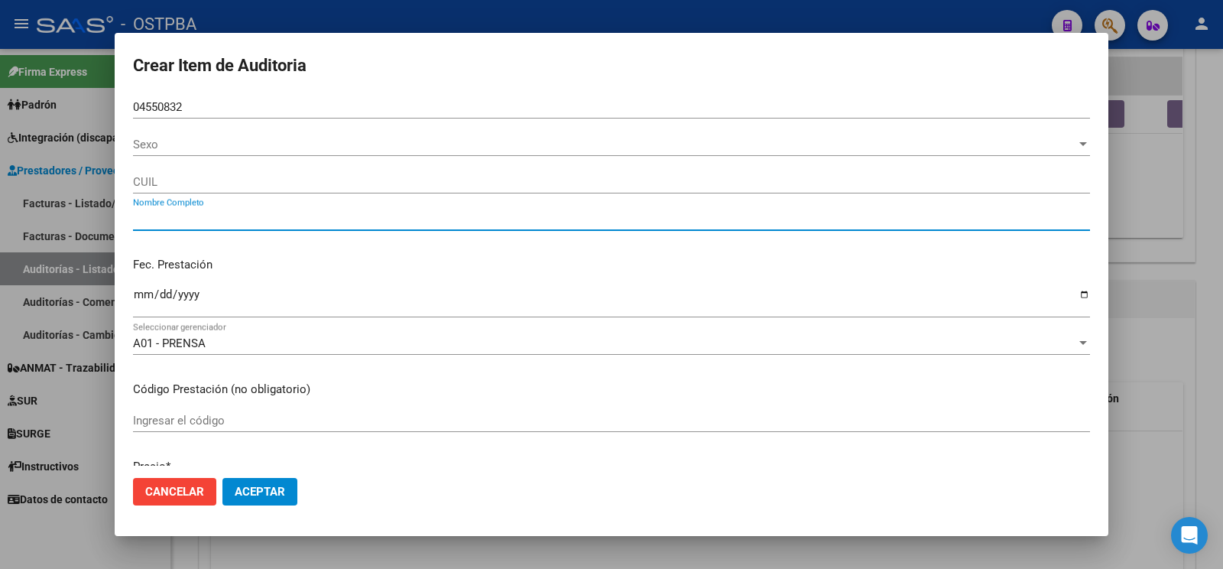
type input "CODEVILLA RICARDO"
type input "20045508324"
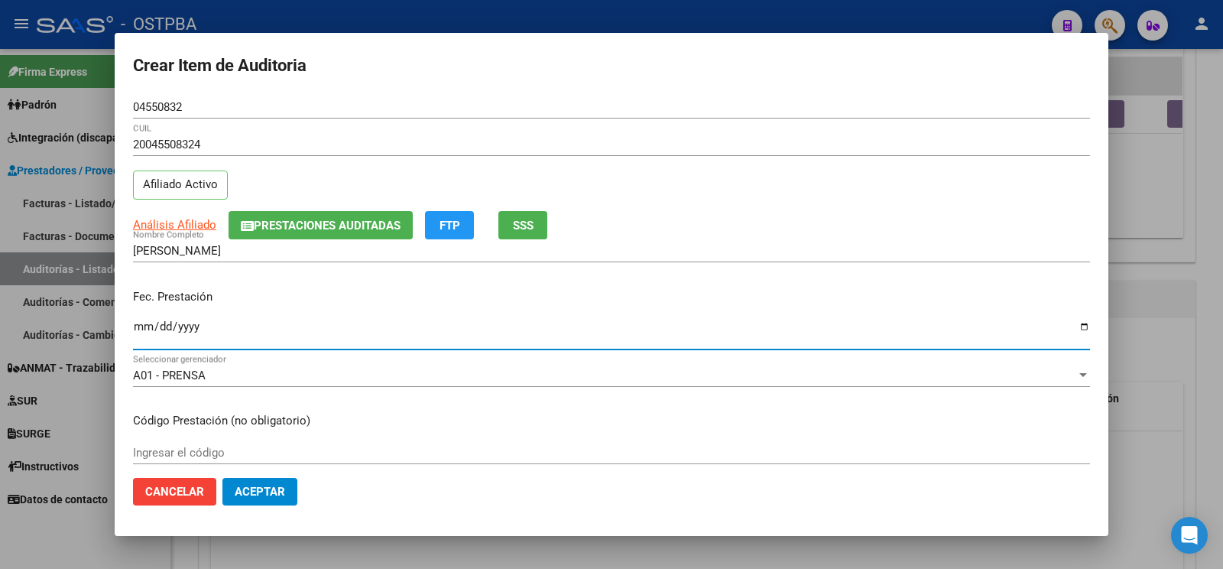
type input "[DATE]"
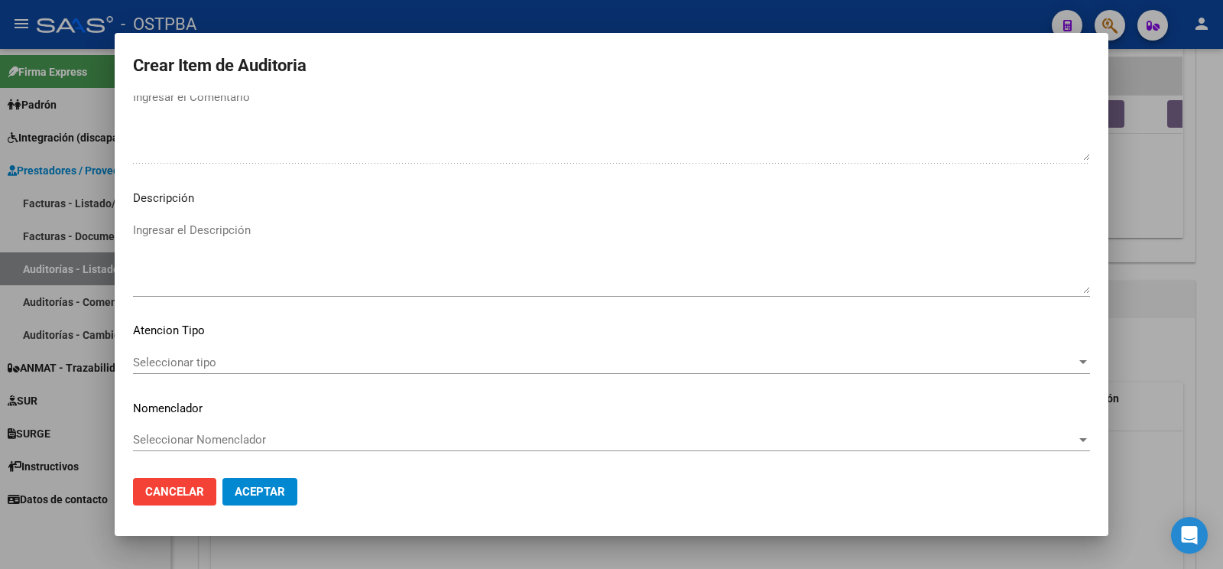
scroll to position [881, 0]
type textarea "af n° 7933/00 X ANSES- A PAGAR A 60 DÍAS"
click at [238, 355] on span "Seleccionar tipo" at bounding box center [604, 362] width 943 height 14
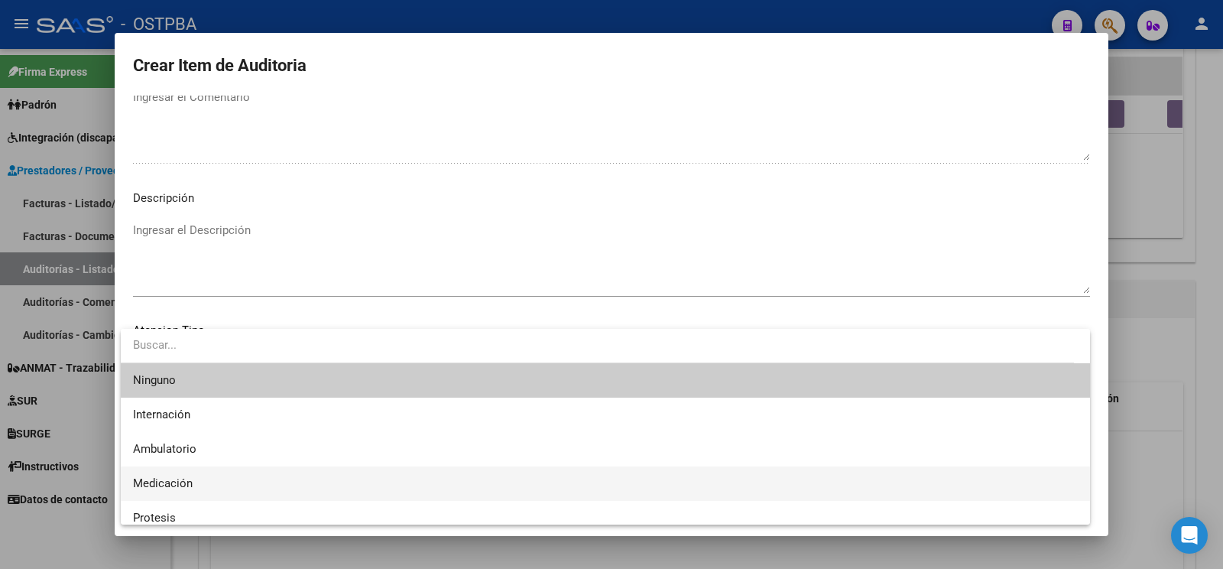
click at [206, 491] on span "Medicación" at bounding box center [605, 483] width 945 height 34
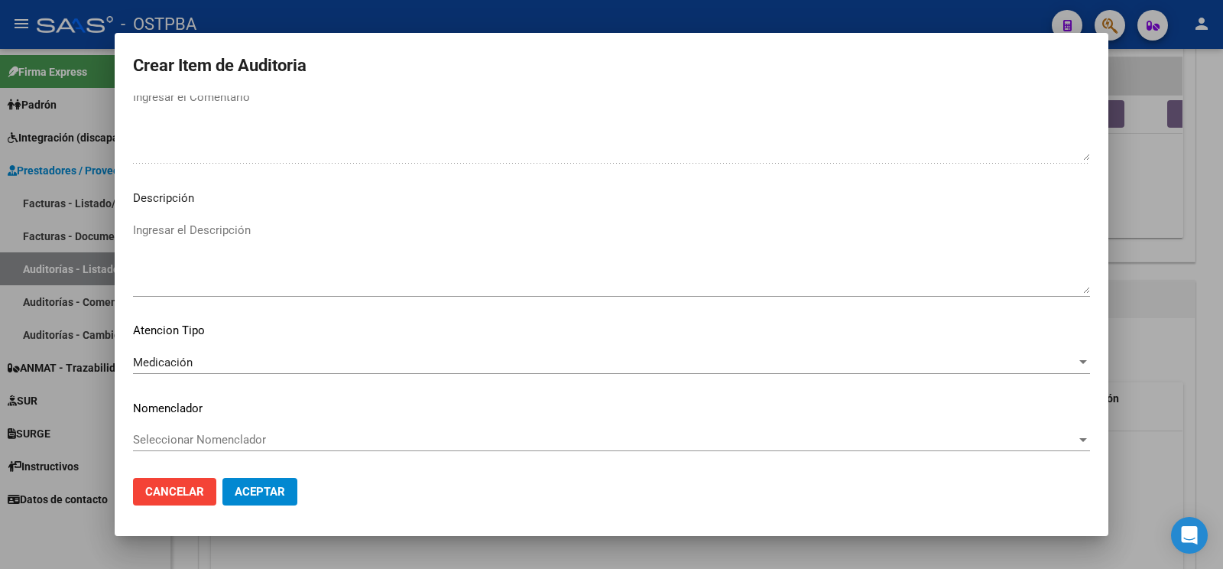
click at [299, 475] on mat-dialog-actions "Cancelar Aceptar" at bounding box center [611, 491] width 957 height 52
click at [270, 485] on span "Aceptar" at bounding box center [260, 492] width 50 height 14
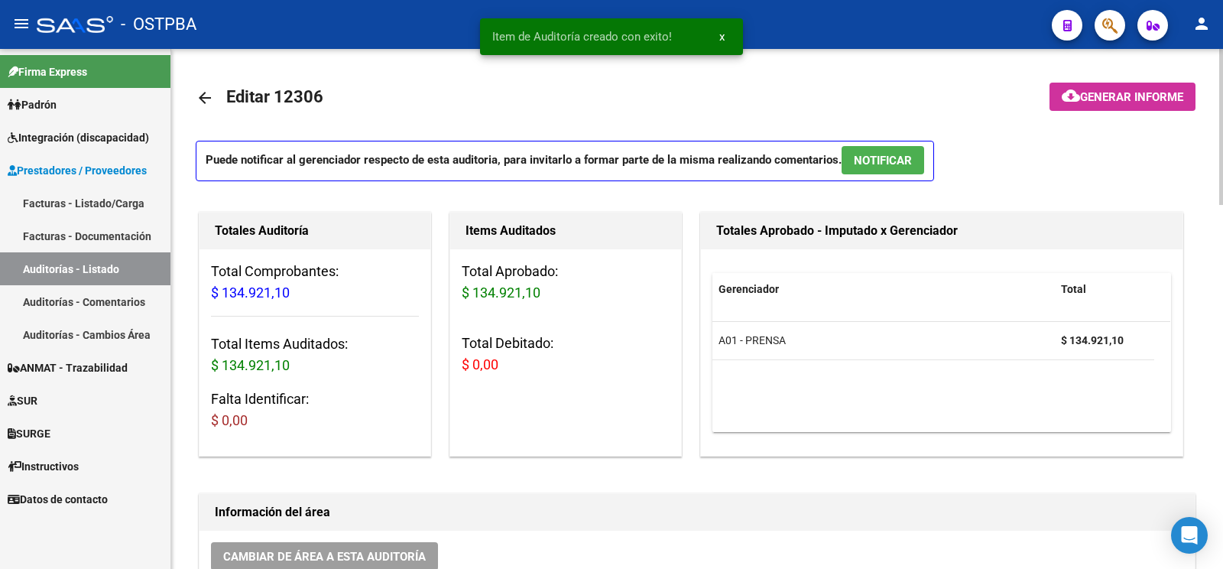
scroll to position [0, 0]
click at [1088, 103] on span "Generar informe" at bounding box center [1131, 97] width 103 height 14
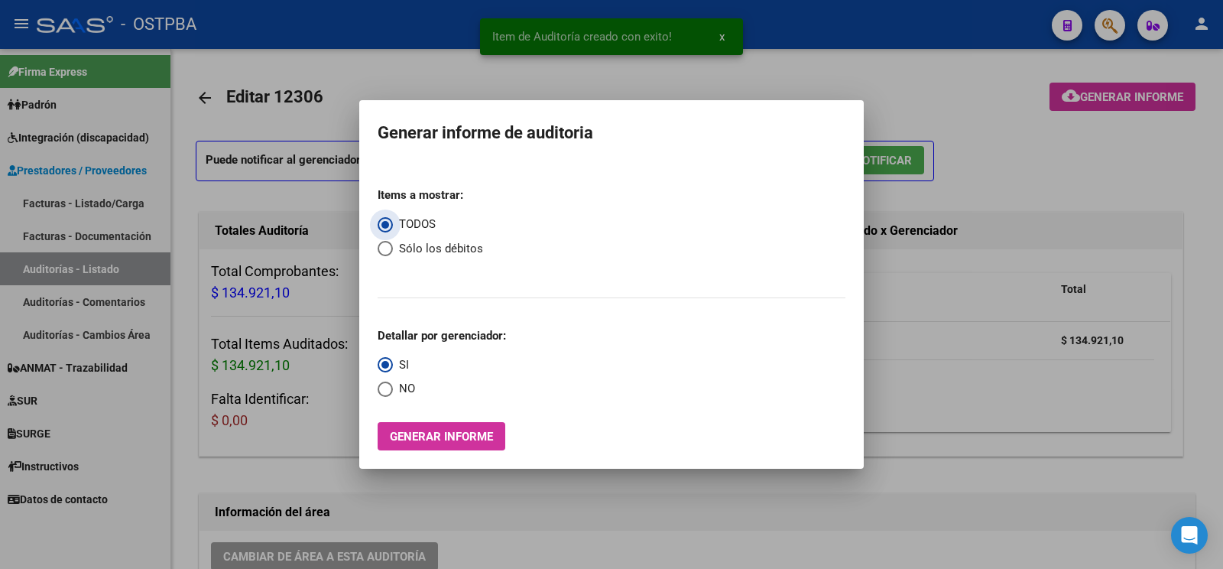
click at [420, 446] on button "Generar informe" at bounding box center [442, 436] width 128 height 28
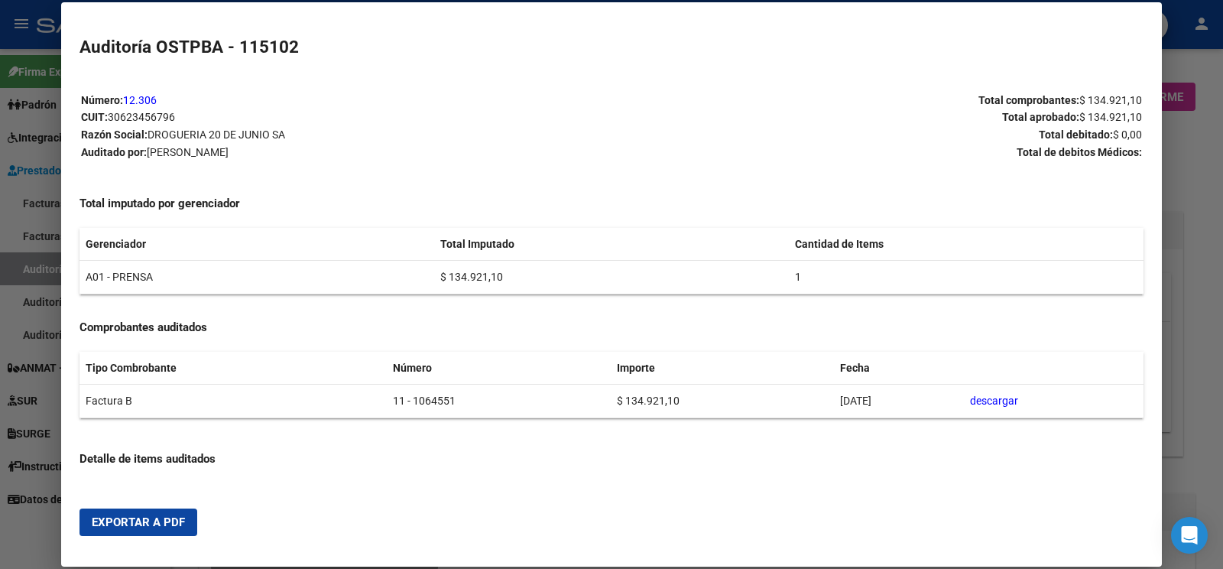
click at [150, 534] on button "Exportar a PDF" at bounding box center [138, 522] width 118 height 28
click at [49, 264] on div at bounding box center [611, 284] width 1223 height 569
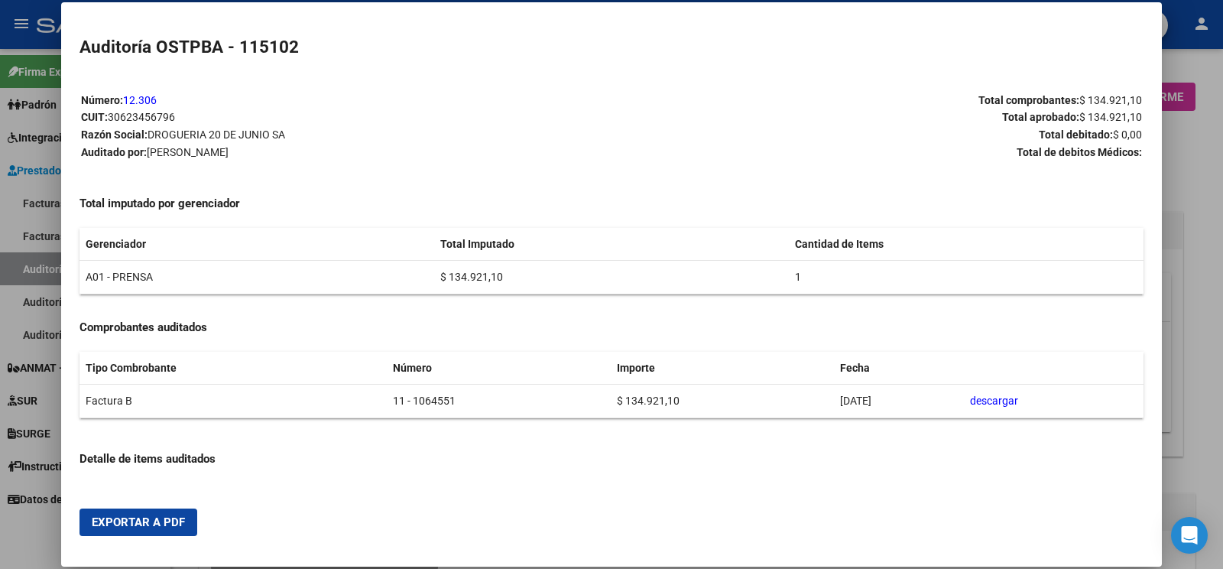
click at [49, 264] on div at bounding box center [611, 284] width 1223 height 569
click at [49, 264] on link "Auditorías - Listado" at bounding box center [85, 268] width 170 height 33
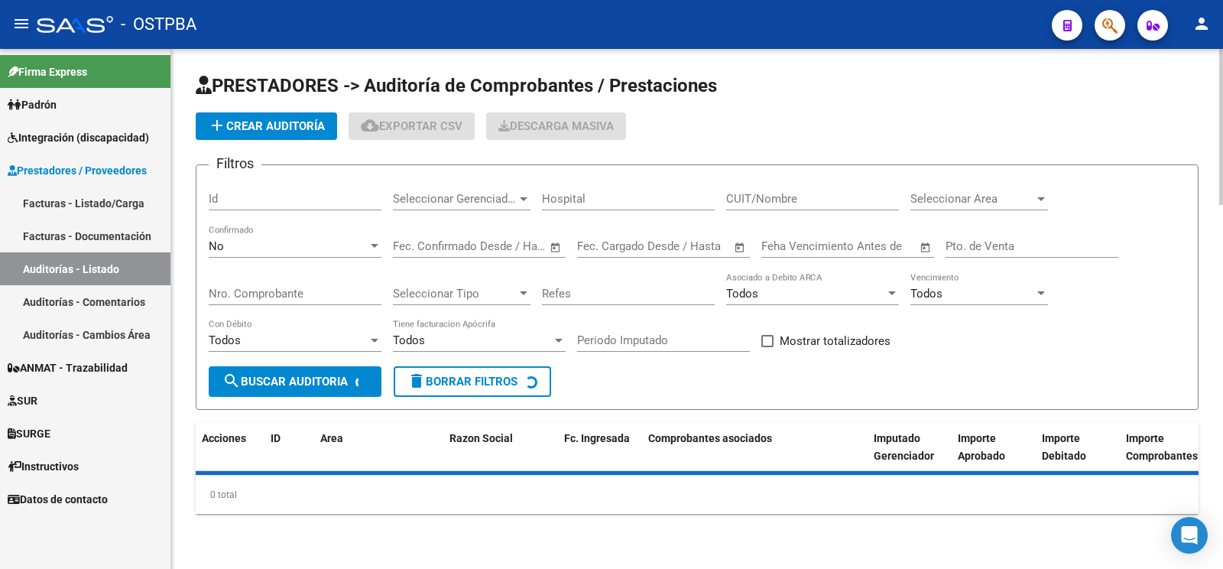
click at [251, 114] on button "add Crear Auditoría" at bounding box center [266, 126] width 141 height 28
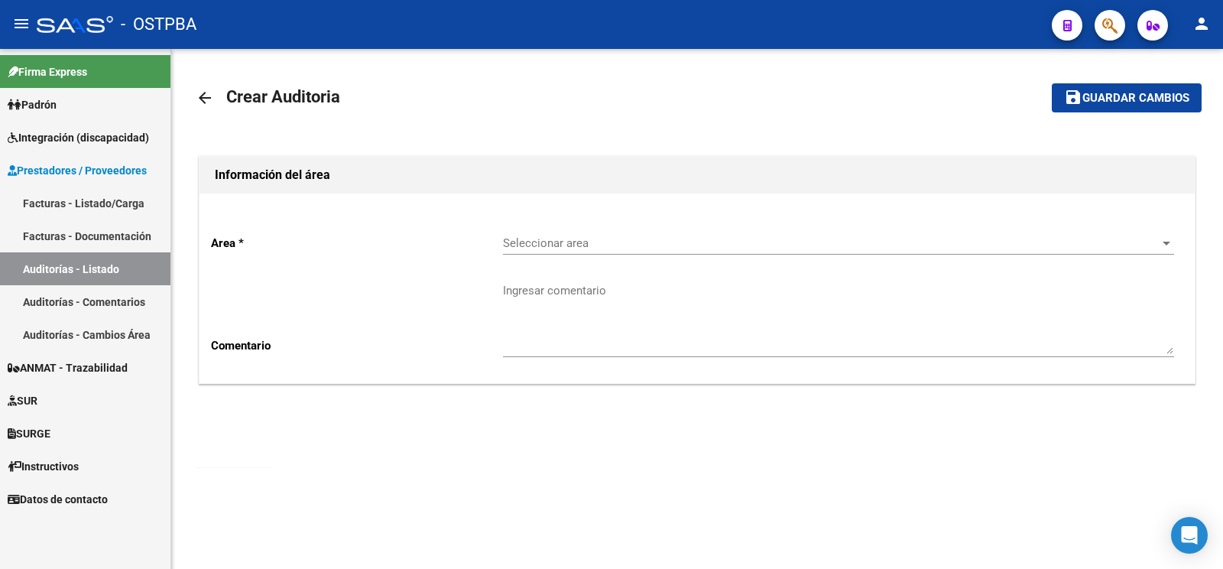
click at [290, 122] on div "arrow_back Crear Auditoria save Guardar cambios Información del área Area * Sel…" at bounding box center [697, 255] width 1003 height 364
click at [534, 236] on span "Seleccionar area" at bounding box center [831, 243] width 657 height 14
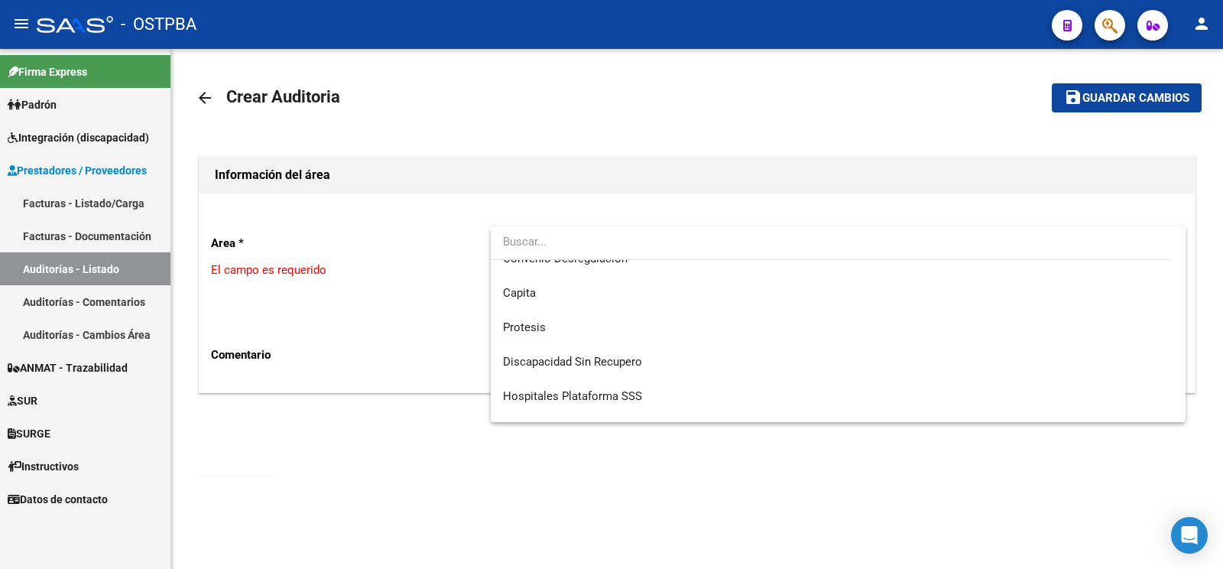
scroll to position [216, 0]
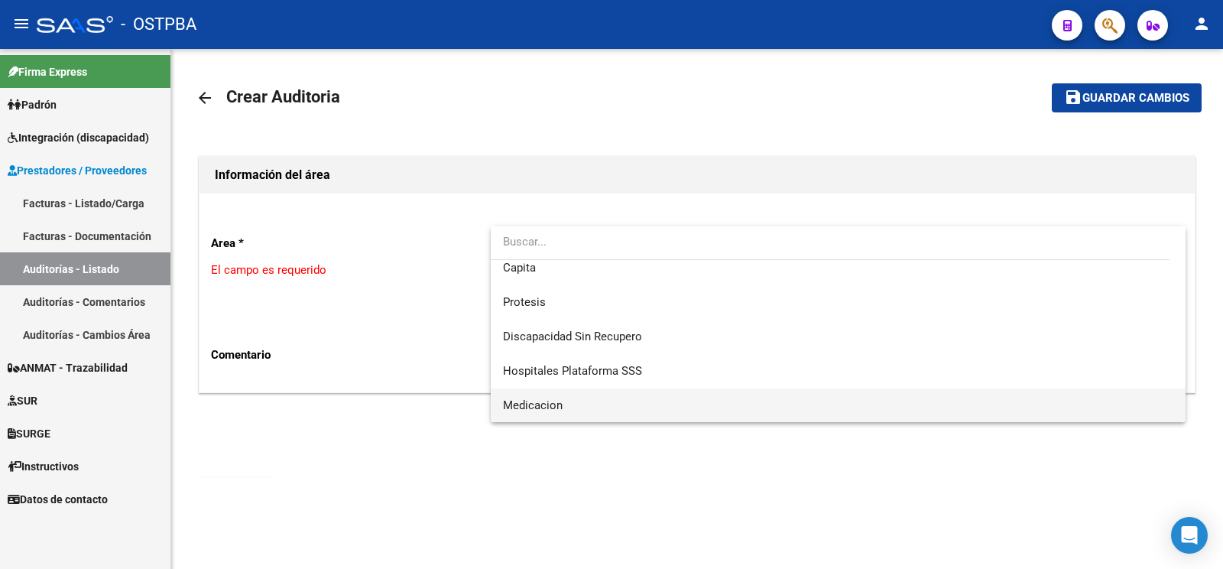
click at [559, 412] on span "Medicacion" at bounding box center [838, 405] width 670 height 34
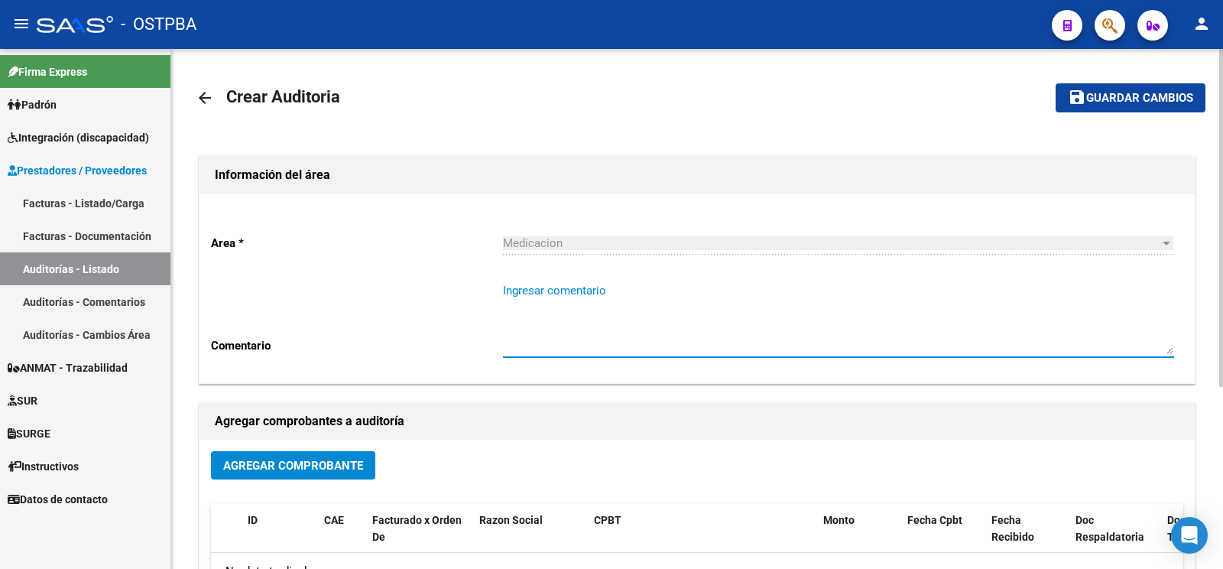
click at [562, 287] on textarea "Ingresar comentario" at bounding box center [838, 318] width 671 height 72
type textarea "[PERSON_NAME]"
click at [304, 467] on span "Agregar Comprobante" at bounding box center [293, 466] width 140 height 14
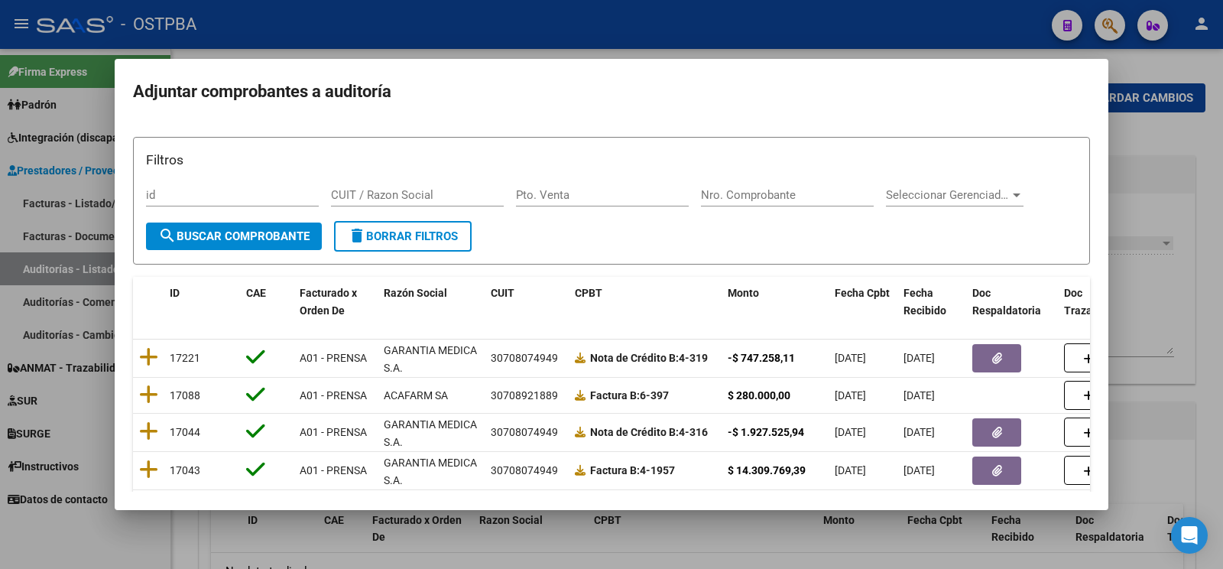
click at [770, 205] on div "Nro. Comprobante" at bounding box center [787, 194] width 173 height 23
click at [772, 203] on div "Nro. Comprobante" at bounding box center [787, 194] width 173 height 23
click at [783, 186] on div "Nro. Comprobante" at bounding box center [787, 194] width 173 height 23
click at [765, 194] on input "Nro. Comprobante" at bounding box center [787, 195] width 173 height 14
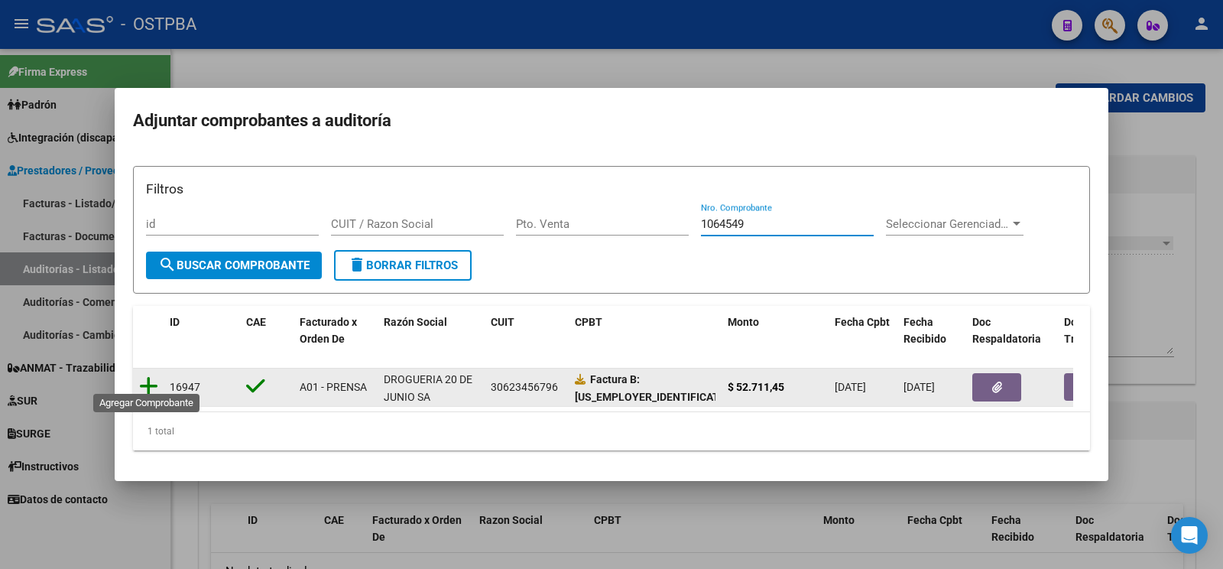
type input "1064549"
click at [145, 378] on icon at bounding box center [148, 385] width 19 height 21
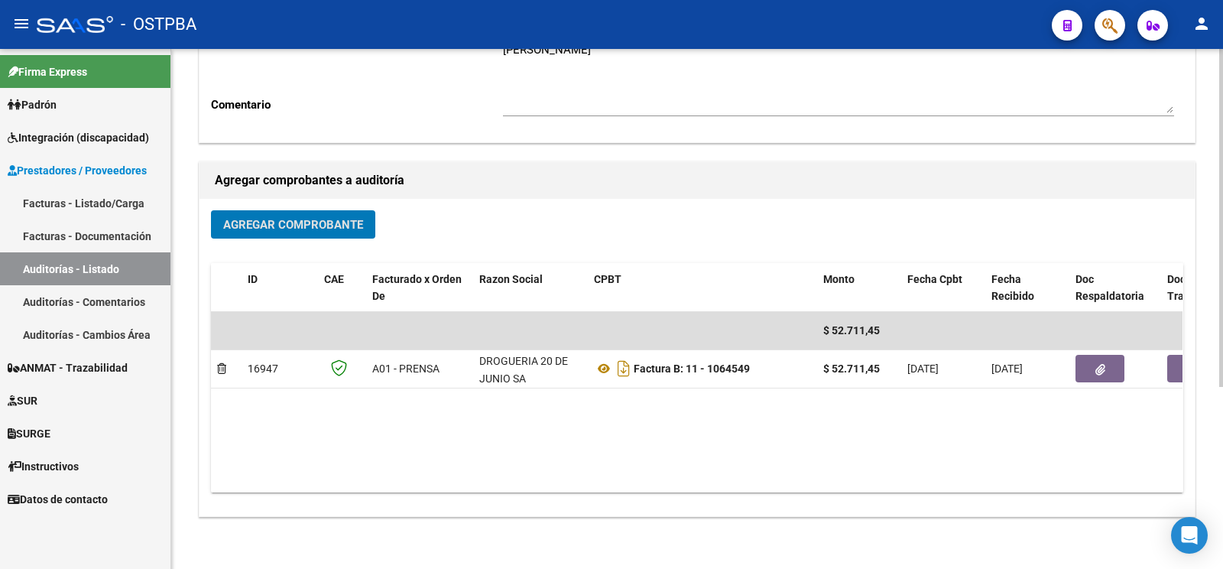
scroll to position [0, 0]
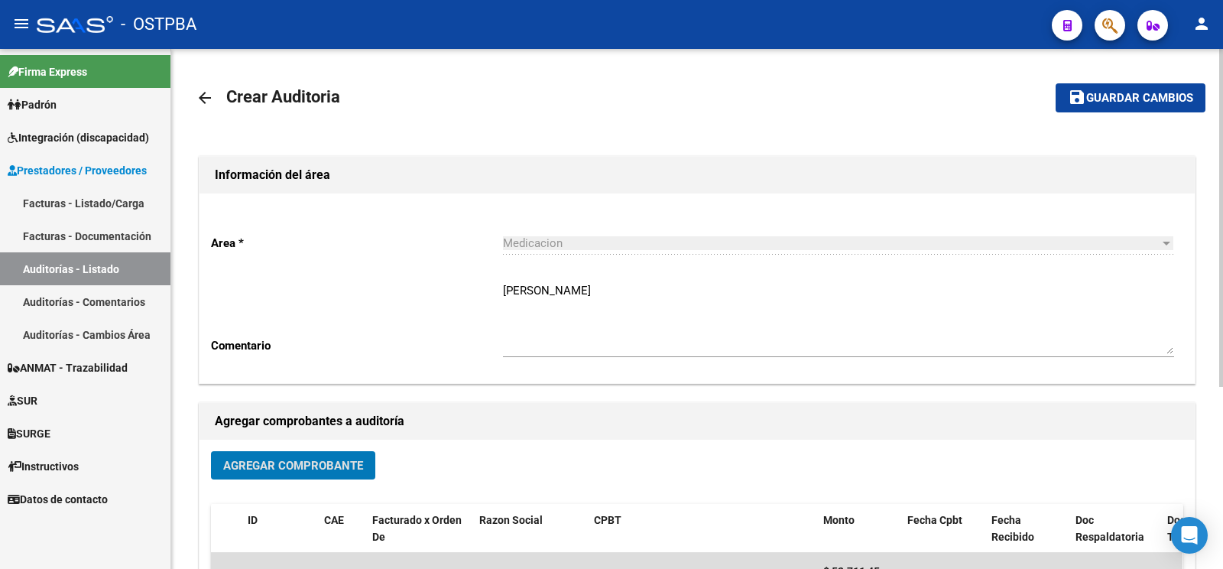
click at [1093, 111] on button "save Guardar cambios" at bounding box center [1131, 97] width 150 height 28
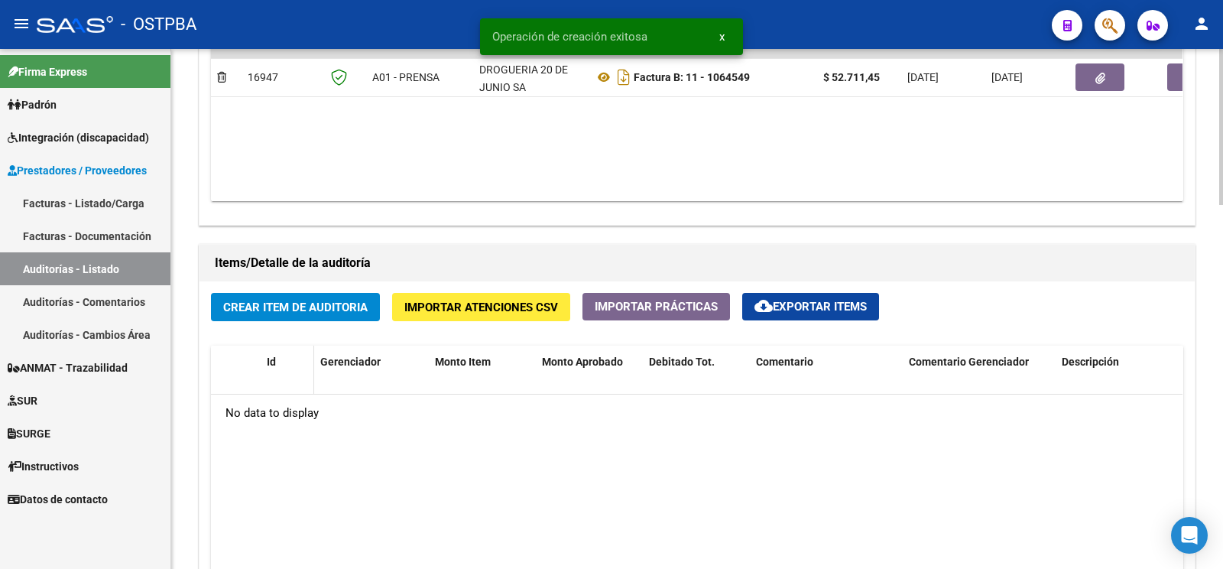
scroll to position [963, 0]
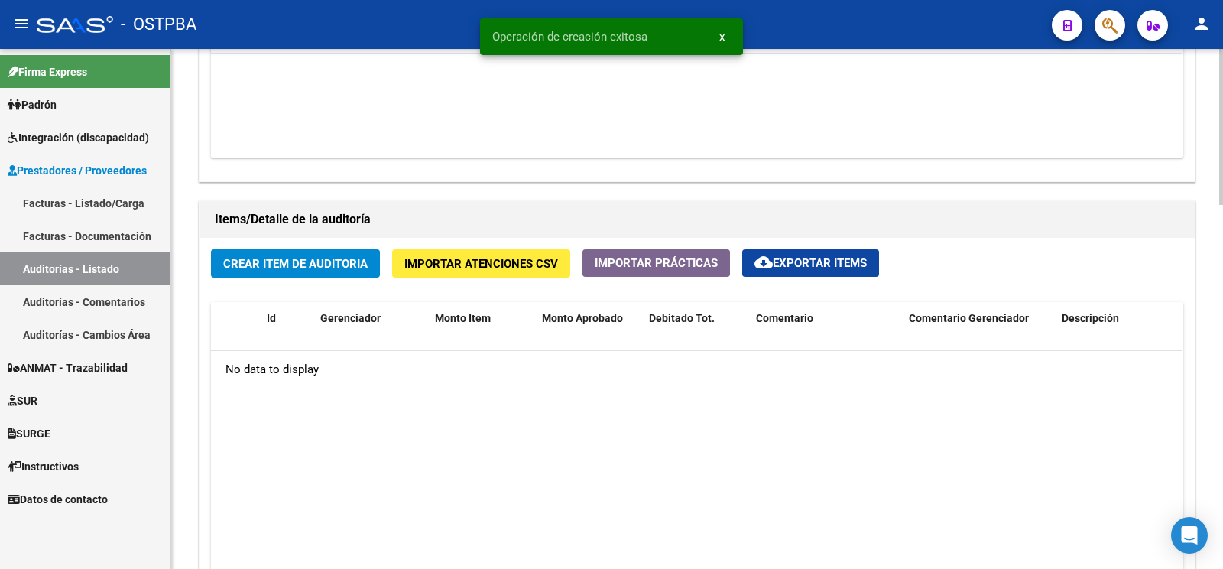
click at [303, 277] on button "Crear Item de Auditoria" at bounding box center [295, 263] width 169 height 28
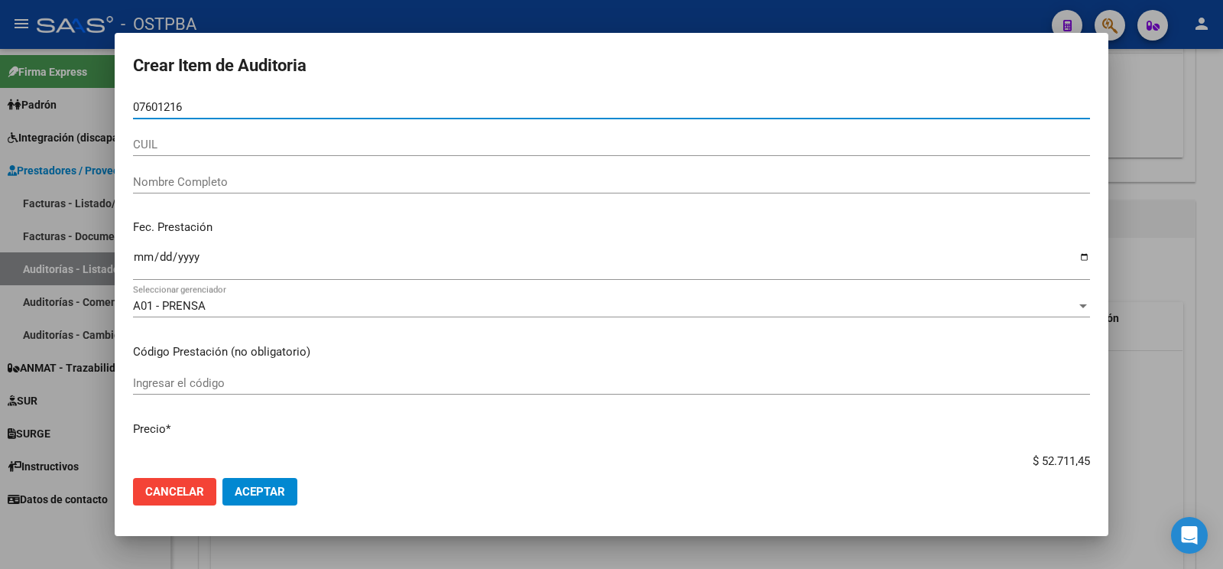
type input "07601216"
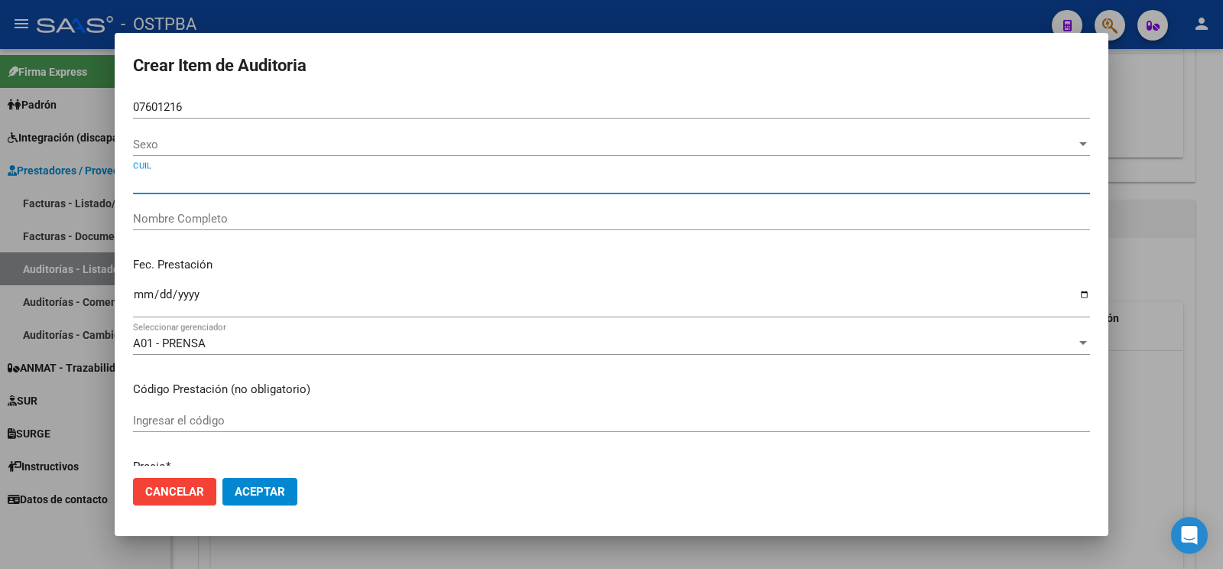
type input "20076012165"
type input "SANCHEZ RAUL GUILLERMO"
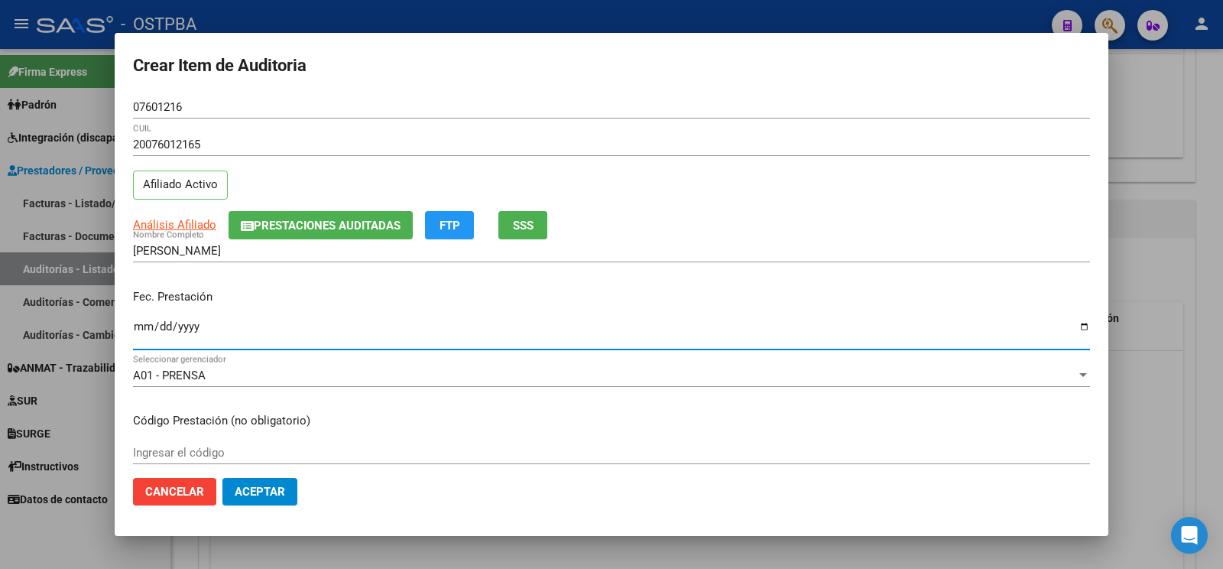
type input "[DATE]"
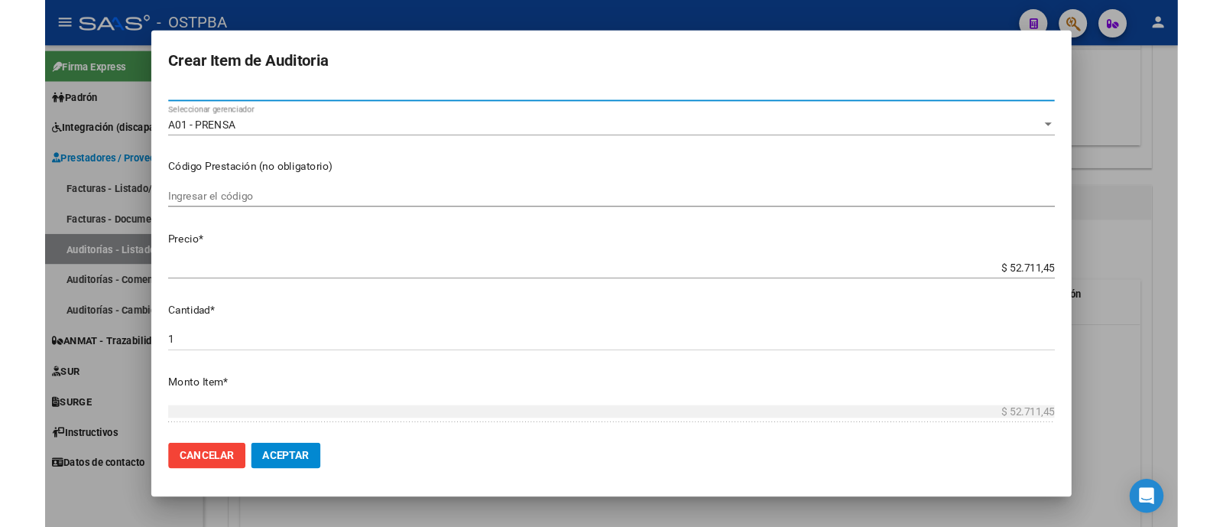
scroll to position [482, 0]
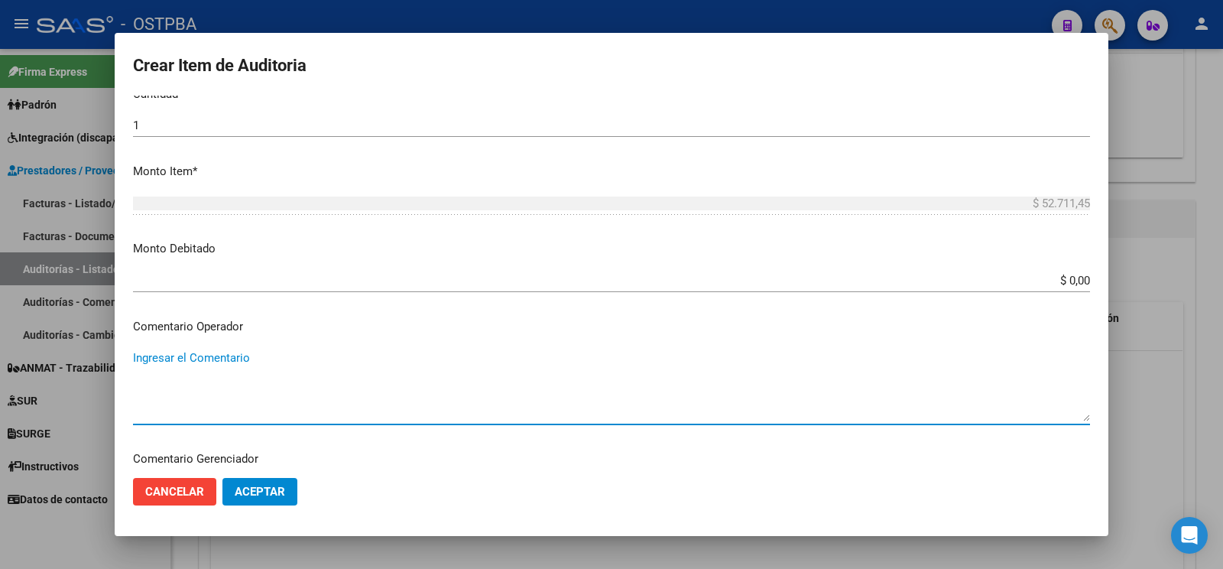
click at [215, 349] on textarea "Ingresar el Comentario" at bounding box center [611, 385] width 957 height 72
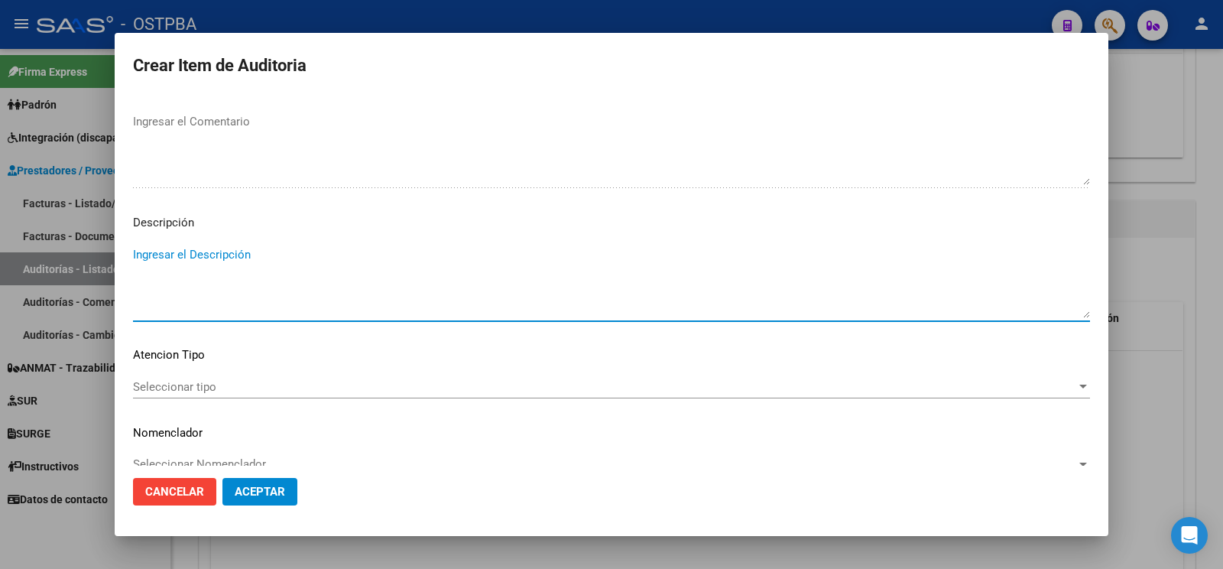
scroll to position [609, 0]
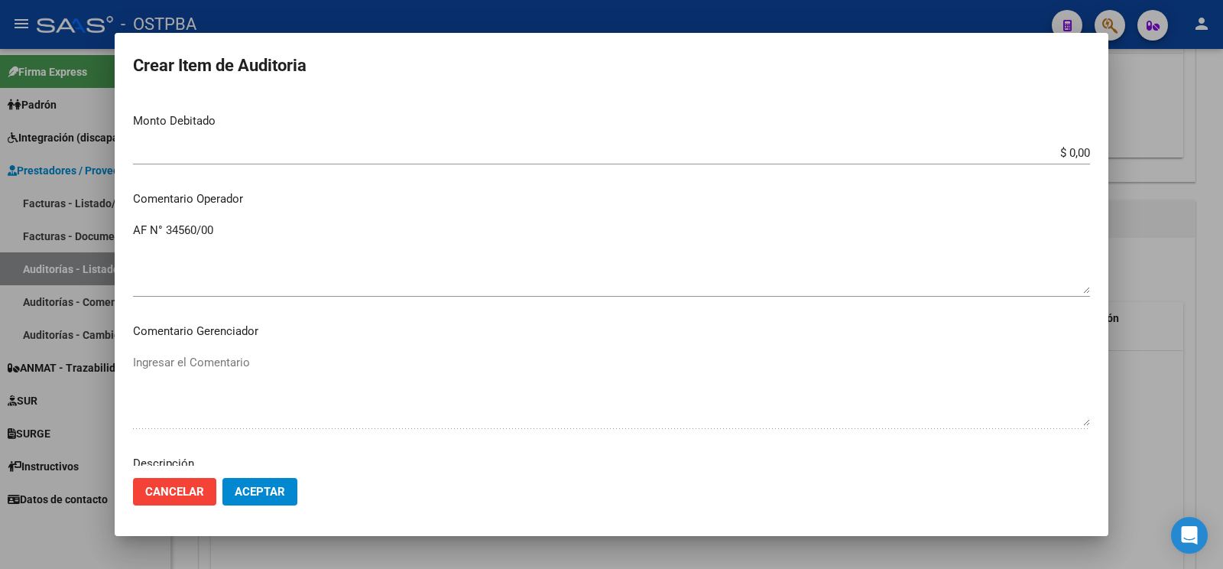
click at [322, 222] on textarea "AF N° 34560/00" at bounding box center [611, 258] width 957 height 72
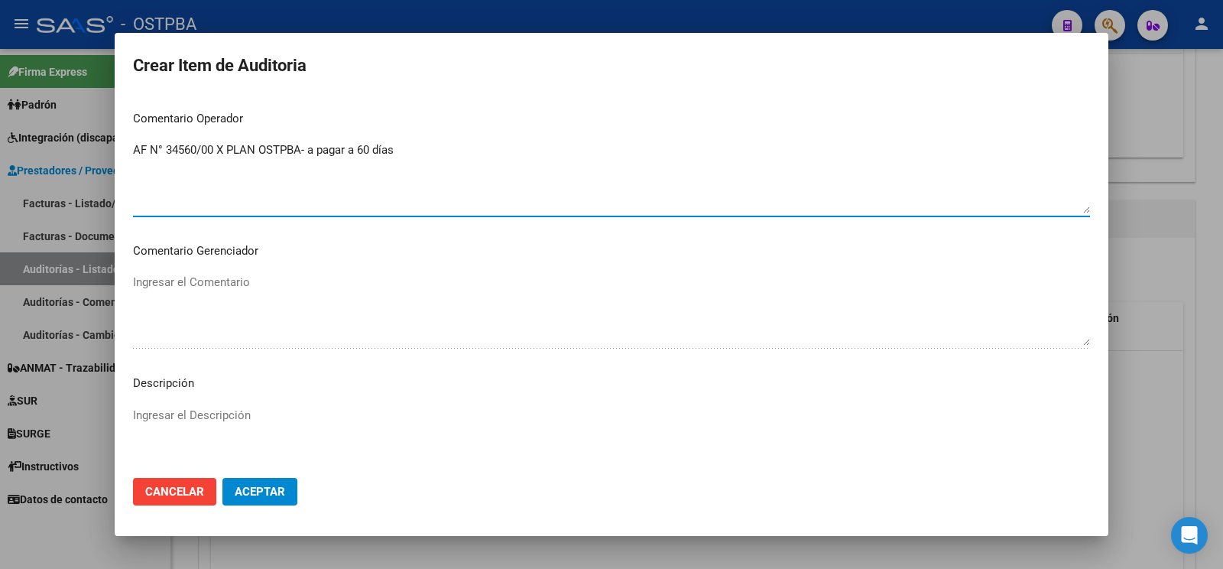
scroll to position [881, 0]
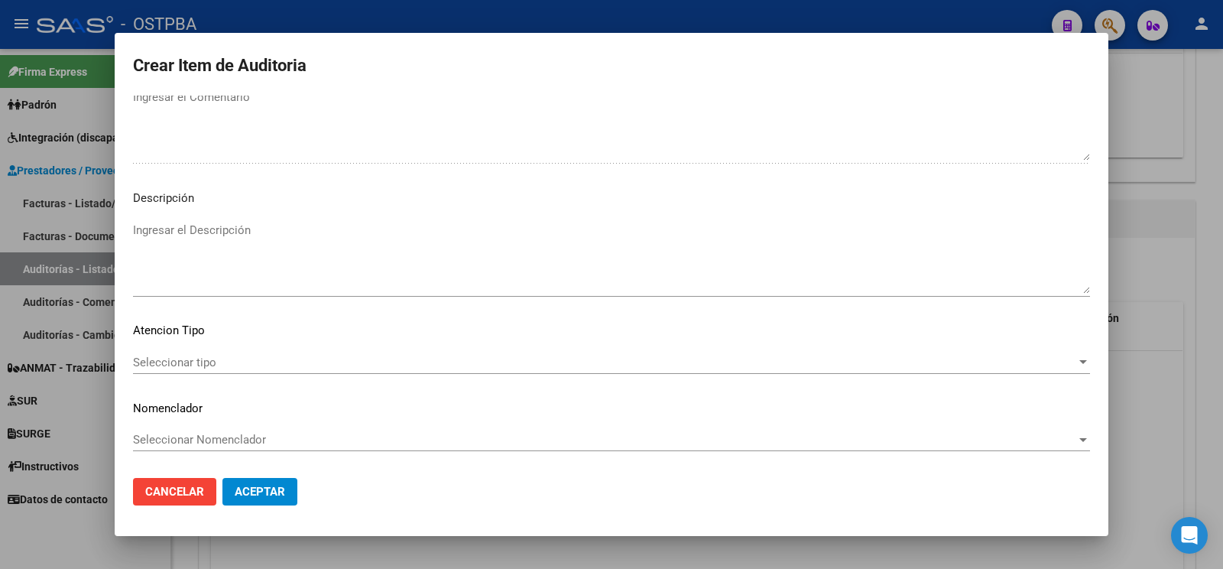
type textarea "AF N° 34560/00 X PLAN OSTPBA- a pagar a 60 días"
click at [193, 355] on span "Seleccionar tipo" at bounding box center [604, 362] width 943 height 14
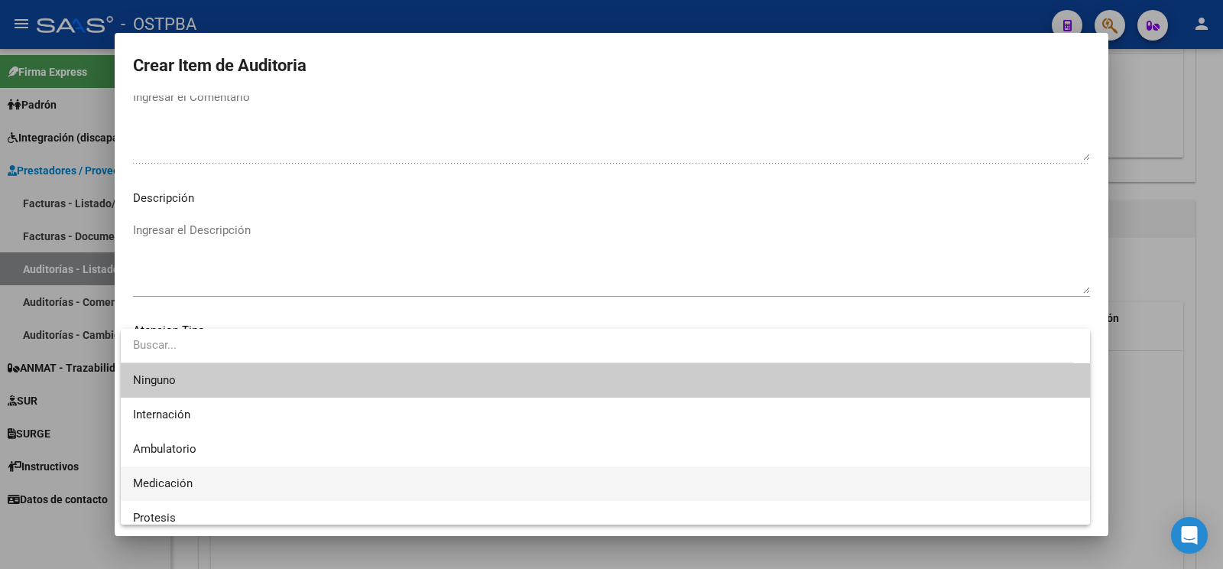
click at [206, 485] on span "Medicación" at bounding box center [605, 483] width 945 height 34
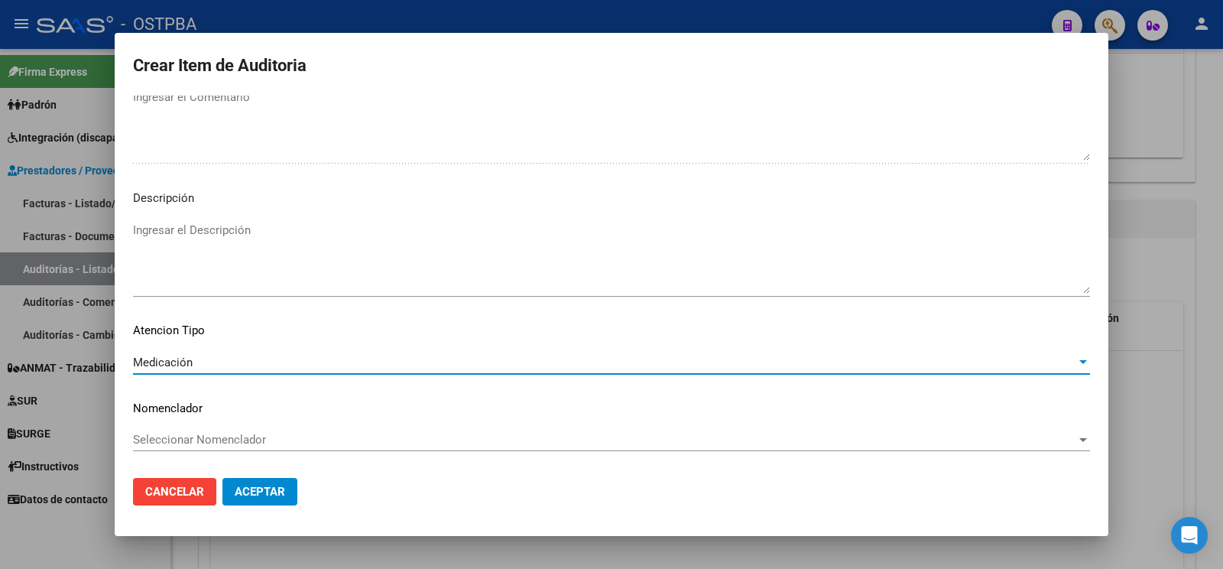
click at [267, 491] on span "Aceptar" at bounding box center [260, 492] width 50 height 14
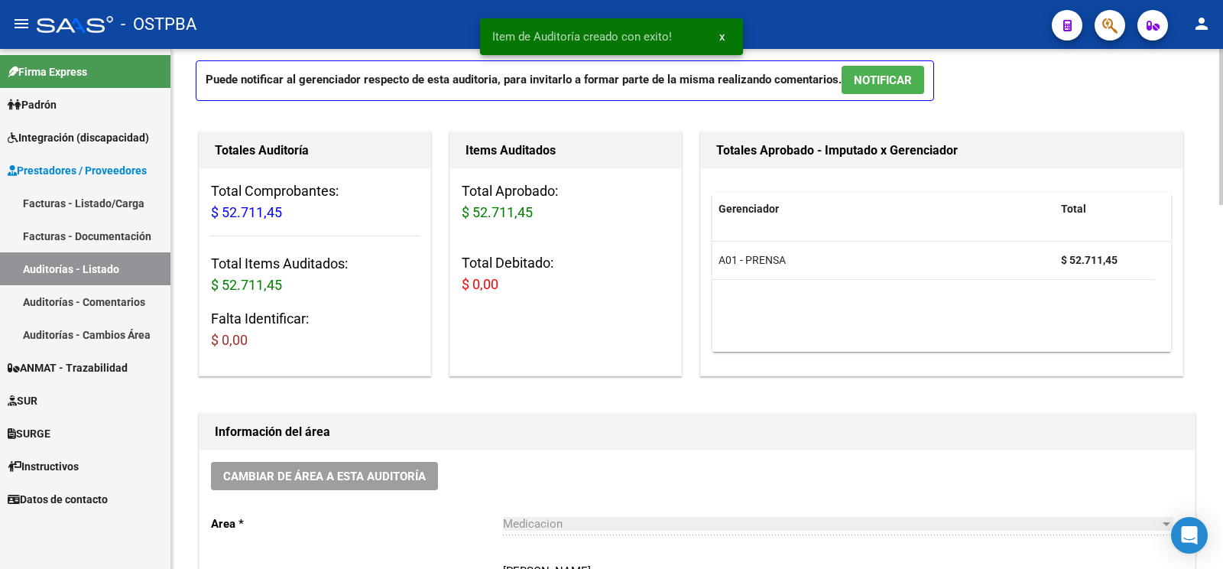
scroll to position [0, 0]
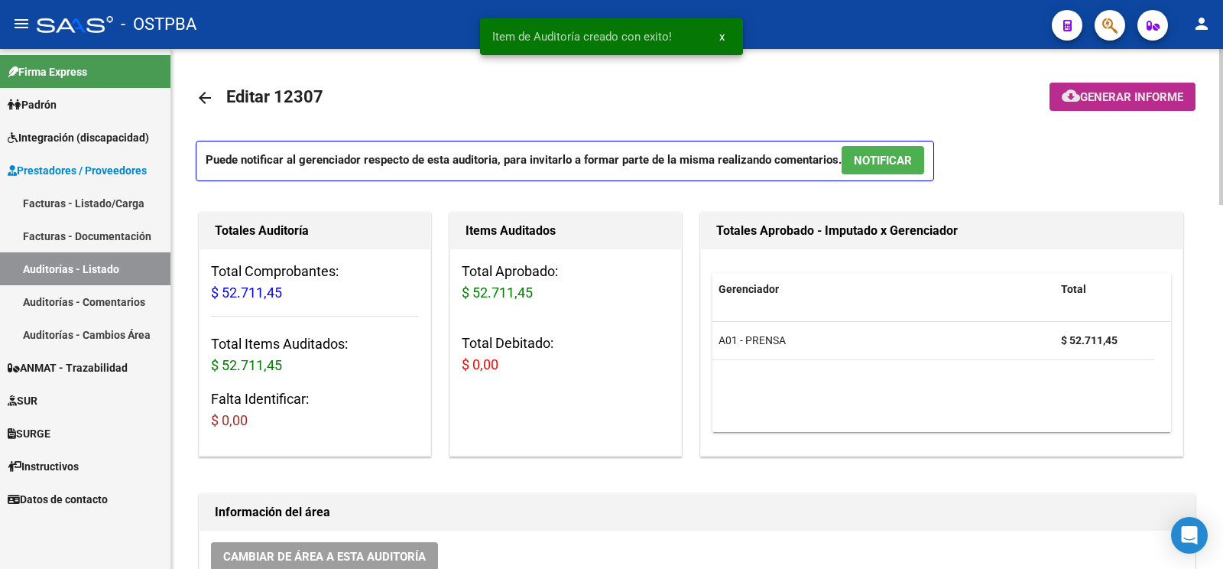
click at [1169, 98] on span "Generar informe" at bounding box center [1131, 97] width 103 height 14
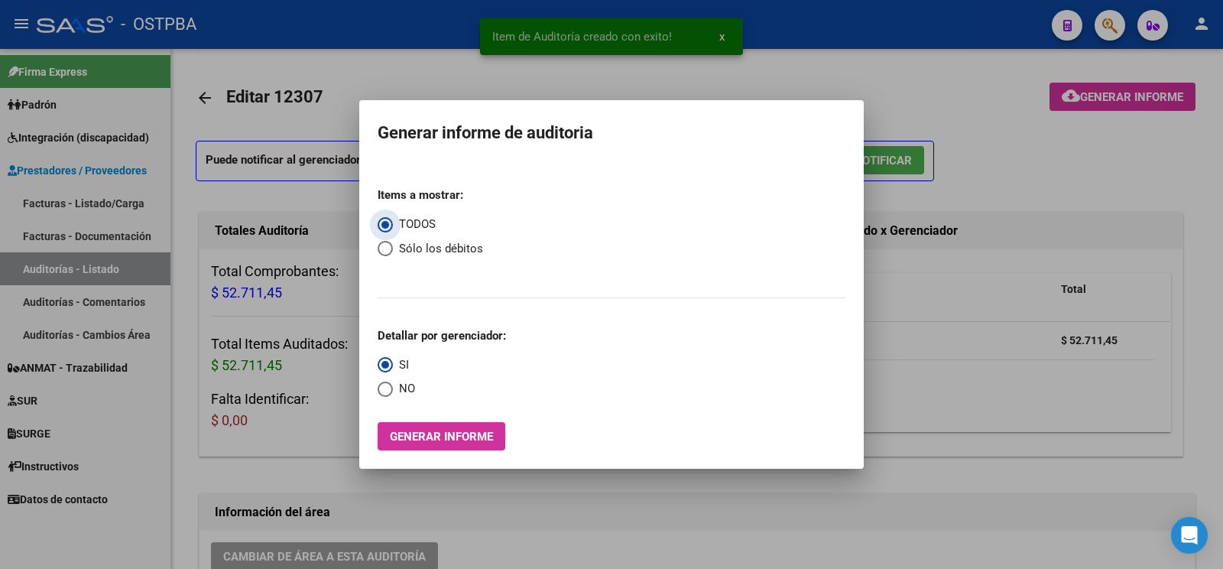
click at [449, 424] on button "Generar informe" at bounding box center [442, 436] width 128 height 28
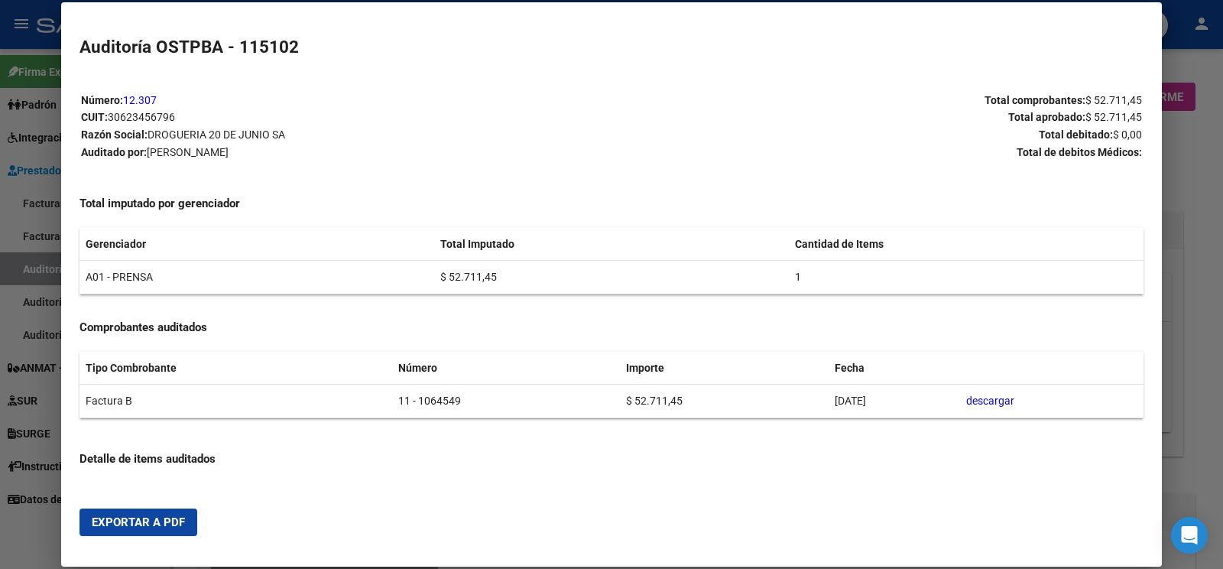
click at [145, 524] on span "Exportar a PDF" at bounding box center [138, 522] width 93 height 14
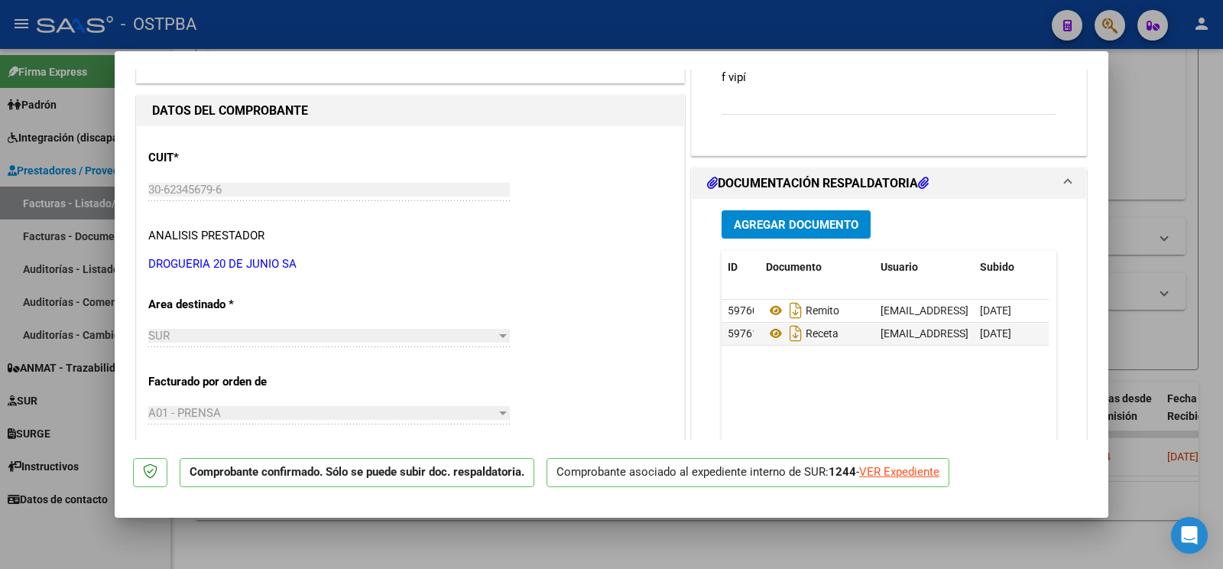
scroll to position [161, 0]
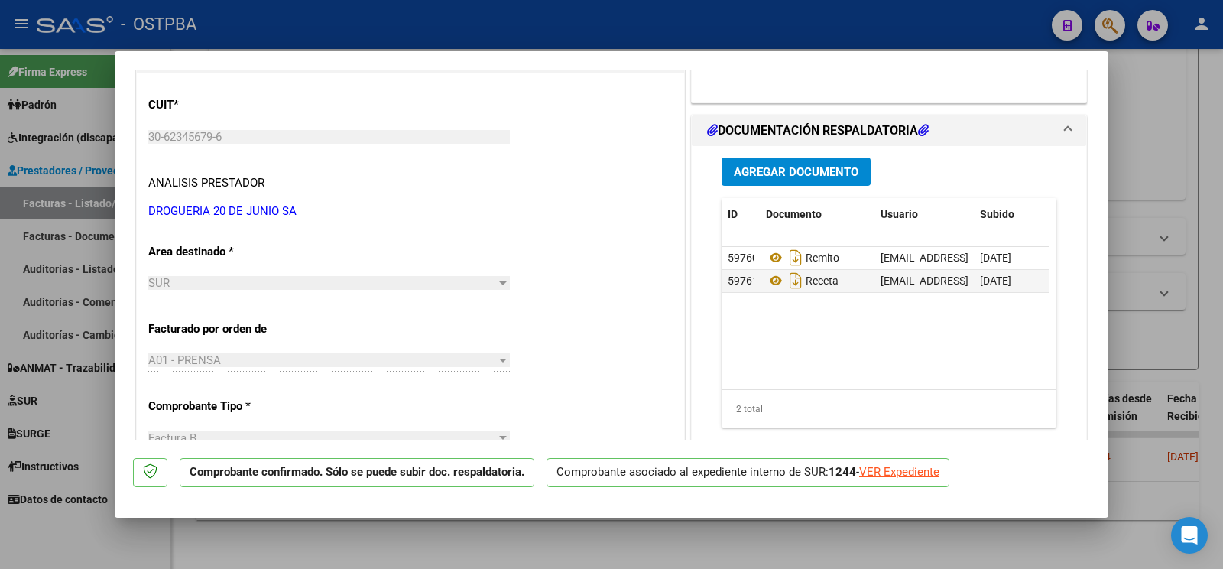
click at [801, 167] on span "Agregar Documento" at bounding box center [796, 172] width 125 height 14
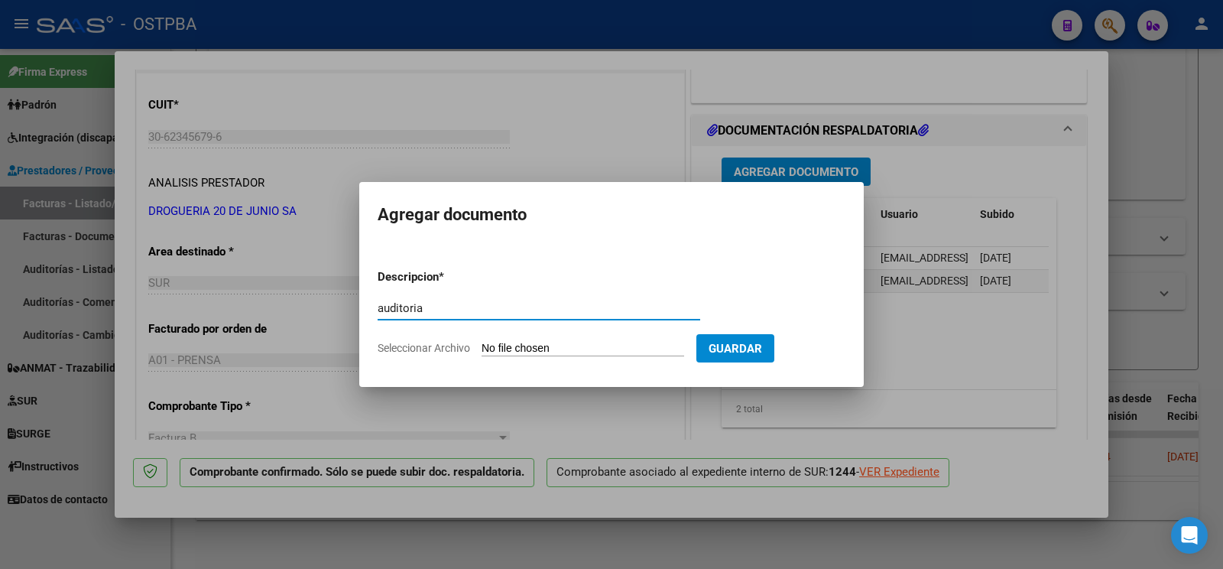
type input "auditoria"
click at [530, 351] on input "Seleccionar Archivo" at bounding box center [583, 349] width 203 height 15
type input "C:\fakepath\auditoria f vipi.pdf"
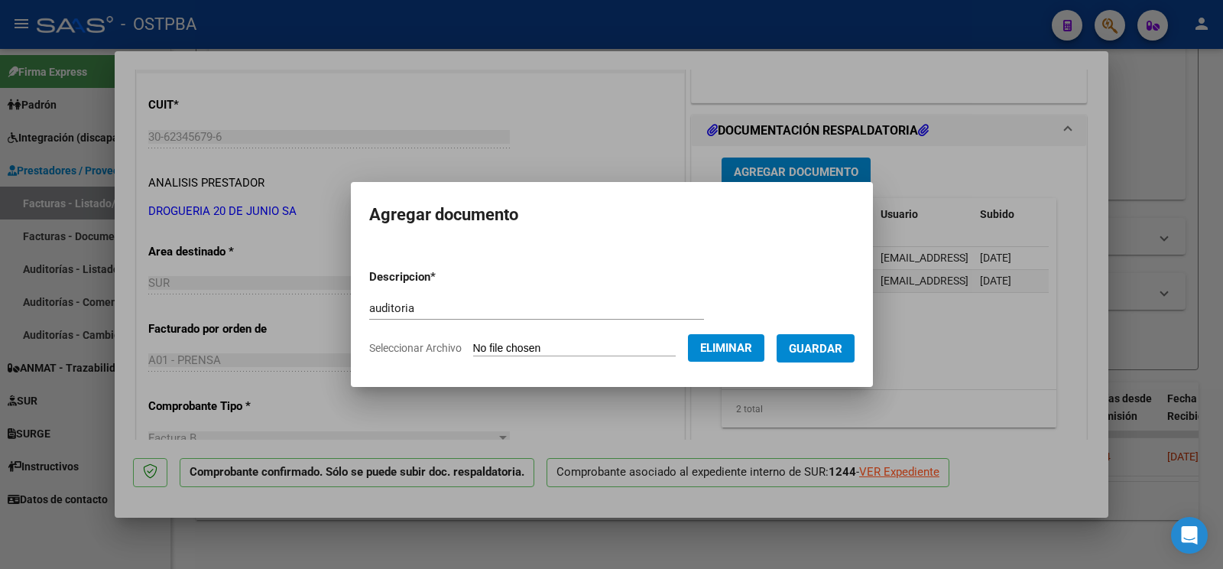
click at [803, 327] on form "Descripcion * auditoria Escriba aquí una descripcion Seleccionar Archivo Elimin…" at bounding box center [611, 313] width 485 height 112
click at [822, 356] on button "Guardar" at bounding box center [816, 348] width 78 height 28
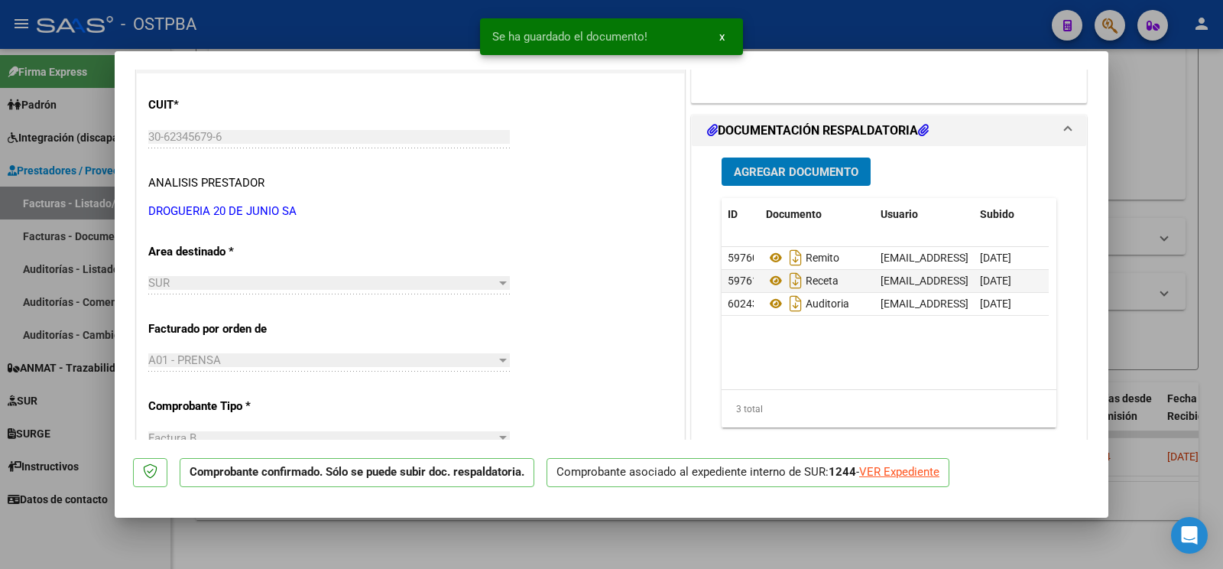
click at [1150, 146] on div at bounding box center [611, 284] width 1223 height 569
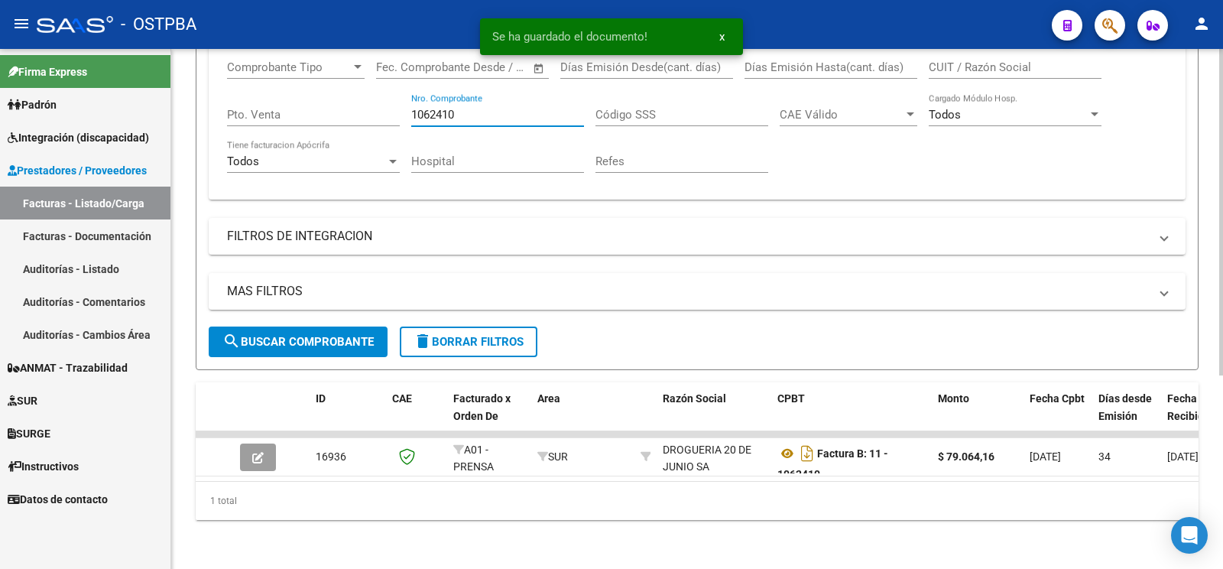
drag, startPoint x: 485, startPoint y: 109, endPoint x: 18, endPoint y: 19, distance: 475.6
click at [411, 108] on input "1062410" at bounding box center [497, 115] width 173 height 14
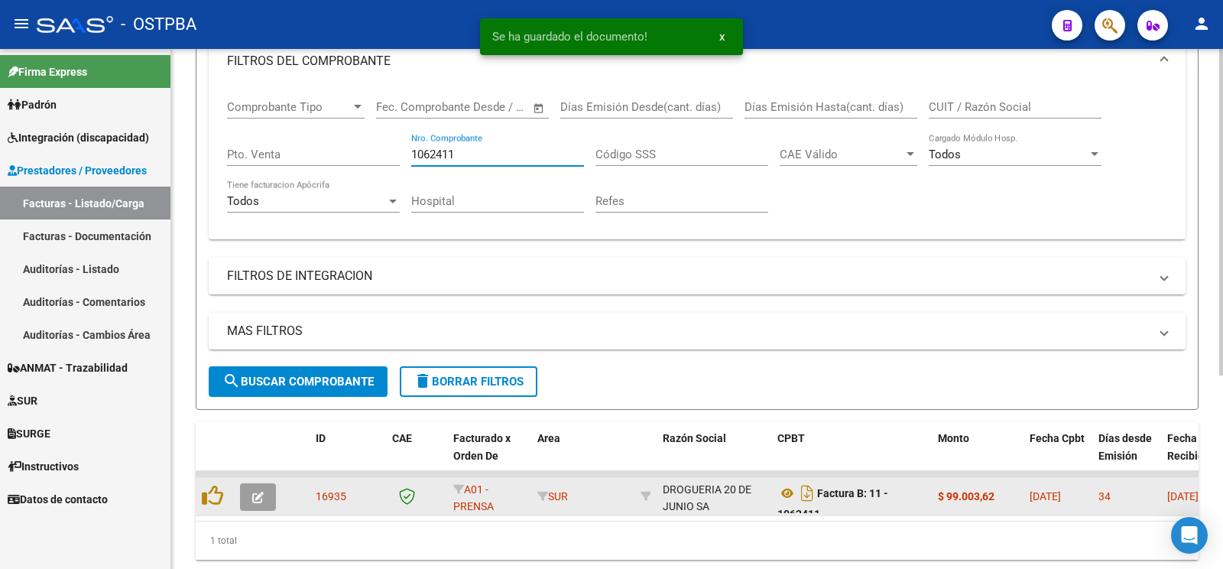
type input "1062411"
click at [260, 494] on icon "button" at bounding box center [257, 496] width 11 height 11
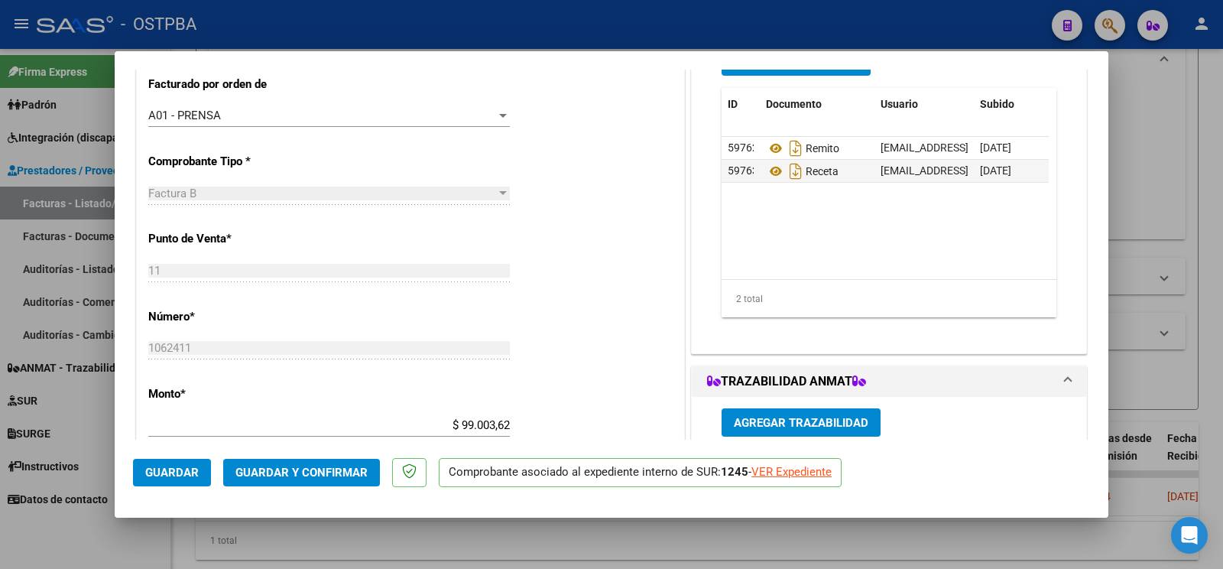
scroll to position [482, 0]
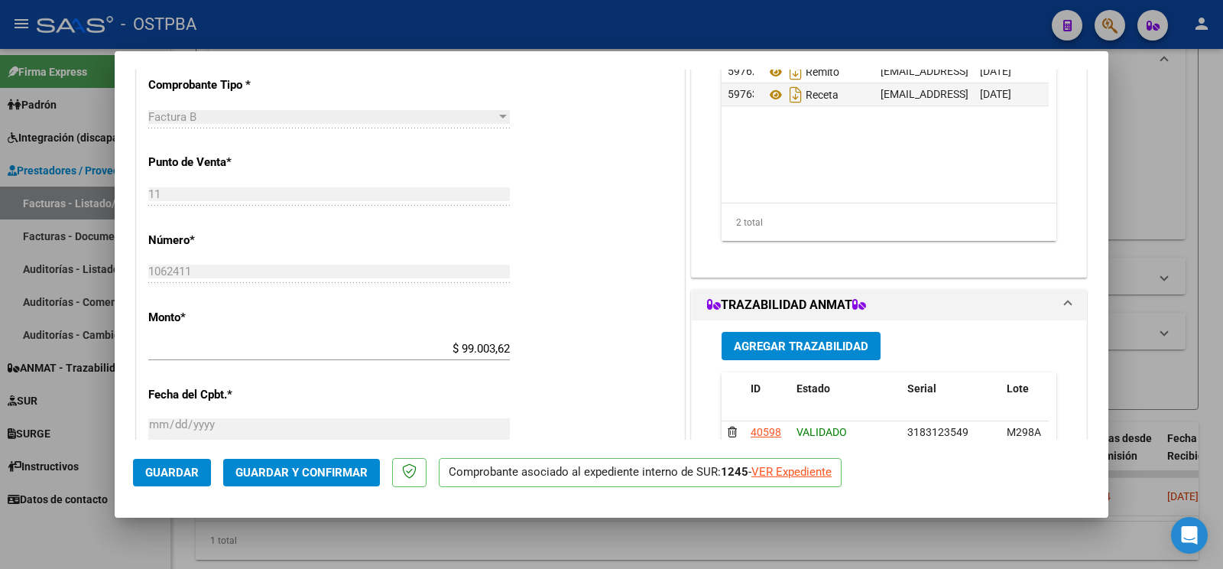
click at [346, 477] on span "Guardar y Confirmar" at bounding box center [301, 472] width 132 height 14
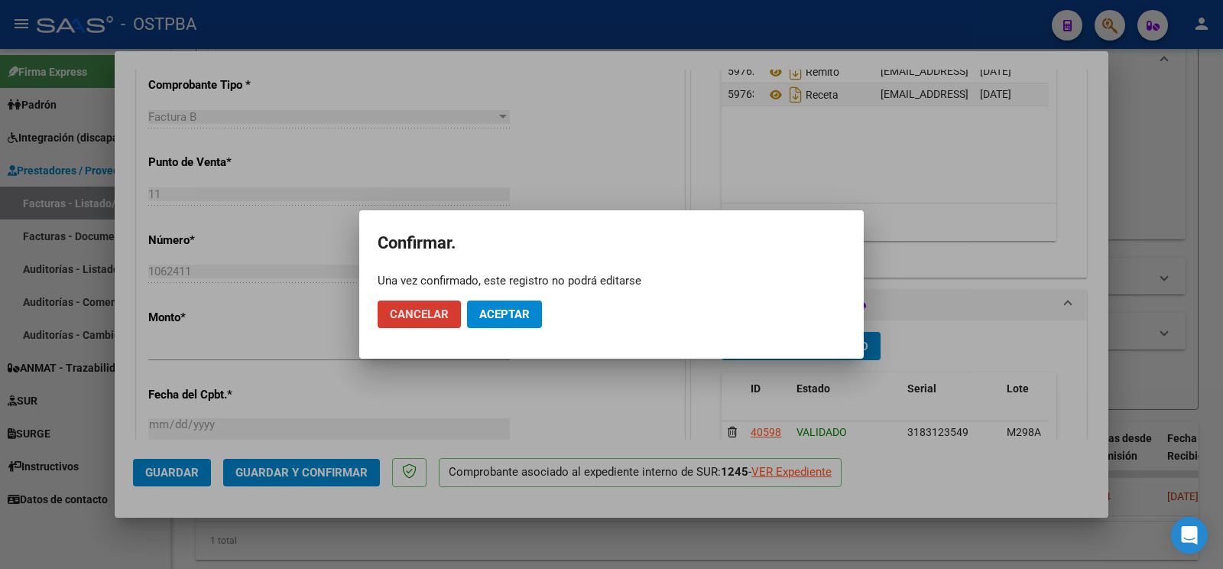
click at [526, 316] on span "Aceptar" at bounding box center [504, 314] width 50 height 14
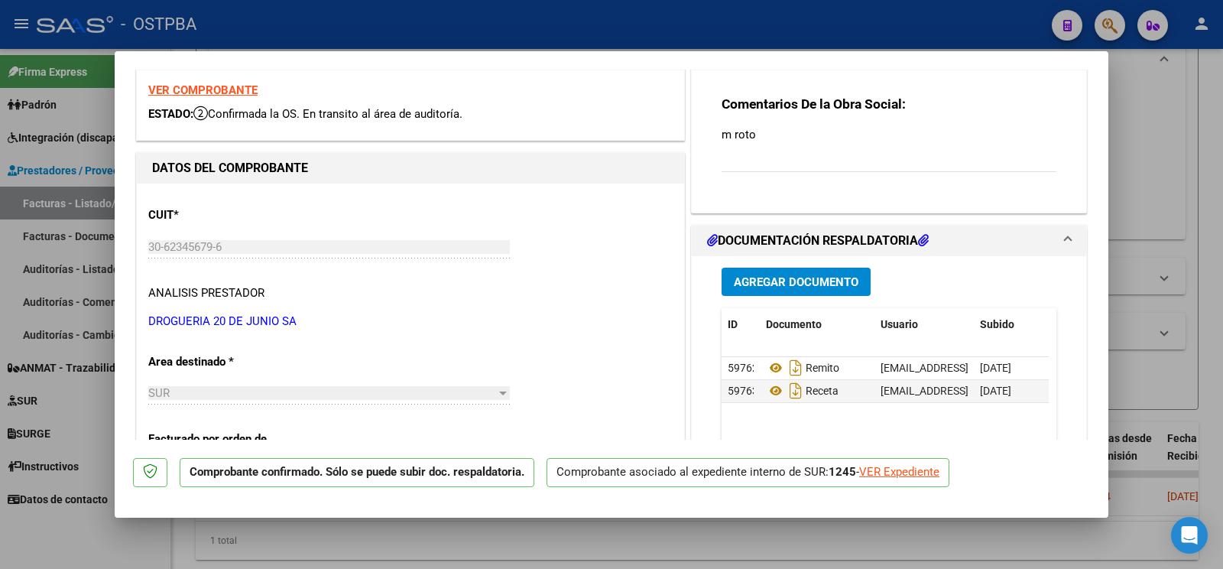
scroll to position [0, 0]
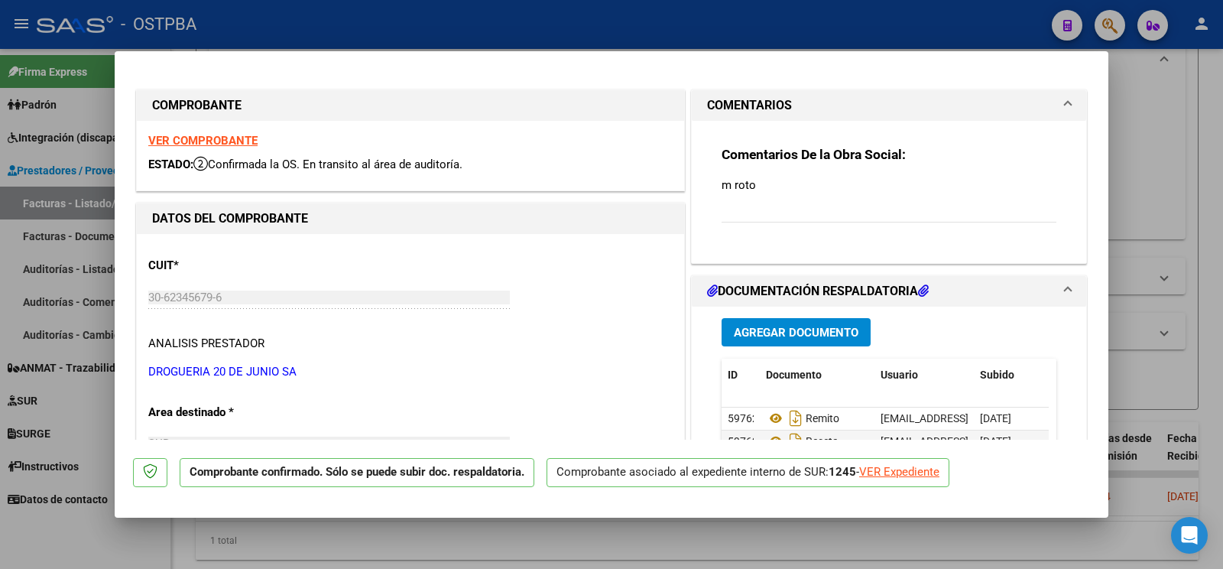
click at [784, 324] on button "Agregar Documento" at bounding box center [796, 332] width 149 height 28
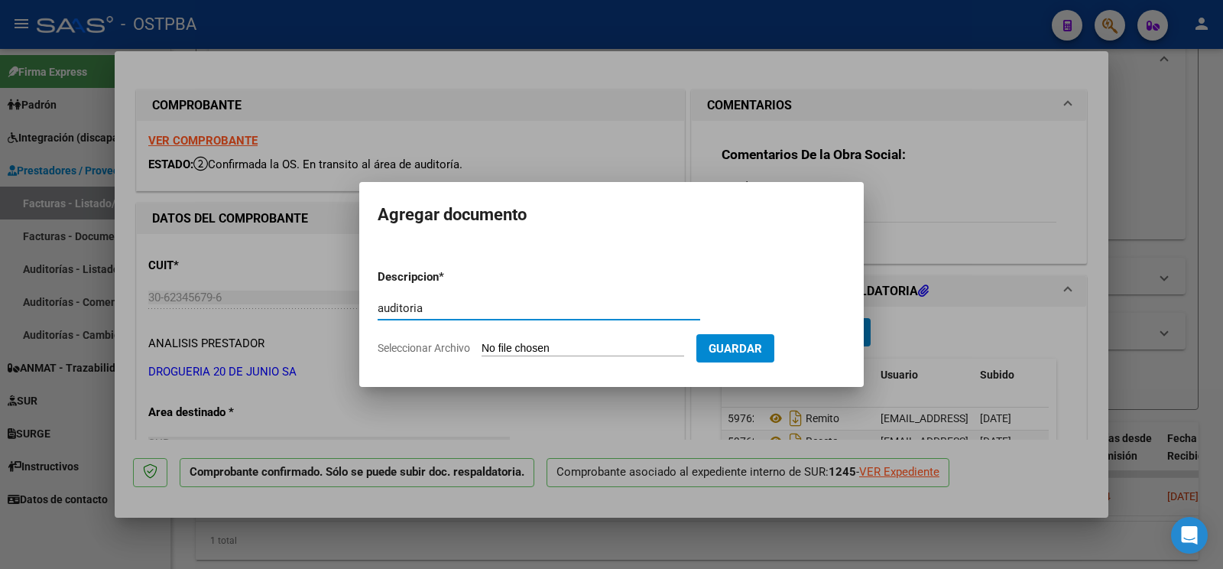
type input "auditoria"
click at [514, 343] on input "Seleccionar Archivo" at bounding box center [583, 349] width 203 height 15
type input "C:\fakepath\auditoria m roto.pdf"
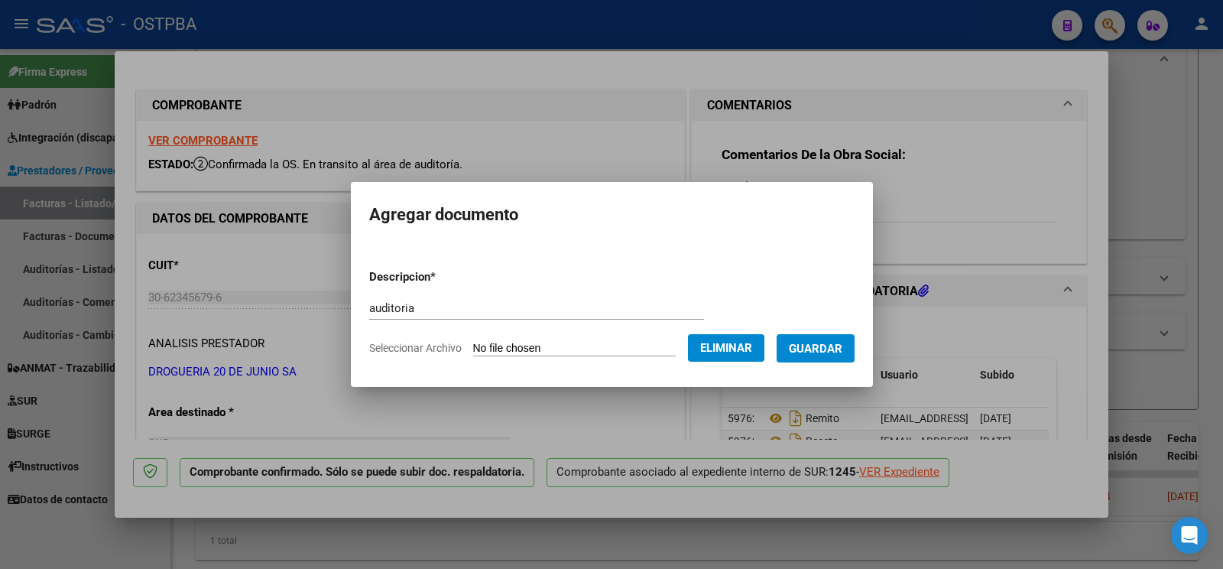
click at [809, 352] on span "Guardar" at bounding box center [816, 349] width 54 height 14
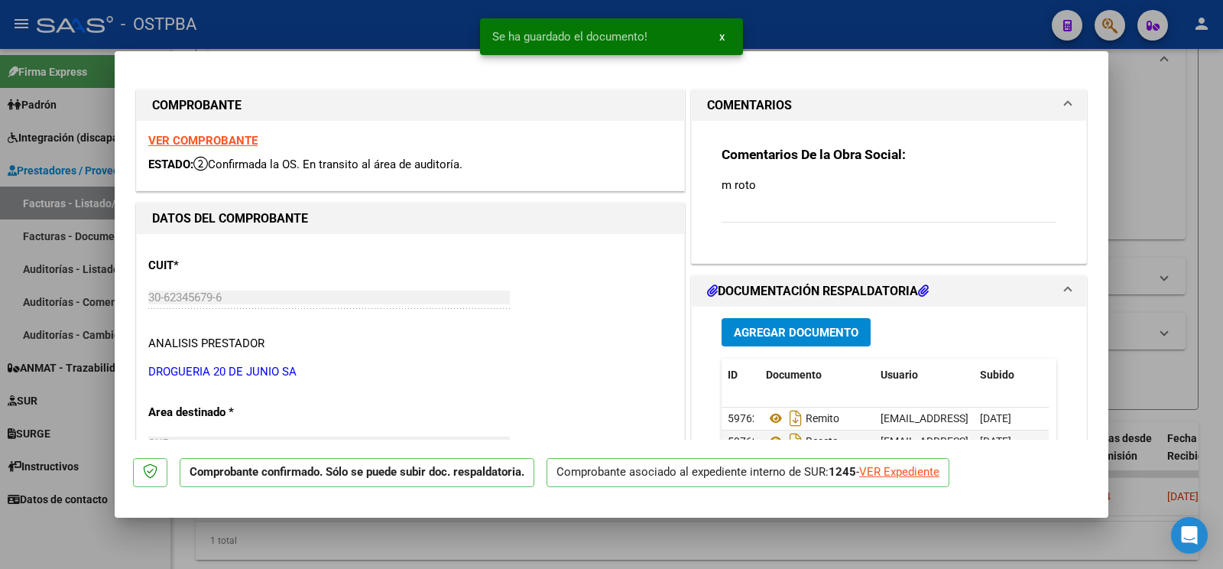
click at [77, 536] on div at bounding box center [611, 284] width 1223 height 569
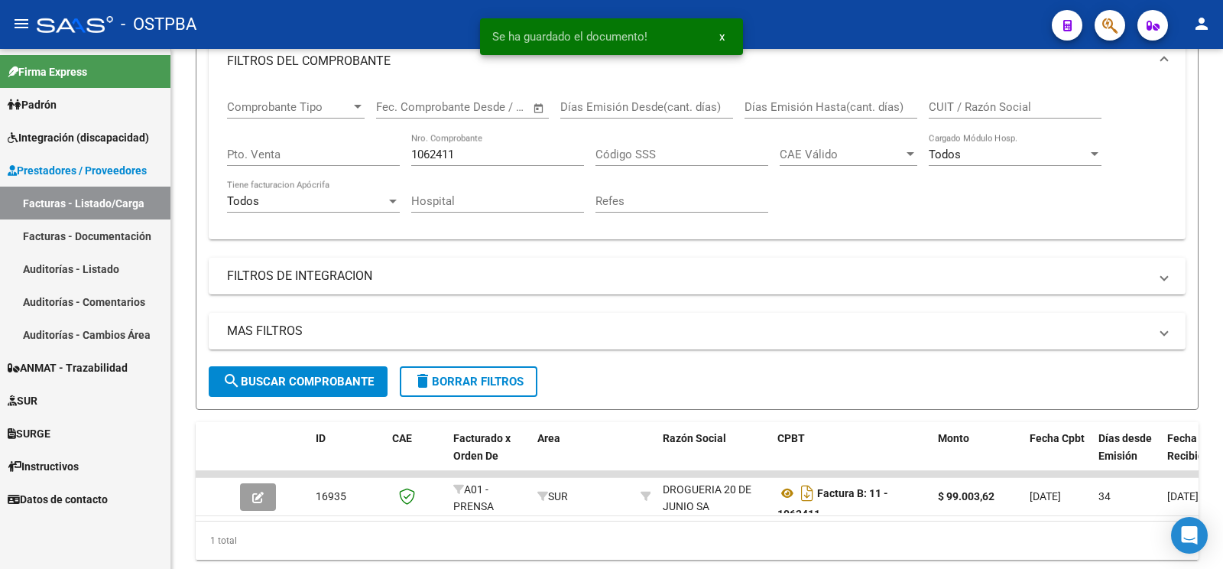
drag, startPoint x: 177, startPoint y: 115, endPoint x: 0, endPoint y: 15, distance: 203.0
click at [411, 148] on input "1062411" at bounding box center [497, 155] width 173 height 14
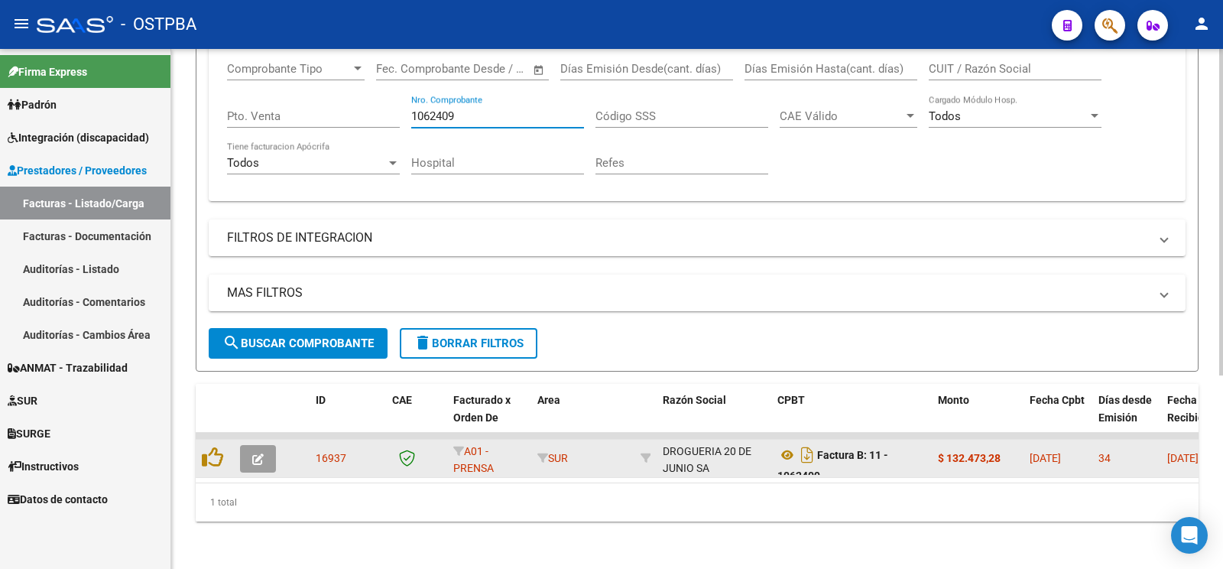
scroll to position [307, 0]
type input "1062409"
click at [264, 443] on button "button" at bounding box center [258, 457] width 36 height 28
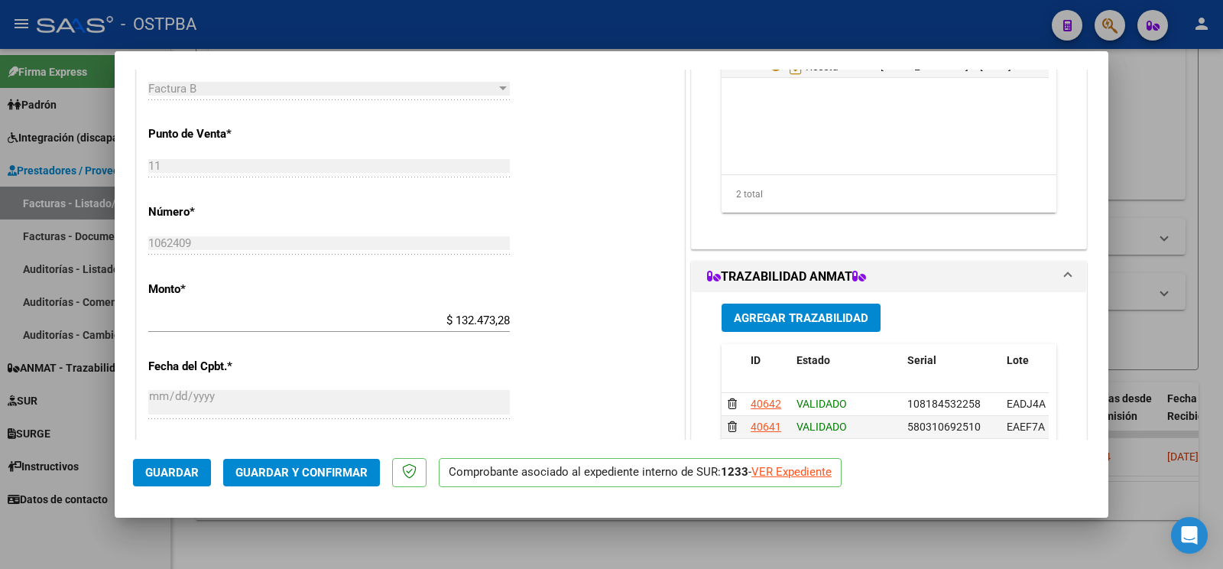
scroll to position [831, 0]
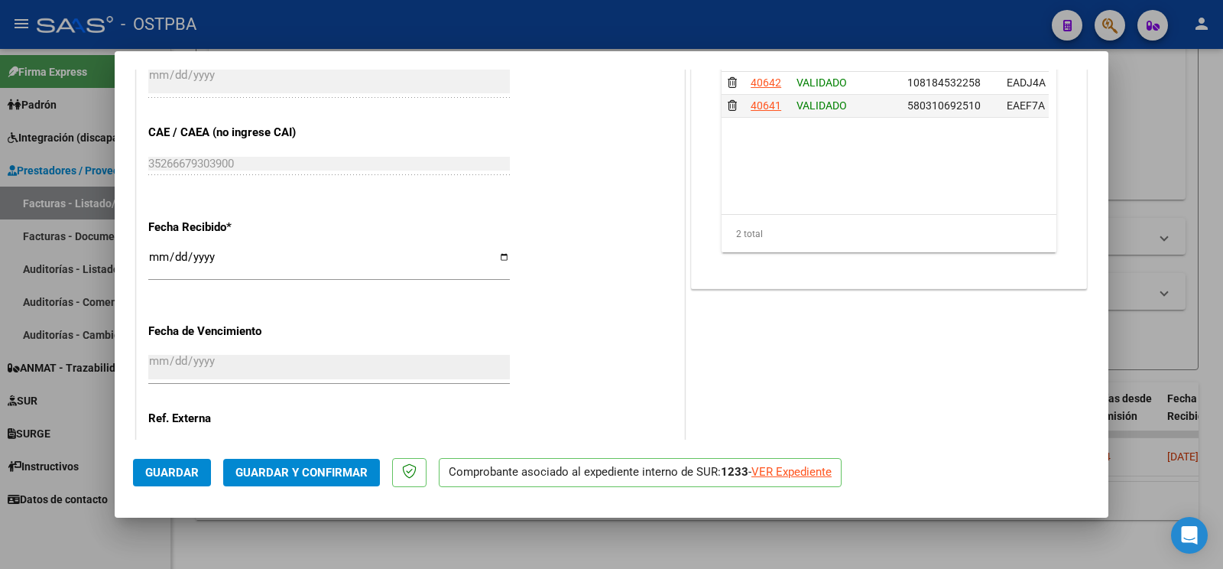
click at [348, 469] on span "Guardar y Confirmar" at bounding box center [301, 472] width 132 height 14
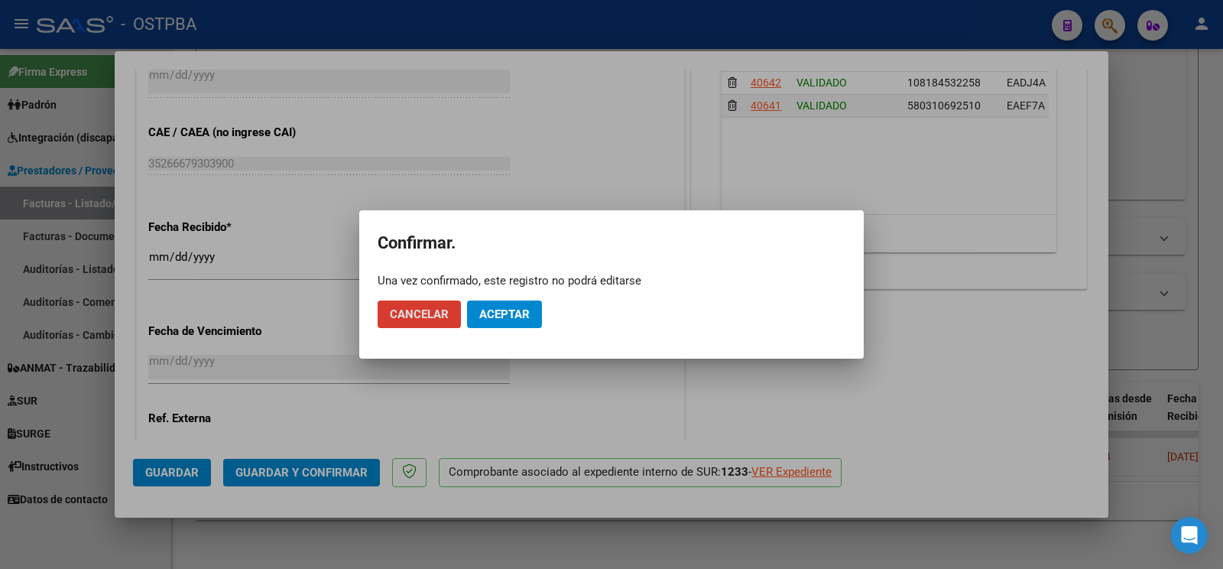
click at [526, 300] on mat-dialog-actions "Cancelar Aceptar" at bounding box center [612, 314] width 468 height 52
click at [511, 317] on span "Aceptar" at bounding box center [504, 314] width 50 height 14
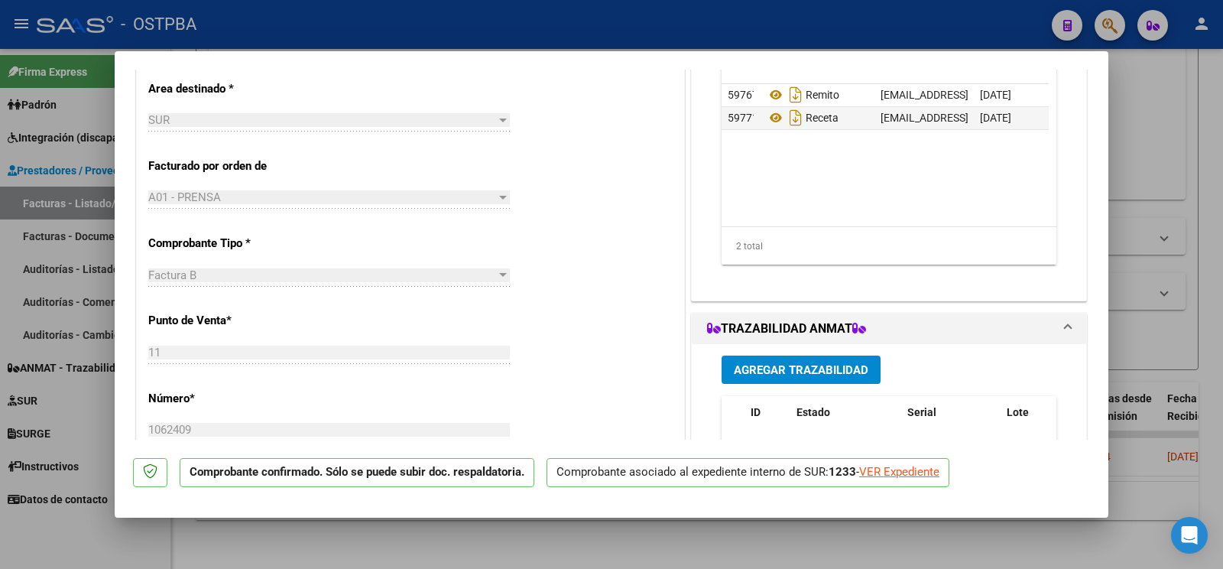
scroll to position [269, 0]
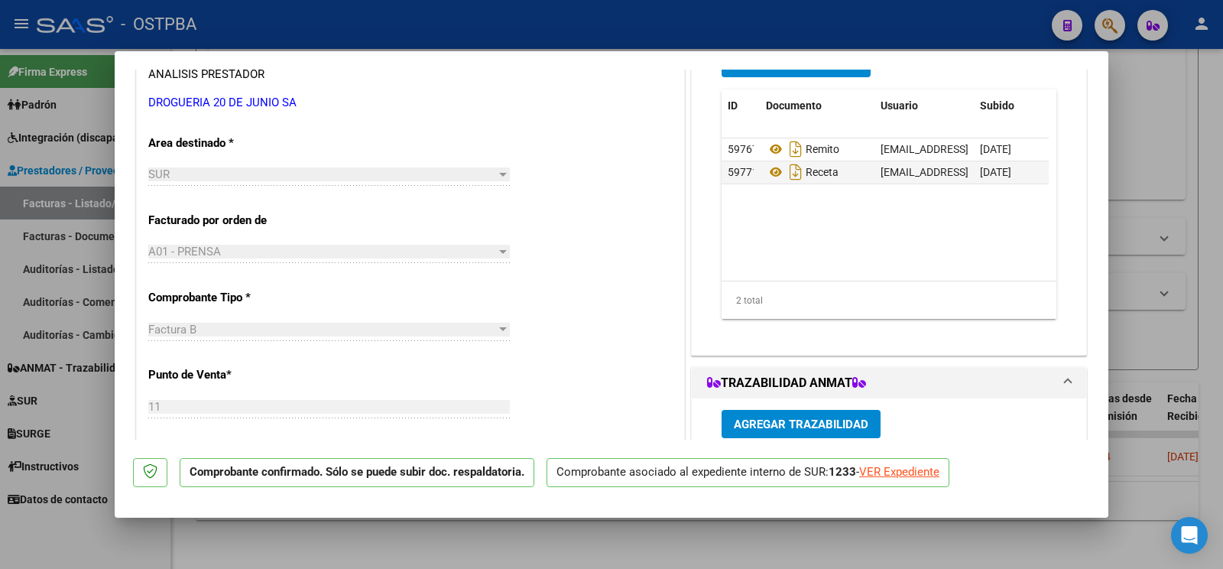
click at [809, 79] on div "Agregar Documento ID Documento Usuario Subido Acción 59767 Remito [EMAIL_ADDRES…" at bounding box center [889, 189] width 358 height 305
click at [809, 76] on button "Agregar Documento" at bounding box center [796, 63] width 149 height 28
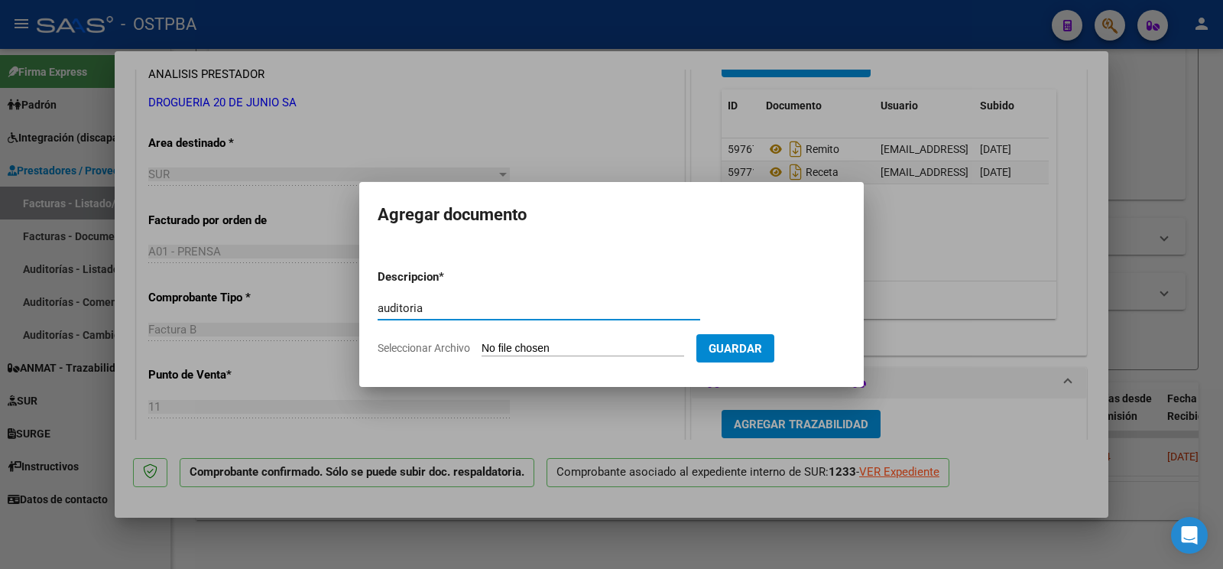
type input "auditoria"
click at [508, 344] on input "Seleccionar Archivo" at bounding box center [583, 349] width 203 height 15
type input "C:\fakepath\auditoria f anpo.pdf"
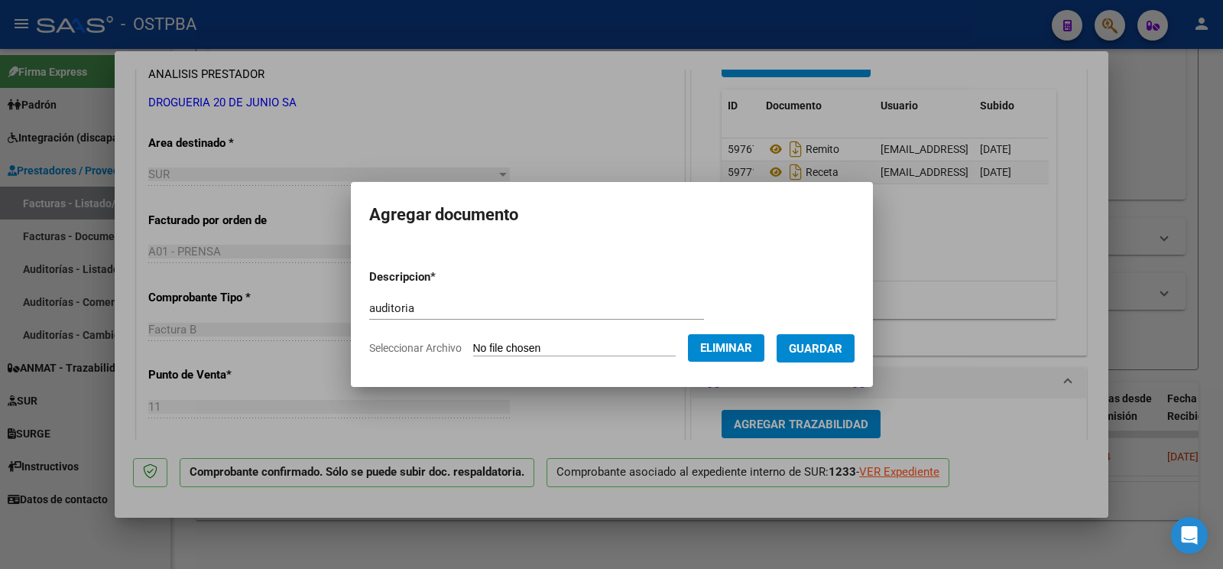
click at [811, 352] on span "Guardar" at bounding box center [816, 349] width 54 height 14
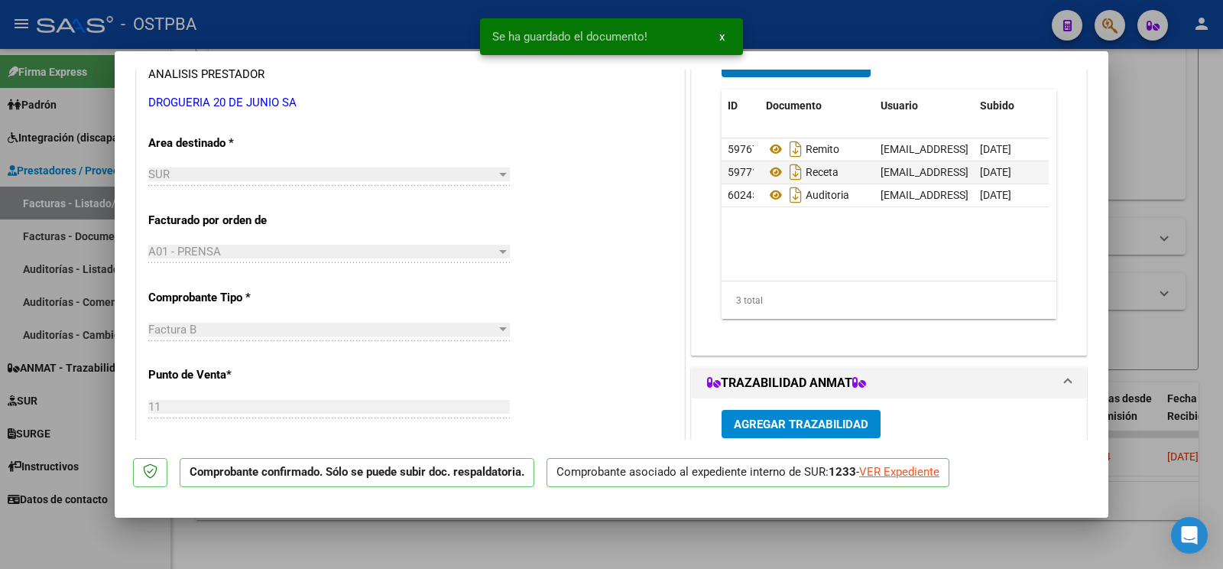
scroll to position [78, 0]
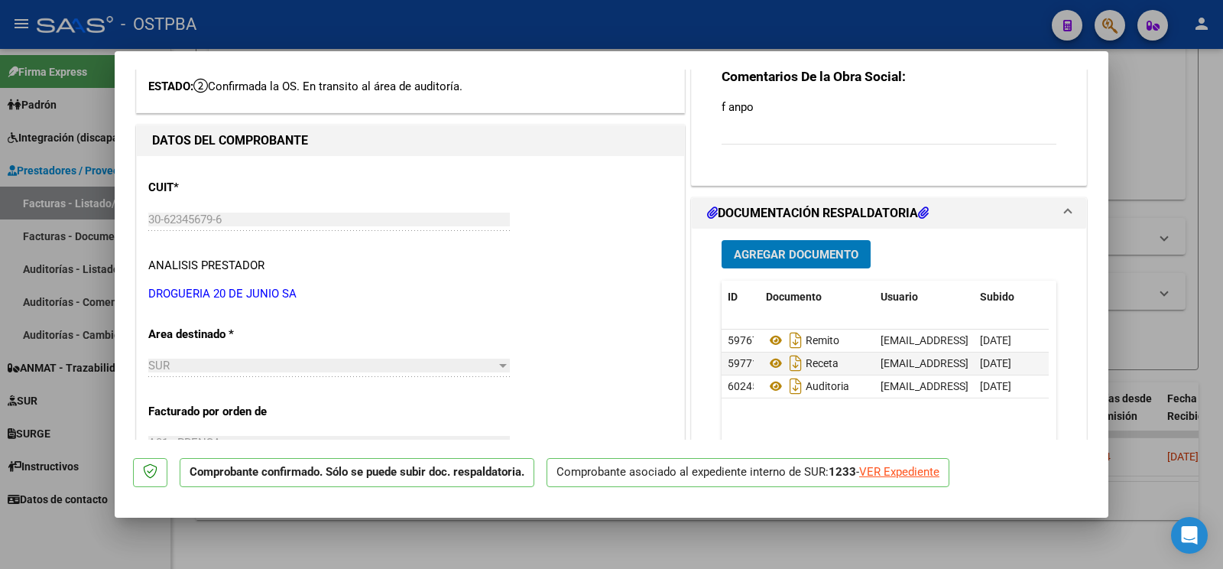
drag, startPoint x: 95, startPoint y: 547, endPoint x: 432, endPoint y: 121, distance: 543.6
click at [96, 547] on div at bounding box center [611, 284] width 1223 height 569
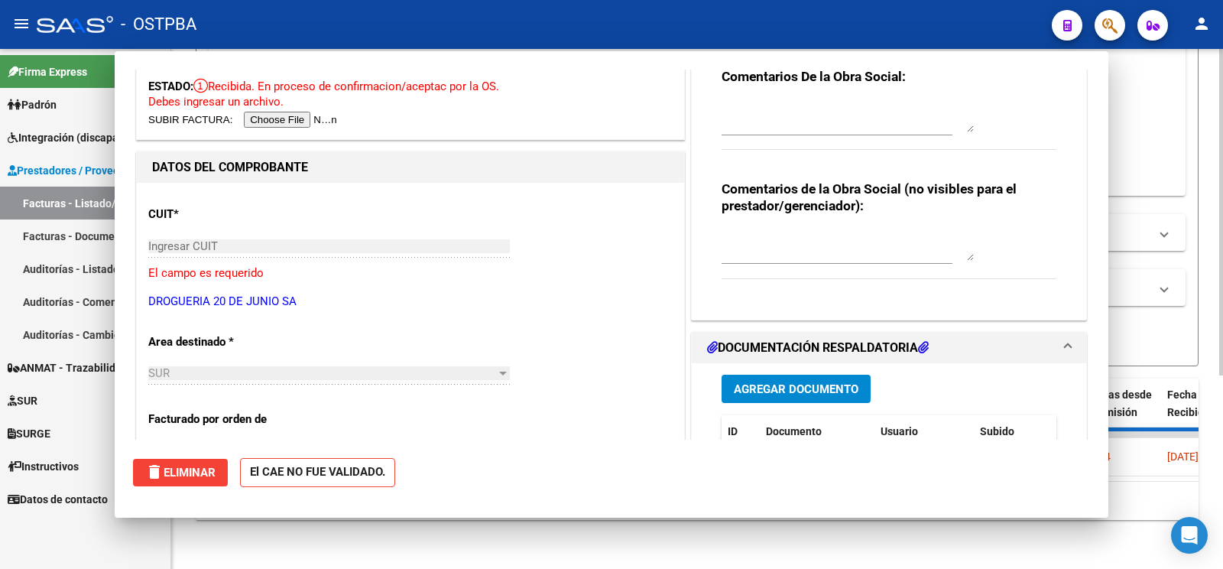
scroll to position [0, 0]
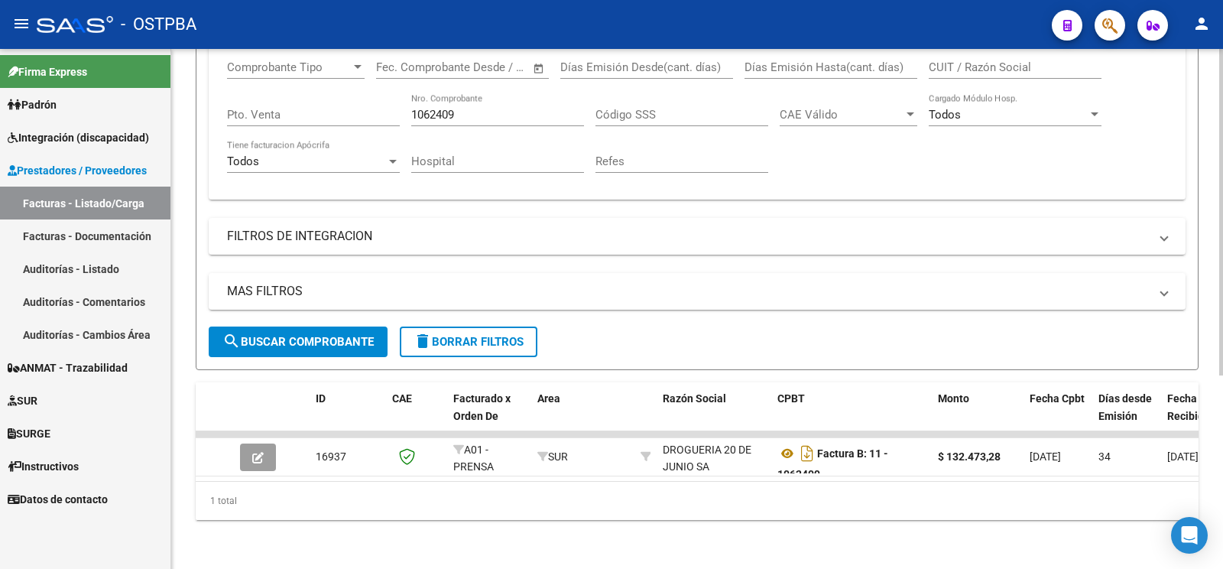
drag, startPoint x: 499, startPoint y: 104, endPoint x: 0, endPoint y: -81, distance: 532.3
click at [411, 108] on input "1062409" at bounding box center [497, 115] width 173 height 14
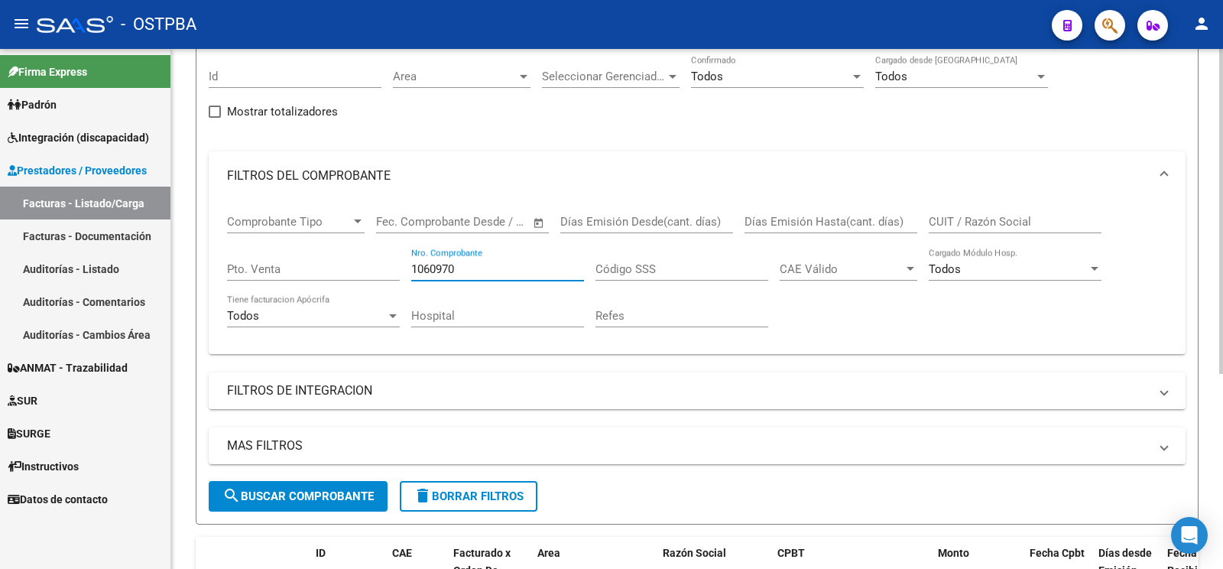
scroll to position [300, 0]
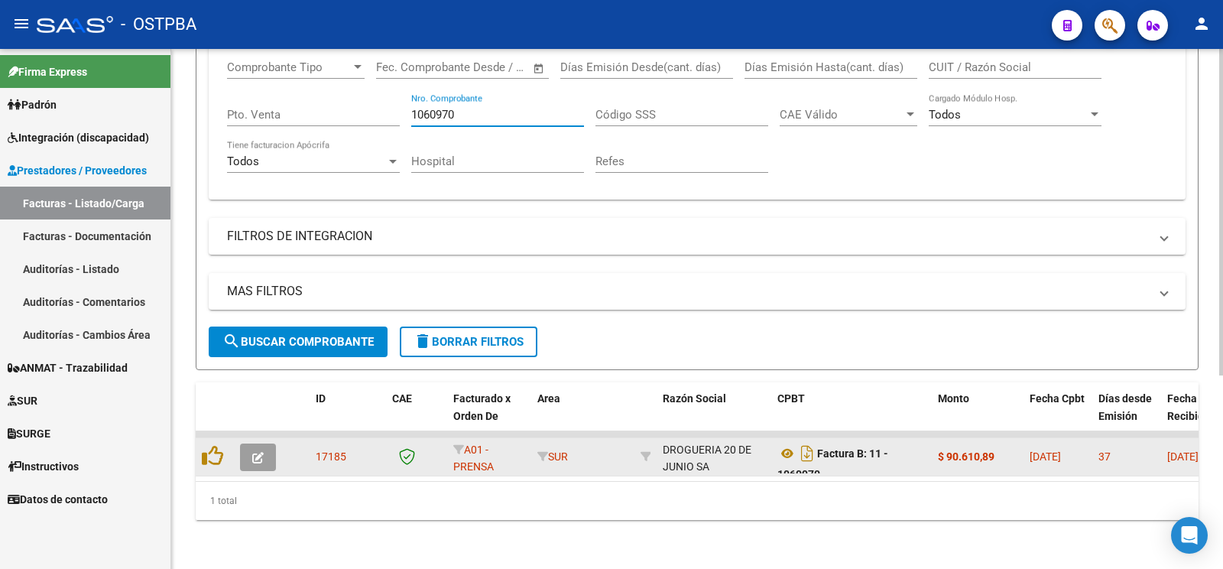
type input "1060970"
click at [257, 443] on button "button" at bounding box center [258, 457] width 36 height 28
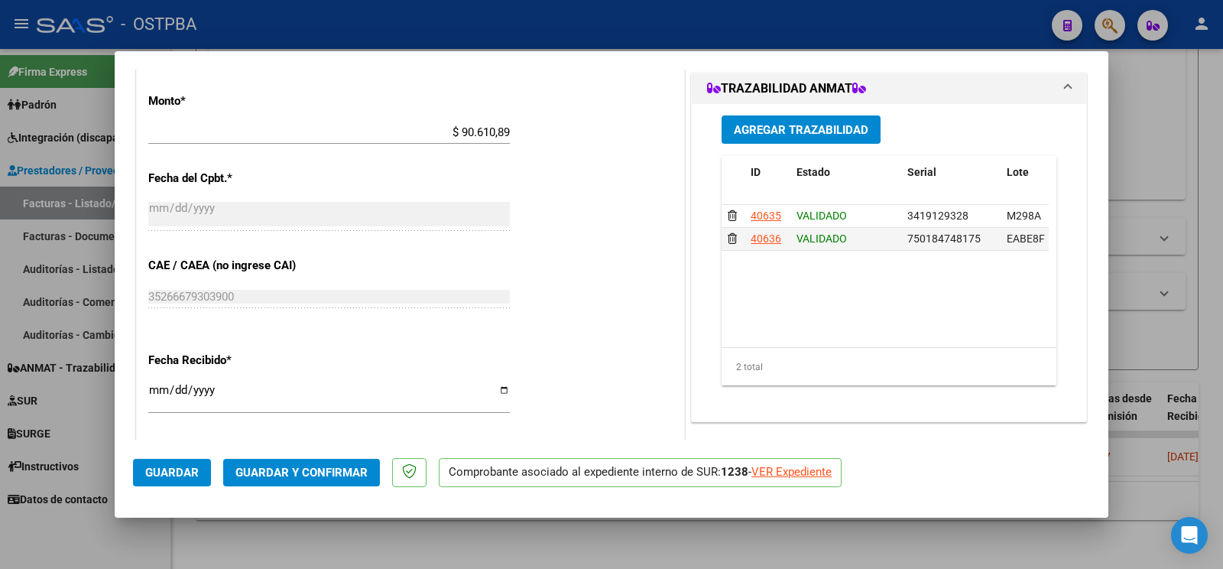
scroll to position [722, 0]
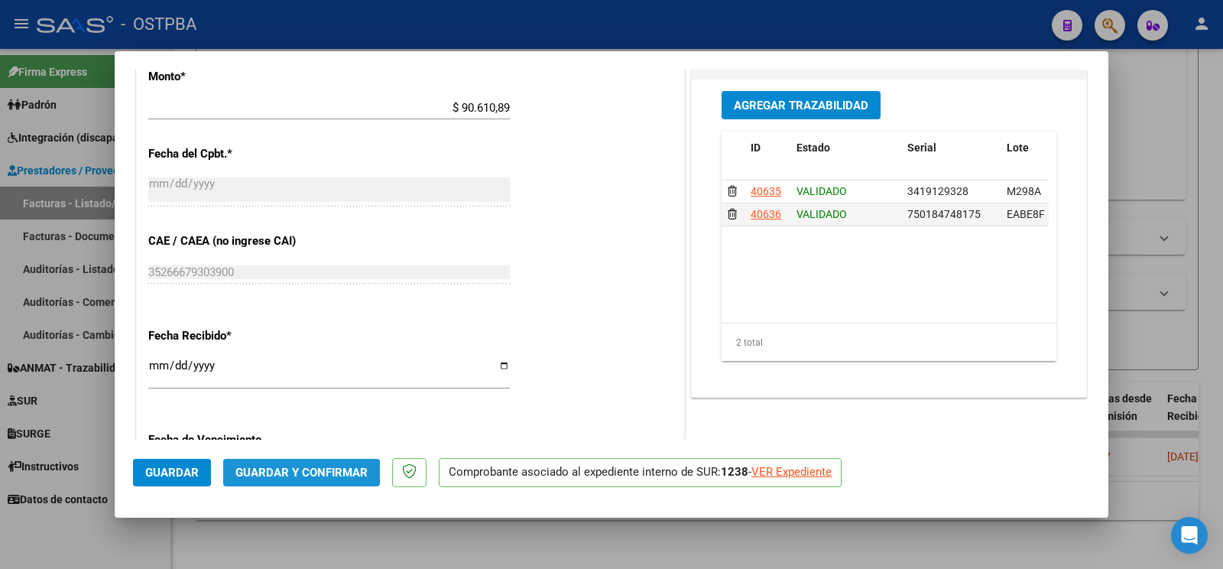
click at [332, 461] on button "Guardar y Confirmar" at bounding box center [301, 473] width 157 height 28
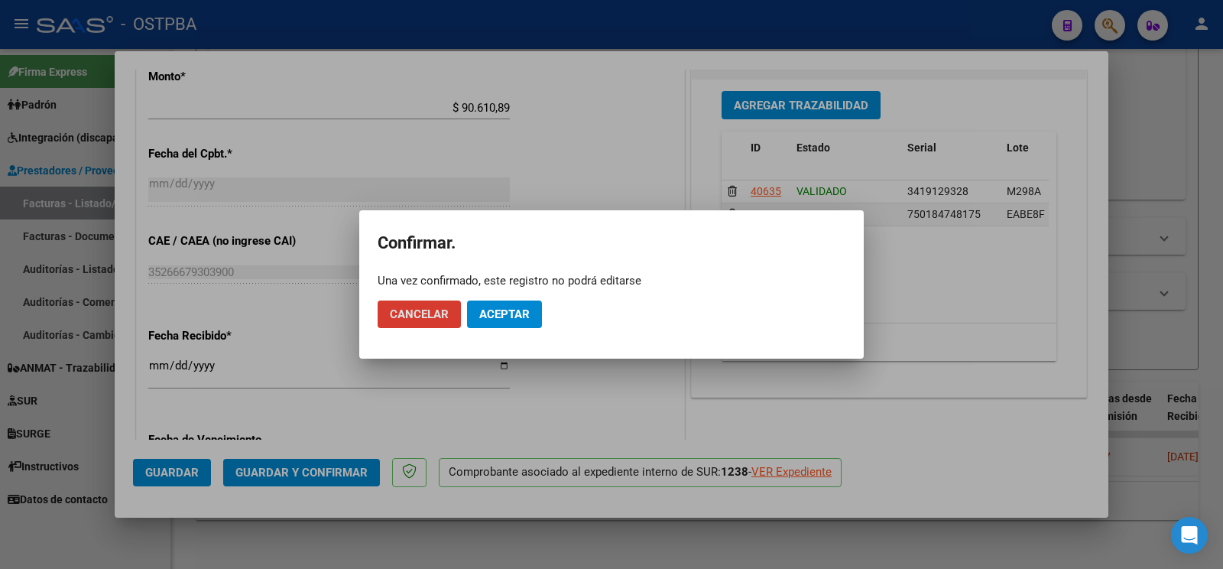
click at [485, 324] on button "Aceptar" at bounding box center [504, 314] width 75 height 28
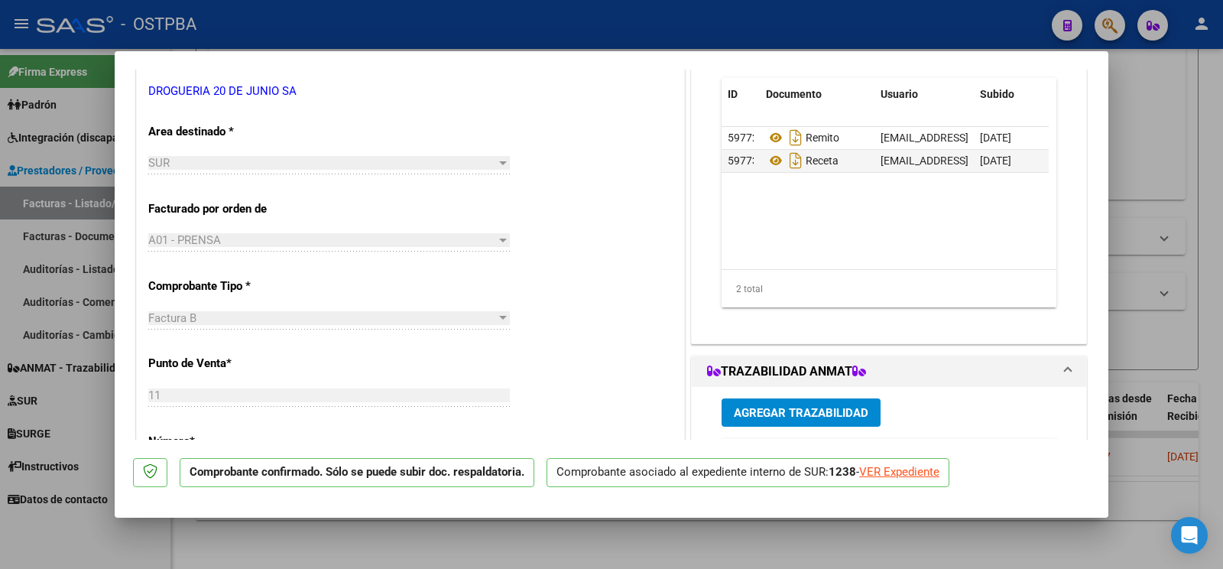
scroll to position [80, 0]
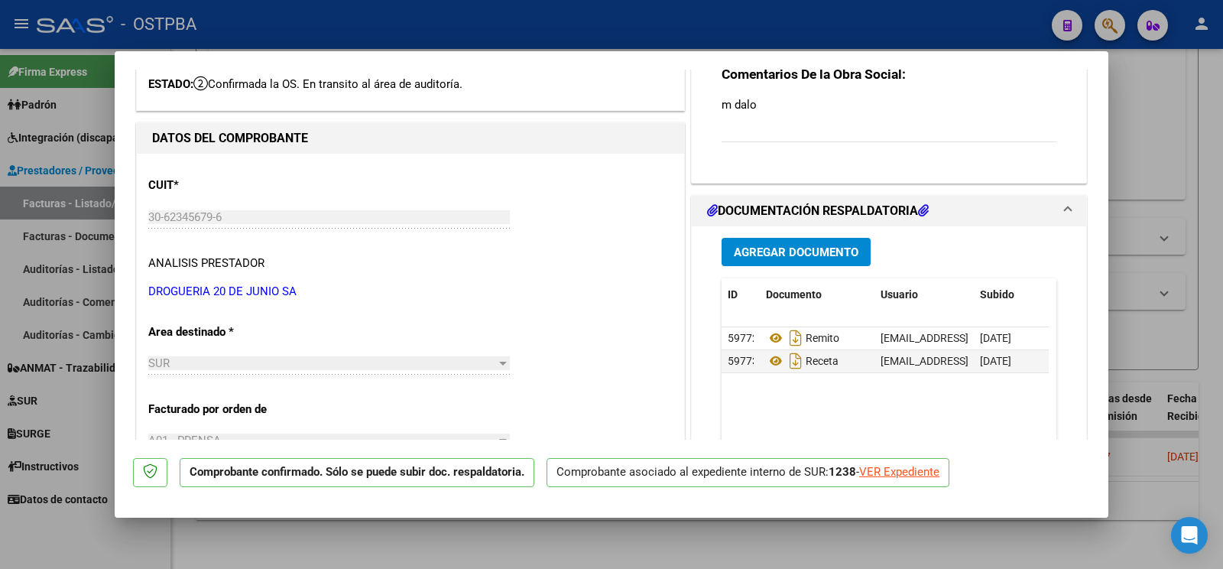
click at [811, 258] on span "Agregar Documento" at bounding box center [796, 252] width 125 height 14
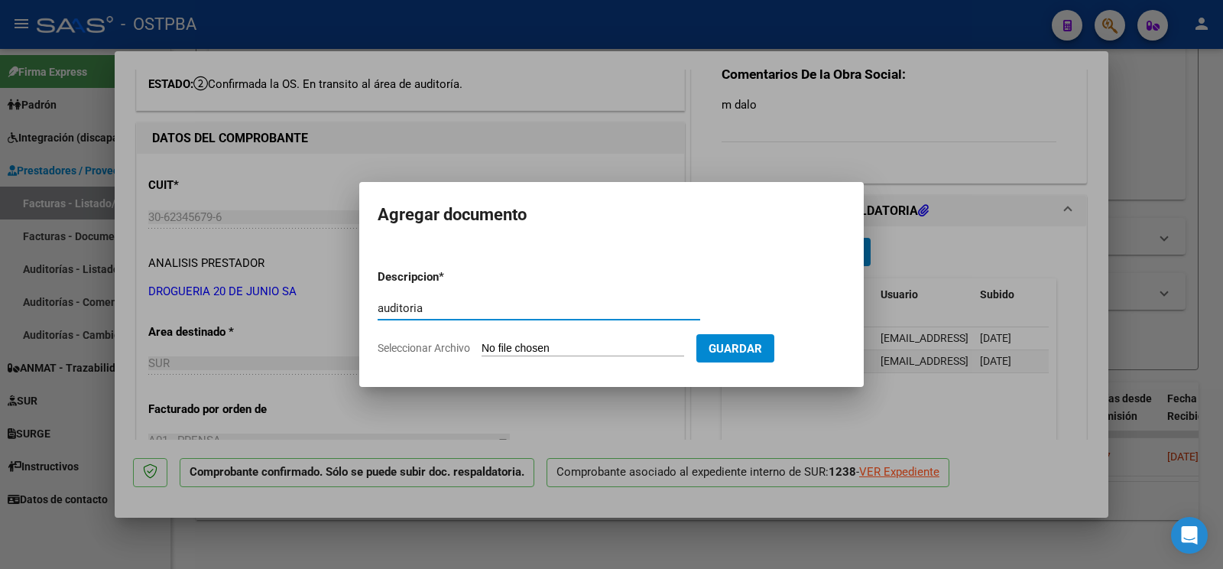
type input "auditoria"
click at [512, 343] on input "Seleccionar Archivo" at bounding box center [583, 349] width 203 height 15
type input "C:\fakepath\auditoria m dalo.pdf"
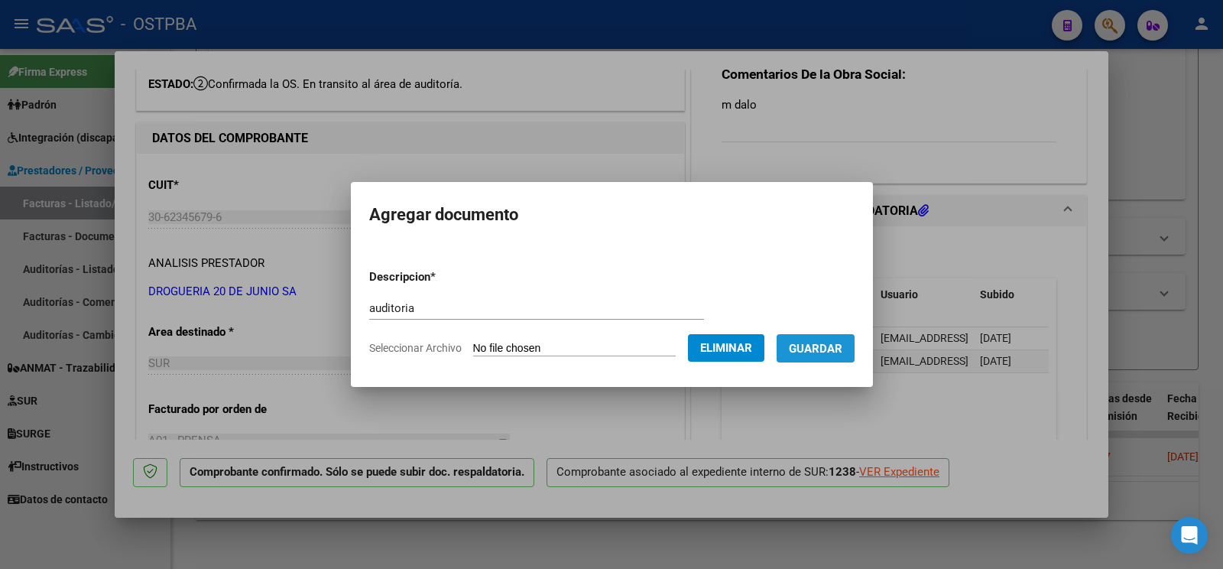
click at [814, 348] on span "Guardar" at bounding box center [816, 349] width 54 height 14
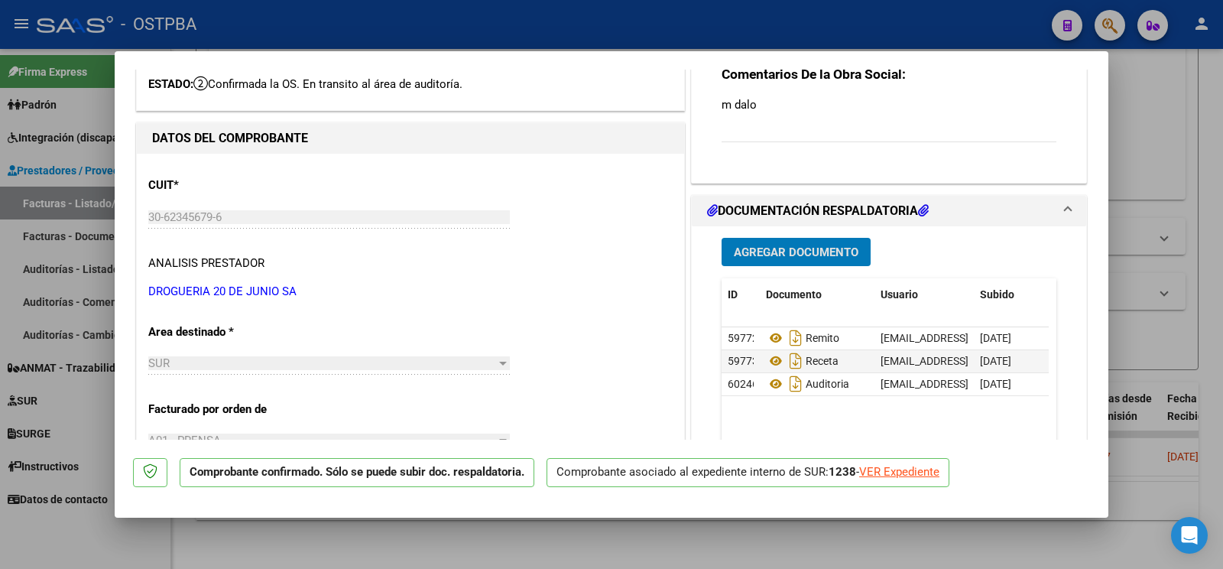
drag, startPoint x: 83, startPoint y: 545, endPoint x: 471, endPoint y: 136, distance: 563.9
click at [83, 545] on div at bounding box center [611, 284] width 1223 height 569
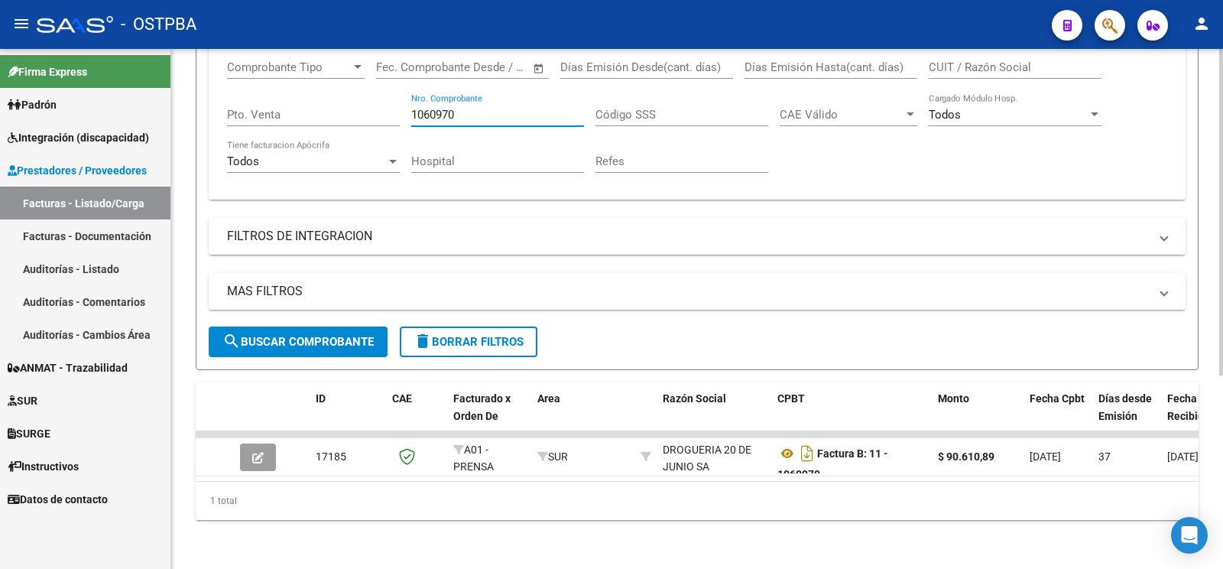
drag, startPoint x: 482, startPoint y: 107, endPoint x: 186, endPoint y: 18, distance: 308.8
click at [411, 108] on input "1060970" at bounding box center [497, 115] width 173 height 14
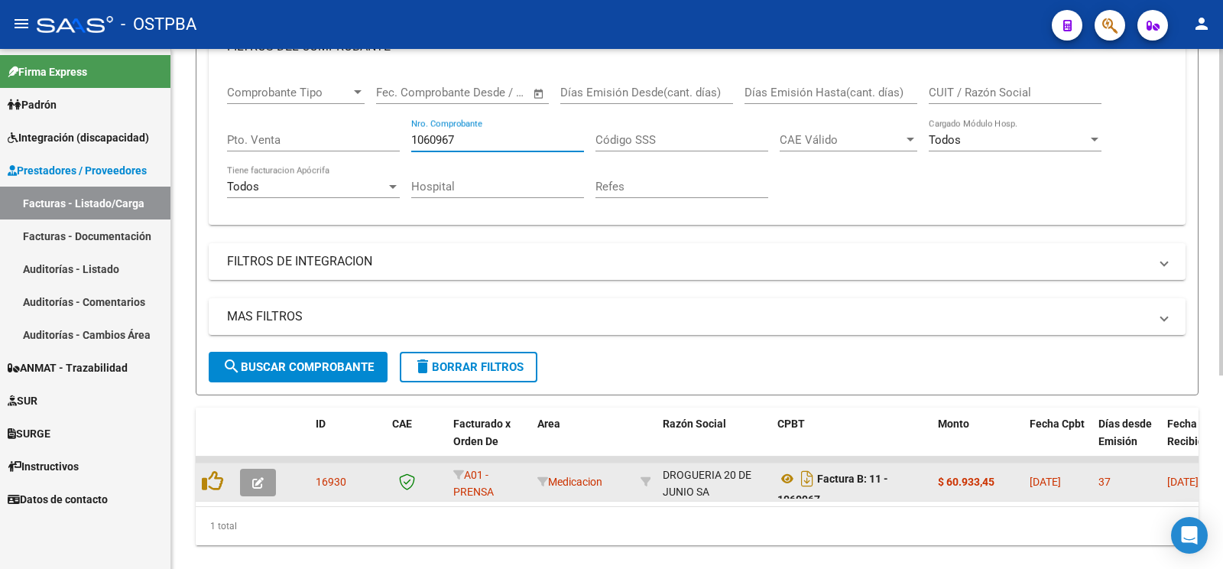
type input "1060967"
click at [258, 486] on button "button" at bounding box center [258, 483] width 36 height 28
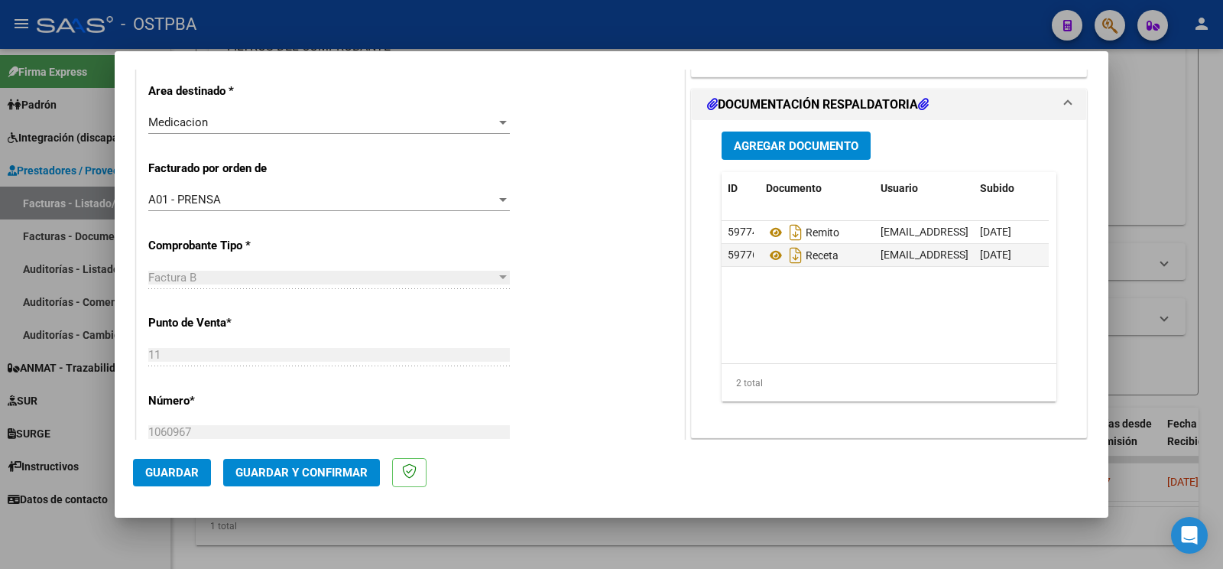
scroll to position [562, 0]
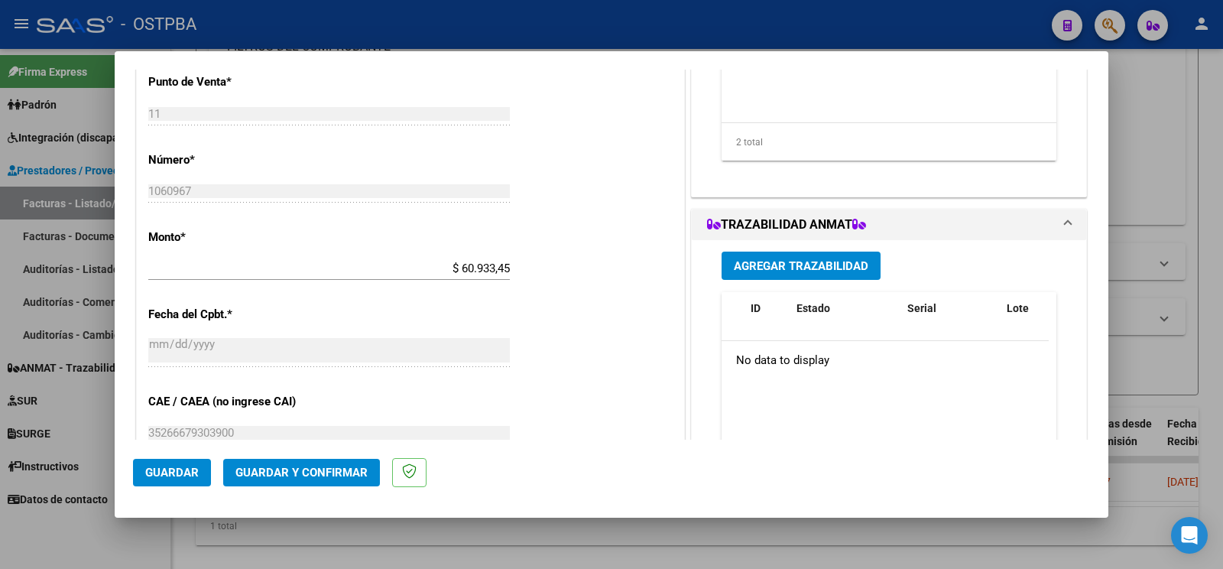
click at [342, 472] on span "Guardar y Confirmar" at bounding box center [301, 472] width 132 height 14
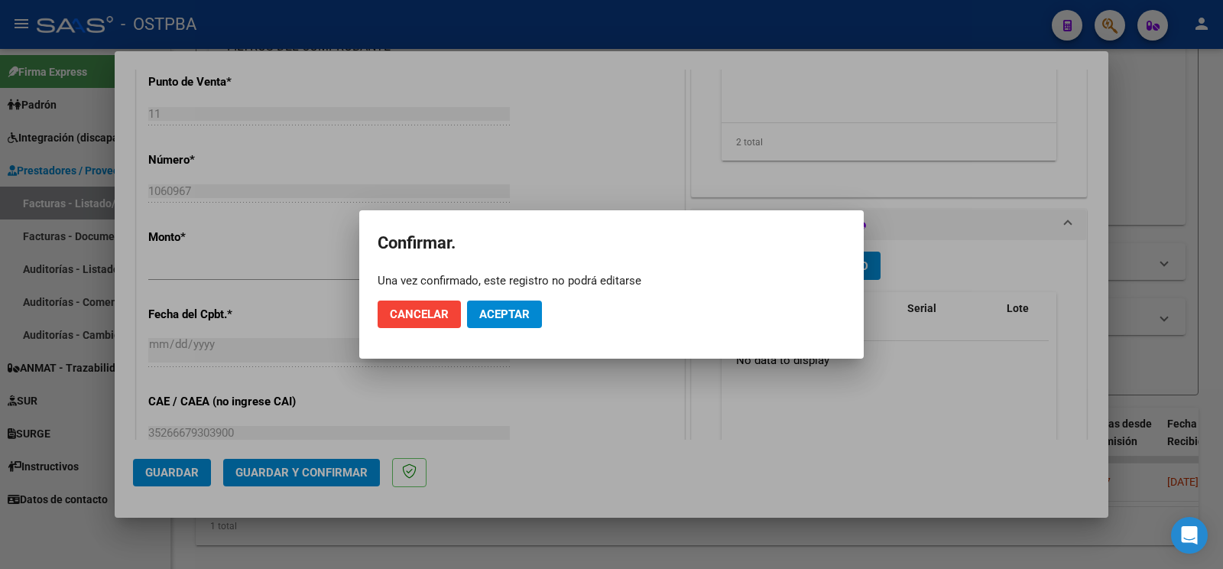
click at [501, 312] on span "Aceptar" at bounding box center [504, 314] width 50 height 14
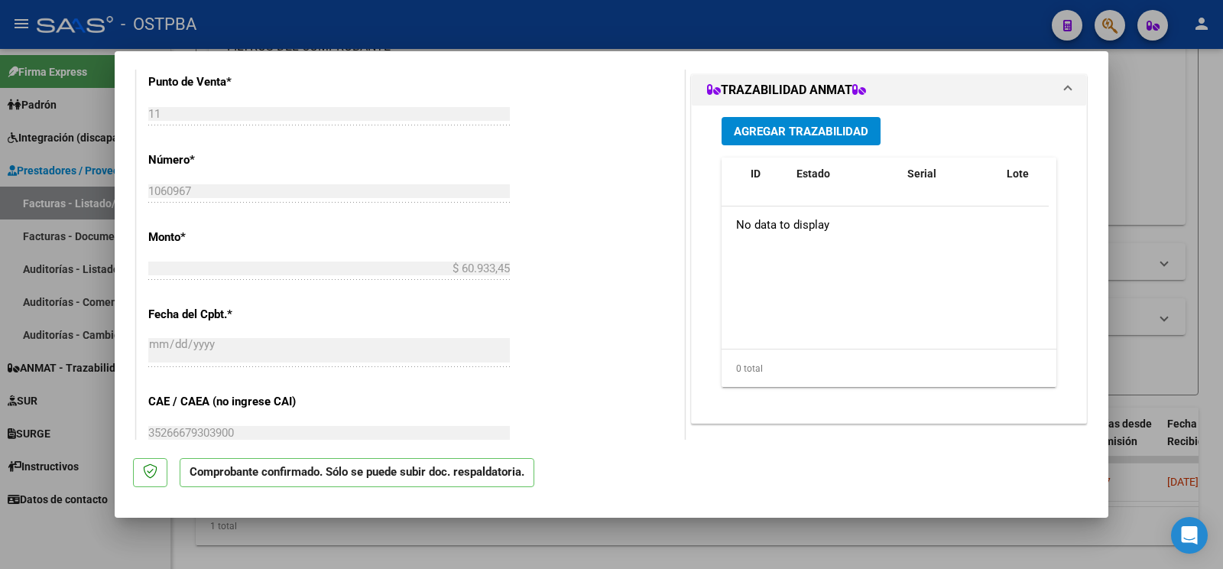
scroll to position [0, 0]
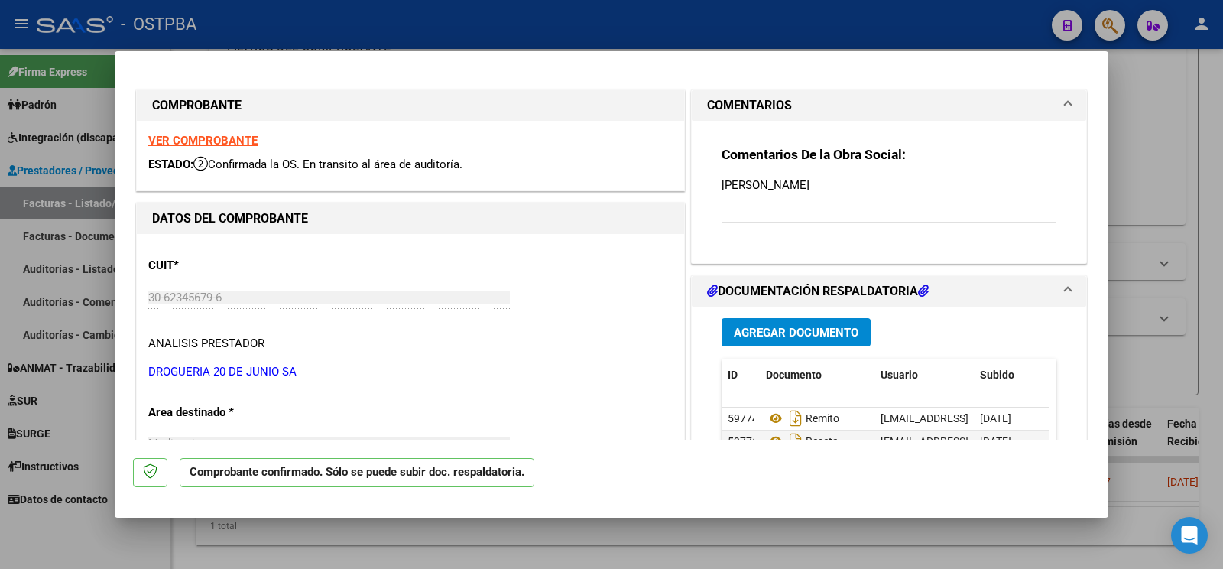
click at [764, 335] on span "Agregar Documento" at bounding box center [796, 333] width 125 height 14
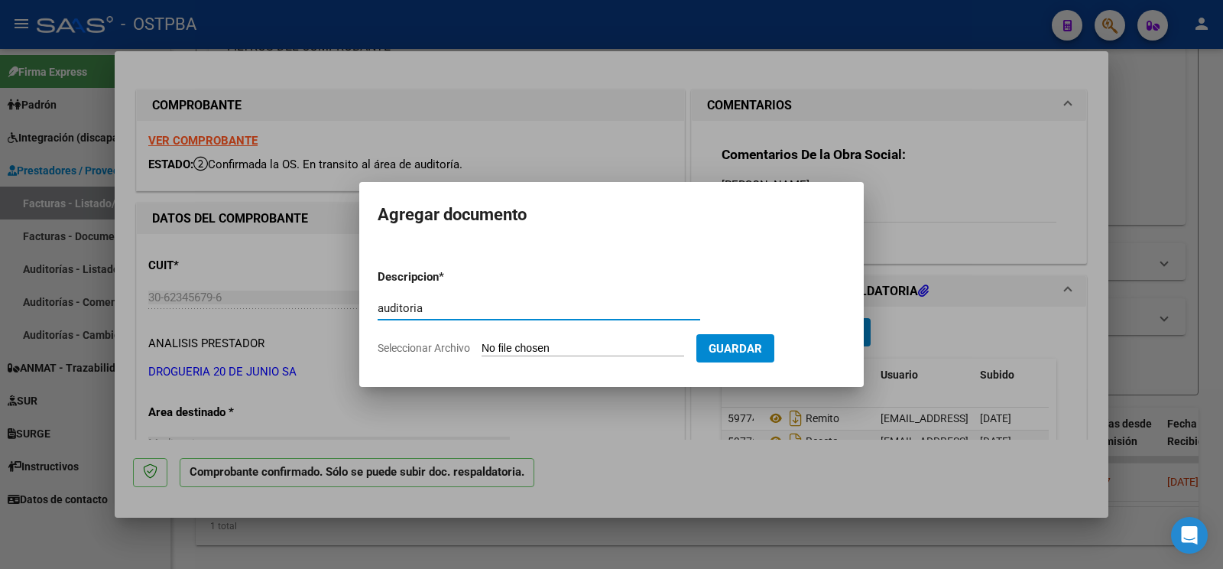
type input "auditoria"
click at [496, 342] on input "Seleccionar Archivo" at bounding box center [583, 349] width 203 height 15
type input "C:\fakepath\auditoria lobo.pdf"
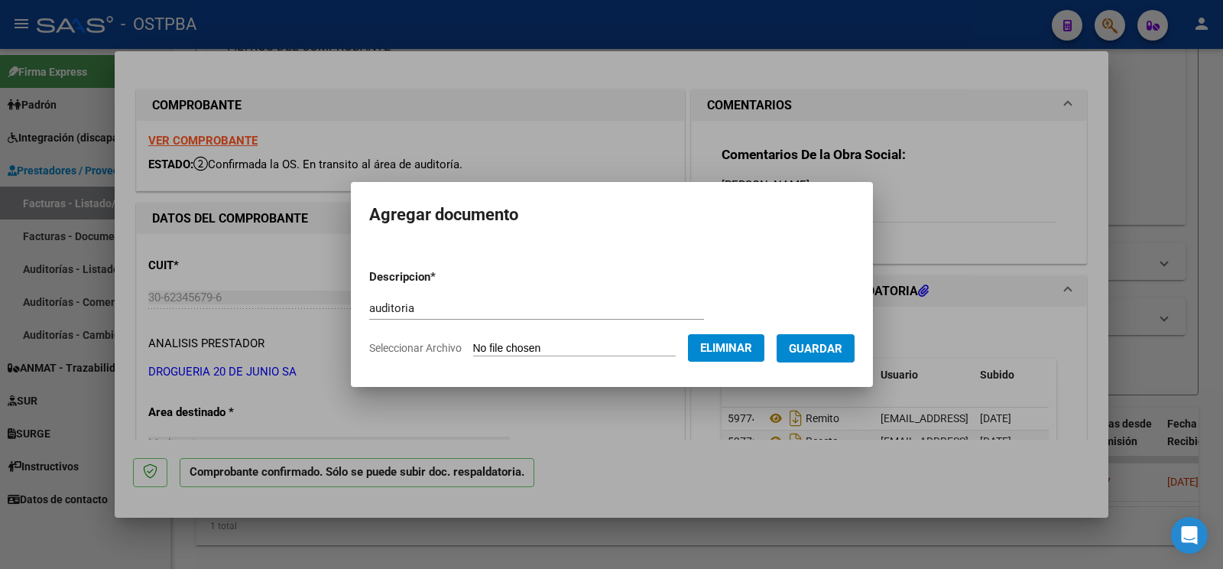
click at [836, 347] on span "Guardar" at bounding box center [816, 349] width 54 height 14
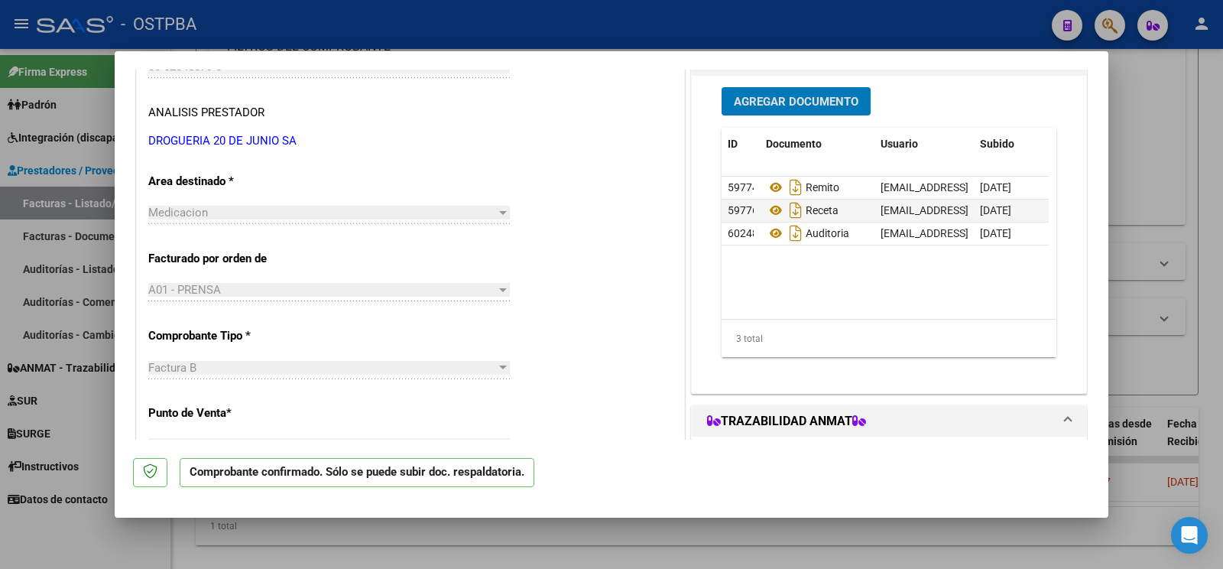
scroll to position [241, 0]
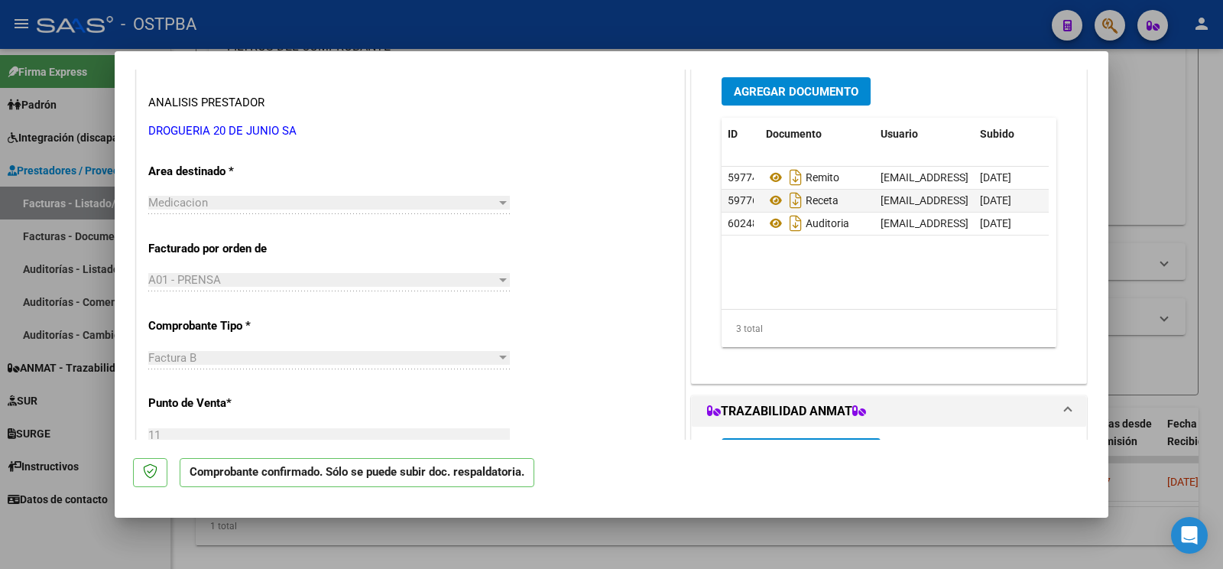
click at [69, 520] on div at bounding box center [611, 284] width 1223 height 569
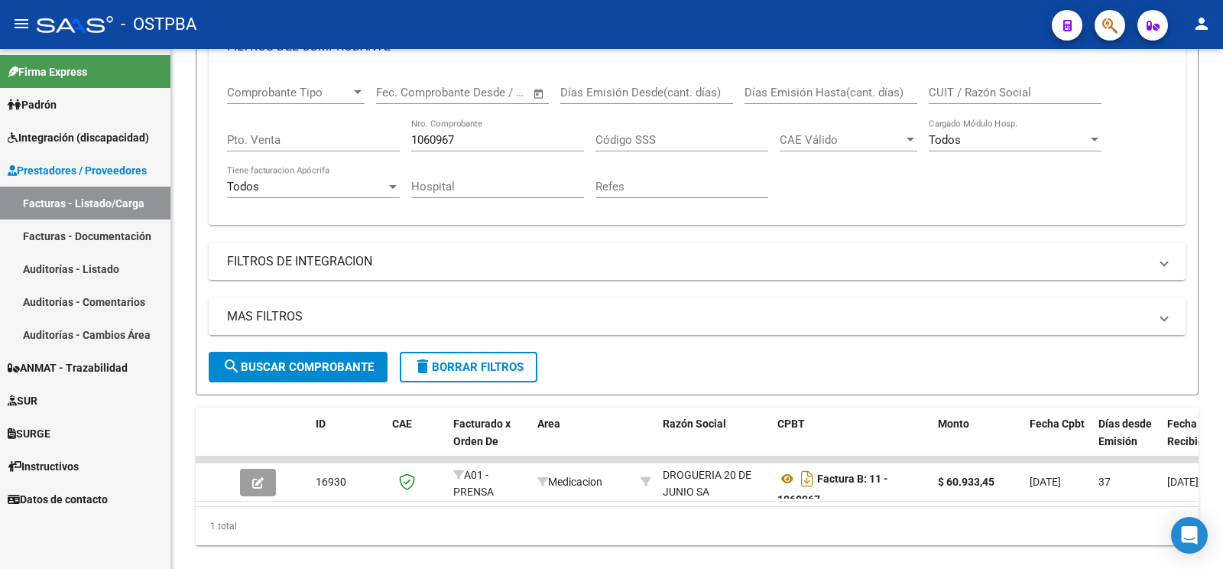
drag, startPoint x: 478, startPoint y: 137, endPoint x: 0, endPoint y: 37, distance: 488.8
click at [411, 133] on input "1060967" at bounding box center [497, 140] width 173 height 14
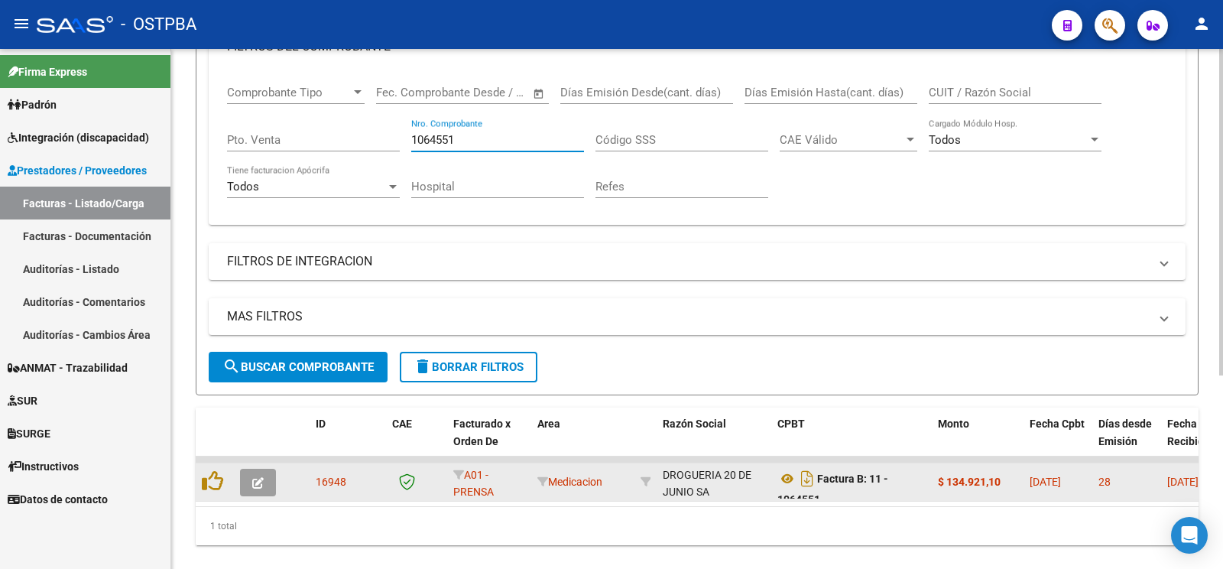
type input "1064551"
click at [232, 476] on datatable-body-cell at bounding box center [215, 481] width 38 height 37
click at [251, 482] on button "button" at bounding box center [258, 483] width 36 height 28
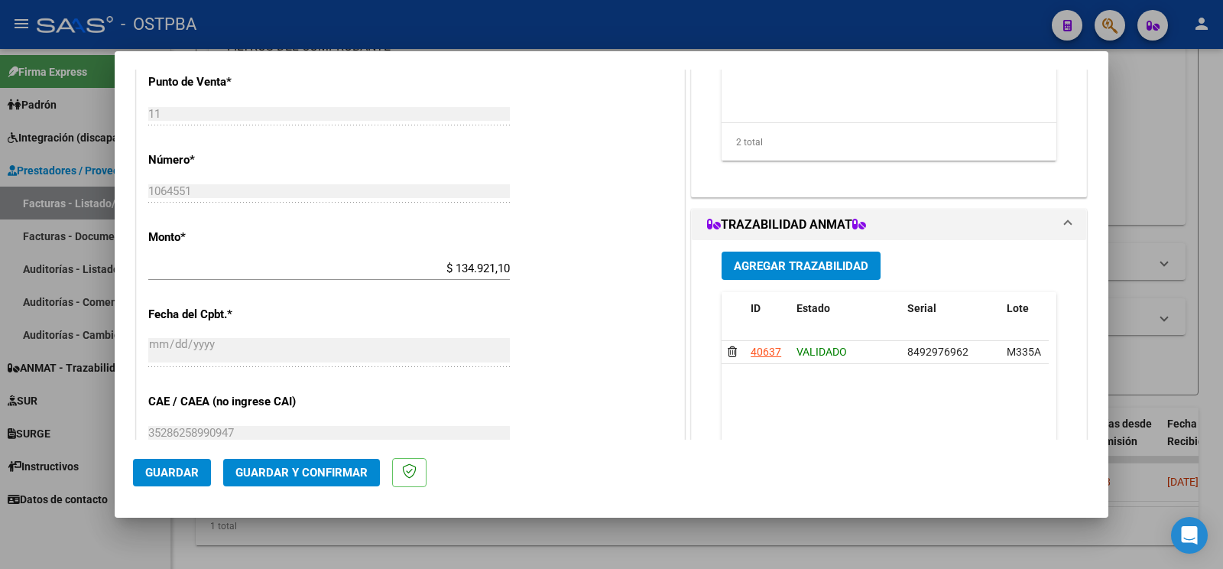
scroll to position [883, 0]
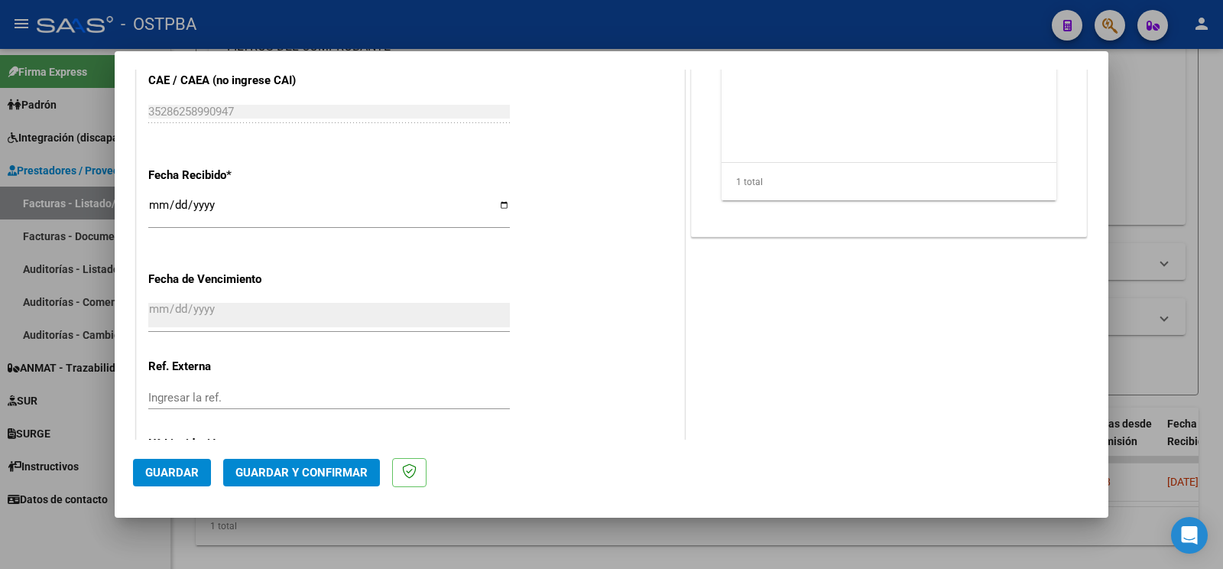
click at [343, 476] on span "Guardar y Confirmar" at bounding box center [301, 472] width 132 height 14
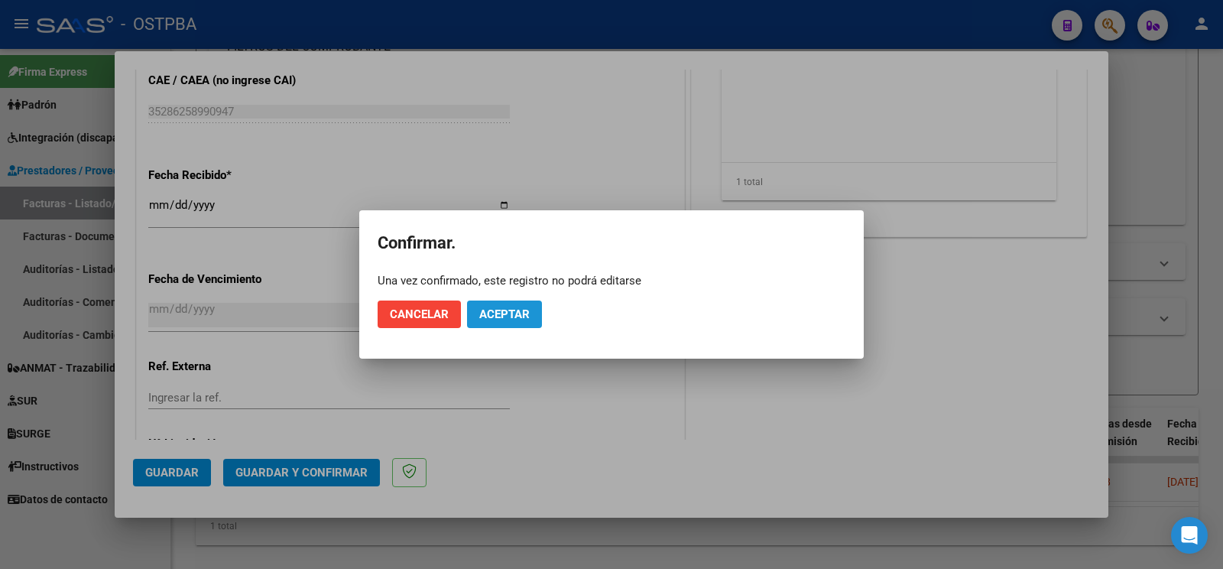
drag, startPoint x: 527, startPoint y: 316, endPoint x: 485, endPoint y: 305, distance: 44.1
click at [527, 313] on span "Aceptar" at bounding box center [504, 314] width 50 height 14
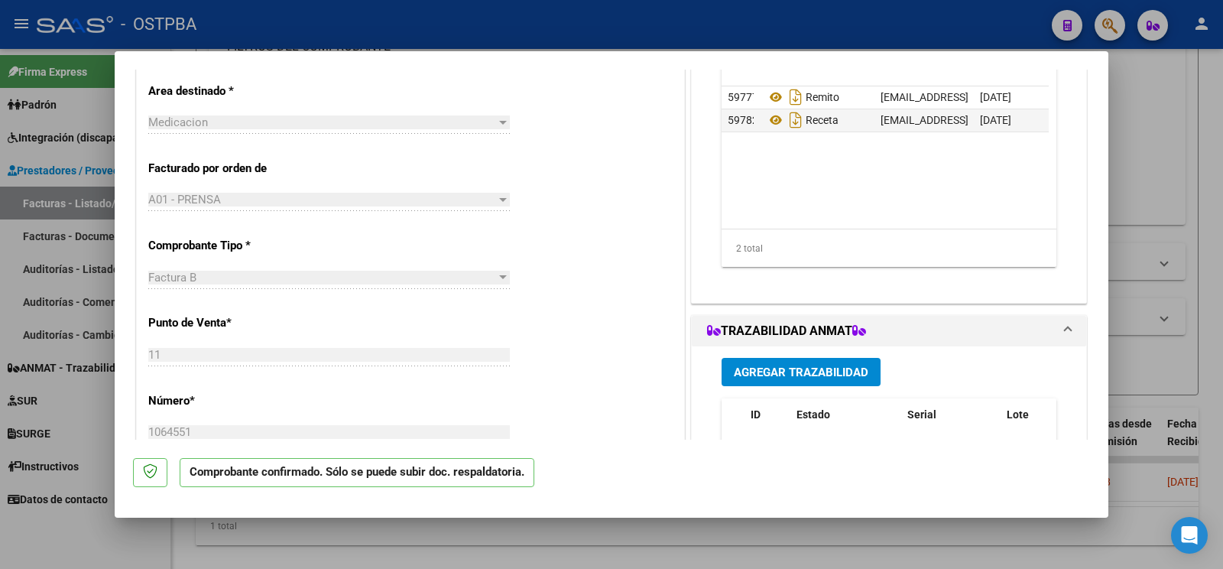
scroll to position [80, 0]
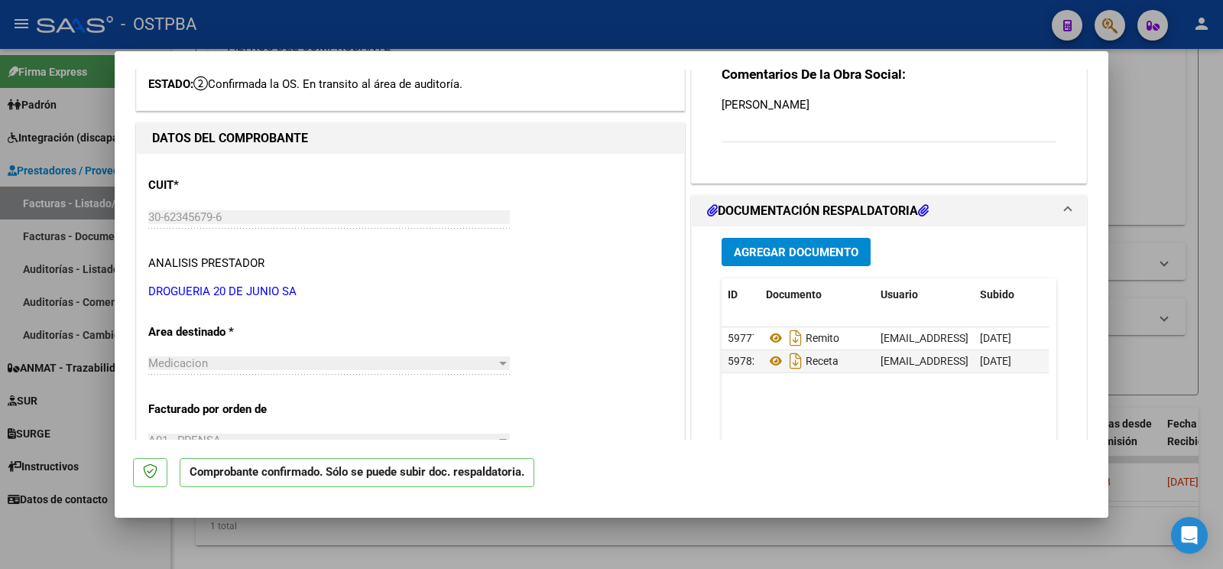
click at [775, 258] on span "Agregar Documento" at bounding box center [796, 252] width 125 height 14
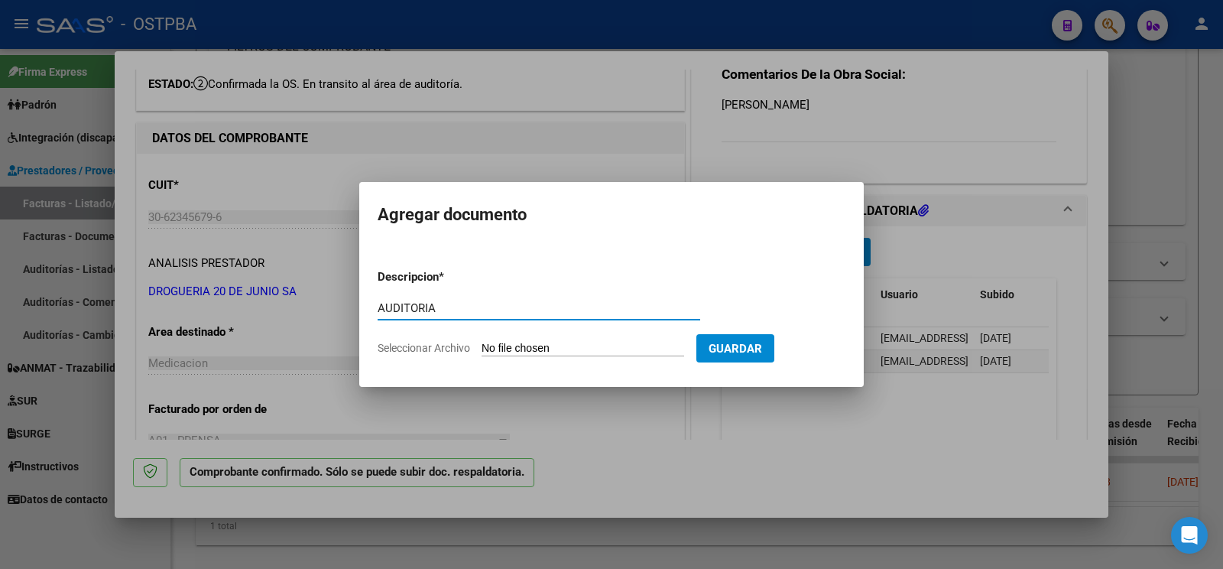
type input "AUDITORIA"
click at [517, 355] on input "Seleccionar Archivo" at bounding box center [583, 349] width 203 height 15
click at [523, 337] on form "Descripcion * AUDITORIA Escriba aquí una descripcion Seleccionar Archivo Guardar" at bounding box center [612, 313] width 468 height 112
click at [490, 350] on input "Seleccionar Archivo" at bounding box center [583, 349] width 203 height 15
type input "C:\fakepath\AUDITORIA [PERSON_NAME].pdf"
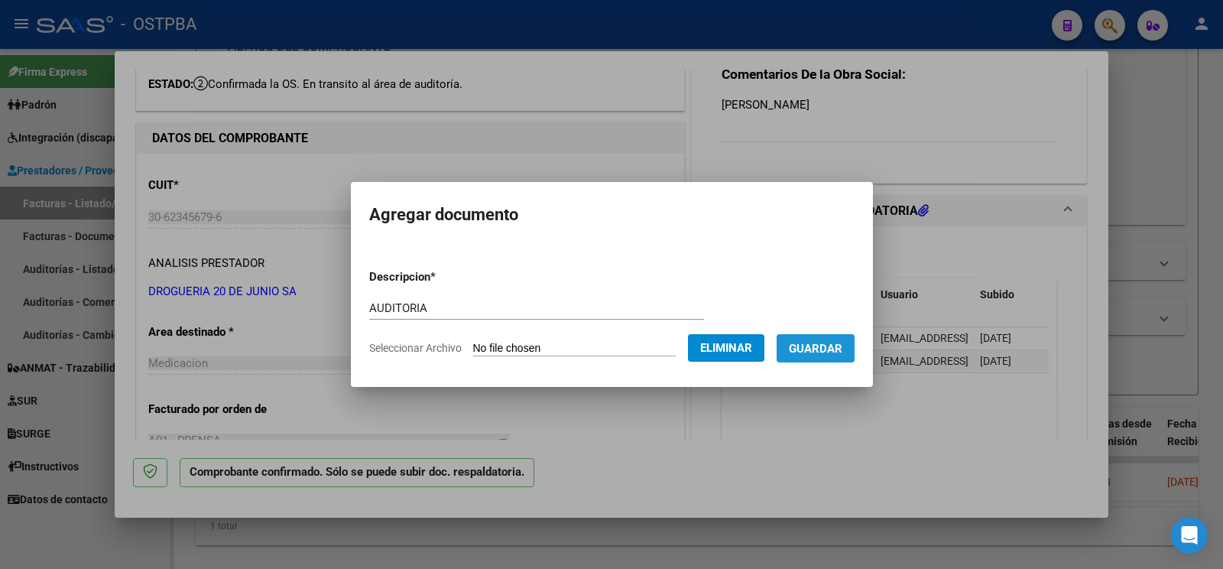
click at [818, 352] on span "Guardar" at bounding box center [816, 349] width 54 height 14
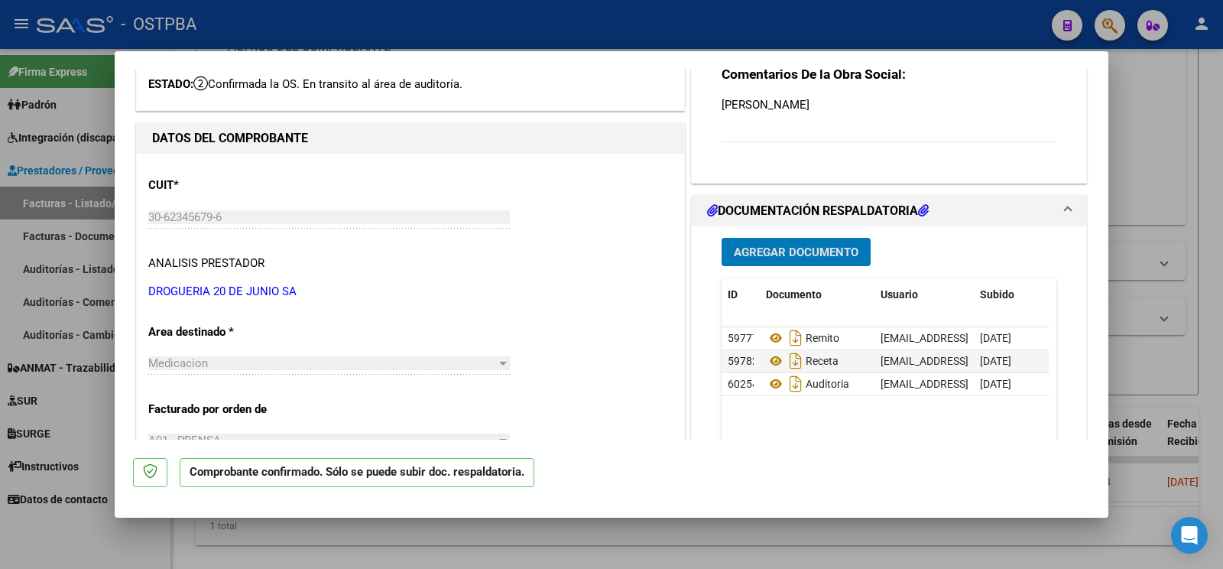
click at [113, 543] on div at bounding box center [611, 284] width 1223 height 569
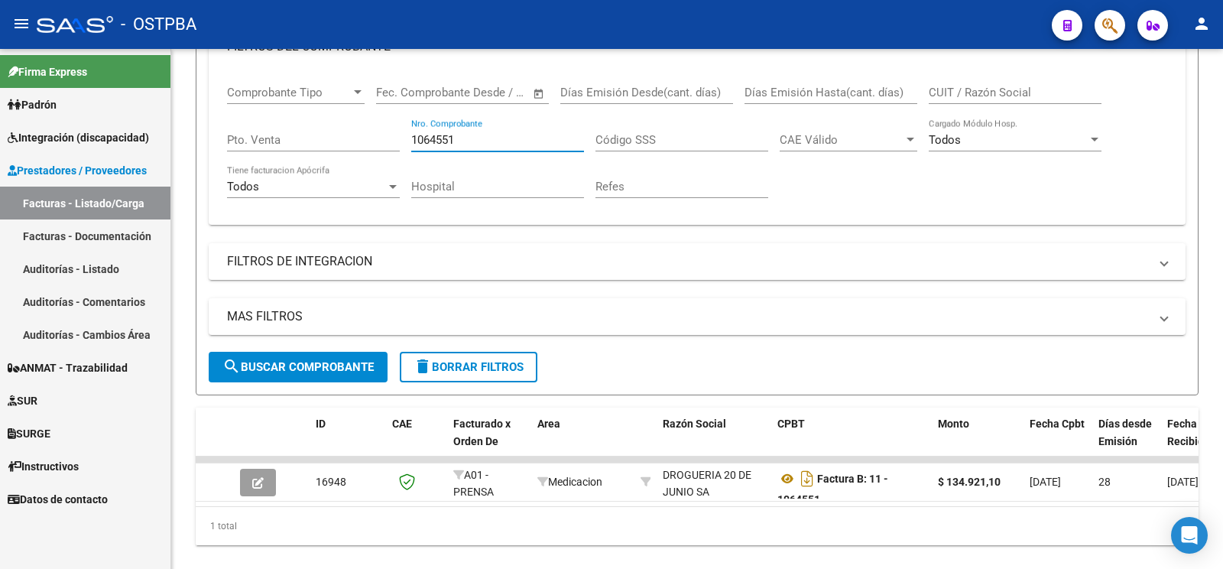
drag, startPoint x: 523, startPoint y: 138, endPoint x: 19, endPoint y: 5, distance: 520.9
click at [411, 133] on input "1064551" at bounding box center [497, 140] width 173 height 14
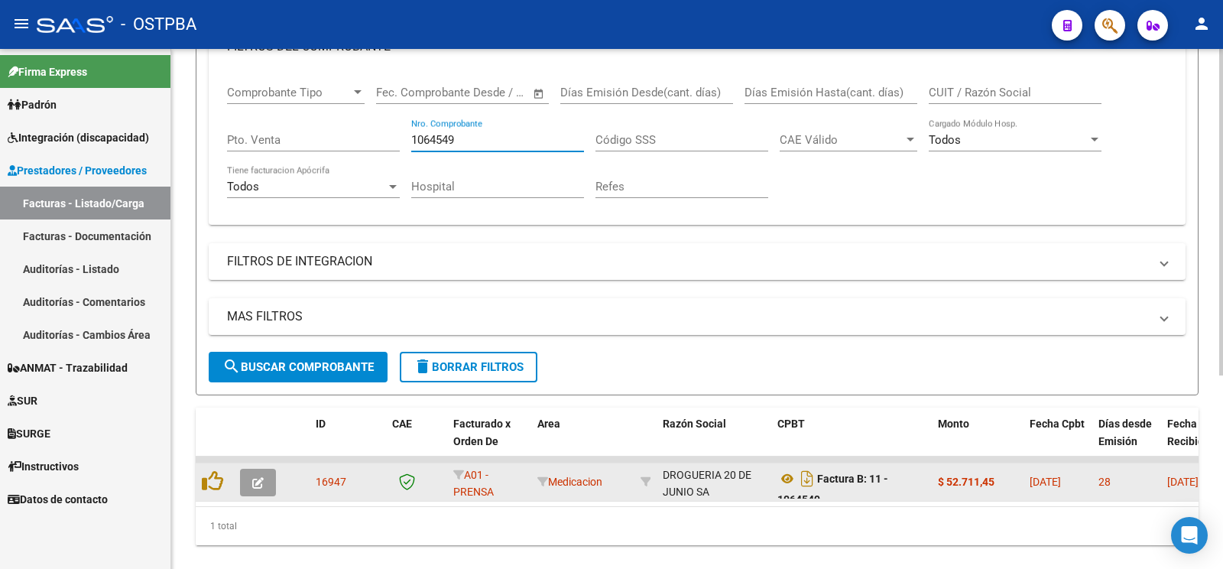
type input "1064549"
click at [271, 477] on button "button" at bounding box center [258, 483] width 36 height 28
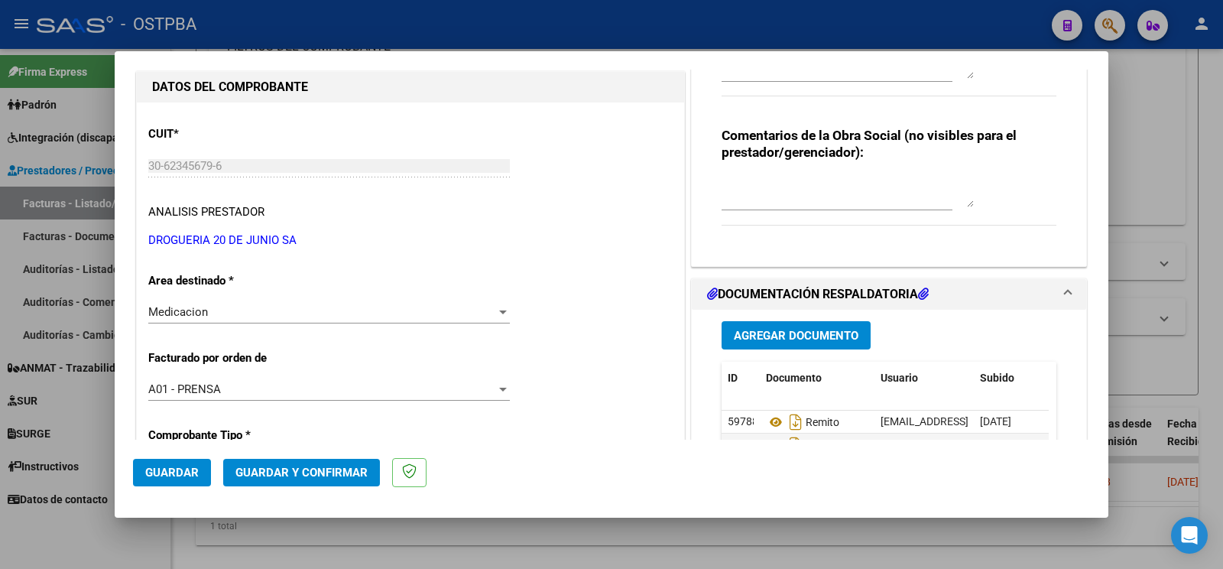
scroll to position [241, 0]
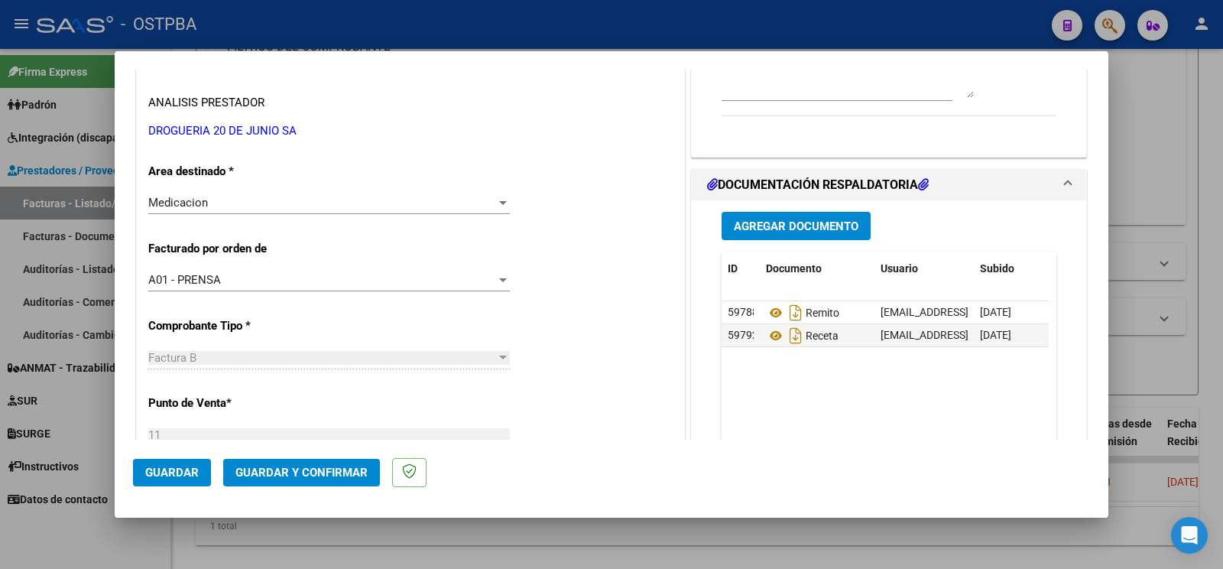
click at [314, 459] on button "Guardar y Confirmar" at bounding box center [301, 473] width 157 height 28
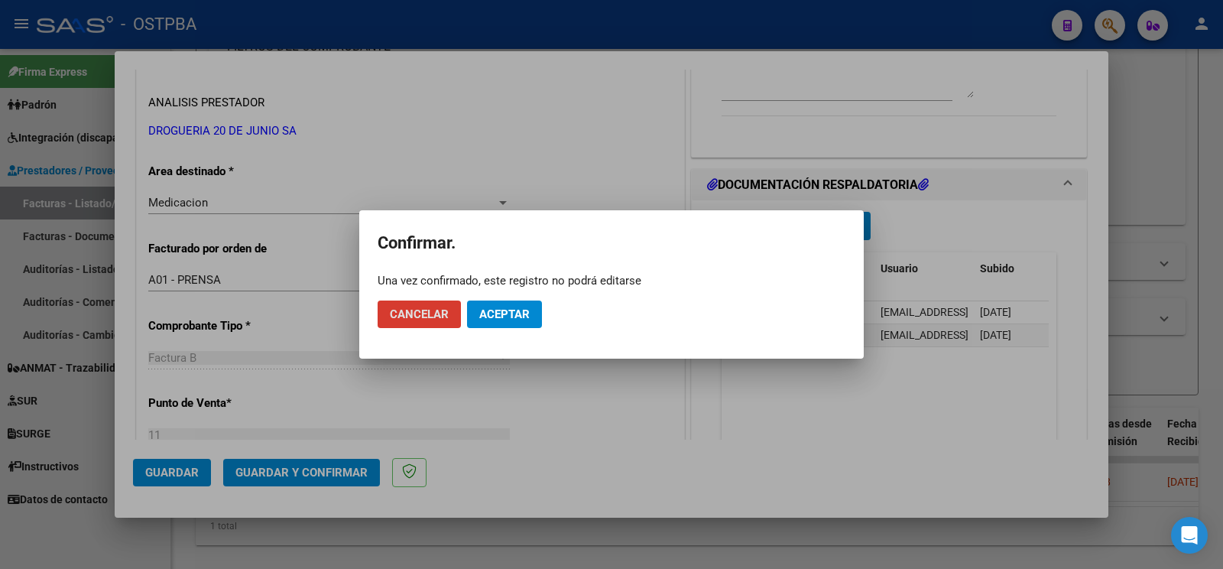
click at [518, 327] on button "Aceptar" at bounding box center [504, 314] width 75 height 28
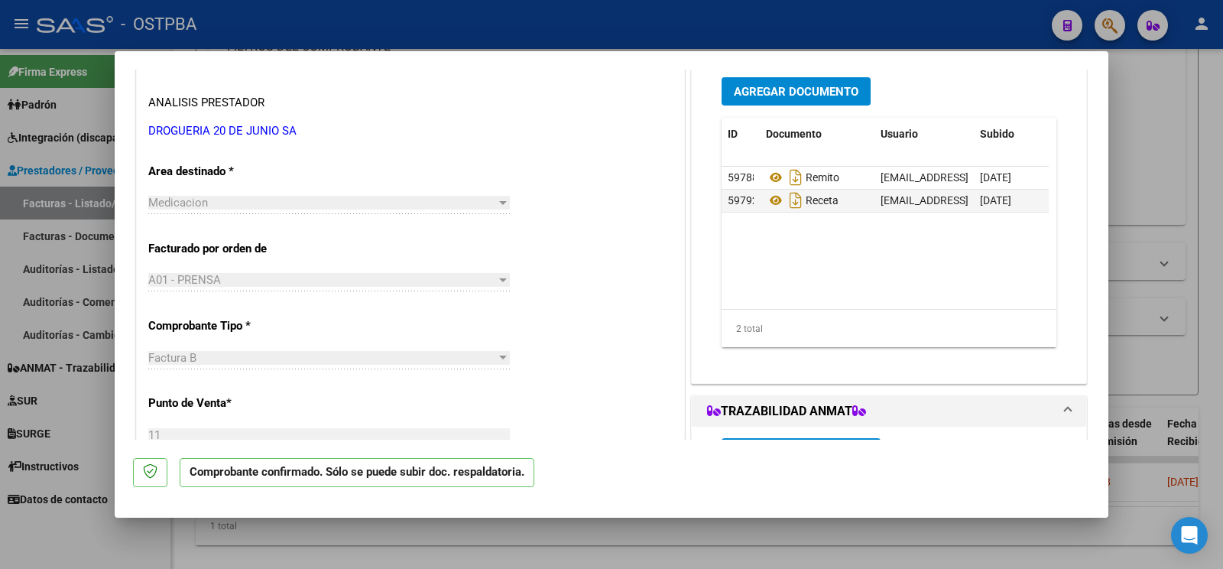
click at [805, 94] on span "Agregar Documento" at bounding box center [796, 92] width 125 height 14
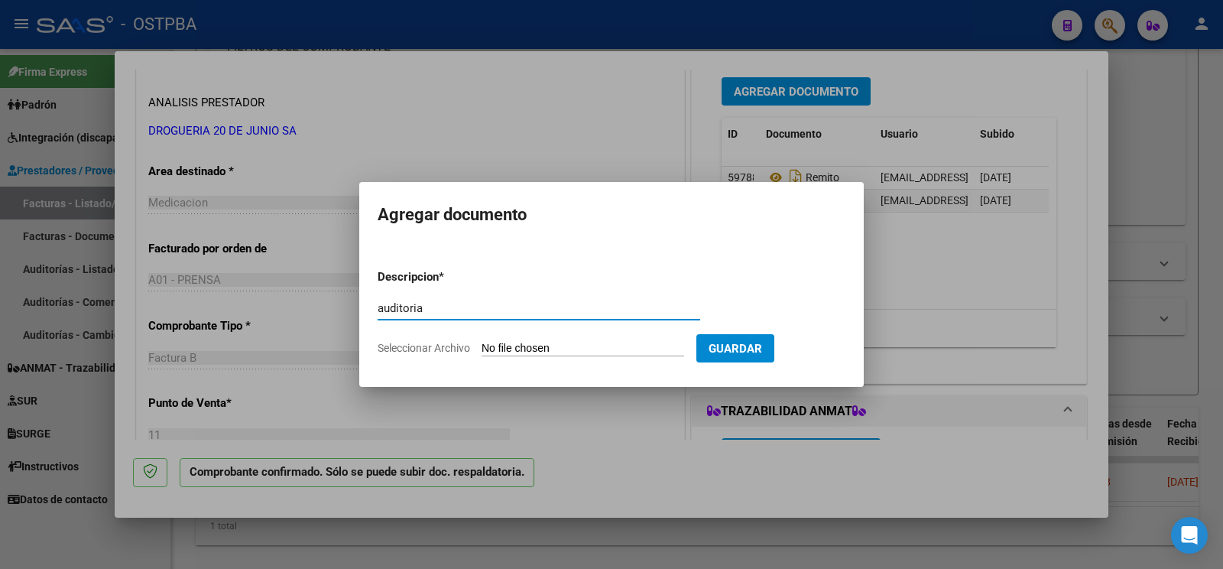
type input "auditoria"
click at [530, 347] on input "Seleccionar Archivo" at bounding box center [583, 349] width 203 height 15
type input "C:\fakepath\auditoria [PERSON_NAME].pdf"
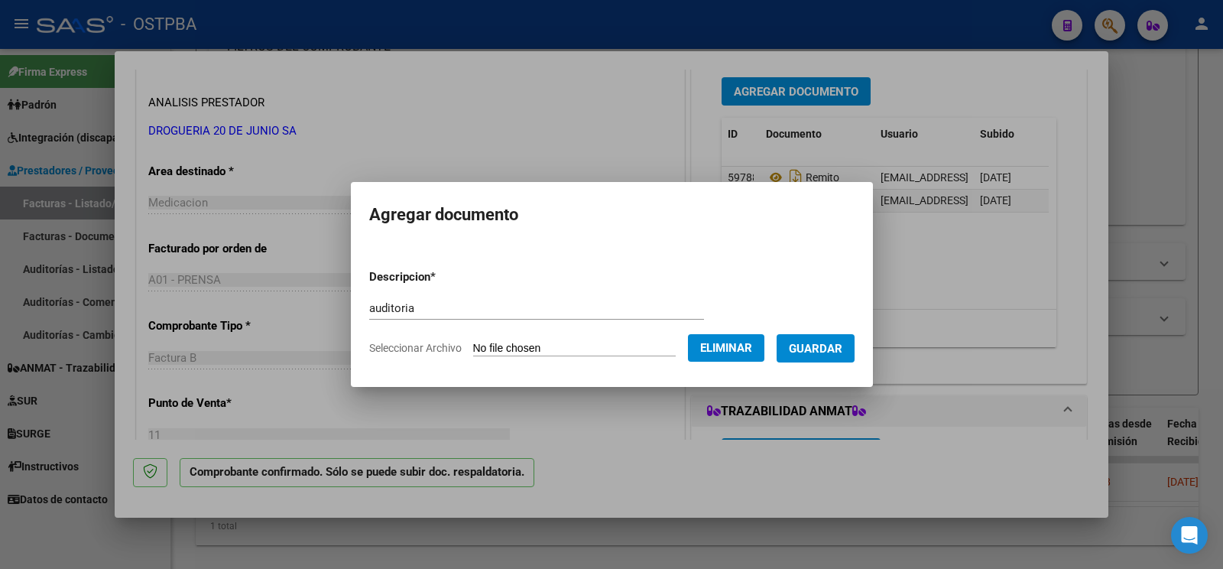
click at [832, 346] on span "Guardar" at bounding box center [816, 349] width 54 height 14
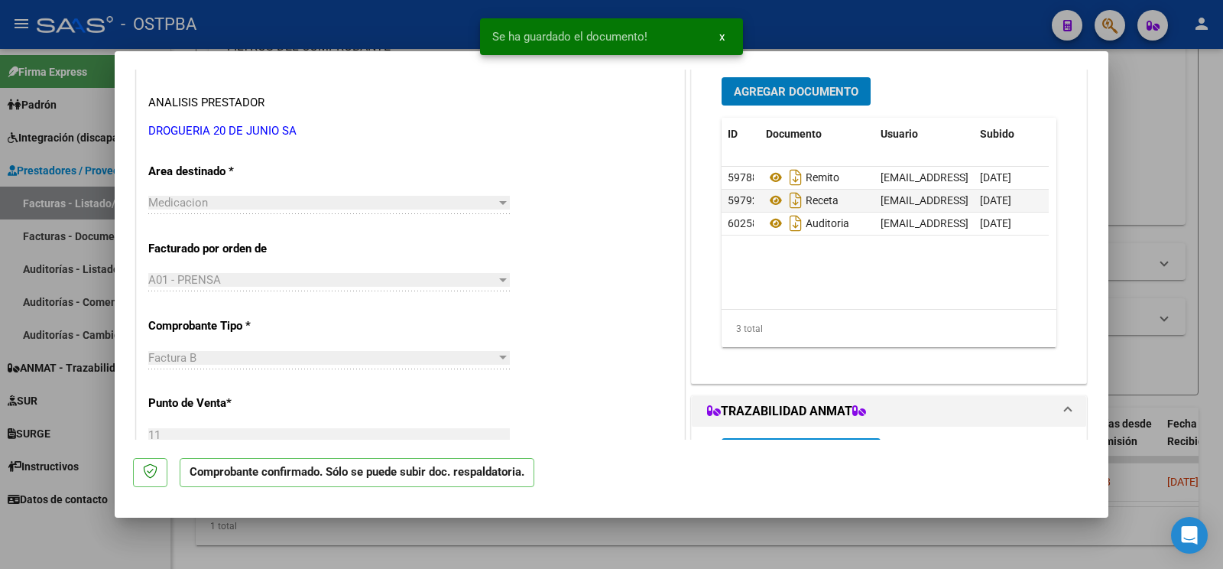
click at [1207, 171] on div at bounding box center [611, 284] width 1223 height 569
